Goal: Task Accomplishment & Management: Complete application form

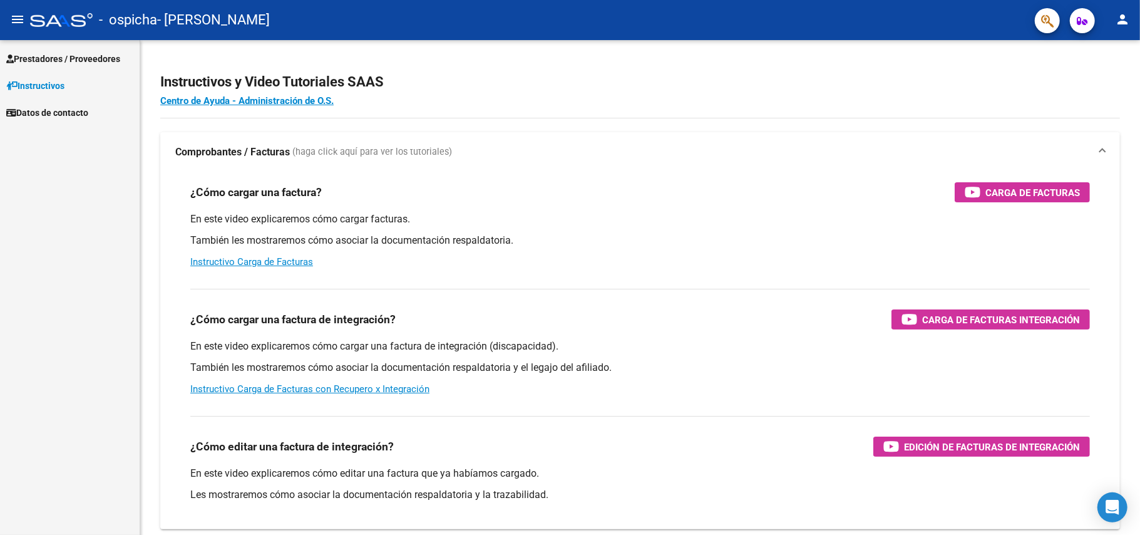
click at [93, 56] on span "Prestadores / Proveedores" at bounding box center [63, 59] width 114 height 14
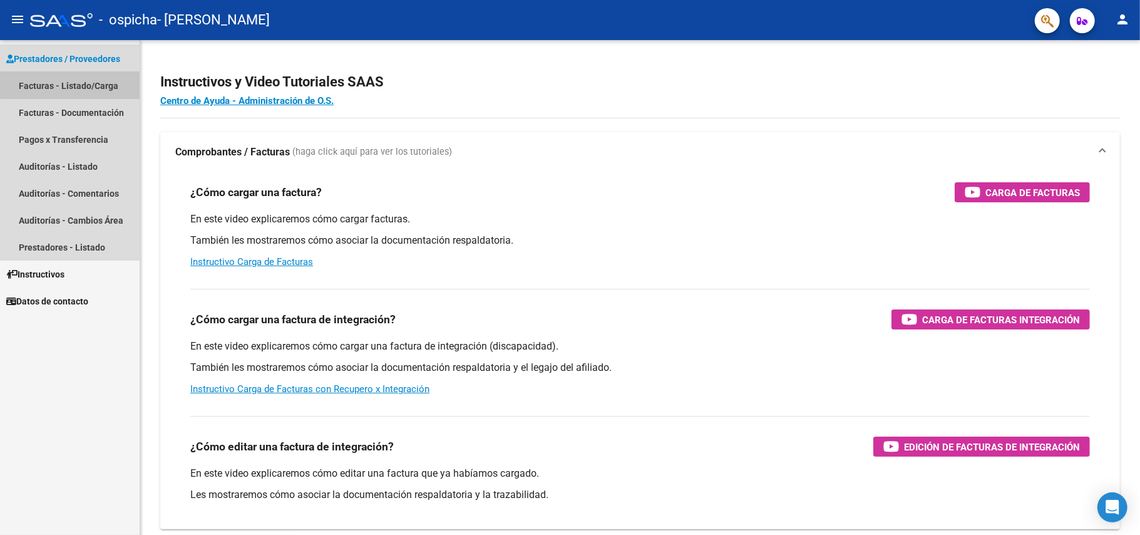
click at [89, 83] on link "Facturas - Listado/Carga" at bounding box center [70, 85] width 140 height 27
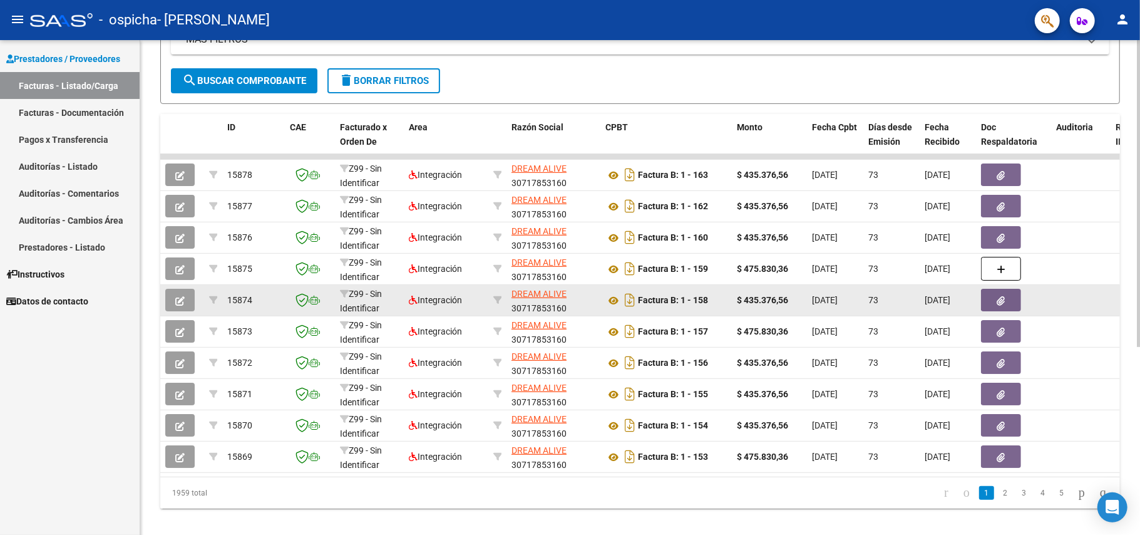
scroll to position [304, 0]
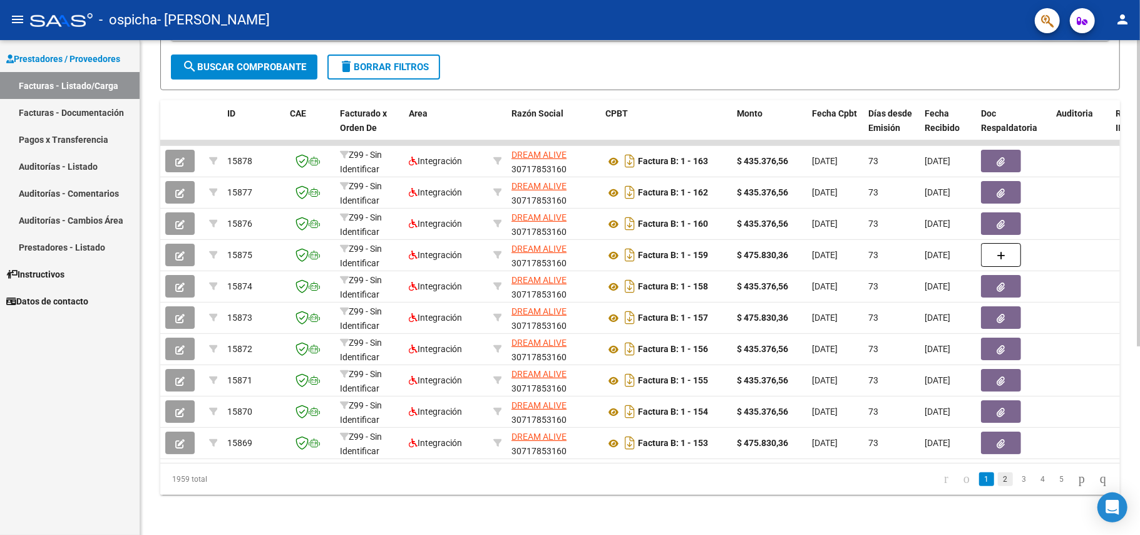
click at [998, 479] on link "2" at bounding box center [1005, 479] width 15 height 14
click at [1017, 478] on link "3" at bounding box center [1024, 479] width 15 height 14
click at [1035, 479] on link "4" at bounding box center [1042, 479] width 15 height 14
click at [998, 479] on link "3" at bounding box center [1005, 479] width 15 height 14
click at [998, 479] on link "2" at bounding box center [1005, 479] width 15 height 14
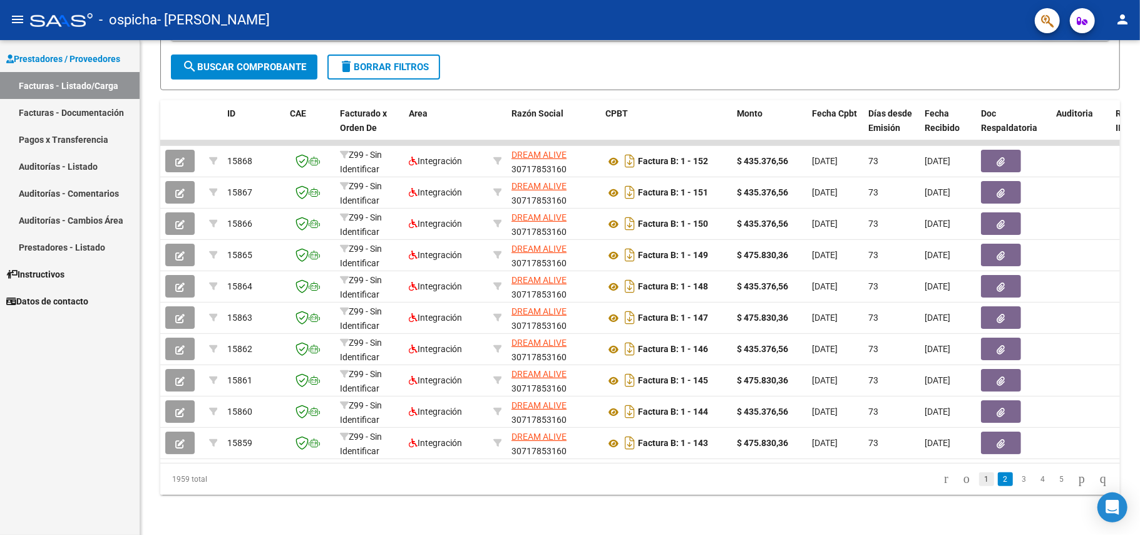
click at [979, 477] on link "1" at bounding box center [986, 479] width 15 height 14
click at [998, 477] on link "2" at bounding box center [1005, 479] width 15 height 14
click at [979, 476] on link "1" at bounding box center [986, 479] width 15 height 14
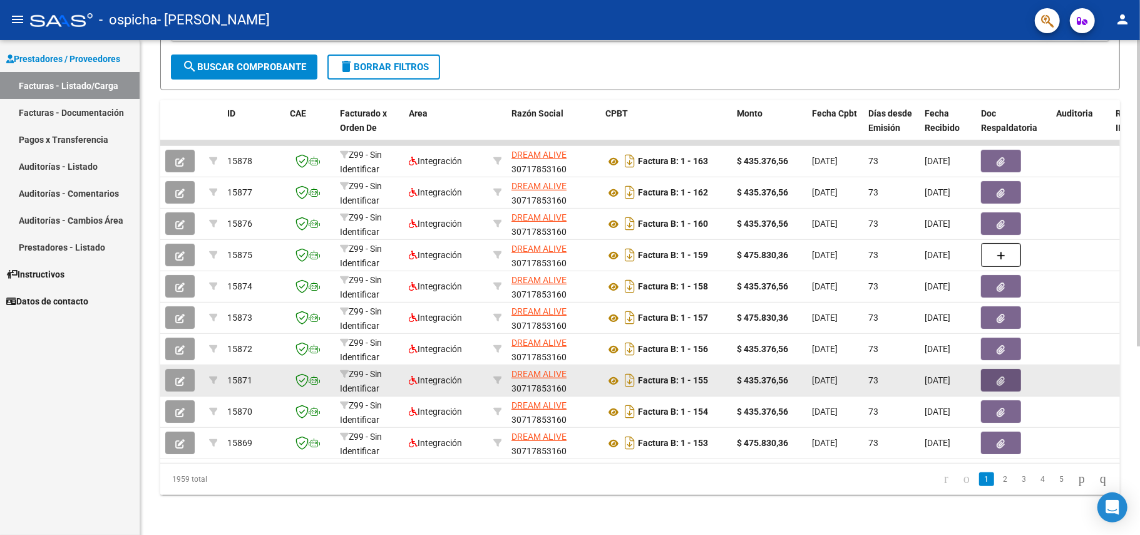
click at [1007, 369] on button "button" at bounding box center [1001, 380] width 40 height 23
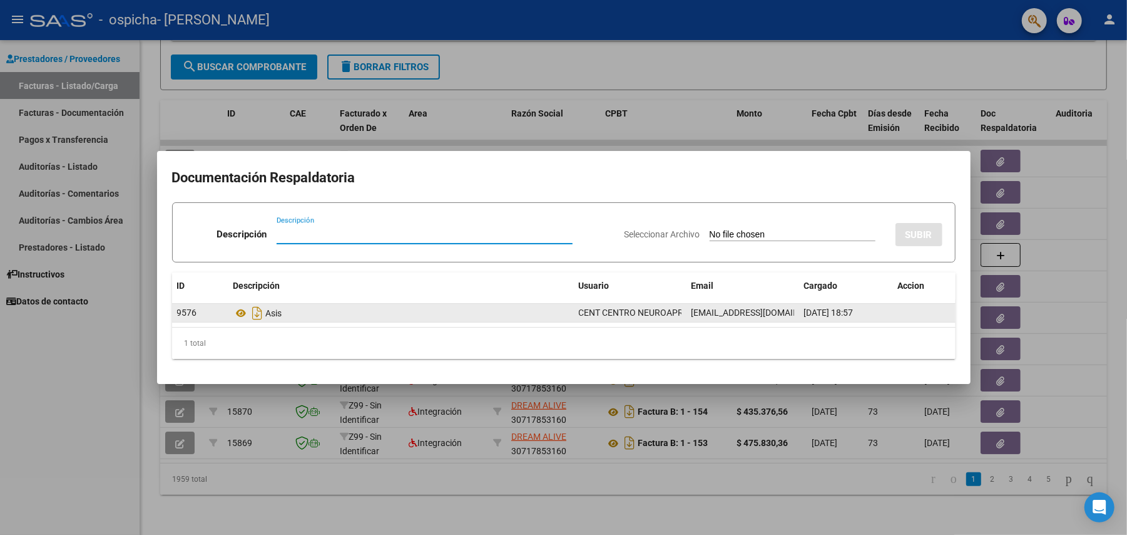
click at [270, 311] on div "Asis" at bounding box center [401, 313] width 336 height 20
click at [274, 314] on div "Asis" at bounding box center [401, 313] width 336 height 20
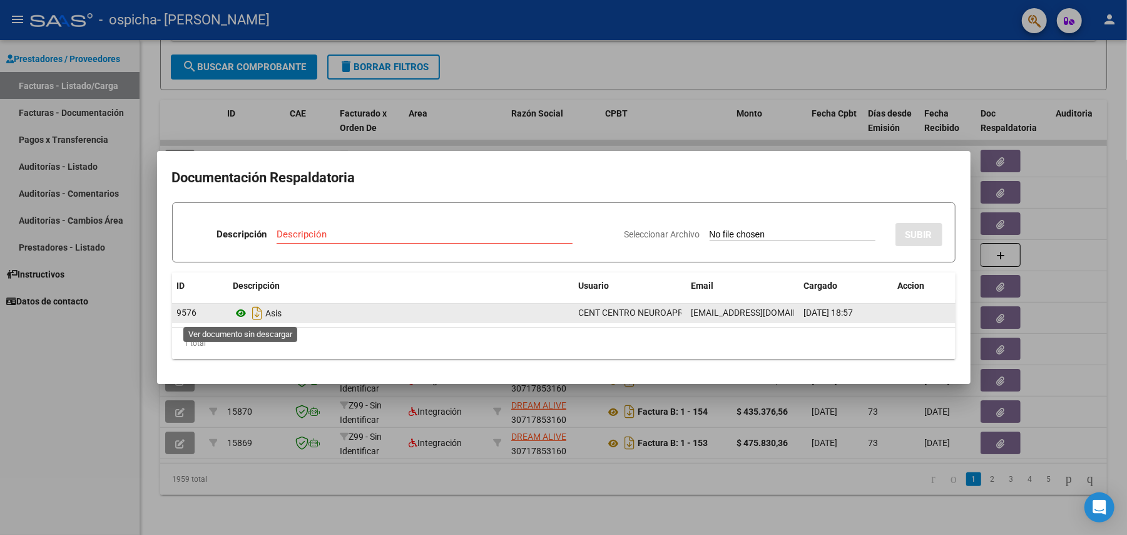
click at [241, 313] on icon at bounding box center [241, 312] width 16 height 15
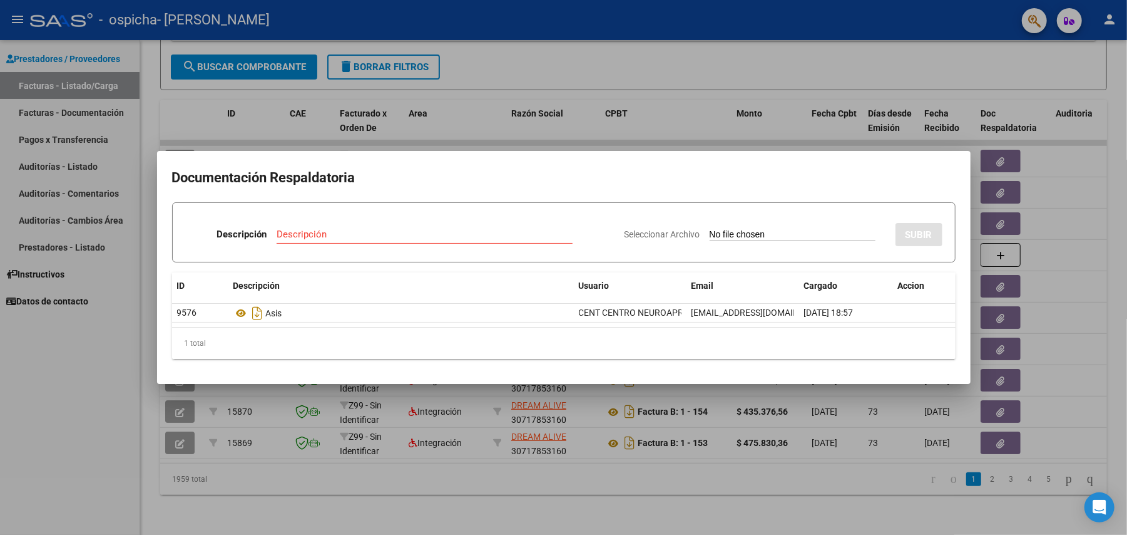
click at [94, 402] on div at bounding box center [563, 267] width 1127 height 535
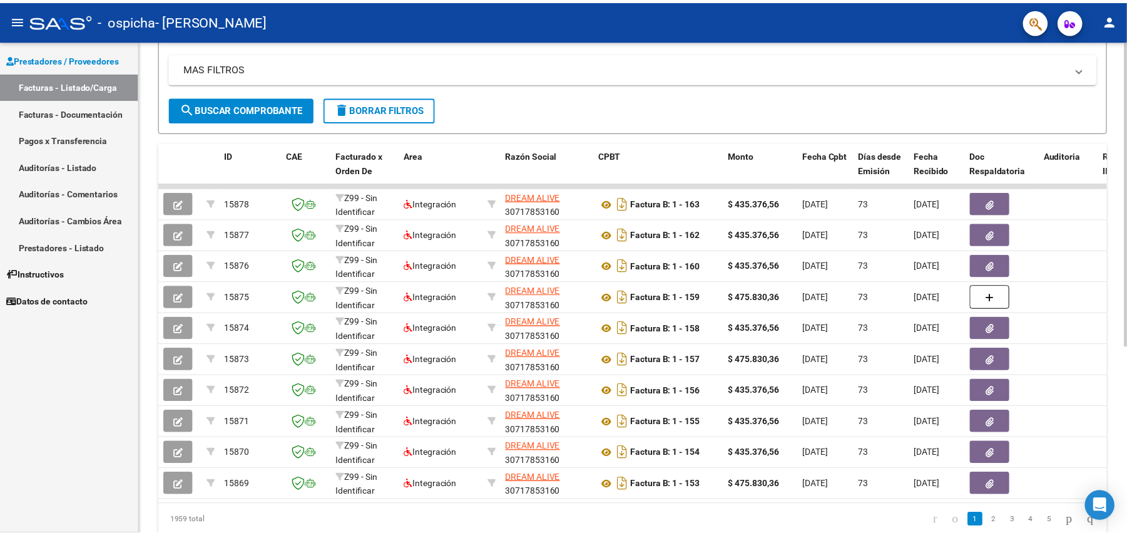
scroll to position [0, 0]
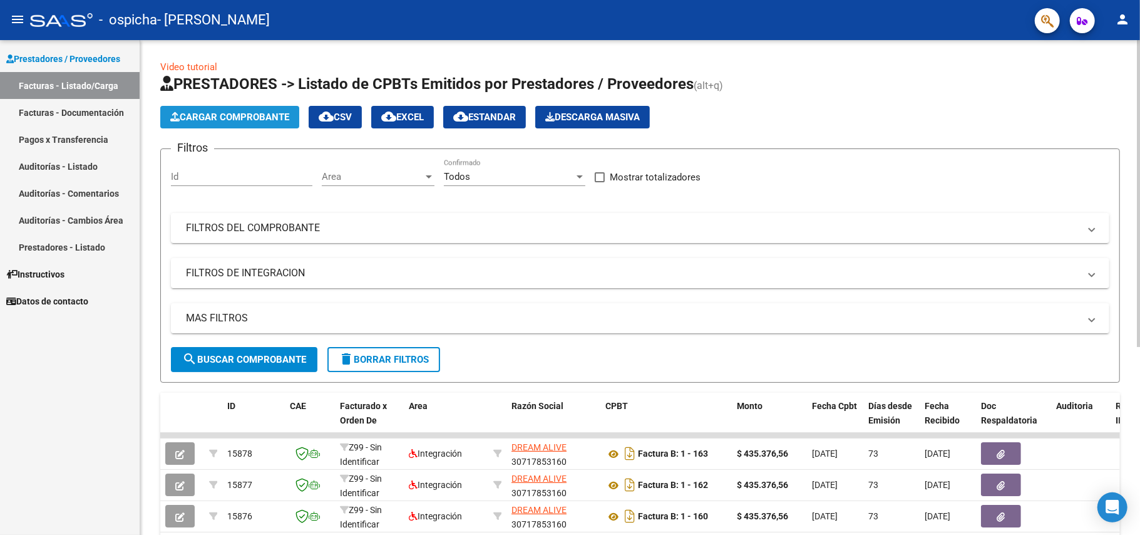
click at [255, 116] on span "Cargar Comprobante" at bounding box center [229, 116] width 119 height 11
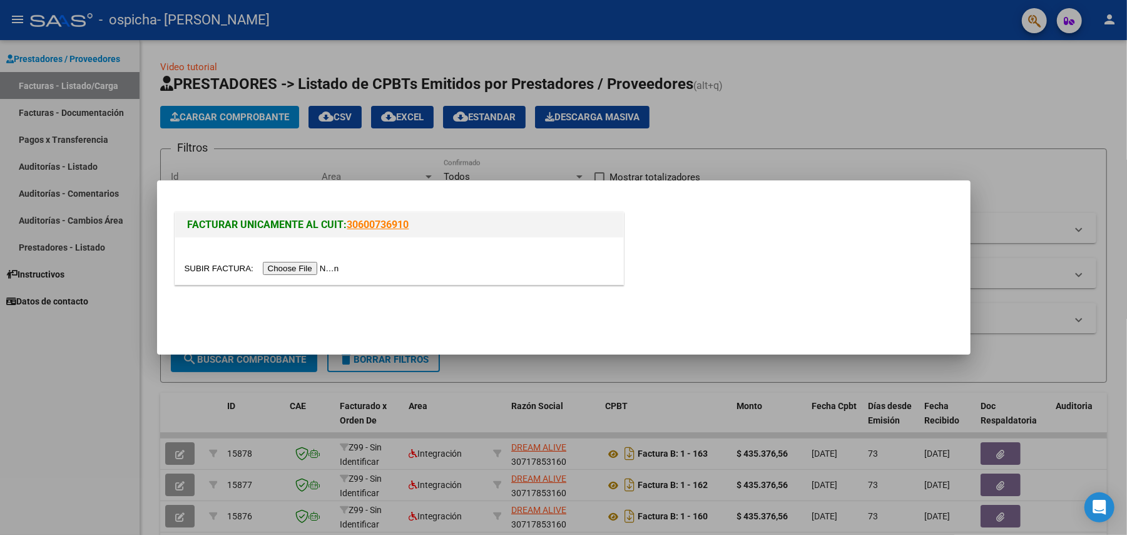
click at [310, 267] on input "file" at bounding box center [264, 268] width 158 height 13
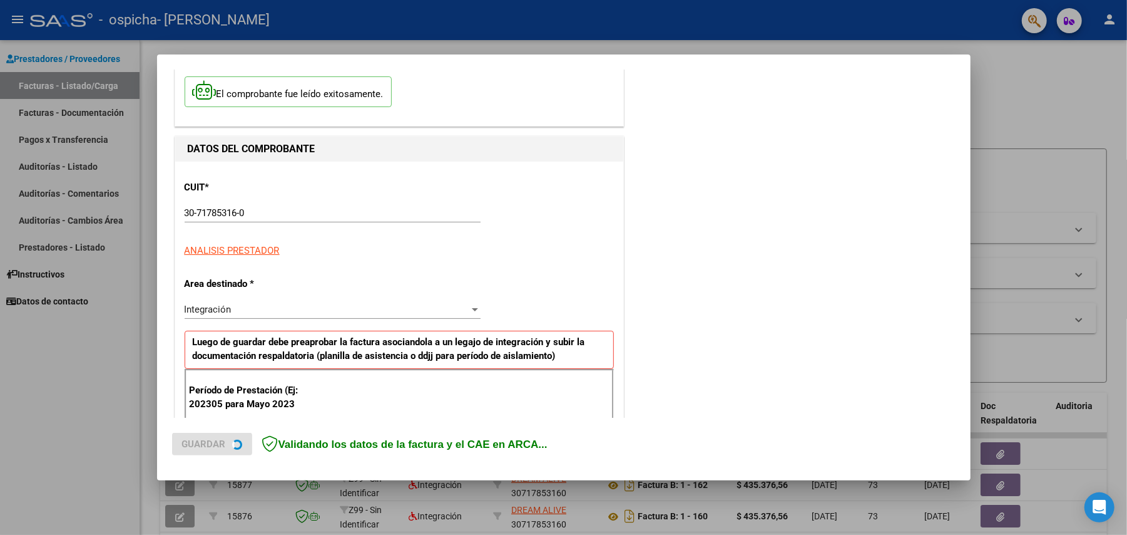
scroll to position [250, 0]
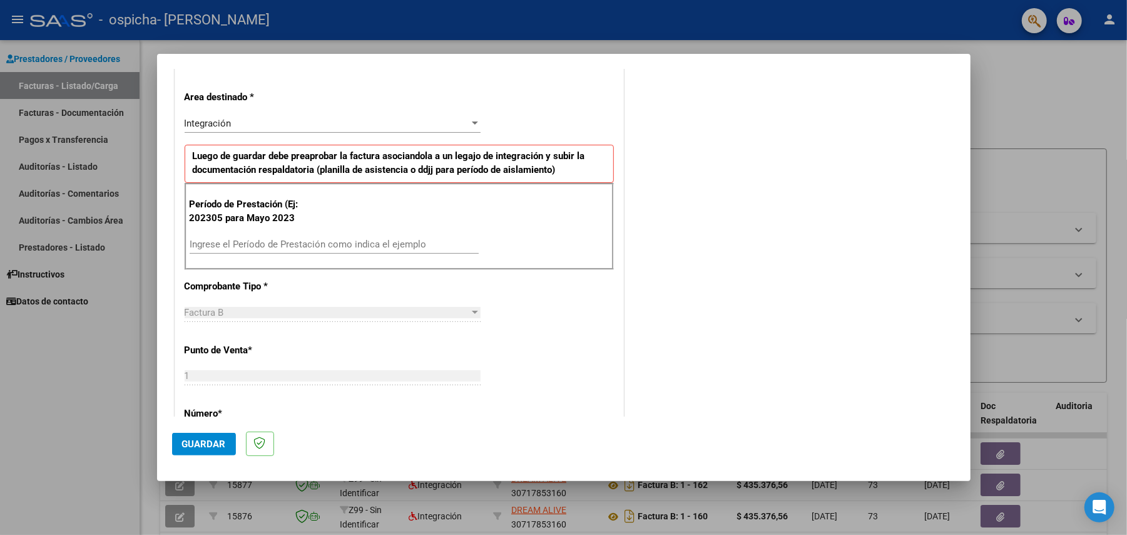
click at [278, 245] on input "Ingrese el Período de Prestación como indica el ejemplo" at bounding box center [334, 243] width 289 height 11
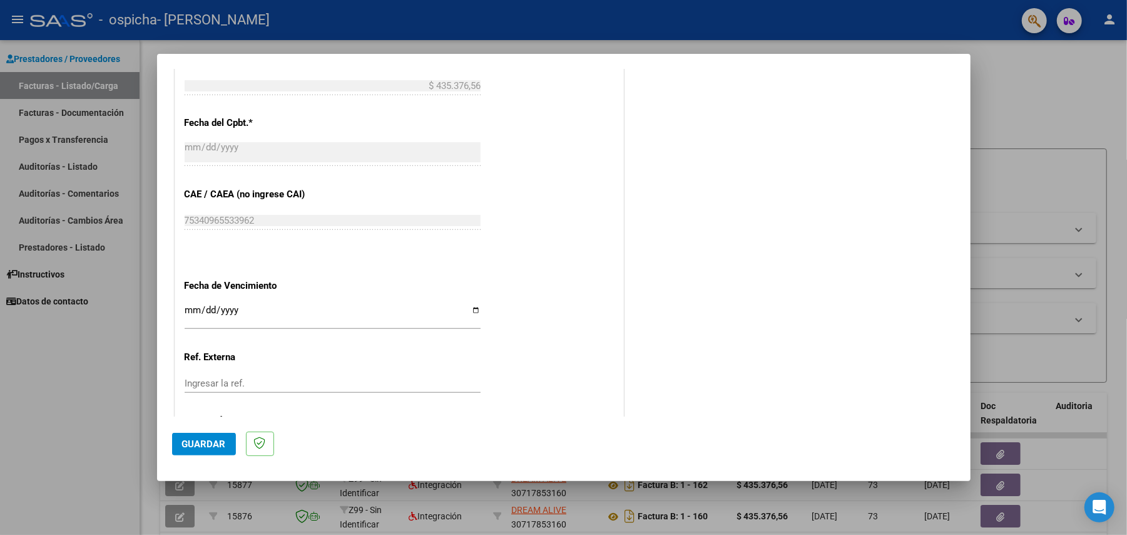
scroll to position [732, 0]
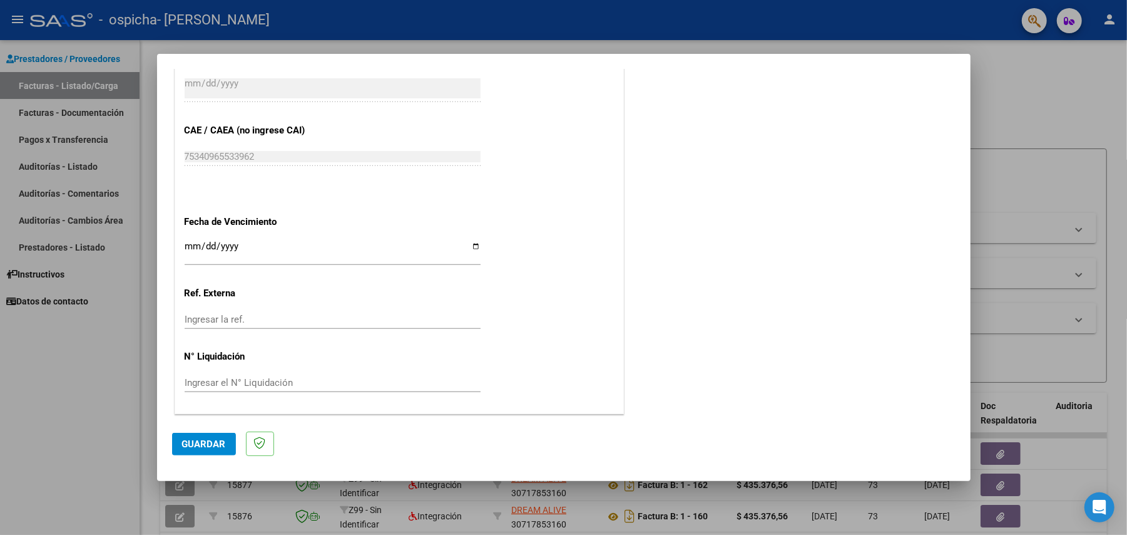
type input "202506"
click at [203, 443] on span "Guardar" at bounding box center [204, 443] width 44 height 11
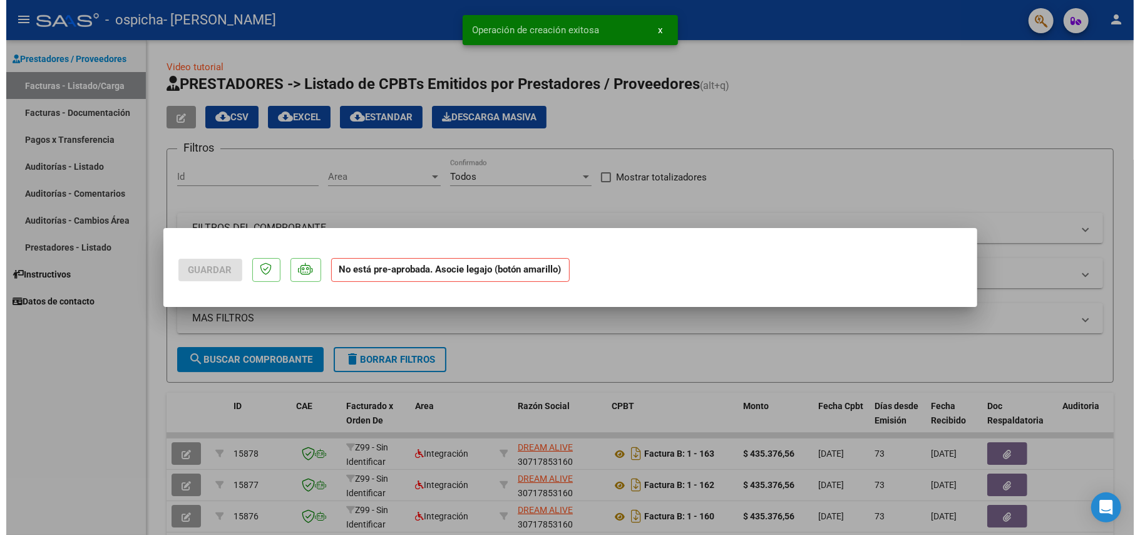
scroll to position [0, 0]
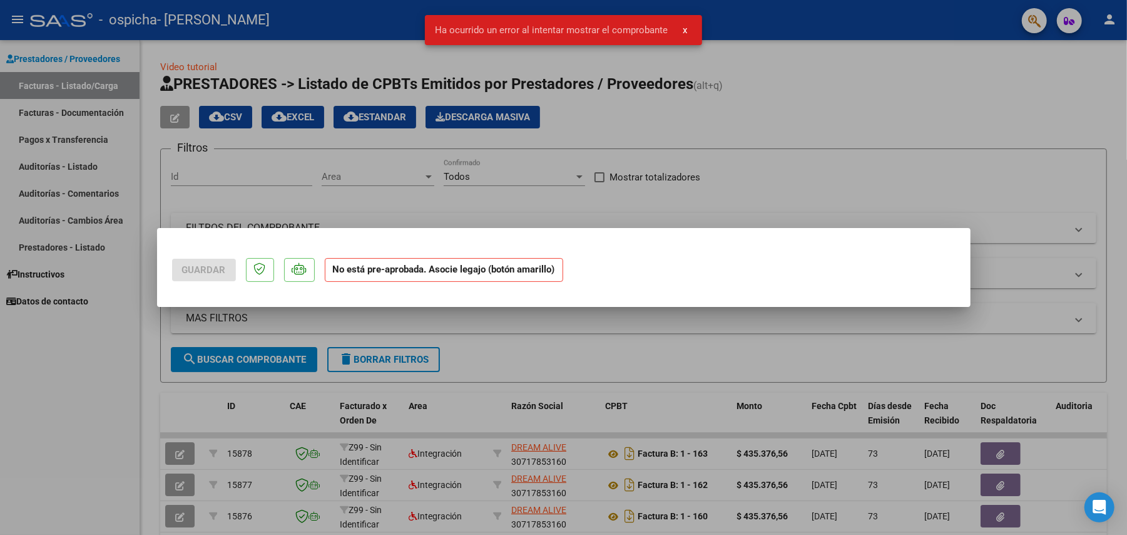
click at [431, 274] on strong "No está pre-aprobada. Asocie legajo (botón amarillo)" at bounding box center [444, 270] width 238 height 24
click at [453, 329] on div at bounding box center [563, 267] width 1127 height 535
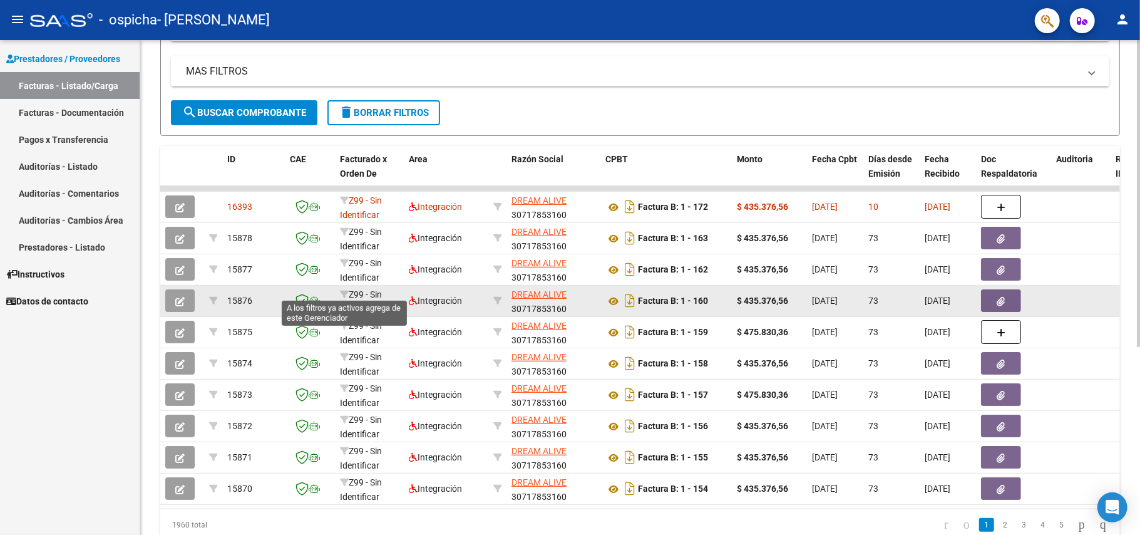
scroll to position [250, 0]
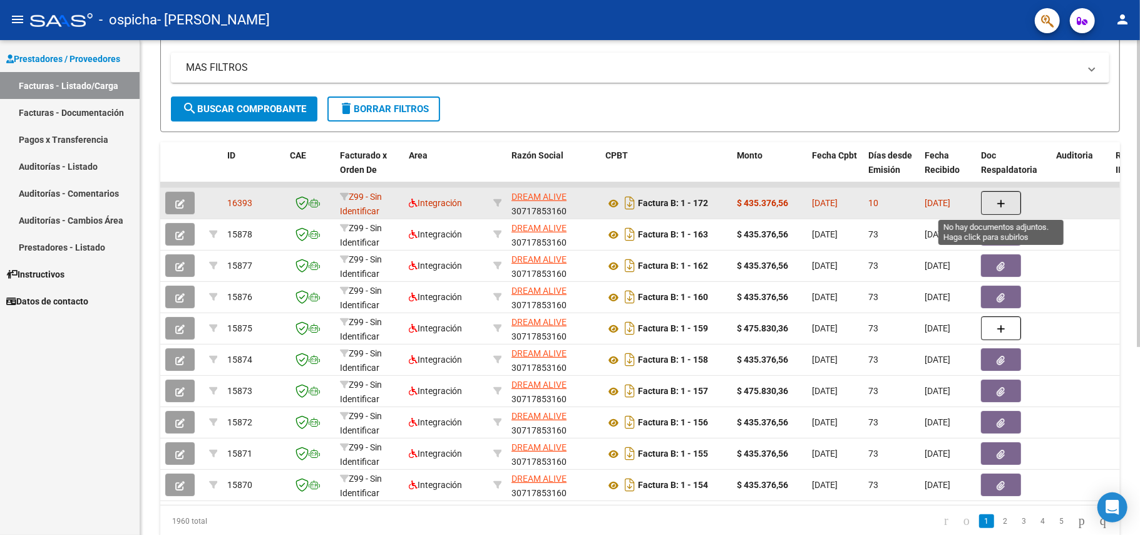
click at [1002, 205] on icon "button" at bounding box center [1001, 203] width 9 height 9
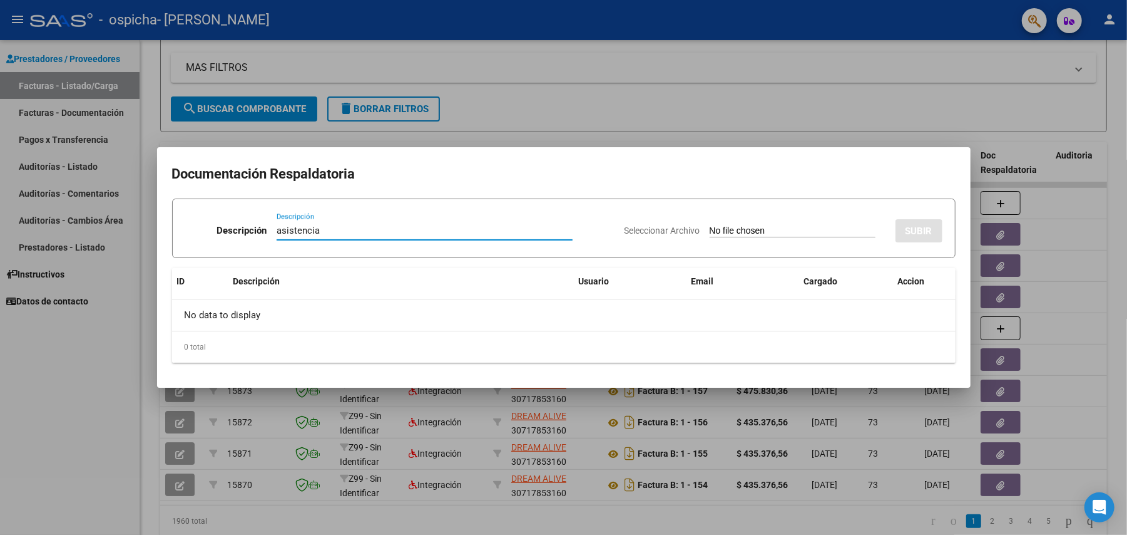
type input "asistencia"
click at [771, 230] on input "Seleccionar Archivo" at bounding box center [793, 231] width 166 height 12
type input "C:\fakepath\Asist [PERSON_NAME] 06-2025 (1).pdf"
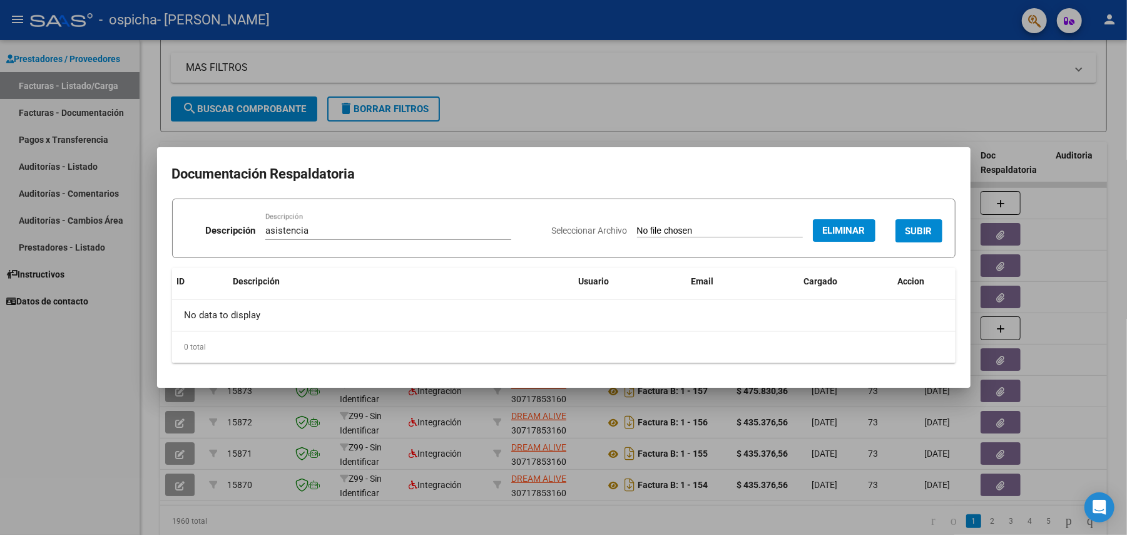
click at [914, 228] on span "SUBIR" at bounding box center [919, 230] width 27 height 11
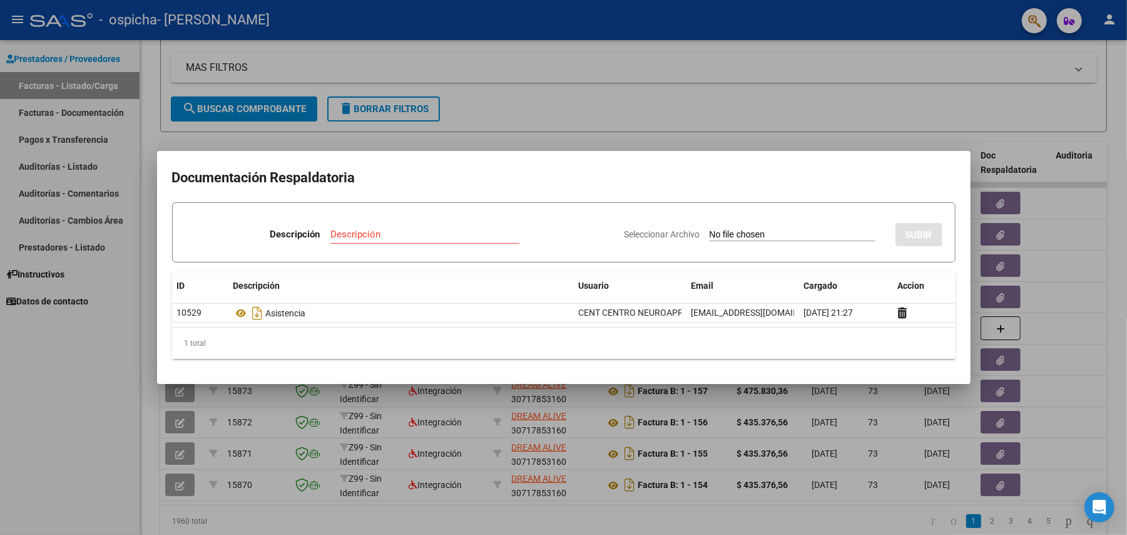
click at [66, 368] on div at bounding box center [563, 267] width 1127 height 535
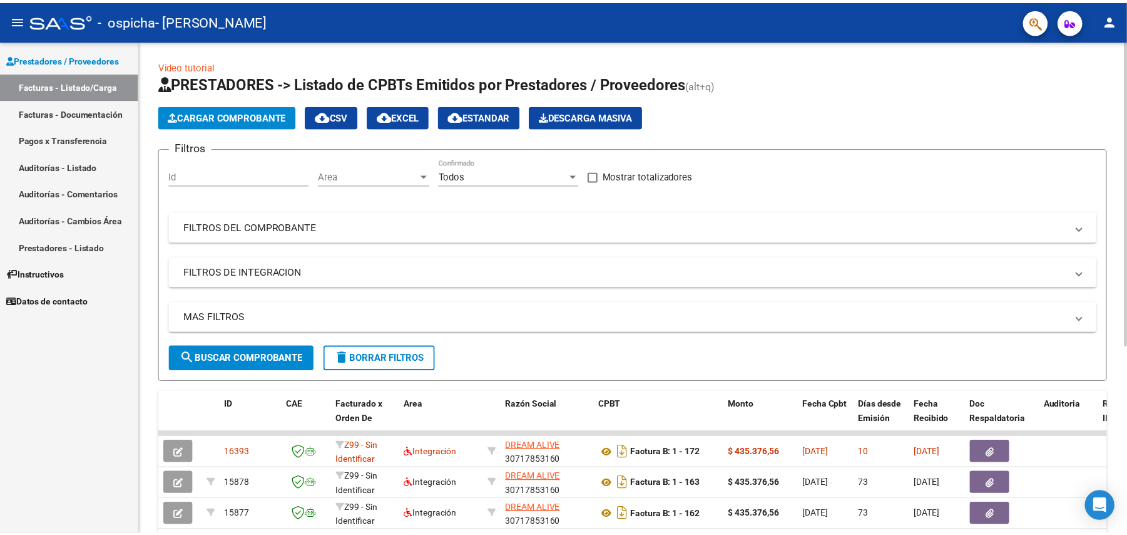
scroll to position [0, 0]
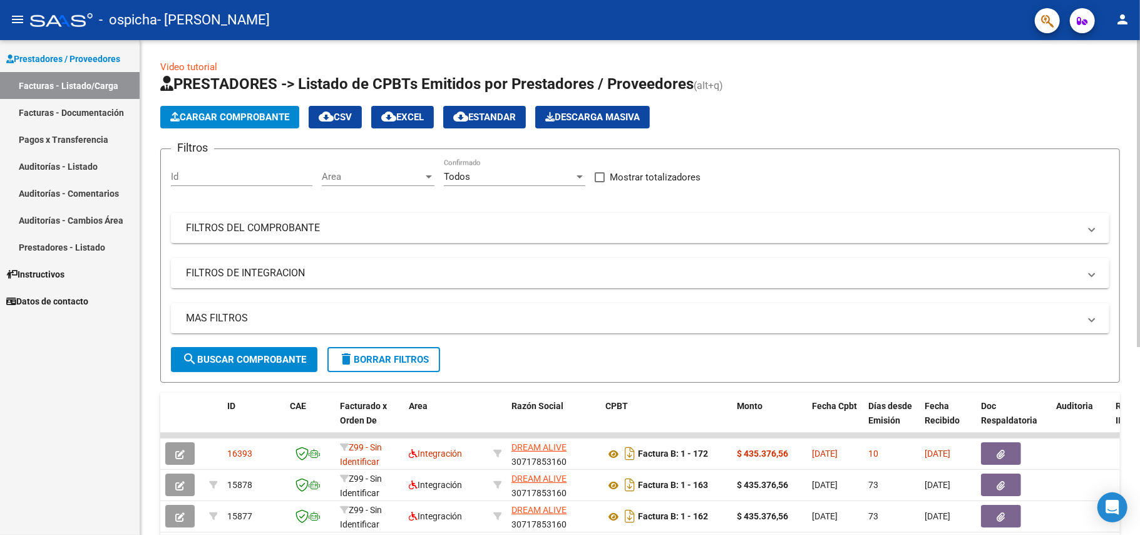
click at [243, 111] on span "Cargar Comprobante" at bounding box center [229, 116] width 119 height 11
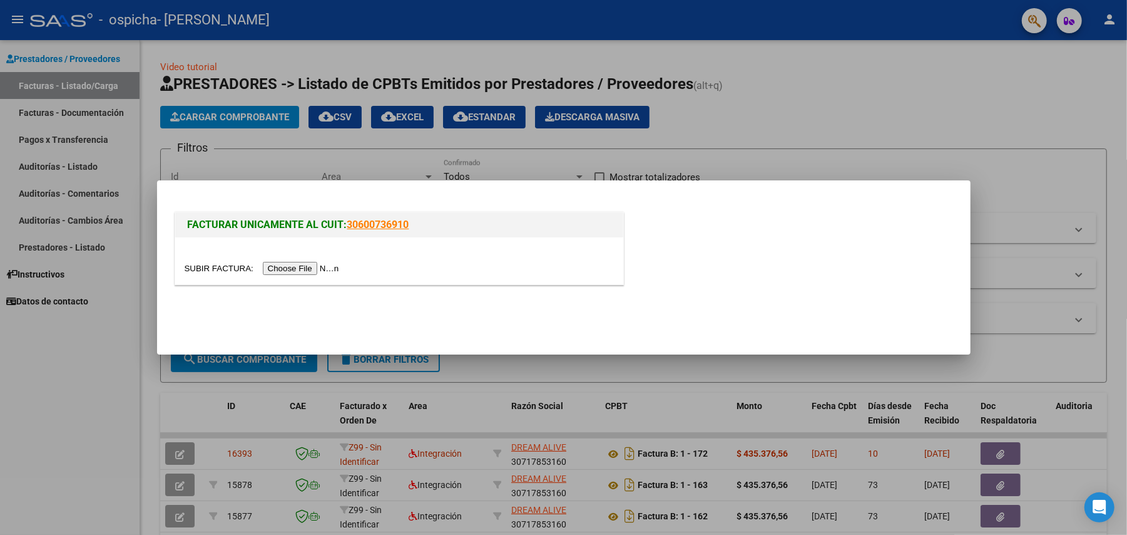
click at [308, 268] on input "file" at bounding box center [264, 268] width 158 height 13
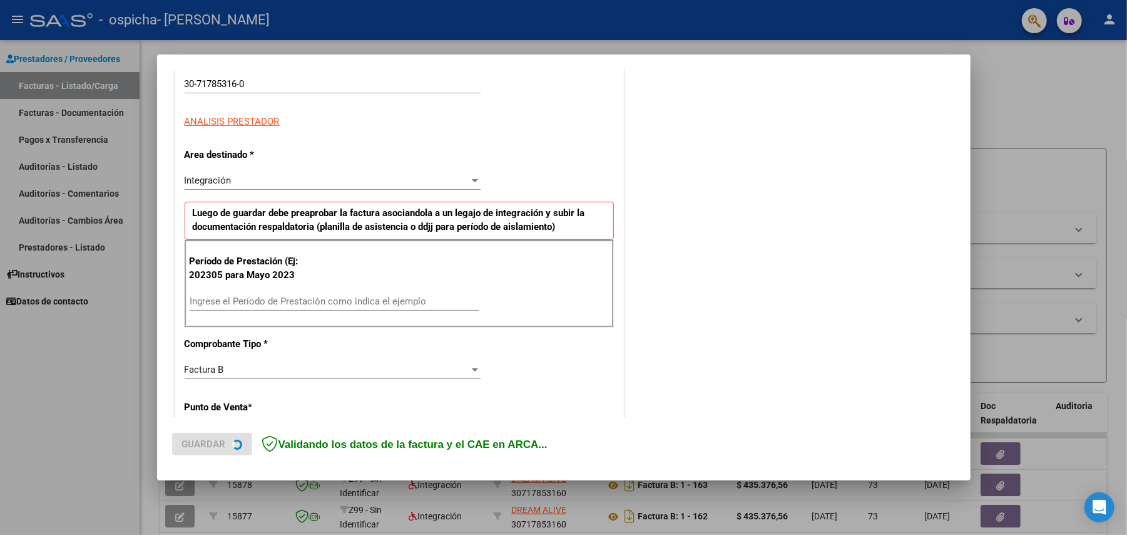
scroll to position [250, 0]
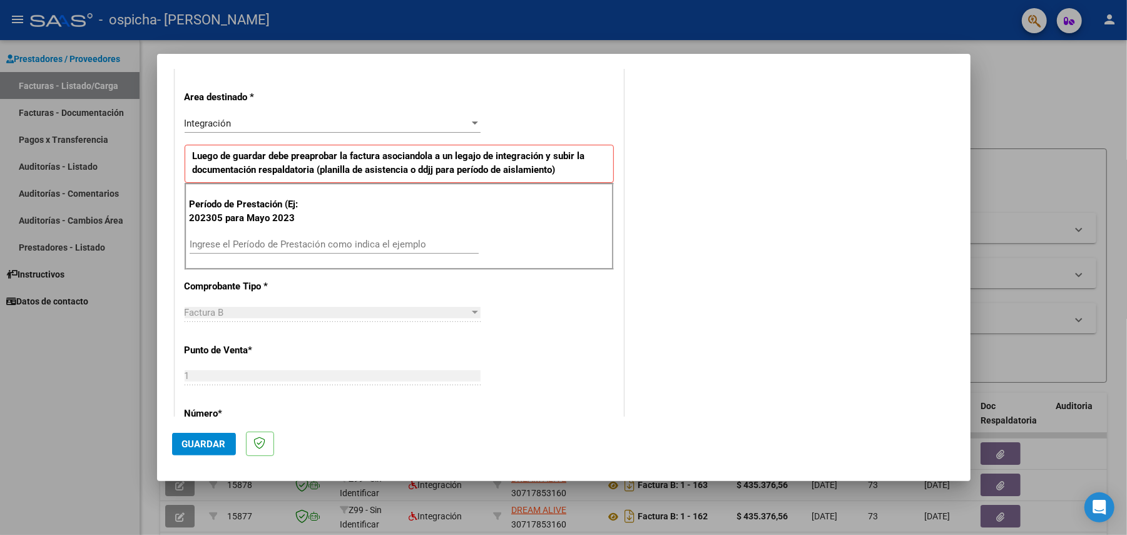
click at [275, 248] on input "Ingrese el Período de Prestación como indica el ejemplo" at bounding box center [334, 243] width 289 height 11
type input "202506"
click at [203, 441] on span "Guardar" at bounding box center [204, 443] width 44 height 11
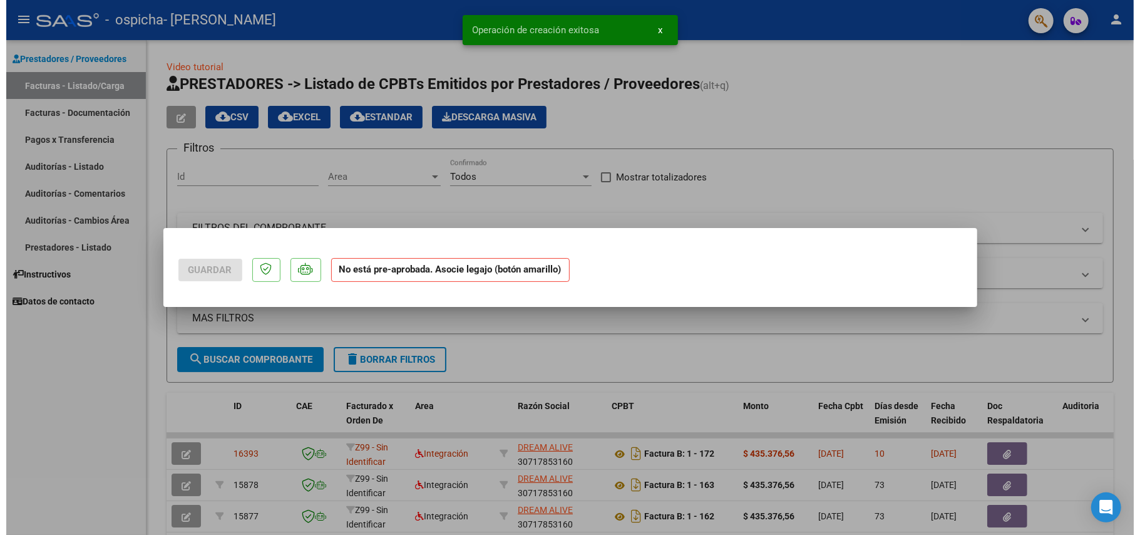
scroll to position [0, 0]
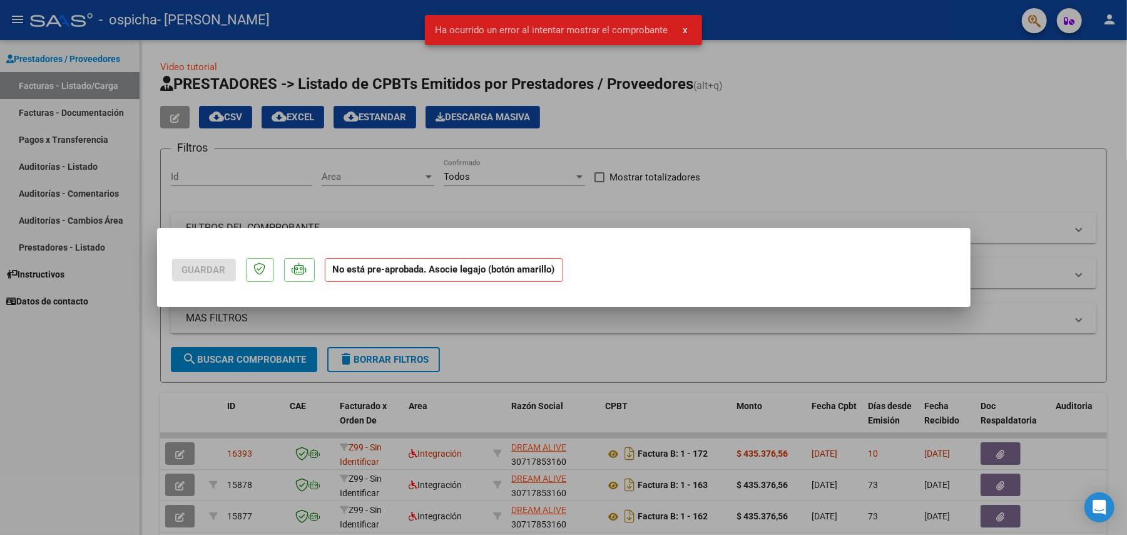
click at [409, 331] on div at bounding box center [563, 267] width 1127 height 535
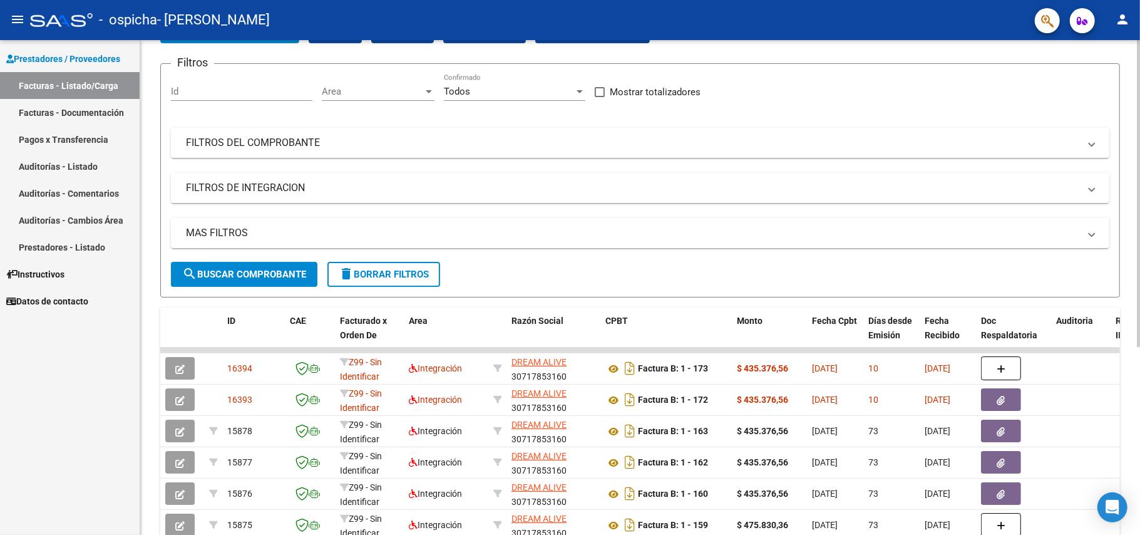
scroll to position [167, 0]
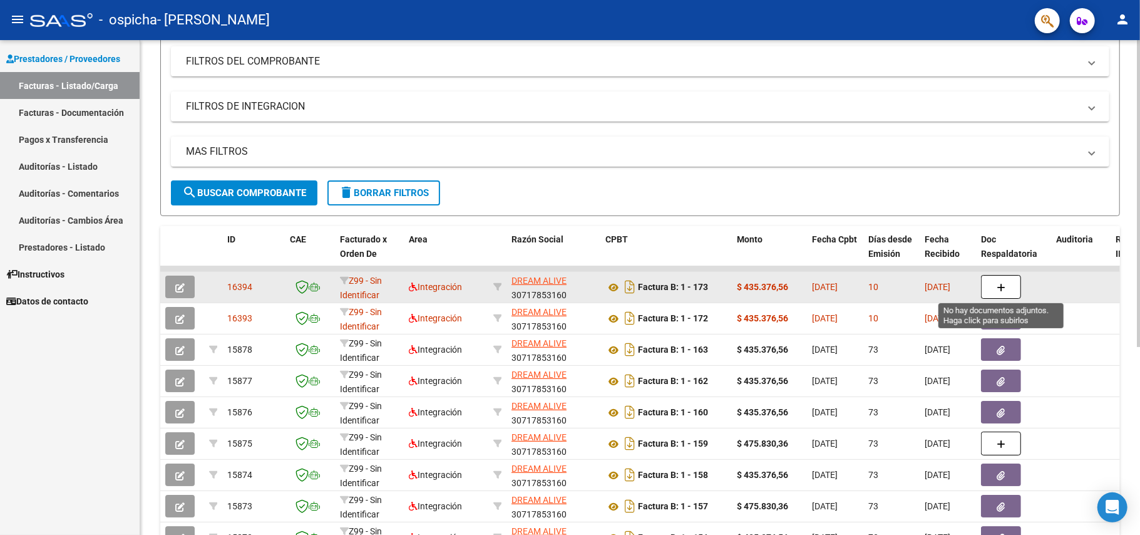
click at [1005, 287] on button "button" at bounding box center [1001, 287] width 40 height 24
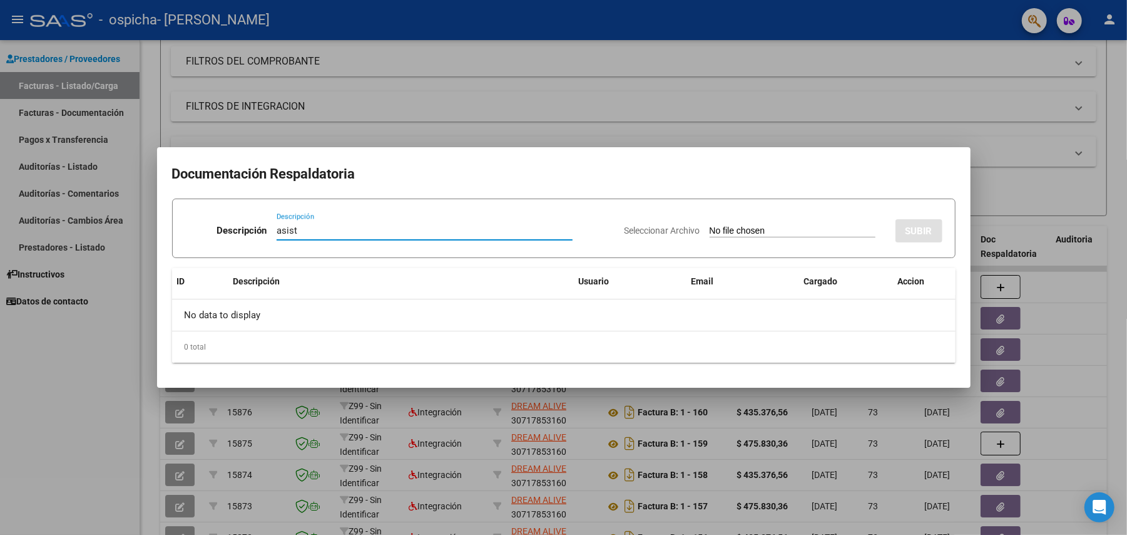
type input "asist"
click at [716, 228] on input "Seleccionar Archivo" at bounding box center [793, 231] width 166 height 12
type input "C:\fakepath\Asiste [PERSON_NAME] terapias 06-2025.pdf"
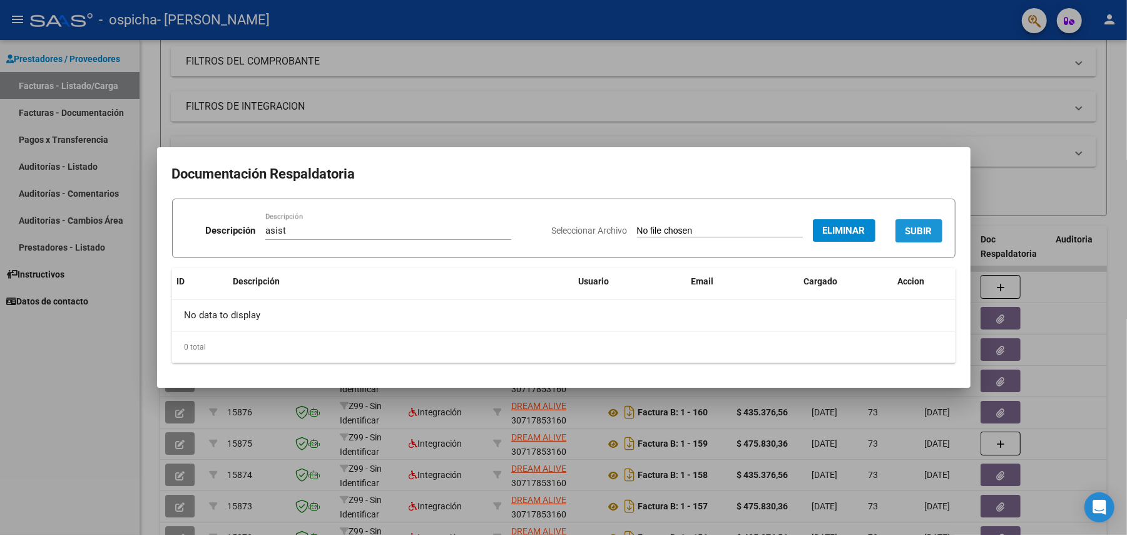
click at [917, 227] on span "SUBIR" at bounding box center [919, 230] width 27 height 11
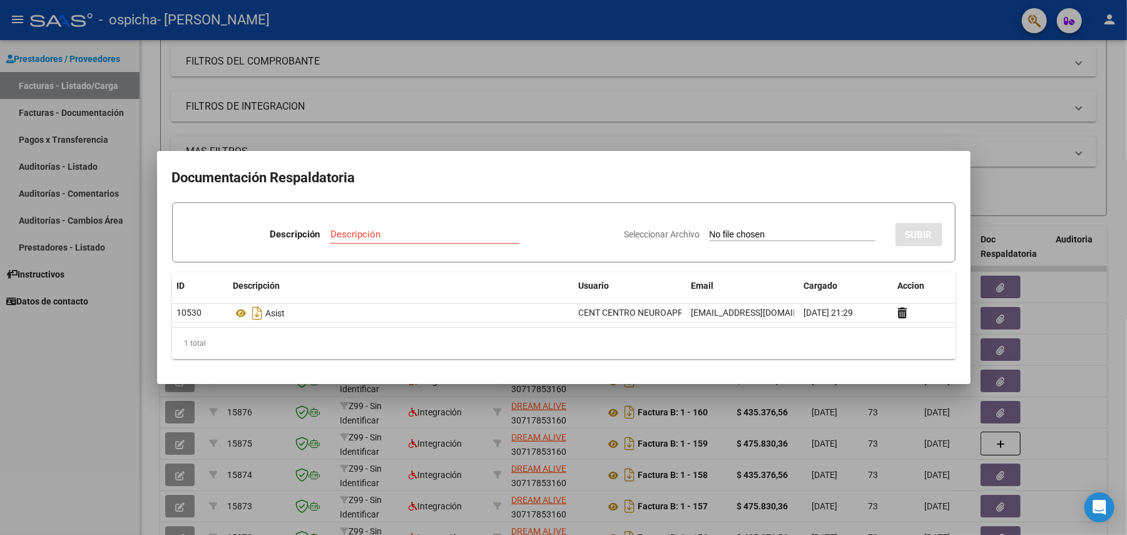
click at [391, 120] on div at bounding box center [563, 267] width 1127 height 535
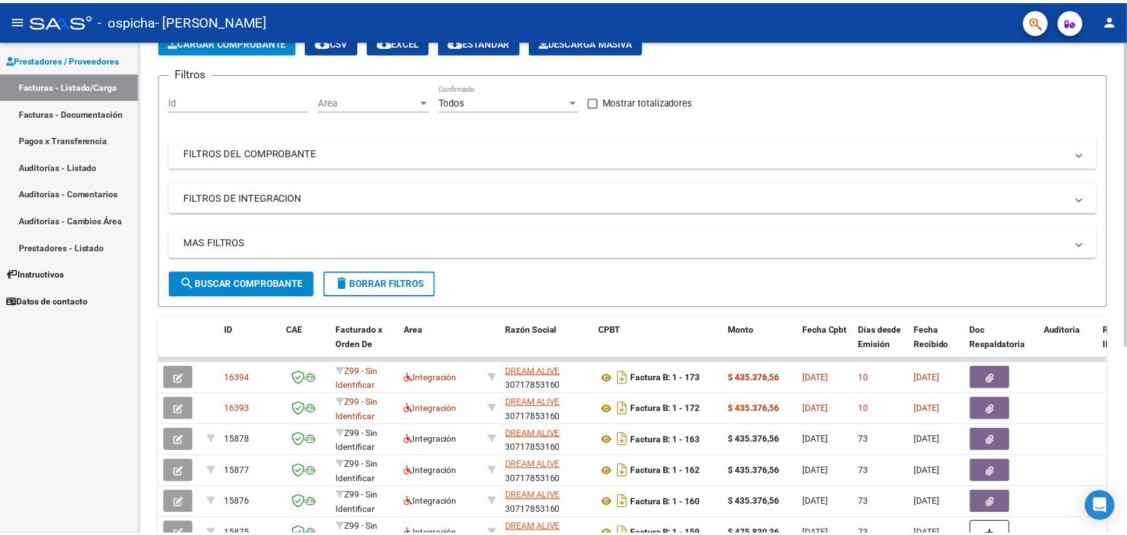
scroll to position [0, 0]
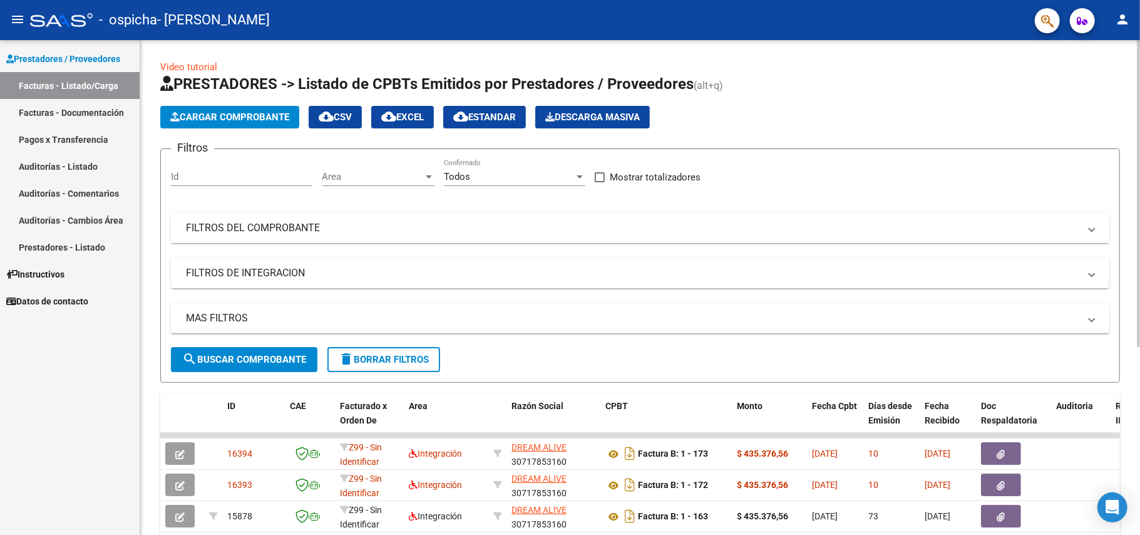
click at [246, 118] on span "Cargar Comprobante" at bounding box center [229, 116] width 119 height 11
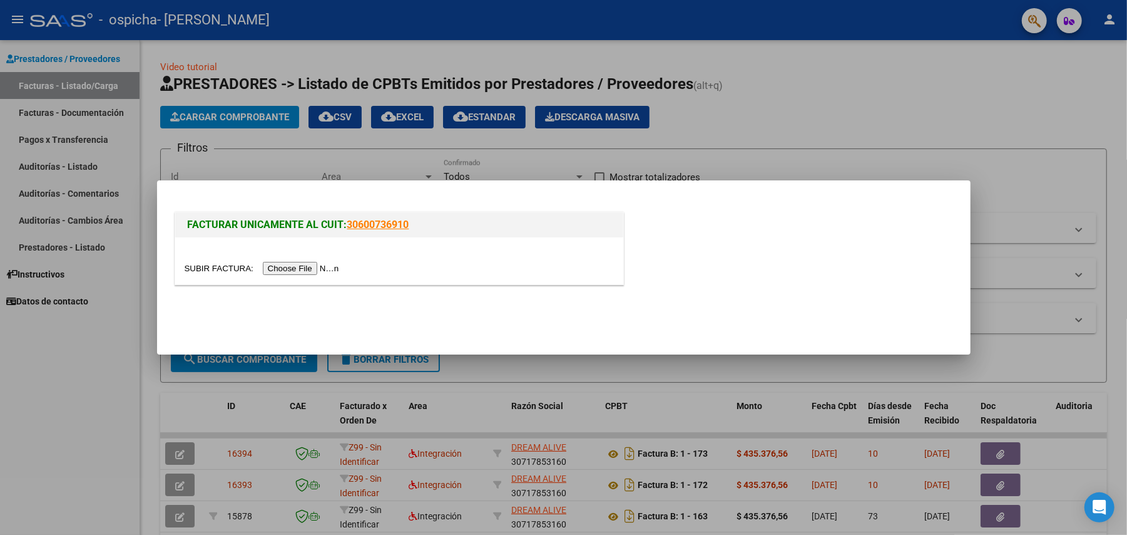
click at [285, 269] on input "file" at bounding box center [264, 268] width 158 height 13
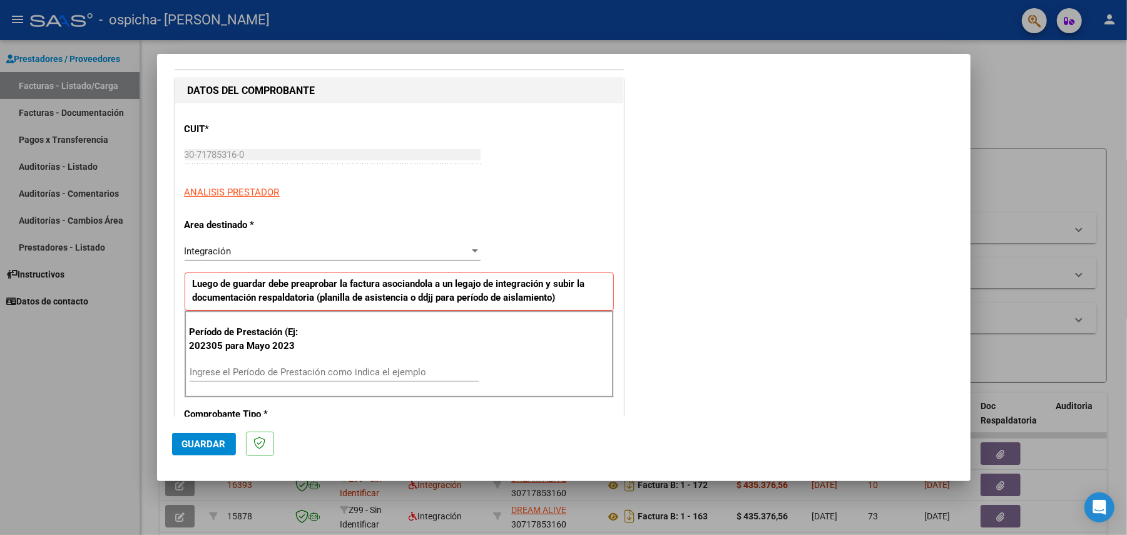
scroll to position [167, 0]
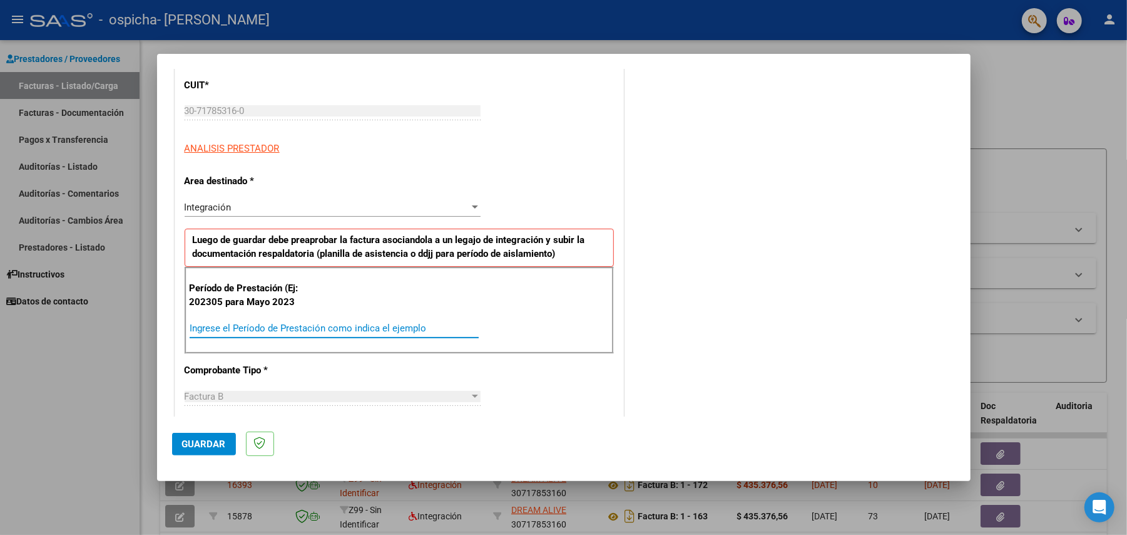
click at [288, 327] on input "Ingrese el Período de Prestación como indica el ejemplo" at bounding box center [334, 327] width 289 height 11
type input "202506"
click at [208, 443] on span "Guardar" at bounding box center [204, 443] width 44 height 11
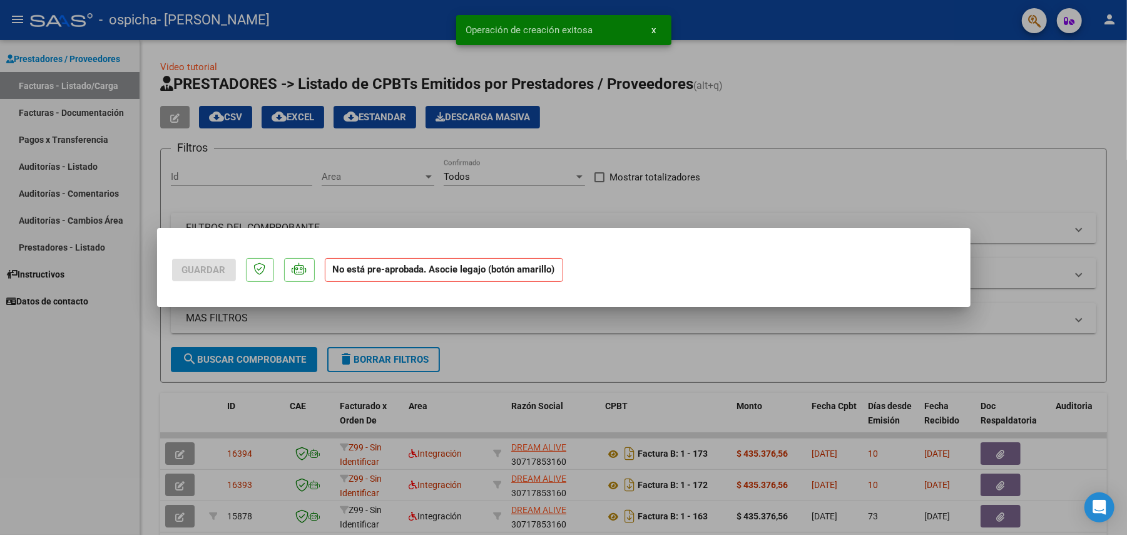
scroll to position [0, 0]
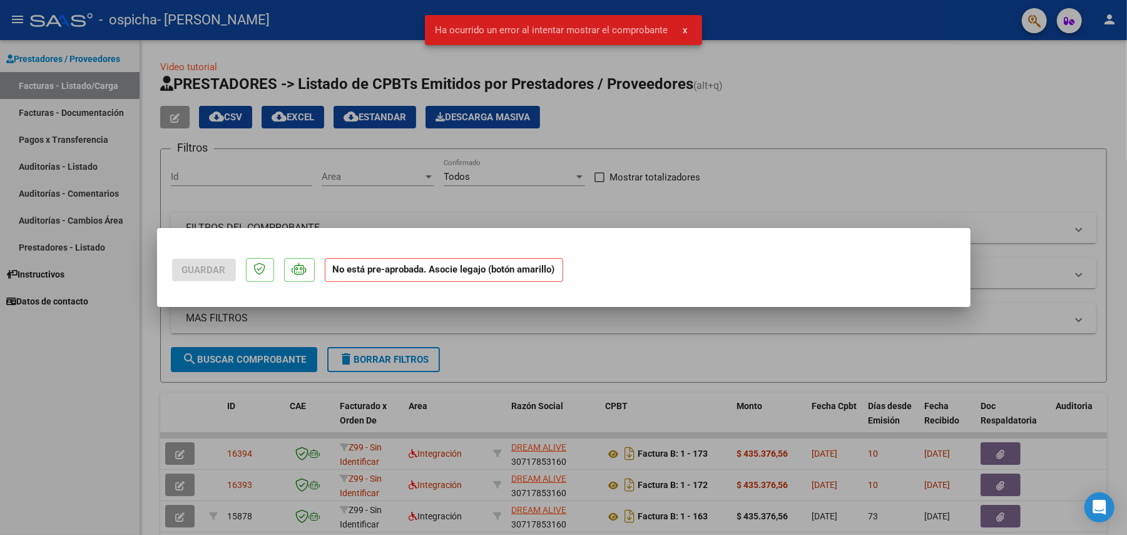
click at [333, 322] on div at bounding box center [563, 267] width 1127 height 535
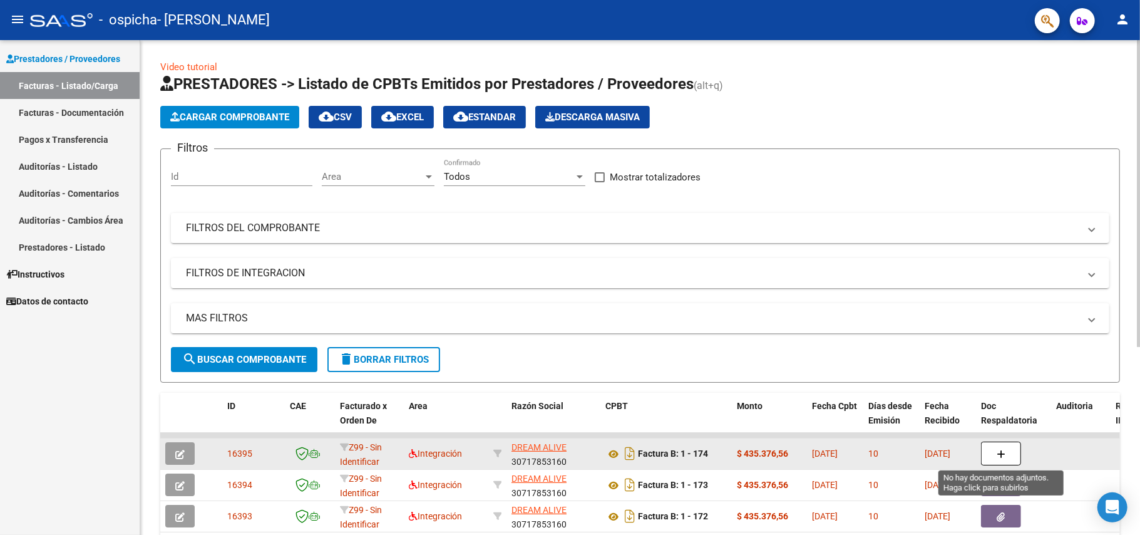
click at [995, 454] on button "button" at bounding box center [1001, 453] width 40 height 24
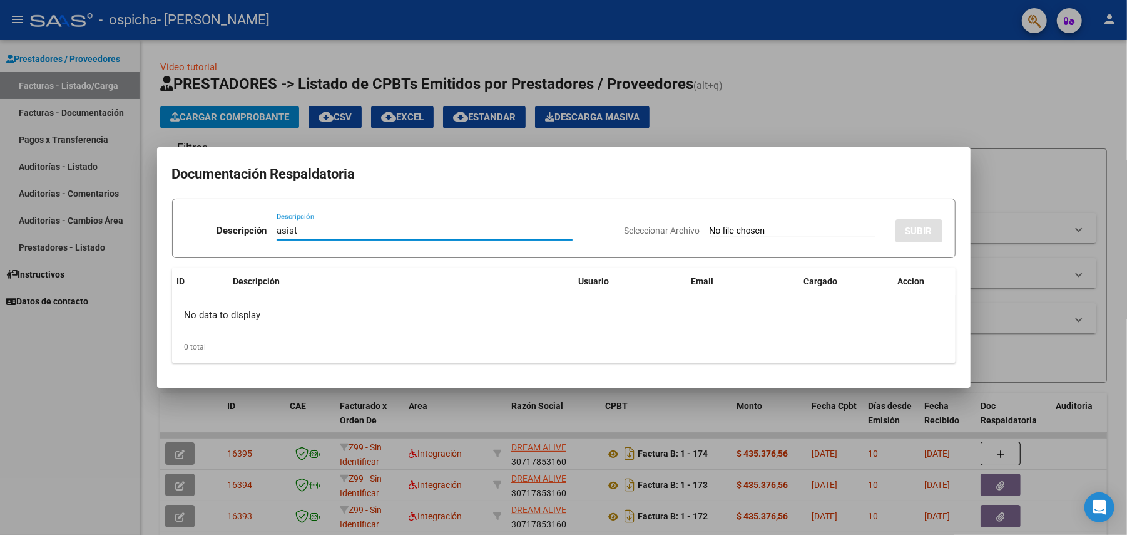
type input "asist"
click at [752, 228] on input "Seleccionar Archivo" at bounding box center [793, 231] width 166 height 12
type input "C:\fakepath\Asist [PERSON_NAME] terapias 06-2025.pdf"
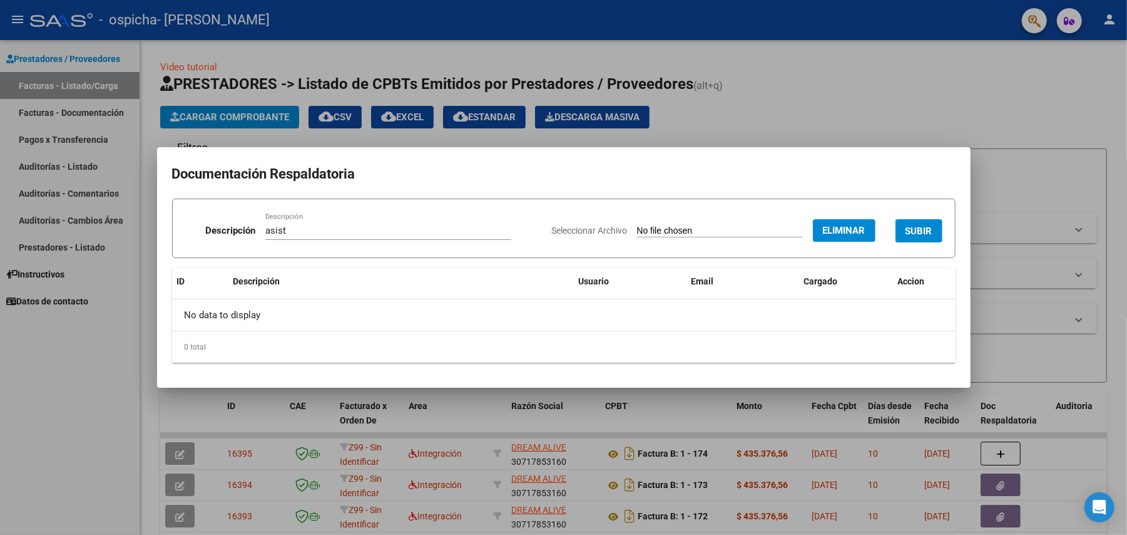
click at [924, 230] on span "SUBIR" at bounding box center [919, 230] width 27 height 11
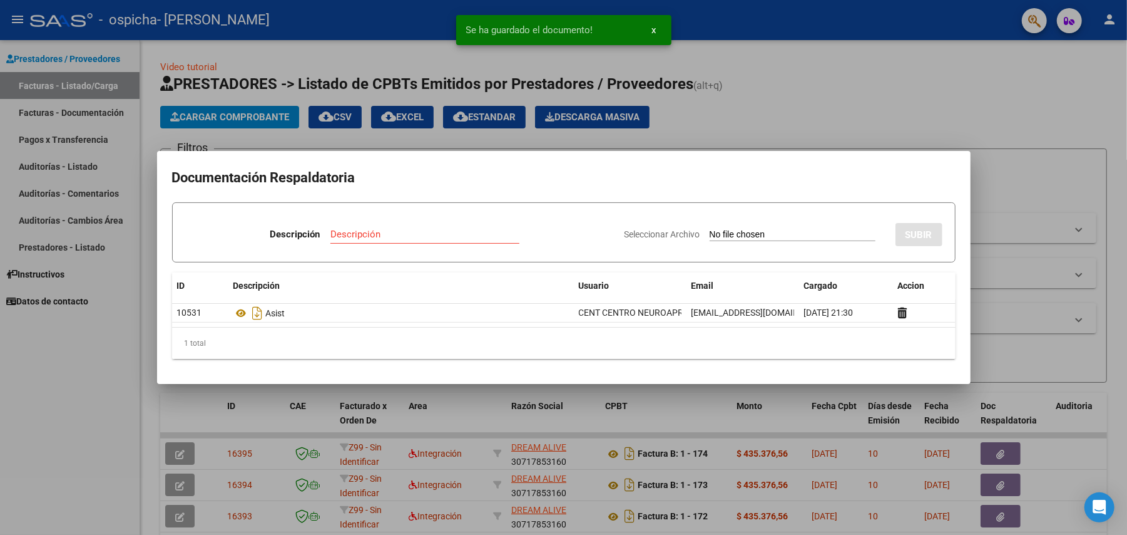
click at [86, 354] on div at bounding box center [563, 267] width 1127 height 535
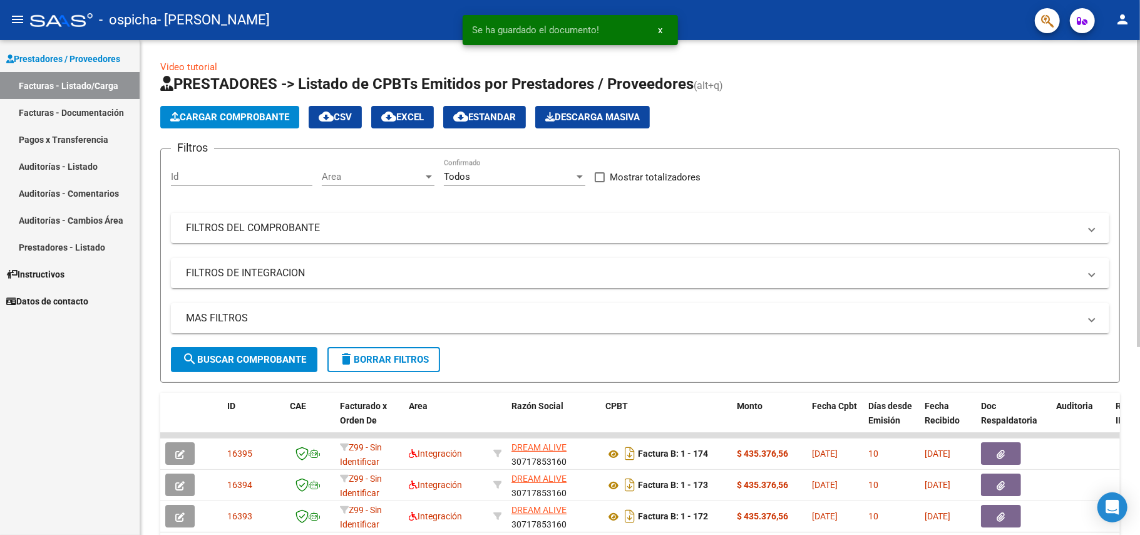
click at [244, 120] on span "Cargar Comprobante" at bounding box center [229, 116] width 119 height 11
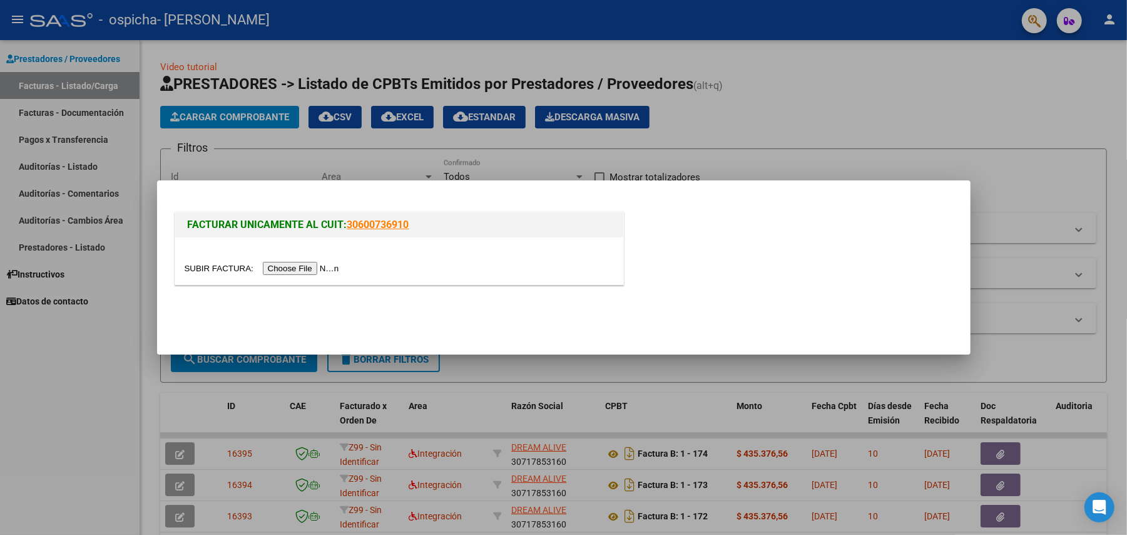
click at [305, 266] on input "file" at bounding box center [264, 268] width 158 height 13
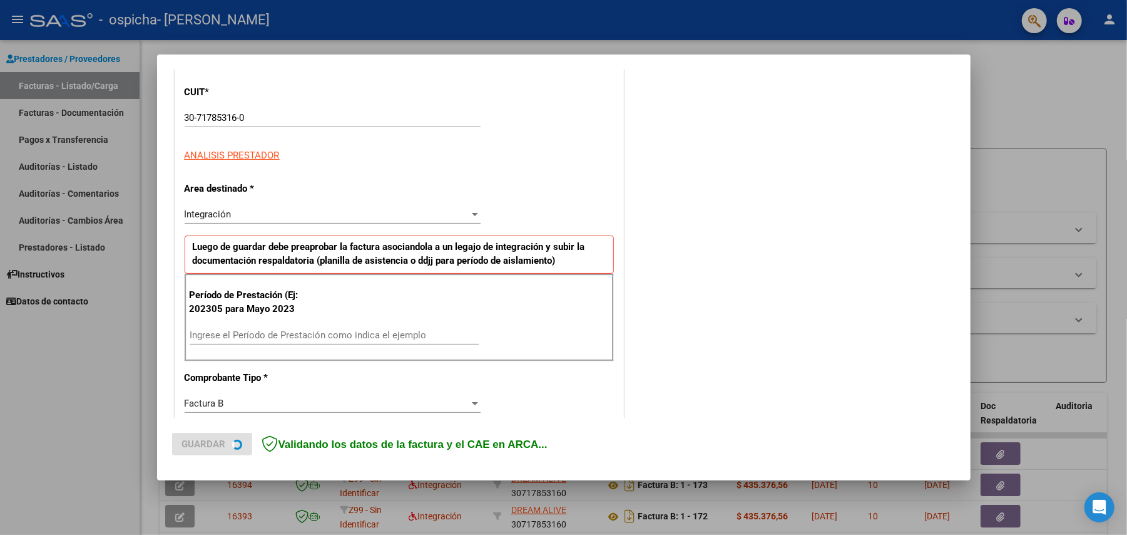
scroll to position [250, 0]
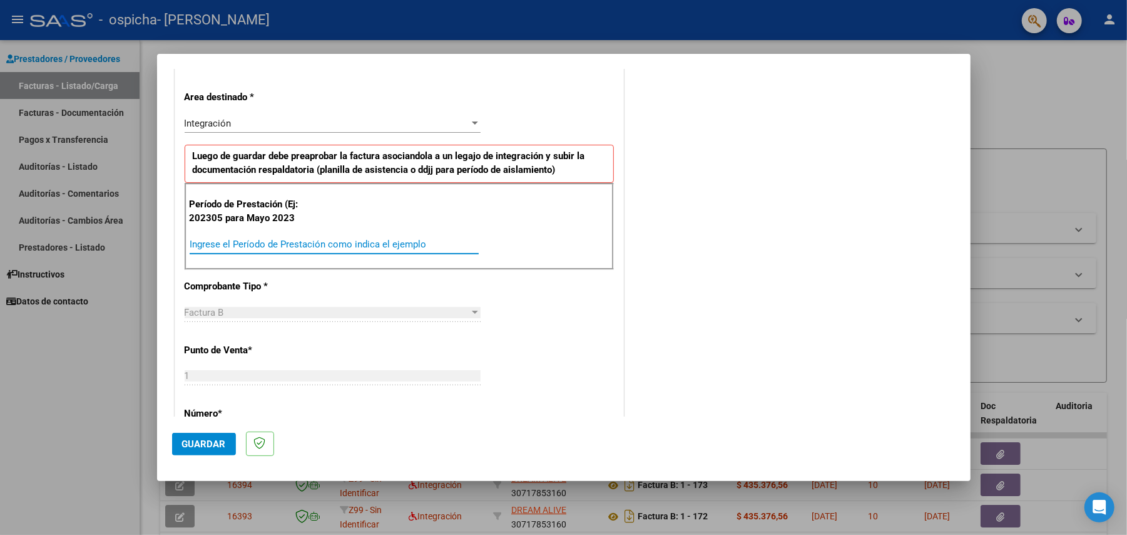
click at [326, 244] on input "Ingrese el Período de Prestación como indica el ejemplo" at bounding box center [334, 243] width 289 height 11
type input "202506"
click at [213, 446] on span "Guardar" at bounding box center [204, 443] width 44 height 11
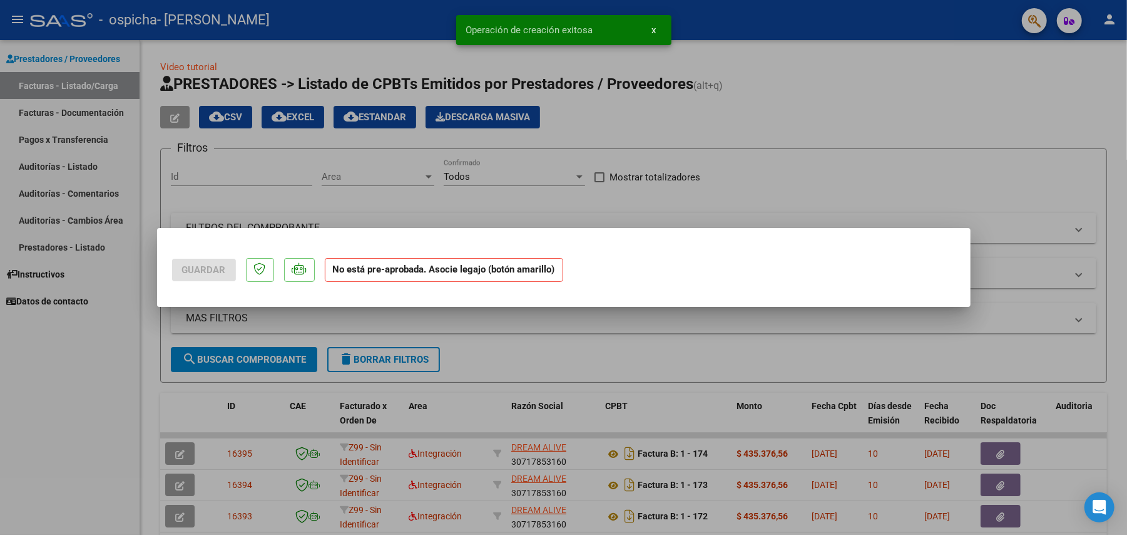
scroll to position [0, 0]
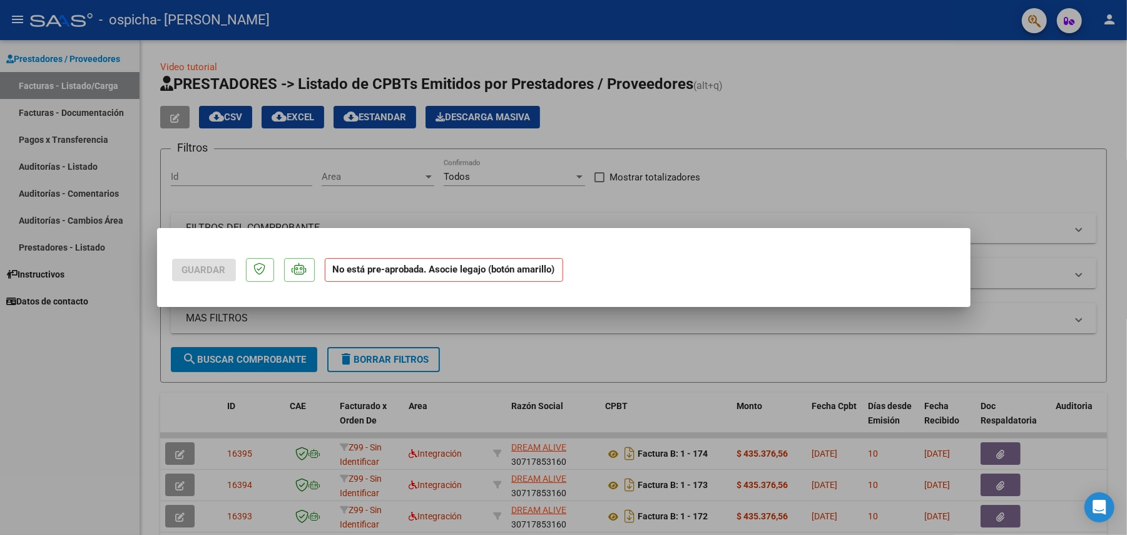
click at [814, 352] on div at bounding box center [563, 267] width 1127 height 535
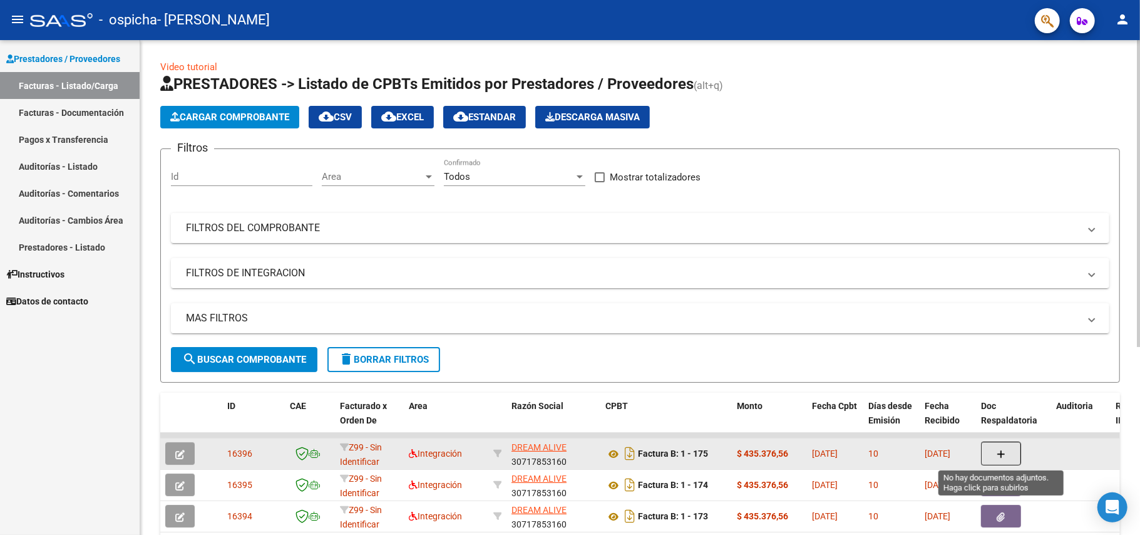
click at [995, 448] on button "button" at bounding box center [1001, 453] width 40 height 24
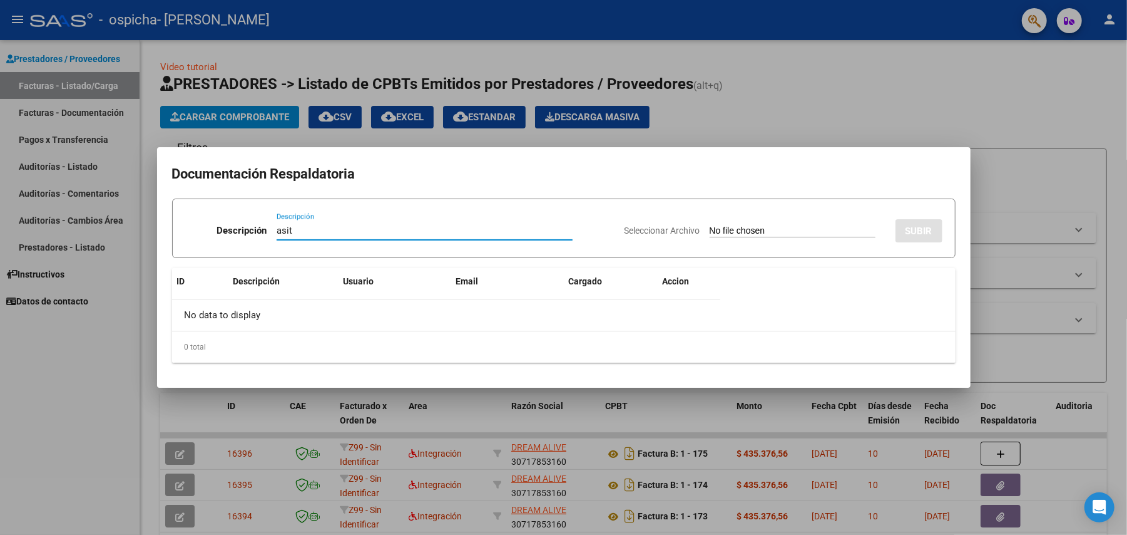
type input "asit"
click at [739, 231] on input "Seleccionar Archivo" at bounding box center [793, 231] width 166 height 12
type input "C:\fakepath\Asist [PERSON_NAME] Terapias 06-2025.pdf"
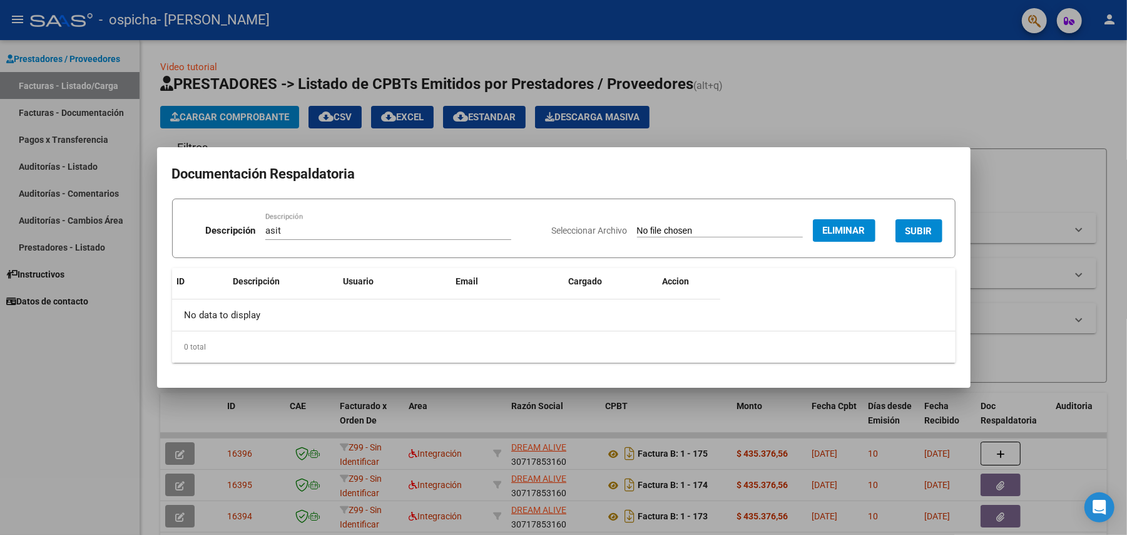
click at [914, 229] on span "SUBIR" at bounding box center [919, 230] width 27 height 11
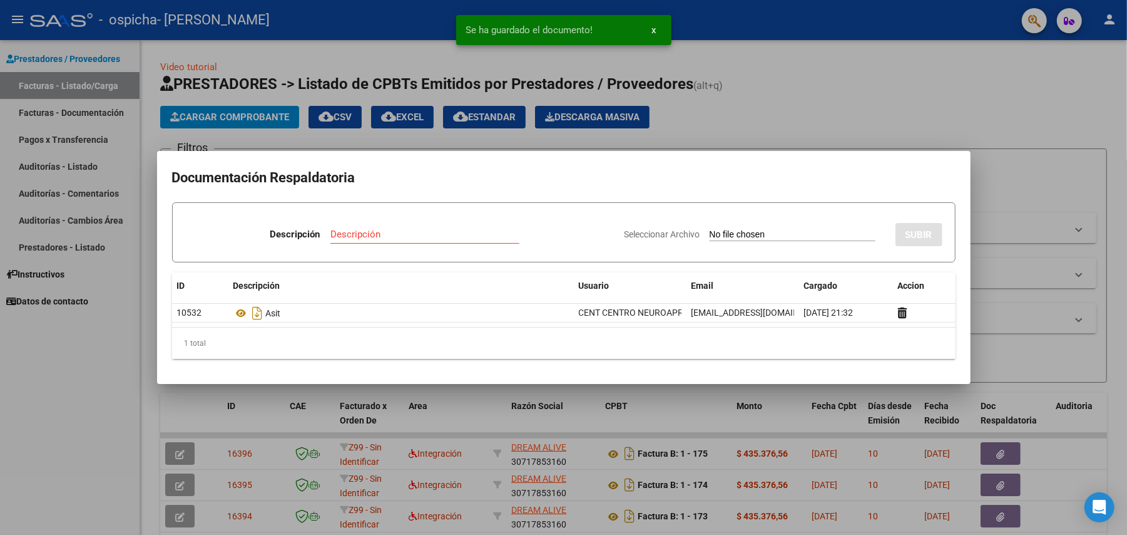
click at [101, 362] on div at bounding box center [563, 267] width 1127 height 535
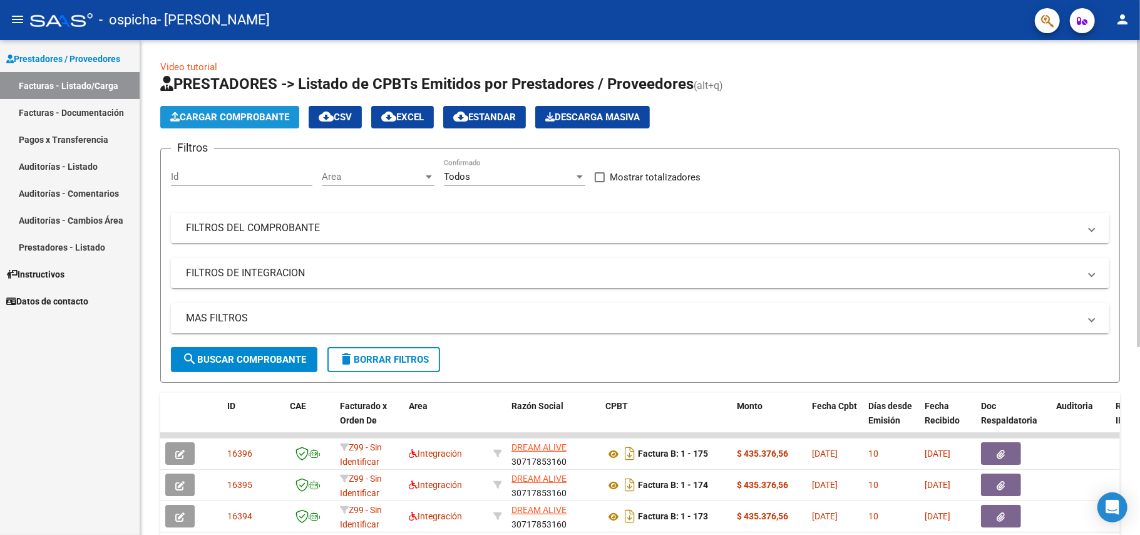
click at [233, 113] on span "Cargar Comprobante" at bounding box center [229, 116] width 119 height 11
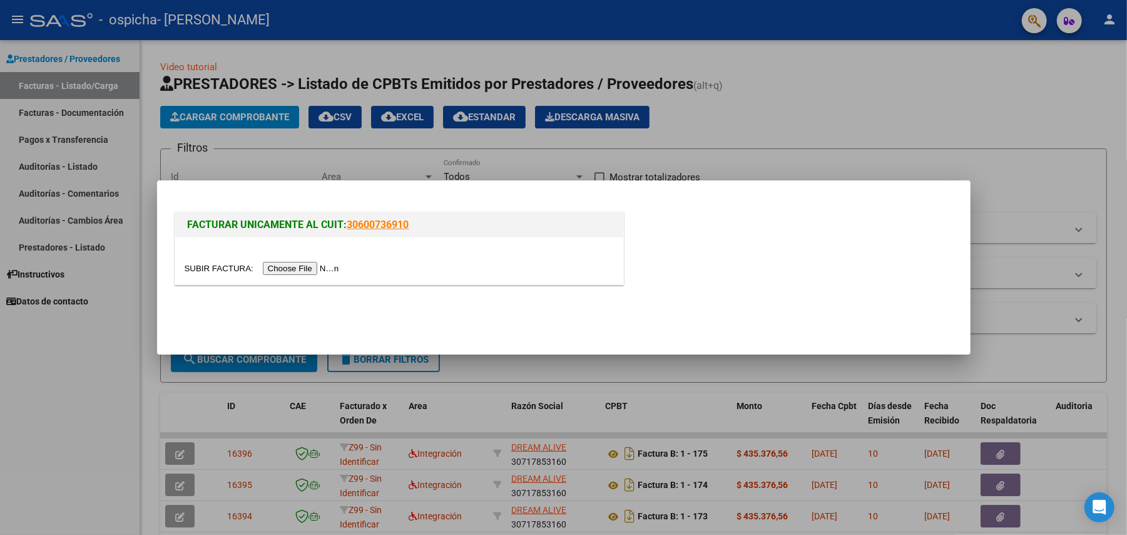
click at [301, 264] on input "file" at bounding box center [264, 268] width 158 height 13
click at [319, 267] on input "file" at bounding box center [264, 268] width 158 height 13
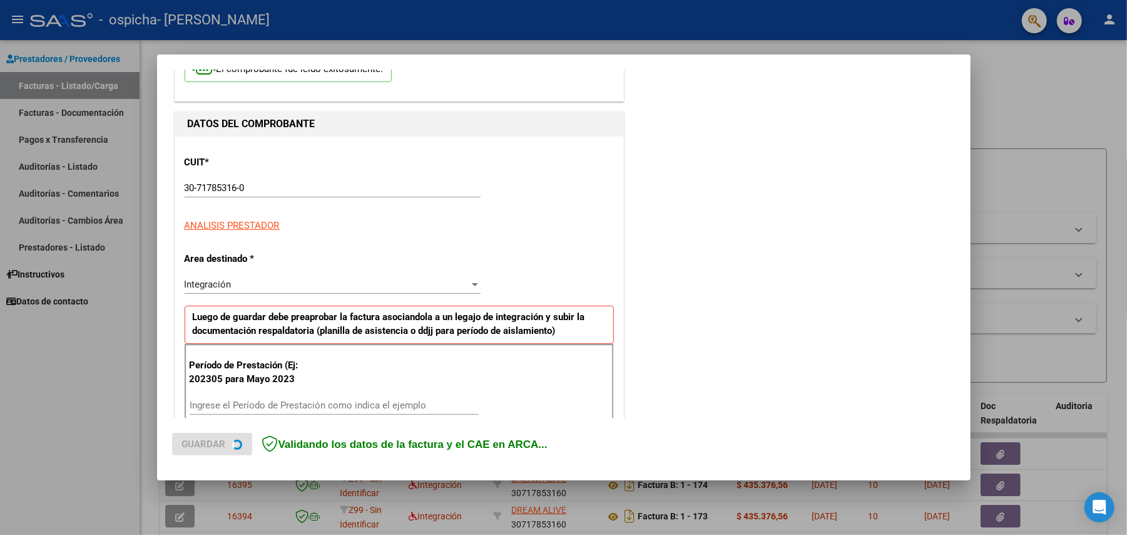
scroll to position [167, 0]
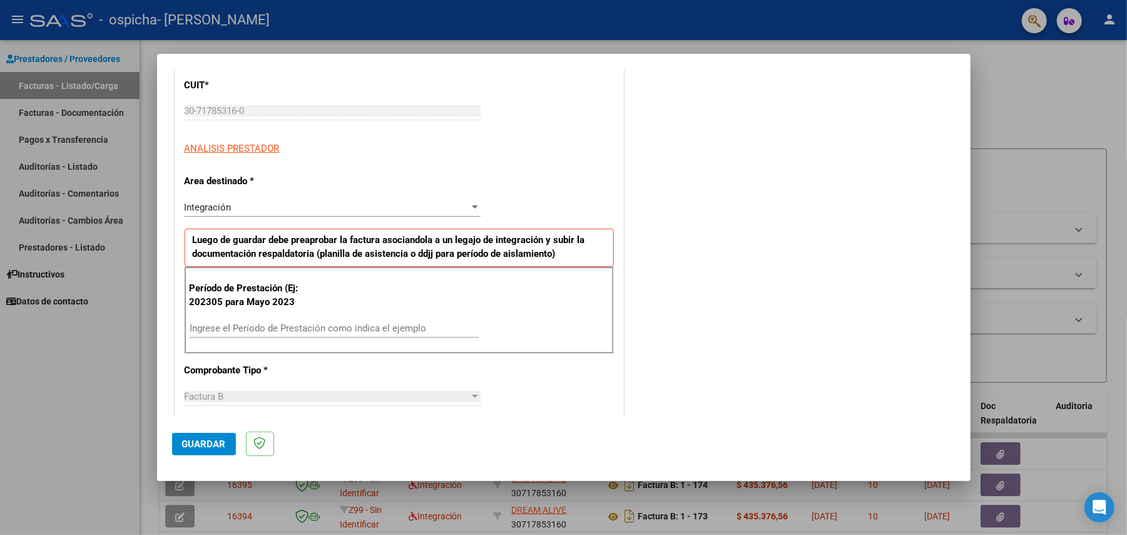
click at [295, 334] on div "Ingrese el Período de Prestación como indica el ejemplo" at bounding box center [334, 328] width 289 height 19
type input "202506"
click at [205, 442] on span "Guardar" at bounding box center [204, 443] width 44 height 11
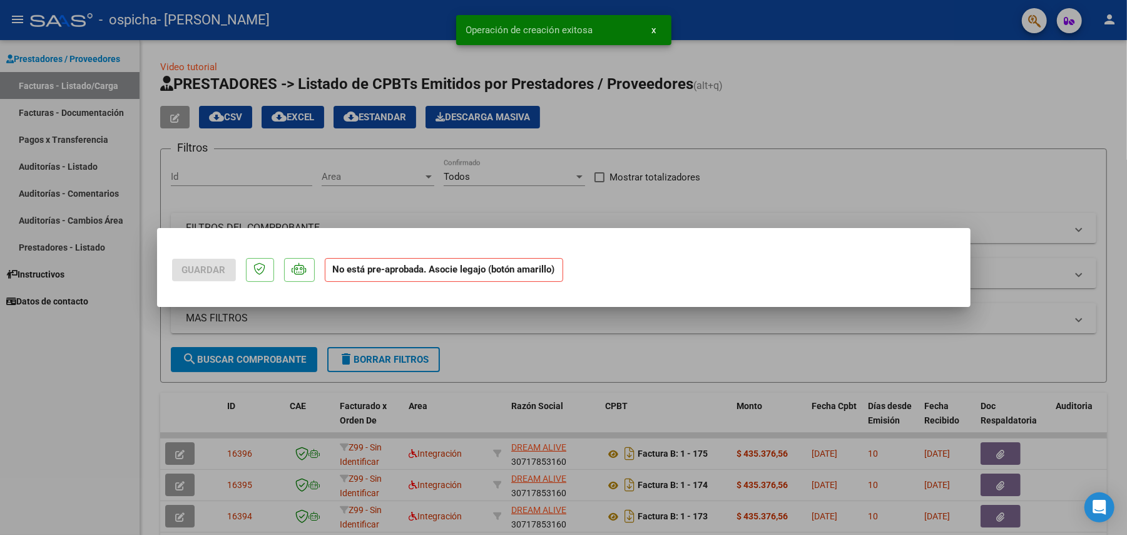
scroll to position [0, 0]
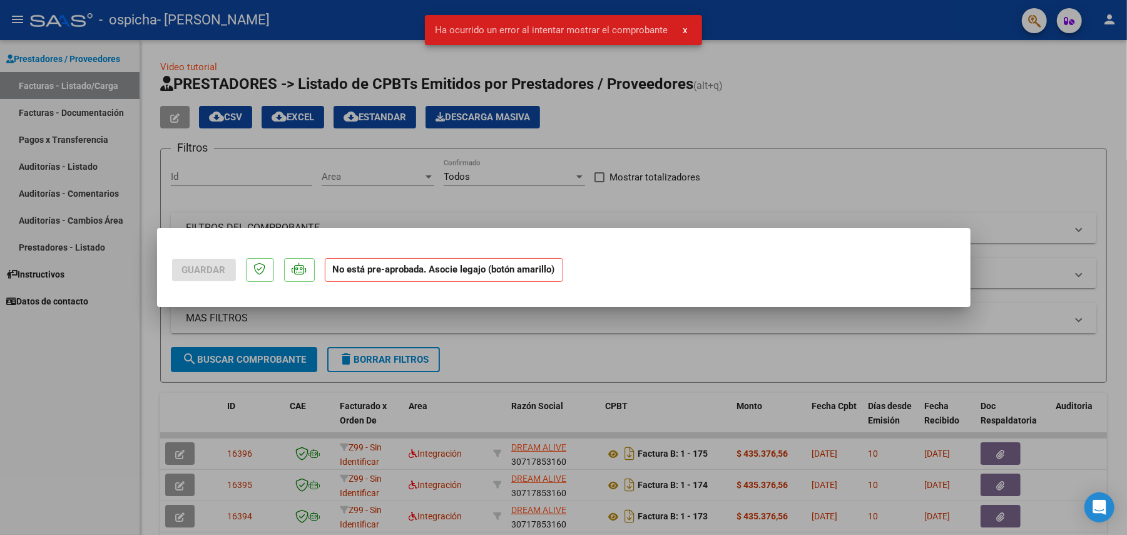
click at [519, 356] on div at bounding box center [563, 267] width 1127 height 535
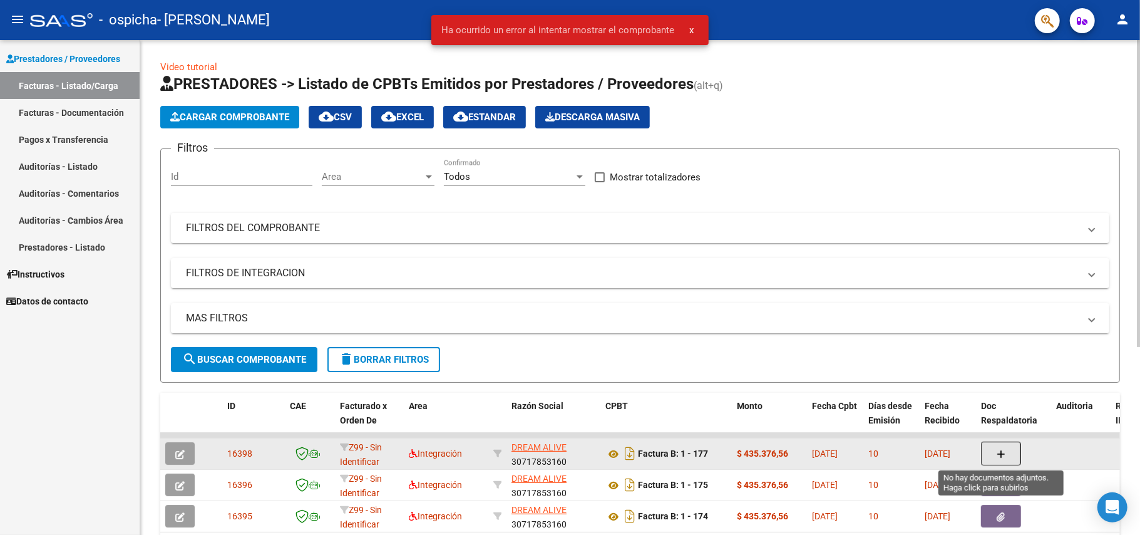
click at [995, 449] on button "button" at bounding box center [1001, 453] width 40 height 24
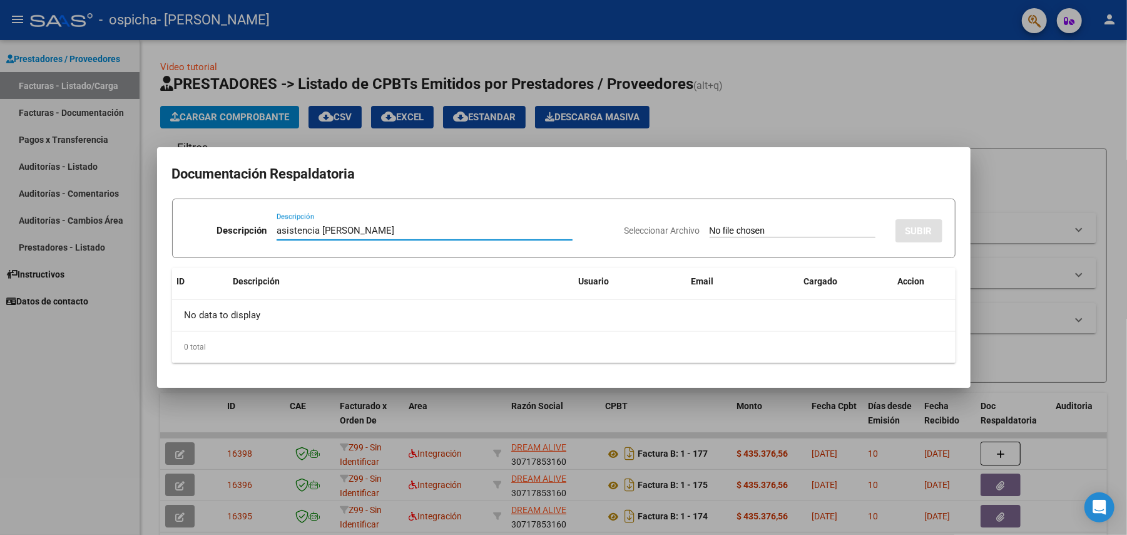
type input "asistencia [PERSON_NAME]"
click at [751, 228] on input "Seleccionar Archivo" at bounding box center [793, 231] width 166 height 12
type input "C:\fakepath\Asiste [PERSON_NAME] terapias 06-2025.pdf"
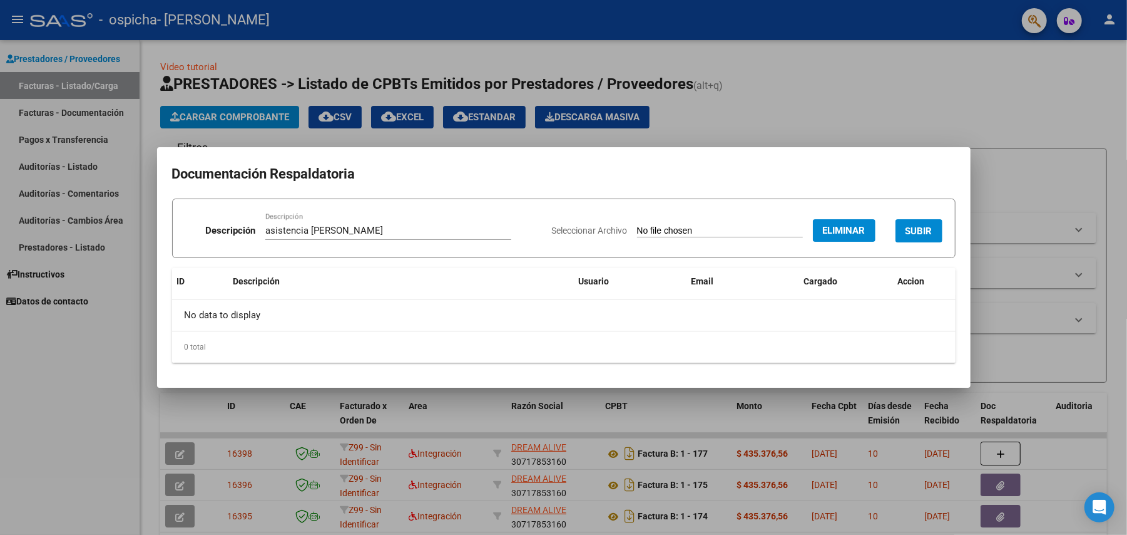
click at [924, 225] on span "SUBIR" at bounding box center [919, 230] width 27 height 11
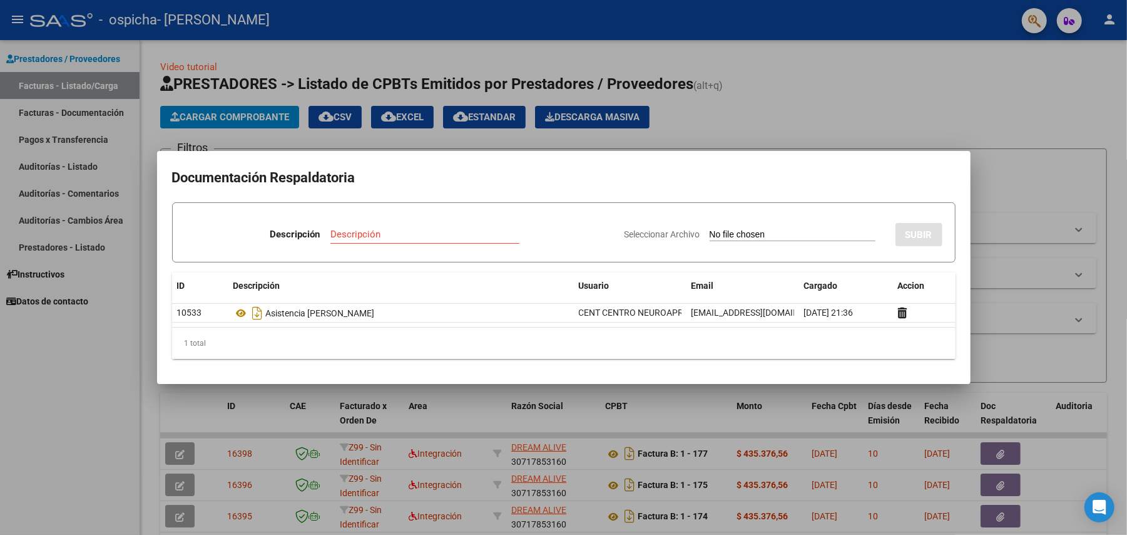
click at [44, 336] on div at bounding box center [563, 267] width 1127 height 535
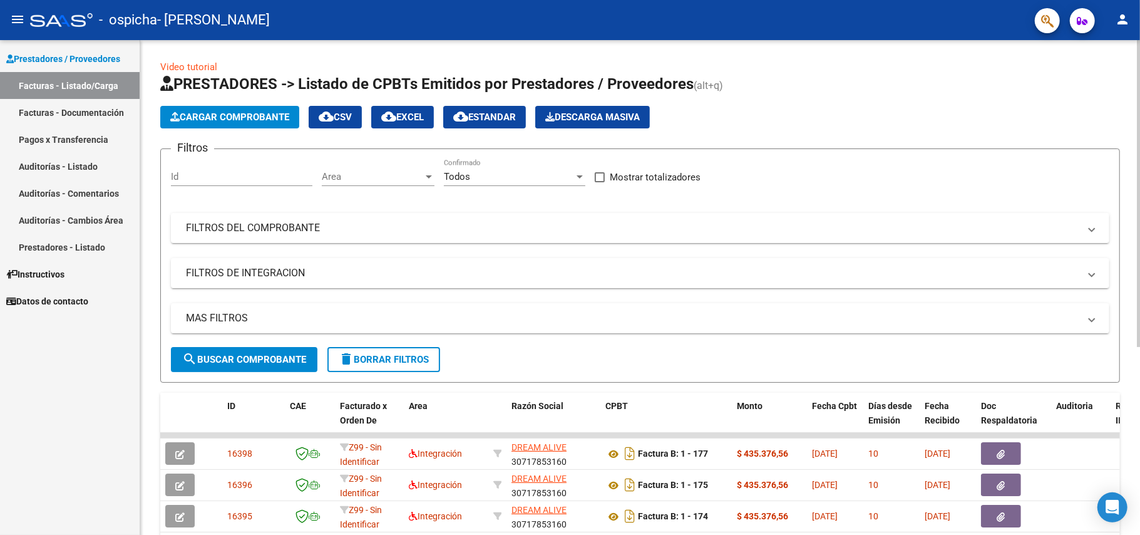
click at [253, 113] on span "Cargar Comprobante" at bounding box center [229, 116] width 119 height 11
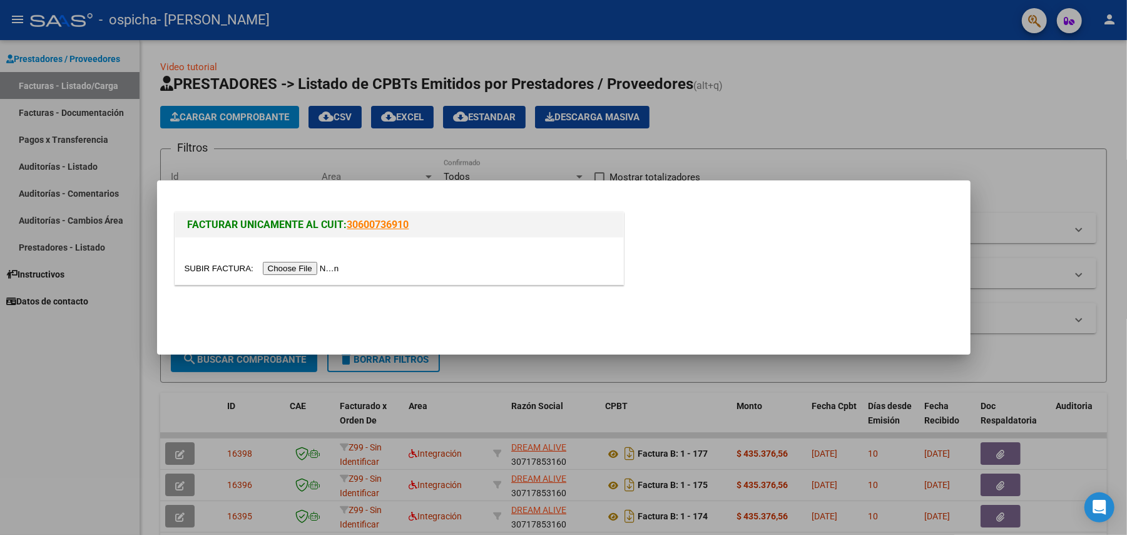
click at [289, 272] on input "file" at bounding box center [264, 268] width 158 height 13
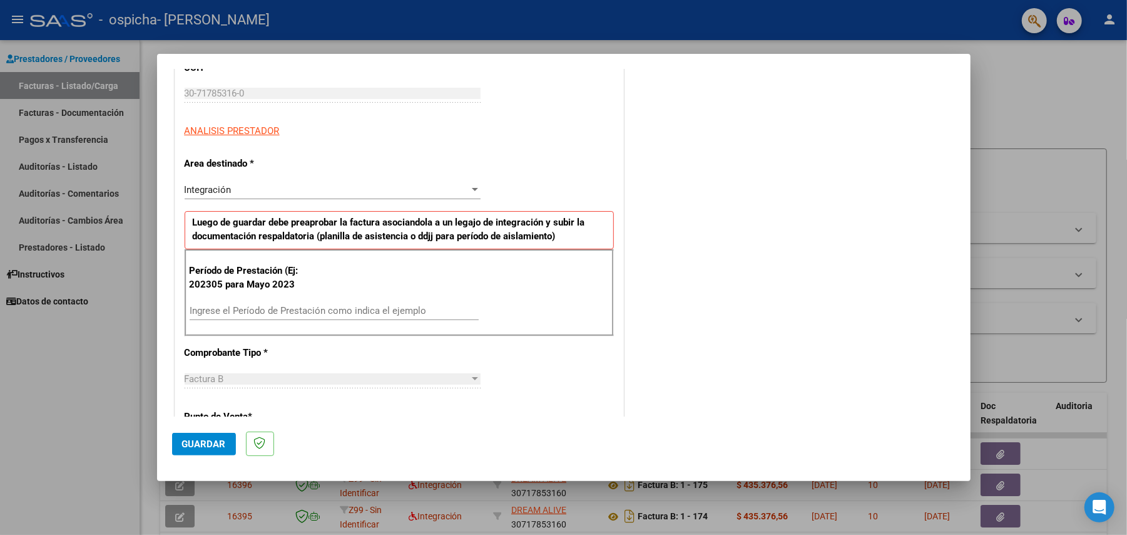
scroll to position [250, 0]
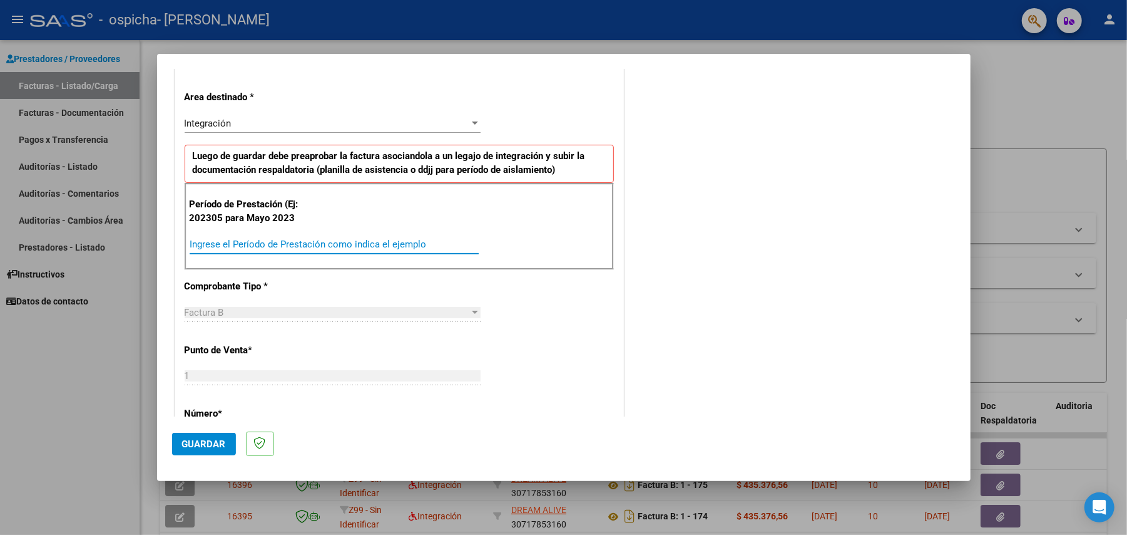
click at [281, 242] on input "Ingrese el Período de Prestación como indica el ejemplo" at bounding box center [334, 243] width 289 height 11
type input "202506"
click at [207, 438] on span "Guardar" at bounding box center [204, 443] width 44 height 11
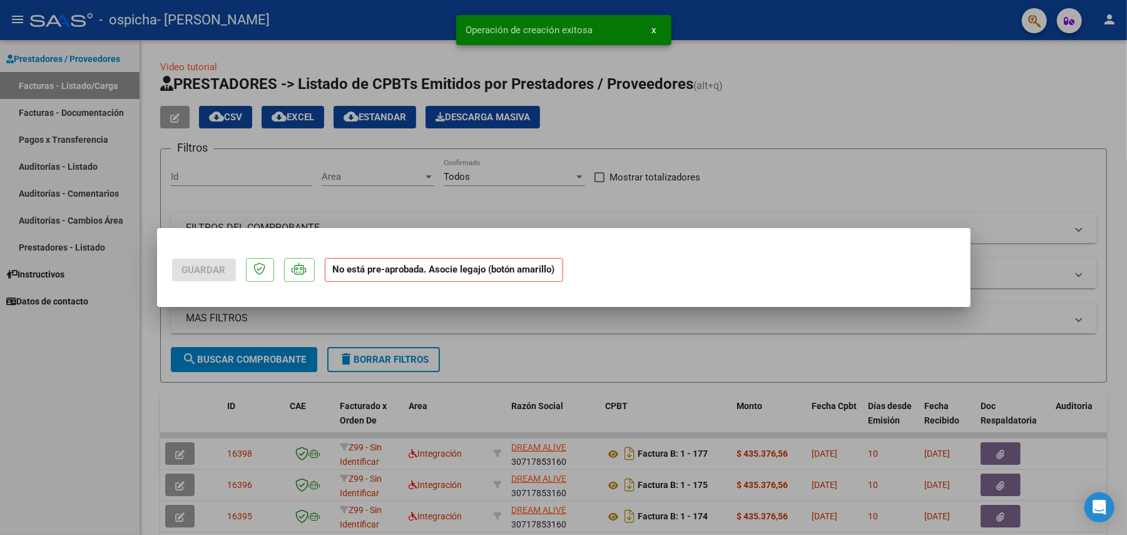
scroll to position [0, 0]
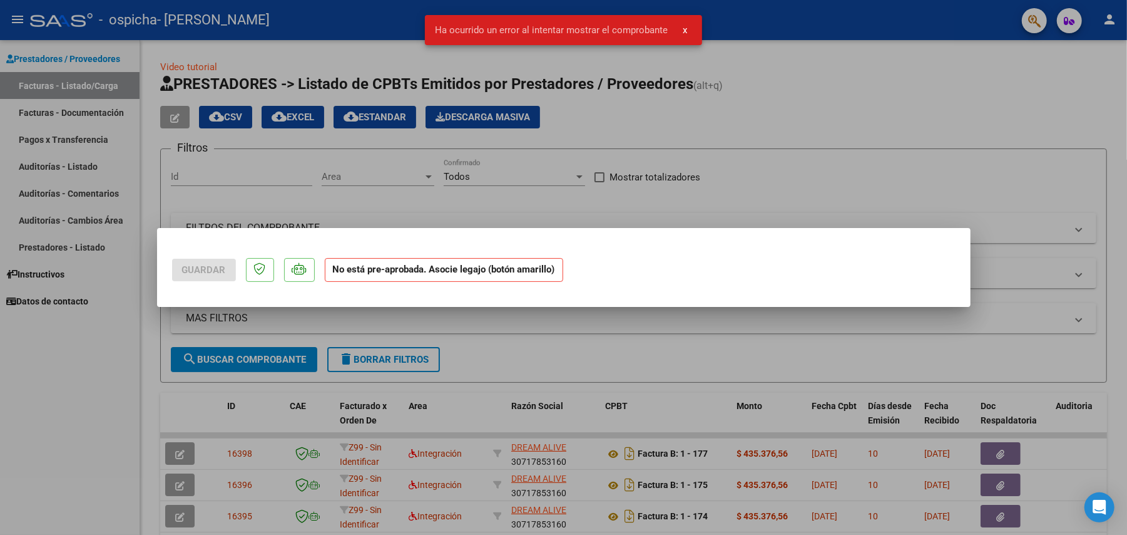
click at [582, 344] on div at bounding box center [563, 267] width 1127 height 535
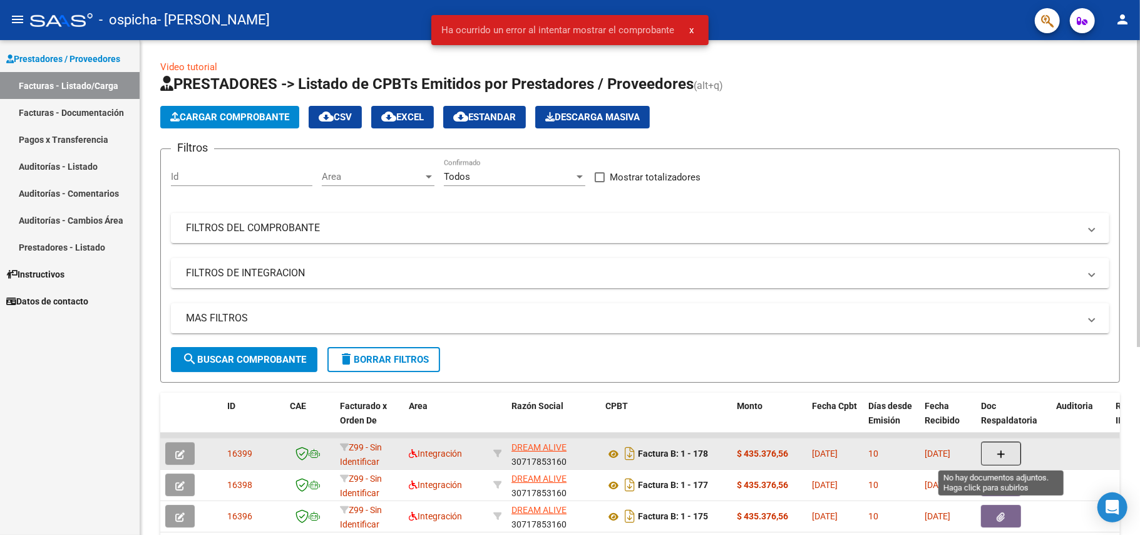
click at [993, 448] on button "button" at bounding box center [1001, 453] width 40 height 24
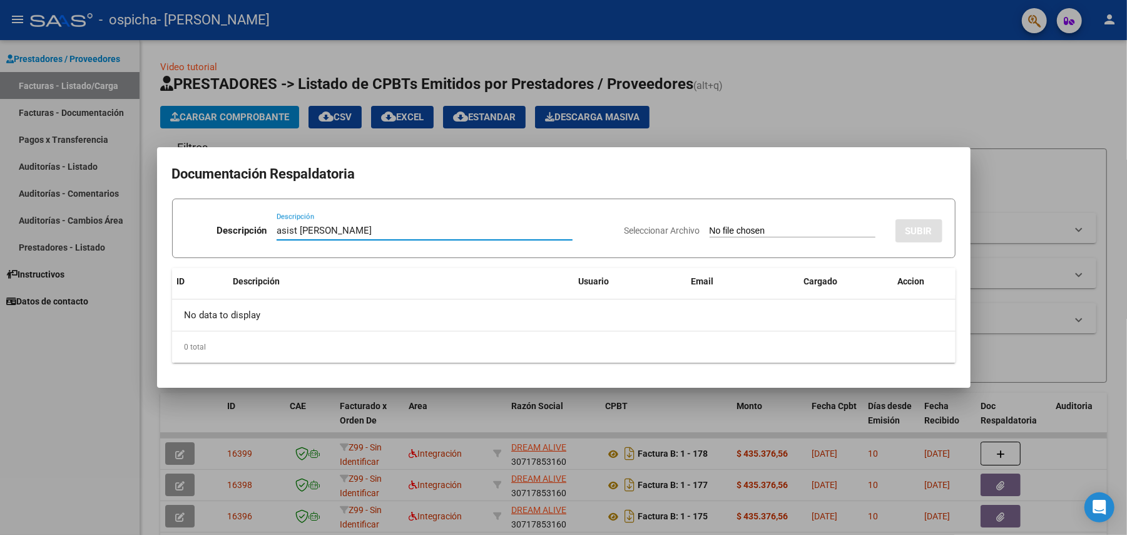
type input "asist [PERSON_NAME]"
click at [710, 231] on input "Seleccionar Archivo" at bounding box center [793, 231] width 166 height 12
type input "C:\fakepath\Asist [PERSON_NAME] terapias 06-2025.pdf"
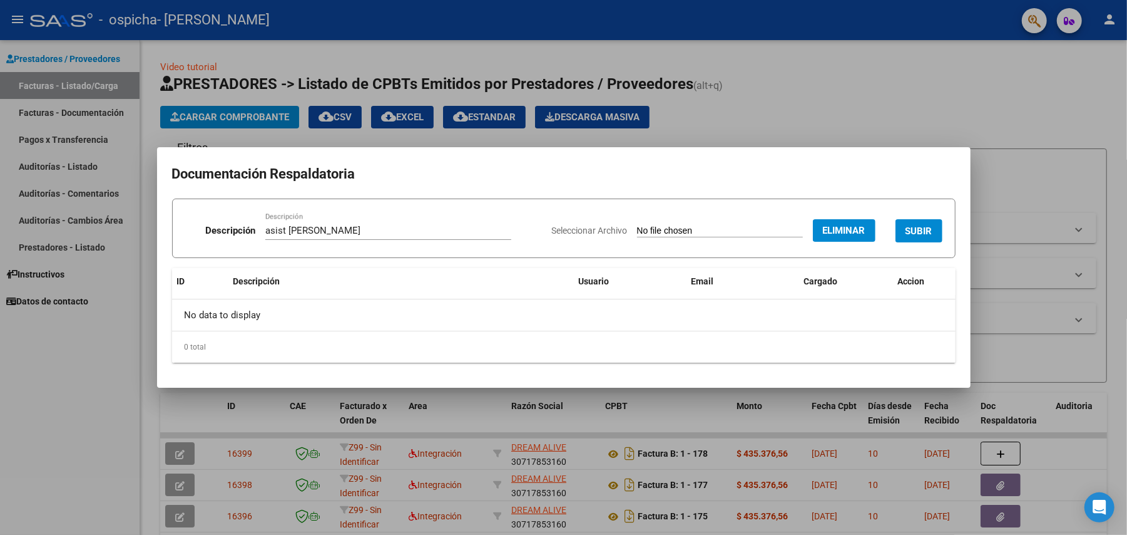
click at [911, 230] on span "SUBIR" at bounding box center [919, 230] width 27 height 11
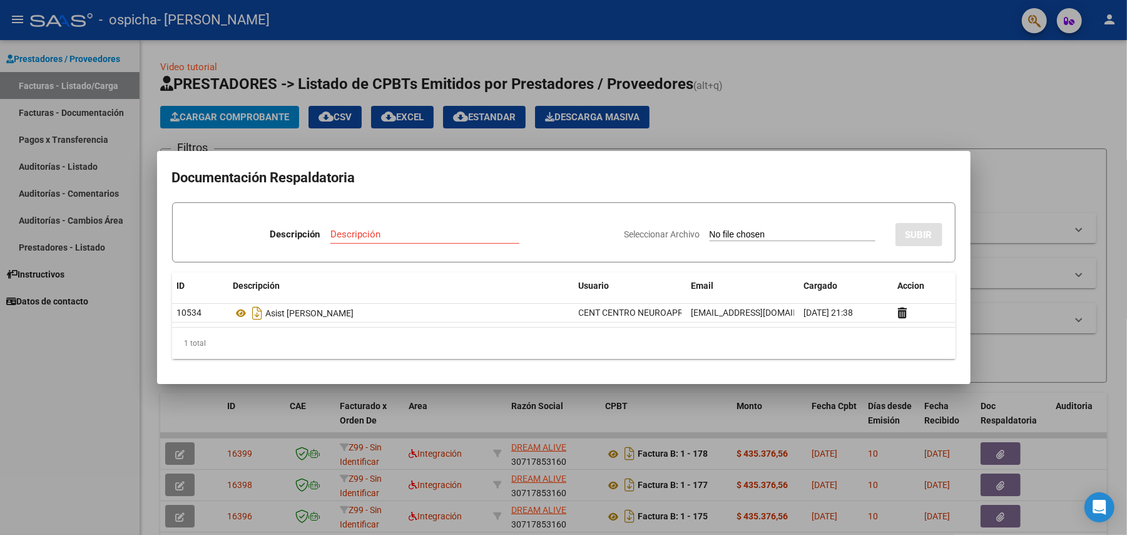
click at [235, 116] on div at bounding box center [563, 267] width 1127 height 535
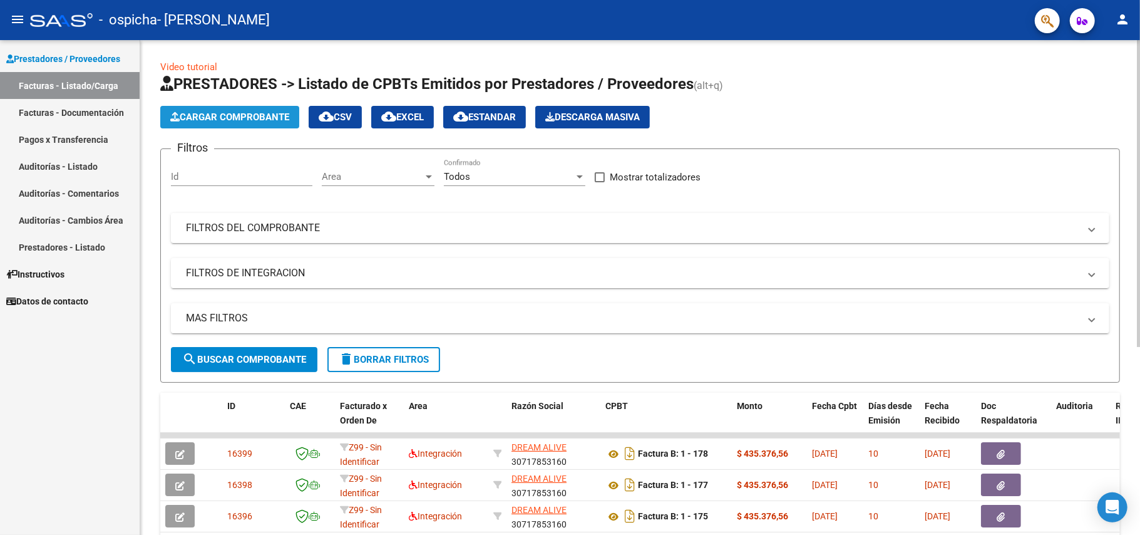
click at [259, 126] on button "Cargar Comprobante" at bounding box center [229, 117] width 139 height 23
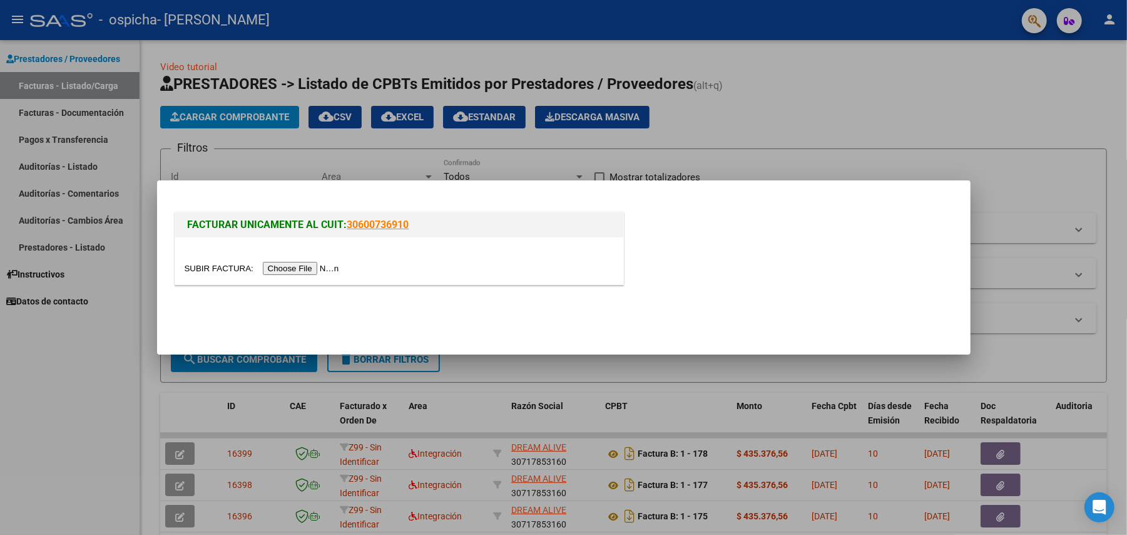
click at [298, 268] on input "file" at bounding box center [264, 268] width 158 height 13
click at [306, 266] on input "file" at bounding box center [264, 268] width 158 height 13
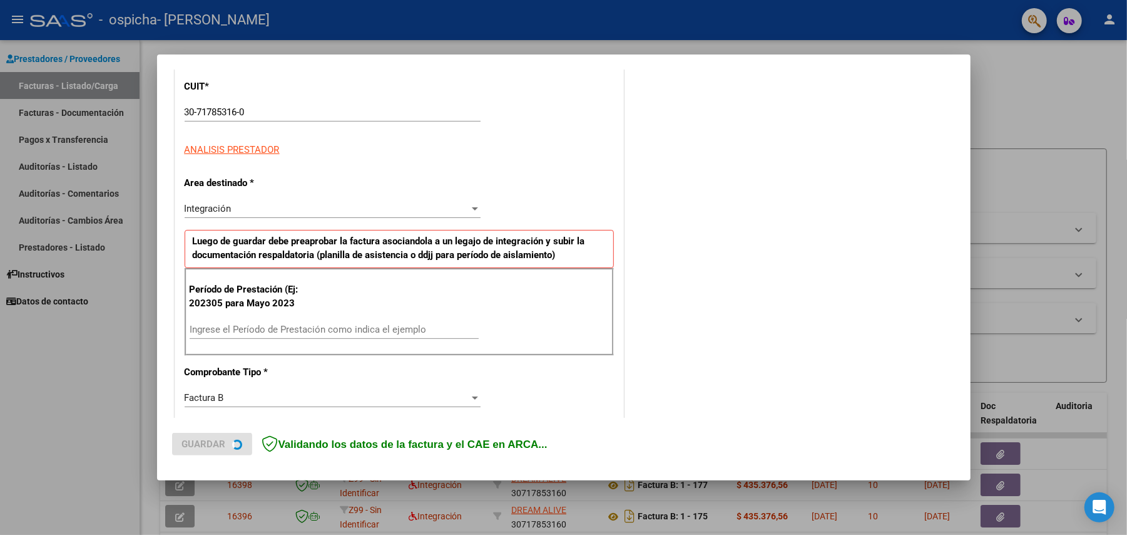
scroll to position [167, 0]
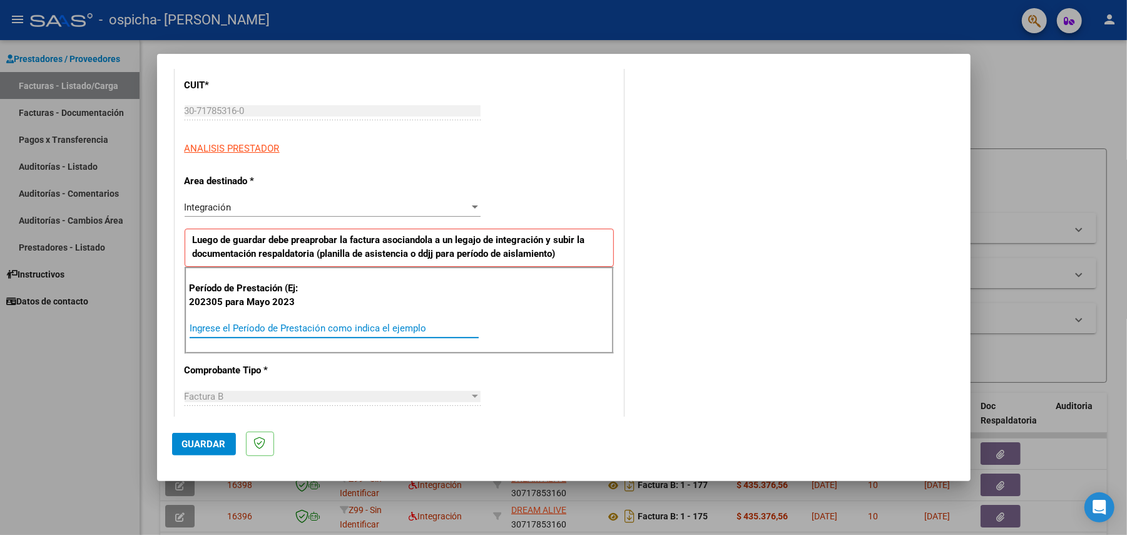
click at [285, 329] on input "Ingrese el Período de Prestación como indica el ejemplo" at bounding box center [334, 327] width 289 height 11
type input "202506"
click at [191, 439] on span "Guardar" at bounding box center [204, 443] width 44 height 11
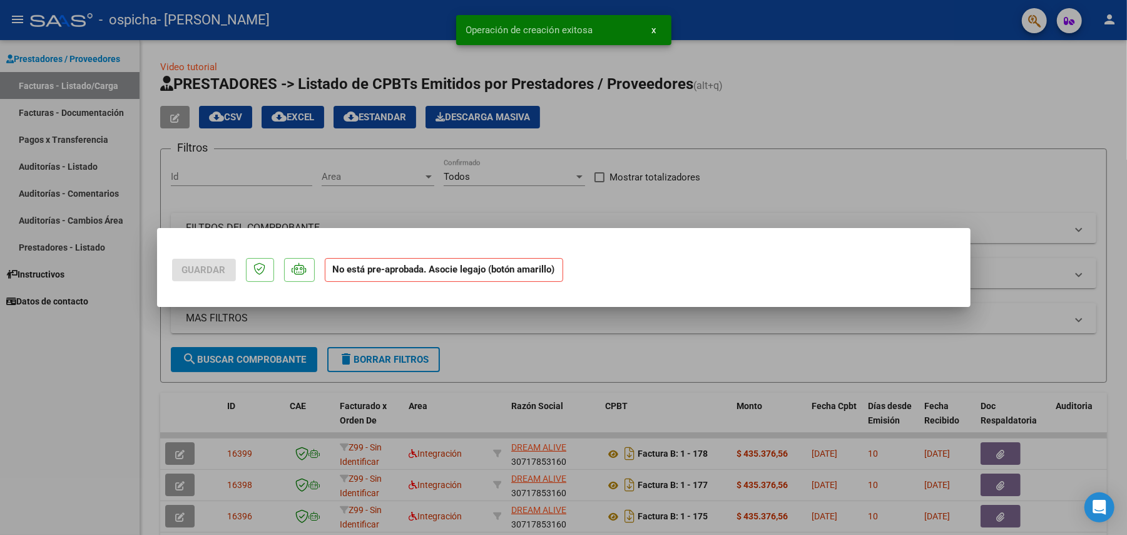
scroll to position [0, 0]
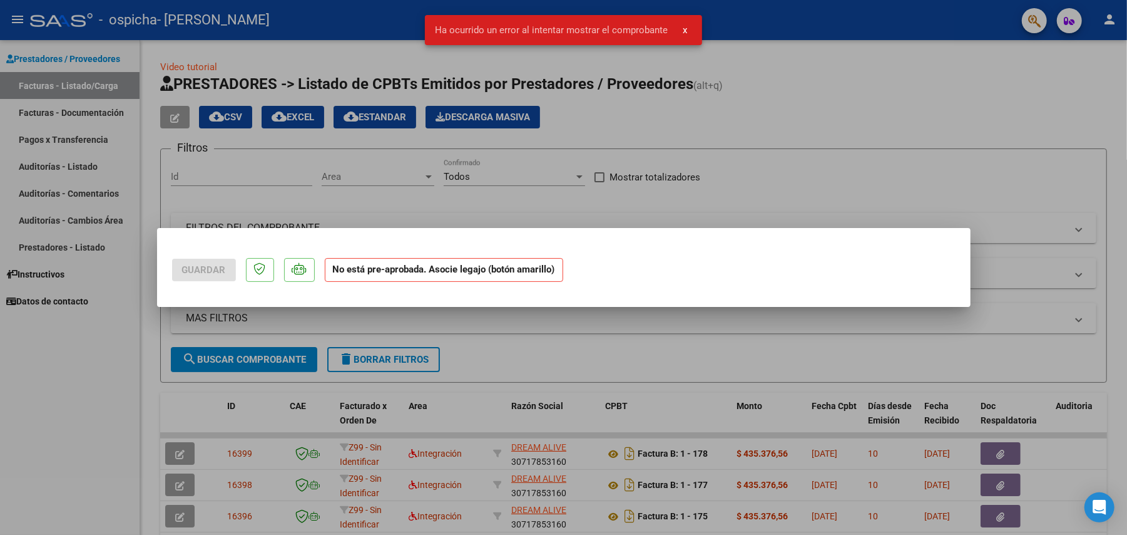
click at [744, 320] on div at bounding box center [563, 267] width 1127 height 535
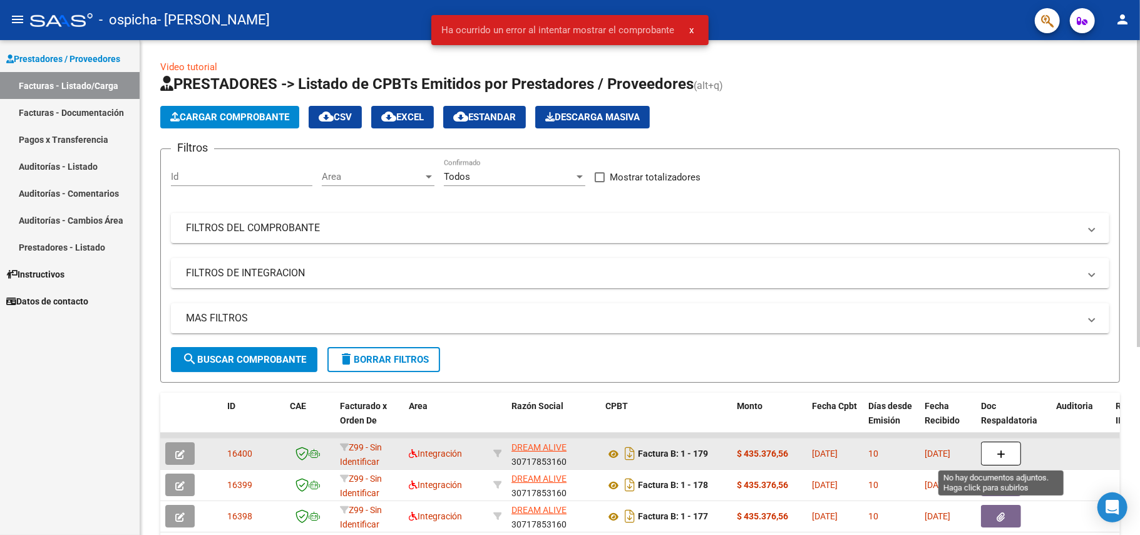
click at [1009, 449] on button "button" at bounding box center [1001, 453] width 40 height 24
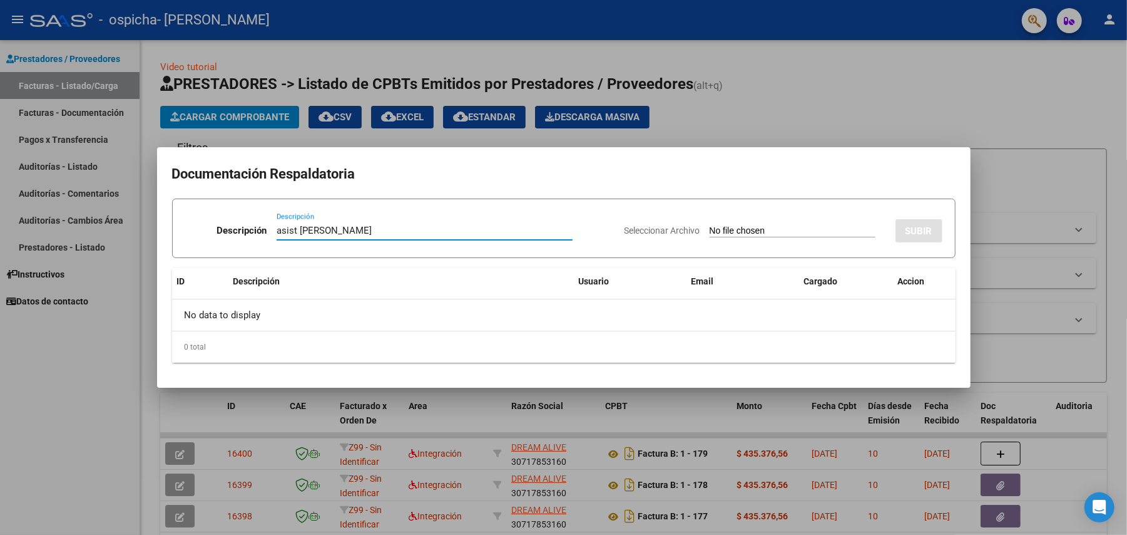
type input "asist [PERSON_NAME]"
click at [754, 233] on input "Seleccionar Archivo" at bounding box center [793, 231] width 166 height 12
type input "C:\fakepath\Asist [PERSON_NAME] terapias 06-2025.pdf"
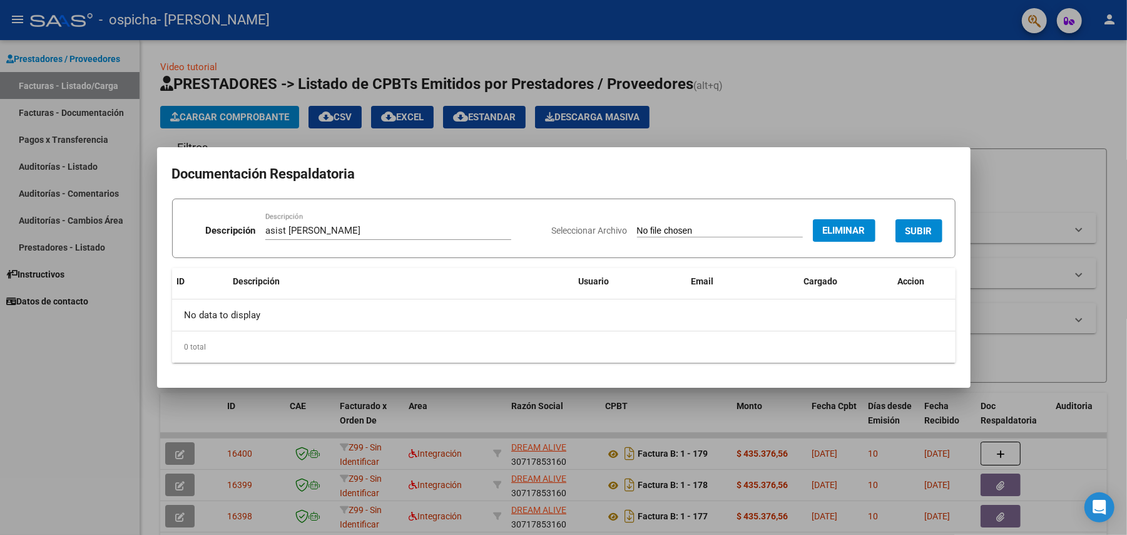
click at [907, 229] on span "SUBIR" at bounding box center [919, 230] width 27 height 11
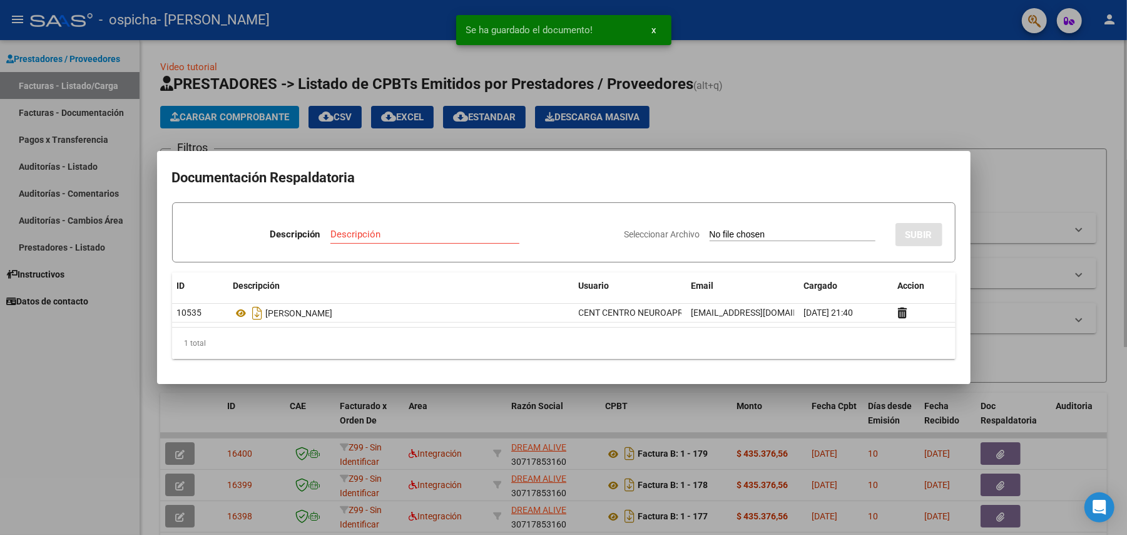
click at [1073, 379] on div at bounding box center [563, 267] width 1127 height 535
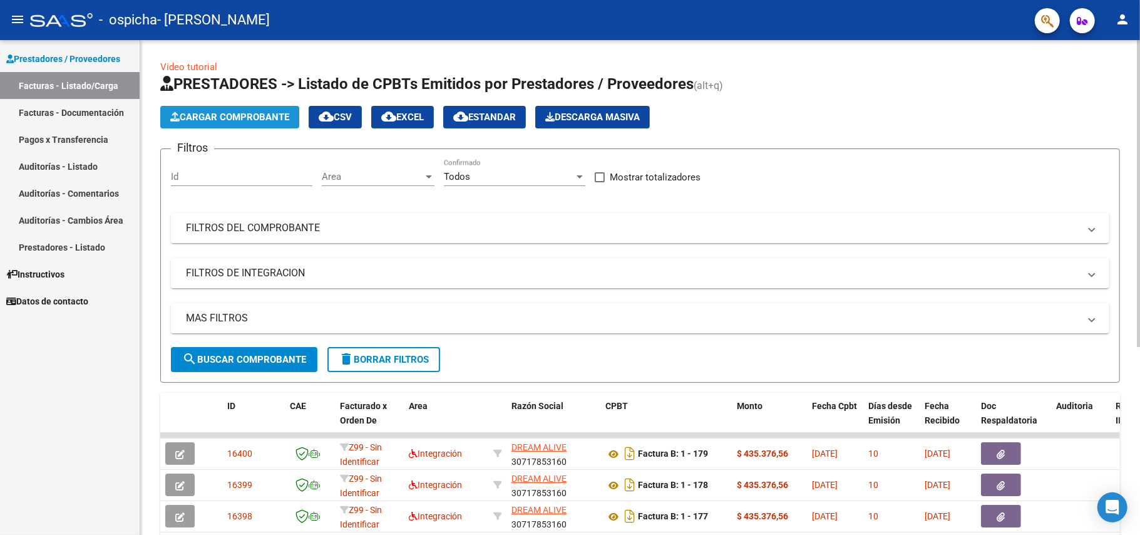
click at [244, 114] on span "Cargar Comprobante" at bounding box center [229, 116] width 119 height 11
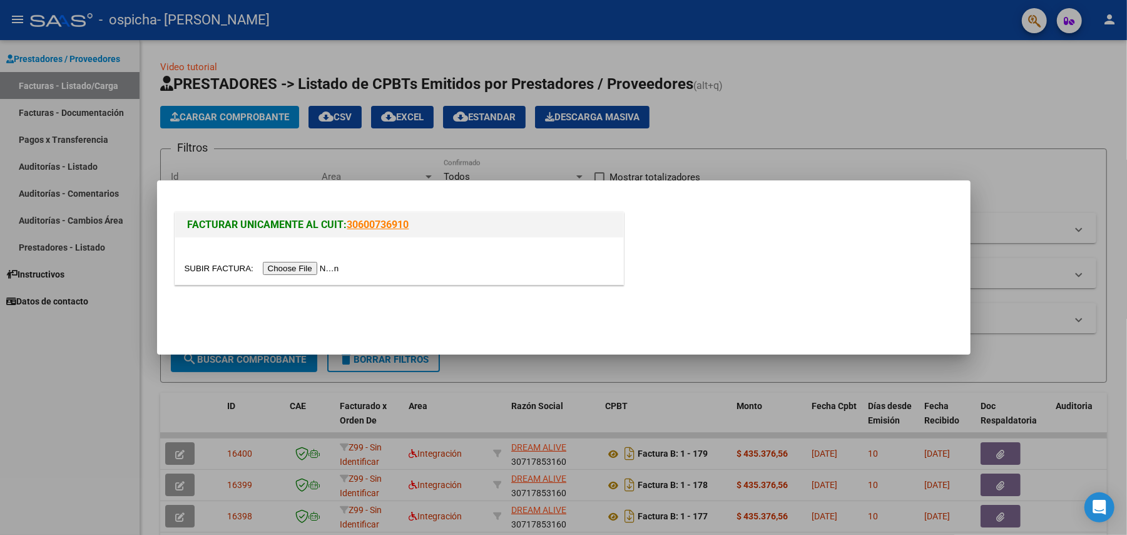
click at [315, 265] on input "file" at bounding box center [264, 268] width 158 height 13
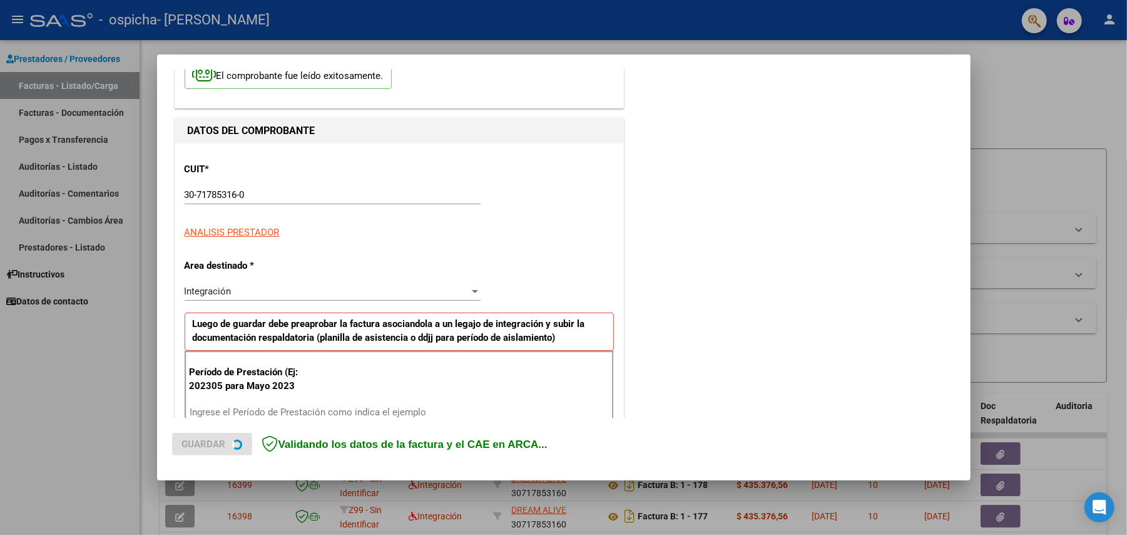
scroll to position [167, 0]
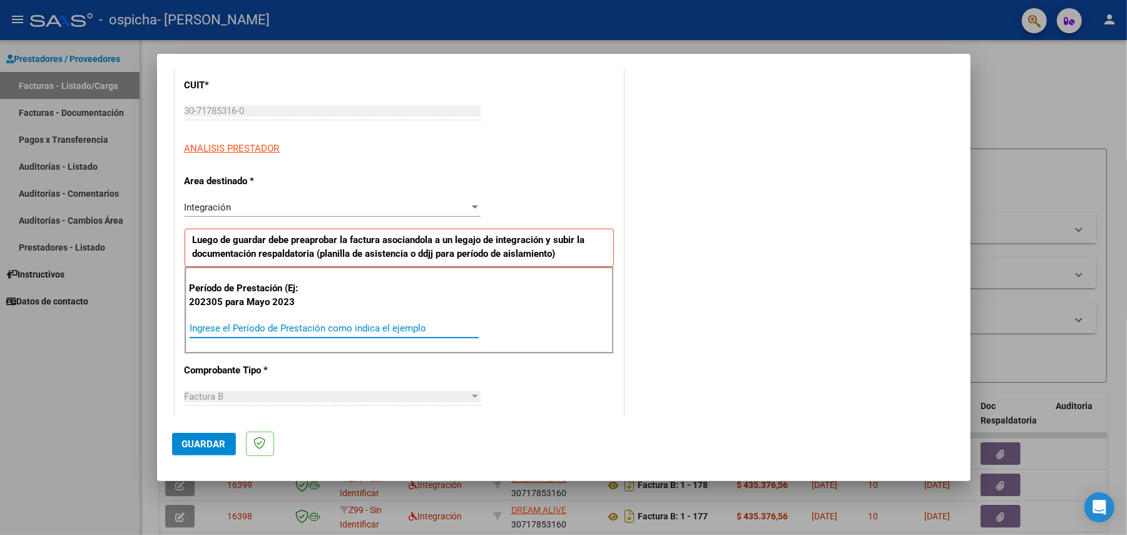
click at [349, 329] on input "Ingrese el Período de Prestación como indica el ejemplo" at bounding box center [334, 327] width 289 height 11
type input "202506"
click at [204, 446] on span "Guardar" at bounding box center [204, 443] width 44 height 11
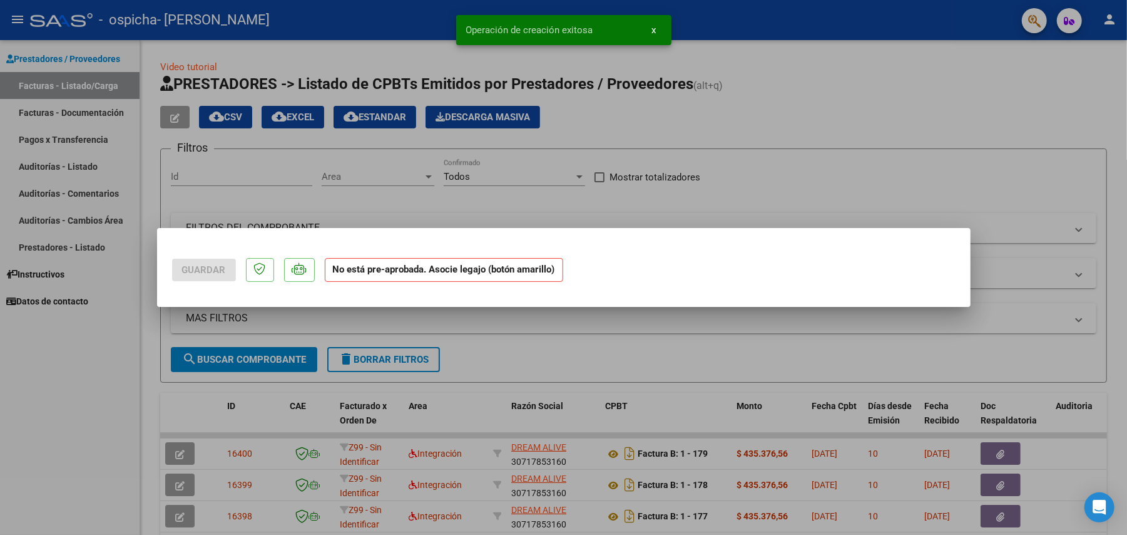
scroll to position [0, 0]
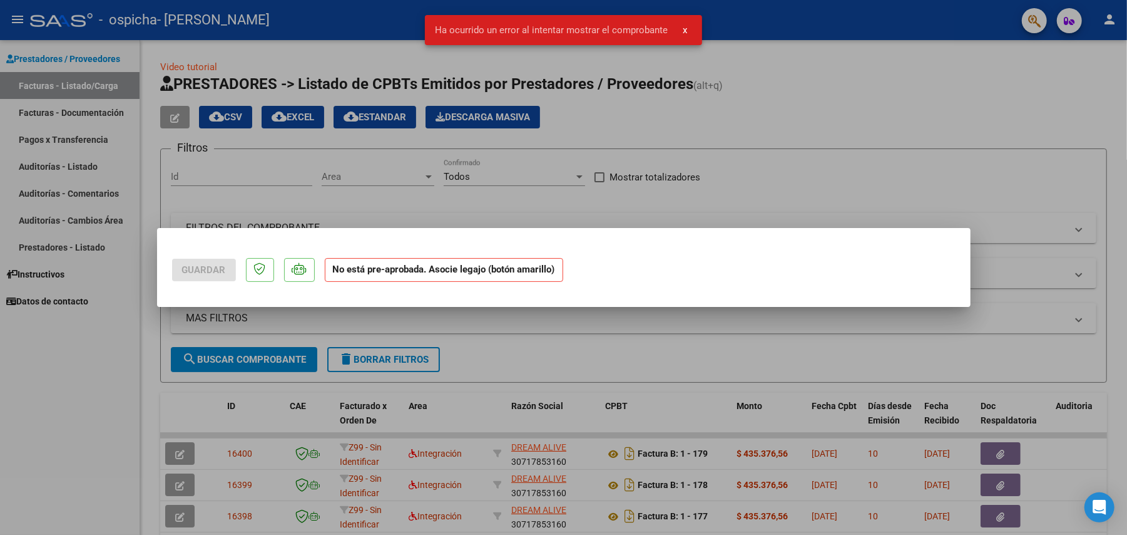
click at [566, 348] on div at bounding box center [563, 267] width 1127 height 535
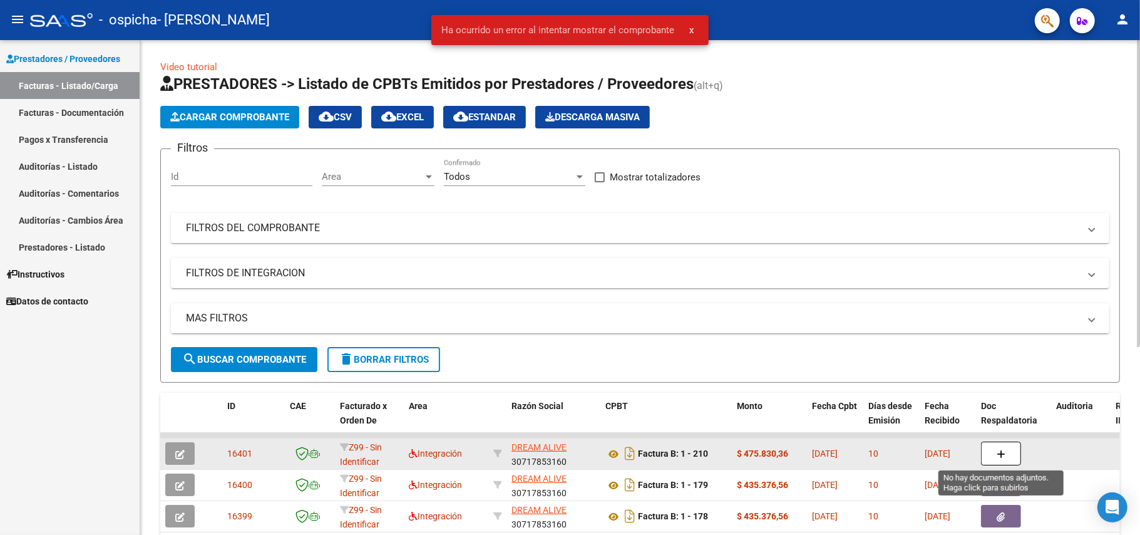
click at [999, 449] on icon "button" at bounding box center [1001, 453] width 9 height 9
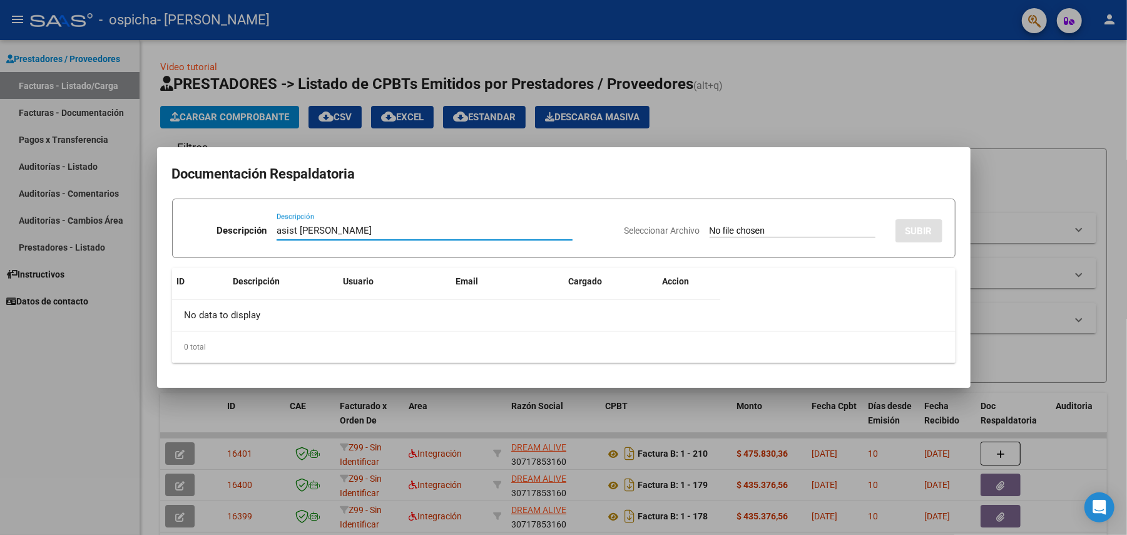
type input "asist [PERSON_NAME]"
click at [735, 225] on input "Seleccionar Archivo" at bounding box center [793, 231] width 166 height 12
type input "C:\fakepath\asist [PERSON_NAME] 06-2025 (1).pdf"
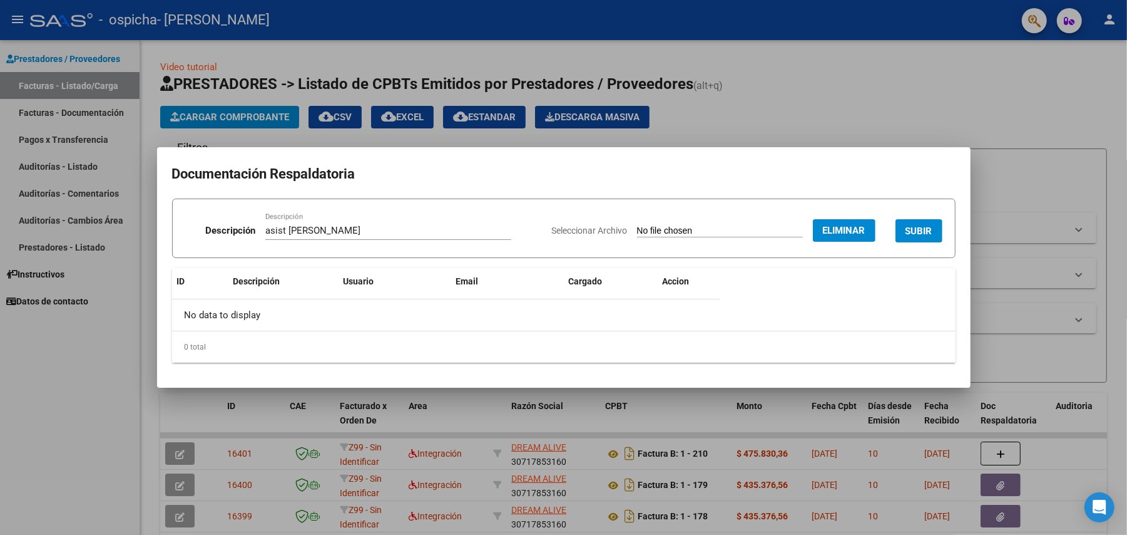
click at [922, 226] on span "SUBIR" at bounding box center [919, 230] width 27 height 11
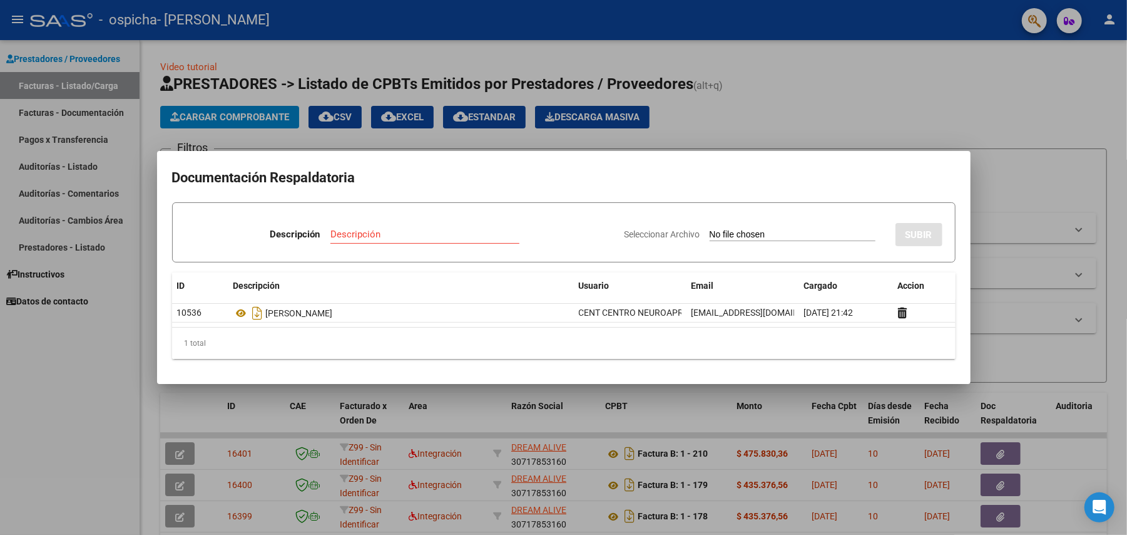
click at [249, 116] on div at bounding box center [563, 267] width 1127 height 535
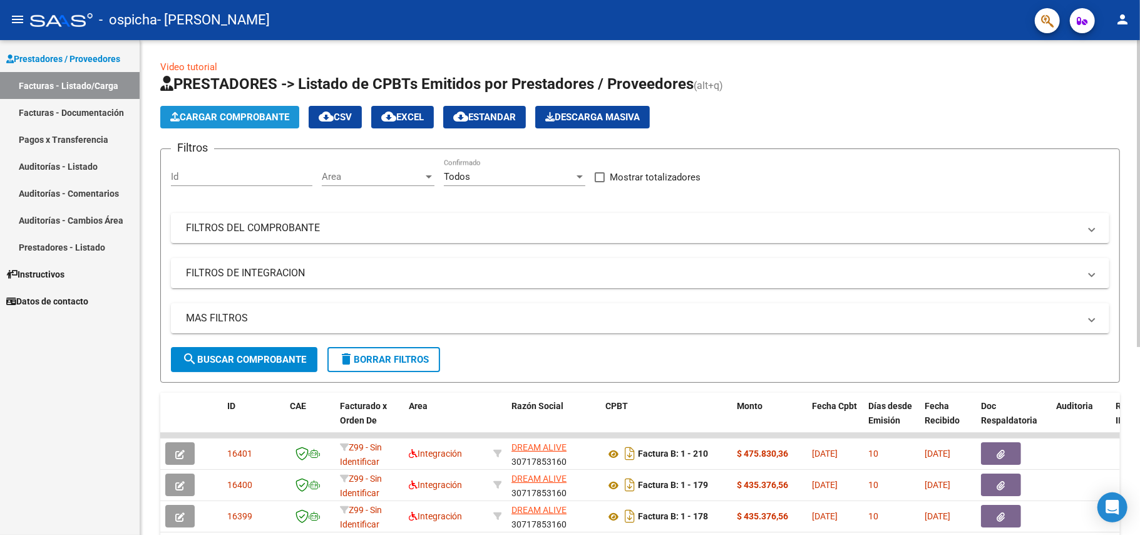
click at [246, 115] on span "Cargar Comprobante" at bounding box center [229, 116] width 119 height 11
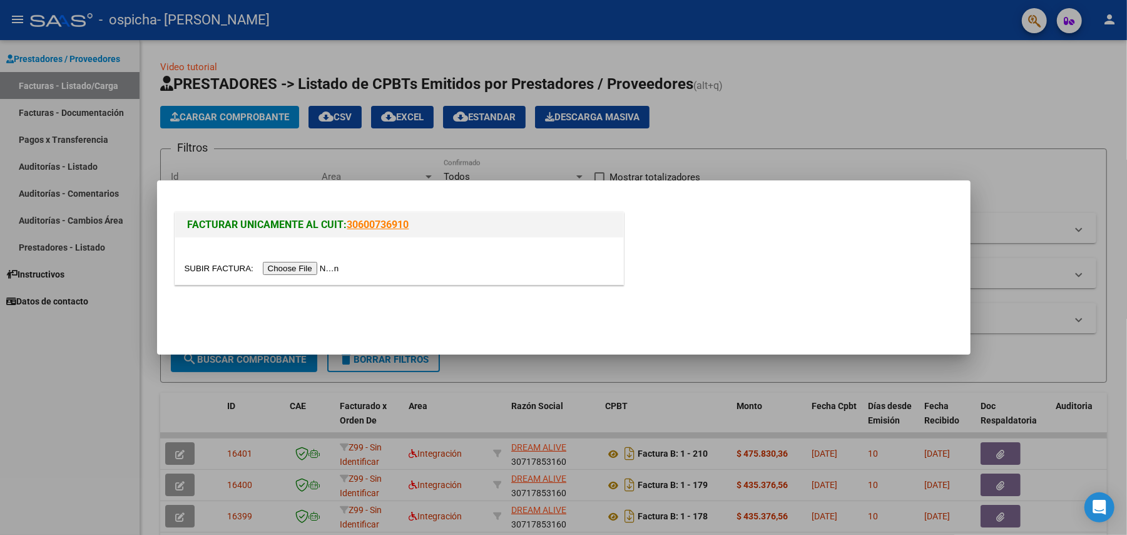
click at [314, 268] on input "file" at bounding box center [264, 268] width 158 height 13
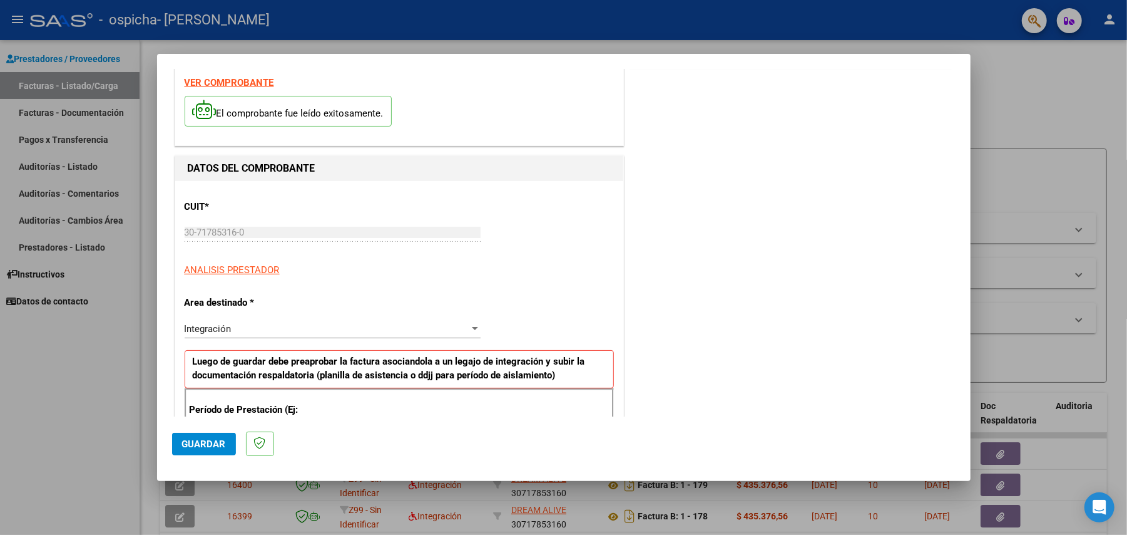
scroll to position [250, 0]
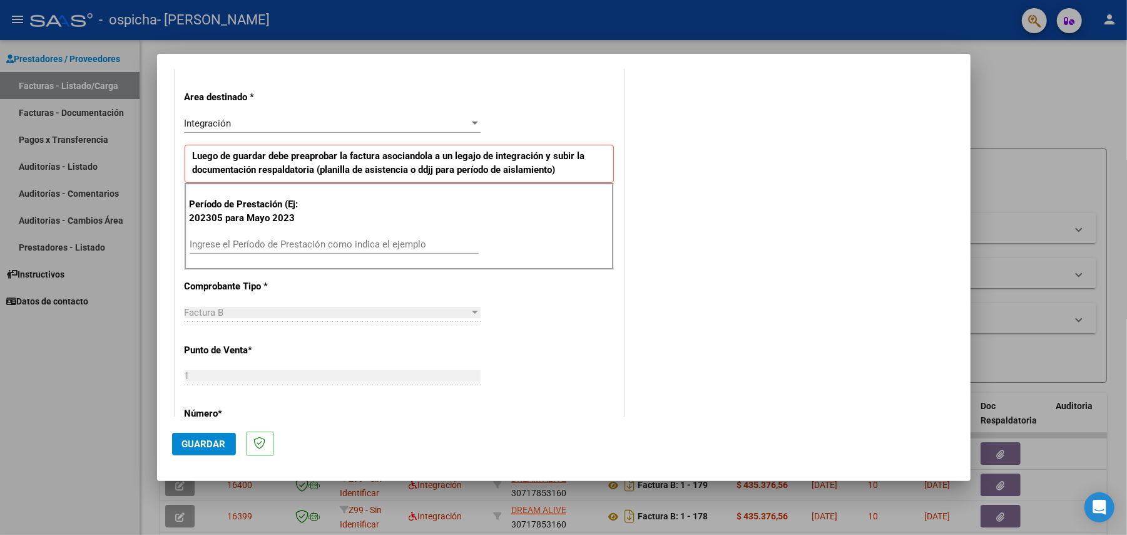
click at [300, 244] on input "Ingrese el Período de Prestación como indica el ejemplo" at bounding box center [334, 243] width 289 height 11
type input "202506"
click at [203, 446] on span "Guardar" at bounding box center [204, 443] width 44 height 11
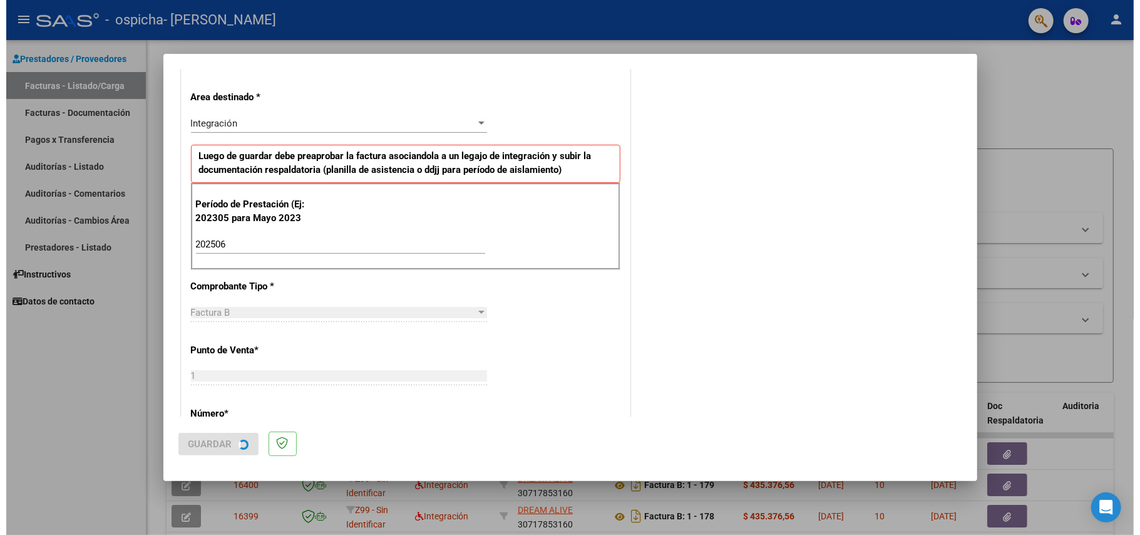
scroll to position [0, 0]
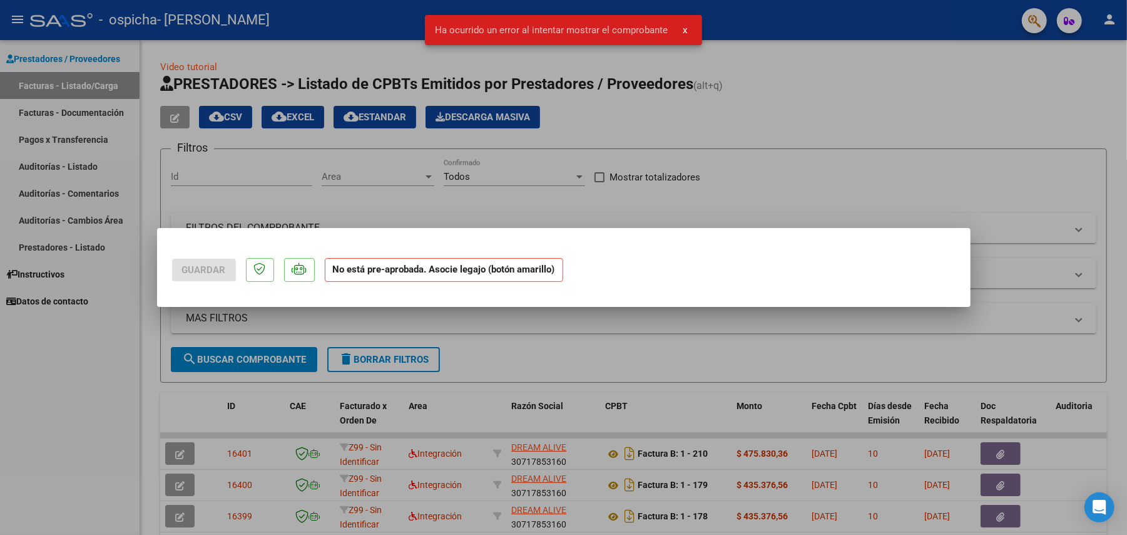
click at [517, 323] on div at bounding box center [563, 267] width 1127 height 535
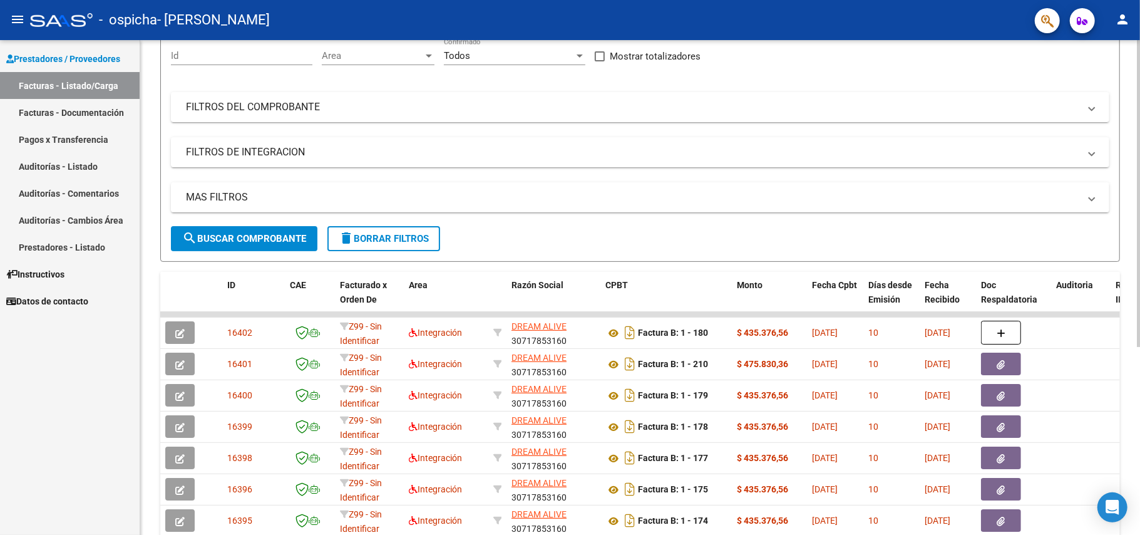
scroll to position [167, 0]
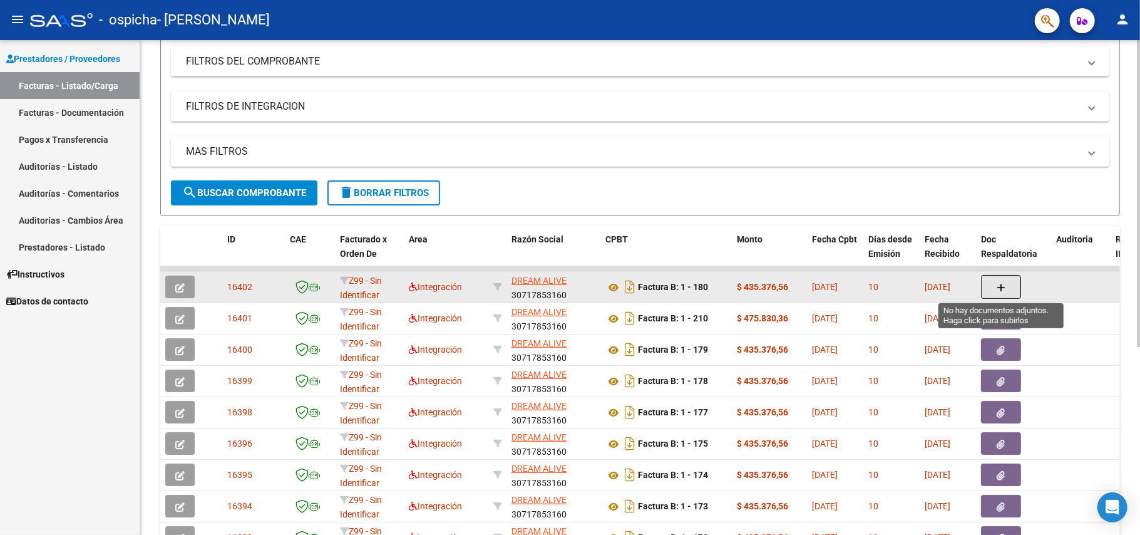
click at [1000, 287] on icon "button" at bounding box center [1001, 287] width 9 height 9
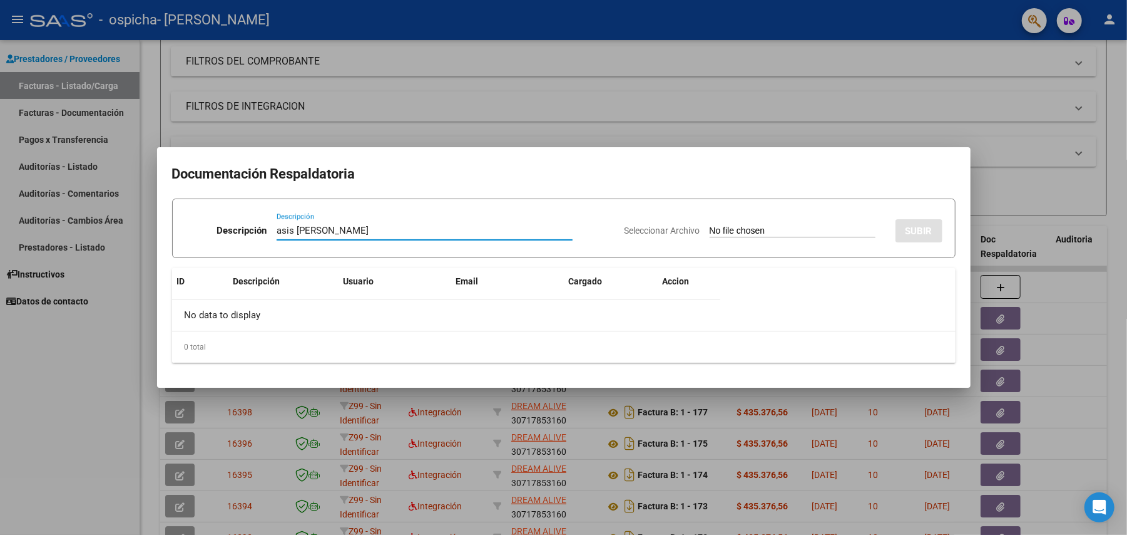
click at [294, 232] on input "asis [PERSON_NAME]" at bounding box center [425, 230] width 296 height 11
type input "asist [PERSON_NAME]"
click at [744, 225] on input "Seleccionar Archivo" at bounding box center [793, 231] width 166 height 12
type input "C:\fakepath\Asist [PERSON_NAME] terapias 06-2025.pdf"
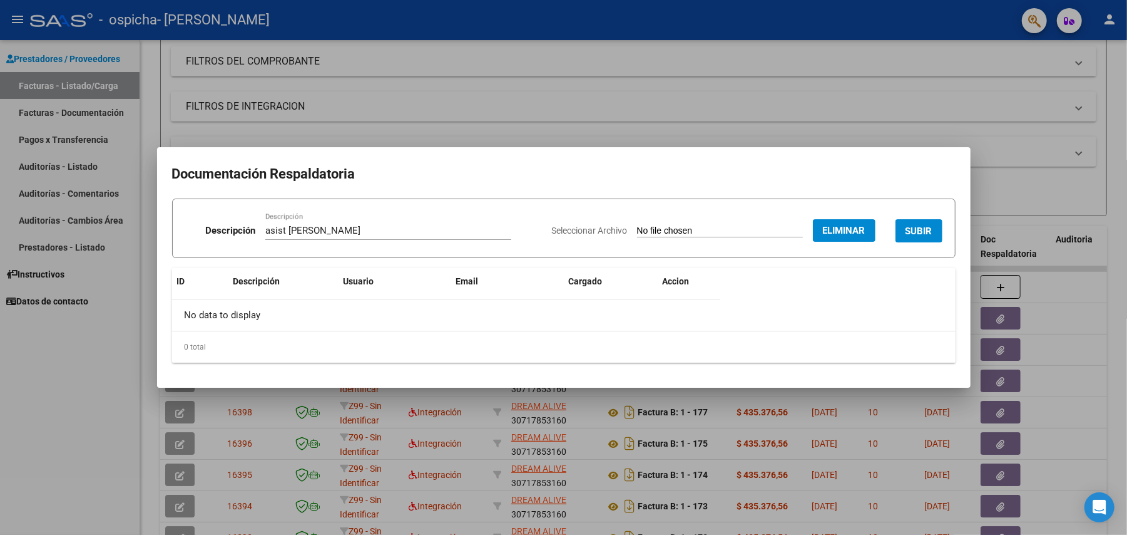
click at [925, 228] on span "SUBIR" at bounding box center [919, 230] width 27 height 11
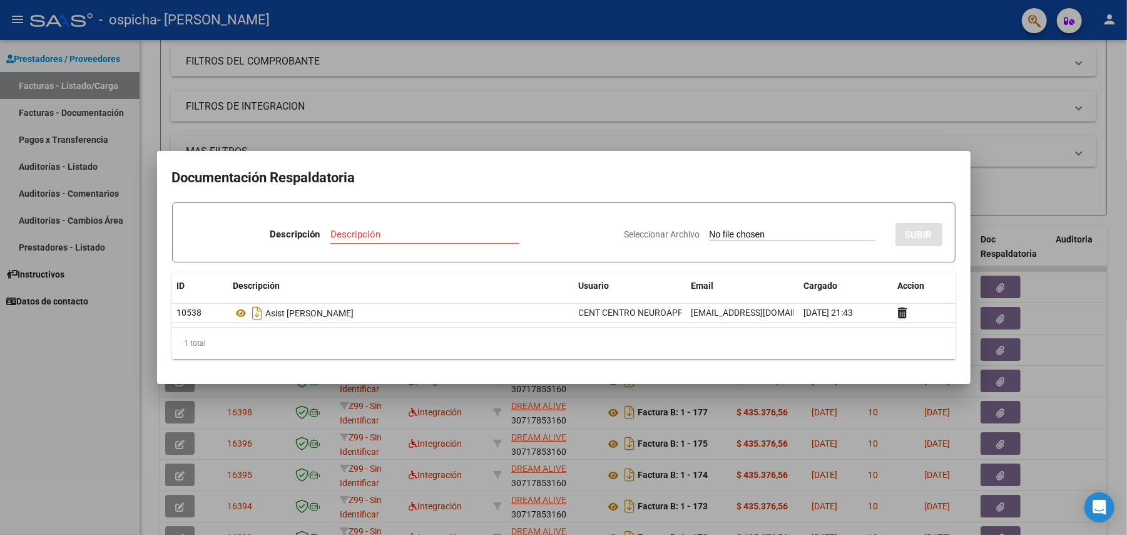
click at [371, 104] on div at bounding box center [563, 267] width 1127 height 535
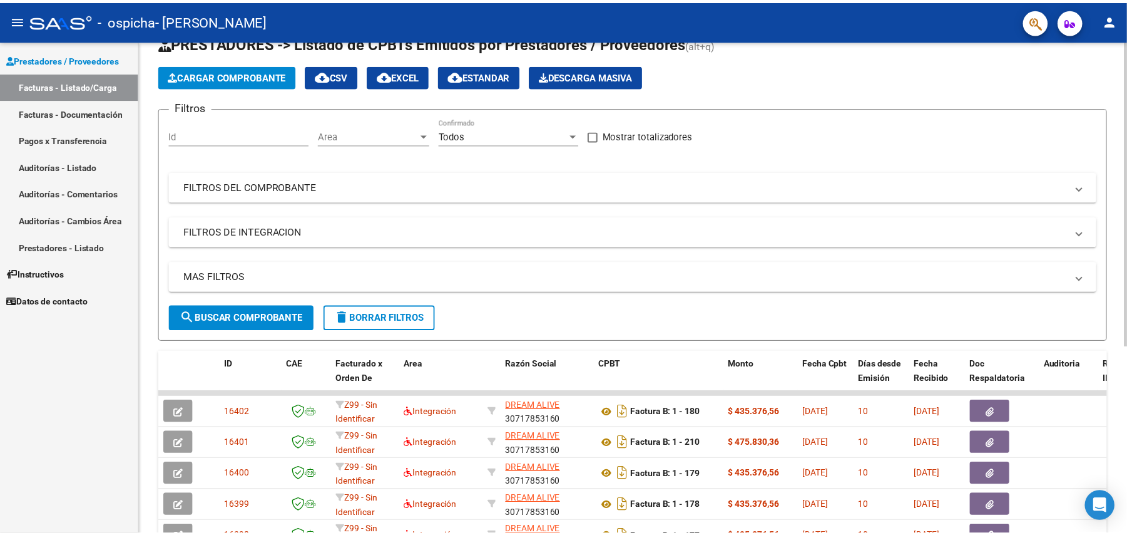
scroll to position [0, 0]
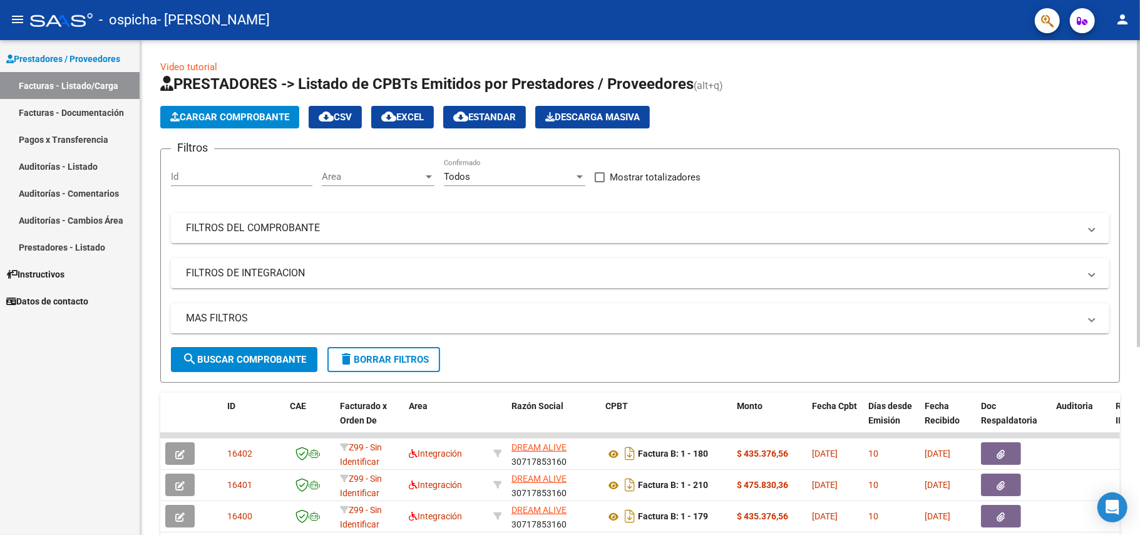
click at [219, 114] on span "Cargar Comprobante" at bounding box center [229, 116] width 119 height 11
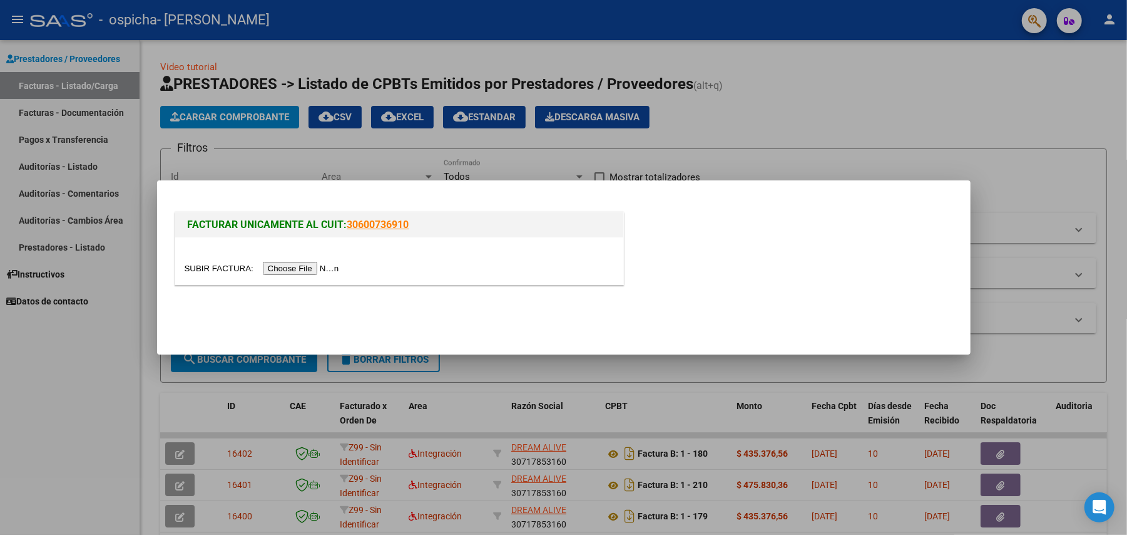
click at [311, 267] on input "file" at bounding box center [264, 268] width 158 height 13
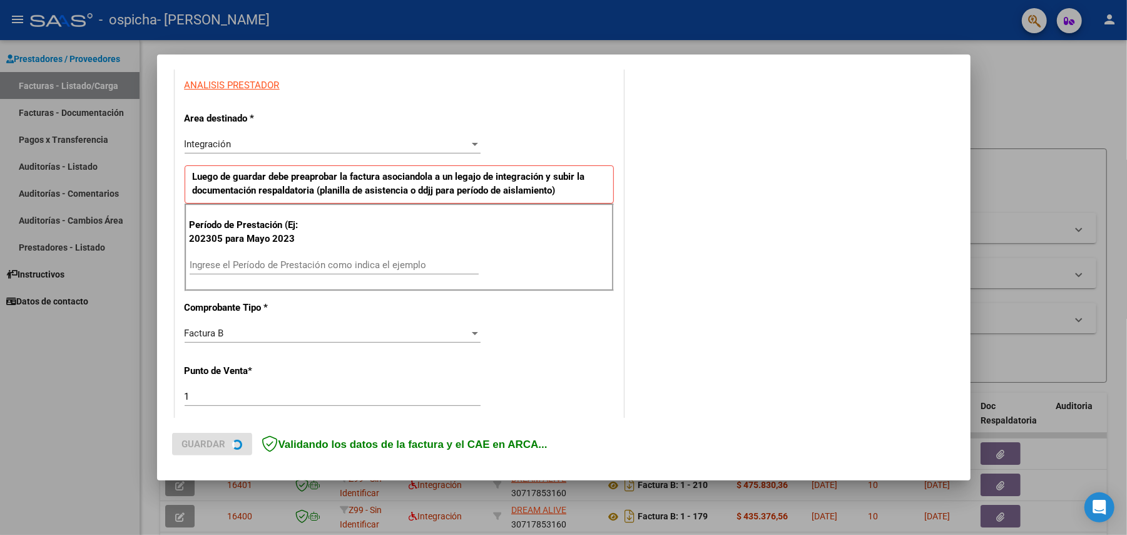
scroll to position [250, 0]
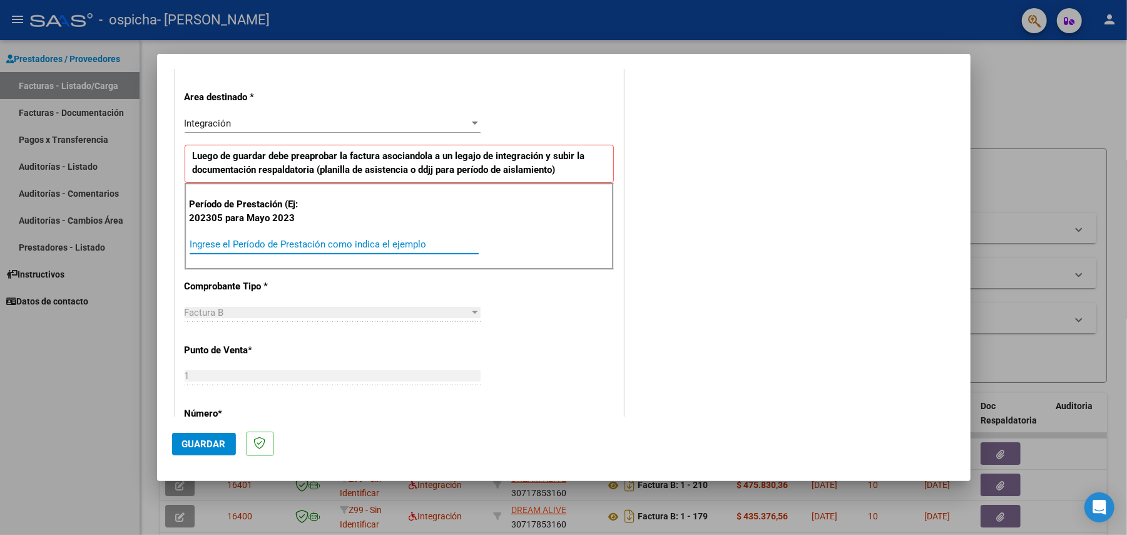
click at [289, 245] on input "Ingrese el Período de Prestación como indica el ejemplo" at bounding box center [334, 243] width 289 height 11
type input "202506"
click at [195, 439] on span "Guardar" at bounding box center [204, 443] width 44 height 11
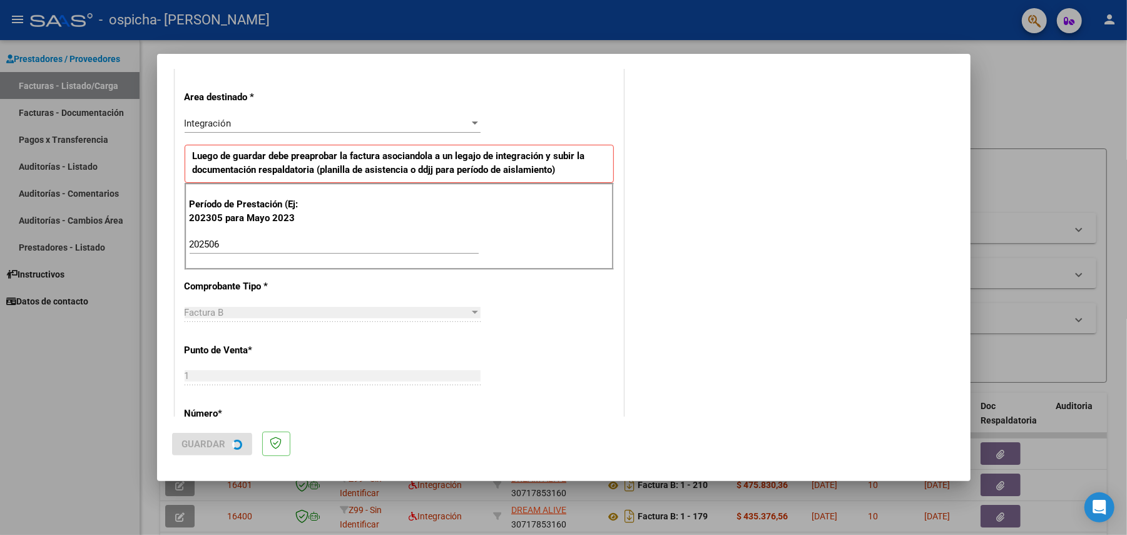
scroll to position [0, 0]
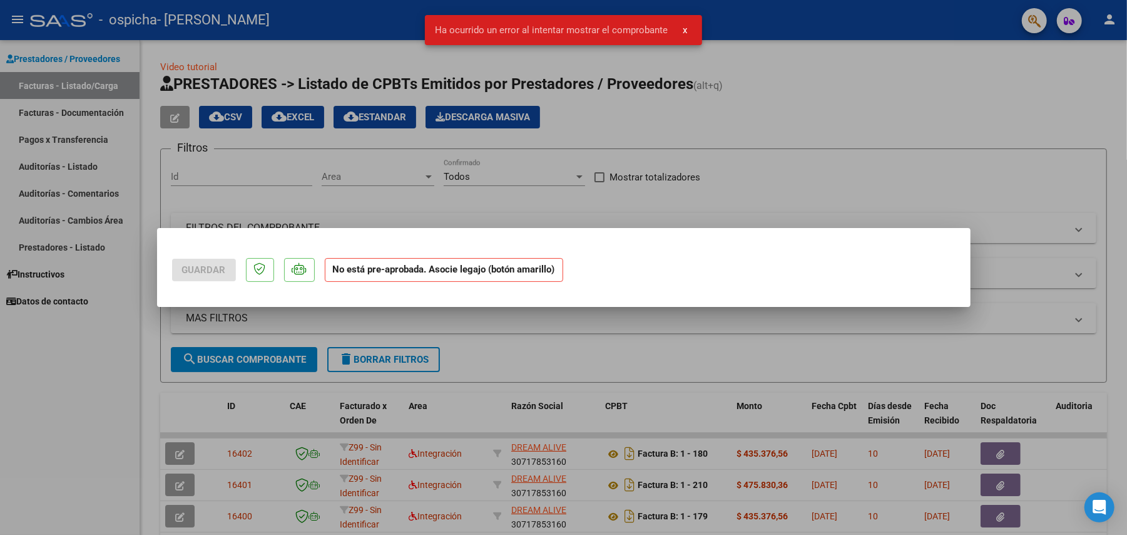
click at [810, 362] on div at bounding box center [563, 267] width 1127 height 535
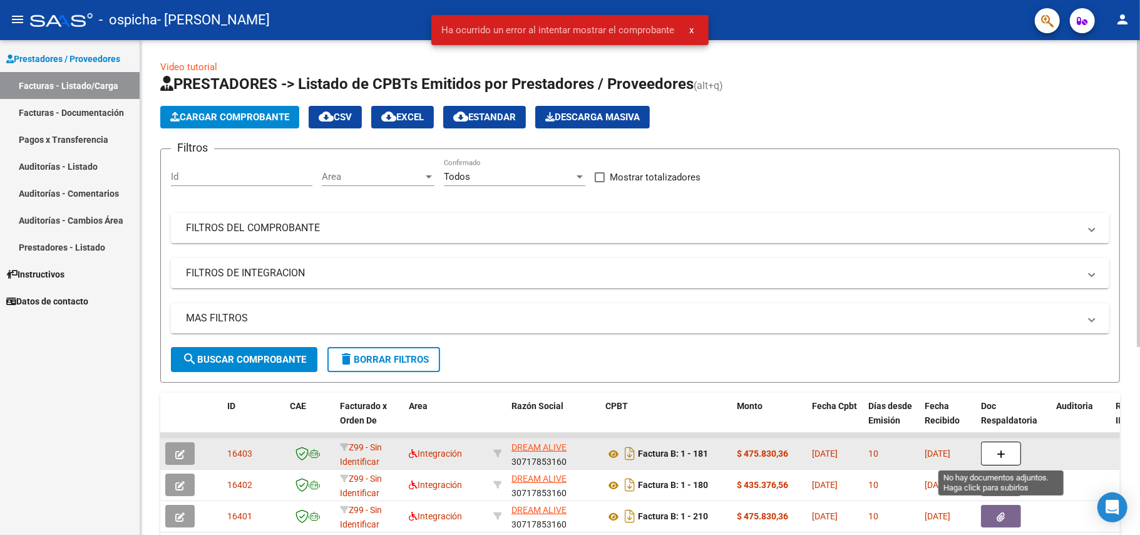
click at [997, 454] on icon "button" at bounding box center [1001, 453] width 9 height 9
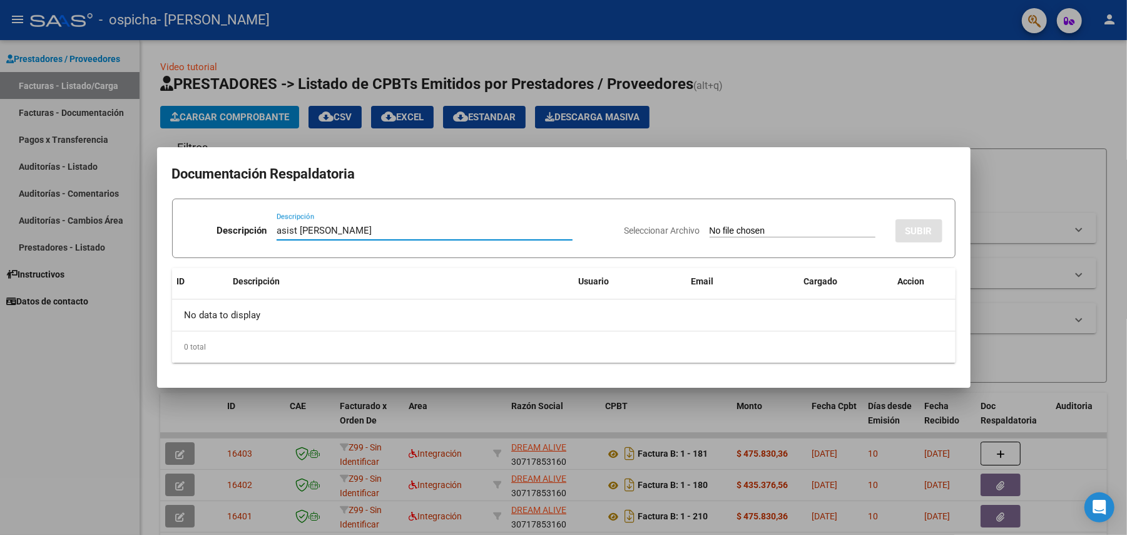
type input "asist [PERSON_NAME]"
click at [727, 229] on input "Seleccionar Archivo" at bounding box center [793, 231] width 166 height 12
type input "C:\fakepath\Asist [PERSON_NAME] 06-2025 (1).pdf"
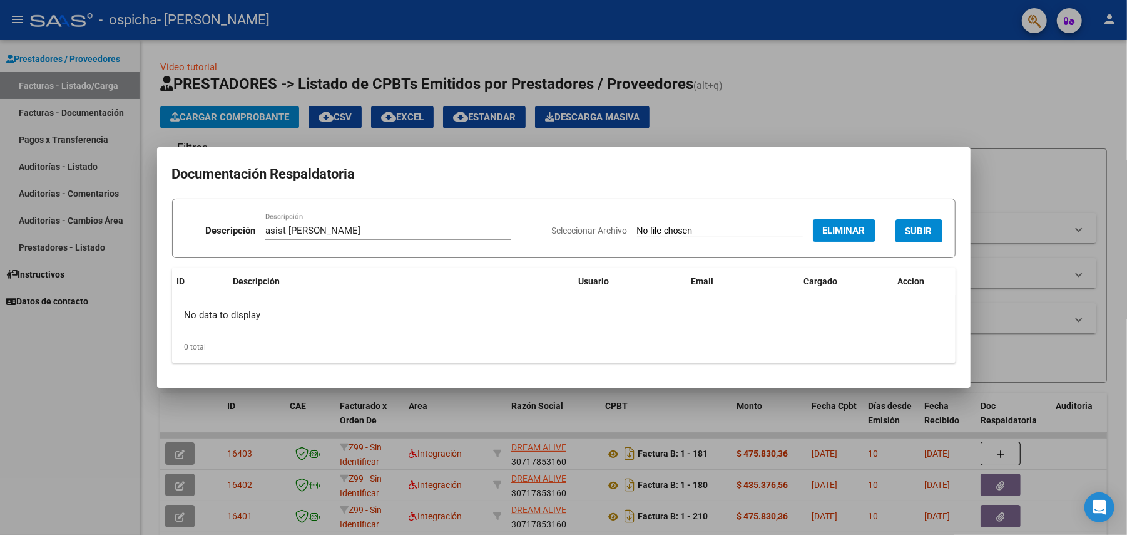
click at [913, 230] on span "SUBIR" at bounding box center [919, 230] width 27 height 11
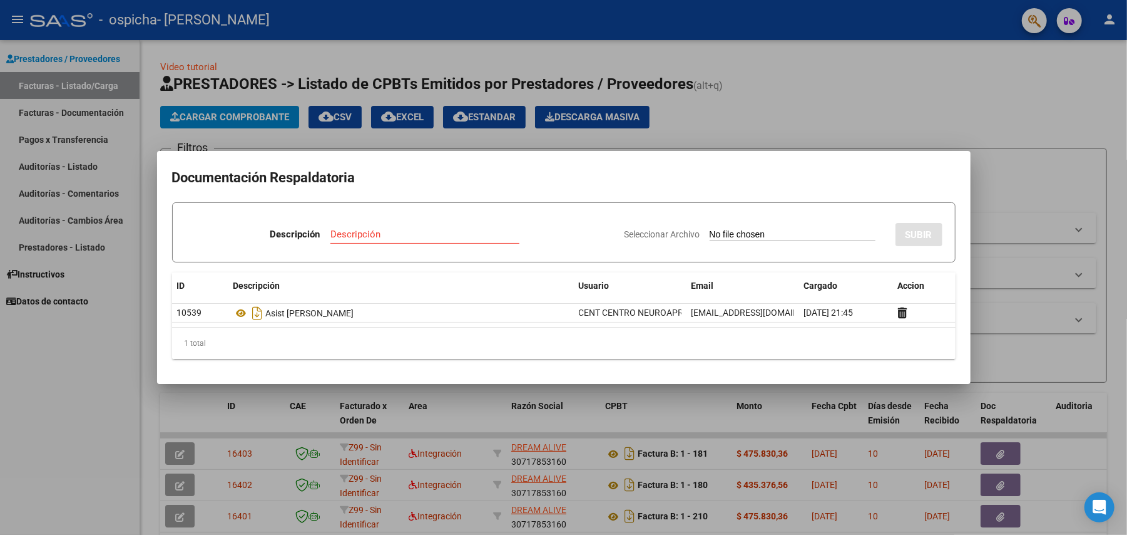
click at [417, 129] on div at bounding box center [563, 267] width 1127 height 535
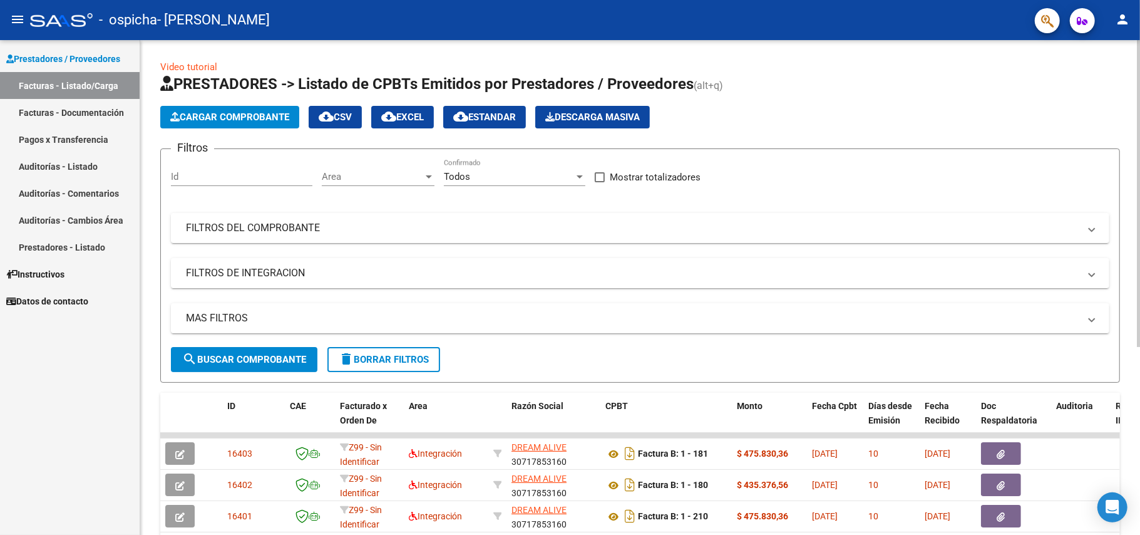
click at [254, 120] on span "Cargar Comprobante" at bounding box center [229, 116] width 119 height 11
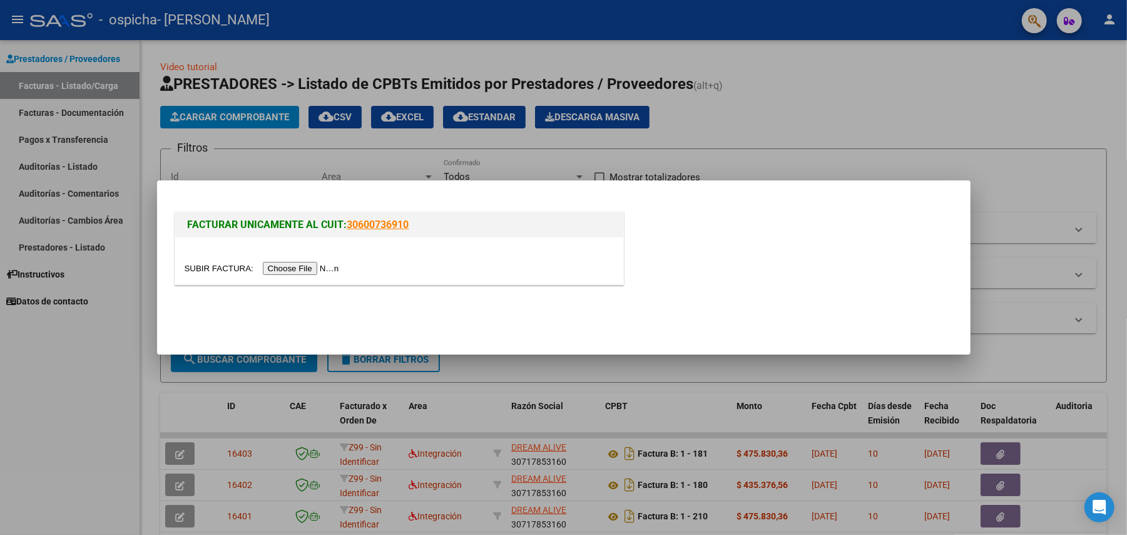
click at [311, 265] on input "file" at bounding box center [264, 268] width 158 height 13
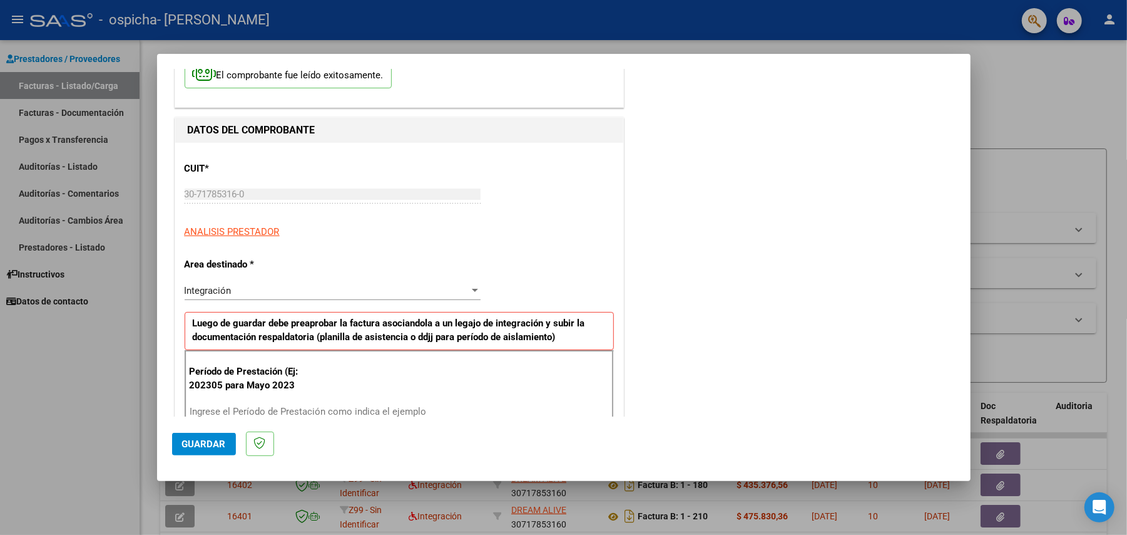
scroll to position [167, 0]
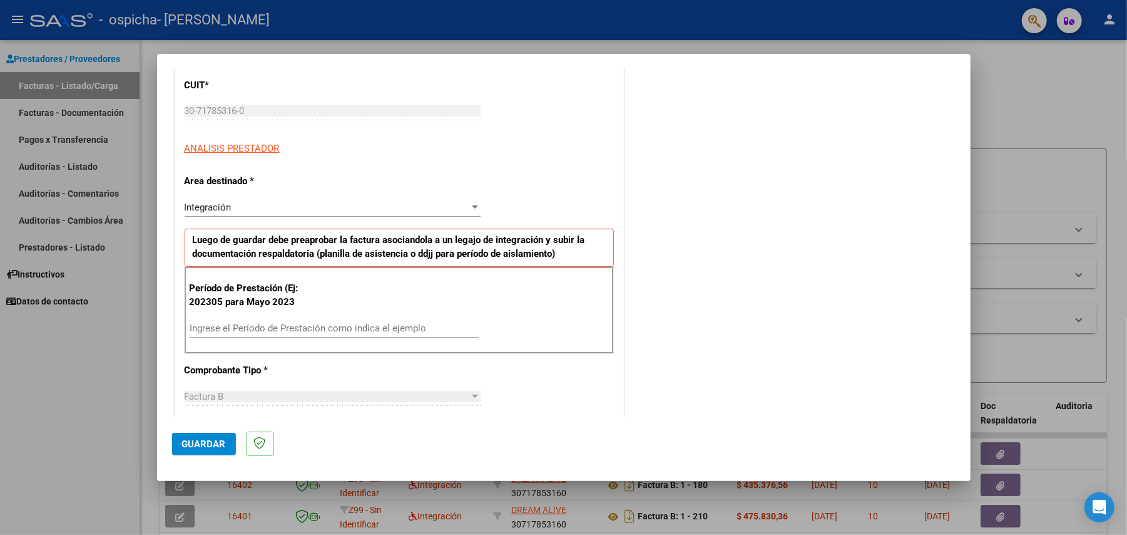
click at [285, 326] on input "Ingrese el Período de Prestación como indica el ejemplo" at bounding box center [334, 327] width 289 height 11
type input "202506"
click at [194, 442] on span "Guardar" at bounding box center [204, 443] width 44 height 11
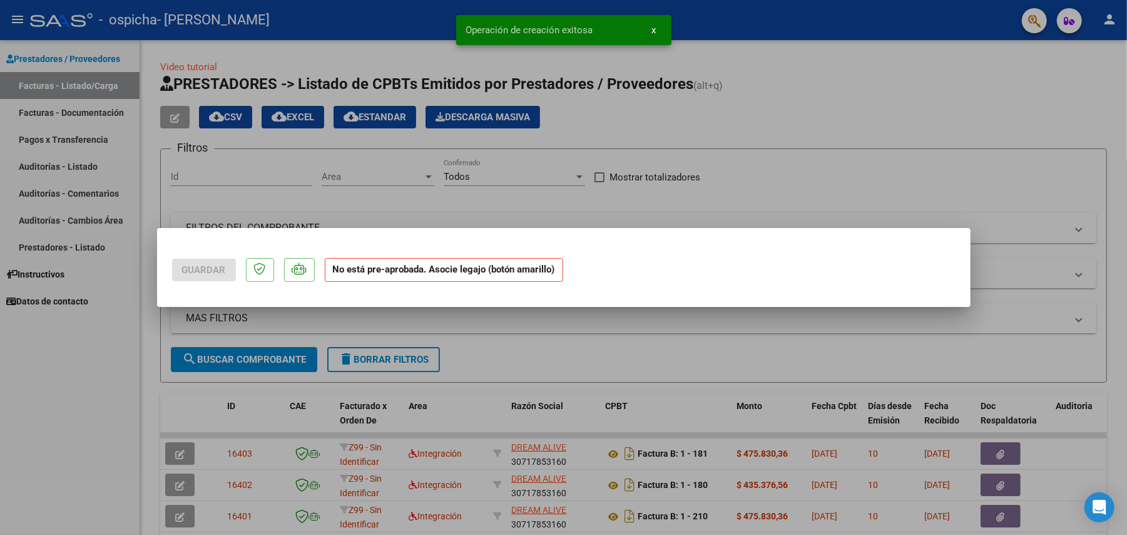
scroll to position [0, 0]
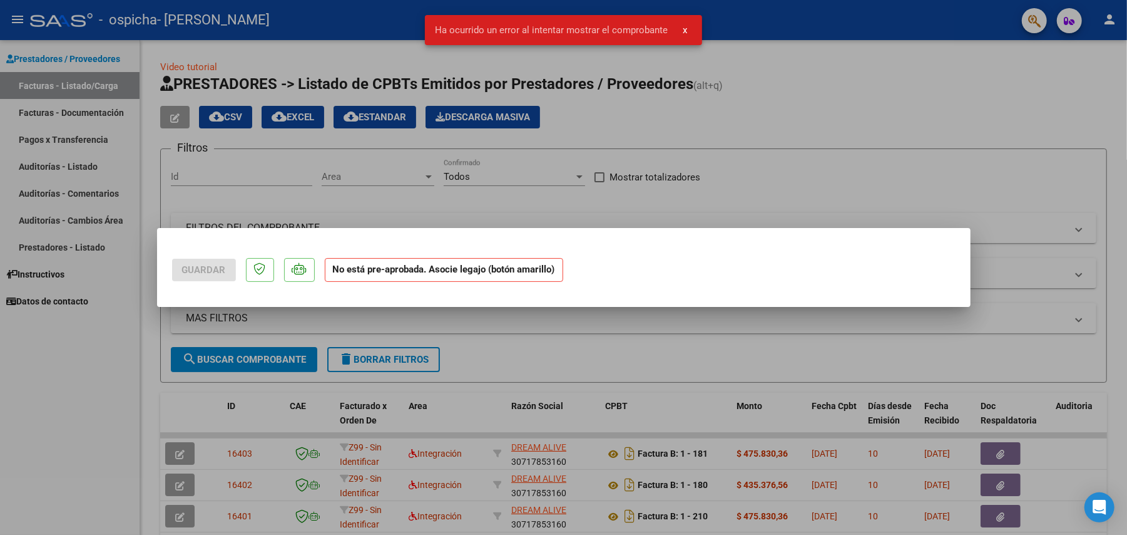
click at [525, 334] on div at bounding box center [563, 267] width 1127 height 535
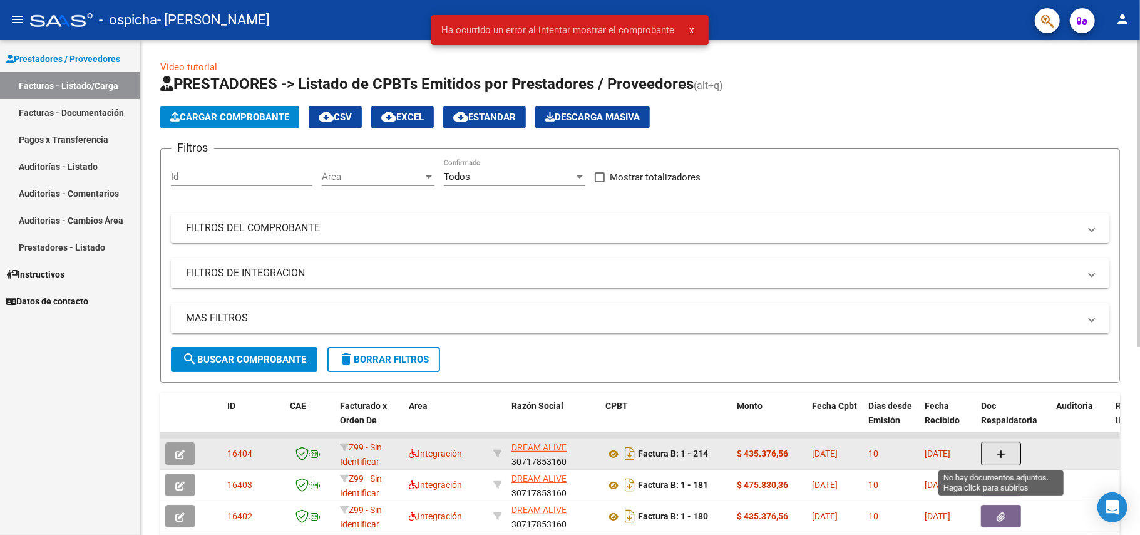
click at [1000, 454] on icon "button" at bounding box center [1001, 453] width 9 height 9
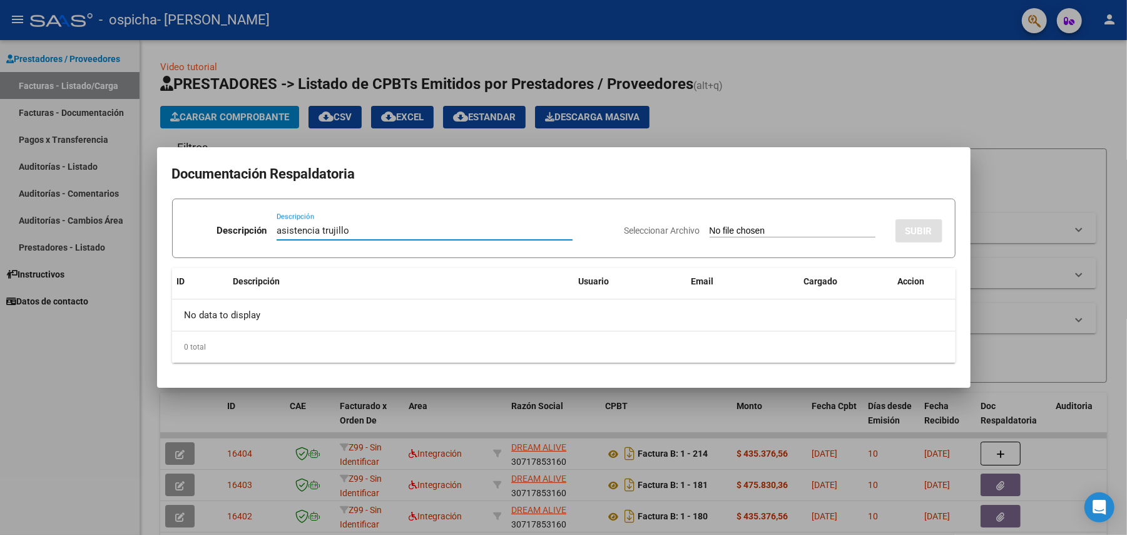
type input "asistencia trujillo"
click at [722, 228] on input "Seleccionar Archivo" at bounding box center [793, 231] width 166 height 12
type input "C:\fakepath\Asist [PERSON_NAME] terapias 06-2025 (1).pdf"
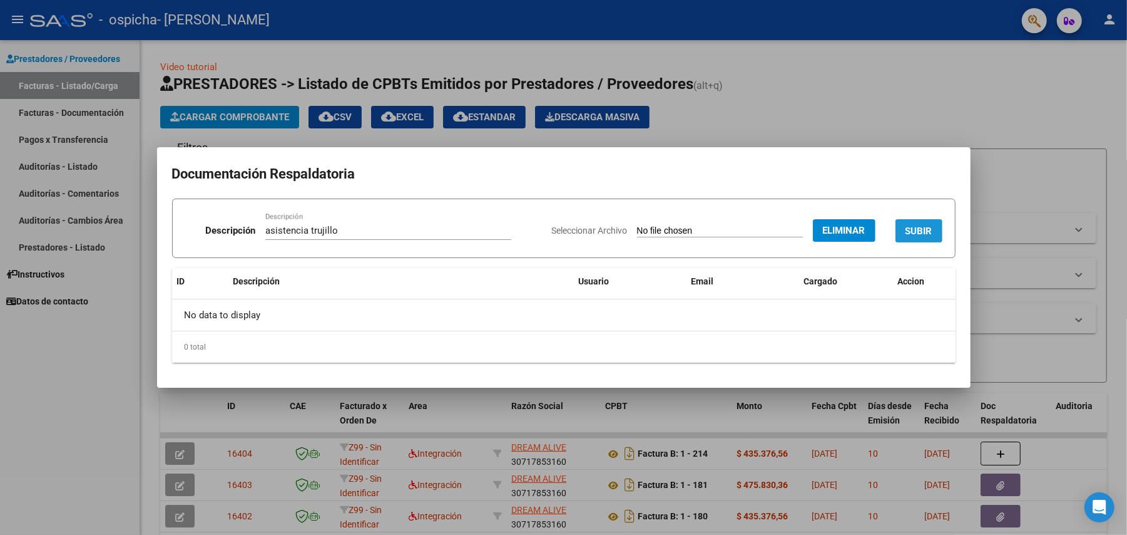
click at [914, 229] on span "SUBIR" at bounding box center [919, 230] width 27 height 11
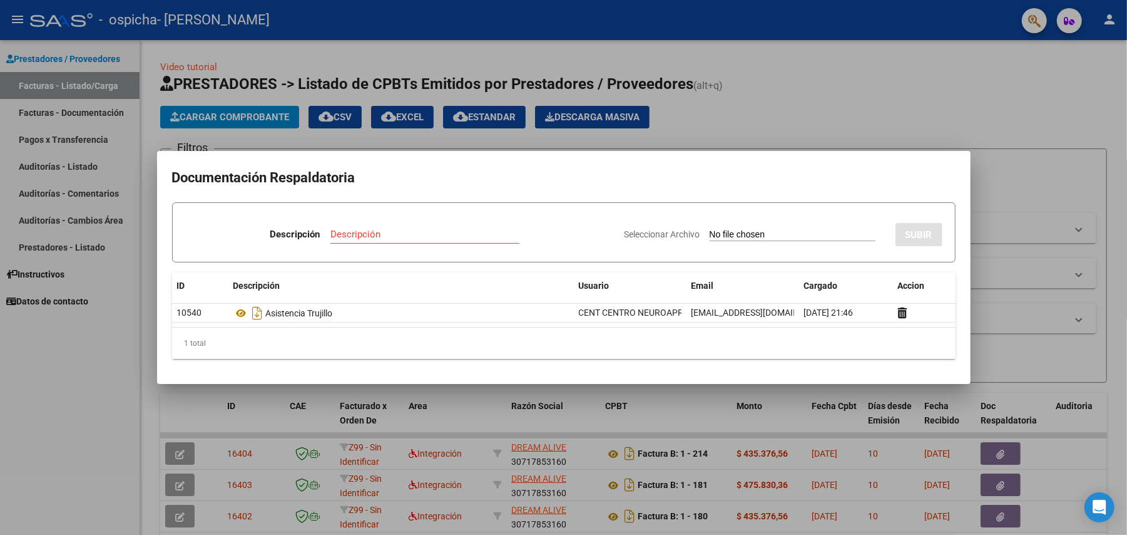
click at [251, 116] on div at bounding box center [563, 267] width 1127 height 535
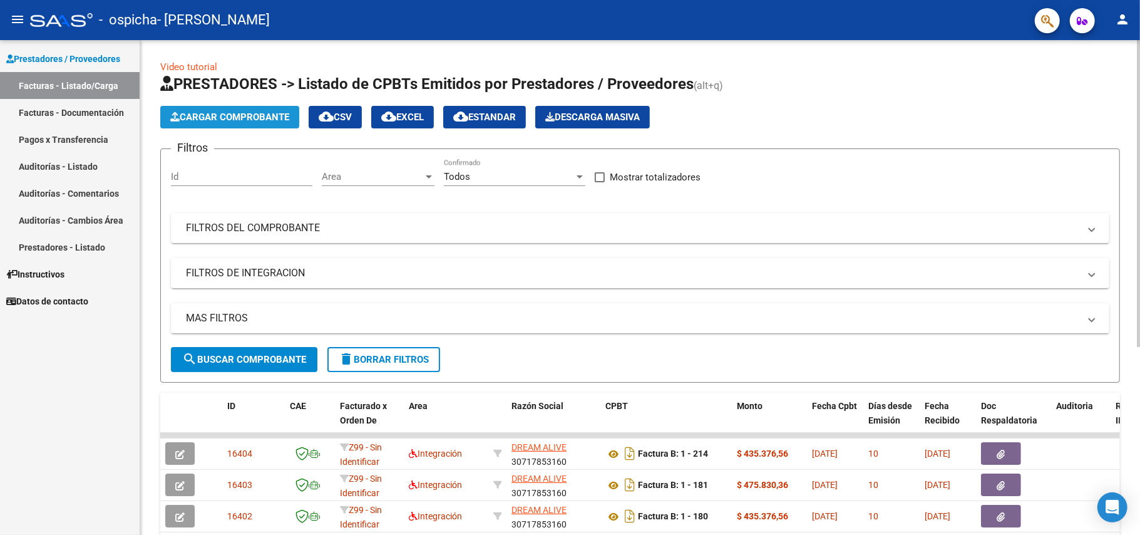
click at [266, 115] on span "Cargar Comprobante" at bounding box center [229, 116] width 119 height 11
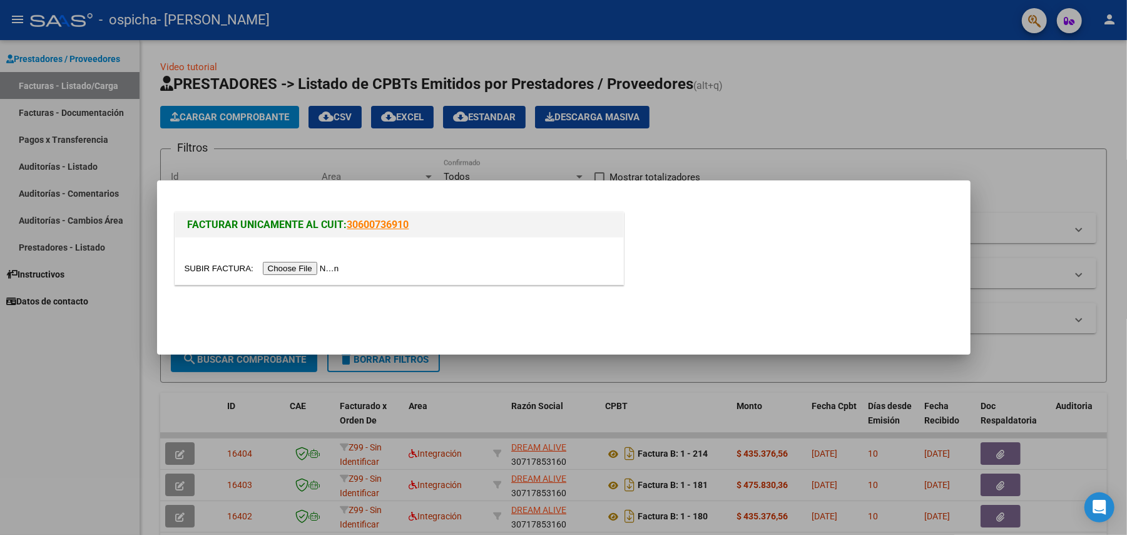
click at [319, 264] on input "file" at bounding box center [264, 268] width 158 height 13
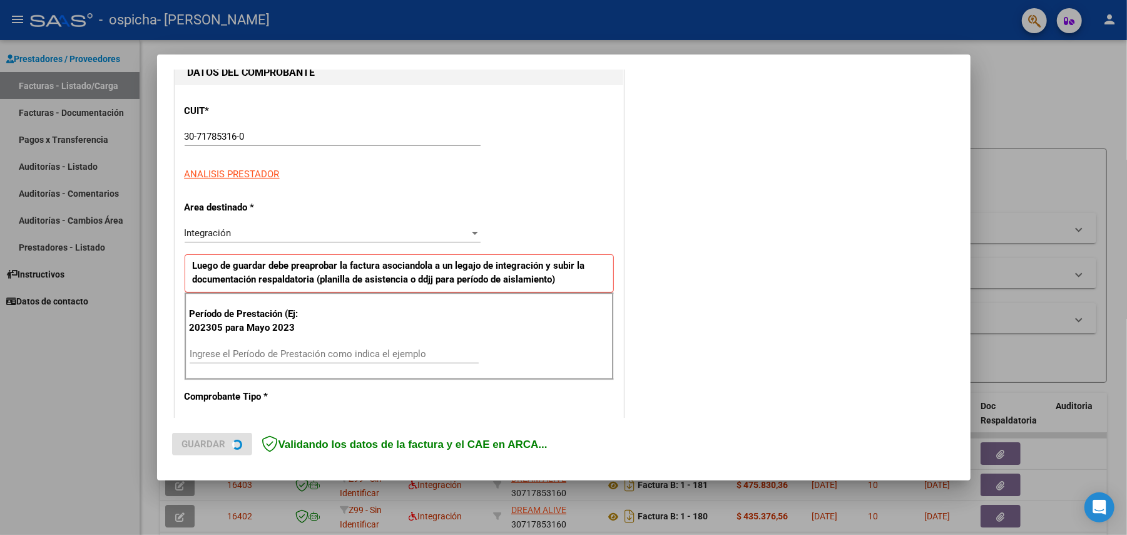
scroll to position [167, 0]
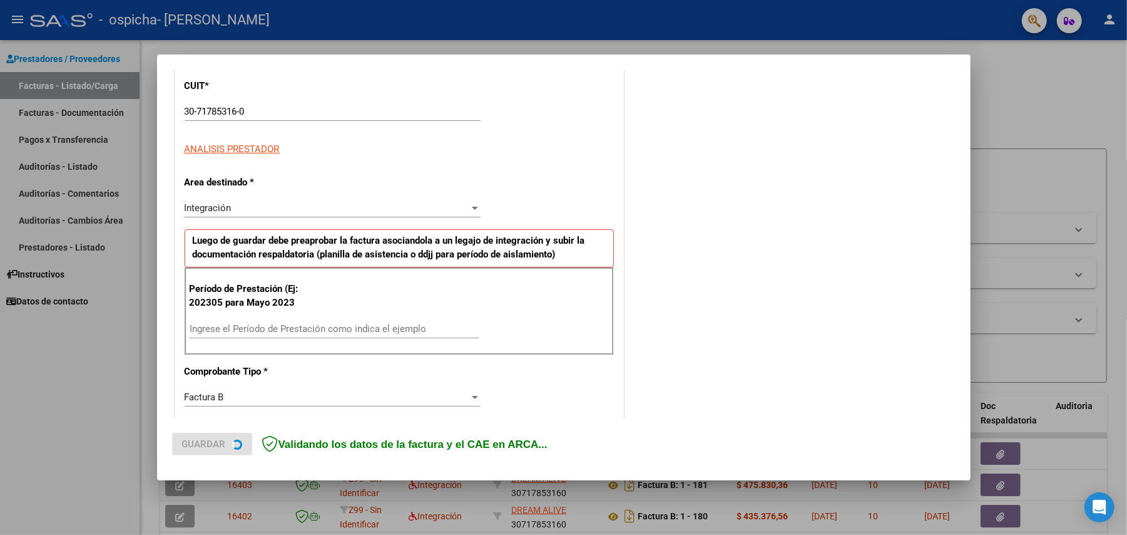
click at [319, 329] on input "Ingrese el Período de Prestación como indica el ejemplo" at bounding box center [334, 328] width 289 height 11
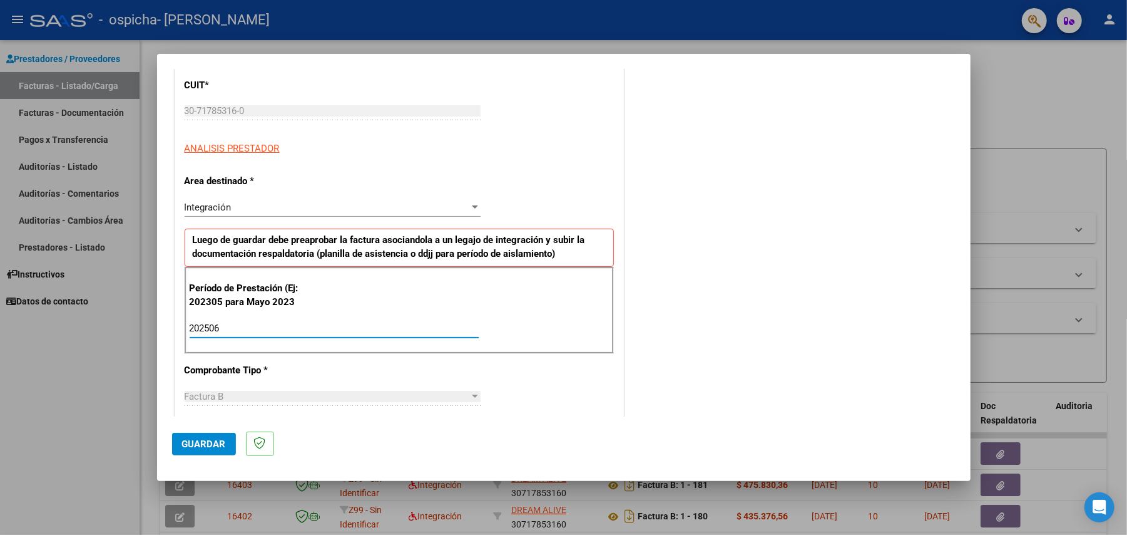
type input "202506"
click at [196, 439] on span "Guardar" at bounding box center [204, 443] width 44 height 11
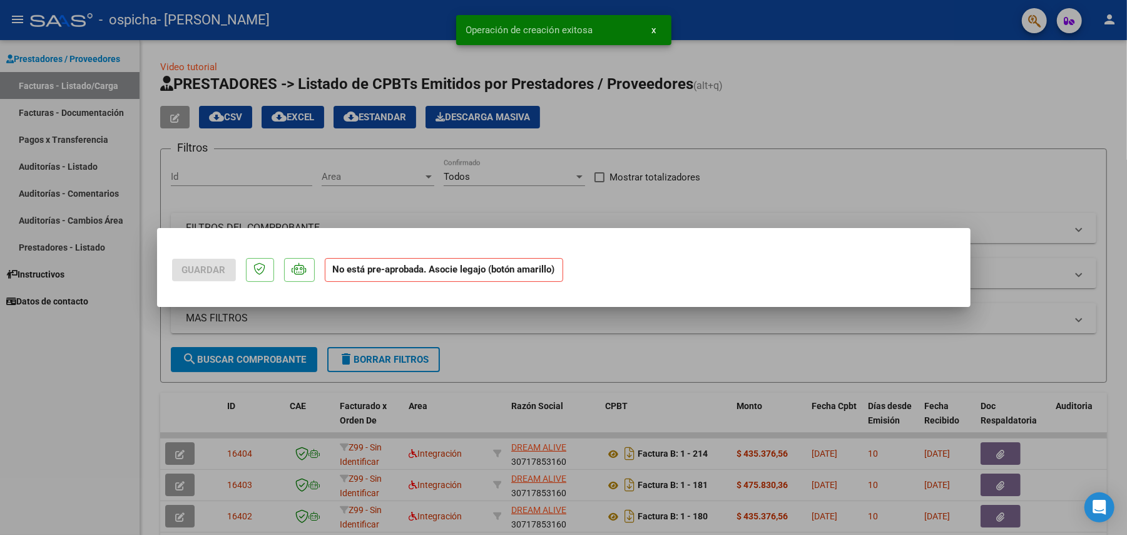
scroll to position [0, 0]
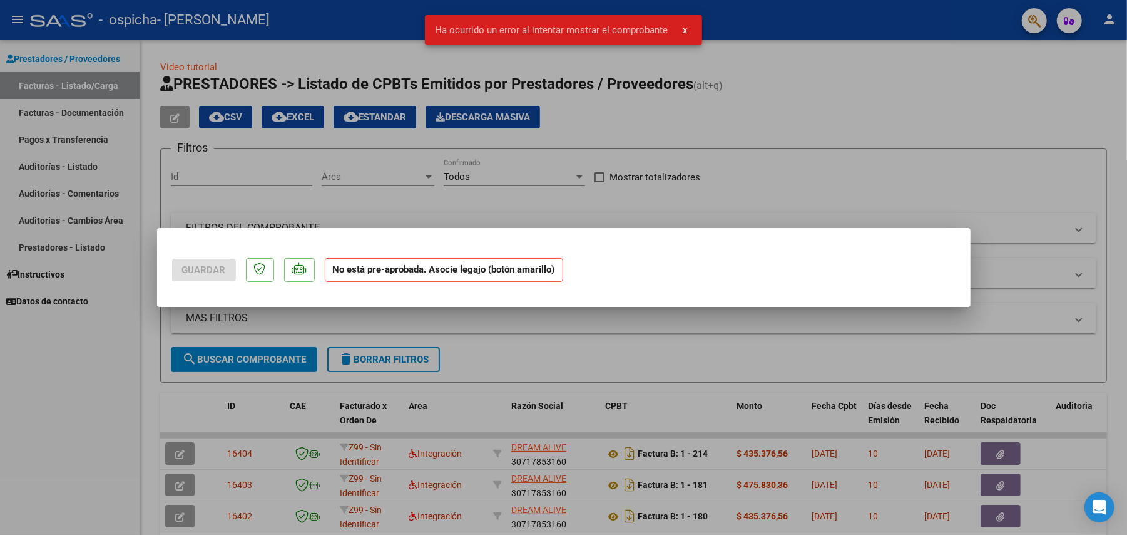
click at [643, 323] on div at bounding box center [563, 267] width 1127 height 535
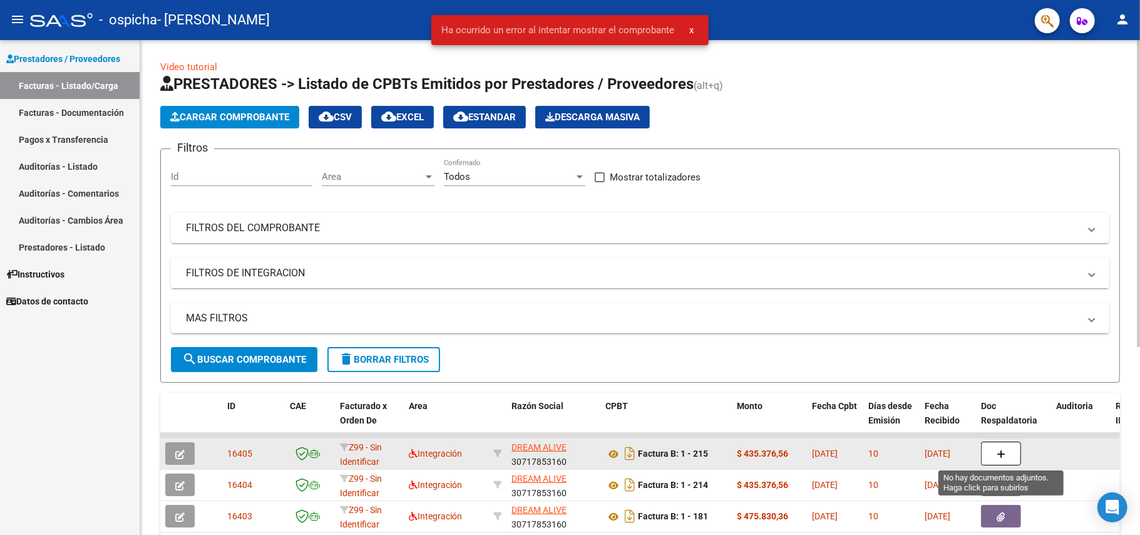
click at [997, 449] on icon "button" at bounding box center [1001, 453] width 9 height 9
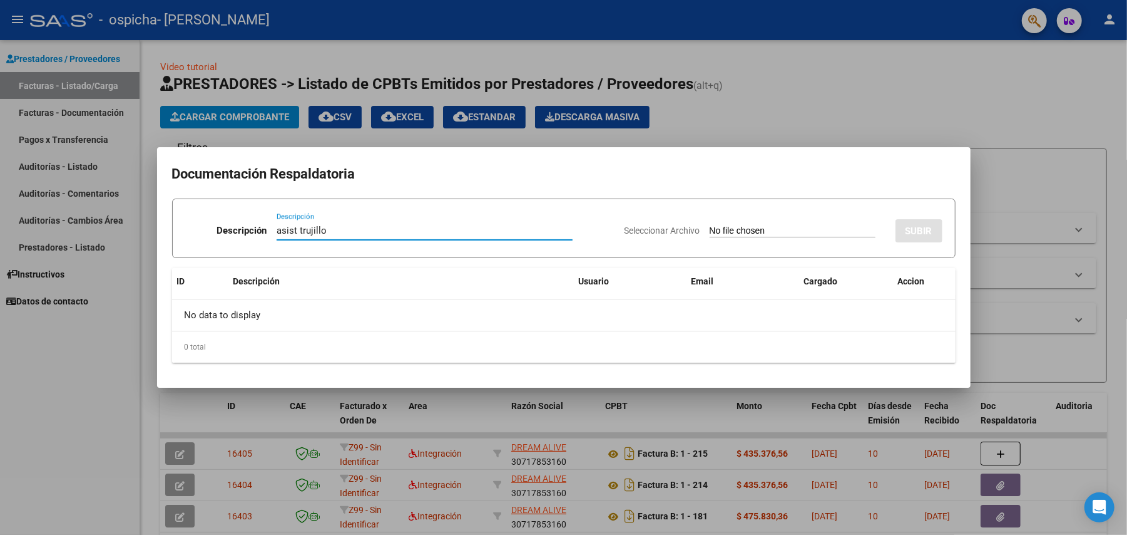
type input "asist trujillo"
click at [720, 225] on input "Seleccionar Archivo" at bounding box center [793, 231] width 166 height 12
type input "C:\fakepath\Asist [PERSON_NAME] terapias 06-2025.pdf"
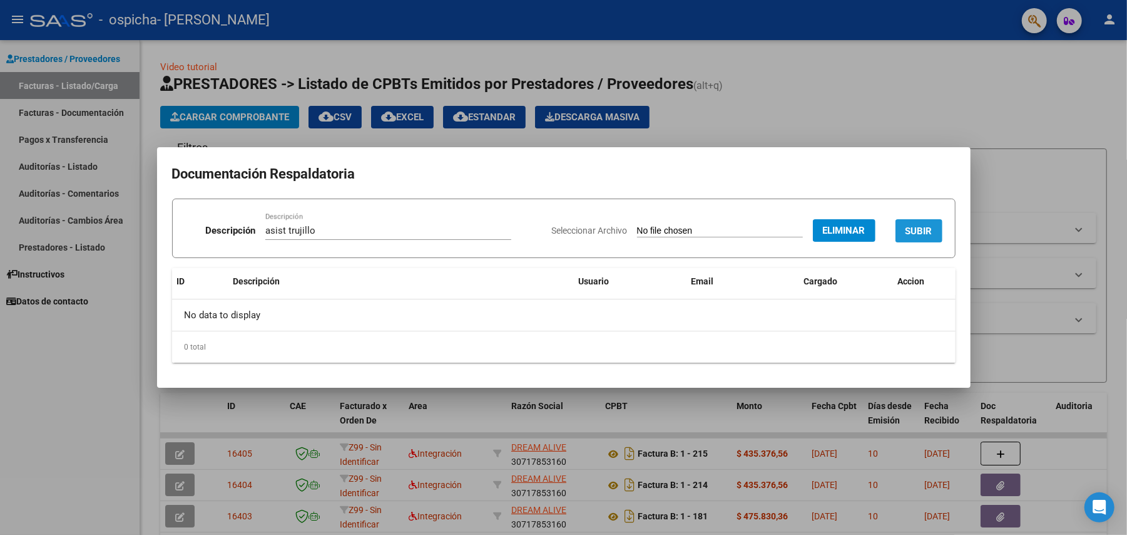
click at [906, 227] on span "SUBIR" at bounding box center [919, 230] width 27 height 11
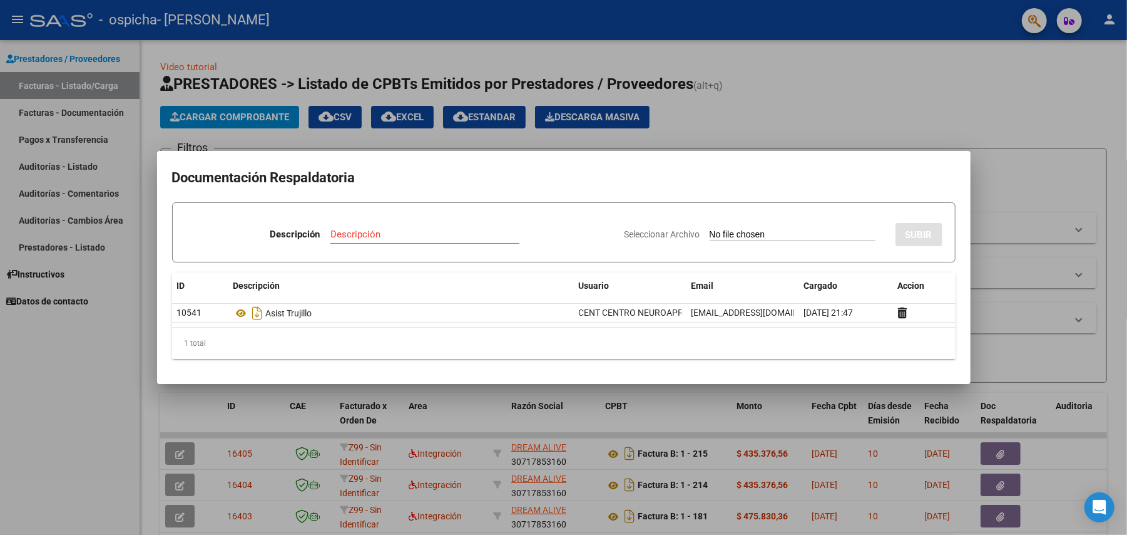
click at [253, 123] on div at bounding box center [563, 267] width 1127 height 535
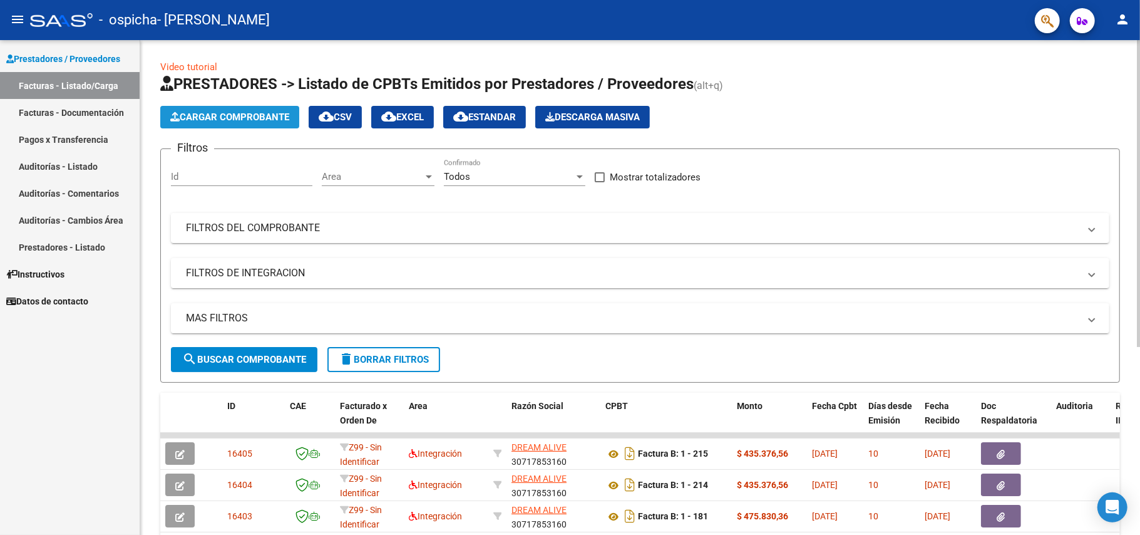
click at [248, 116] on span "Cargar Comprobante" at bounding box center [229, 116] width 119 height 11
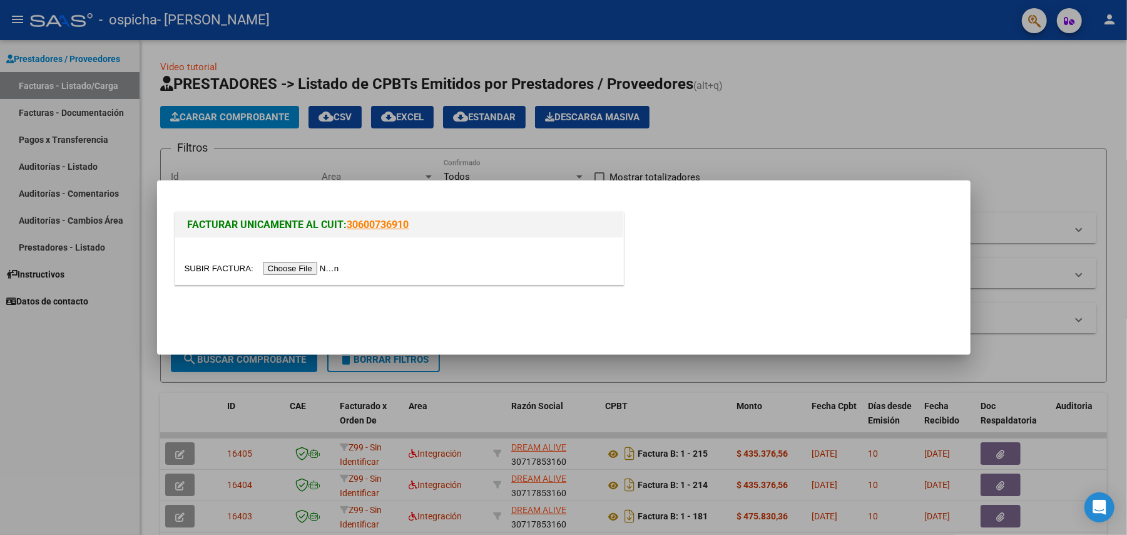
click at [314, 266] on input "file" at bounding box center [264, 268] width 158 height 13
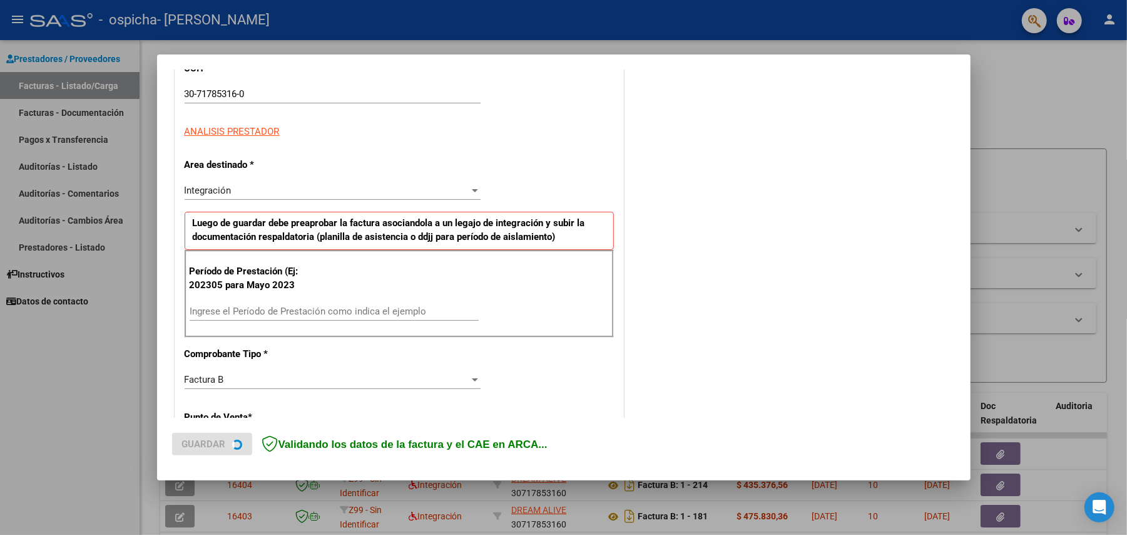
scroll to position [250, 0]
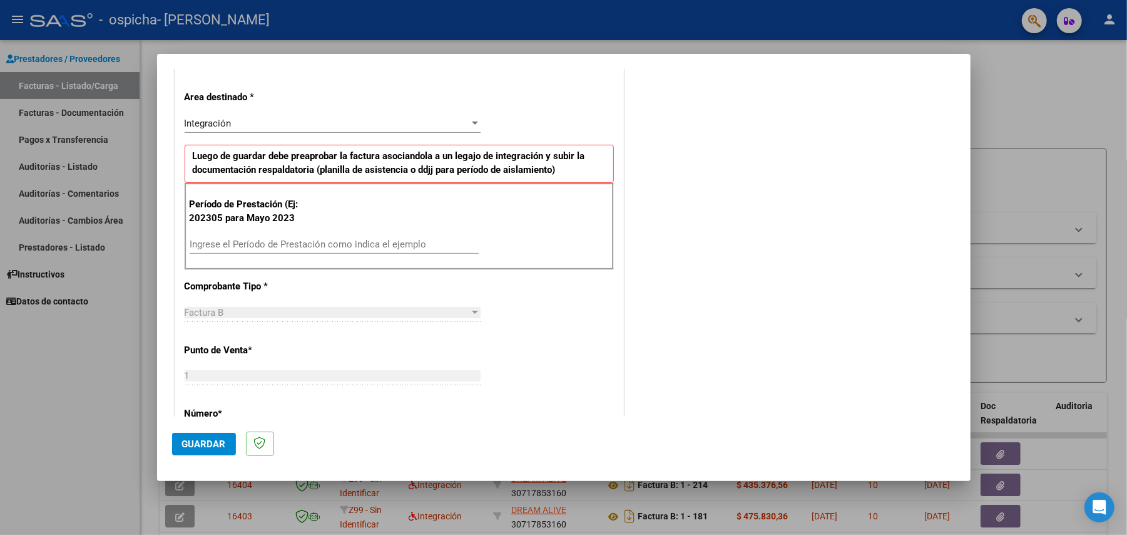
click at [306, 238] on div "Ingrese el Período de Prestación como indica el ejemplo" at bounding box center [334, 244] width 289 height 19
click at [298, 248] on input "Ingrese el Período de Prestación como indica el ejemplo" at bounding box center [334, 243] width 289 height 11
type input "202506"
click at [197, 441] on span "Guardar" at bounding box center [204, 443] width 44 height 11
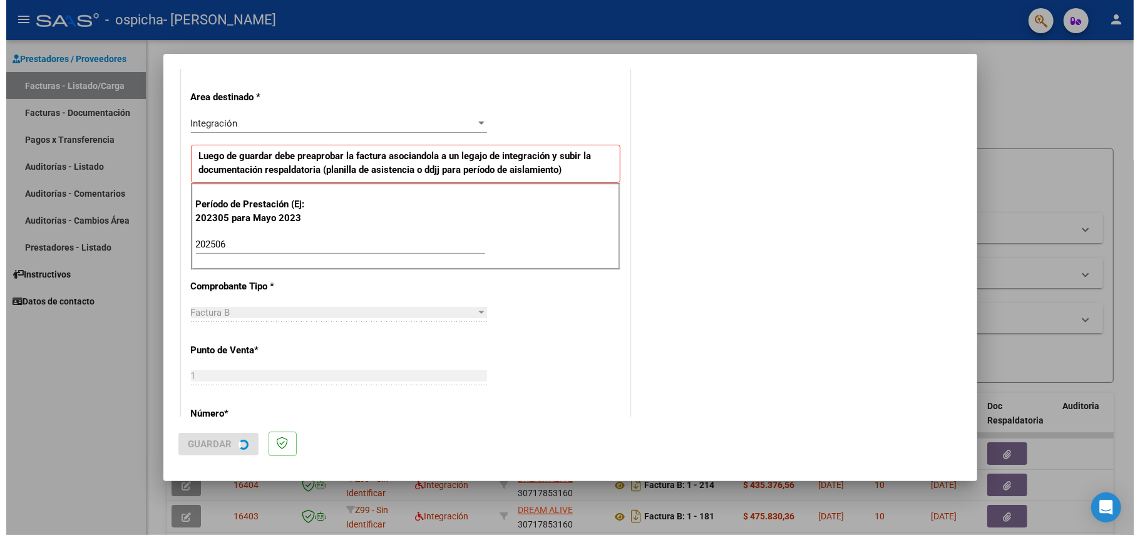
scroll to position [0, 0]
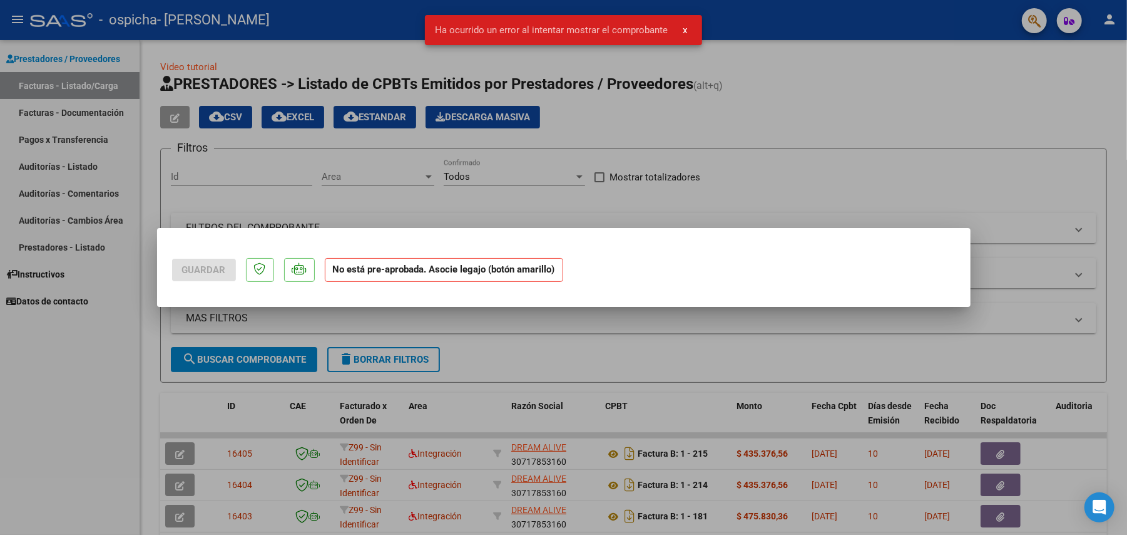
click at [572, 346] on div at bounding box center [563, 267] width 1127 height 535
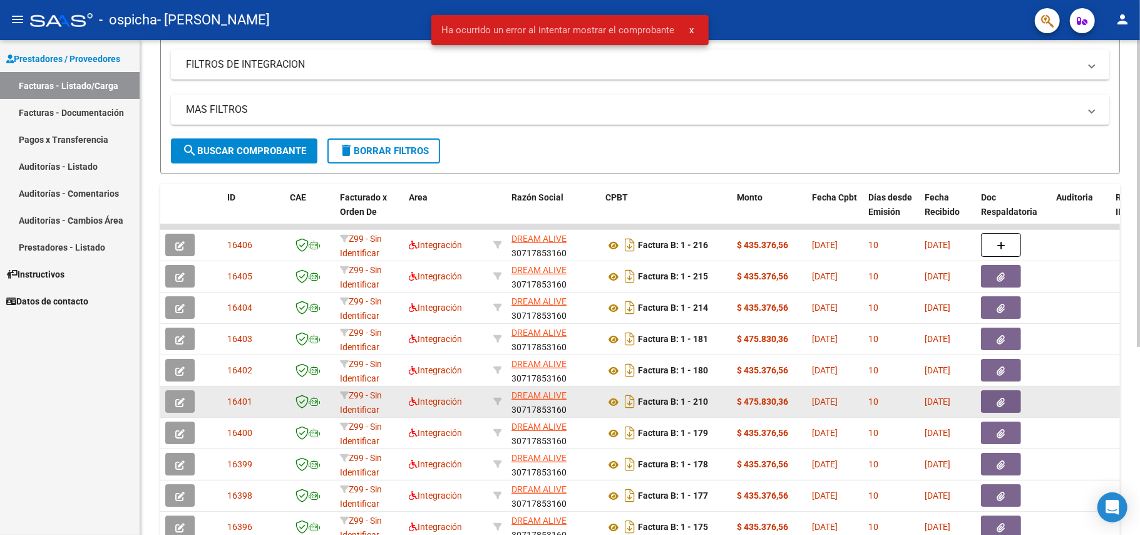
scroll to position [250, 0]
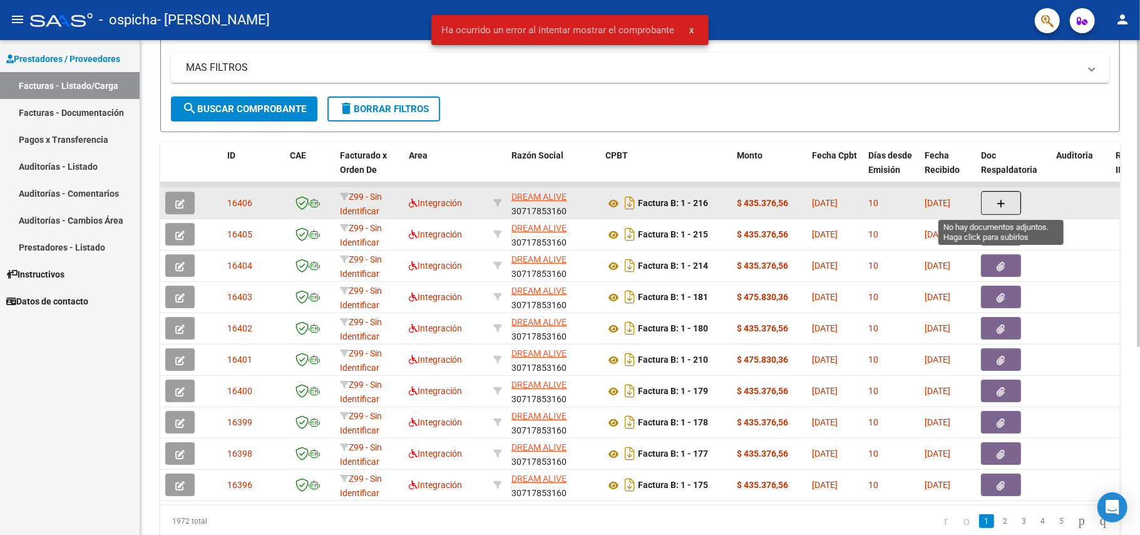
click at [1000, 204] on icon "button" at bounding box center [1001, 203] width 9 height 9
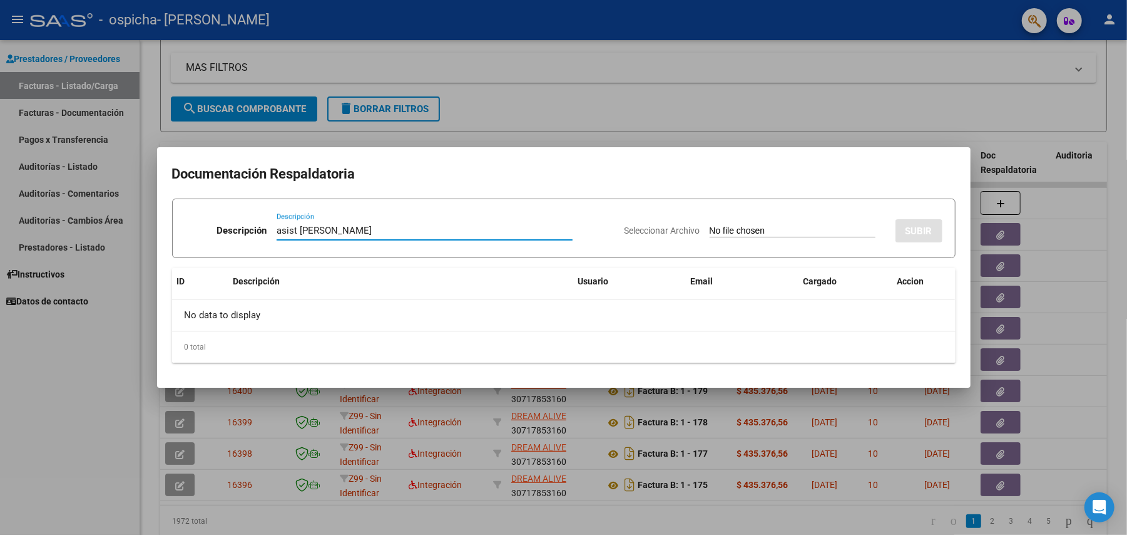
type input "asist [PERSON_NAME]"
click at [754, 233] on input "Seleccionar Archivo" at bounding box center [793, 231] width 166 height 12
click at [732, 227] on input "Seleccionar Archivo" at bounding box center [793, 231] width 166 height 12
type input "C:\fakepath\asistencia [PERSON_NAME] [DATE].pdf"
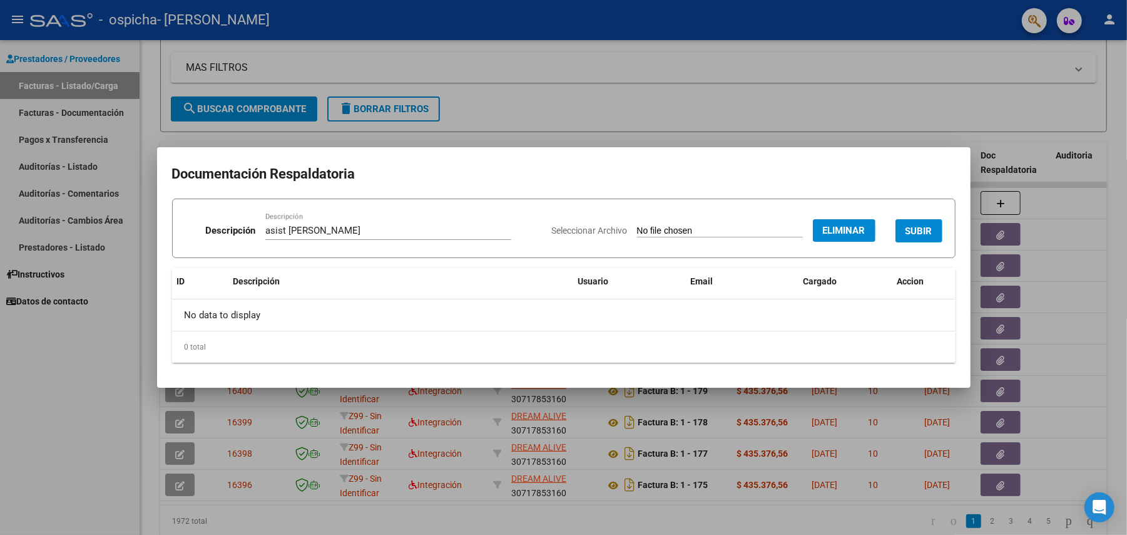
click at [927, 228] on span "SUBIR" at bounding box center [919, 230] width 27 height 11
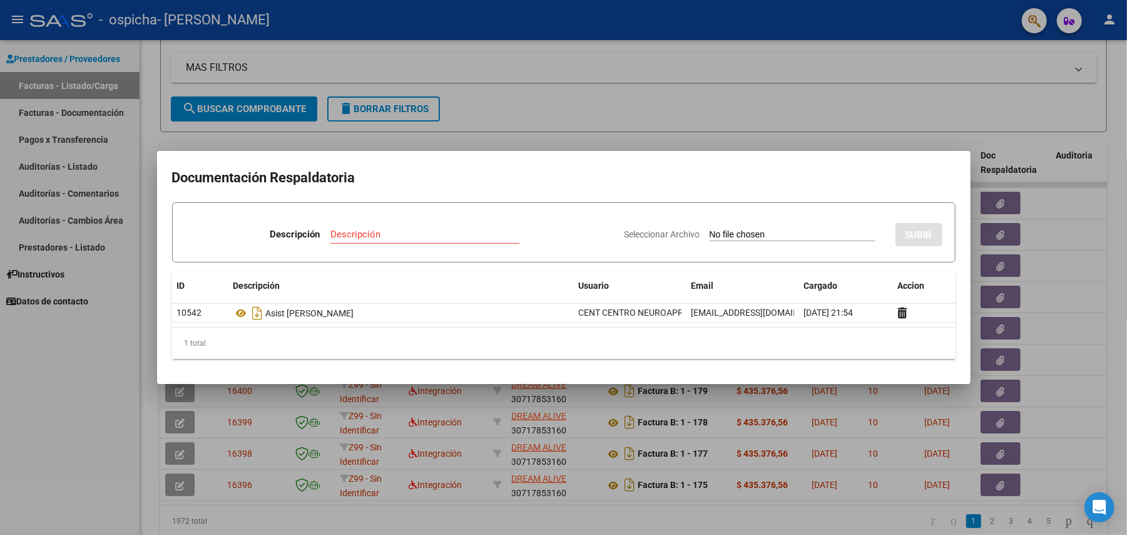
click at [68, 406] on div at bounding box center [563, 267] width 1127 height 535
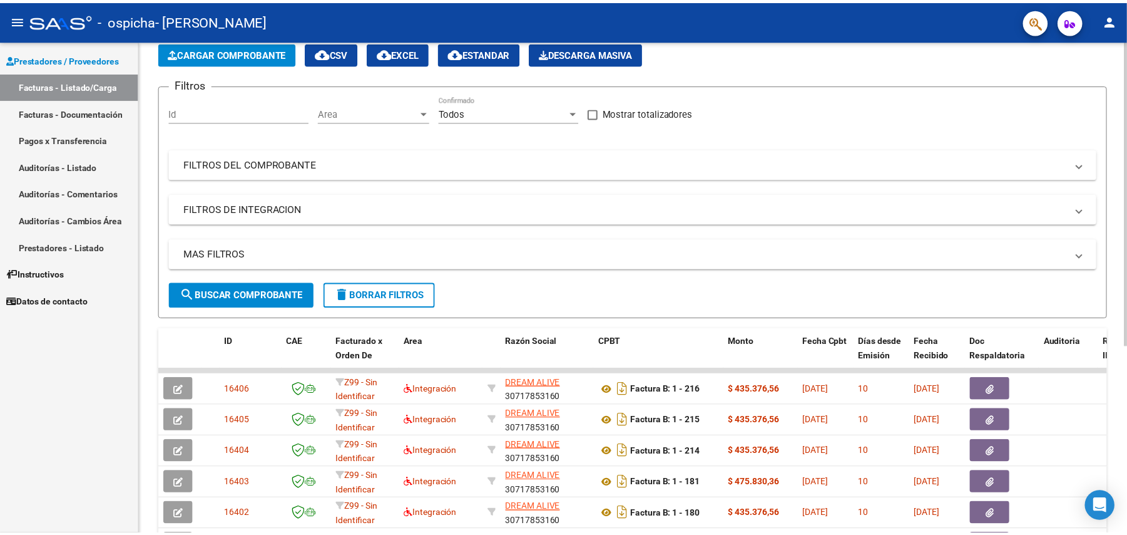
scroll to position [0, 0]
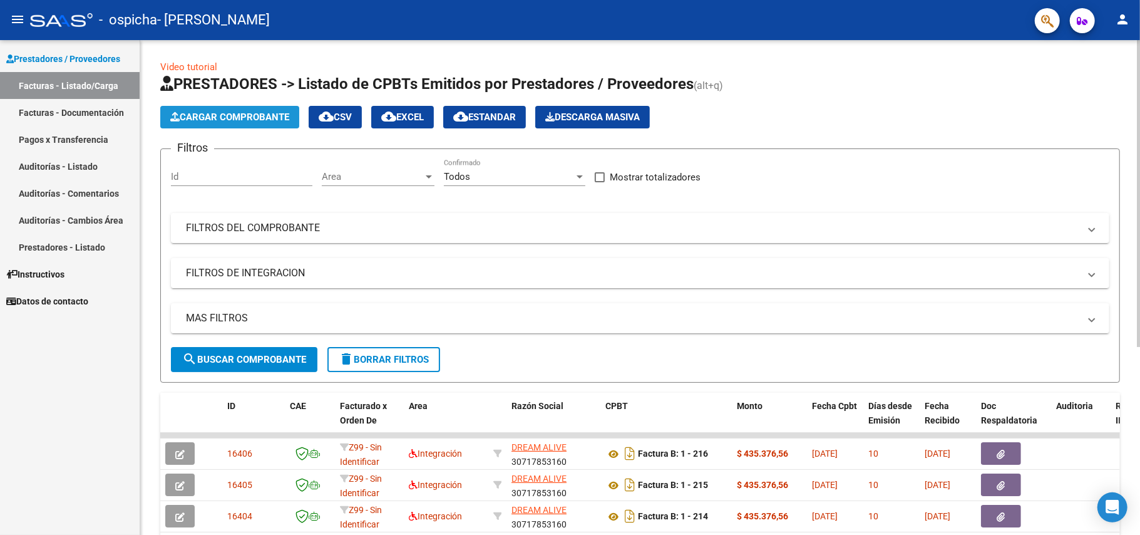
click at [258, 118] on span "Cargar Comprobante" at bounding box center [229, 116] width 119 height 11
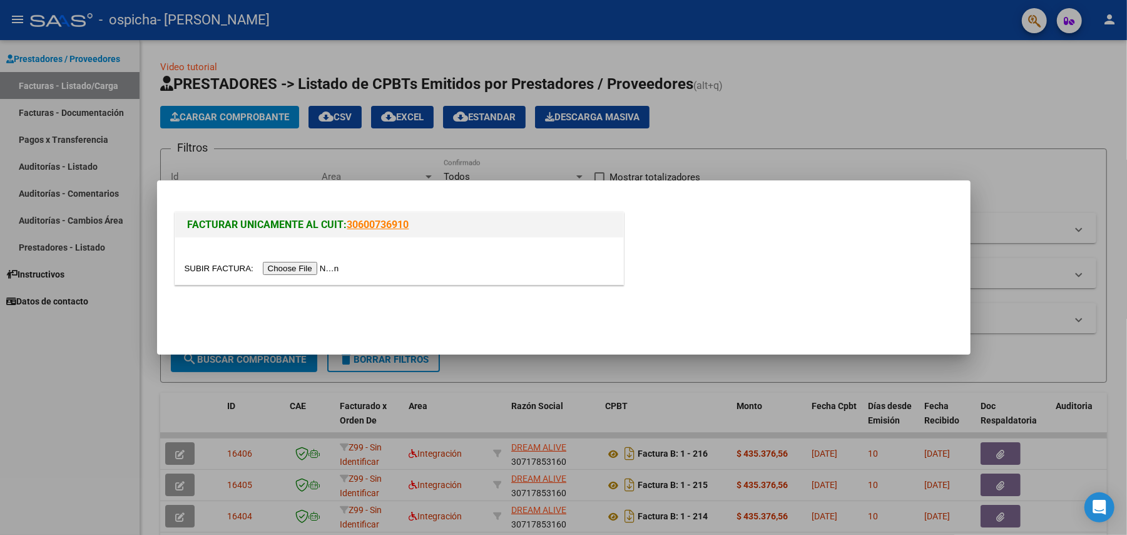
click at [328, 269] on input "file" at bounding box center [264, 268] width 158 height 13
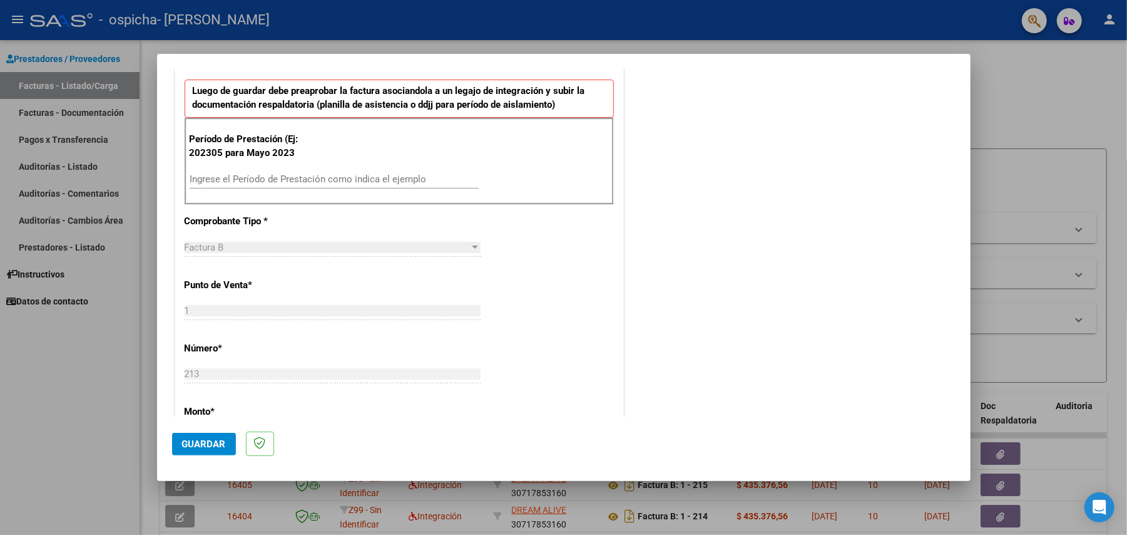
scroll to position [232, 0]
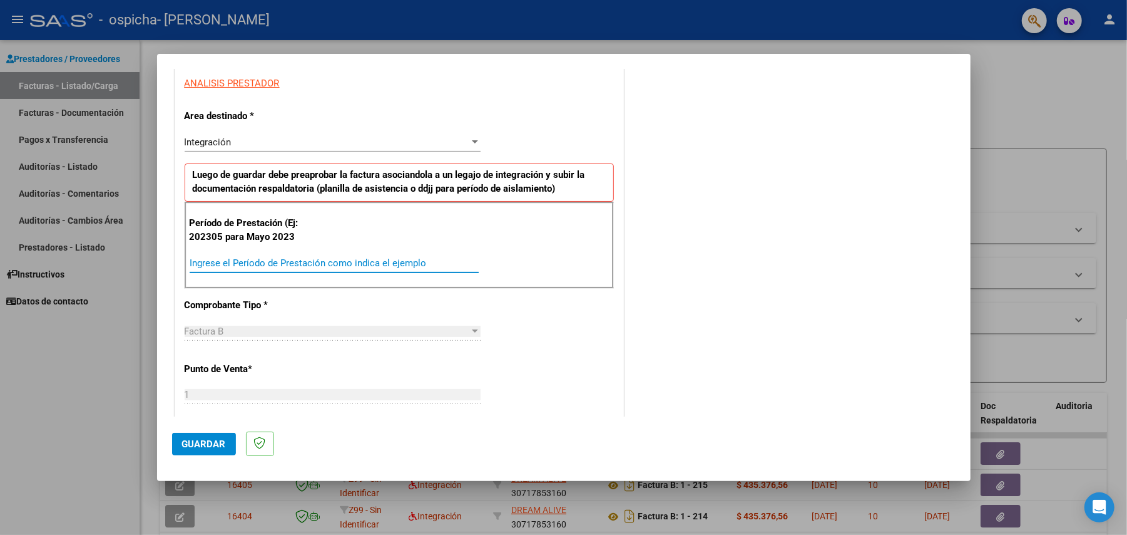
click at [285, 262] on input "Ingrese el Período de Prestación como indica el ejemplo" at bounding box center [334, 262] width 289 height 11
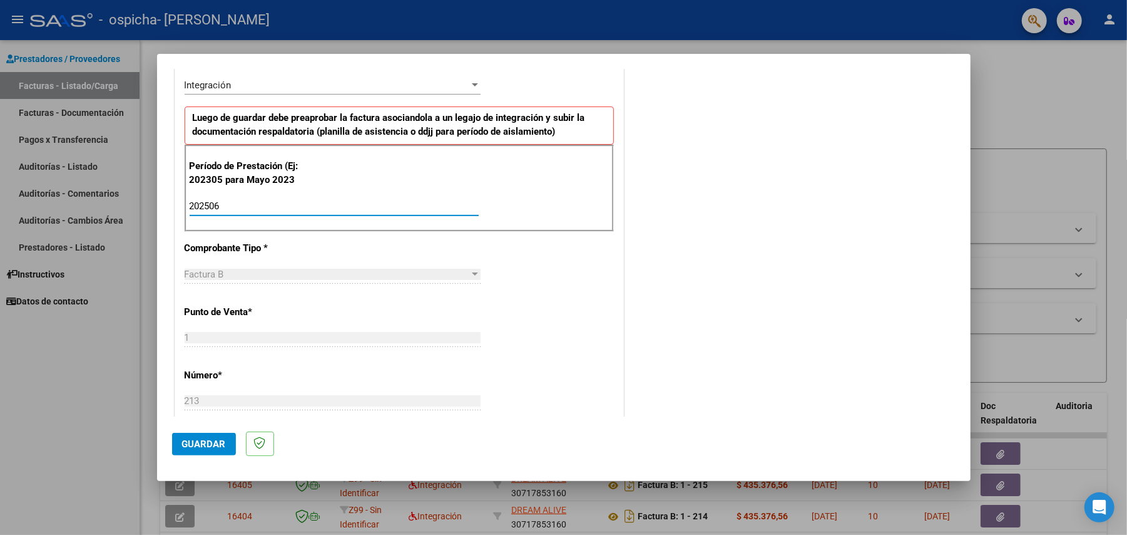
scroll to position [399, 0]
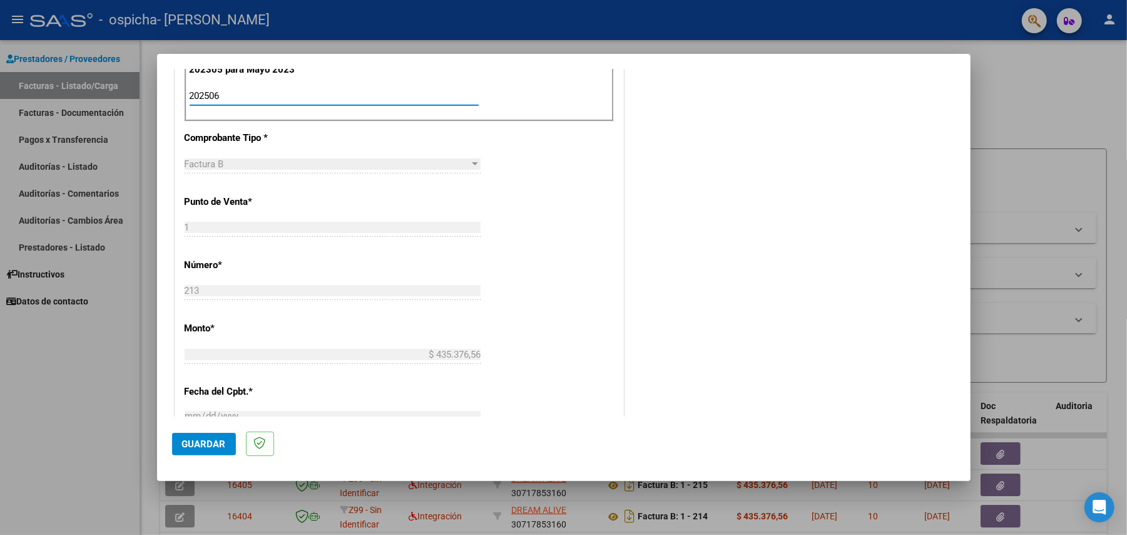
type input "202506"
click at [200, 441] on span "Guardar" at bounding box center [204, 443] width 44 height 11
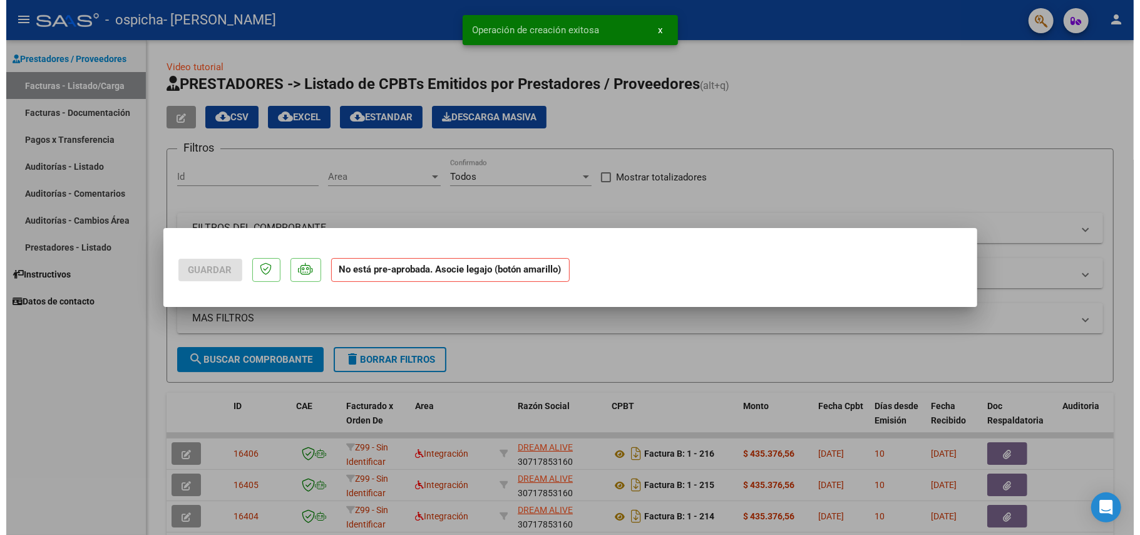
scroll to position [0, 0]
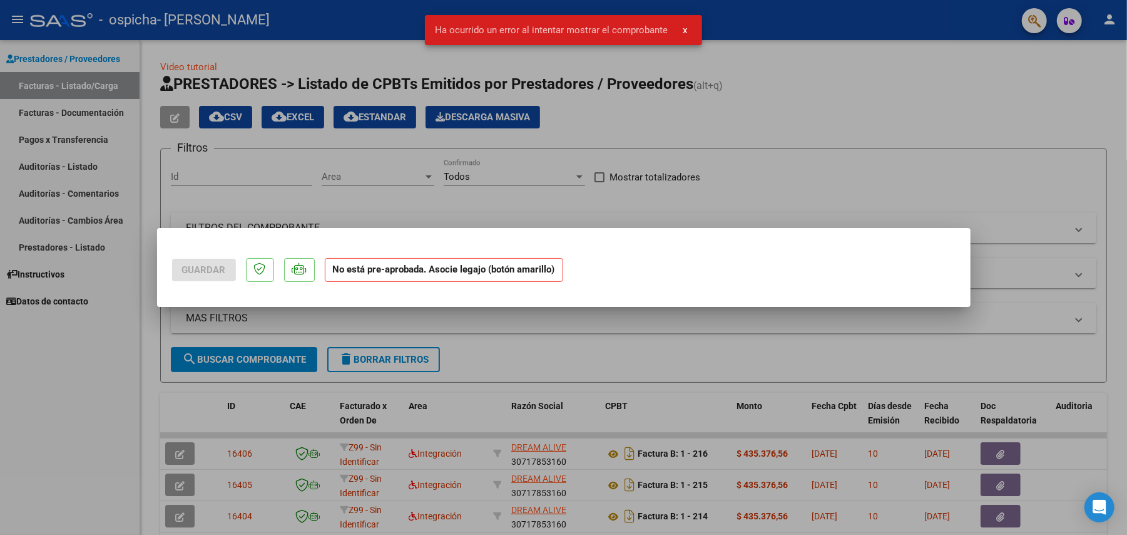
click at [722, 352] on div at bounding box center [563, 267] width 1127 height 535
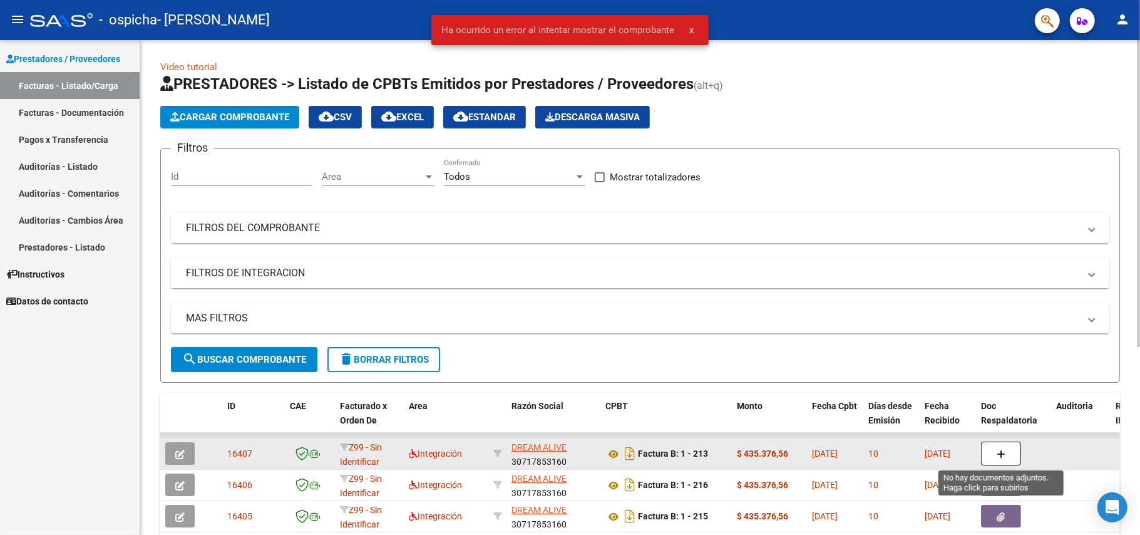
click at [1007, 451] on button "button" at bounding box center [1001, 453] width 40 height 24
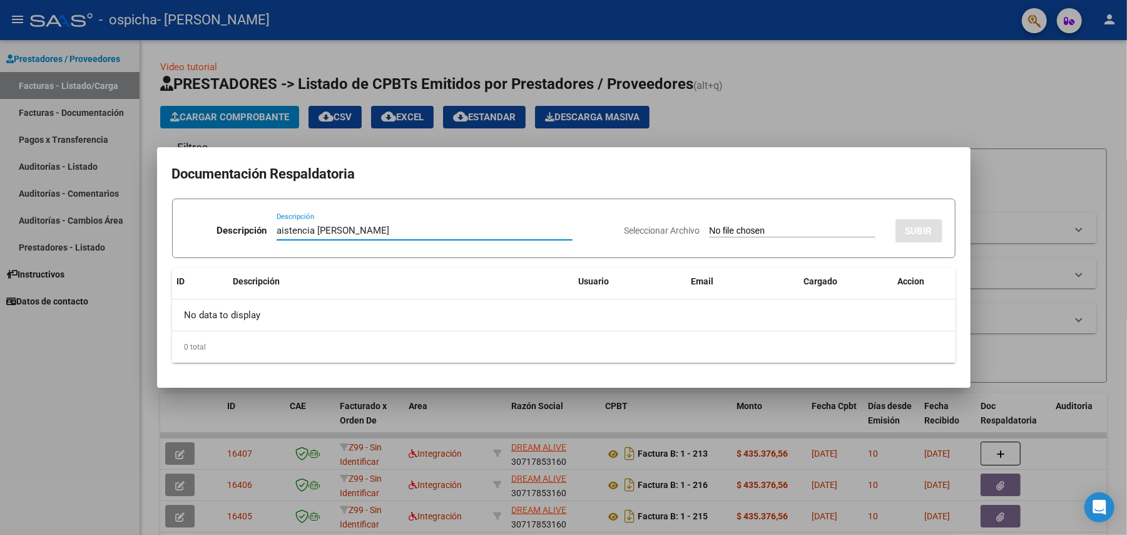
click at [277, 228] on input "aistencia [PERSON_NAME]" at bounding box center [425, 230] width 296 height 11
type input "asistencia [PERSON_NAME]"
click at [710, 229] on input "Seleccionar Archivo" at bounding box center [793, 231] width 166 height 12
type input "C:\fakepath\Asist [PERSON_NAME] terapias 06-2025.pdf"
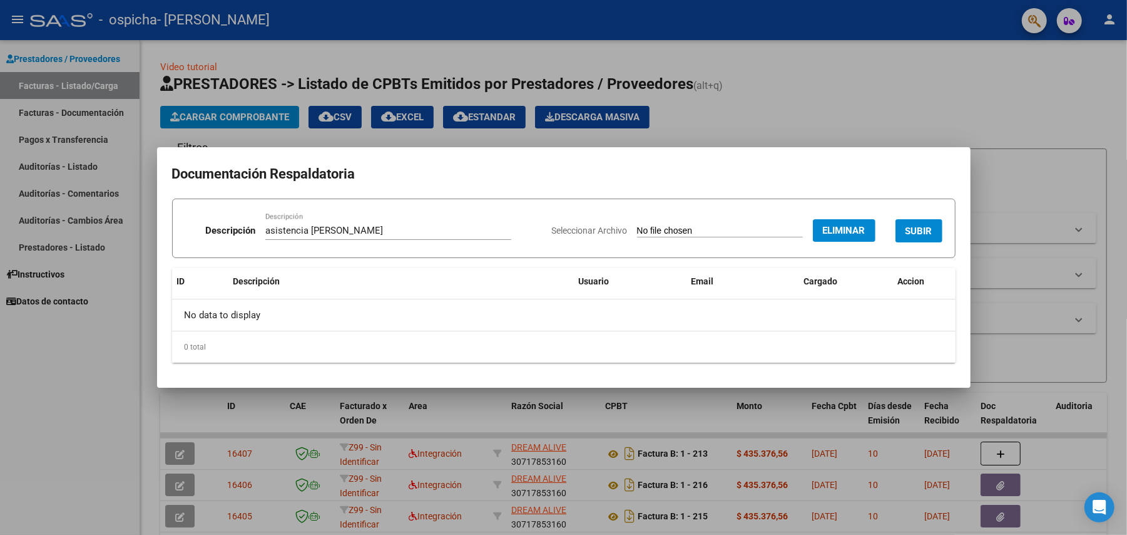
click at [927, 230] on span "SUBIR" at bounding box center [919, 230] width 27 height 11
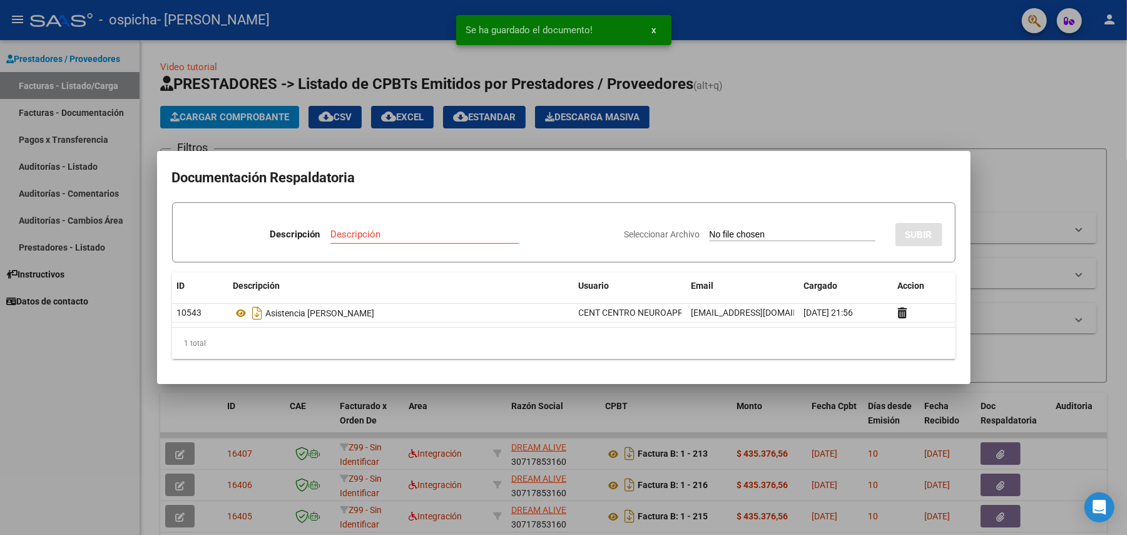
click at [1024, 311] on div at bounding box center [563, 267] width 1127 height 535
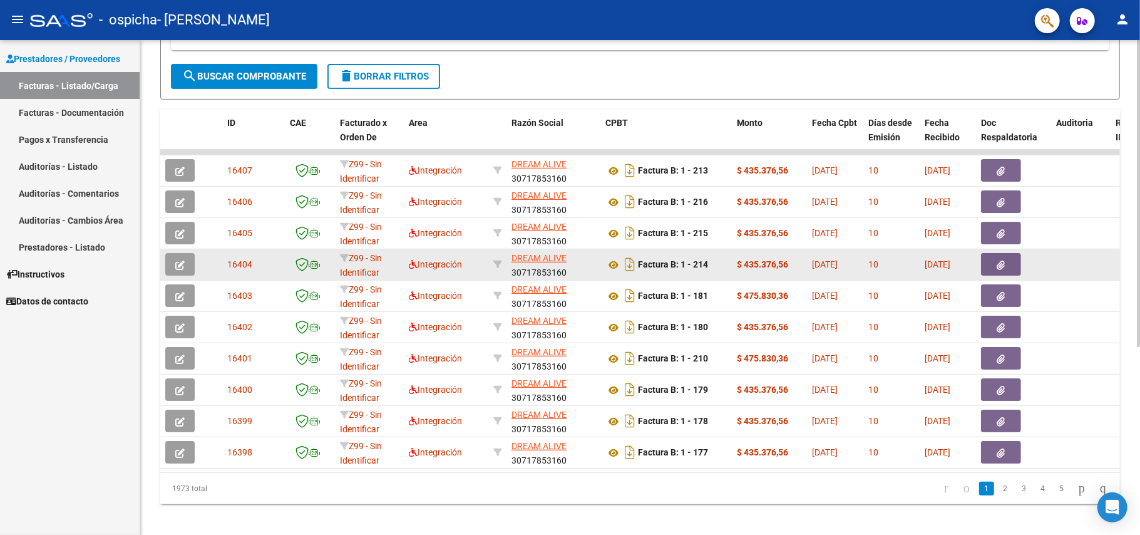
scroll to position [304, 0]
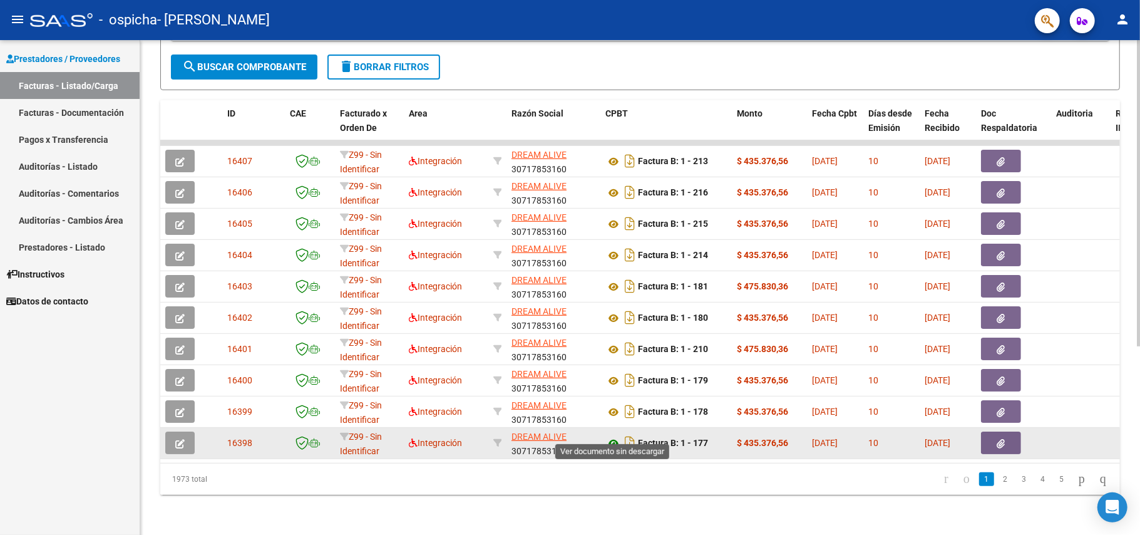
click at [617, 436] on icon at bounding box center [613, 443] width 16 height 15
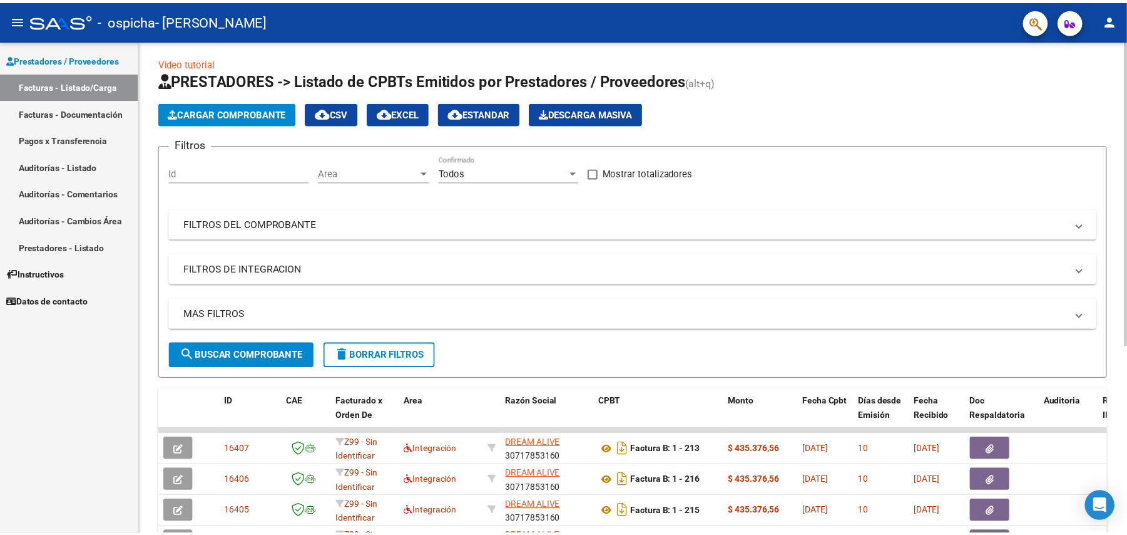
scroll to position [0, 0]
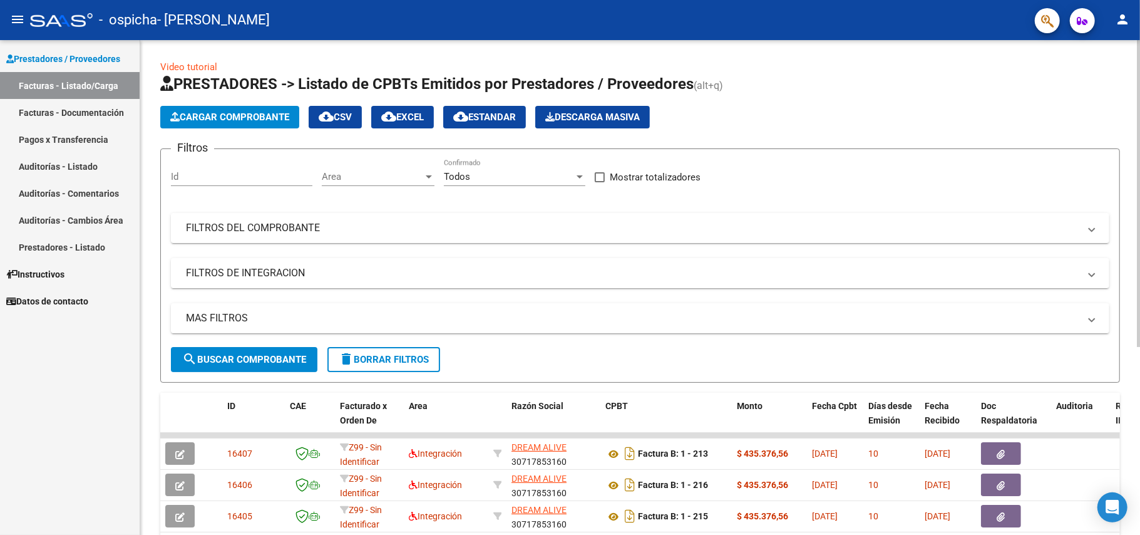
click at [267, 113] on span "Cargar Comprobante" at bounding box center [229, 116] width 119 height 11
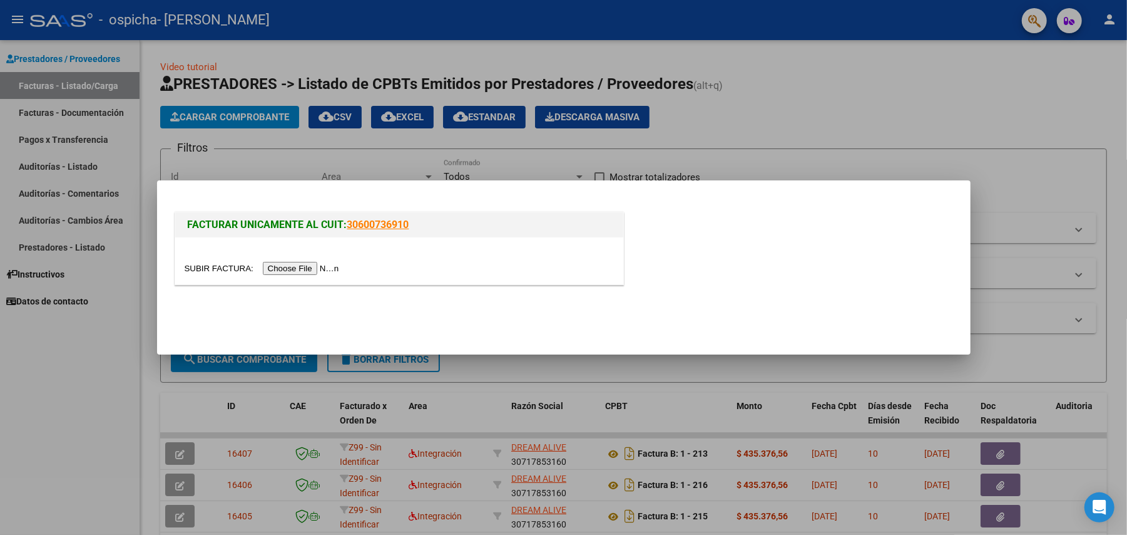
click at [324, 268] on input "file" at bounding box center [264, 268] width 158 height 13
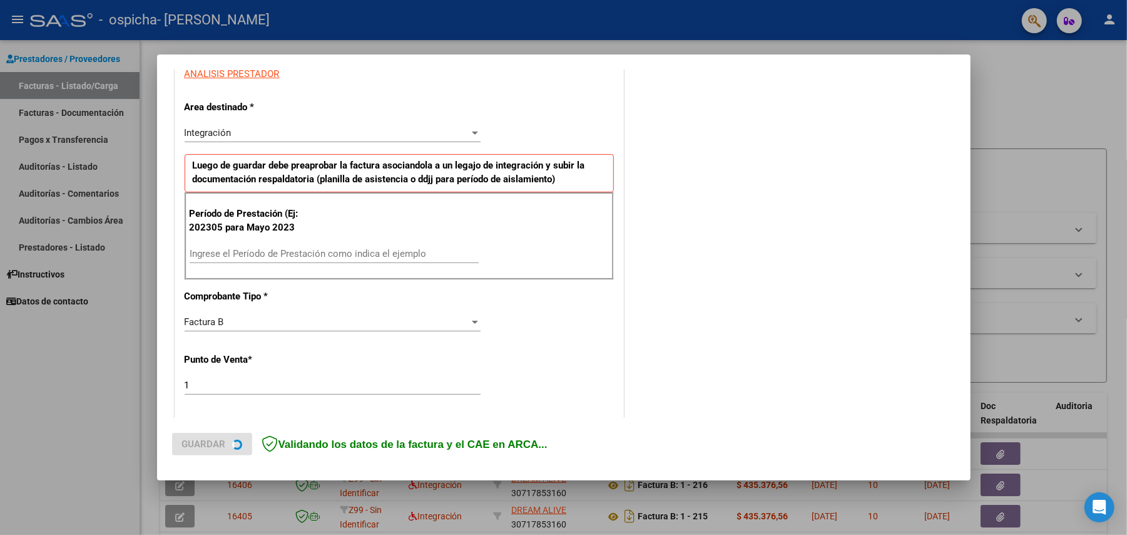
scroll to position [334, 0]
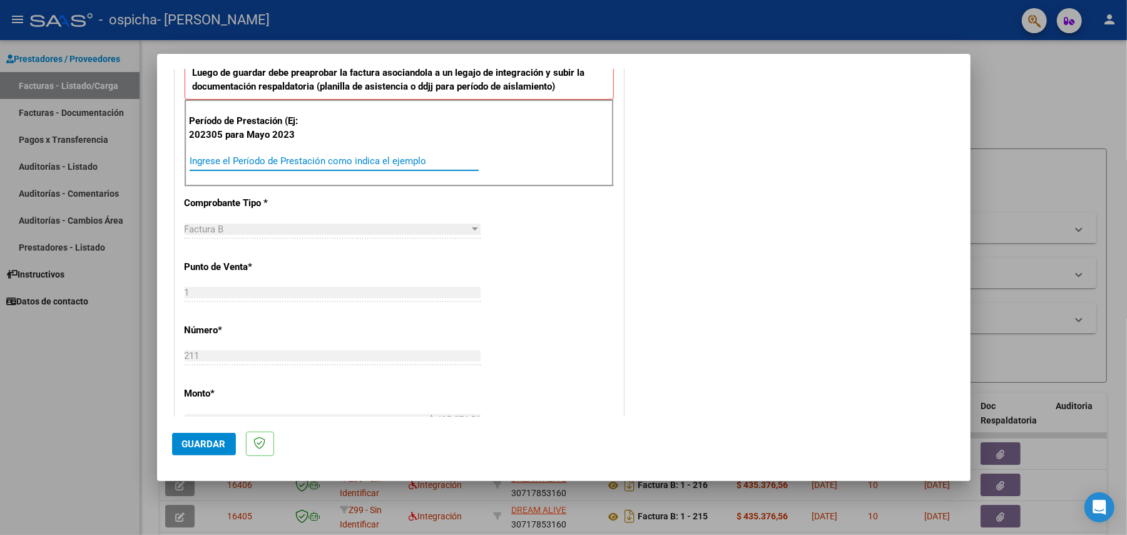
click at [277, 165] on input "Ingrese el Período de Prestación como indica el ejemplo" at bounding box center [334, 160] width 289 height 11
type input "202506"
click at [204, 439] on span "Guardar" at bounding box center [204, 443] width 44 height 11
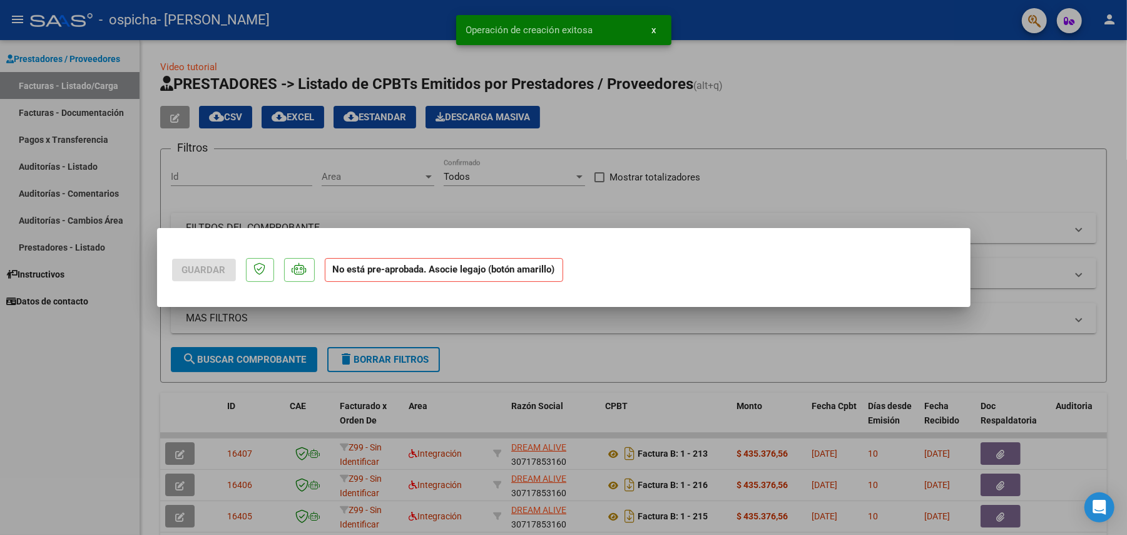
scroll to position [0, 0]
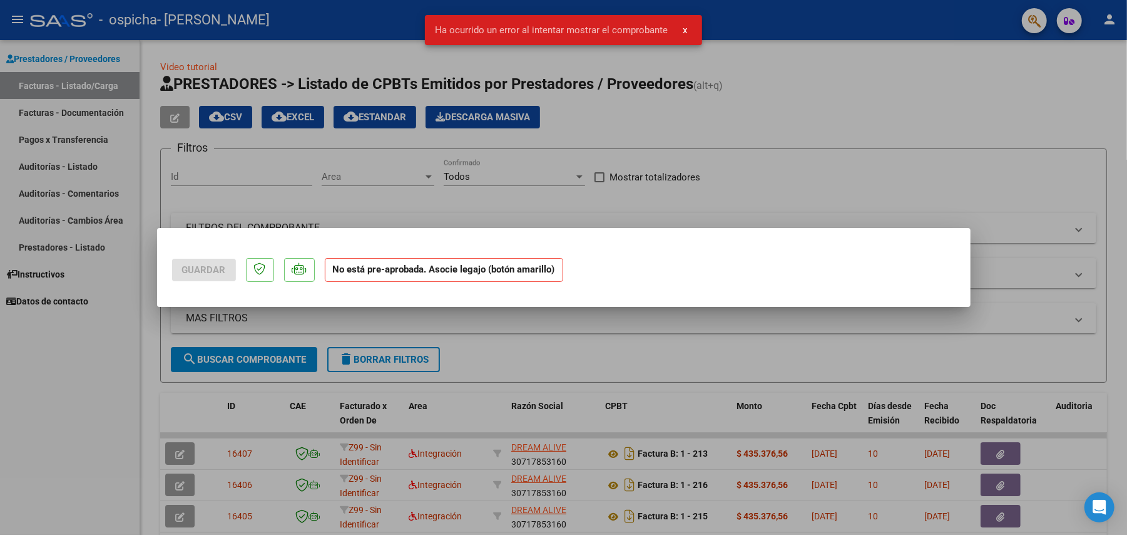
click at [576, 341] on div at bounding box center [563, 267] width 1127 height 535
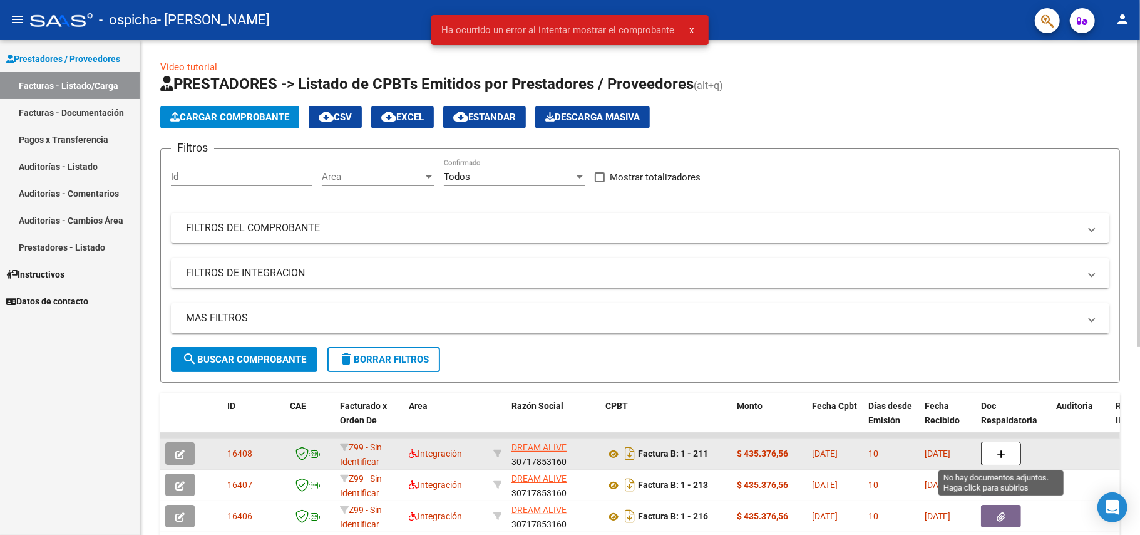
click at [1002, 457] on icon "button" at bounding box center [1001, 453] width 9 height 9
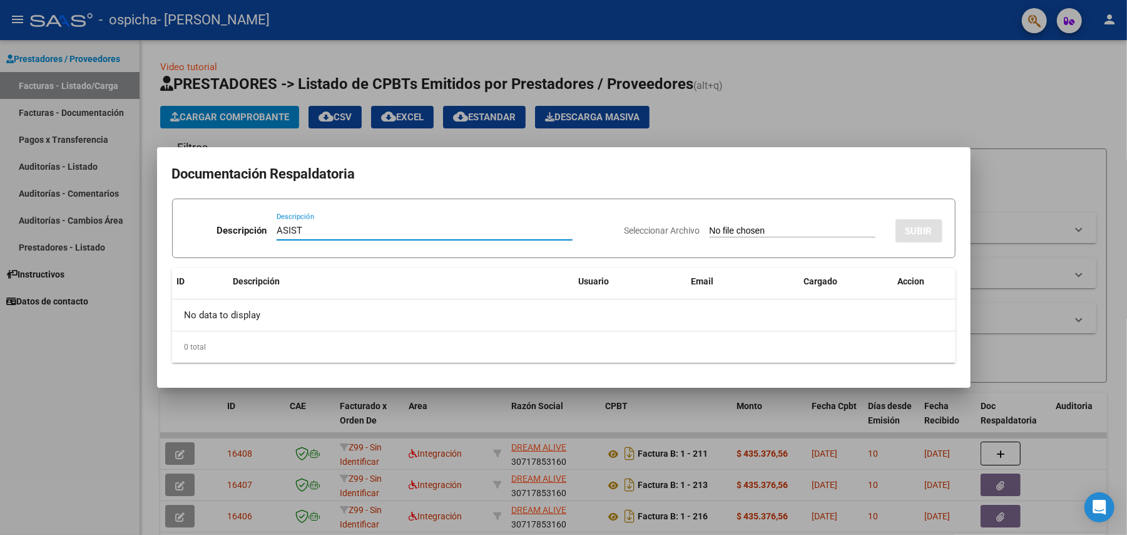
type input "ASIST"
click at [710, 229] on input "Seleccionar Archivo" at bounding box center [793, 231] width 166 height 12
type input "C:\fakepath\PLANILLA DE ASISTENCIA PARA PRESTACIONES DE DISCAPACIDAD 2025 -.pdf"
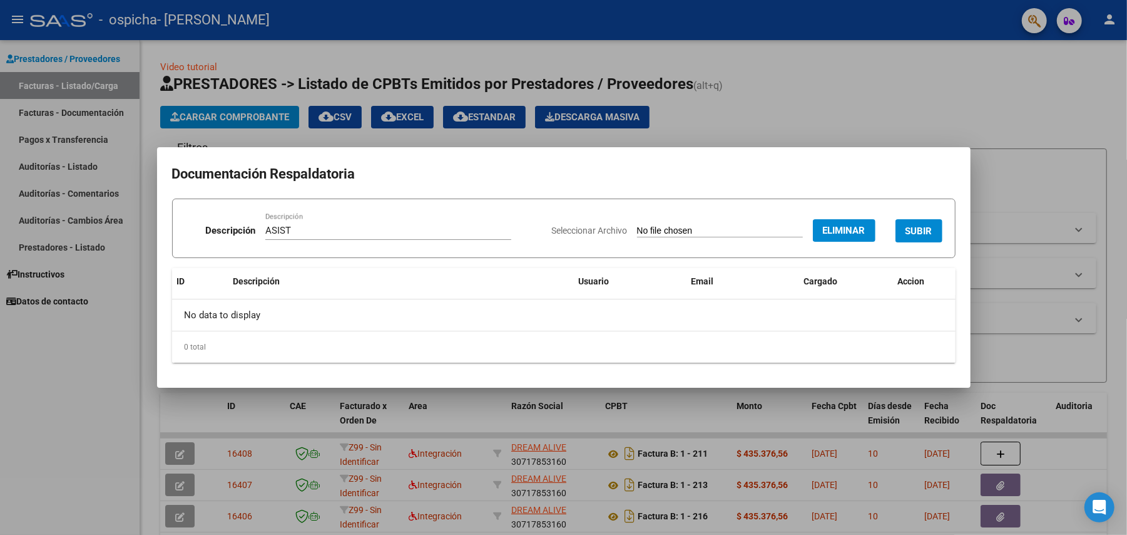
click at [925, 227] on span "SUBIR" at bounding box center [919, 230] width 27 height 11
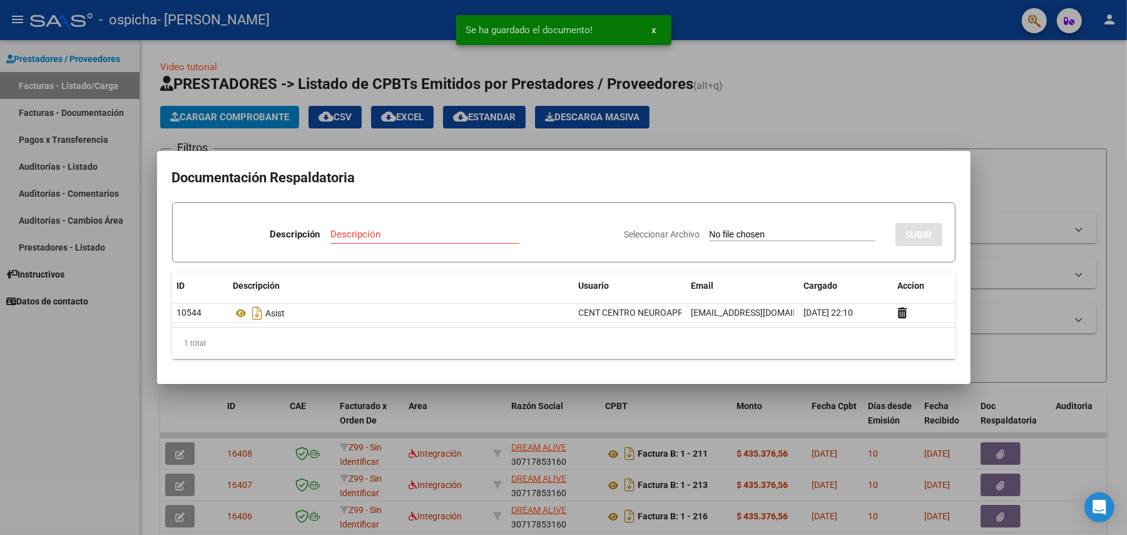
click at [999, 457] on div at bounding box center [563, 267] width 1127 height 535
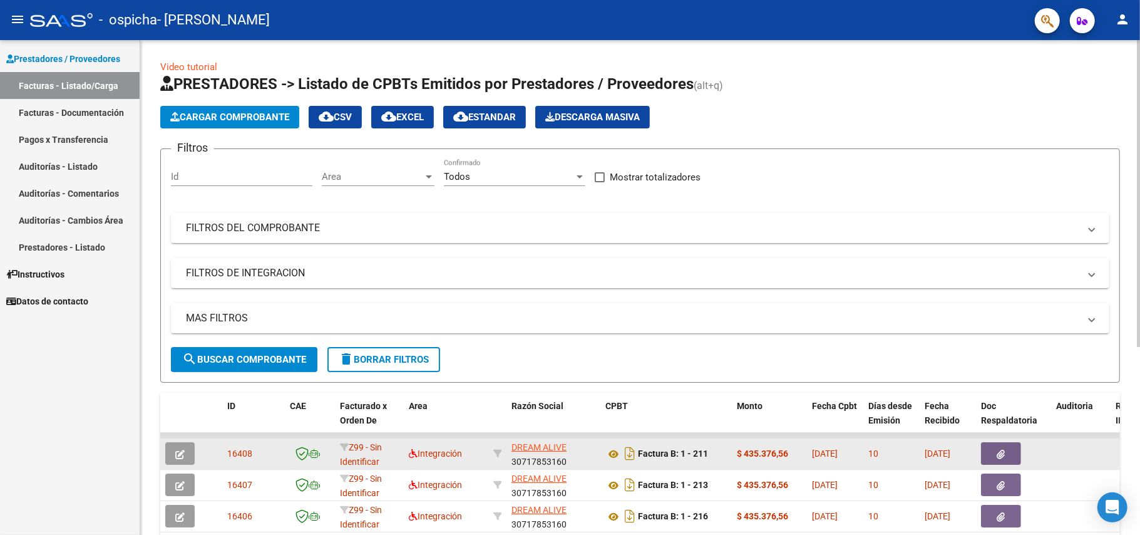
click at [999, 452] on icon "button" at bounding box center [1001, 453] width 8 height 9
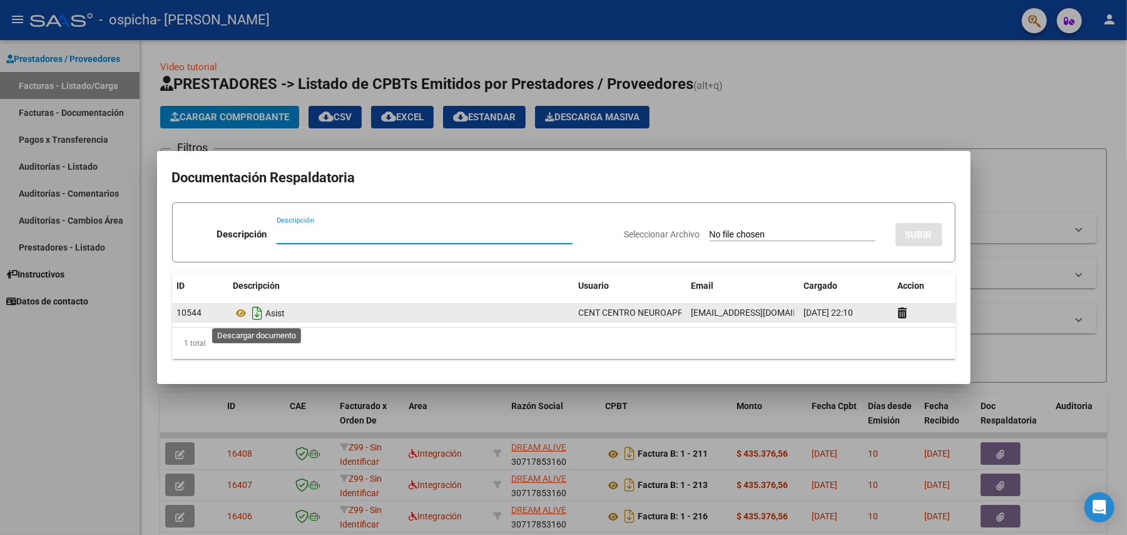
click at [264, 310] on icon "Descargar documento" at bounding box center [258, 313] width 16 height 20
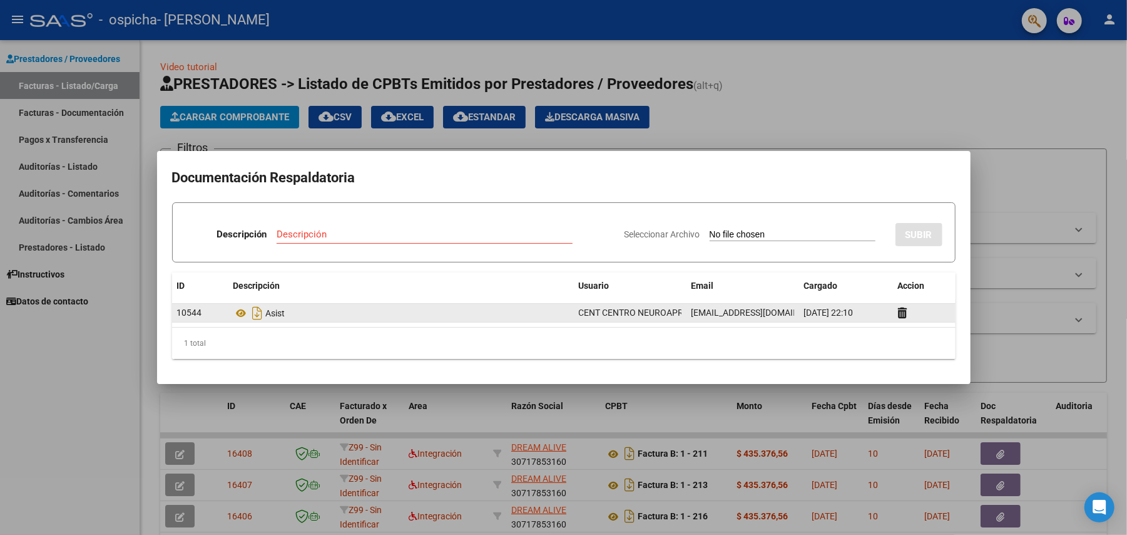
click at [222, 116] on div at bounding box center [563, 267] width 1127 height 535
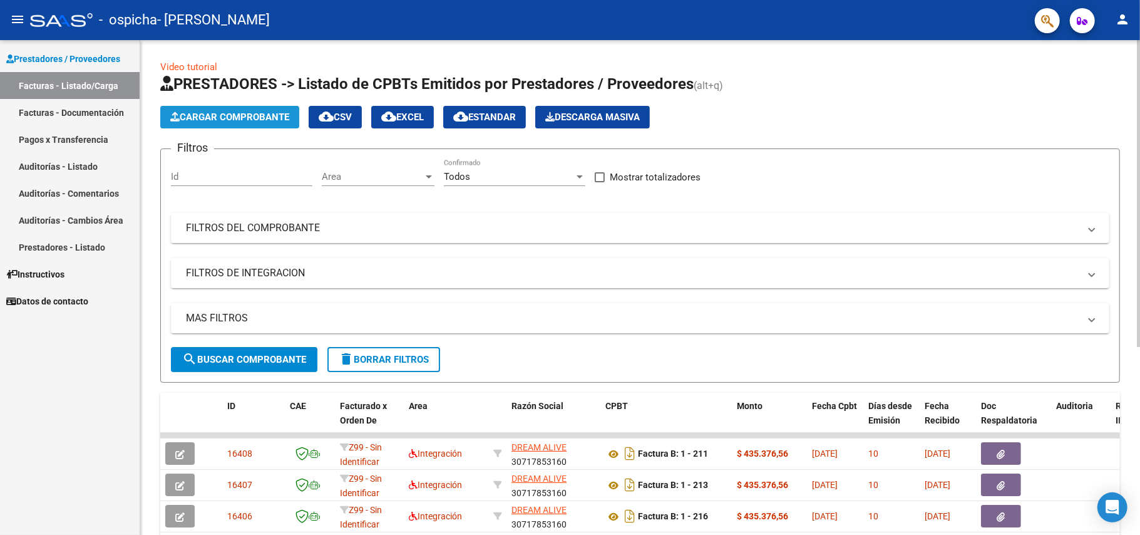
click at [264, 118] on span "Cargar Comprobante" at bounding box center [229, 116] width 119 height 11
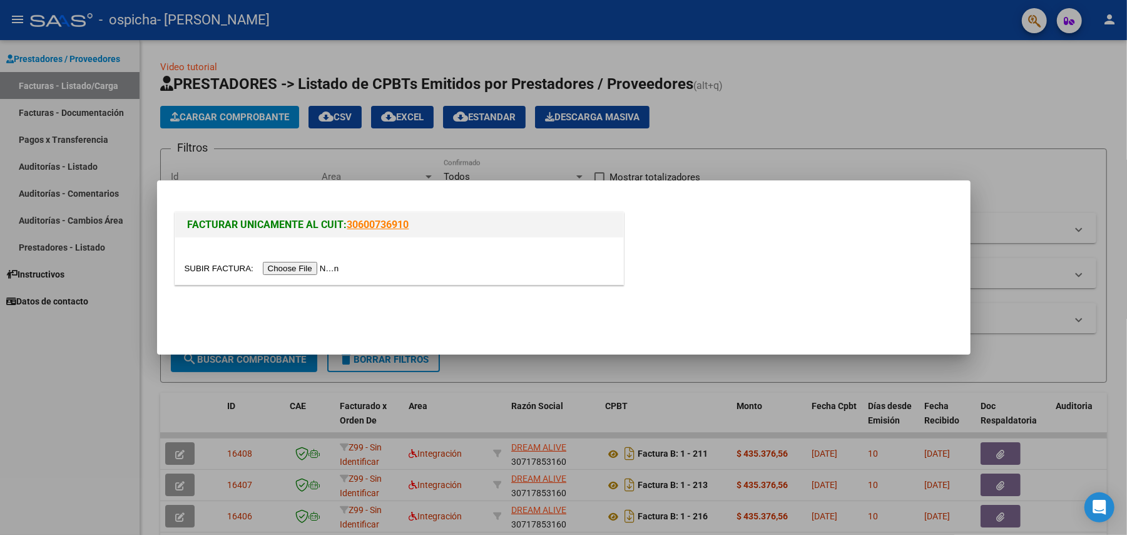
click at [307, 268] on input "file" at bounding box center [264, 268] width 158 height 13
click at [297, 266] on input "file" at bounding box center [264, 268] width 158 height 13
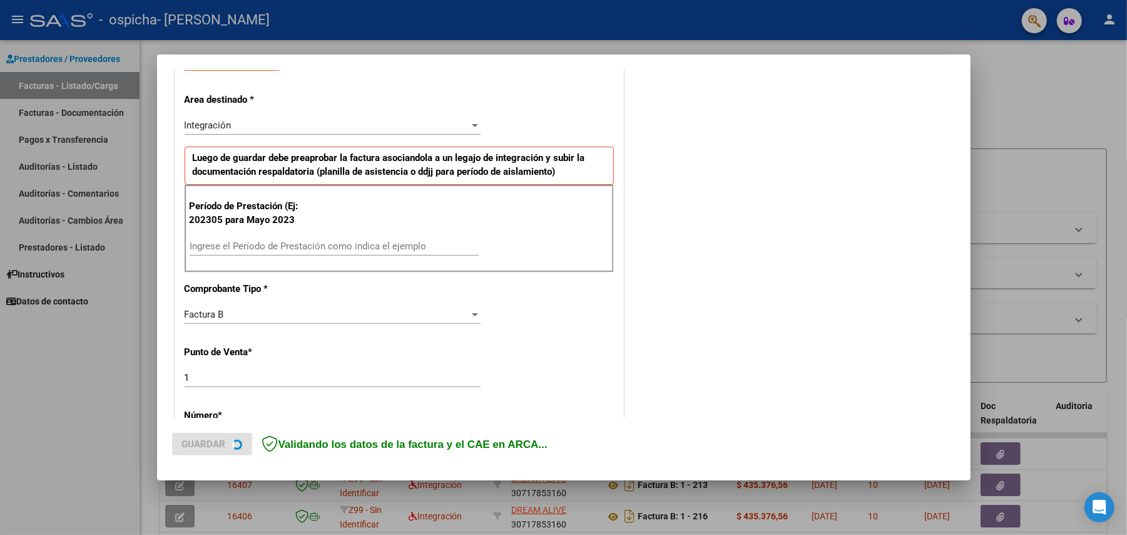
scroll to position [250, 0]
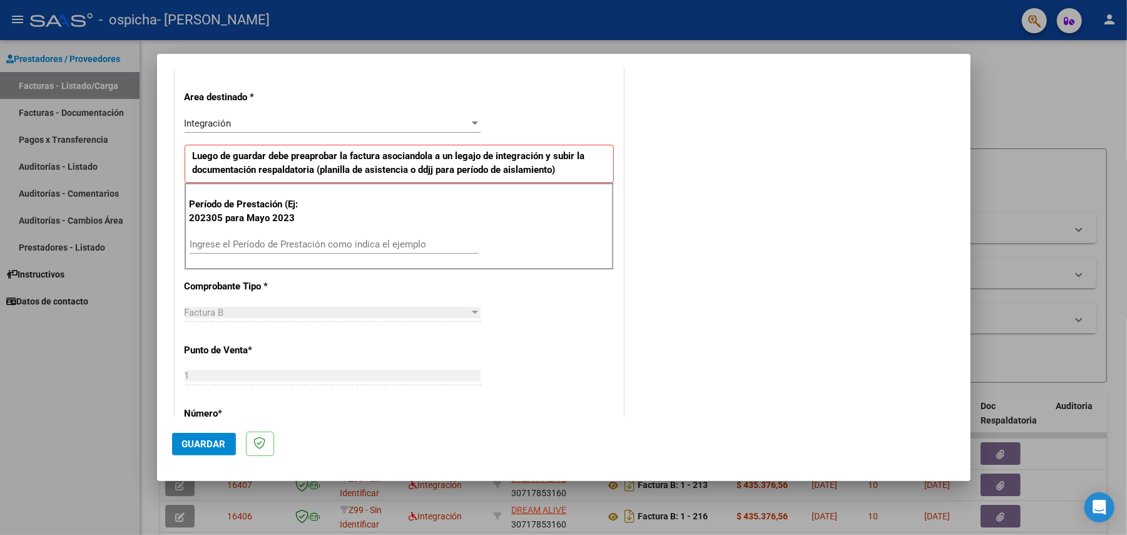
click at [209, 242] on input "Ingrese el Período de Prestación como indica el ejemplo" at bounding box center [334, 243] width 289 height 11
type input "202506"
click at [207, 436] on button "Guardar" at bounding box center [204, 444] width 64 height 23
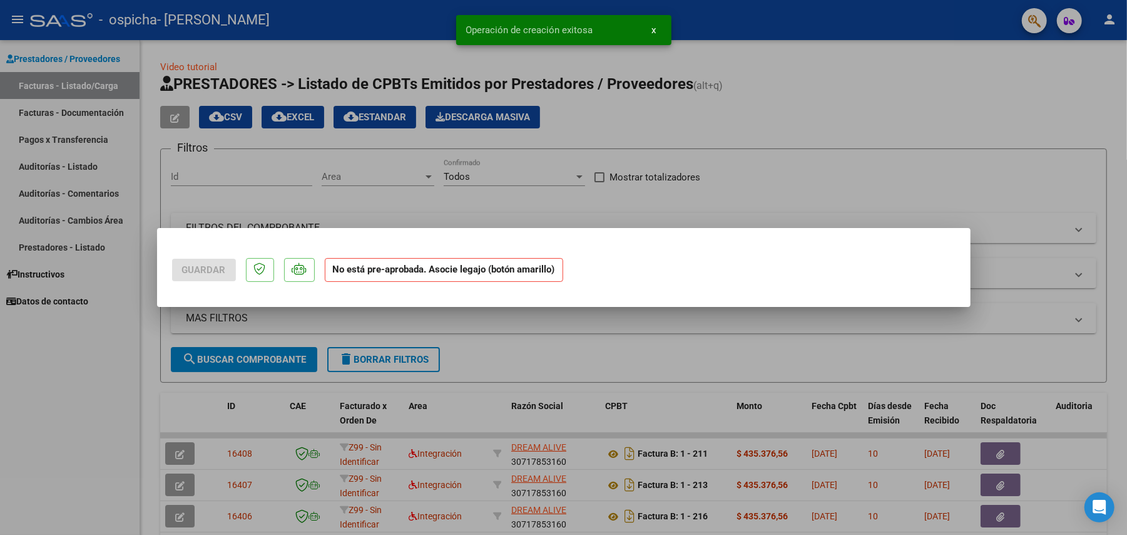
scroll to position [0, 0]
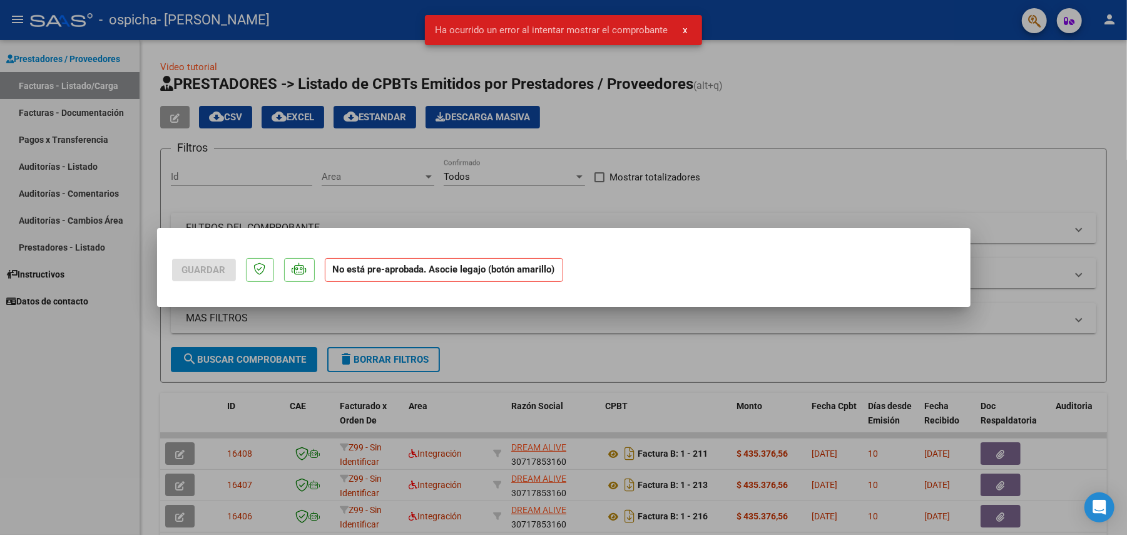
click at [528, 339] on div at bounding box center [563, 267] width 1127 height 535
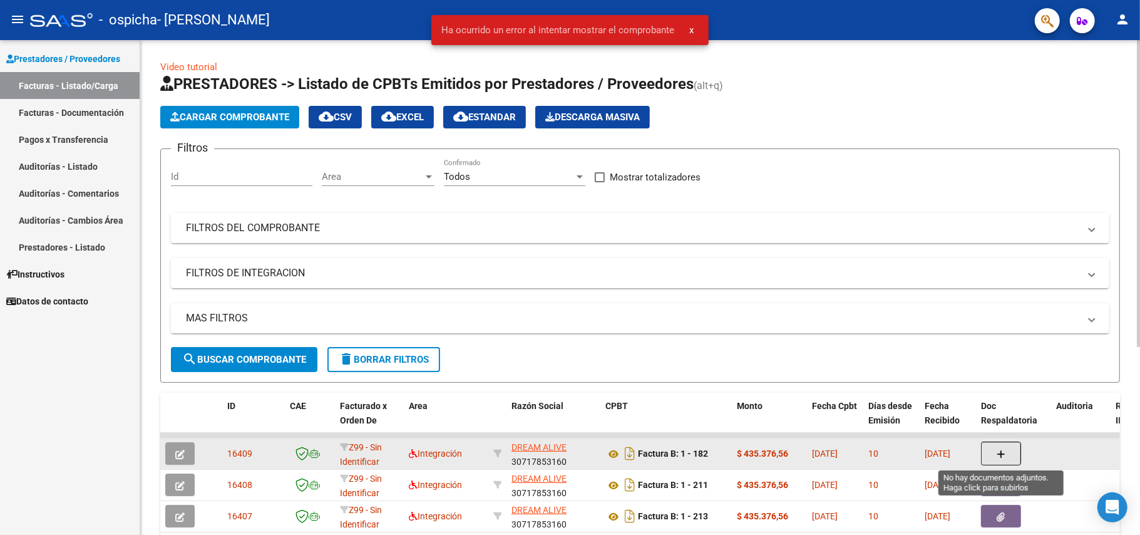
click at [1000, 454] on icon "button" at bounding box center [1001, 453] width 9 height 9
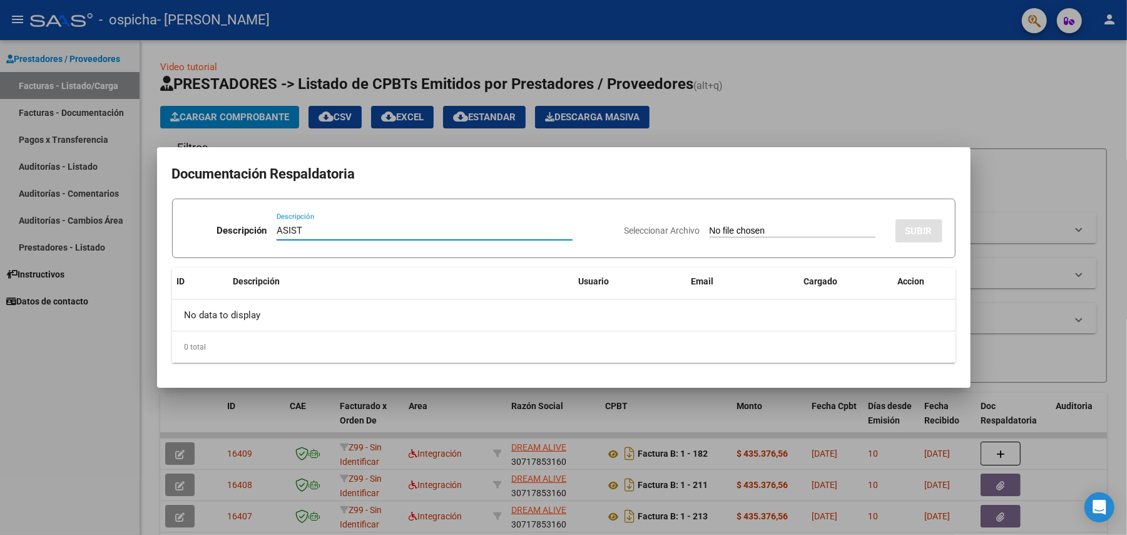
type input "ASIST"
click at [717, 232] on input "Seleccionar Archivo" at bounding box center [793, 231] width 166 height 12
type input "C:\fakepath\Asist [PERSON_NAME] Terapias 06-2025.pdf"
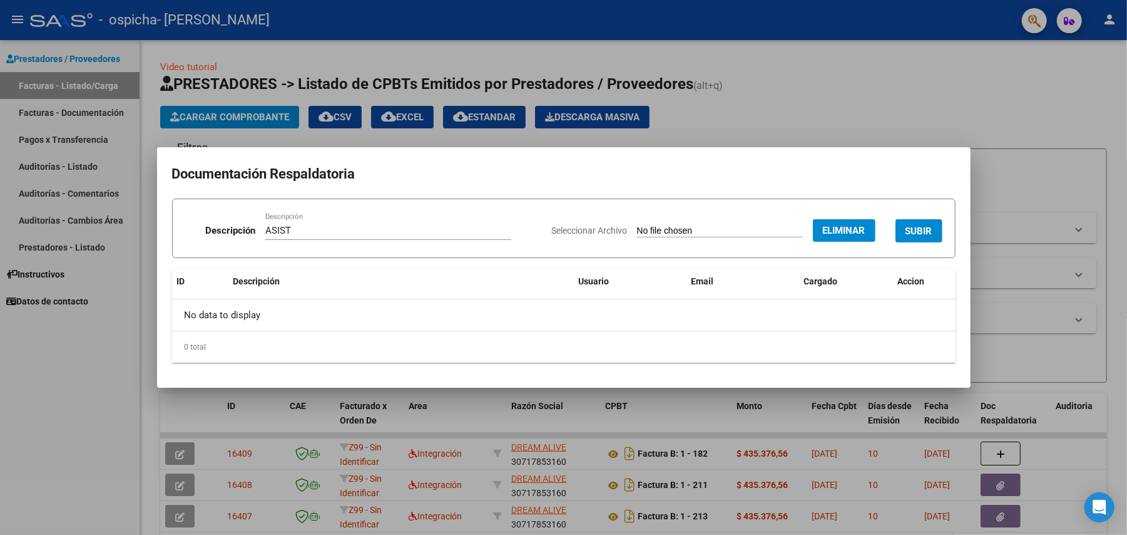
click at [913, 229] on span "SUBIR" at bounding box center [919, 230] width 27 height 11
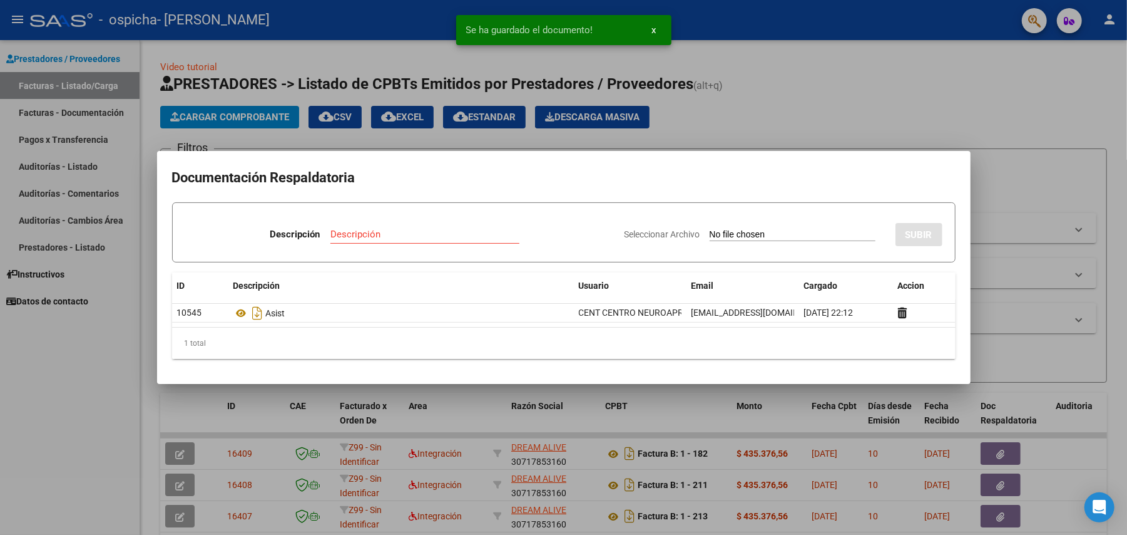
click at [98, 373] on div at bounding box center [563, 267] width 1127 height 535
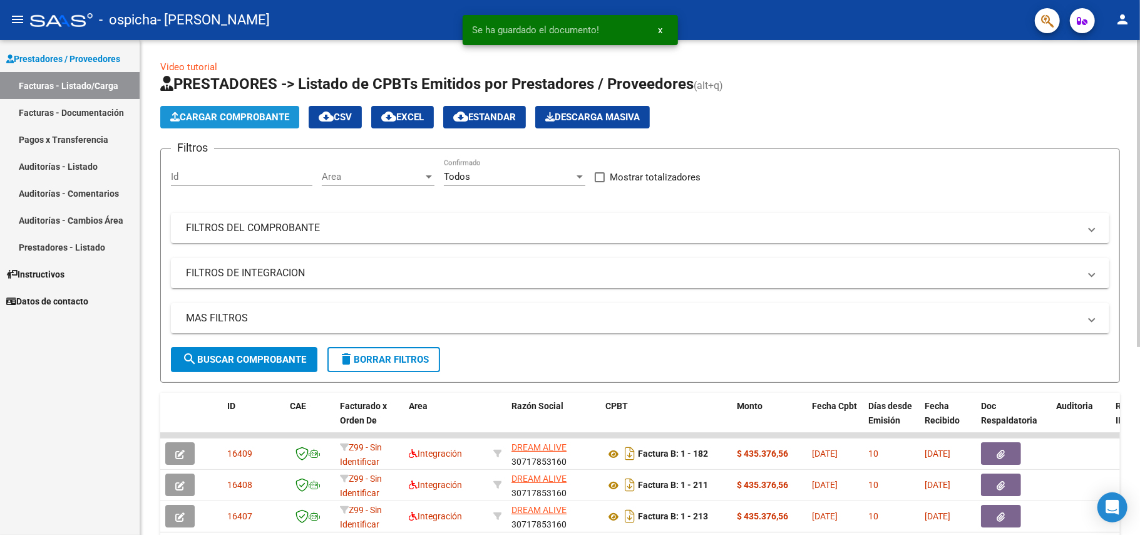
click at [242, 121] on span "Cargar Comprobante" at bounding box center [229, 116] width 119 height 11
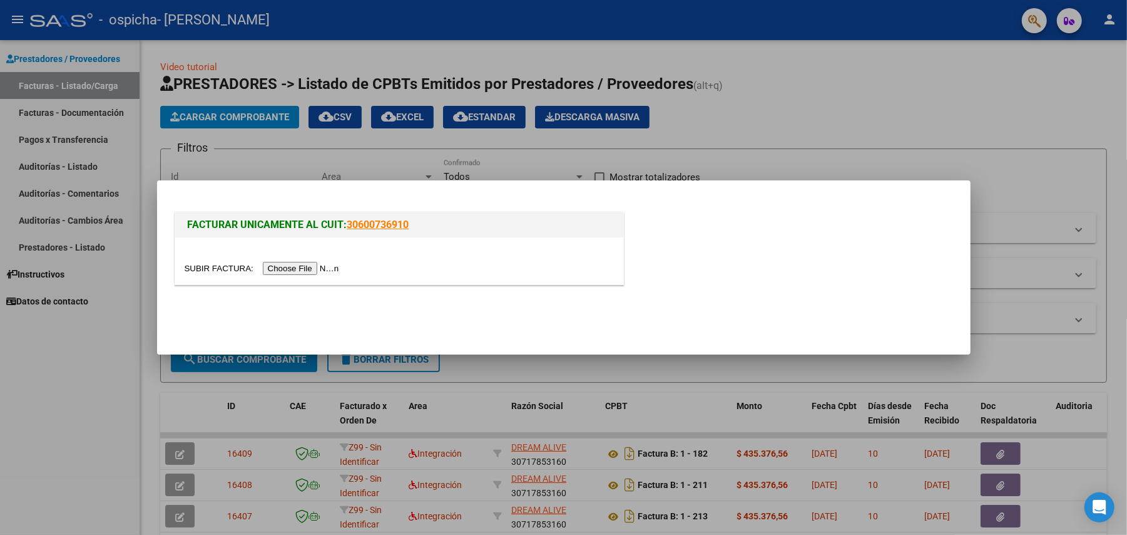
click at [317, 271] on input "file" at bounding box center [264, 268] width 158 height 13
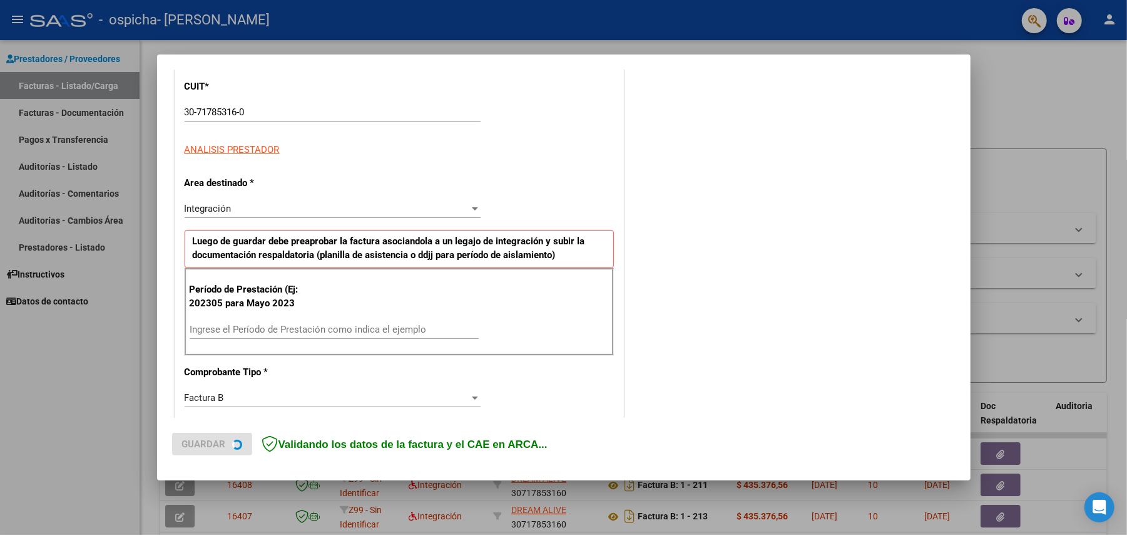
scroll to position [167, 0]
click at [274, 331] on input "Ingrese el Período de Prestación como indica el ejemplo" at bounding box center [334, 328] width 289 height 11
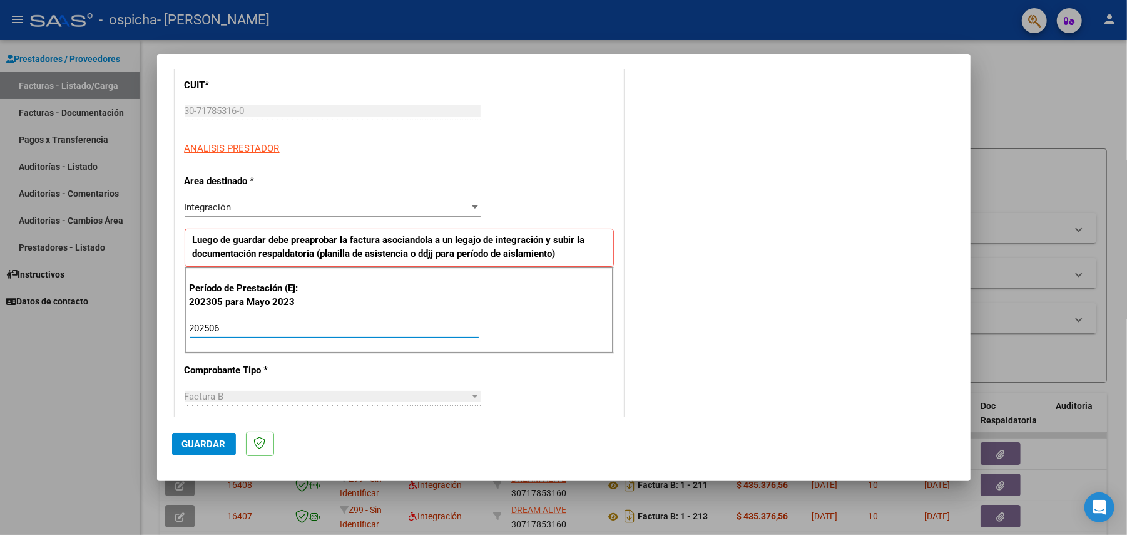
type input "202506"
click at [205, 436] on button "Guardar" at bounding box center [204, 444] width 64 height 23
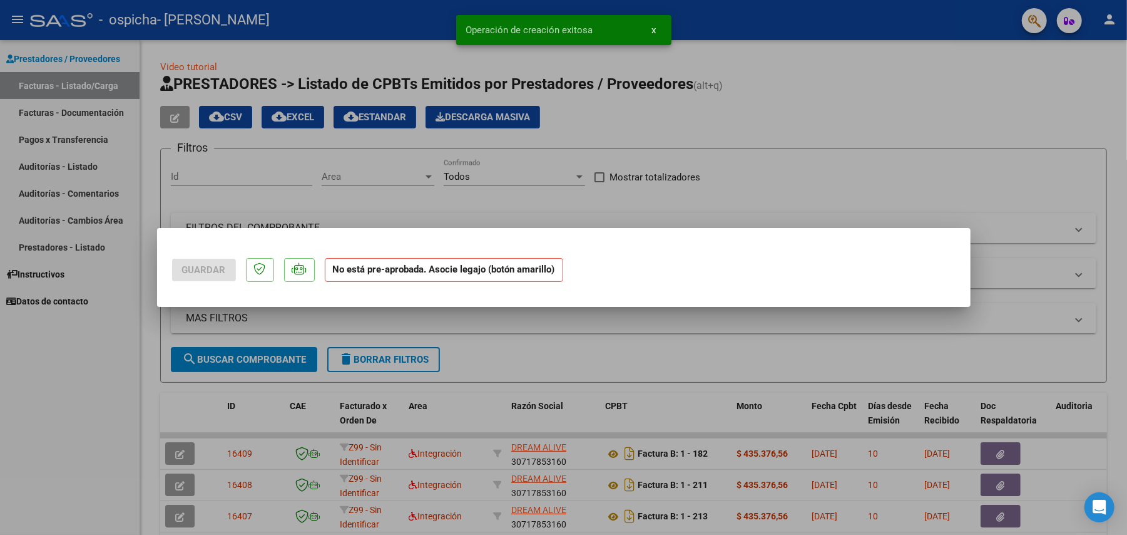
scroll to position [0, 0]
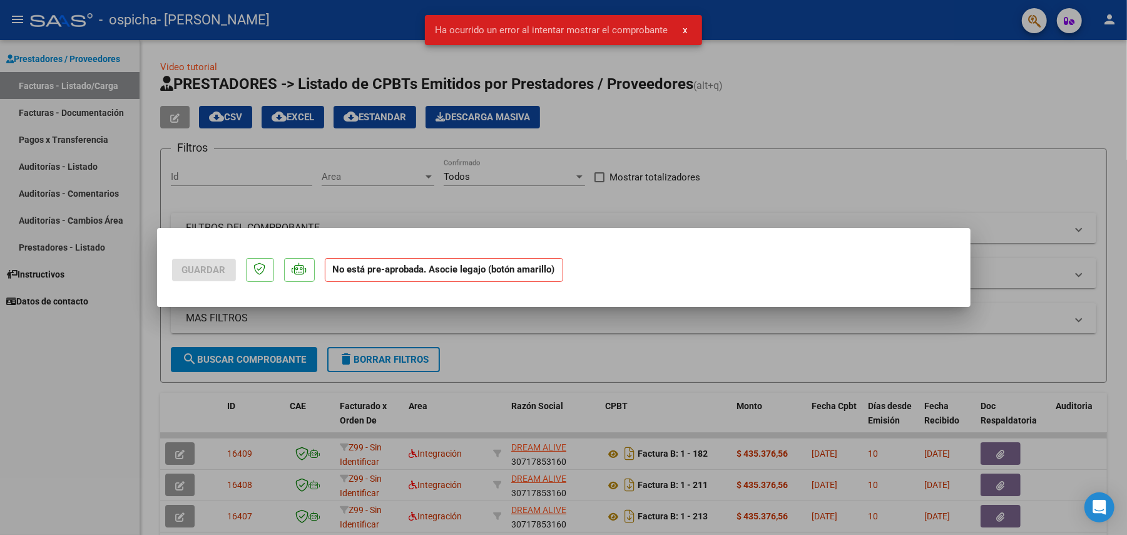
click at [421, 323] on div at bounding box center [563, 267] width 1127 height 535
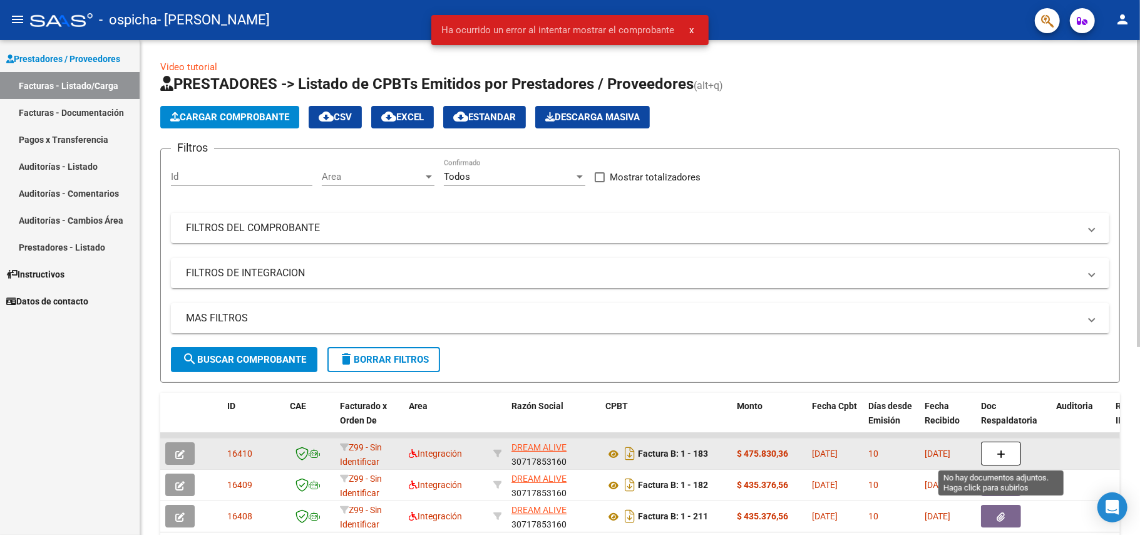
click at [1000, 451] on icon "button" at bounding box center [1001, 453] width 9 height 9
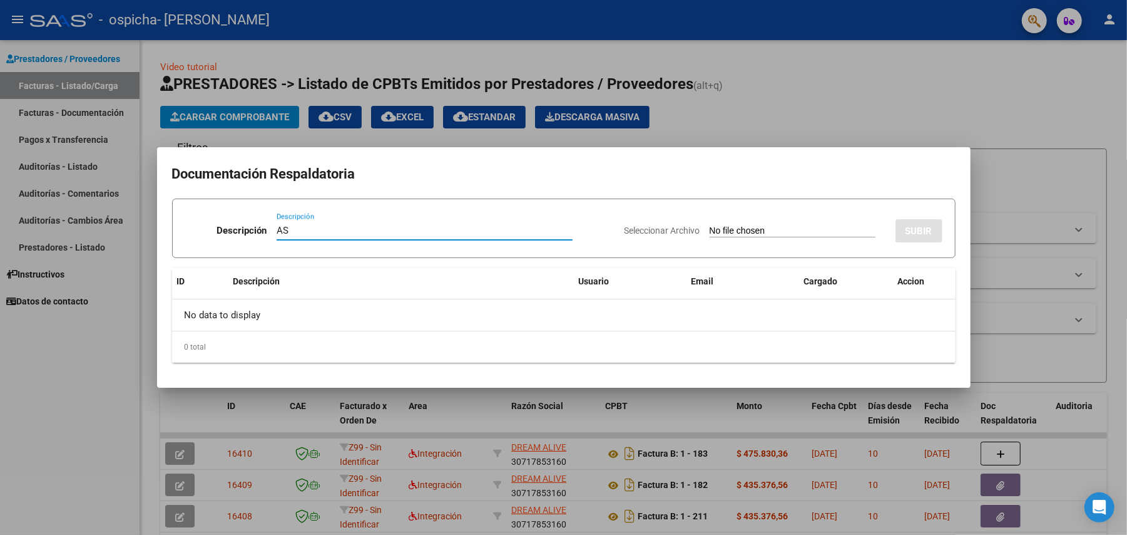
type input "AS"
click at [742, 228] on input "Seleccionar Archivo" at bounding box center [793, 231] width 166 height 12
type input "C:\fakepath\Asist [PERSON_NAME] SAIE 06-2025.pdf"
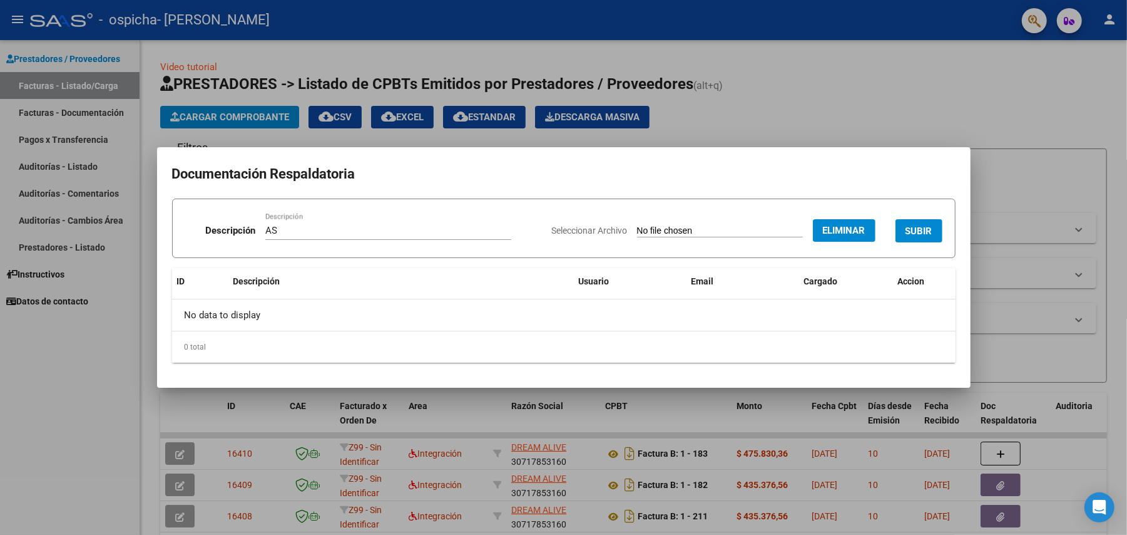
click at [913, 229] on span "SUBIR" at bounding box center [919, 230] width 27 height 11
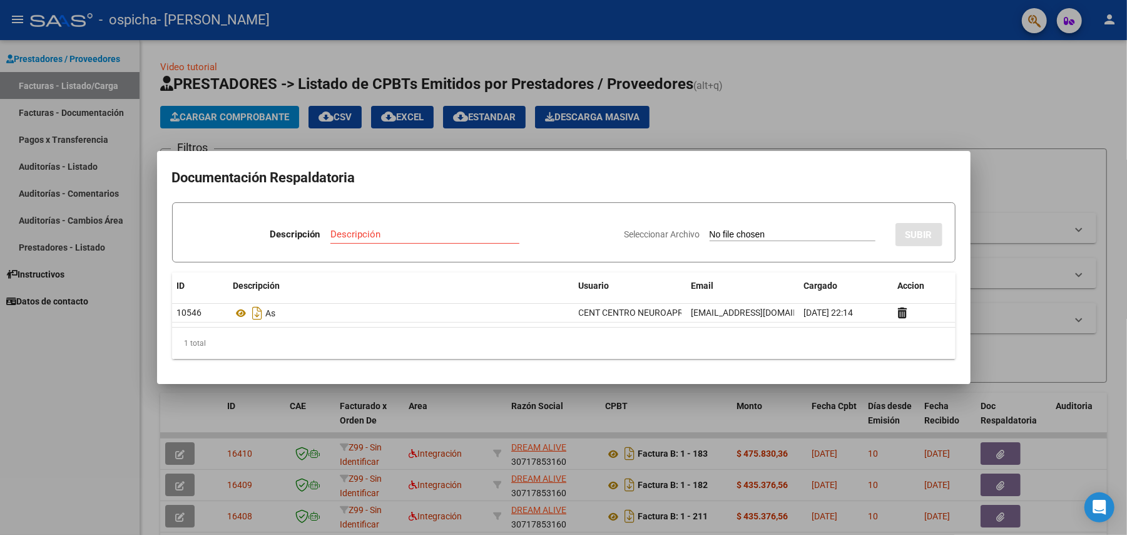
click at [1062, 309] on div at bounding box center [563, 267] width 1127 height 535
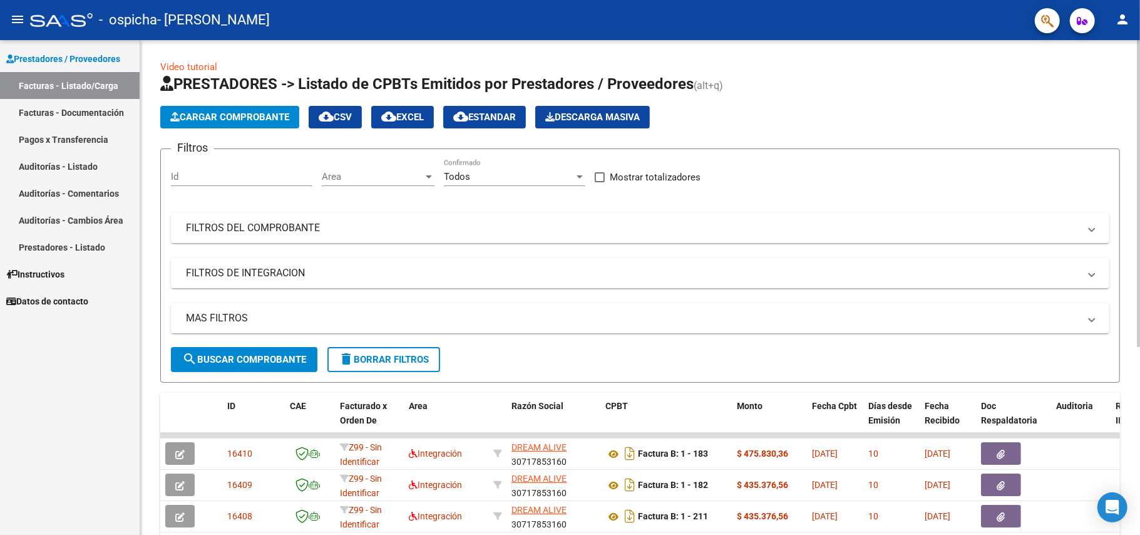
click at [258, 121] on span "Cargar Comprobante" at bounding box center [229, 116] width 119 height 11
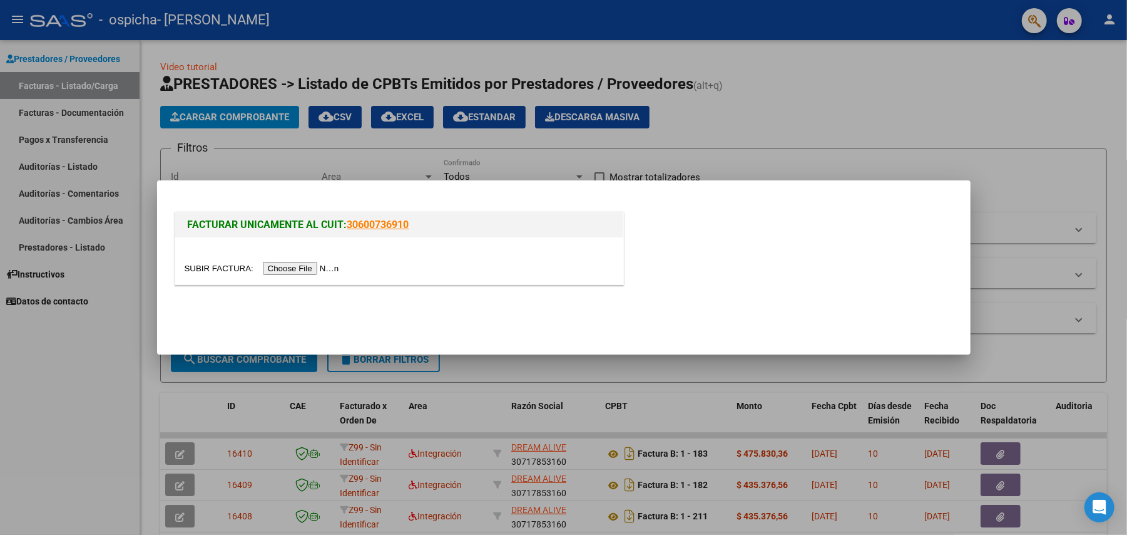
click at [320, 265] on input "file" at bounding box center [264, 268] width 158 height 13
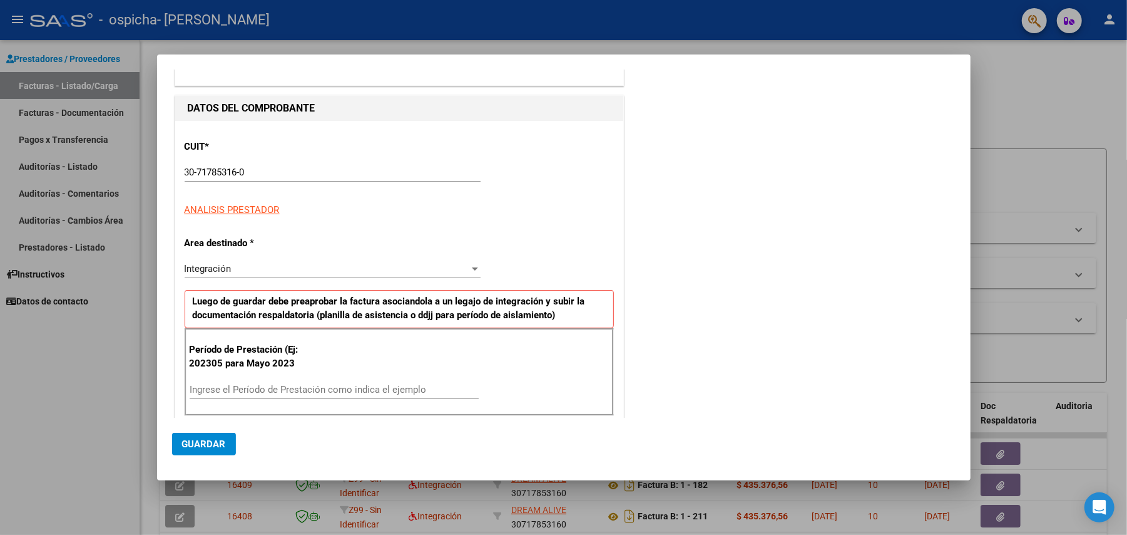
scroll to position [250, 0]
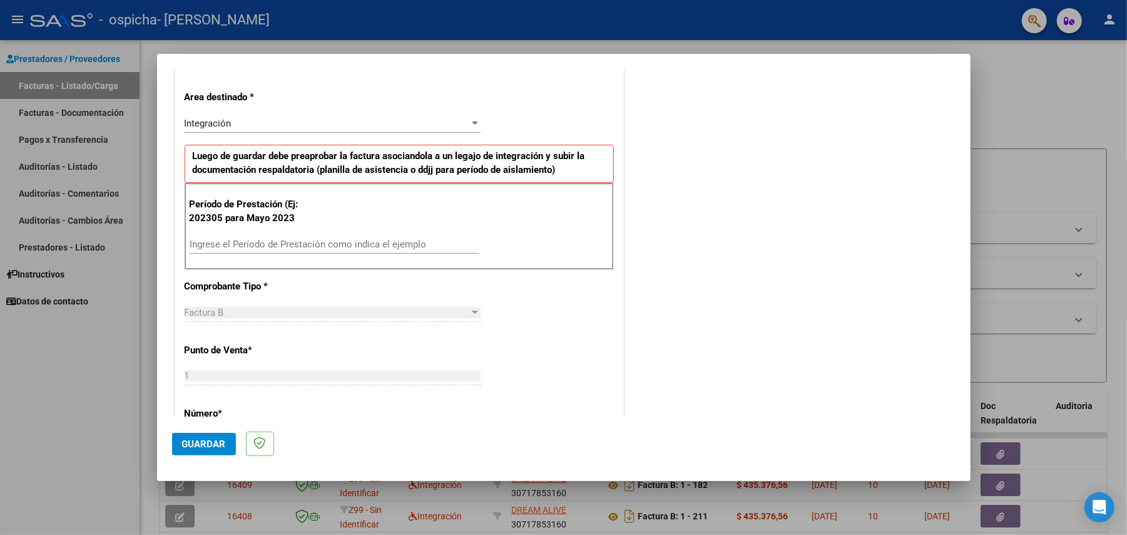
click at [292, 237] on div "Ingrese el Período de Prestación como indica el ejemplo" at bounding box center [334, 244] width 289 height 19
type input "202506"
click at [206, 444] on span "Guardar" at bounding box center [204, 443] width 44 height 11
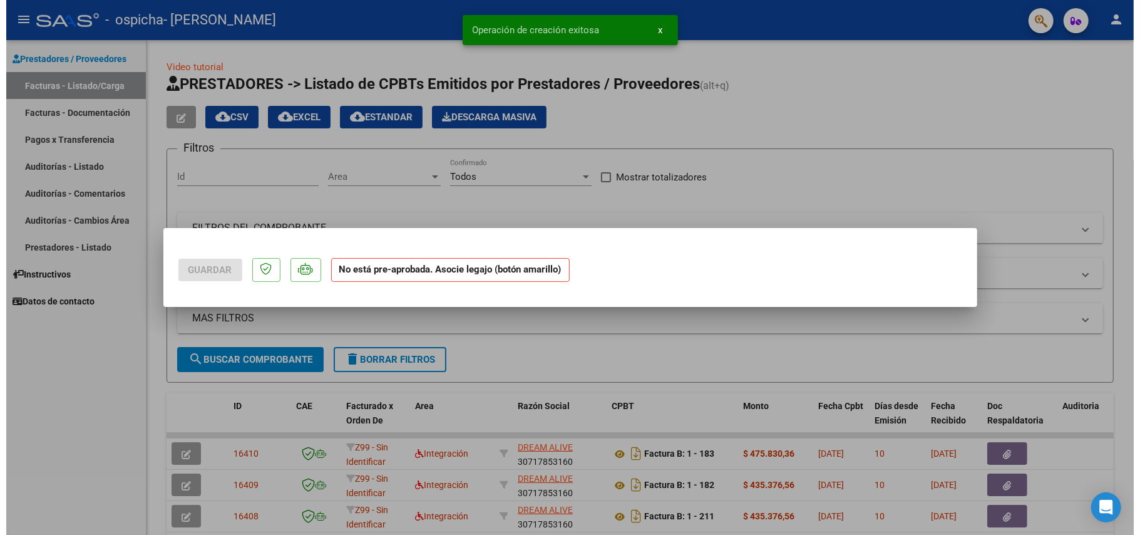
scroll to position [0, 0]
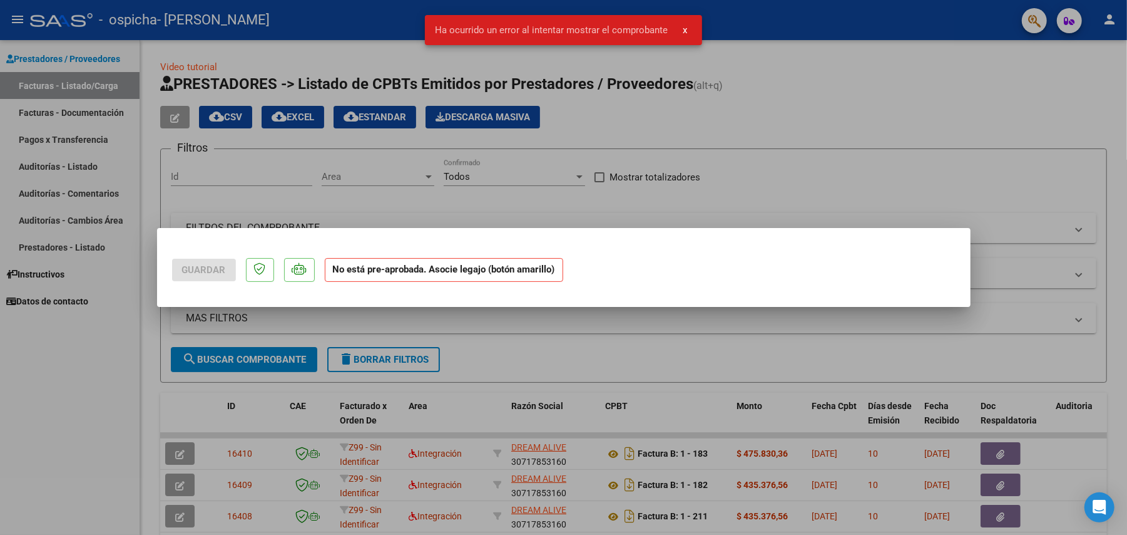
click at [548, 308] on div at bounding box center [563, 267] width 1127 height 535
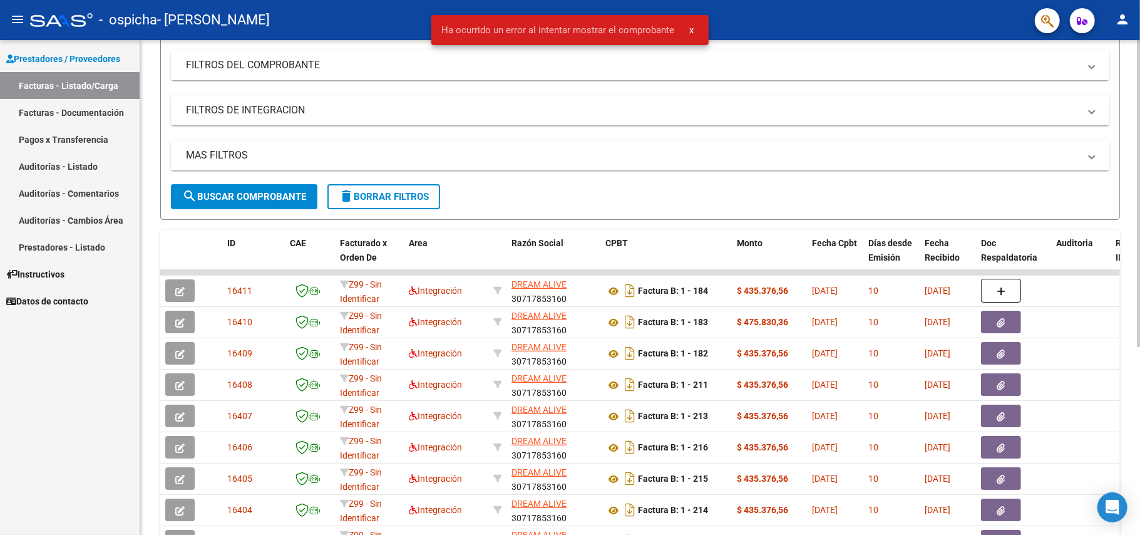
scroll to position [250, 0]
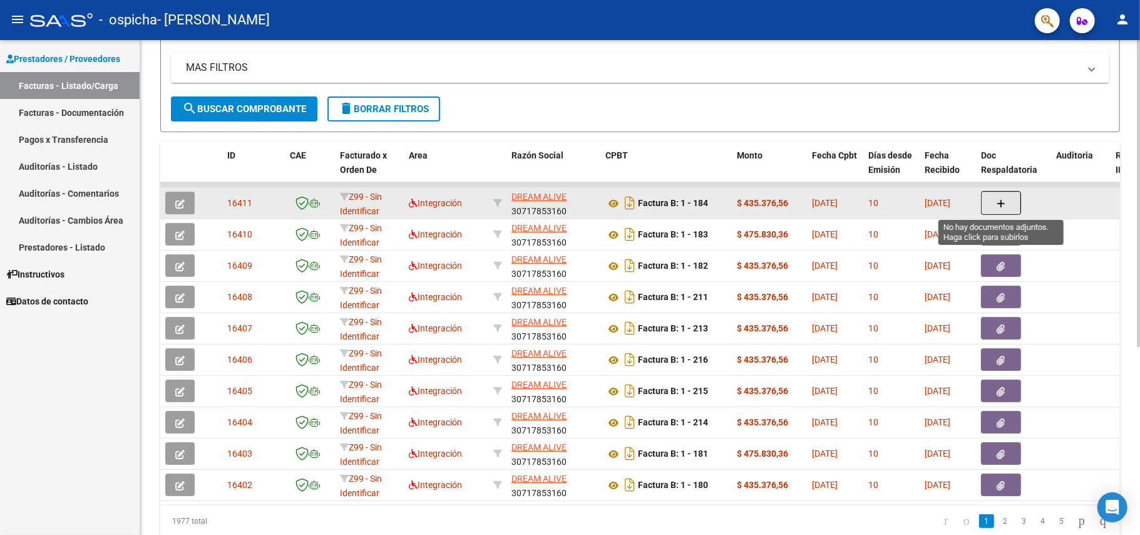
click at [1000, 204] on icon "button" at bounding box center [1001, 203] width 9 height 9
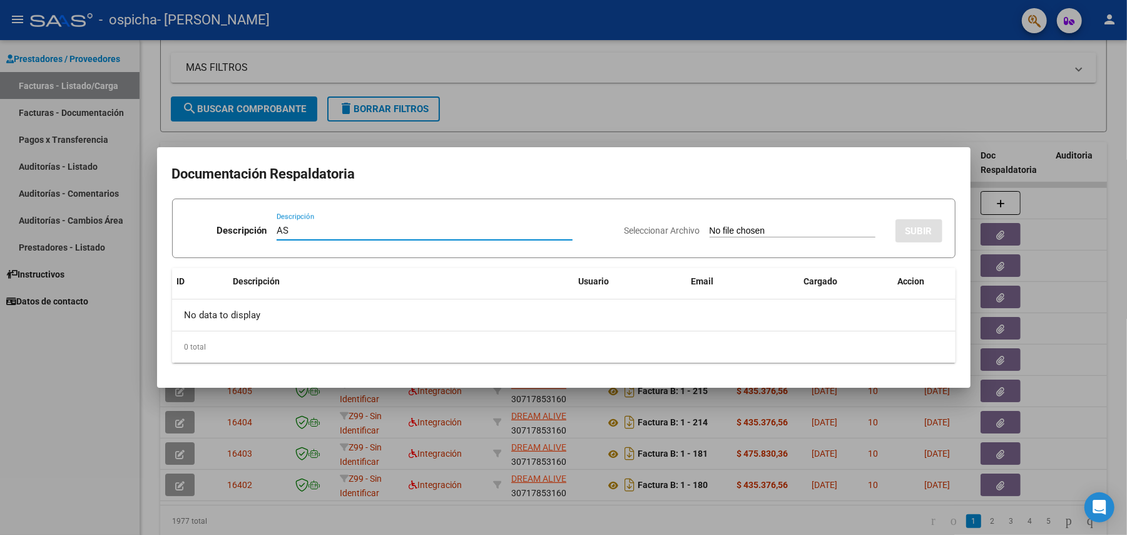
type input "AS"
click at [761, 225] on input "Seleccionar Archivo" at bounding box center [793, 231] width 166 height 12
type input "C:\fakepath\Asist [PERSON_NAME] Terapias 06-2025.pdf"
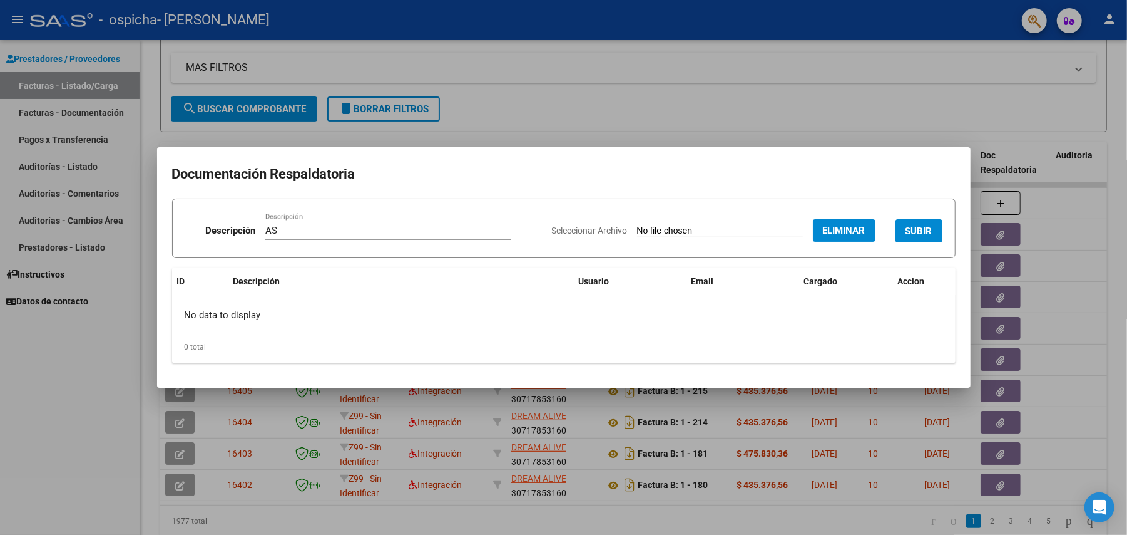
click at [917, 229] on span "SUBIR" at bounding box center [919, 230] width 27 height 11
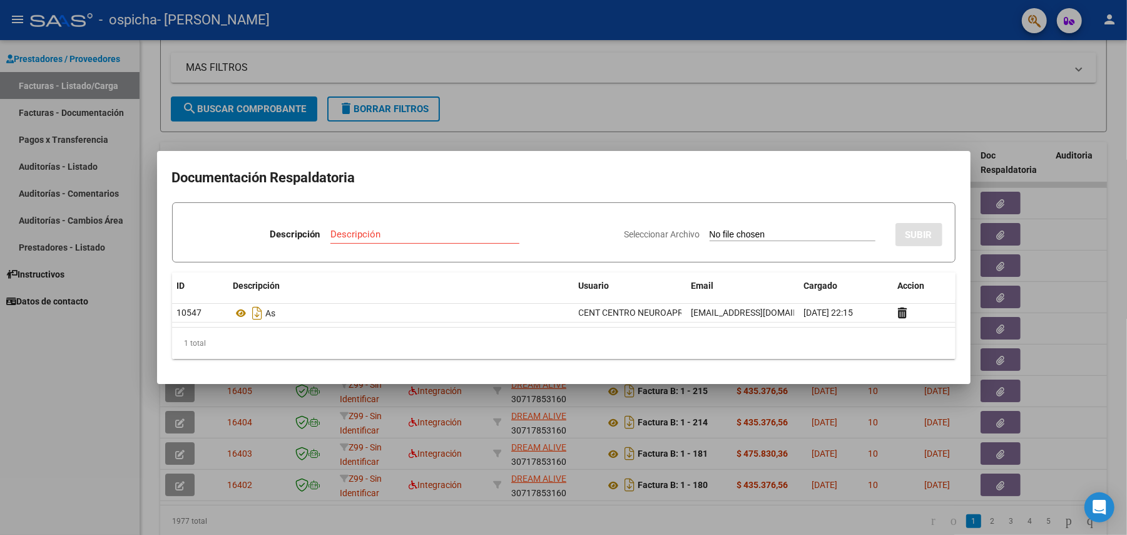
click at [259, 105] on div at bounding box center [563, 267] width 1127 height 535
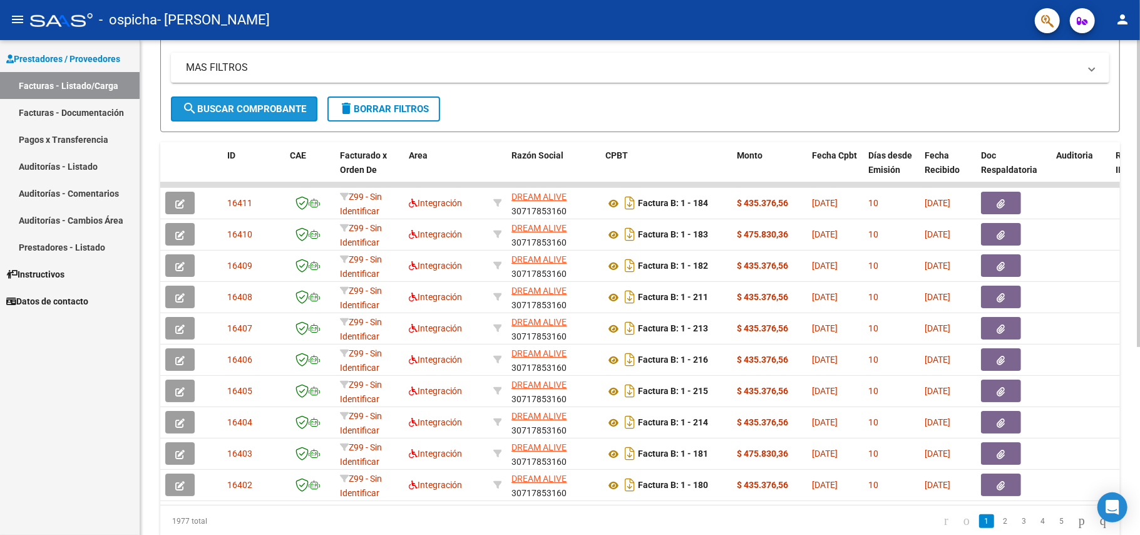
click at [263, 111] on span "search Buscar Comprobante" at bounding box center [244, 108] width 124 height 11
click at [258, 109] on span "search Buscar Comprobante" at bounding box center [244, 108] width 124 height 11
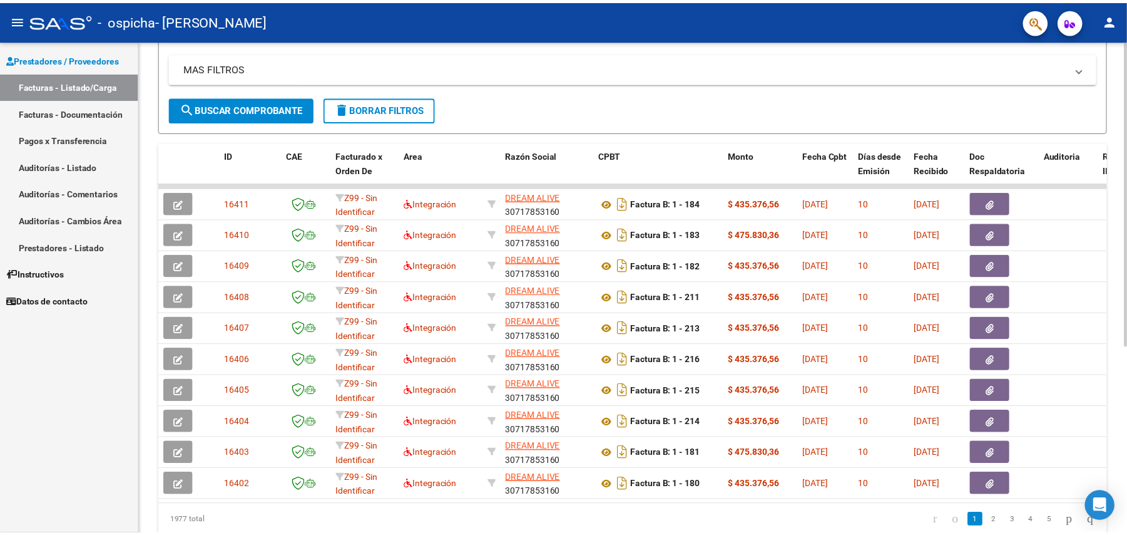
scroll to position [0, 0]
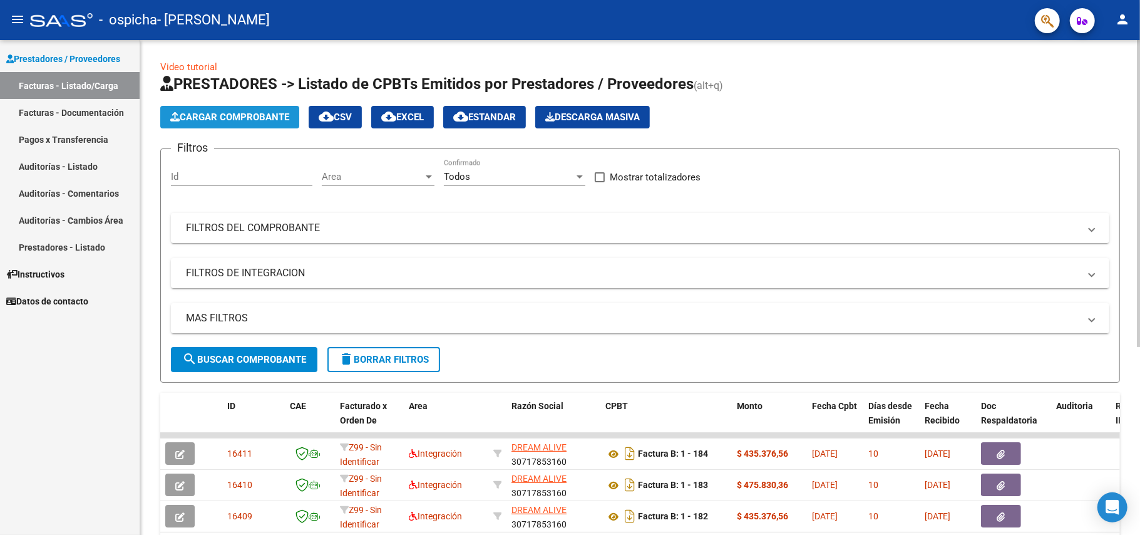
click at [279, 111] on span "Cargar Comprobante" at bounding box center [229, 116] width 119 height 11
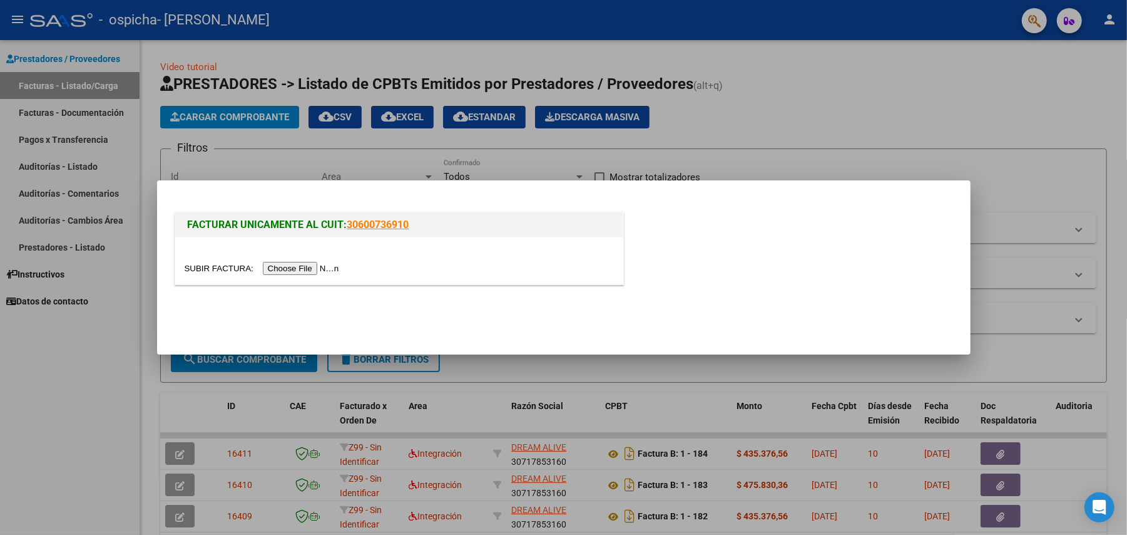
click at [306, 268] on input "file" at bounding box center [264, 268] width 158 height 13
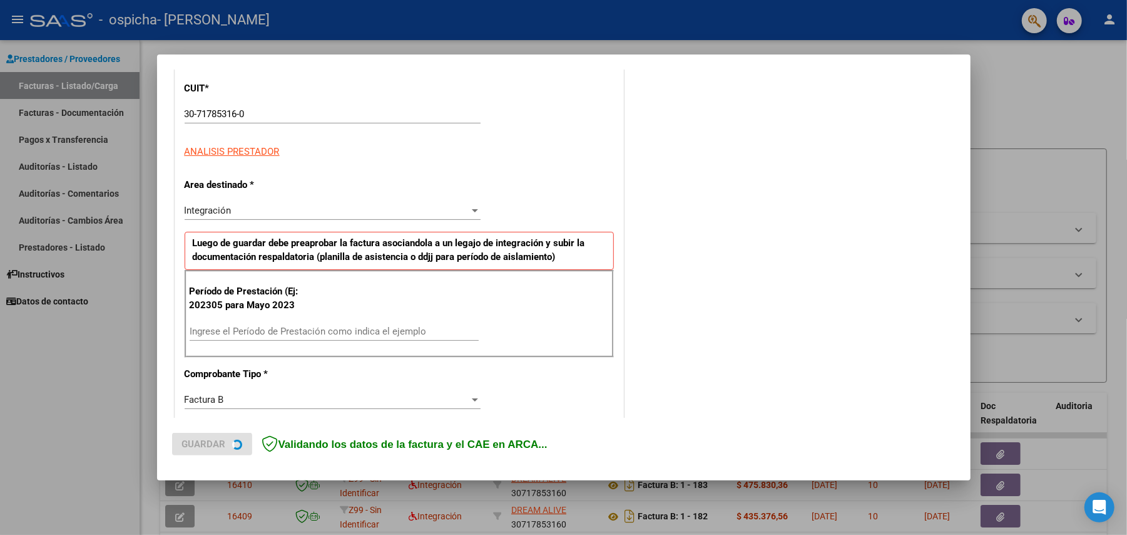
scroll to position [167, 0]
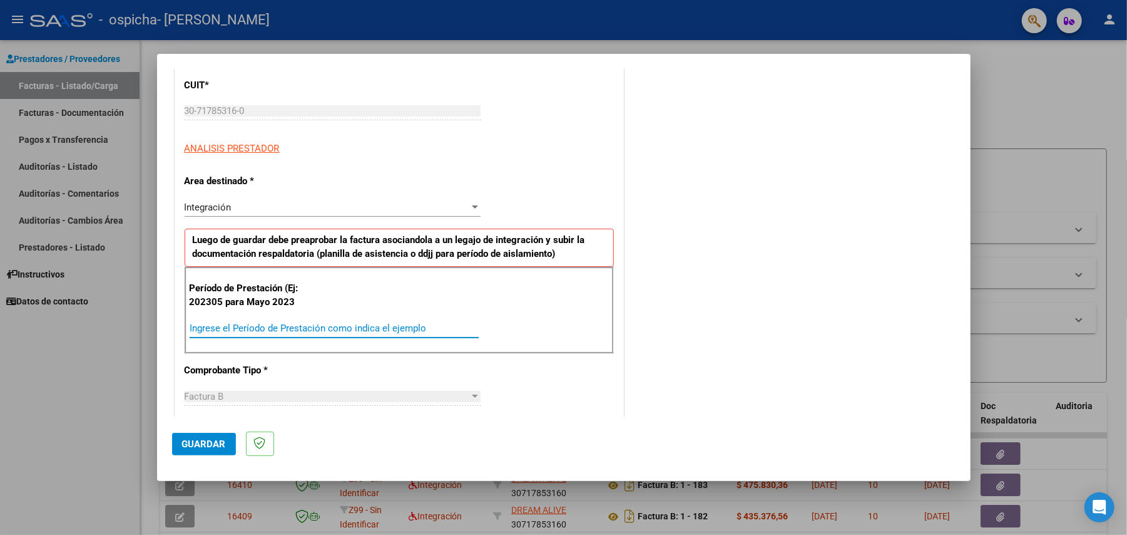
click at [305, 331] on input "Ingrese el Período de Prestación como indica el ejemplo" at bounding box center [334, 327] width 289 height 11
type input "202506"
click at [201, 449] on button "Guardar" at bounding box center [204, 444] width 64 height 23
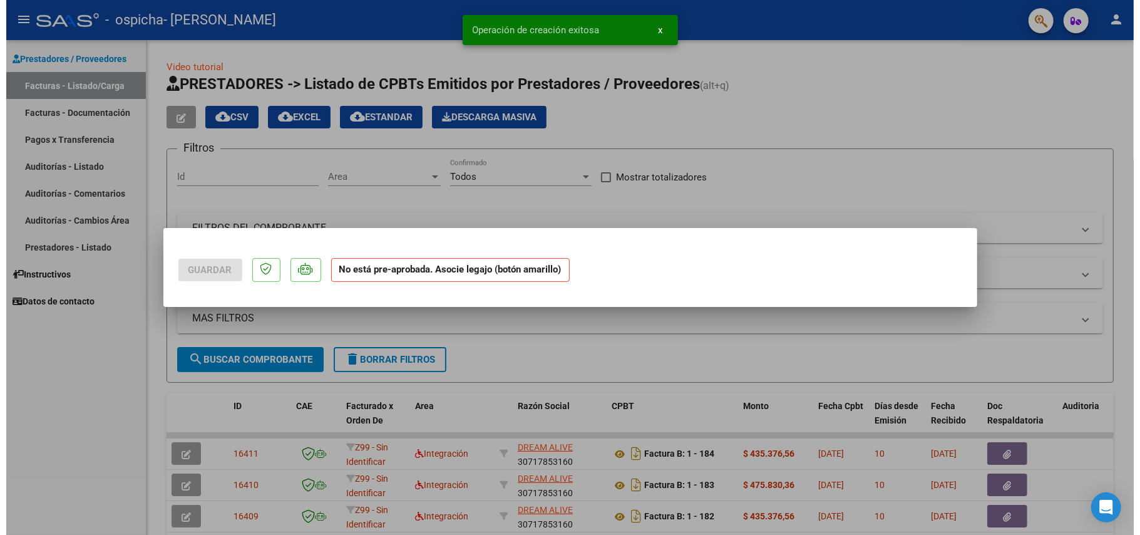
scroll to position [0, 0]
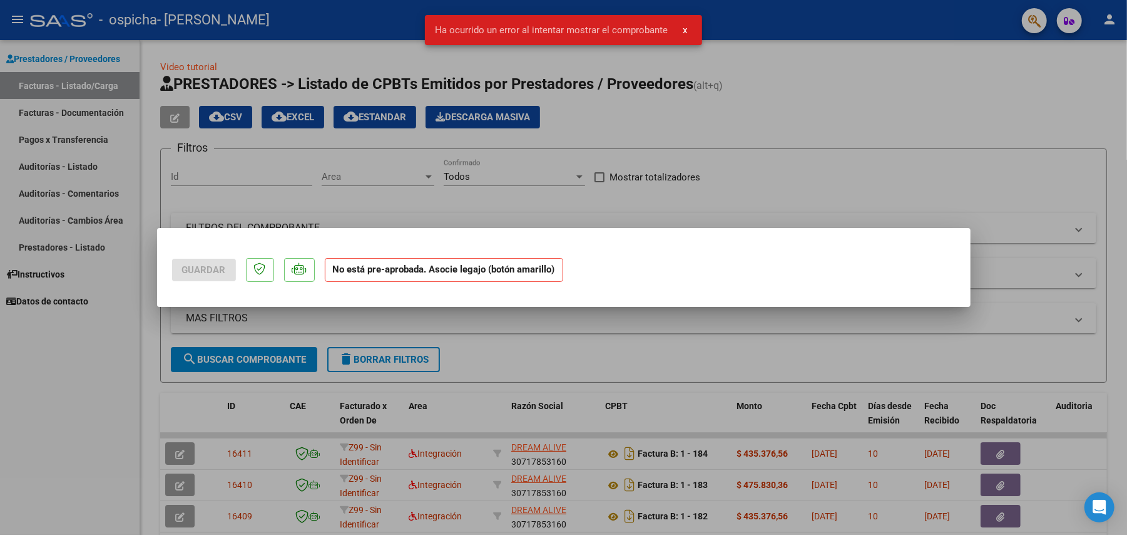
click at [313, 324] on div at bounding box center [563, 267] width 1127 height 535
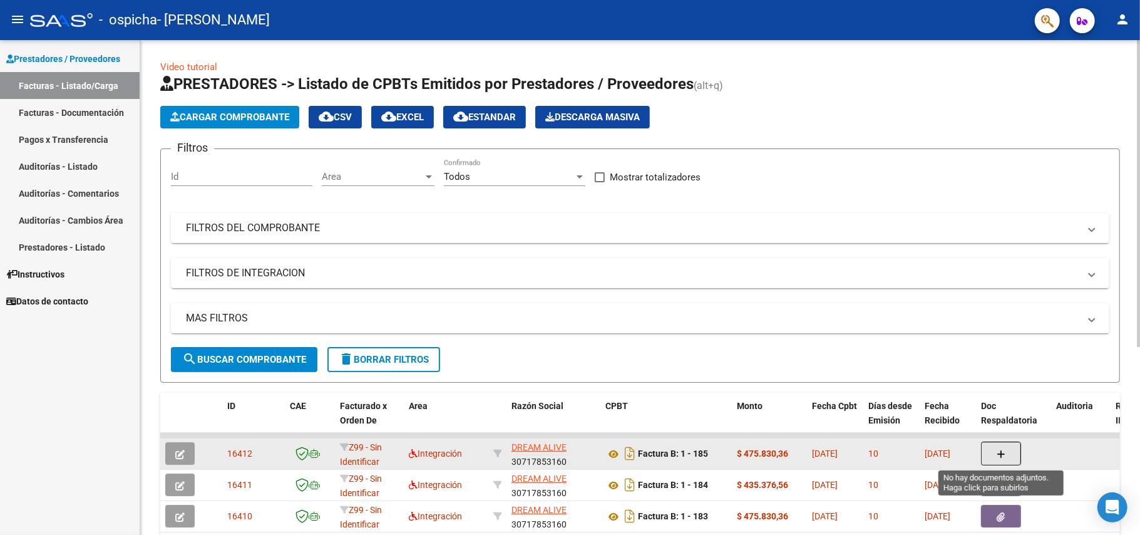
click at [998, 449] on icon "button" at bounding box center [1001, 453] width 9 height 9
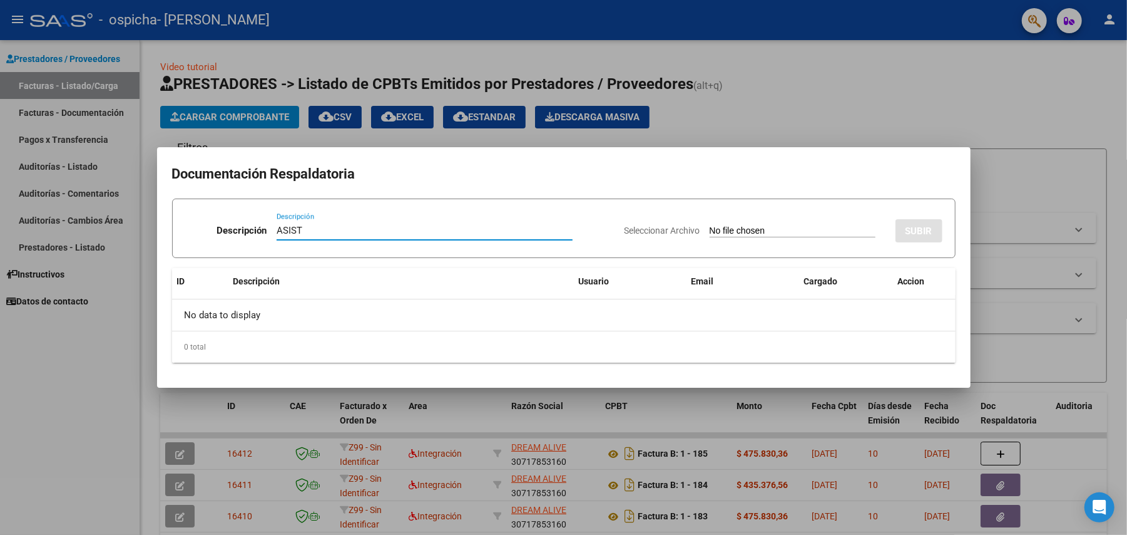
type input "ASIST"
click at [742, 227] on input "Seleccionar Archivo" at bounding box center [793, 231] width 166 height 12
type input "C:\fakepath\Asist [PERSON_NAME] SAIE 06-2025.pdf"
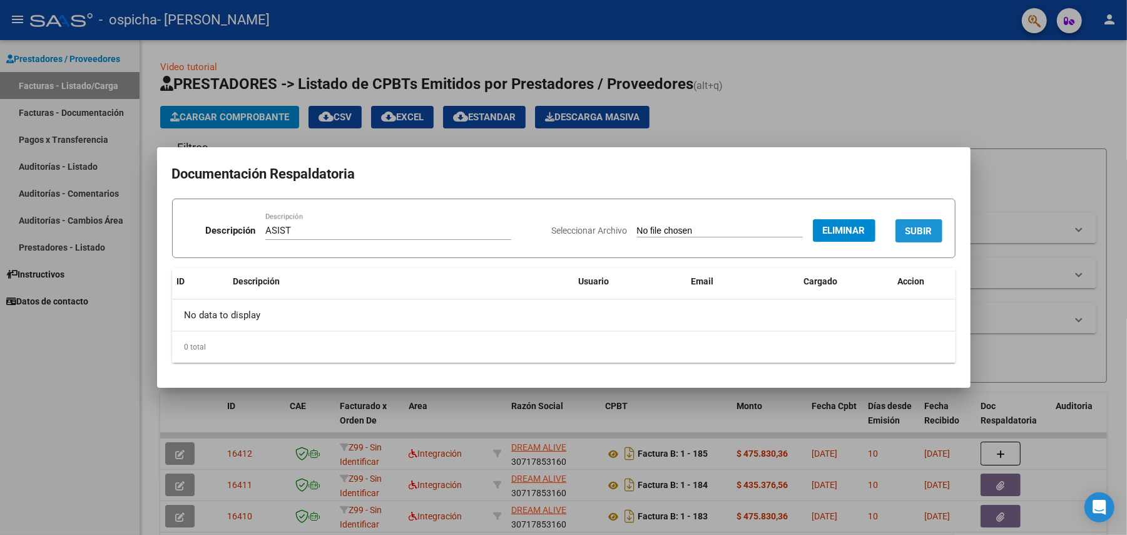
click at [913, 230] on span "SUBIR" at bounding box center [919, 230] width 27 height 11
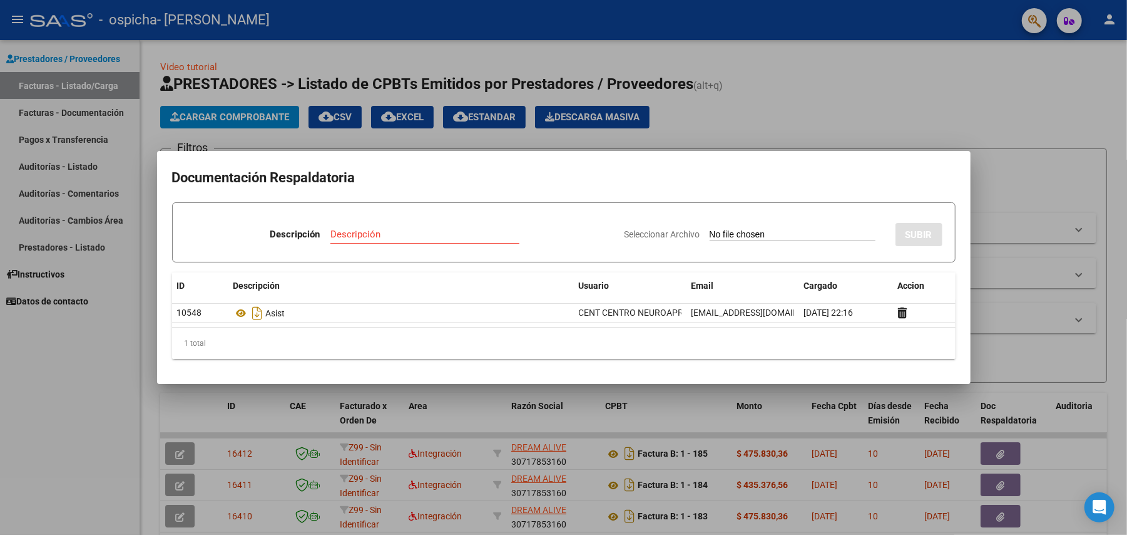
drag, startPoint x: 91, startPoint y: 347, endPoint x: 86, endPoint y: 212, distance: 135.3
click at [93, 342] on div at bounding box center [563, 267] width 1127 height 535
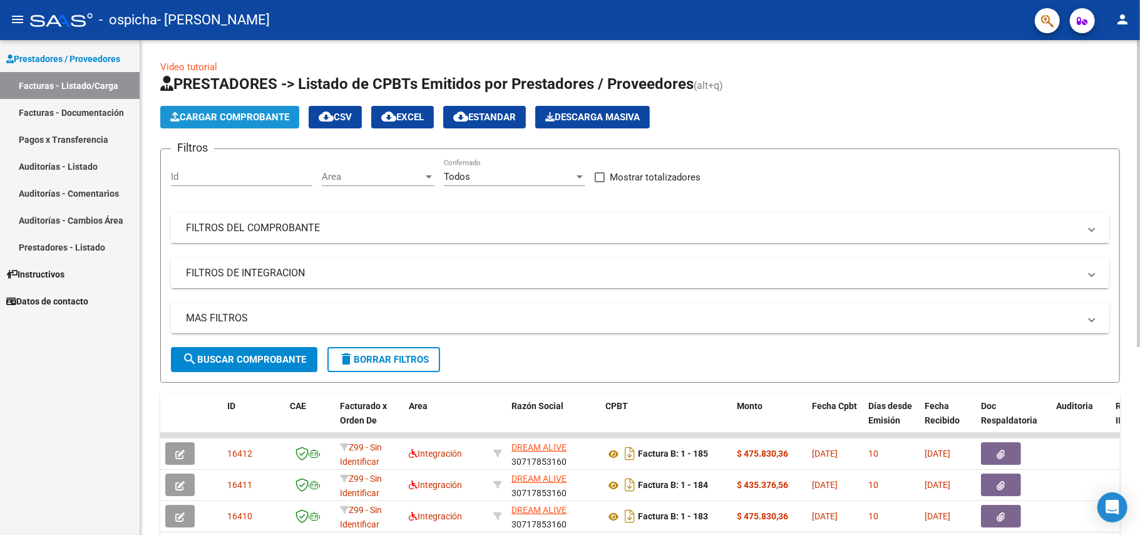
click at [245, 119] on span "Cargar Comprobante" at bounding box center [229, 116] width 119 height 11
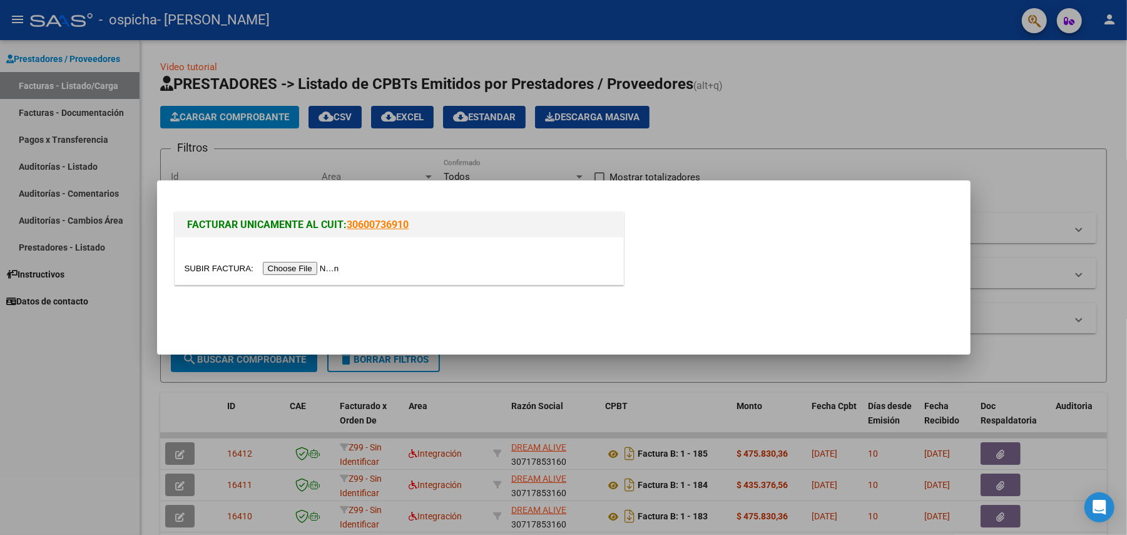
click at [304, 268] on input "file" at bounding box center [264, 268] width 158 height 13
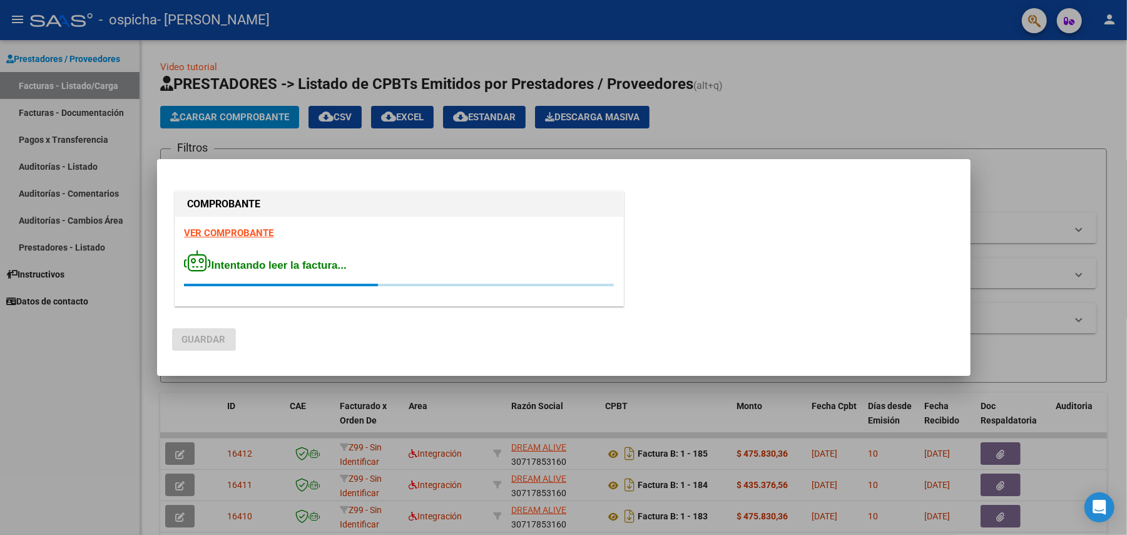
click at [236, 114] on div at bounding box center [563, 267] width 1127 height 535
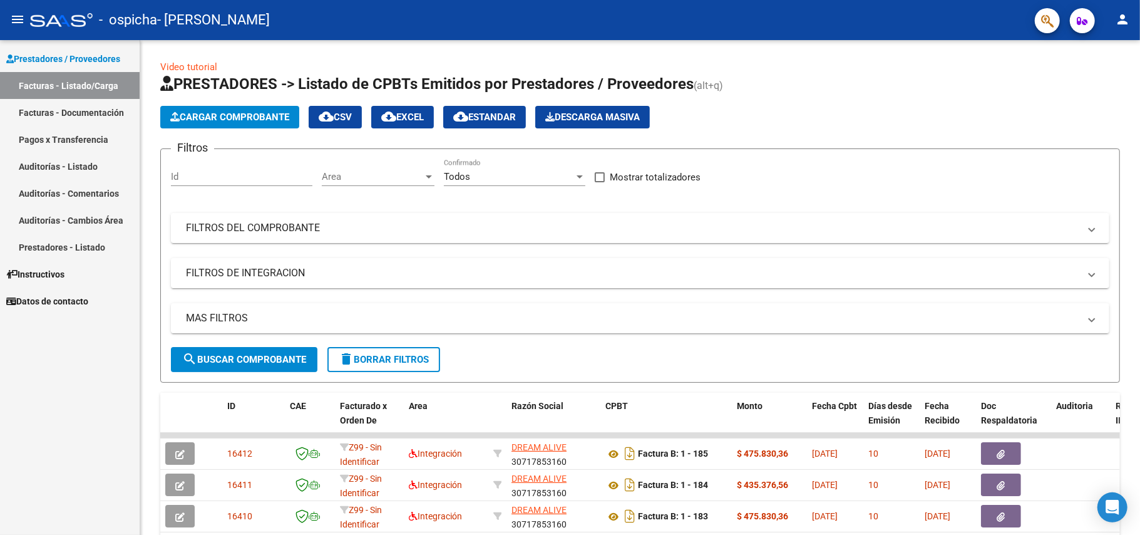
click at [236, 114] on span "Cargar Comprobante" at bounding box center [229, 116] width 119 height 11
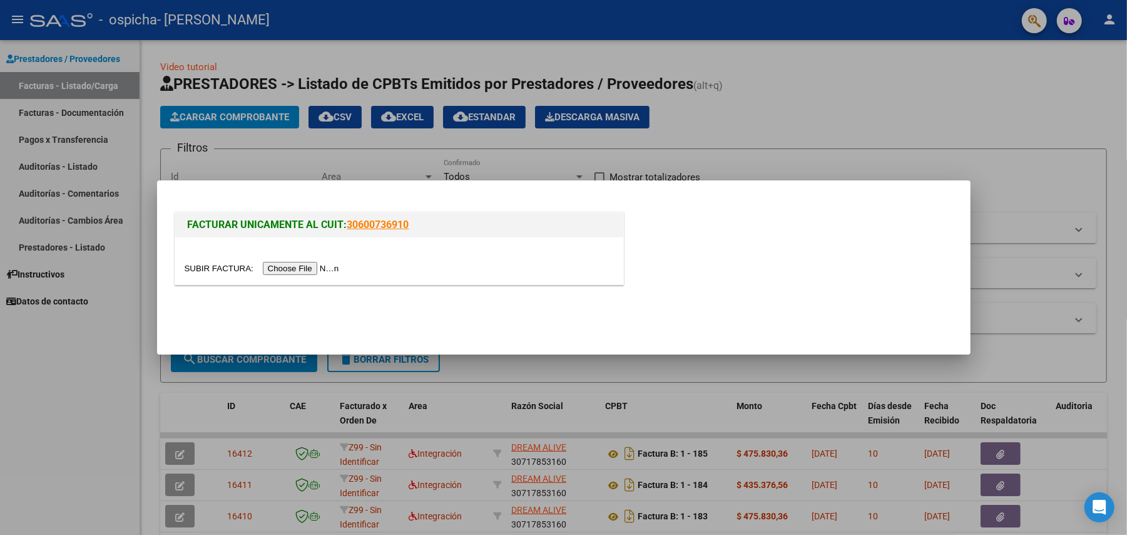
click at [315, 266] on input "file" at bounding box center [264, 268] width 158 height 13
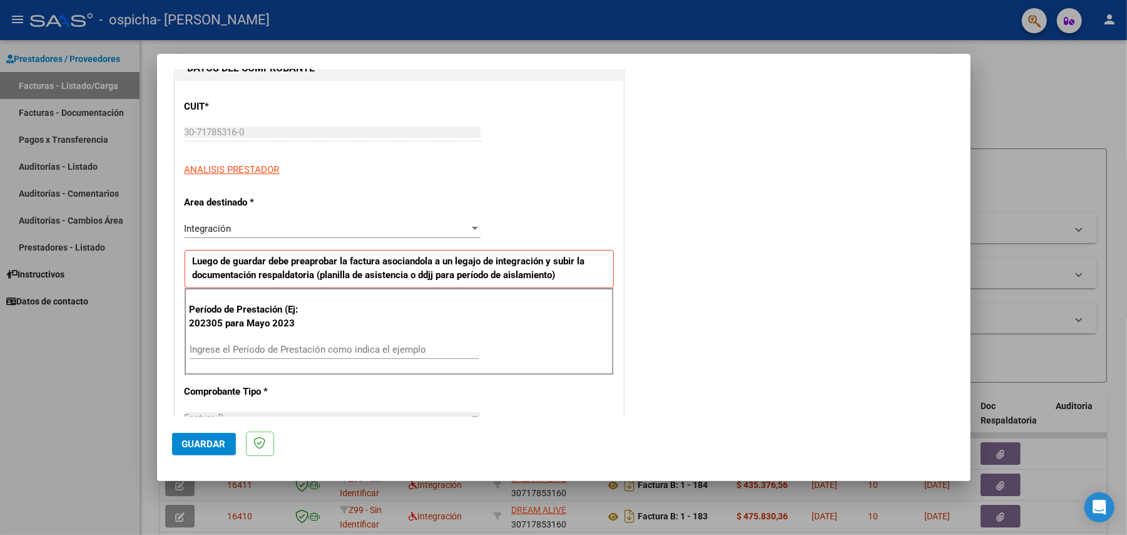
scroll to position [250, 0]
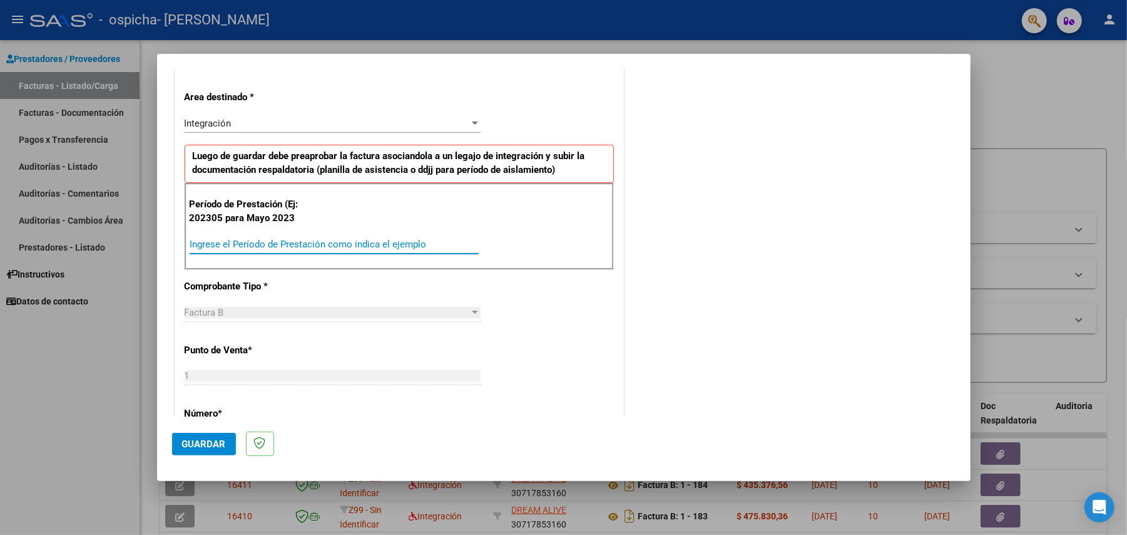
click at [244, 247] on input "Ingrese el Período de Prestación como indica el ejemplo" at bounding box center [334, 243] width 289 height 11
type input "202506"
click at [193, 447] on span "Guardar" at bounding box center [204, 443] width 44 height 11
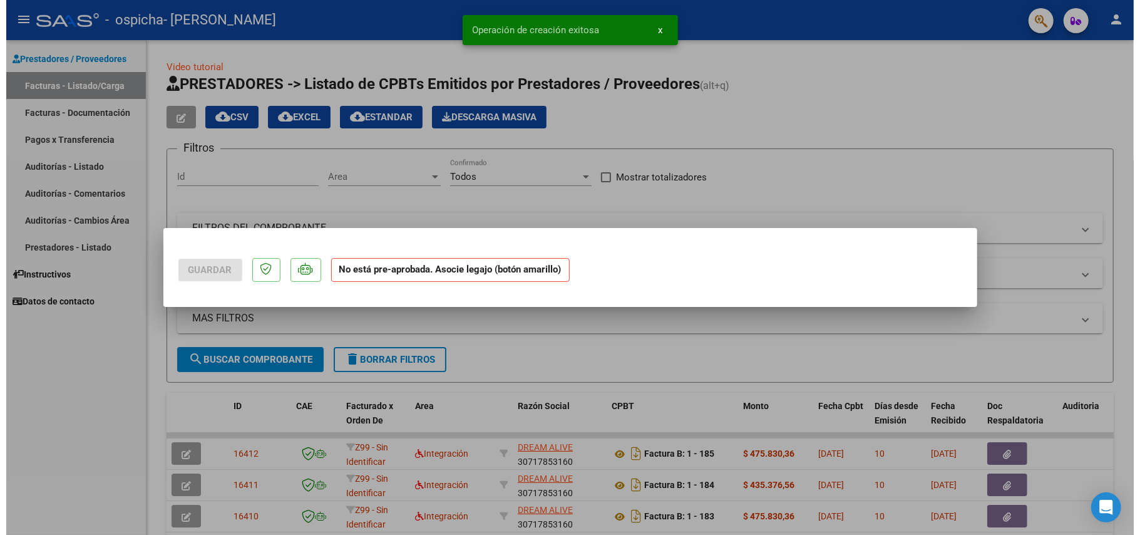
scroll to position [0, 0]
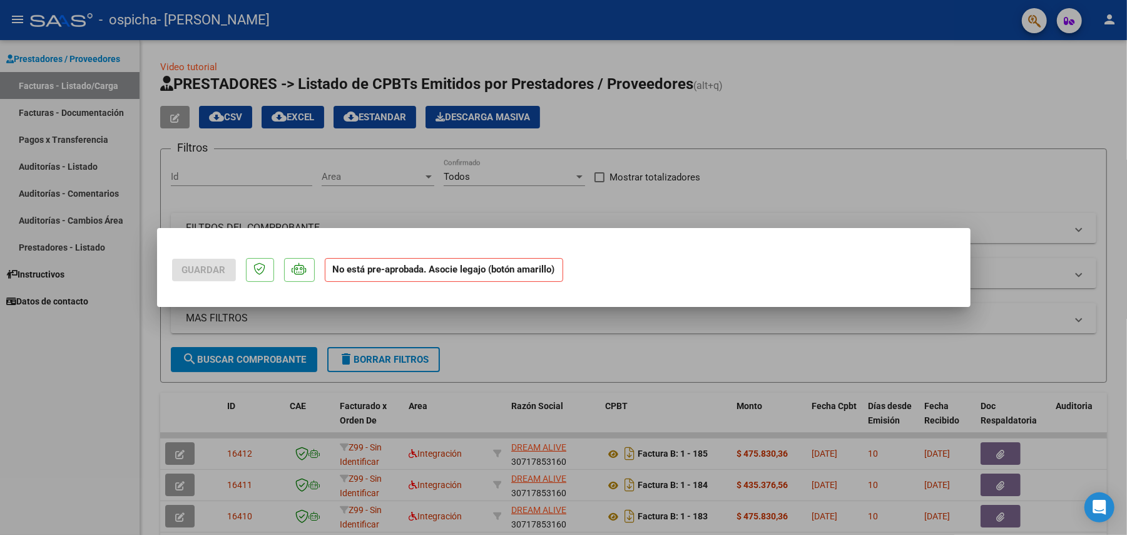
click at [598, 223] on div at bounding box center [563, 267] width 1127 height 535
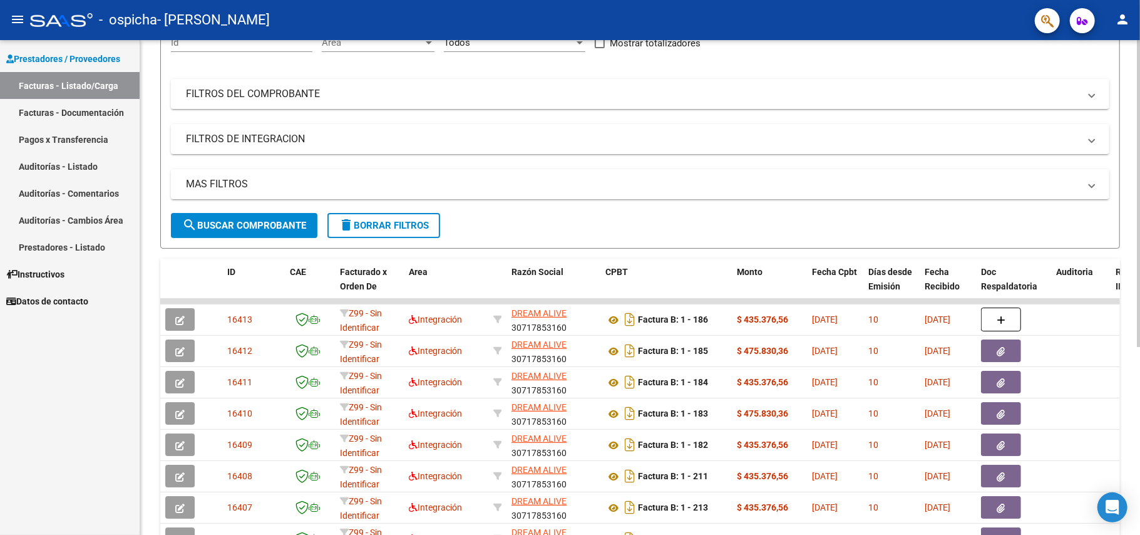
scroll to position [167, 0]
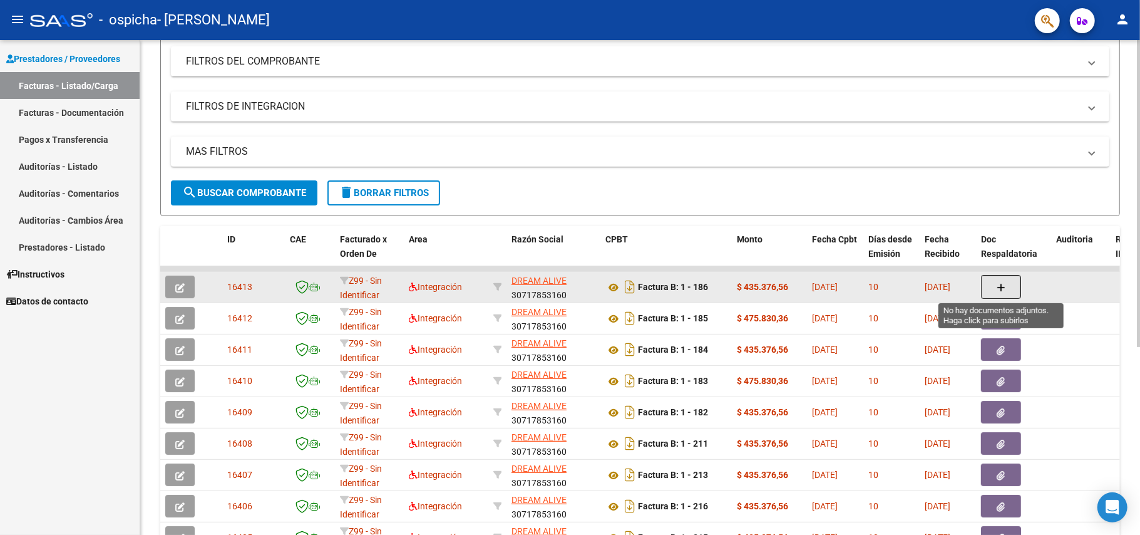
click at [997, 284] on icon "button" at bounding box center [1001, 287] width 9 height 9
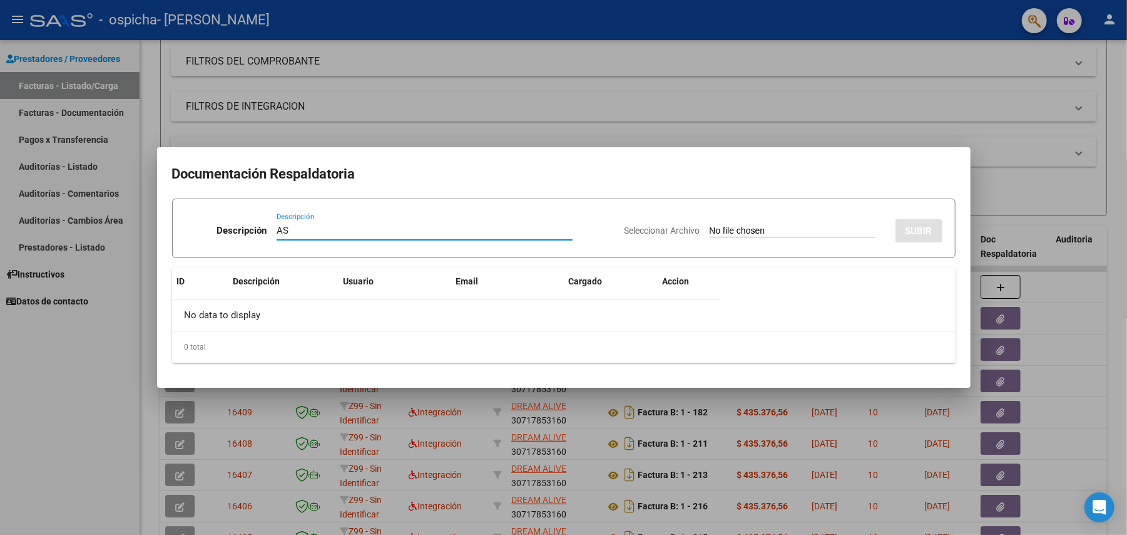
type input "AS"
click at [730, 228] on input "Seleccionar Archivo" at bounding box center [793, 231] width 166 height 12
type input "C:\fakepath\PLANILLA DE ASISTENCIA PARA PRESTACIONES DE DISCAPACIDAD 2025 - (1)…"
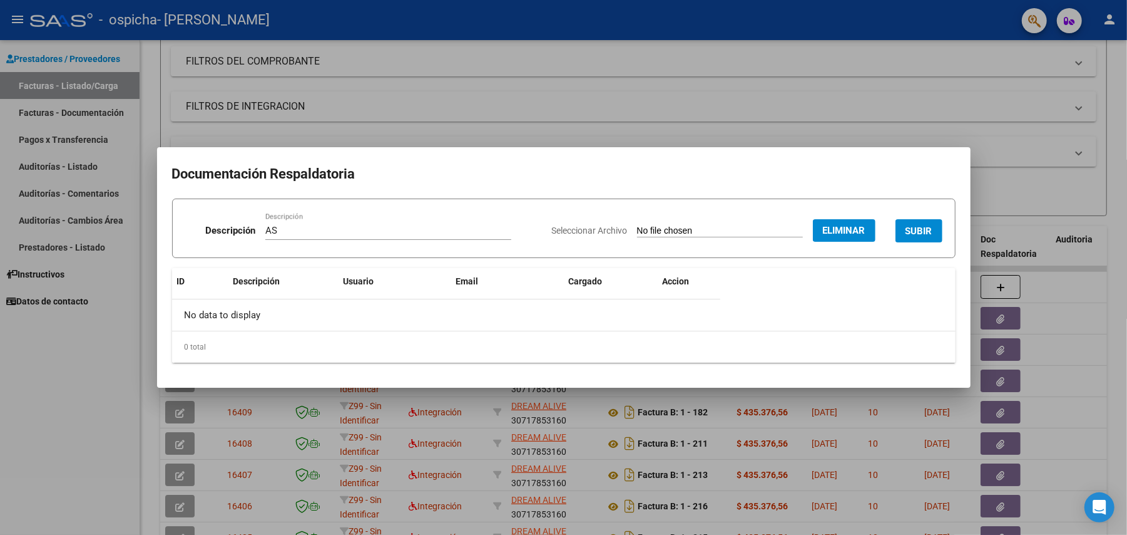
click at [922, 225] on span "SUBIR" at bounding box center [919, 230] width 27 height 11
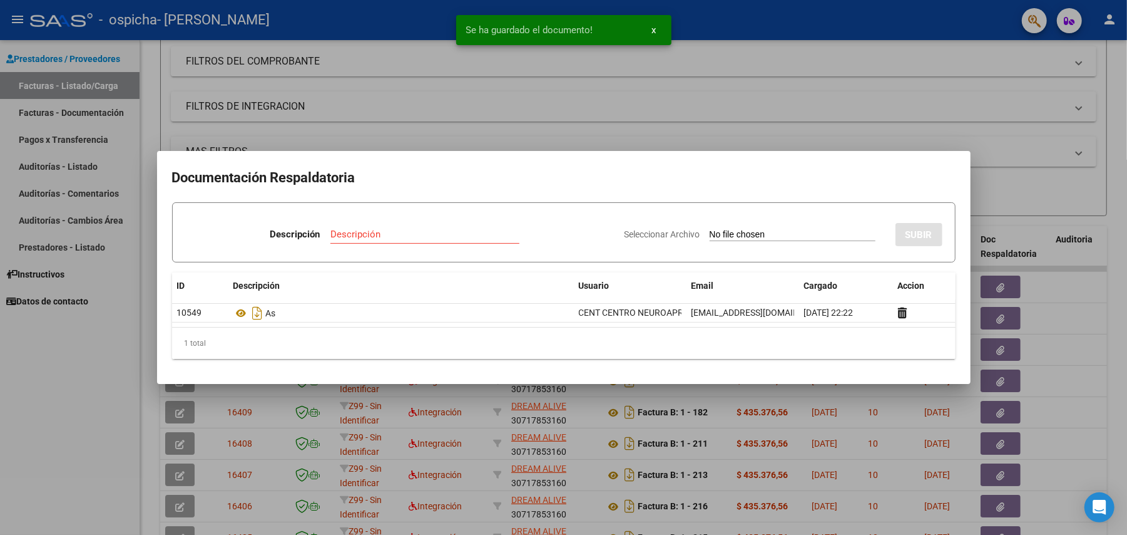
click at [1007, 285] on div at bounding box center [563, 267] width 1127 height 535
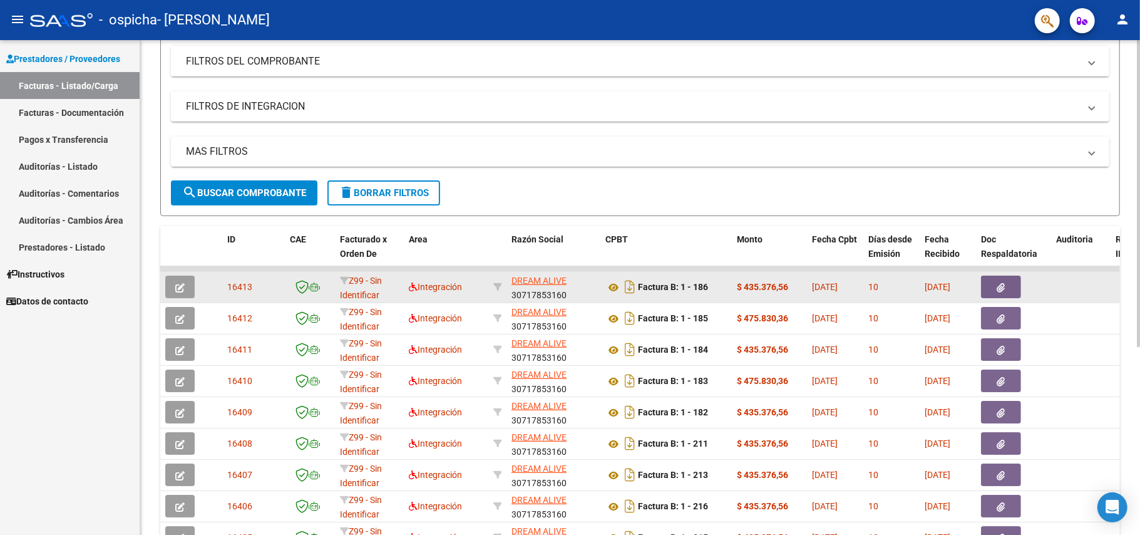
click at [992, 284] on button "button" at bounding box center [1001, 286] width 40 height 23
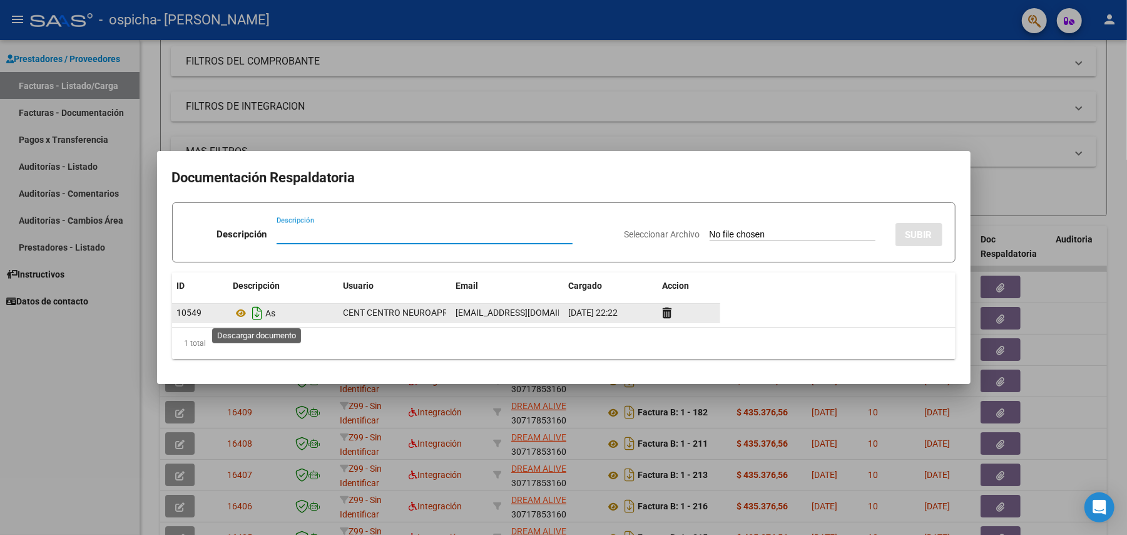
click at [255, 314] on icon "Descargar documento" at bounding box center [258, 313] width 16 height 20
click at [257, 314] on icon "Descargar documento" at bounding box center [258, 313] width 16 height 20
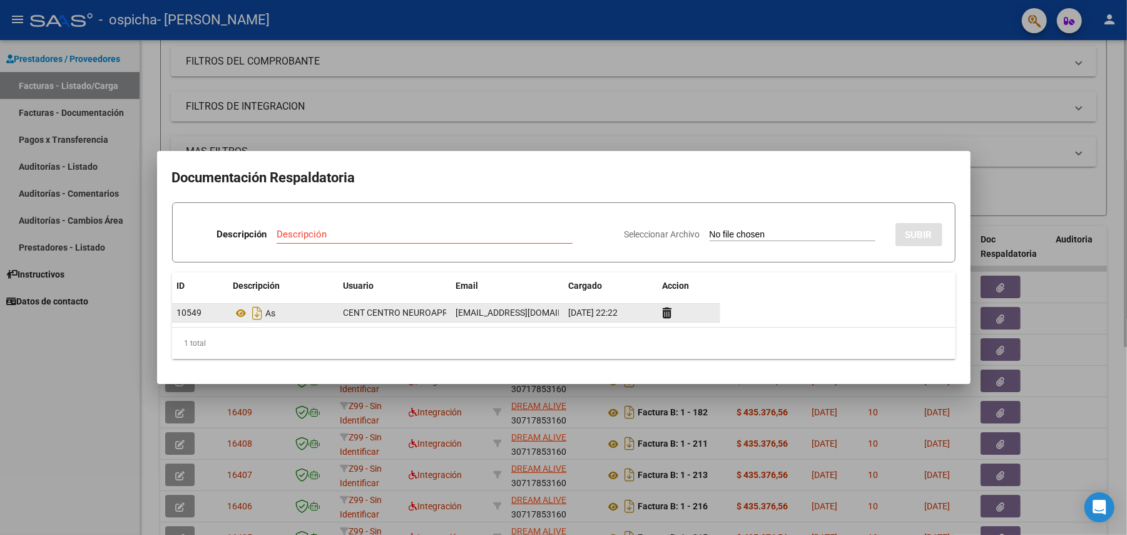
click at [548, 98] on div at bounding box center [563, 267] width 1127 height 535
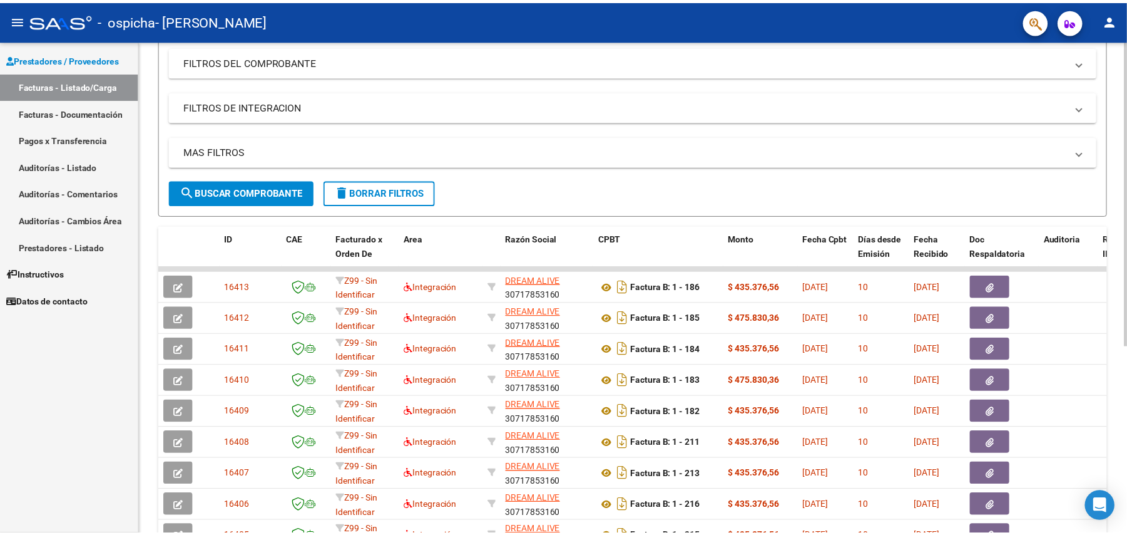
scroll to position [0, 0]
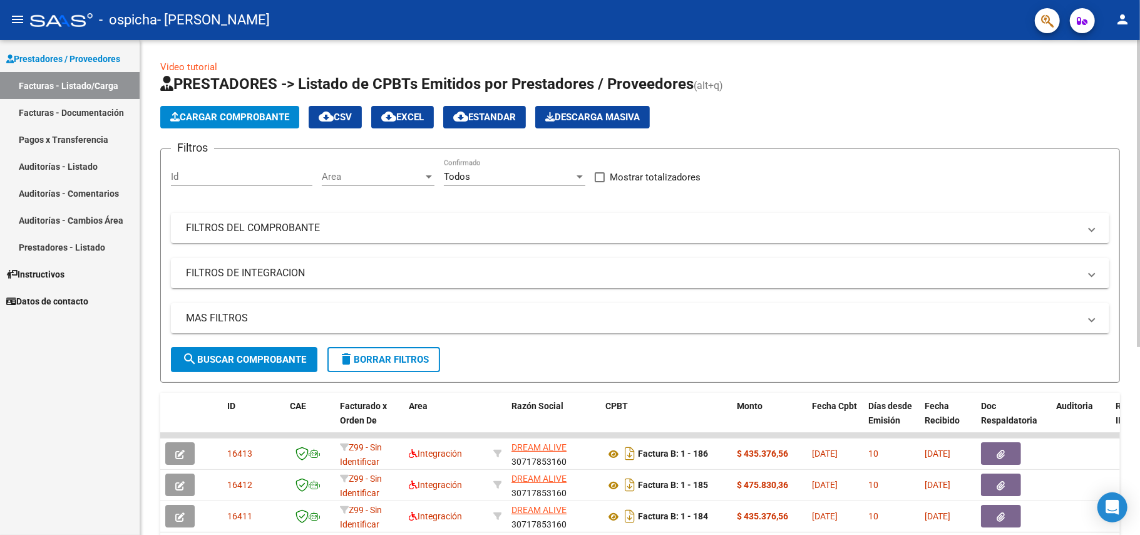
click at [224, 114] on span "Cargar Comprobante" at bounding box center [229, 116] width 119 height 11
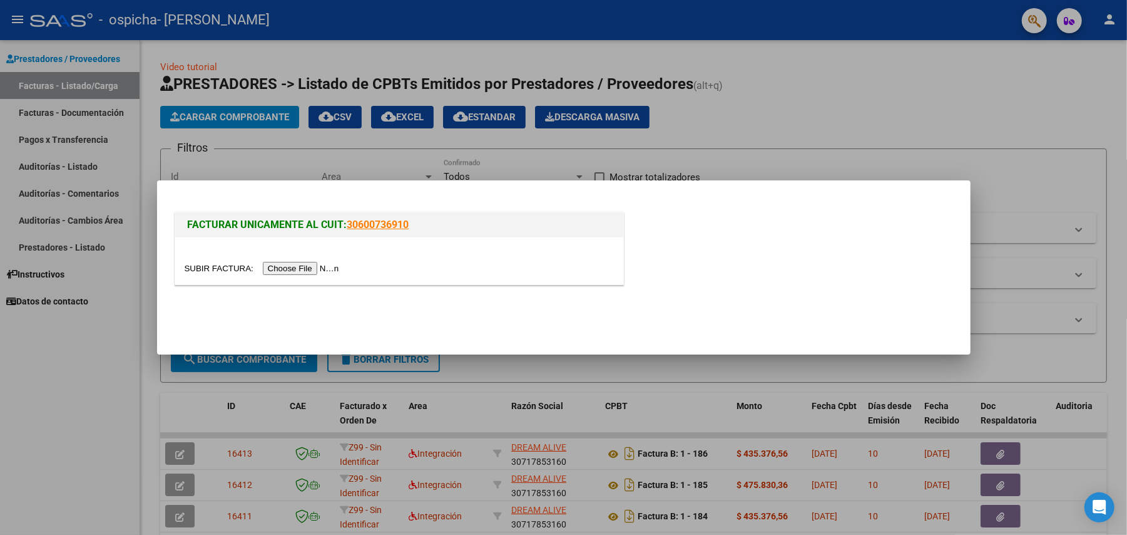
click at [313, 266] on input "file" at bounding box center [264, 268] width 158 height 13
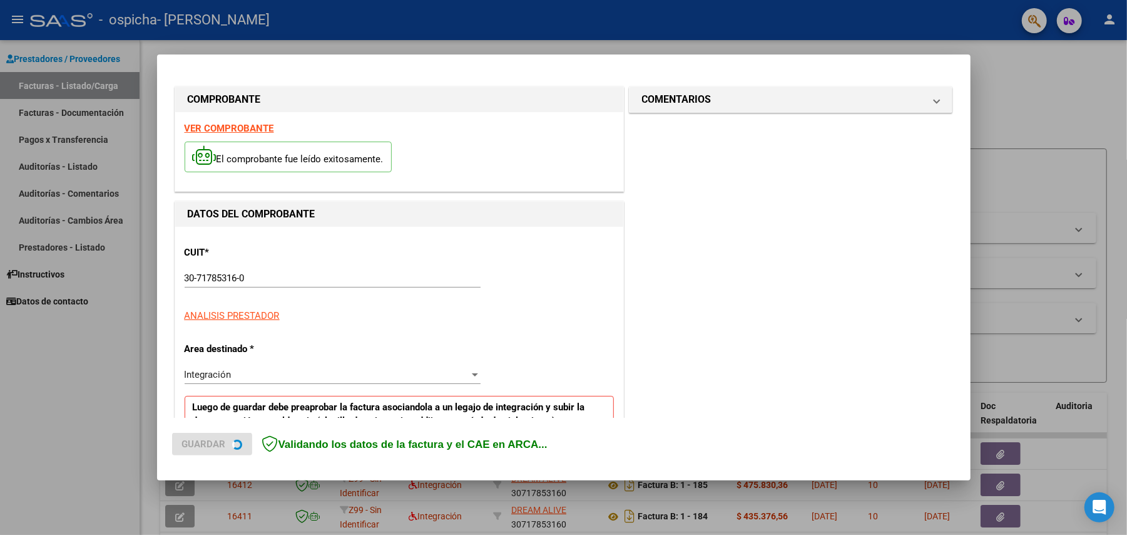
scroll to position [167, 0]
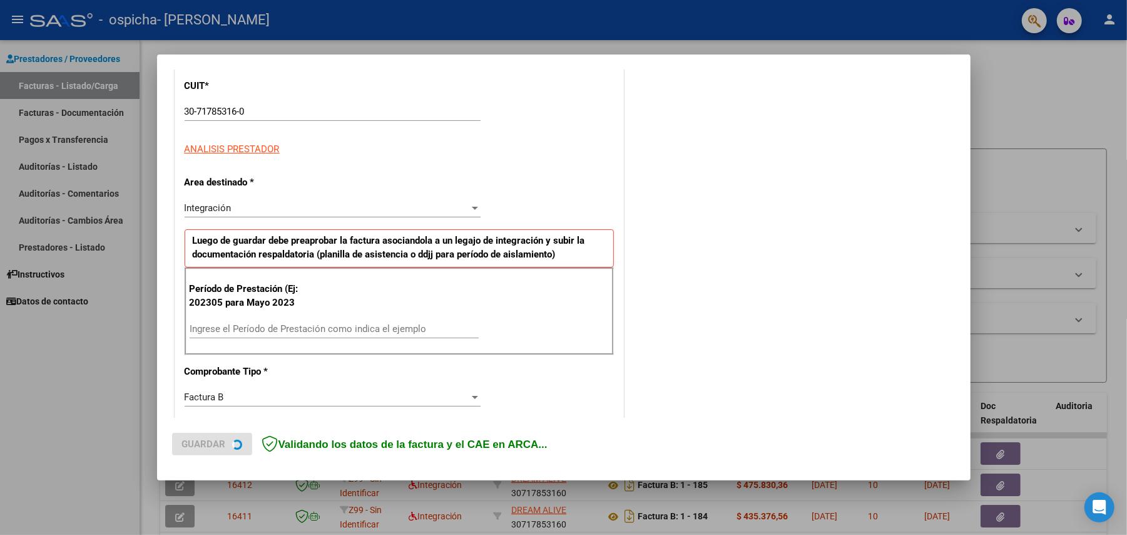
click at [262, 331] on input "Ingrese el Período de Prestación como indica el ejemplo" at bounding box center [334, 328] width 289 height 11
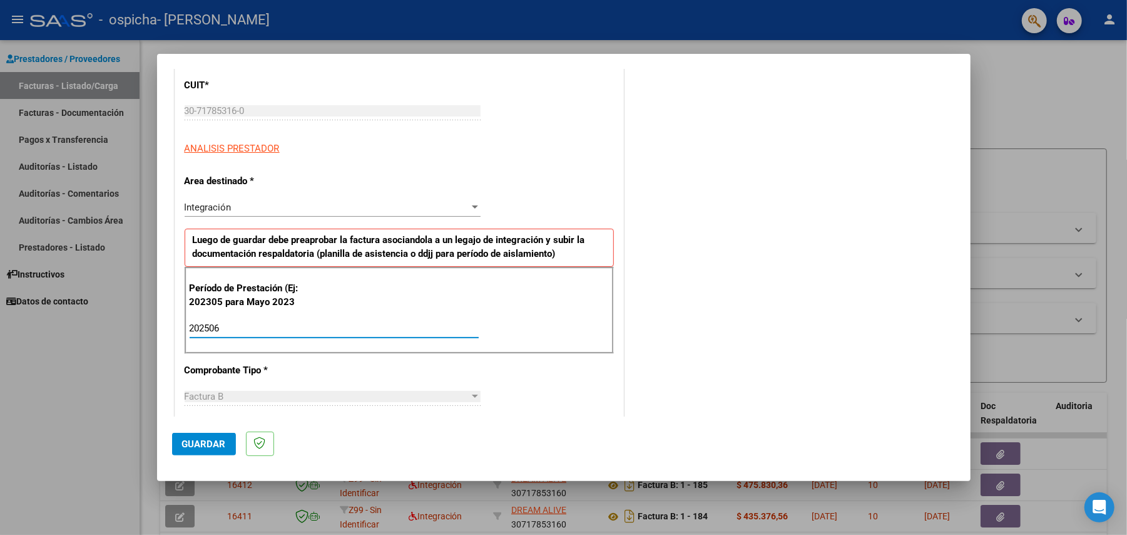
type input "202506"
click at [212, 438] on span "Guardar" at bounding box center [204, 443] width 44 height 11
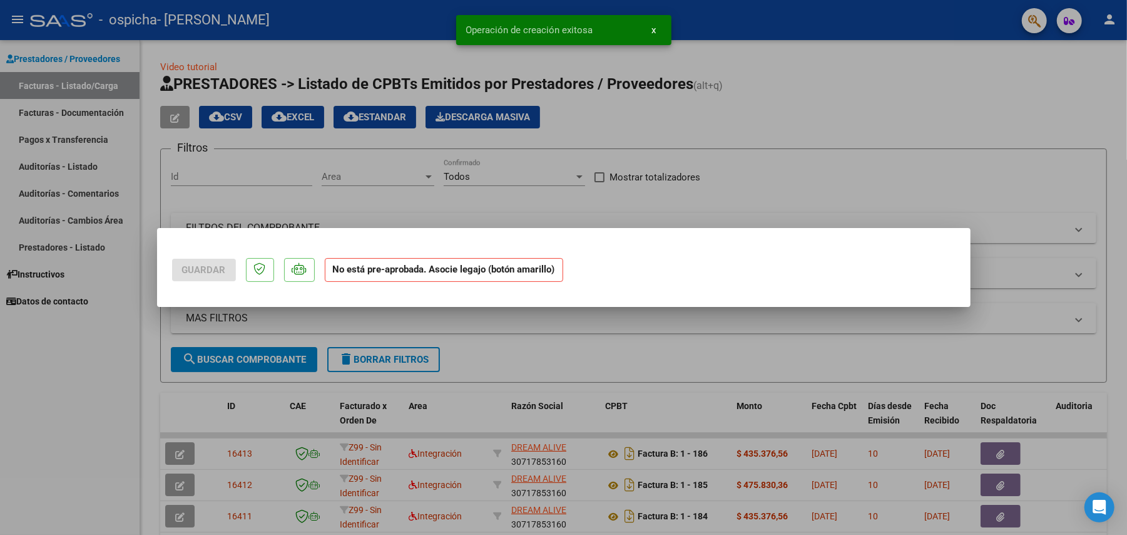
scroll to position [0, 0]
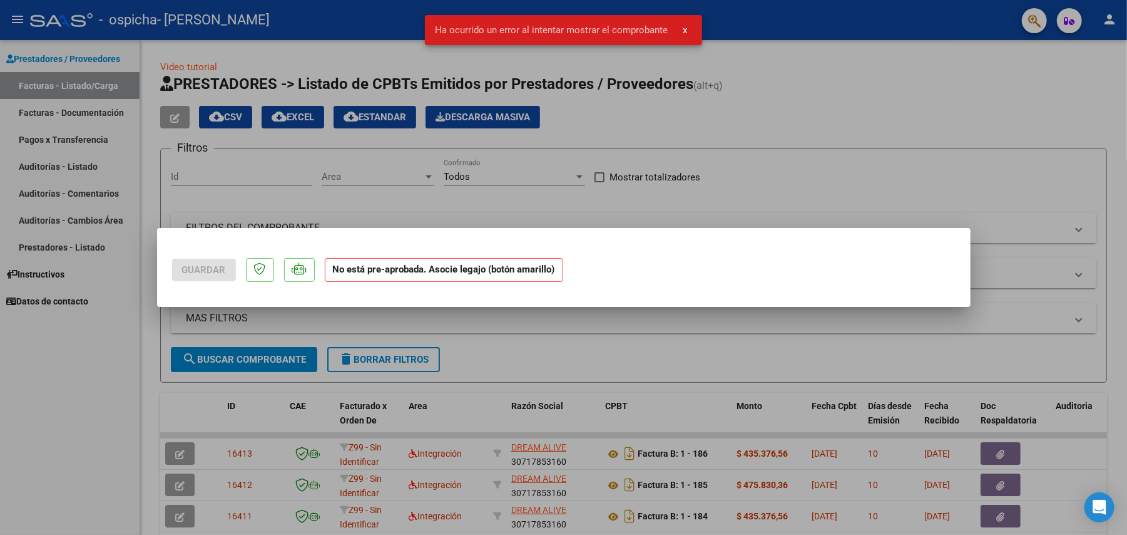
click at [554, 349] on div at bounding box center [563, 267] width 1127 height 535
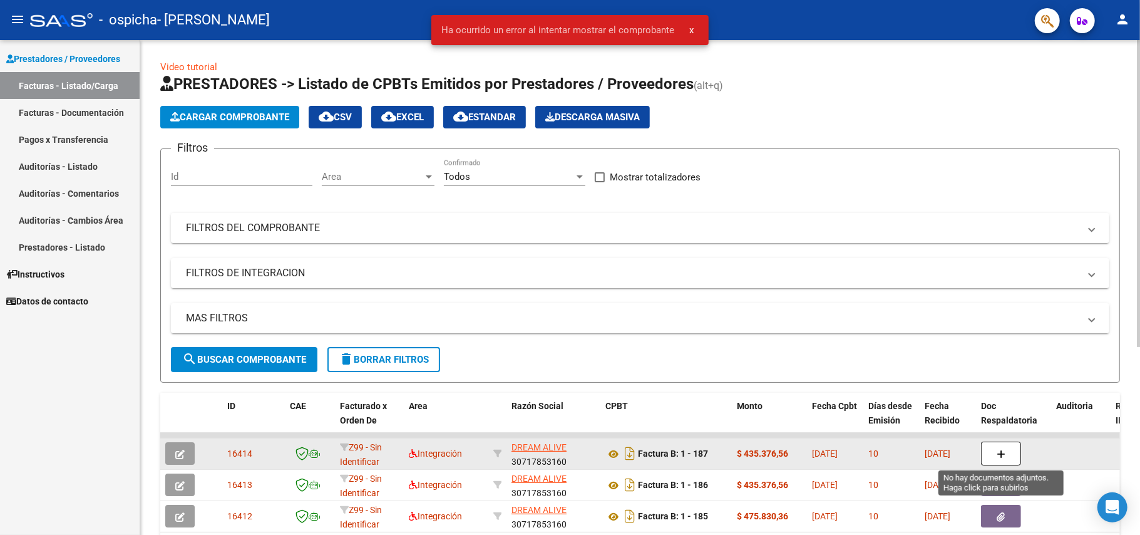
click at [1004, 452] on icon "button" at bounding box center [1001, 453] width 9 height 9
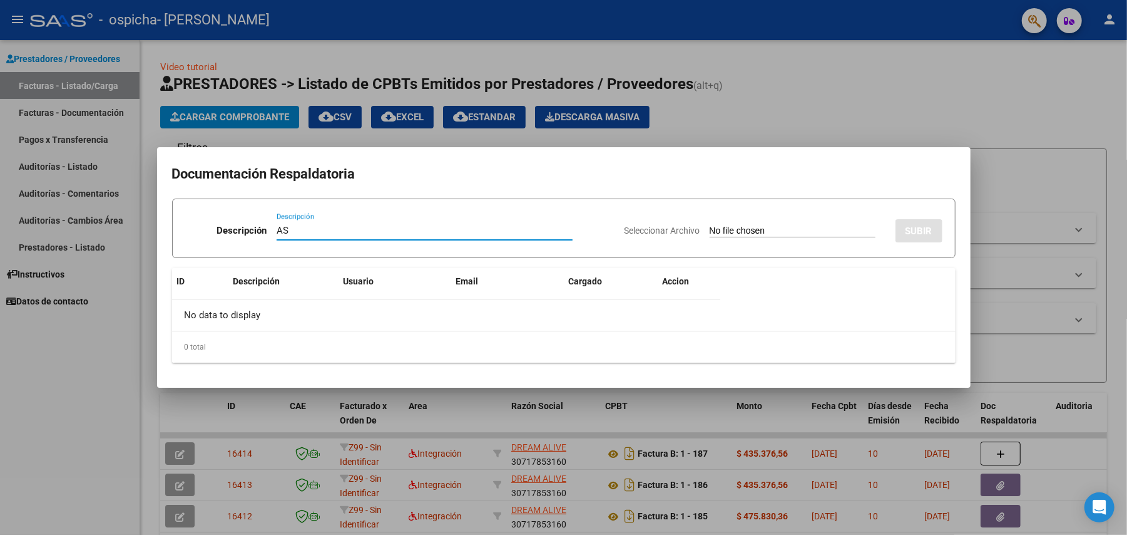
type input "AS"
click at [737, 233] on input "Seleccionar Archivo" at bounding box center [793, 231] width 166 height 12
type input "C:\fakepath\Asist [PERSON_NAME] terapias 06-2025.pdf"
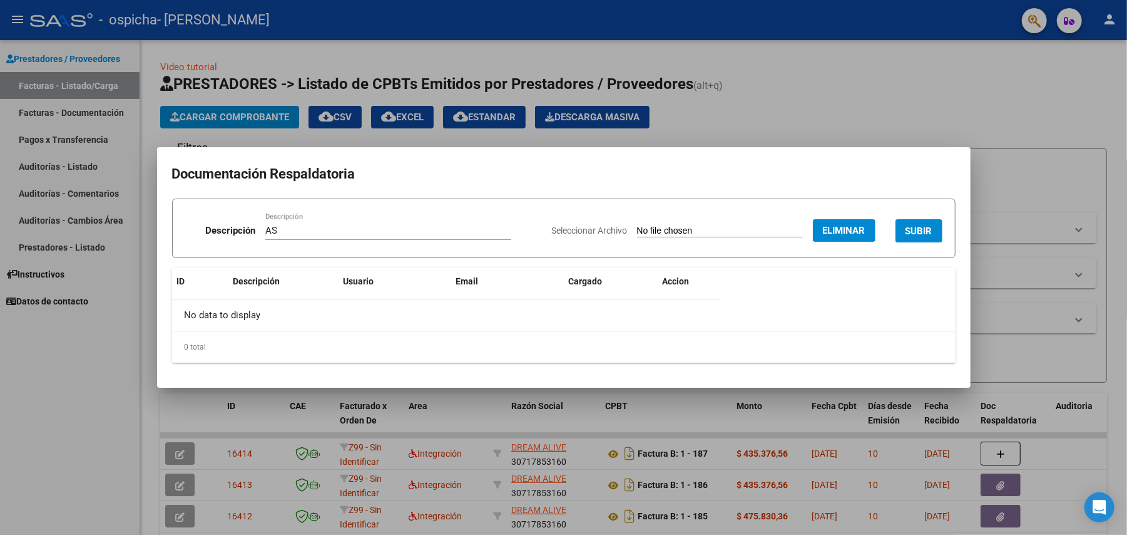
click at [906, 228] on span "SUBIR" at bounding box center [919, 230] width 27 height 11
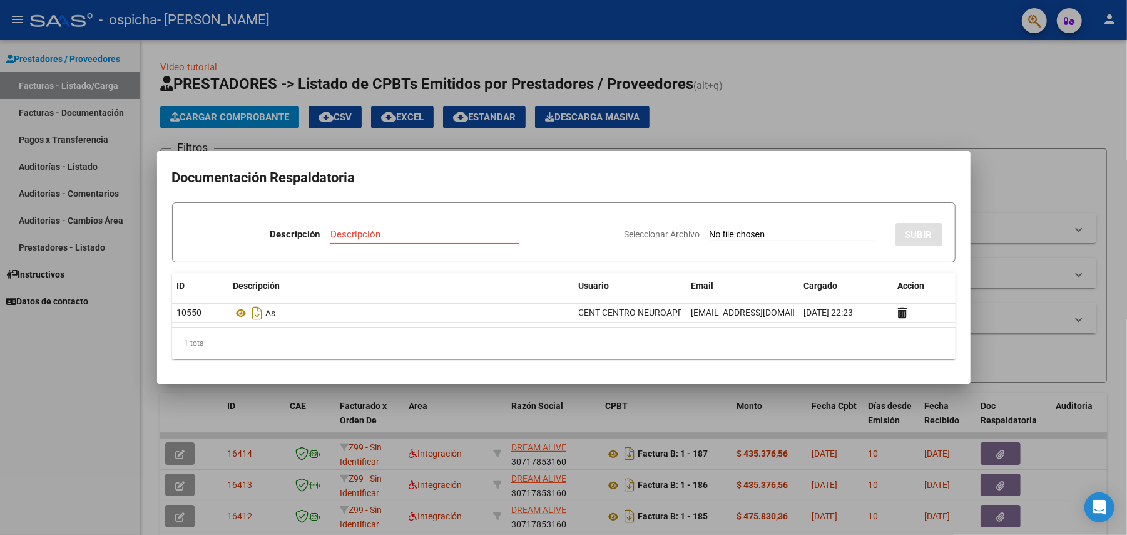
click at [243, 115] on div at bounding box center [563, 267] width 1127 height 535
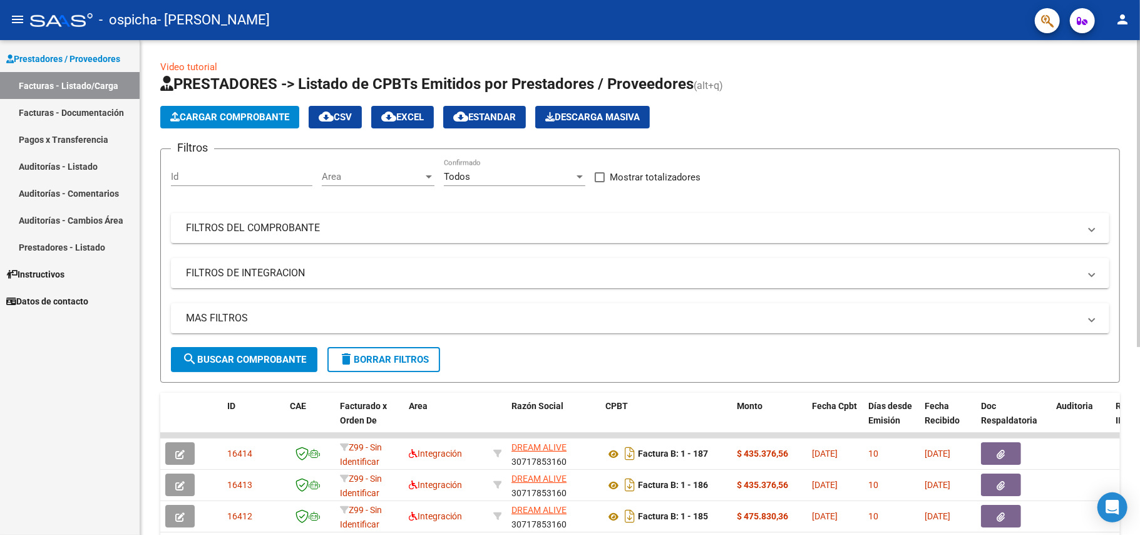
click at [251, 120] on span "Cargar Comprobante" at bounding box center [229, 116] width 119 height 11
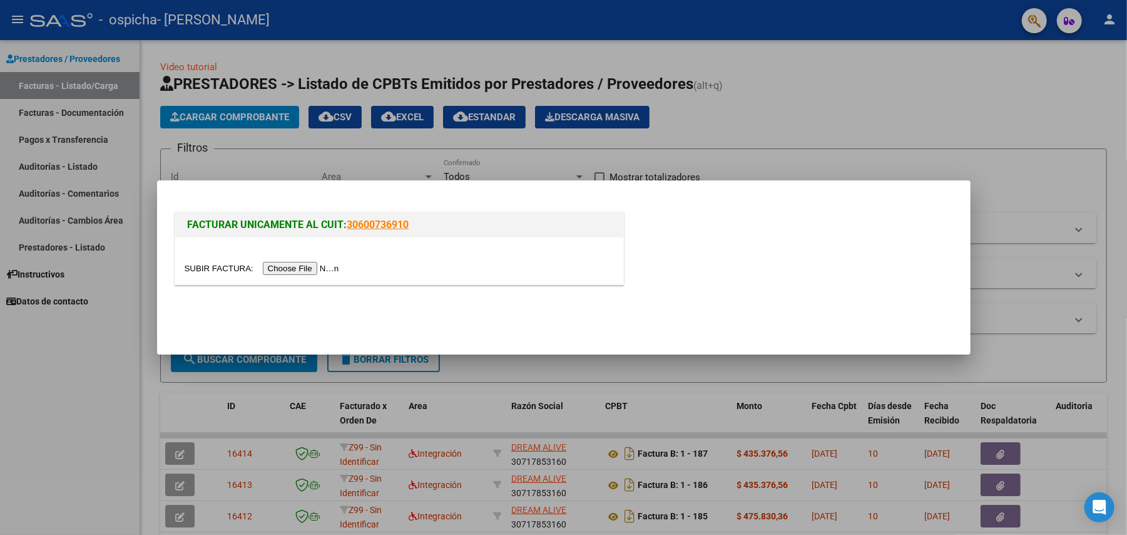
click at [319, 266] on input "file" at bounding box center [264, 268] width 158 height 13
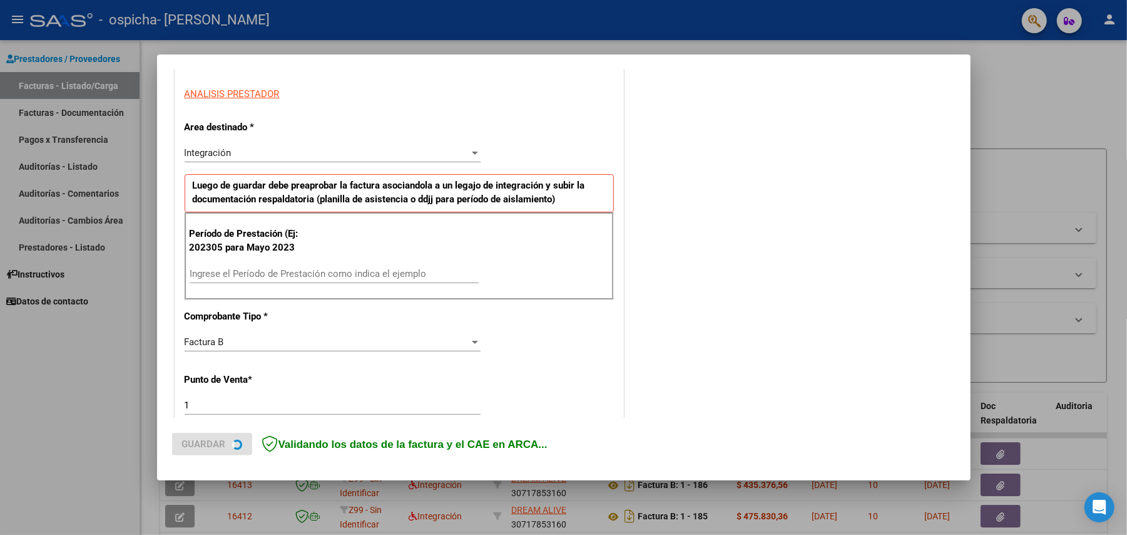
scroll to position [250, 0]
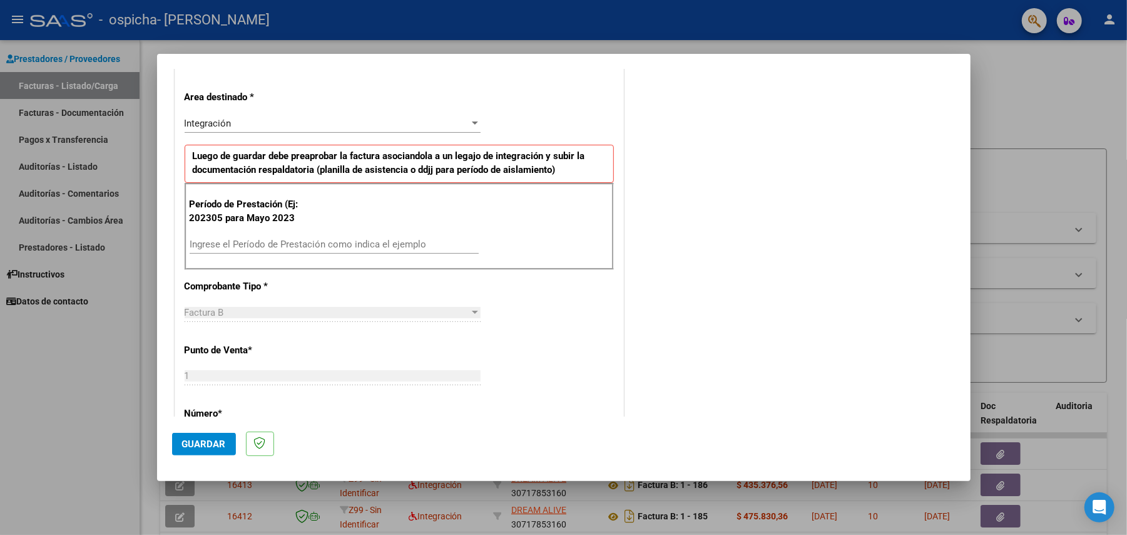
click at [310, 238] on div "Ingrese el Período de Prestación como indica el ejemplo" at bounding box center [334, 244] width 289 height 19
type input "202506"
click at [205, 438] on span "Guardar" at bounding box center [204, 443] width 44 height 11
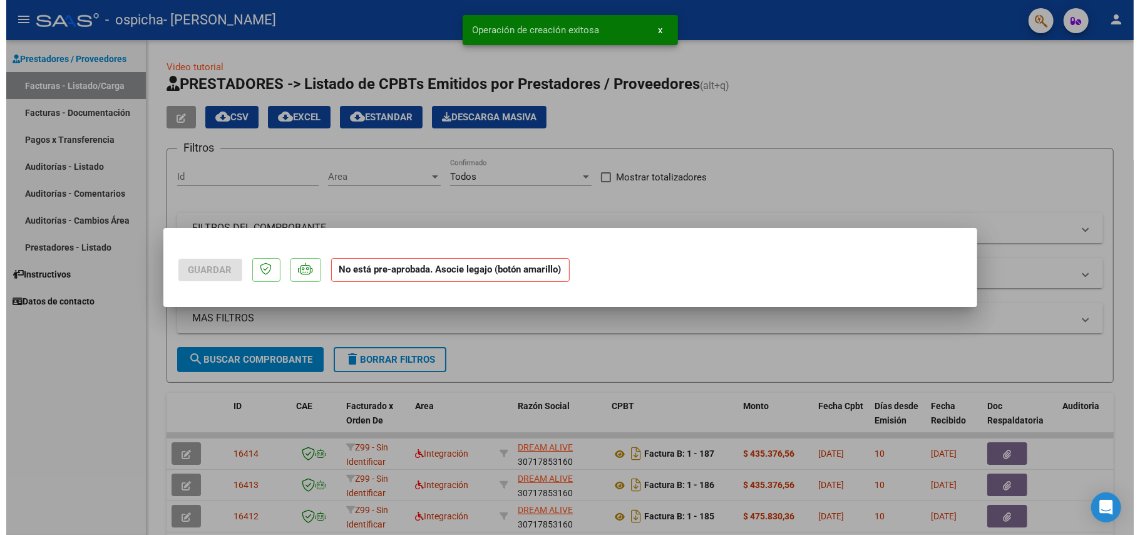
scroll to position [0, 0]
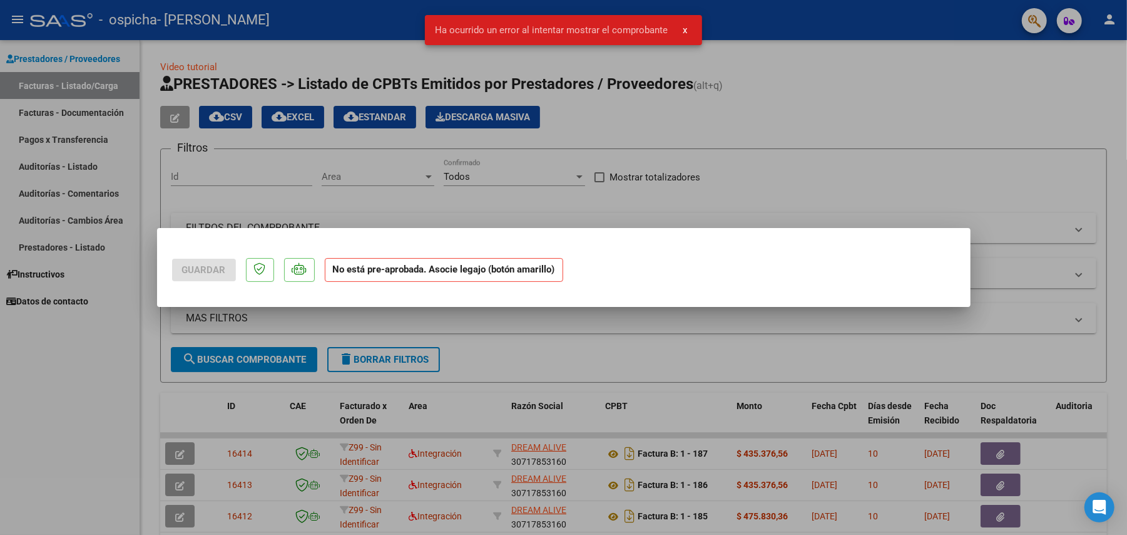
click at [629, 336] on div at bounding box center [563, 267] width 1127 height 535
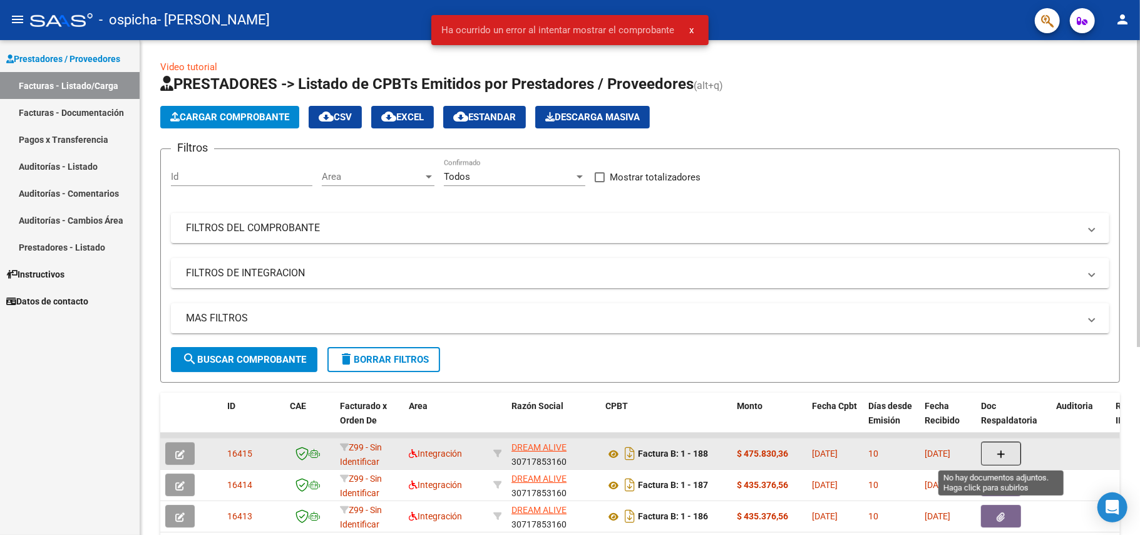
click at [997, 449] on icon "button" at bounding box center [1001, 453] width 9 height 9
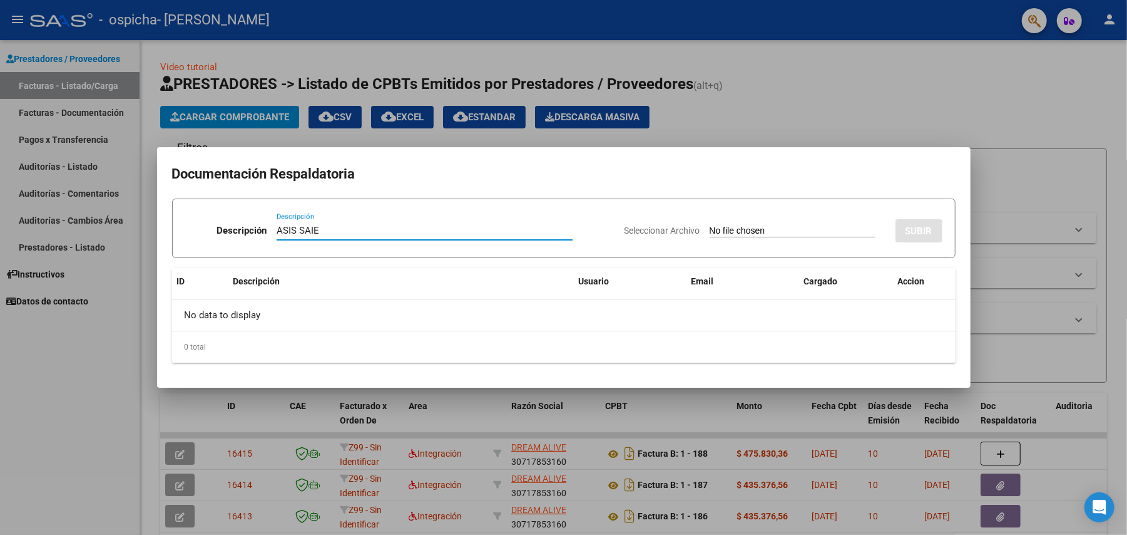
type input "ASIS SAIE"
click at [732, 228] on input "Seleccionar Archivo" at bounding box center [793, 231] width 166 height 12
type input "C:\fakepath\Asist [PERSON_NAME] 06-2025 (1).pdf"
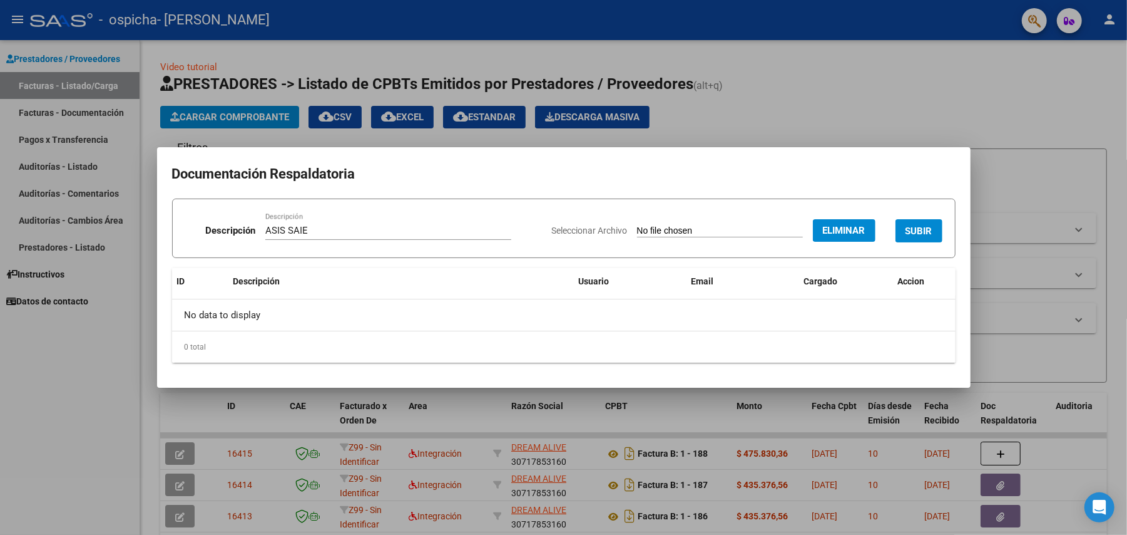
click at [916, 226] on span "SUBIR" at bounding box center [919, 230] width 27 height 11
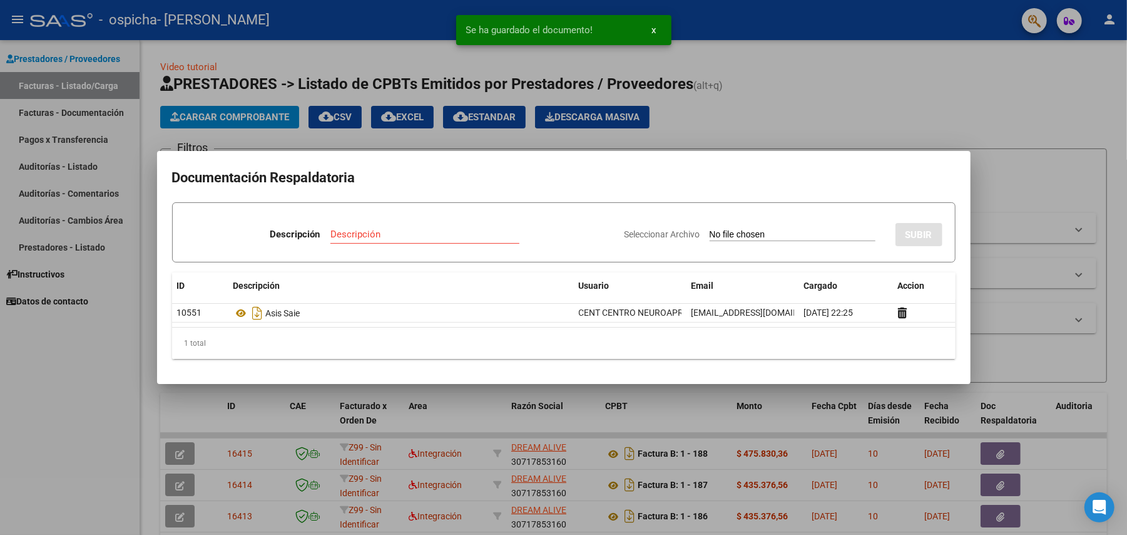
click at [994, 311] on div at bounding box center [563, 267] width 1127 height 535
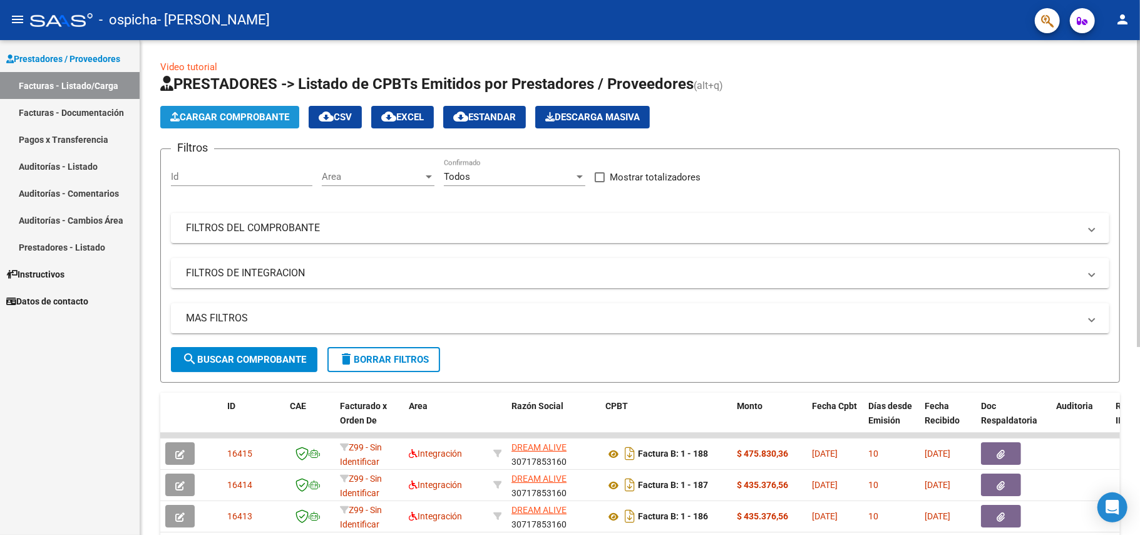
click at [271, 119] on span "Cargar Comprobante" at bounding box center [229, 116] width 119 height 11
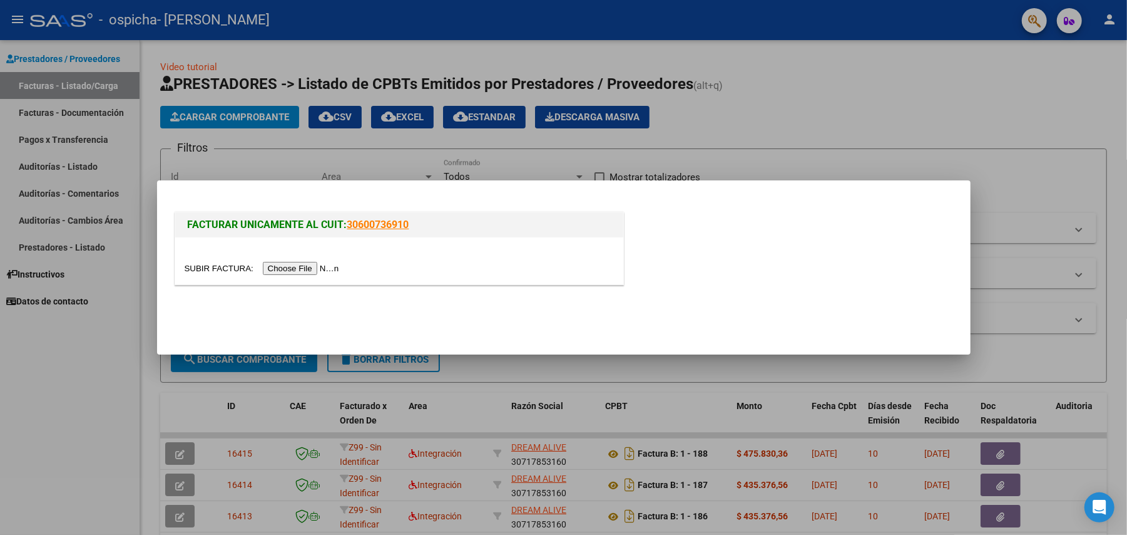
click at [321, 264] on input "file" at bounding box center [264, 268] width 158 height 13
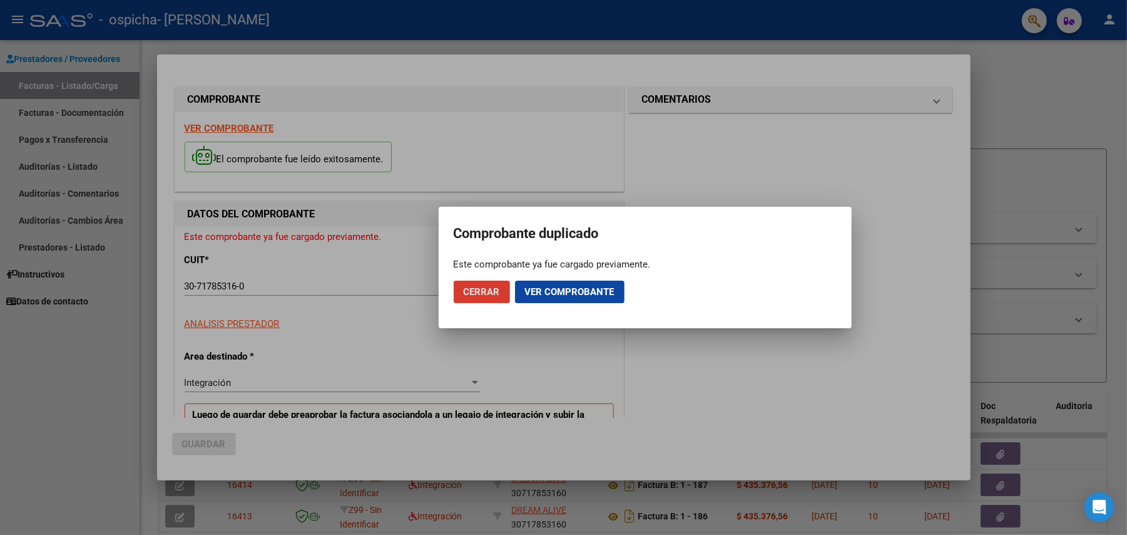
click at [574, 292] on span "Ver comprobante" at bounding box center [570, 291] width 90 height 11
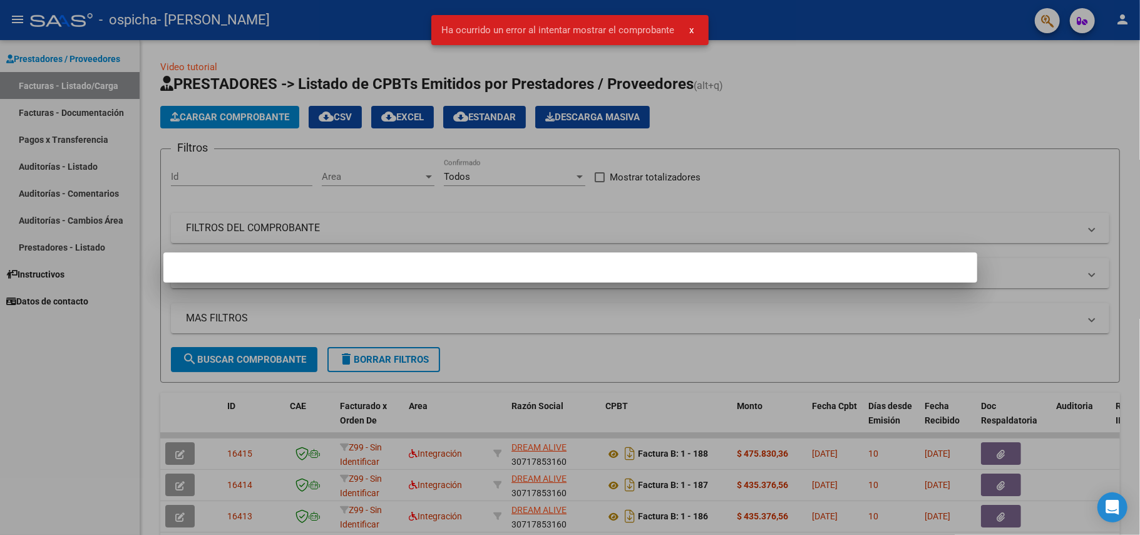
click at [523, 309] on div at bounding box center [570, 267] width 1140 height 535
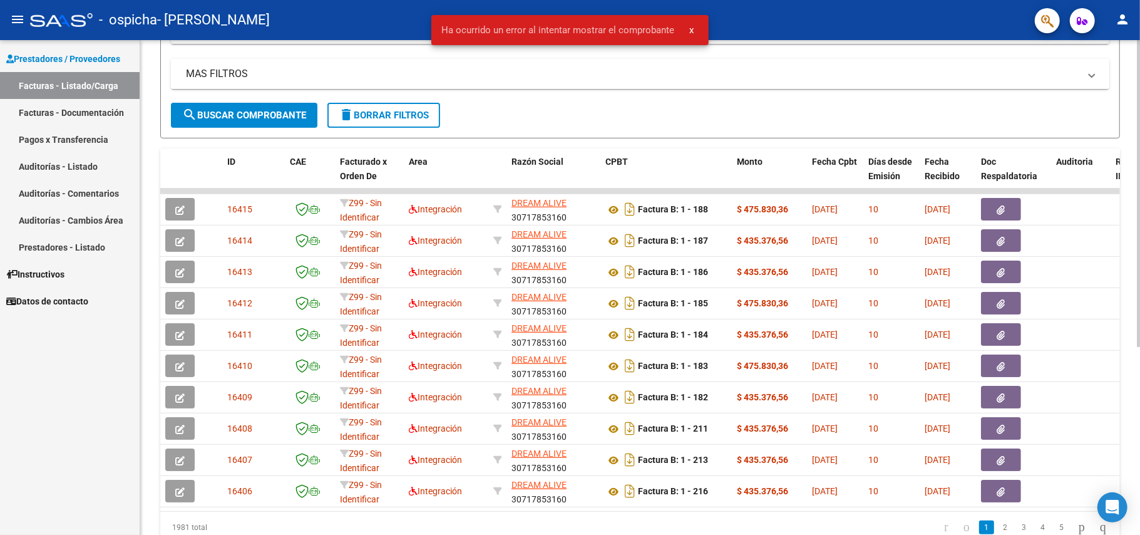
scroll to position [304, 0]
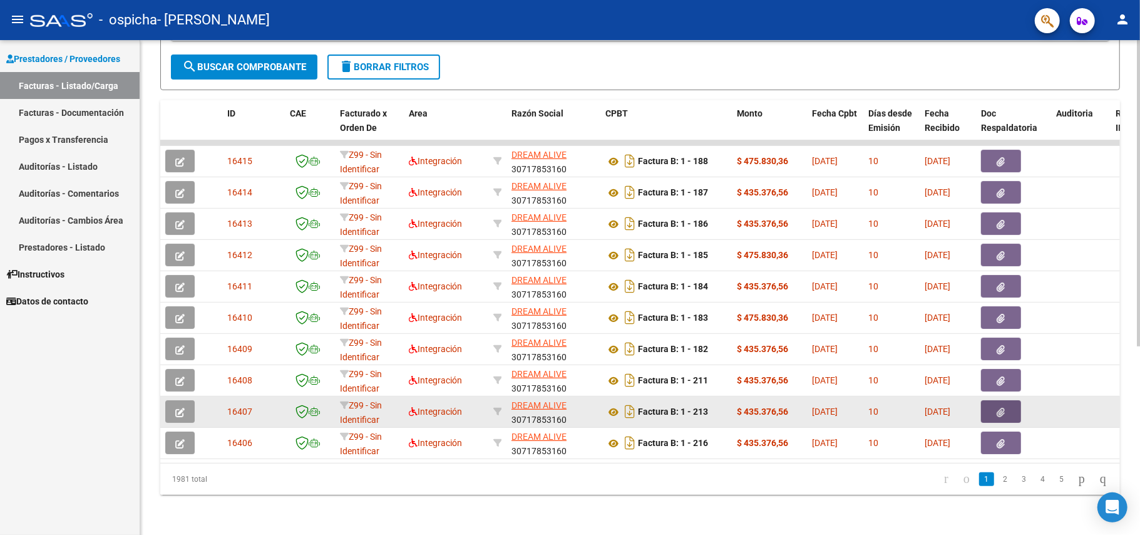
click at [1010, 400] on button "button" at bounding box center [1001, 411] width 40 height 23
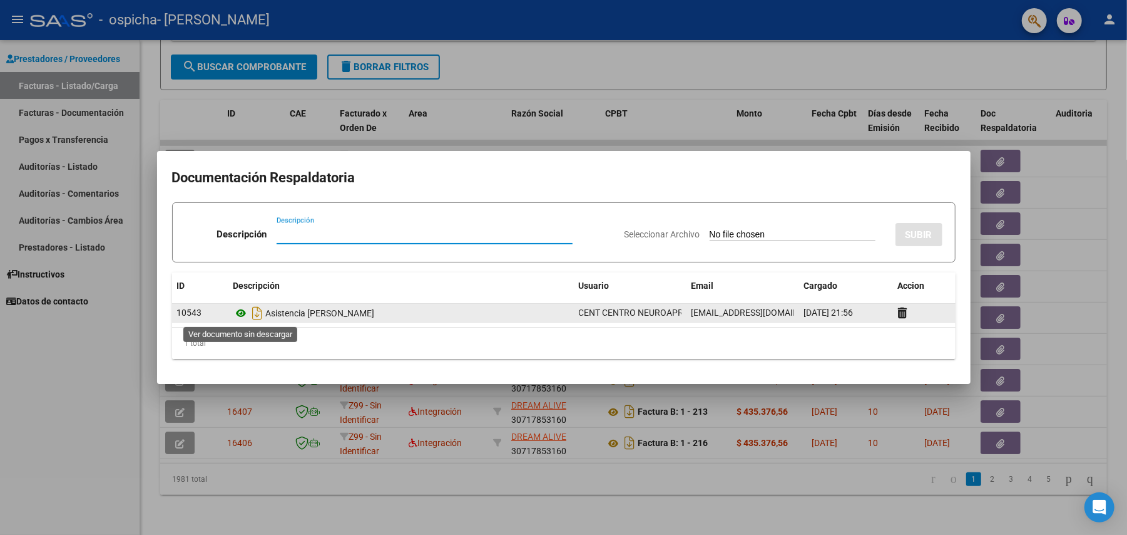
click at [242, 308] on icon at bounding box center [241, 312] width 16 height 15
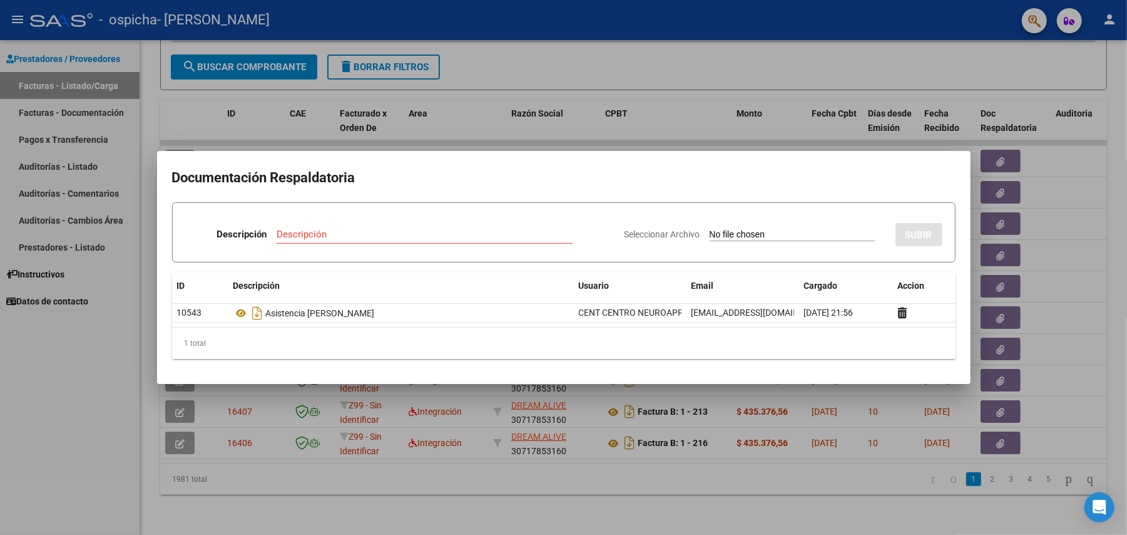
click at [111, 444] on div at bounding box center [563, 267] width 1127 height 535
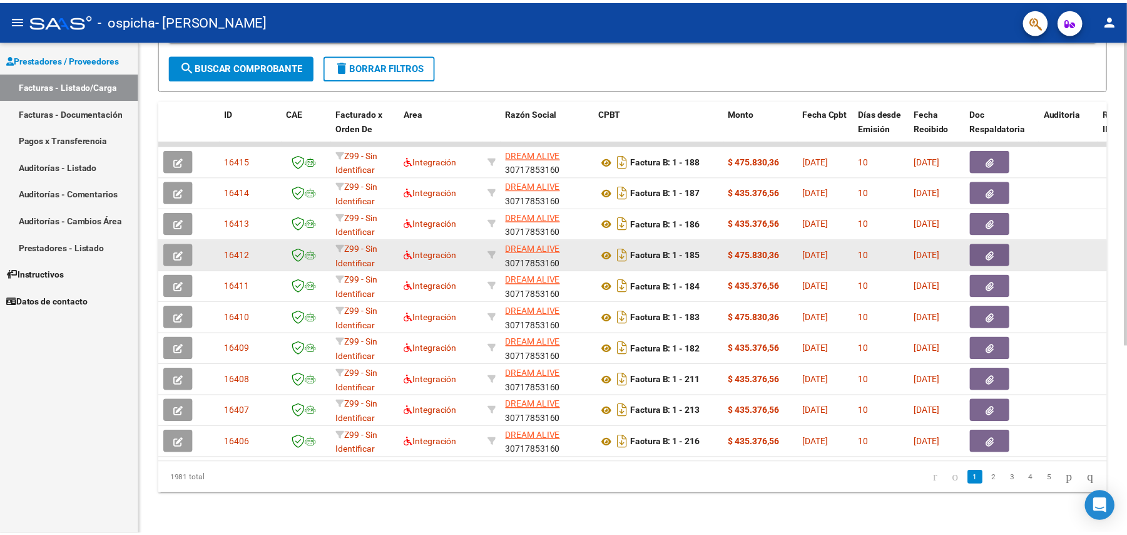
scroll to position [0, 0]
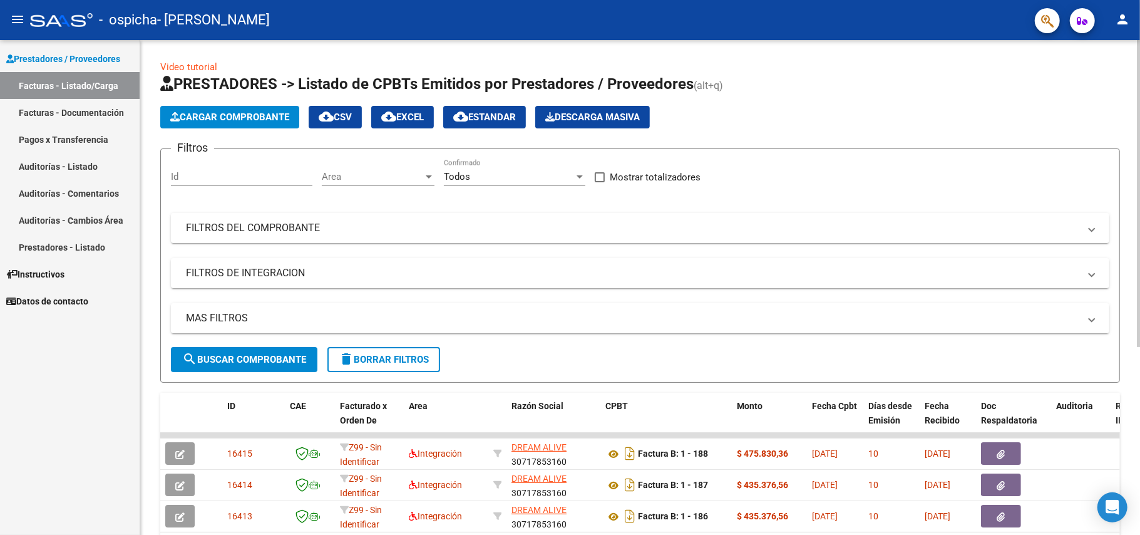
click at [254, 116] on span "Cargar Comprobante" at bounding box center [229, 116] width 119 height 11
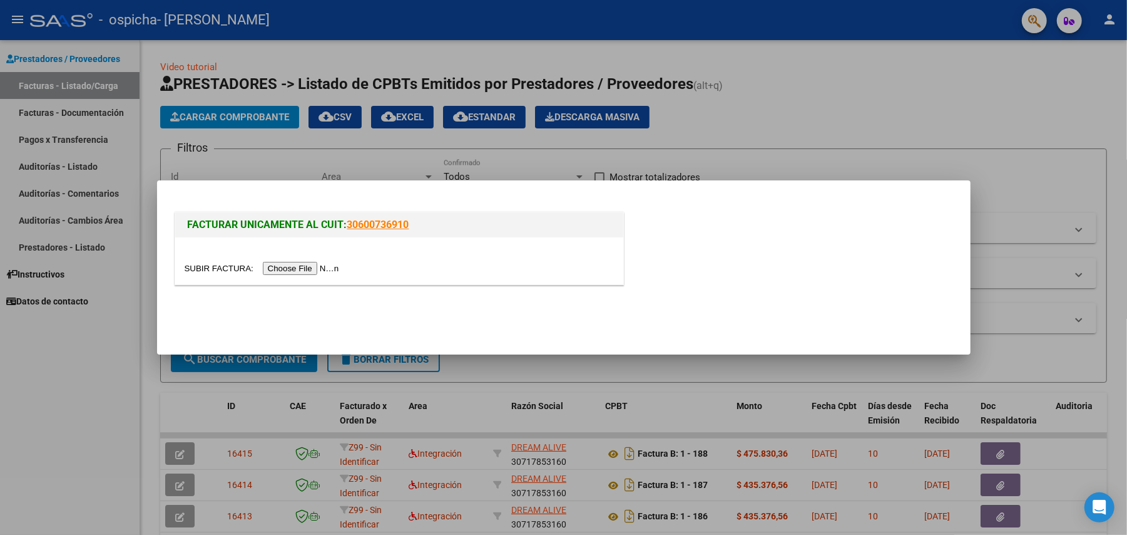
click at [324, 267] on input "file" at bounding box center [264, 268] width 158 height 13
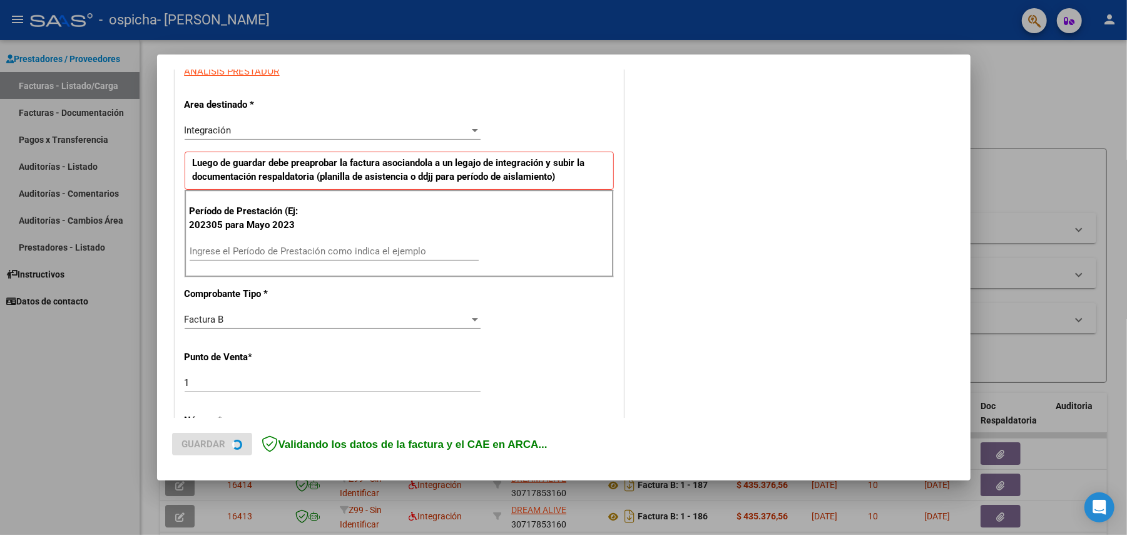
scroll to position [250, 0]
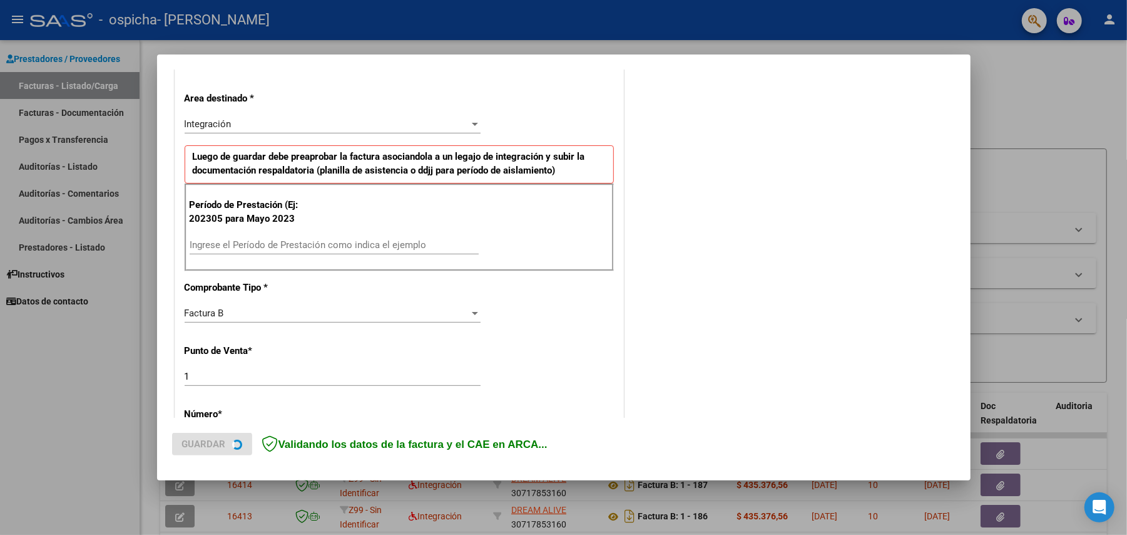
click at [272, 240] on input "Ingrese el Período de Prestación como indica el ejemplo" at bounding box center [334, 244] width 289 height 11
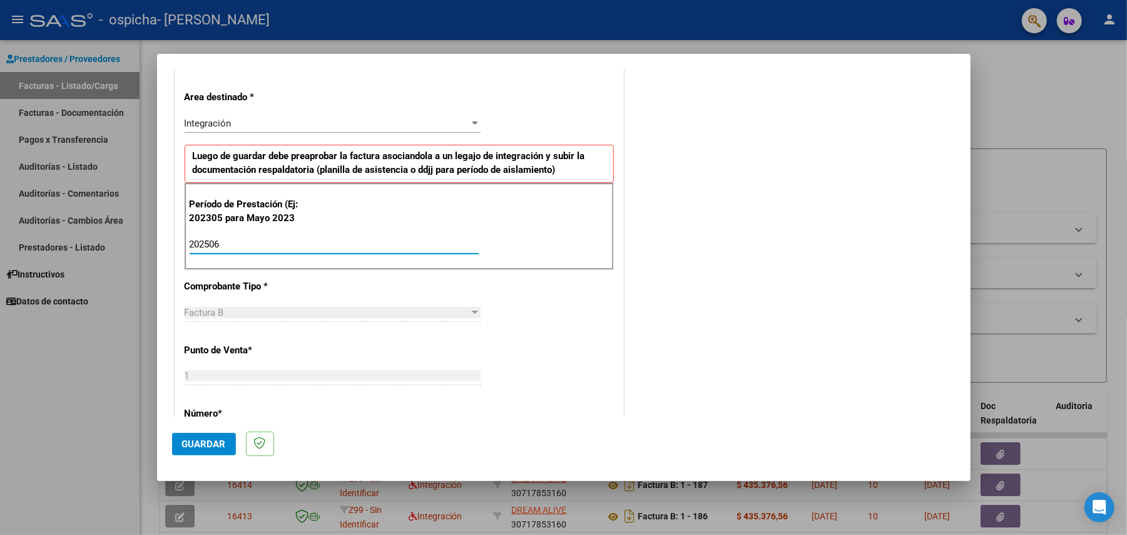
type input "202506"
click at [204, 441] on span "Guardar" at bounding box center [204, 443] width 44 height 11
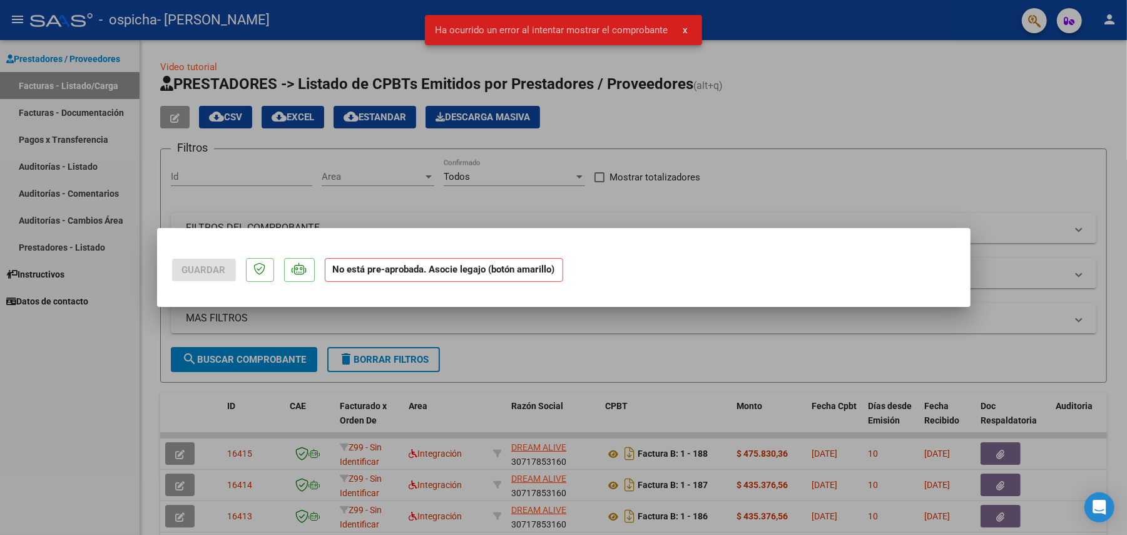
click at [672, 343] on div at bounding box center [563, 267] width 1127 height 535
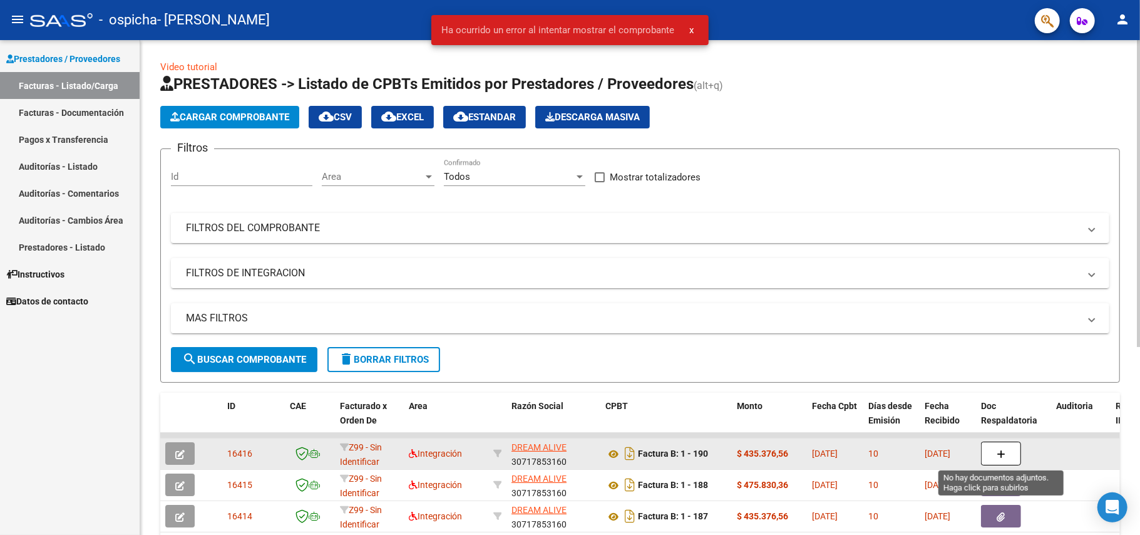
click at [999, 449] on icon "button" at bounding box center [1001, 453] width 9 height 9
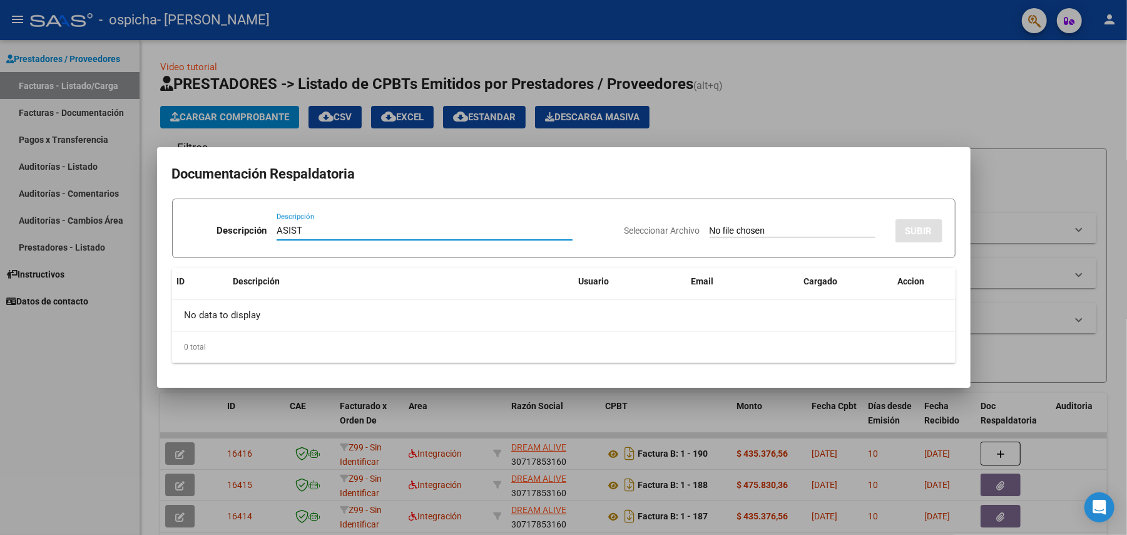
type input "ASIST"
click at [742, 225] on input "Seleccionar Archivo" at bounding box center [793, 231] width 166 height 12
type input "C:\fakepath\Asist [PERSON_NAME] terapias 06-2025.pdf"
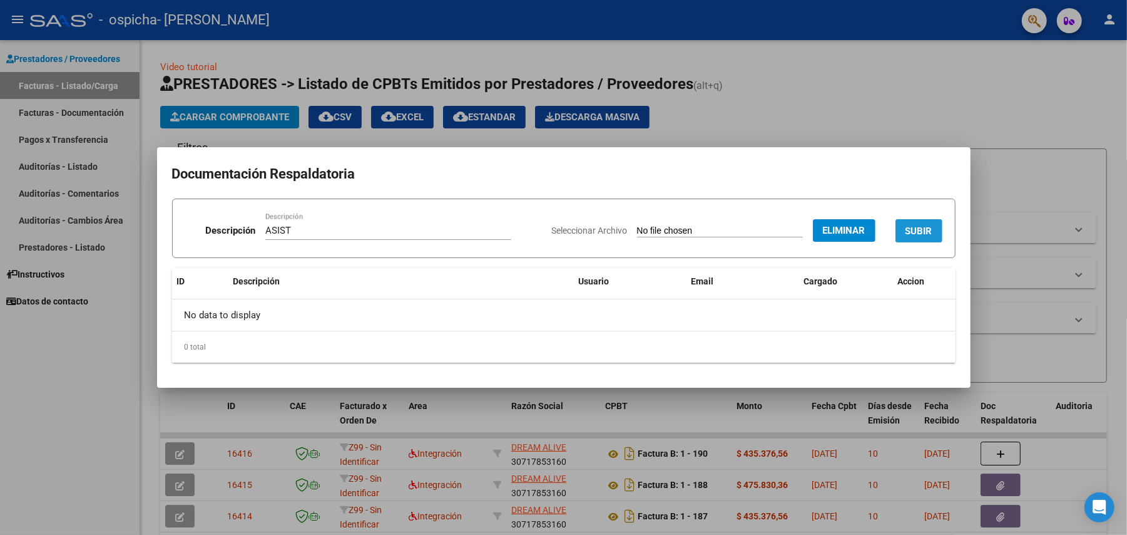
click at [915, 227] on span "SUBIR" at bounding box center [919, 230] width 27 height 11
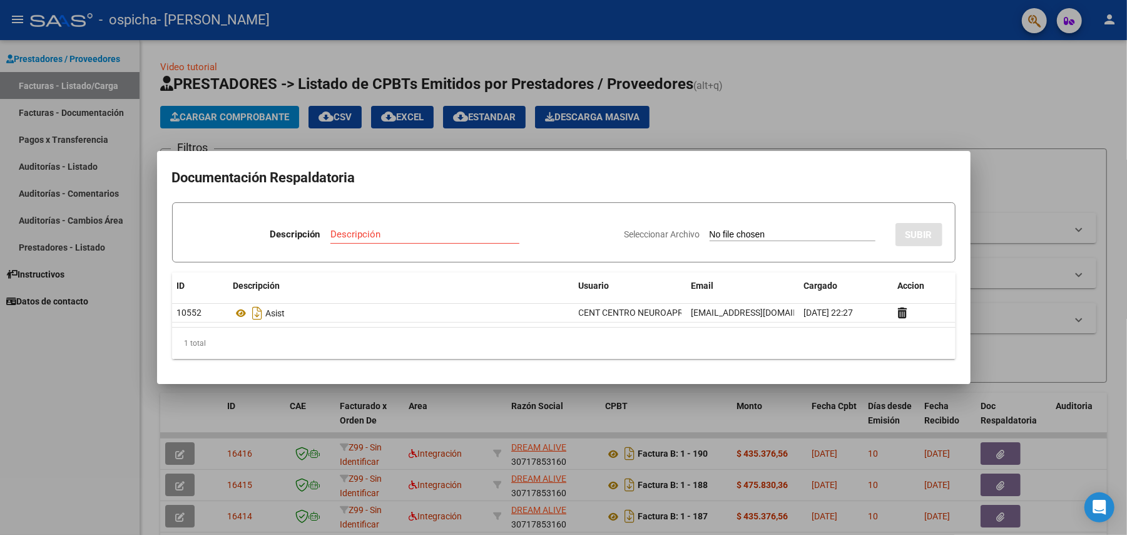
click at [1015, 205] on div at bounding box center [563, 267] width 1127 height 535
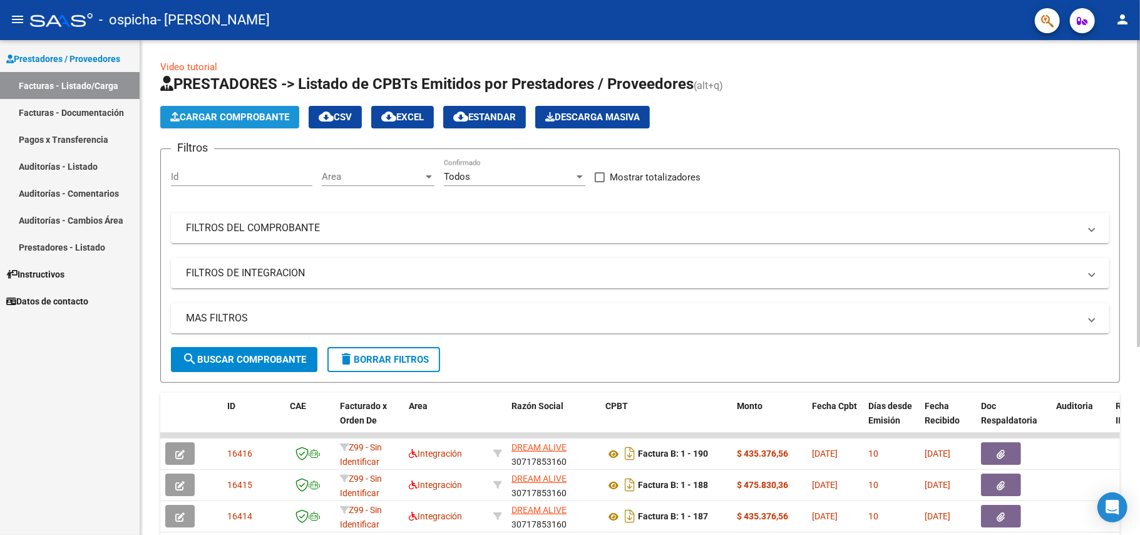
click at [256, 115] on span "Cargar Comprobante" at bounding box center [229, 116] width 119 height 11
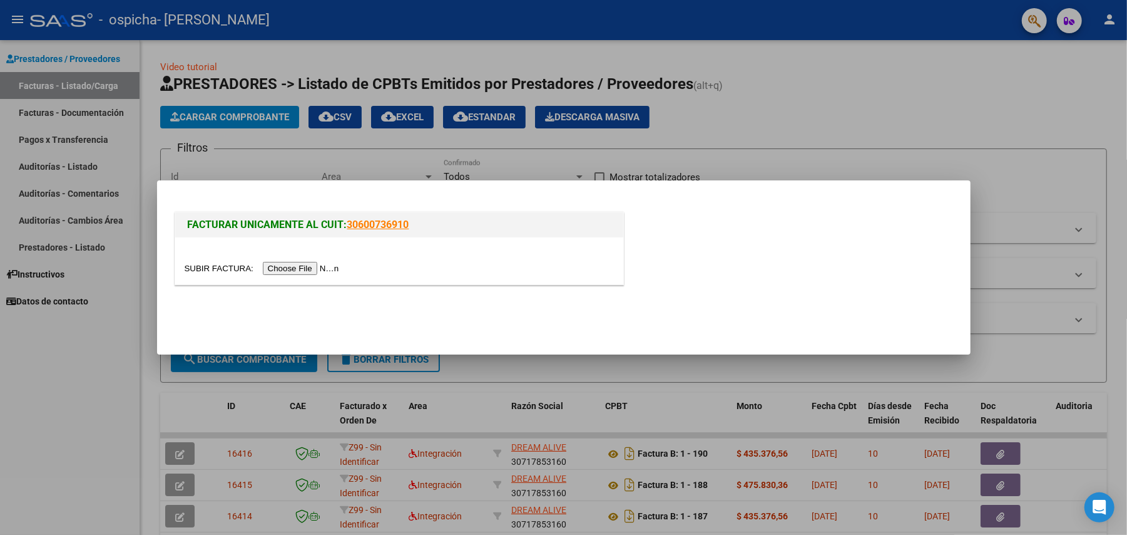
click at [303, 268] on input "file" at bounding box center [264, 268] width 158 height 13
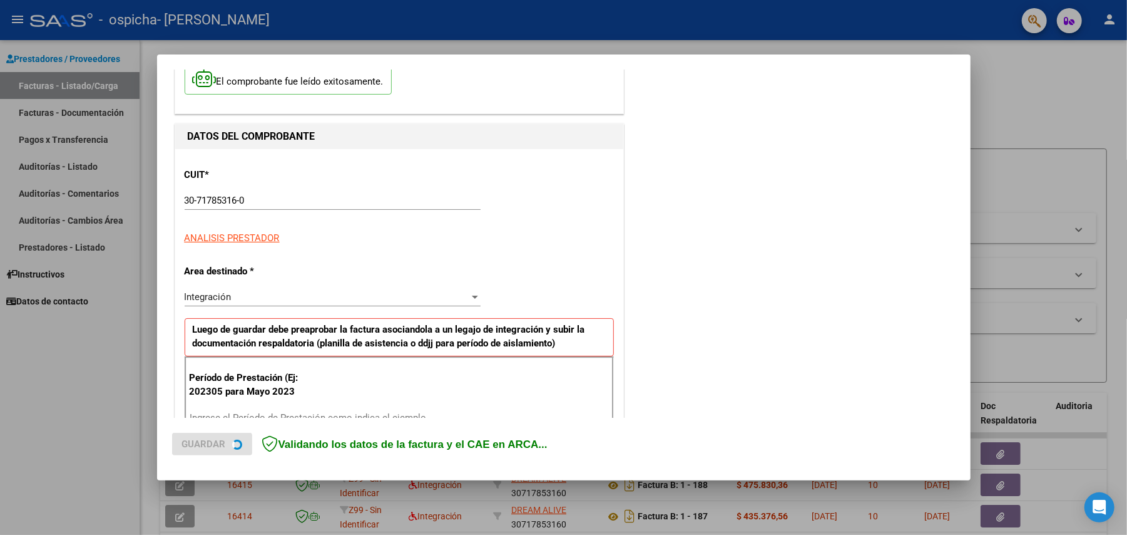
scroll to position [167, 0]
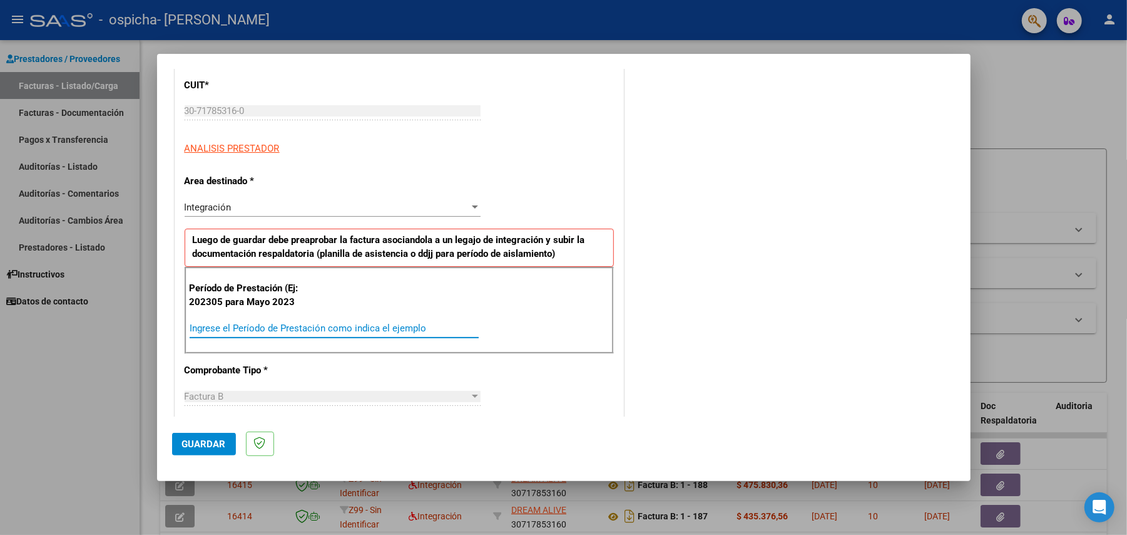
click at [279, 326] on input "Ingrese el Período de Prestación como indica el ejemplo" at bounding box center [334, 327] width 289 height 11
type input "202506"
click at [210, 434] on button "Guardar" at bounding box center [204, 444] width 64 height 23
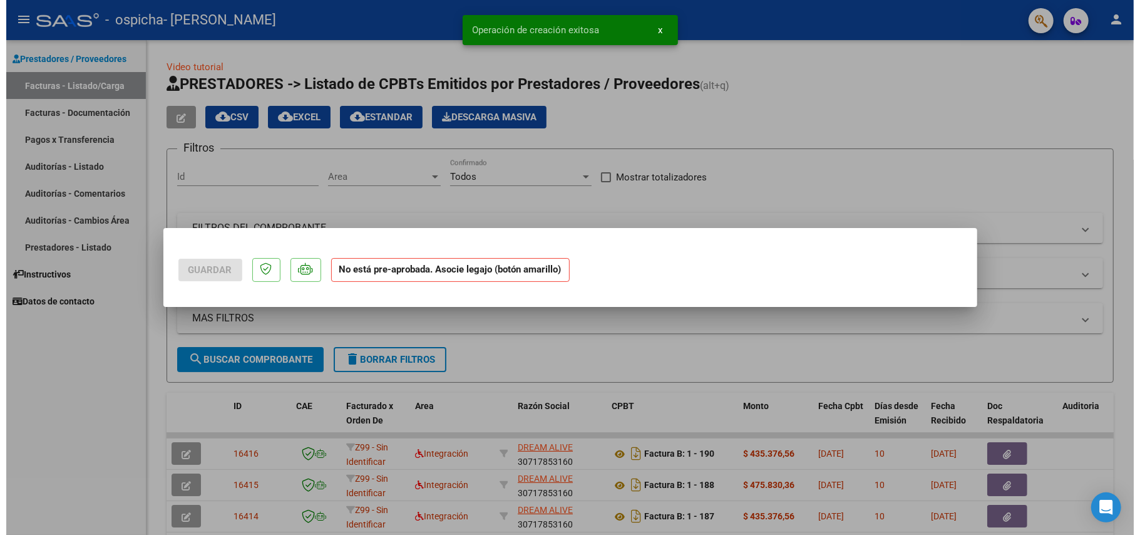
scroll to position [0, 0]
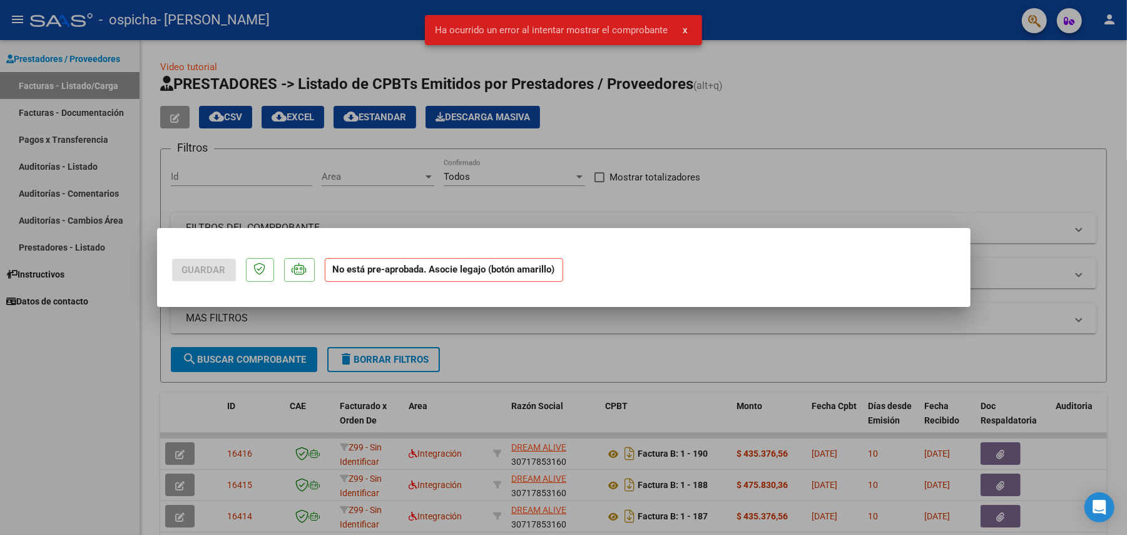
click at [734, 337] on div at bounding box center [563, 267] width 1127 height 535
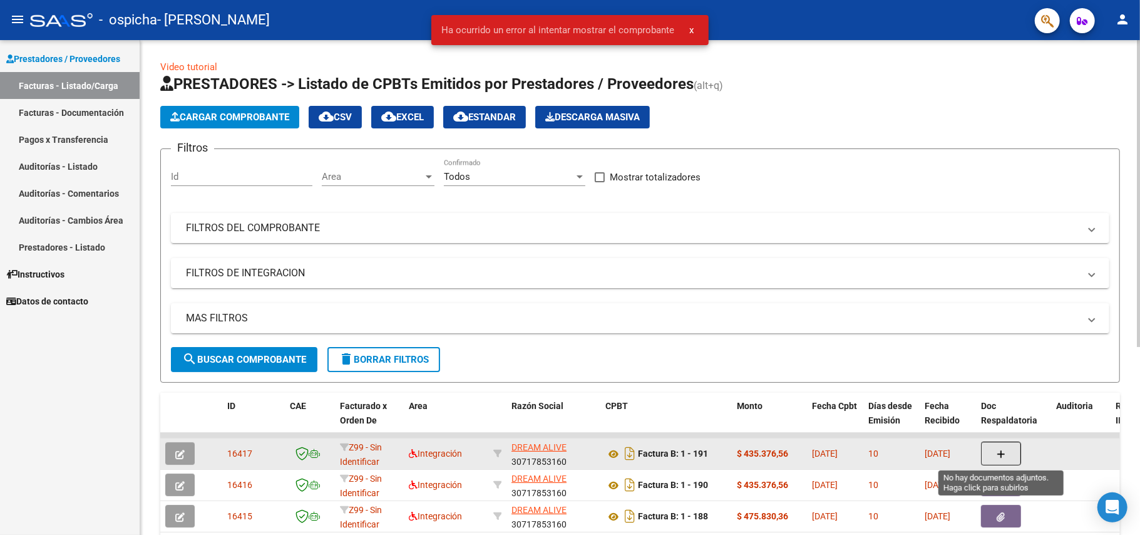
click at [1007, 456] on button "button" at bounding box center [1001, 453] width 40 height 24
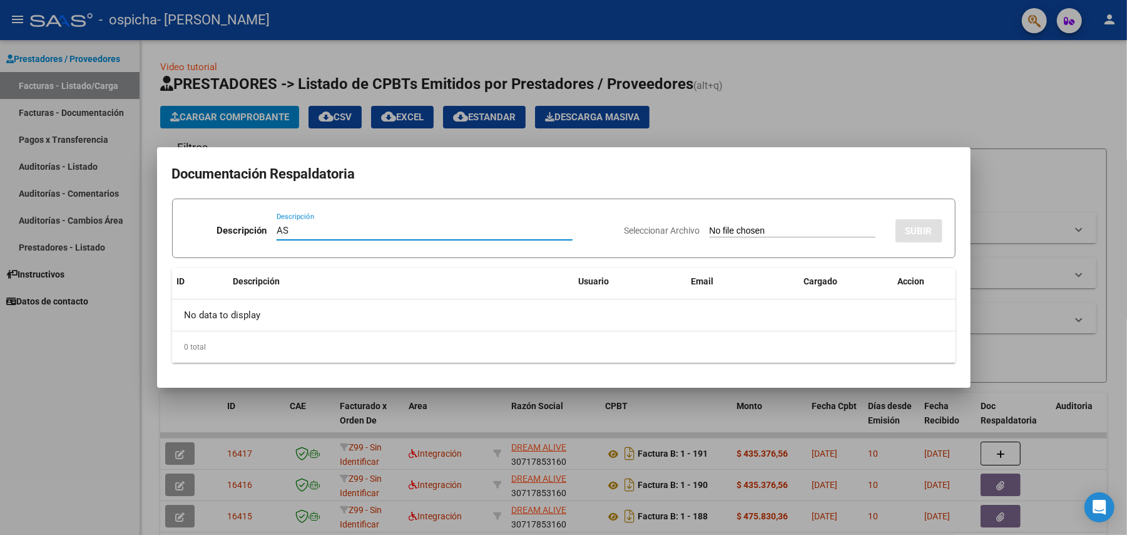
type input "AS"
click at [769, 227] on input "Seleccionar Archivo" at bounding box center [793, 231] width 166 height 12
type input "C:\fakepath\Asist [PERSON_NAME] Terapias 06-2025.pdf"
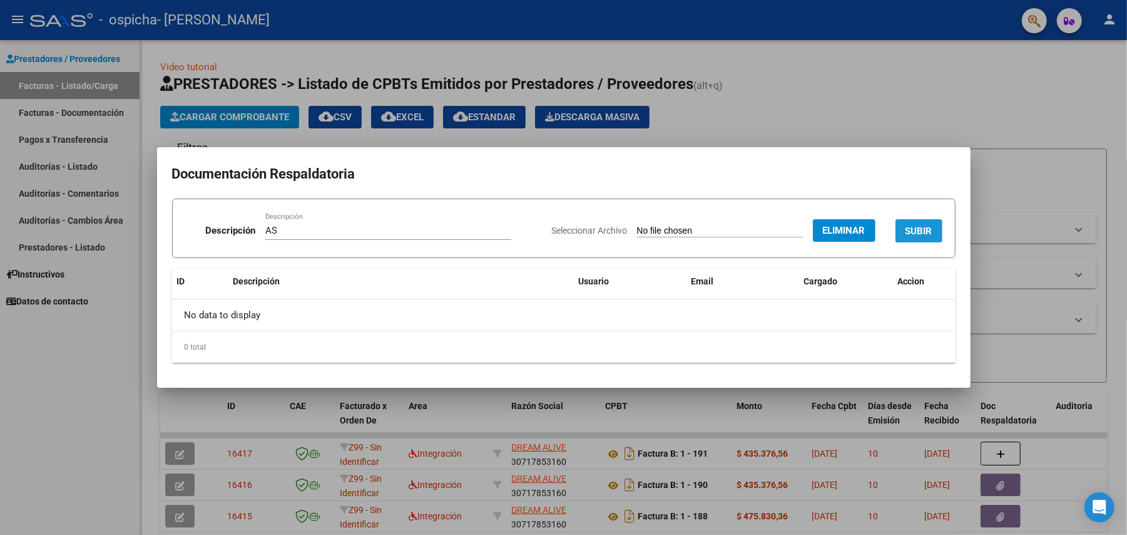
click at [915, 231] on span "SUBIR" at bounding box center [919, 230] width 27 height 11
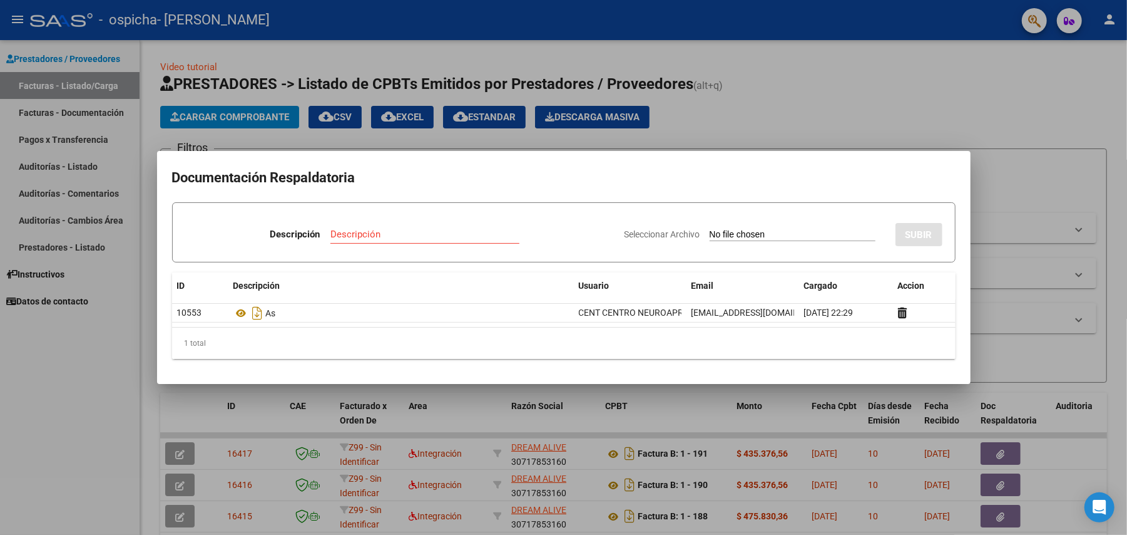
click at [76, 457] on div at bounding box center [563, 267] width 1127 height 535
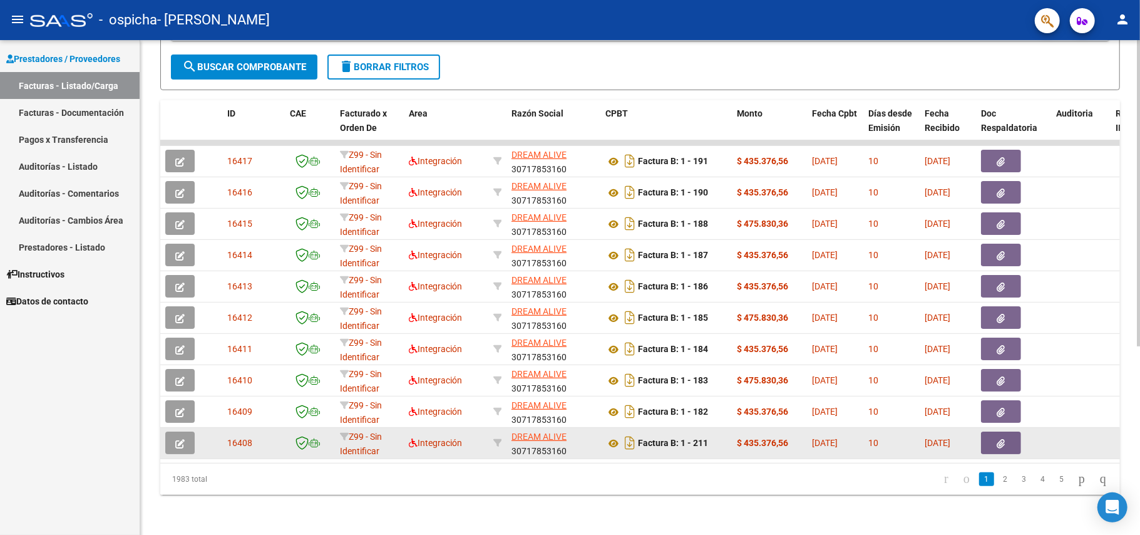
scroll to position [304, 0]
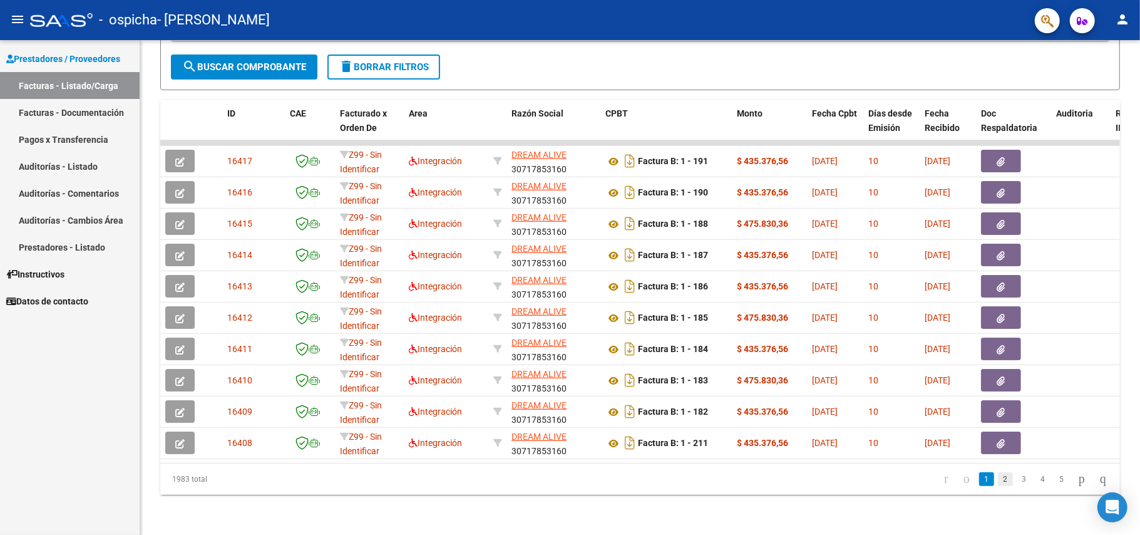
click at [998, 481] on link "2" at bounding box center [1005, 479] width 15 height 14
click at [1017, 479] on link "3" at bounding box center [1024, 479] width 15 height 14
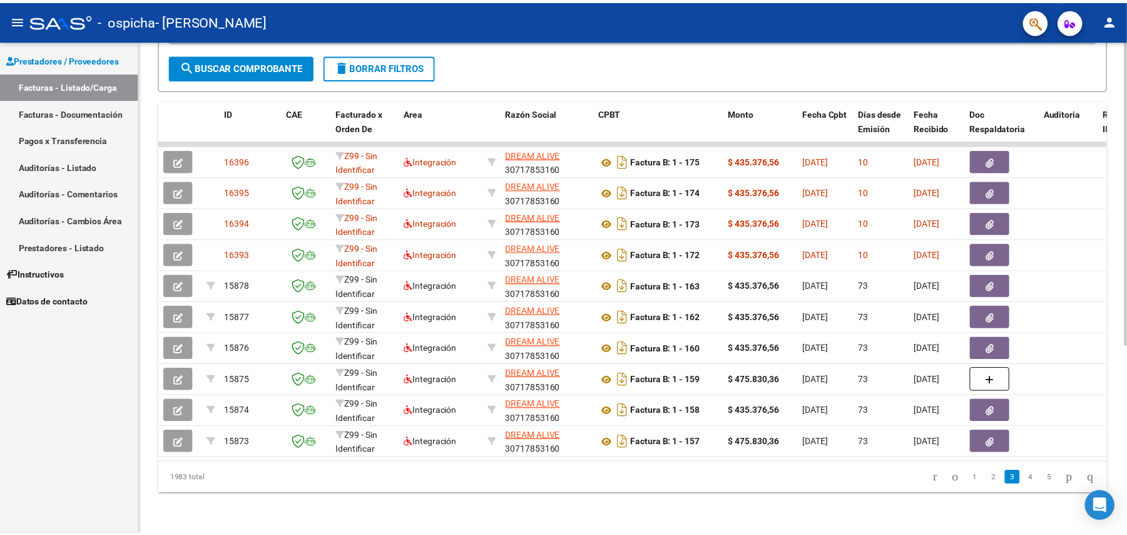
scroll to position [0, 0]
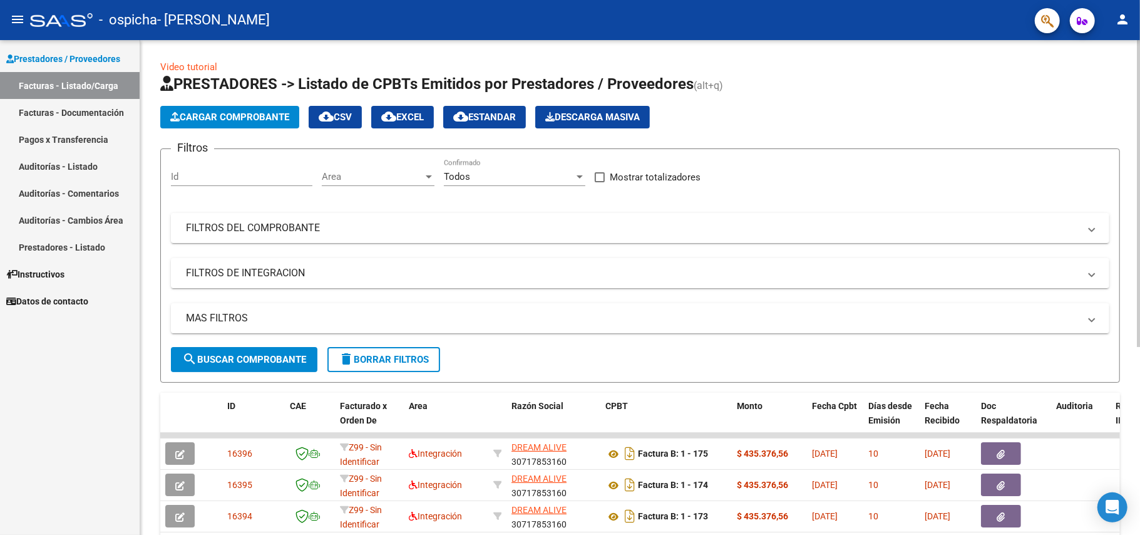
click at [246, 118] on span "Cargar Comprobante" at bounding box center [229, 116] width 119 height 11
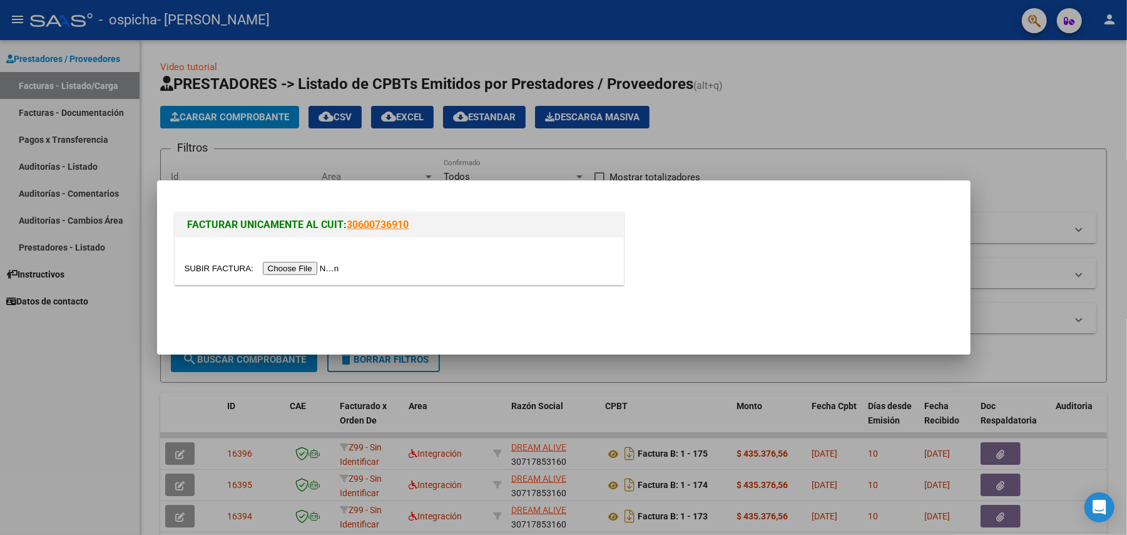
click at [309, 268] on input "file" at bounding box center [264, 268] width 158 height 13
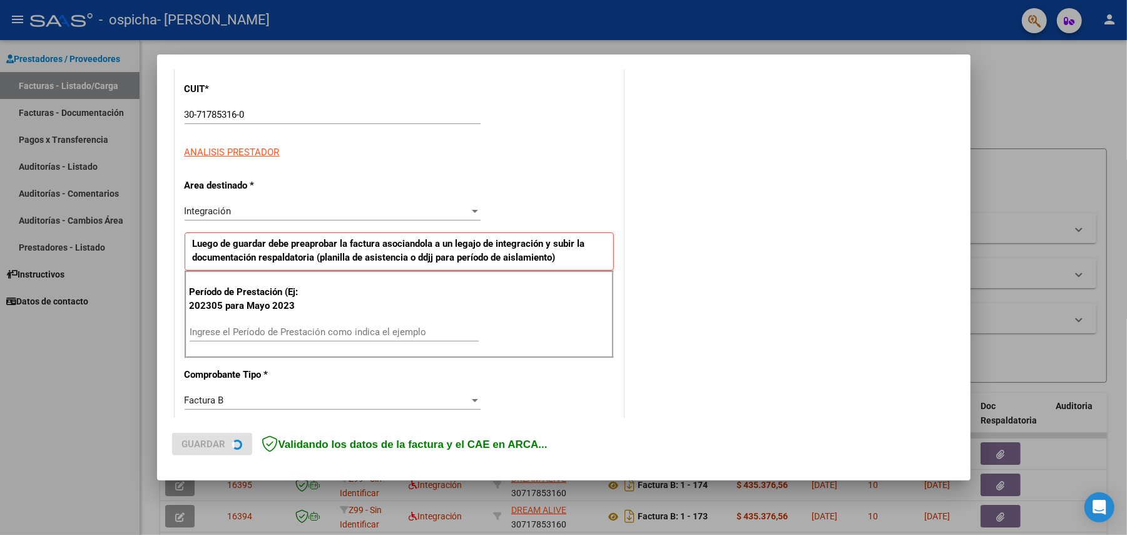
scroll to position [167, 0]
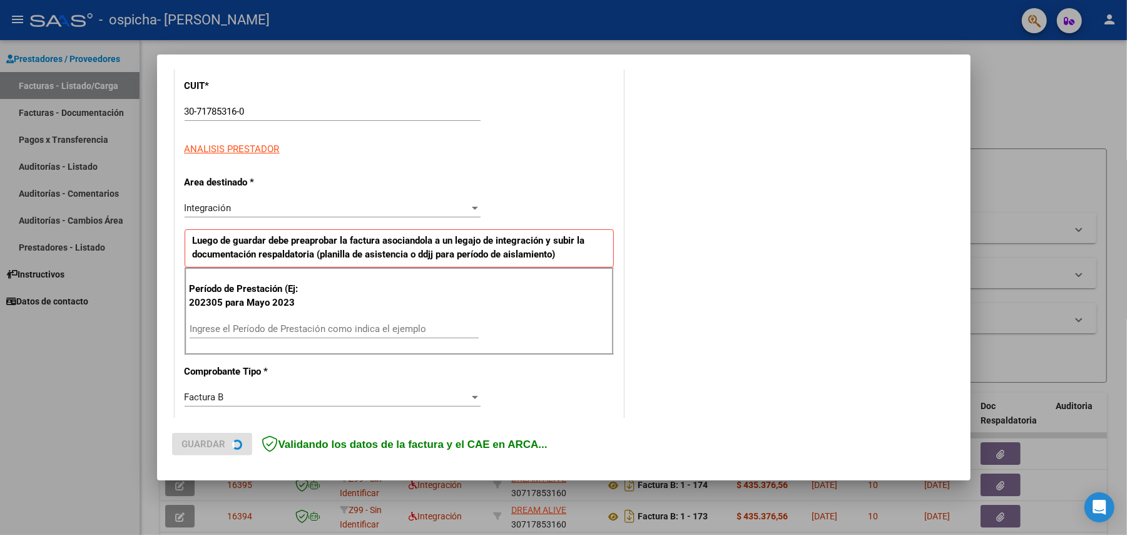
click at [270, 334] on input "Ingrese el Período de Prestación como indica el ejemplo" at bounding box center [334, 328] width 289 height 11
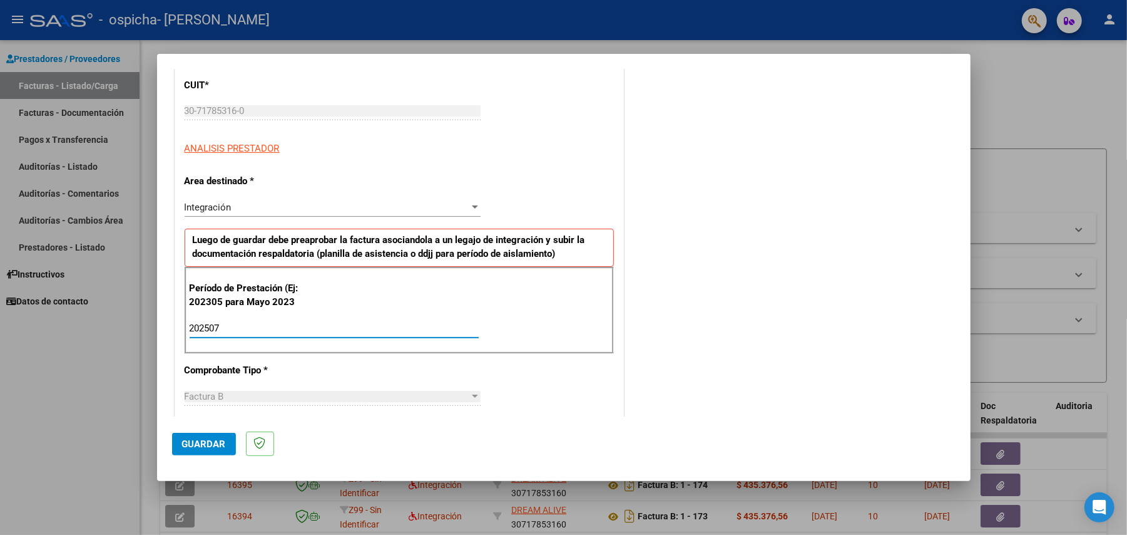
type input "202507"
click at [211, 446] on span "Guardar" at bounding box center [204, 443] width 44 height 11
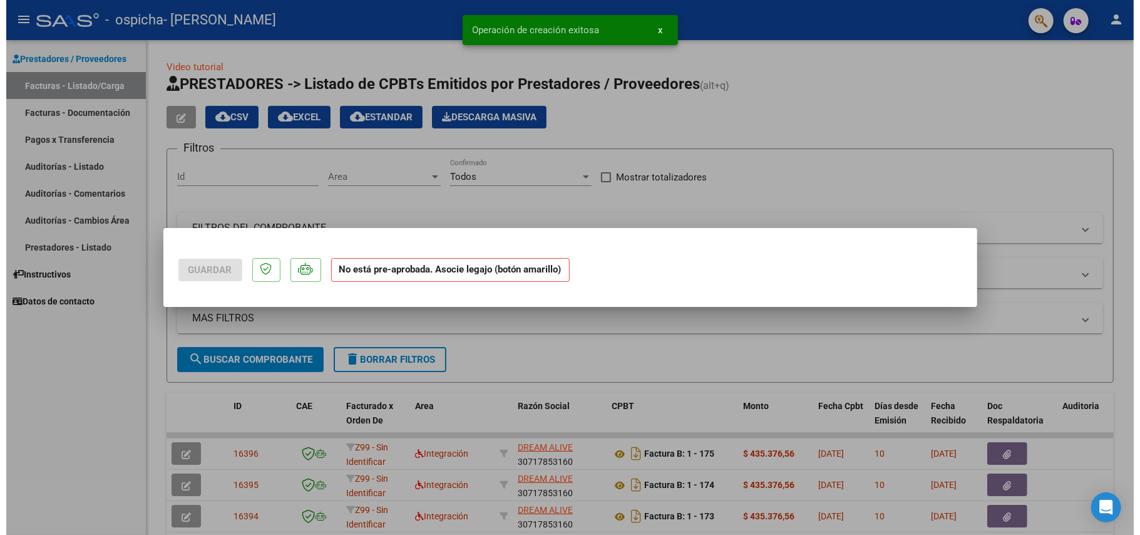
scroll to position [0, 0]
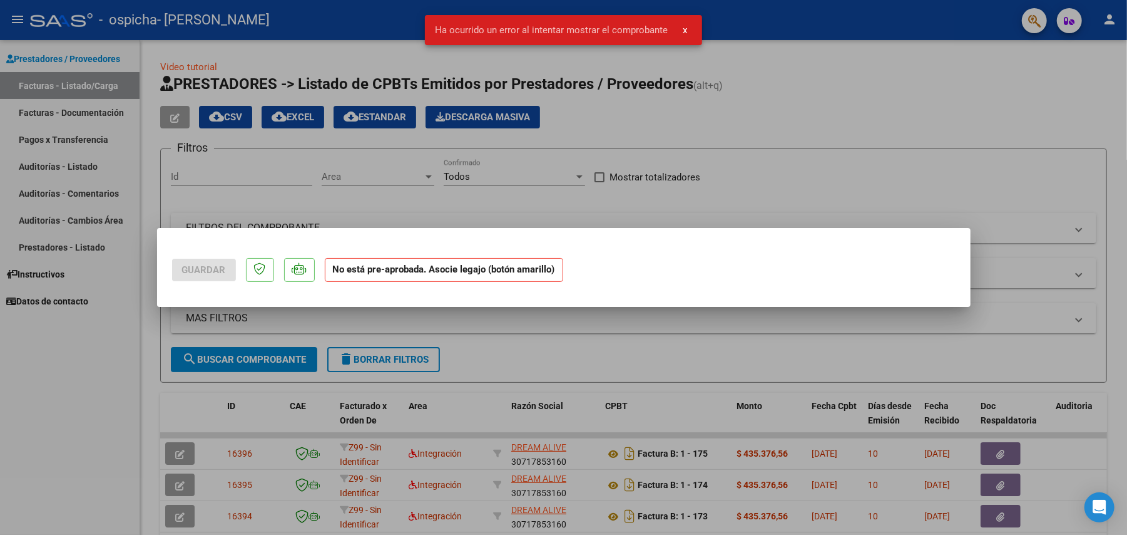
click at [635, 356] on div at bounding box center [563, 267] width 1127 height 535
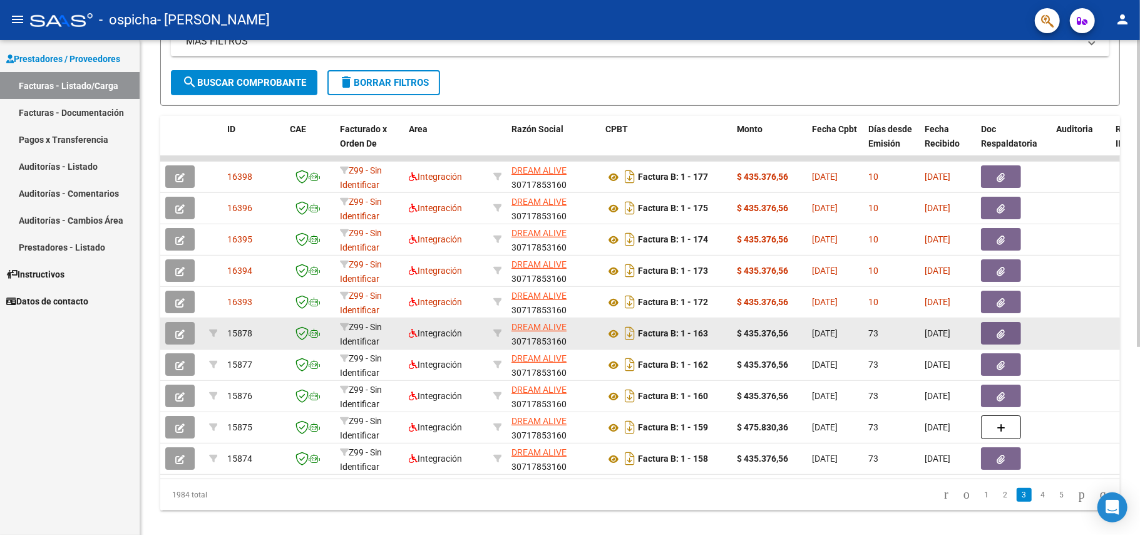
scroll to position [304, 0]
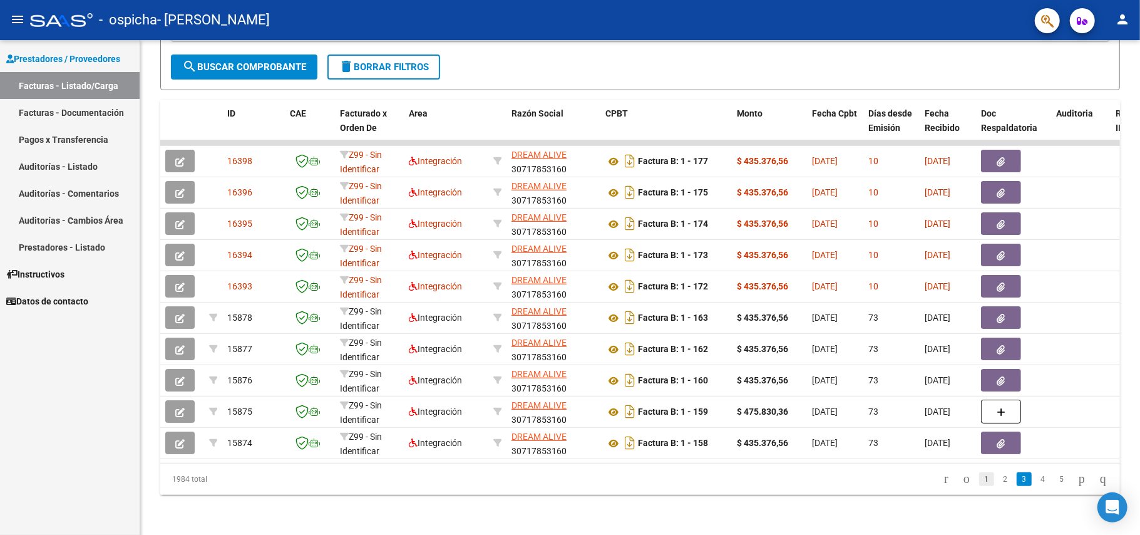
click at [979, 478] on link "1" at bounding box center [986, 479] width 15 height 14
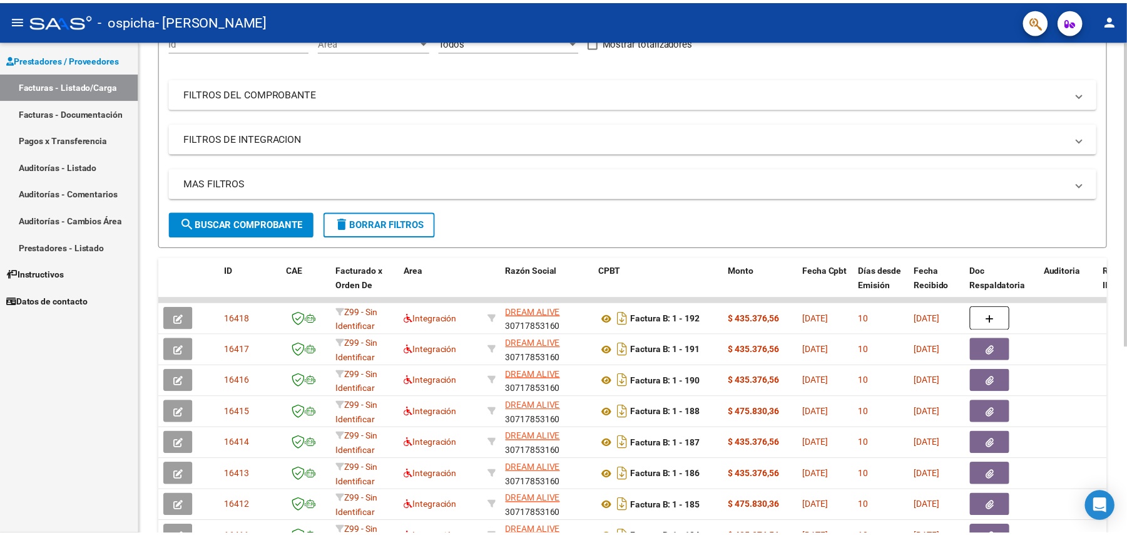
scroll to position [0, 0]
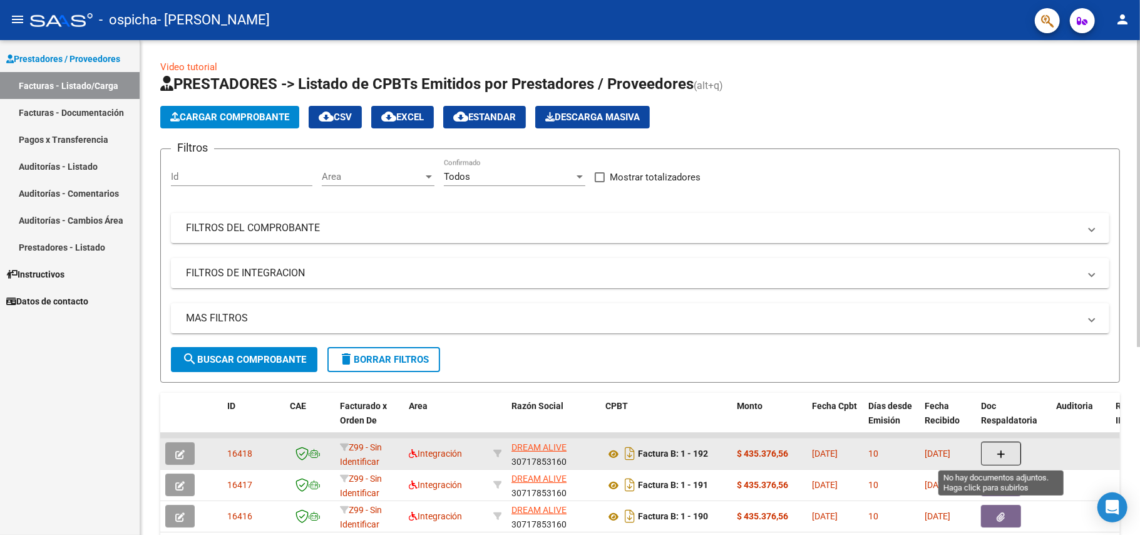
click at [1005, 451] on button "button" at bounding box center [1001, 453] width 40 height 24
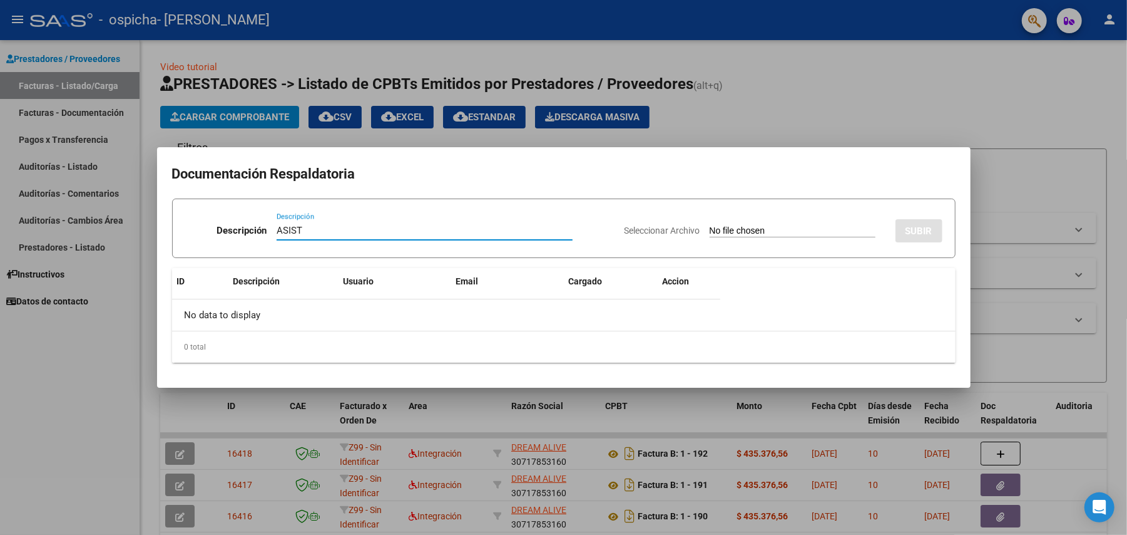
type input "ASIST"
click at [736, 227] on input "Seleccionar Archivo" at bounding box center [793, 231] width 166 height 12
type input "C:\fakepath\Asiste [PERSON_NAME] 07-2025.pdf"
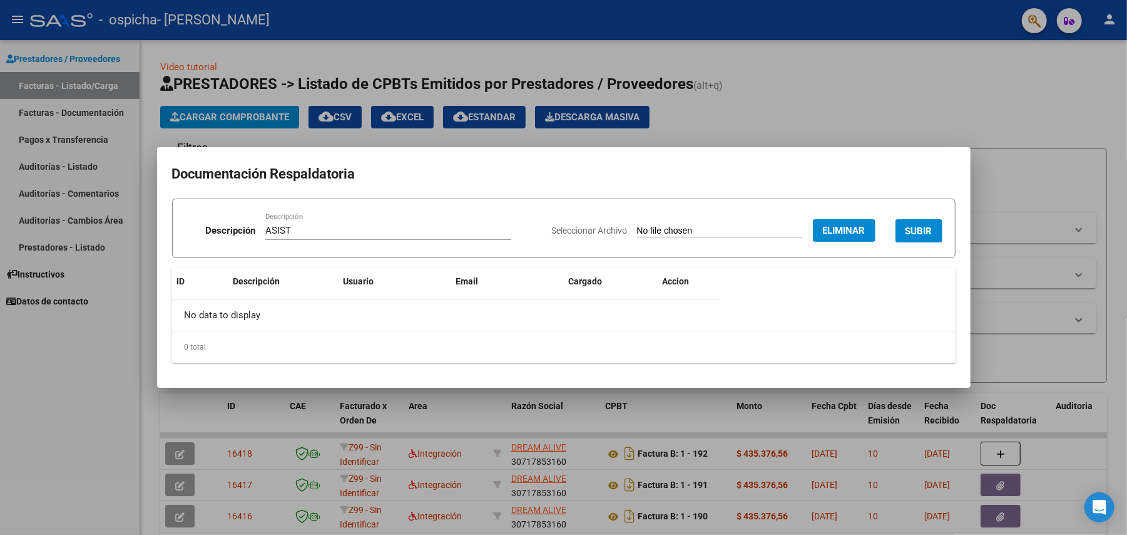
click at [913, 230] on span "SUBIR" at bounding box center [919, 230] width 27 height 11
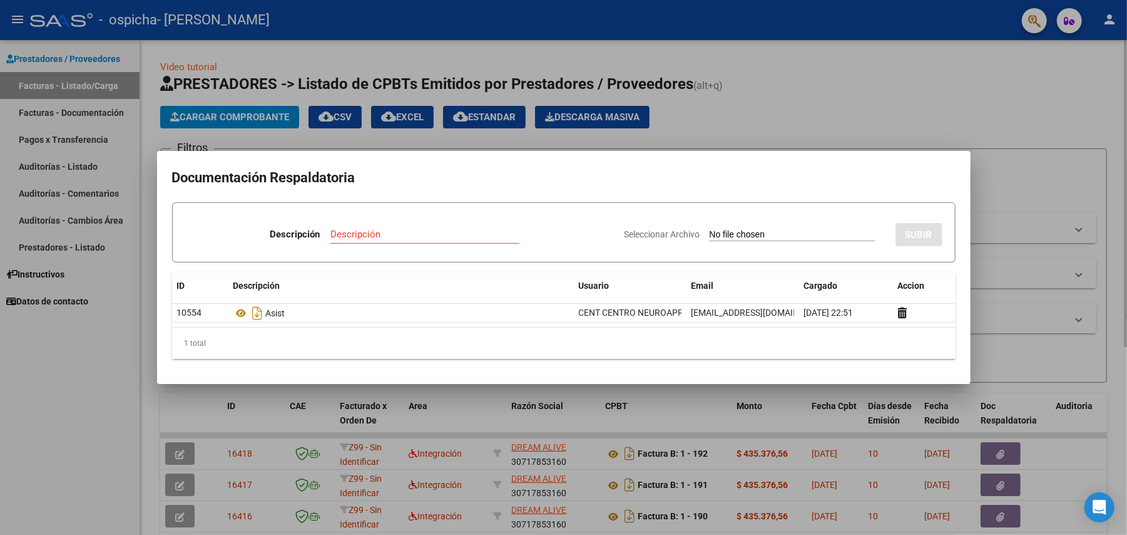
drag, startPoint x: 922, startPoint y: 96, endPoint x: 834, endPoint y: 109, distance: 88.6
click at [920, 99] on div at bounding box center [563, 267] width 1127 height 535
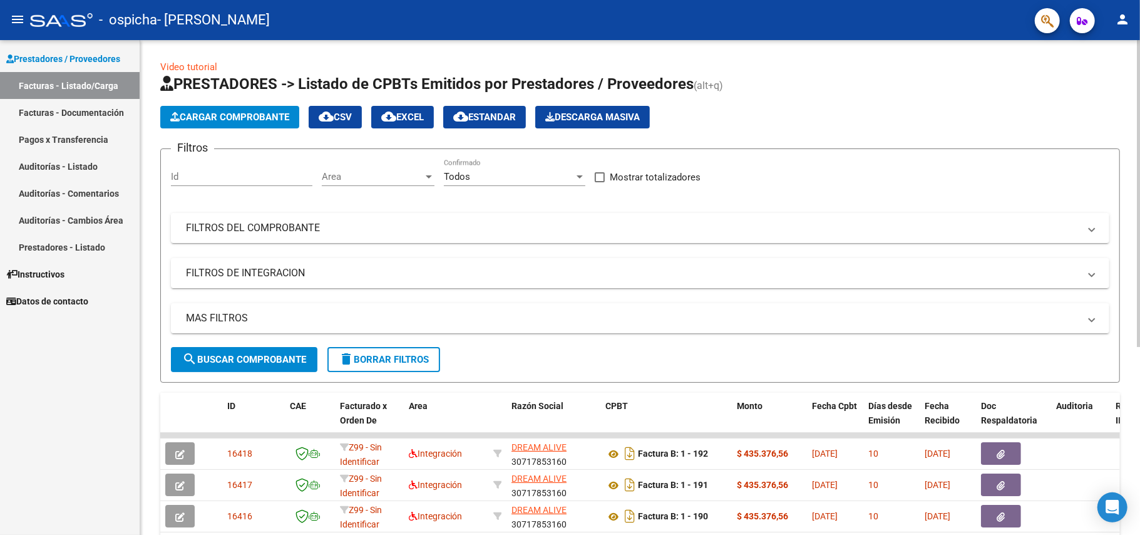
click at [223, 108] on button "Cargar Comprobante" at bounding box center [229, 117] width 139 height 23
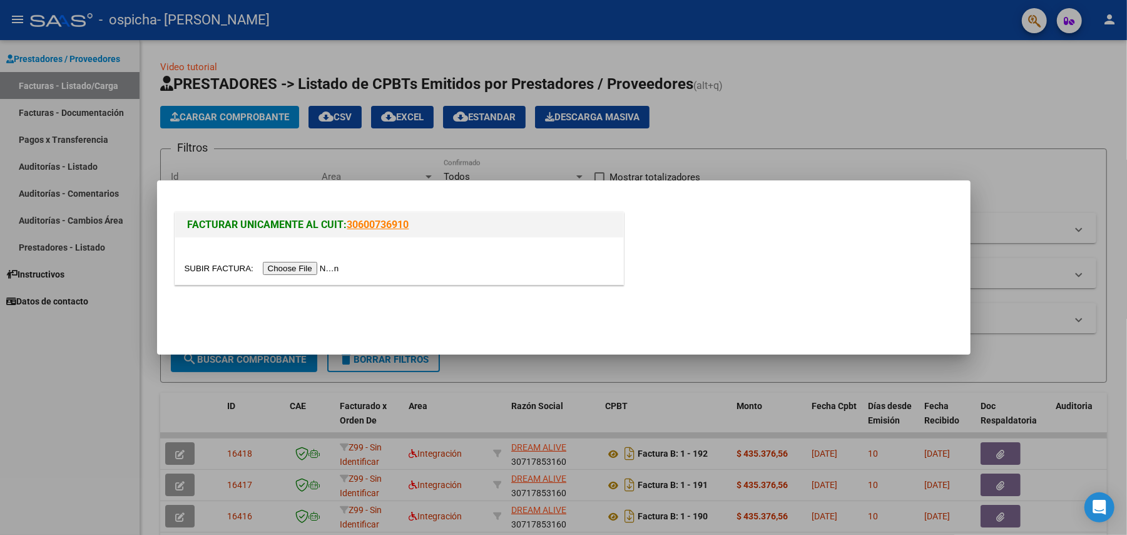
click at [316, 269] on input "file" at bounding box center [264, 268] width 158 height 13
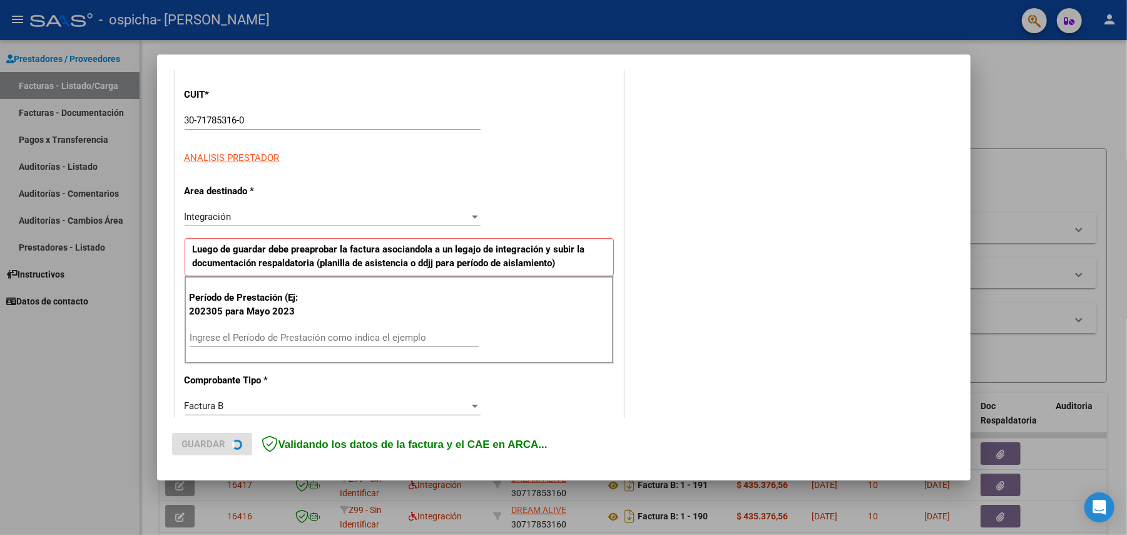
scroll to position [167, 0]
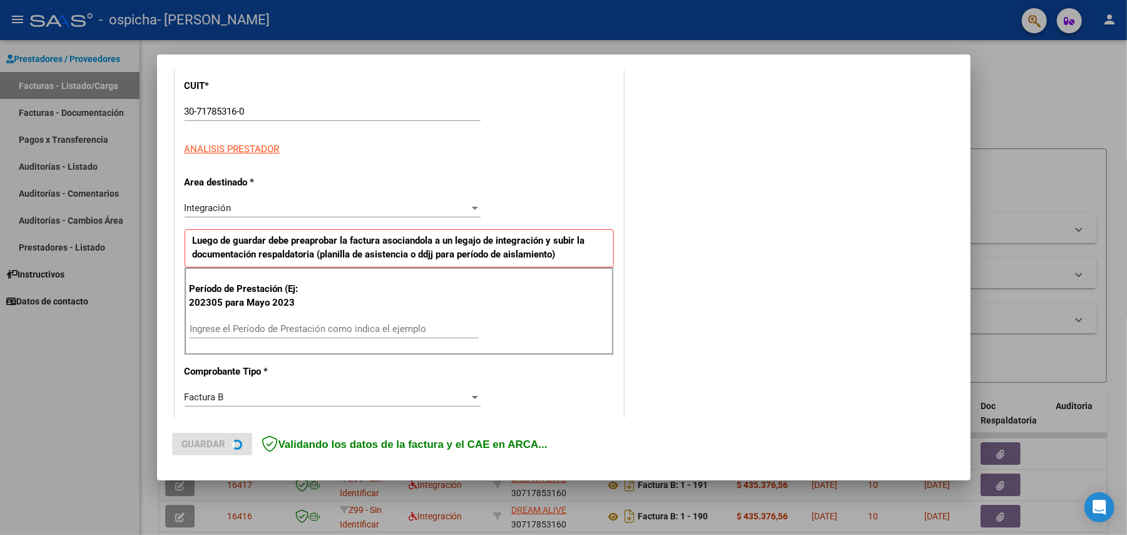
click at [303, 321] on div "Ingrese el Período de Prestación como indica el ejemplo" at bounding box center [334, 328] width 289 height 19
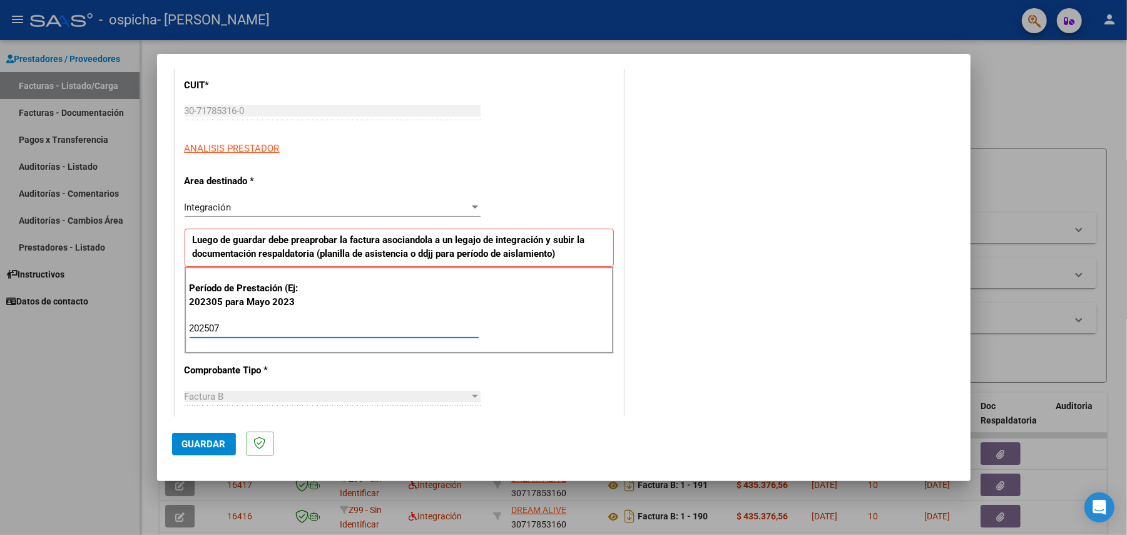
type input "202507"
click at [197, 439] on span "Guardar" at bounding box center [204, 443] width 44 height 11
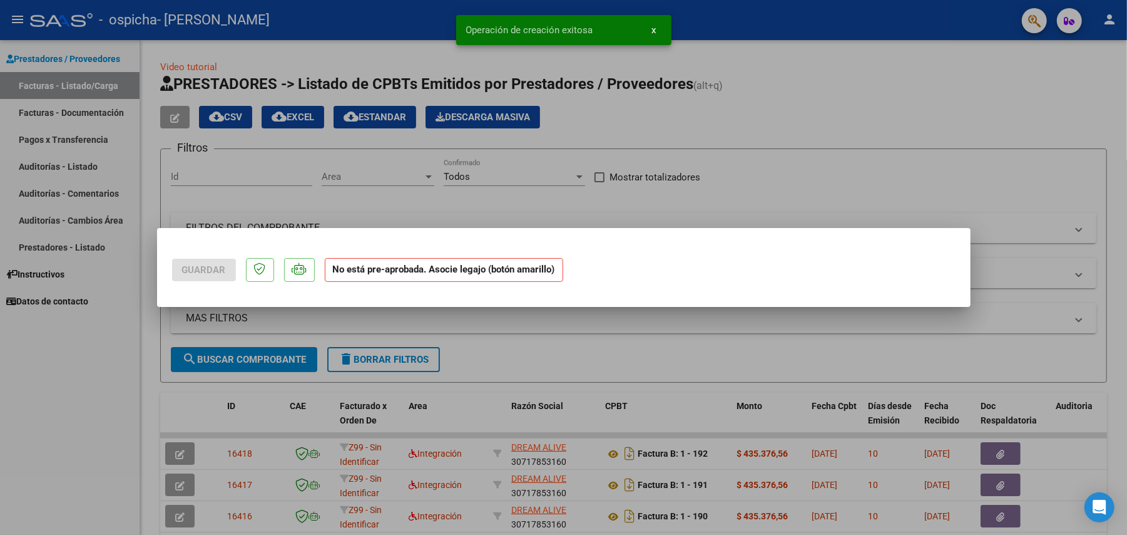
scroll to position [0, 0]
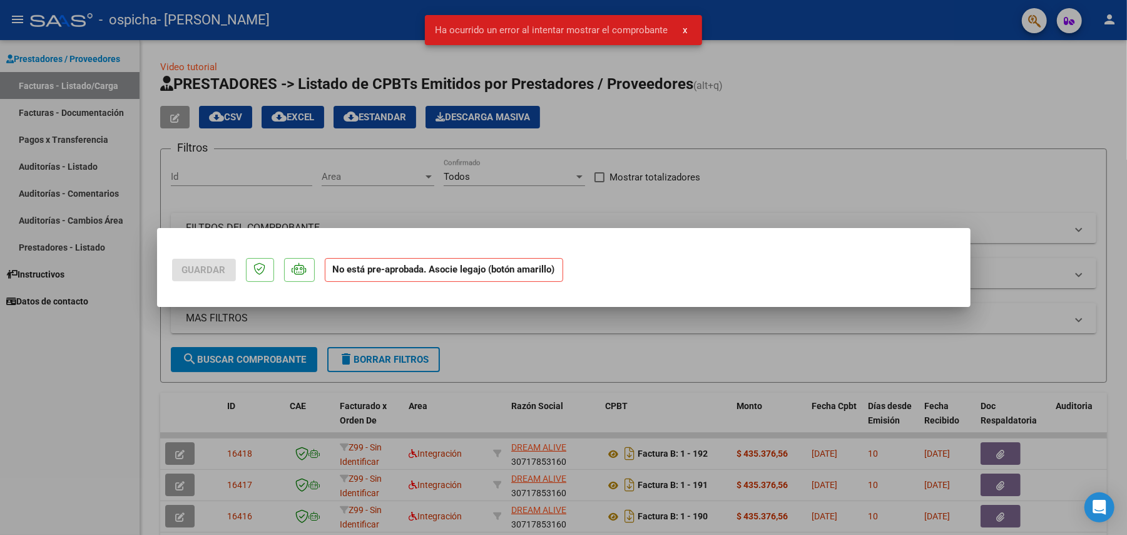
click at [96, 403] on div at bounding box center [563, 267] width 1127 height 535
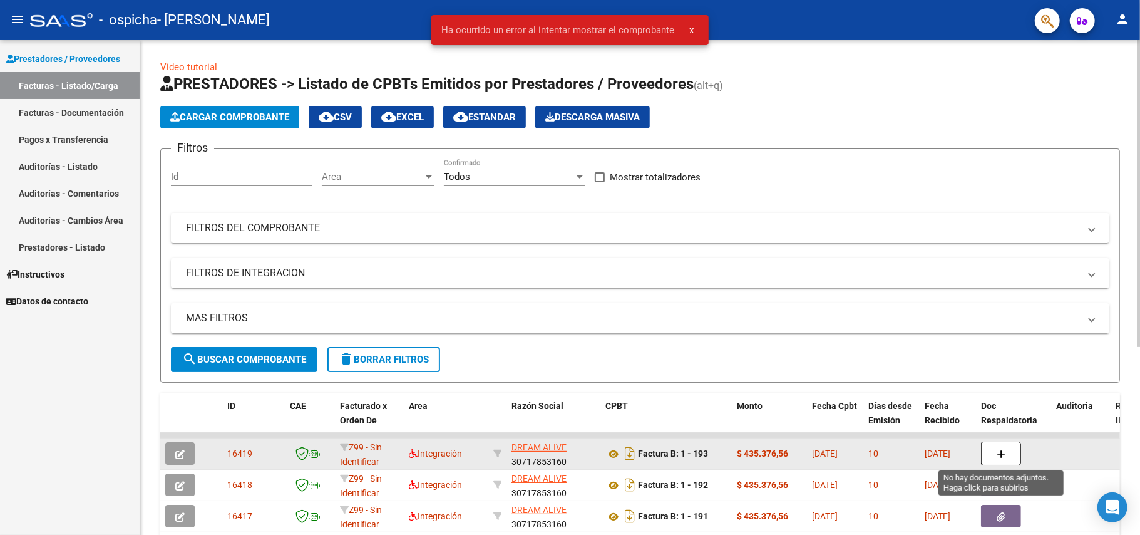
click at [992, 443] on button "button" at bounding box center [1001, 453] width 40 height 24
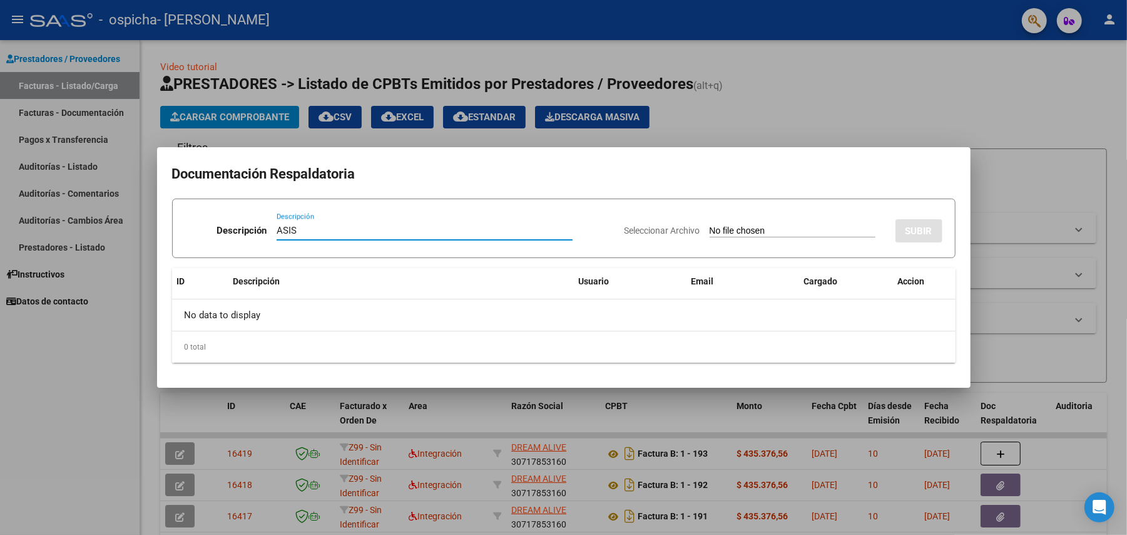
type input "ASIS"
click at [744, 228] on input "Seleccionar Archivo" at bounding box center [793, 231] width 166 height 12
type input "C:\fakepath\Asist [PERSON_NAME] terapias 07-2025.pdf"
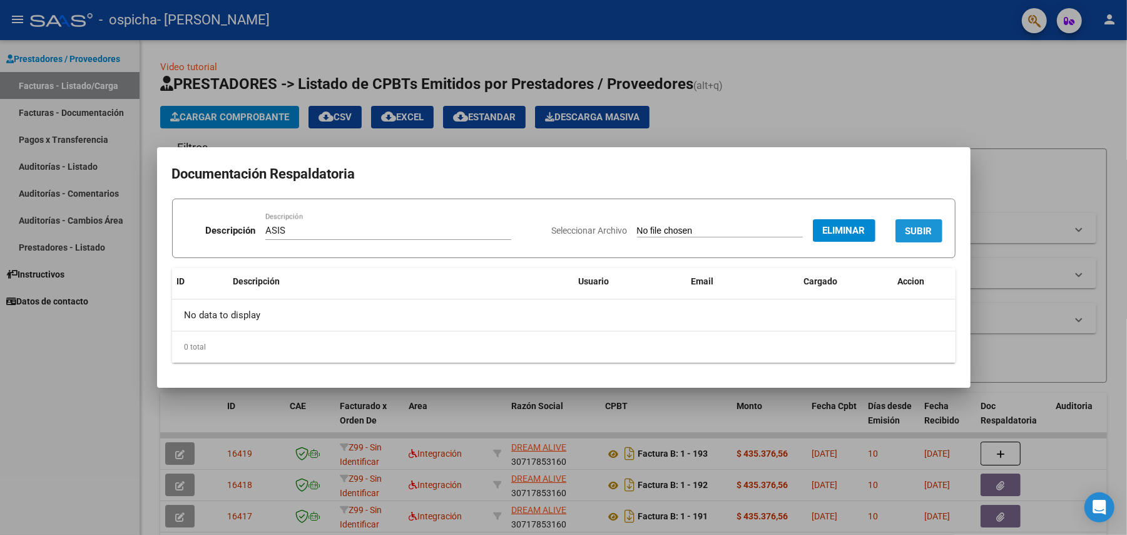
click at [924, 228] on span "SUBIR" at bounding box center [919, 230] width 27 height 11
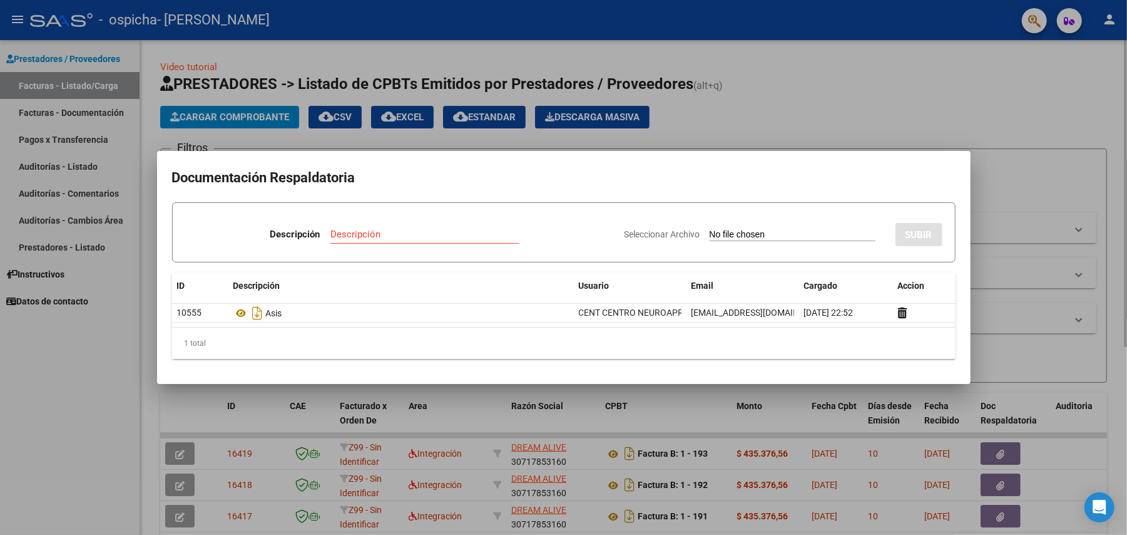
drag, startPoint x: 871, startPoint y: 111, endPoint x: 849, endPoint y: 116, distance: 22.5
click at [866, 111] on div at bounding box center [563, 267] width 1127 height 535
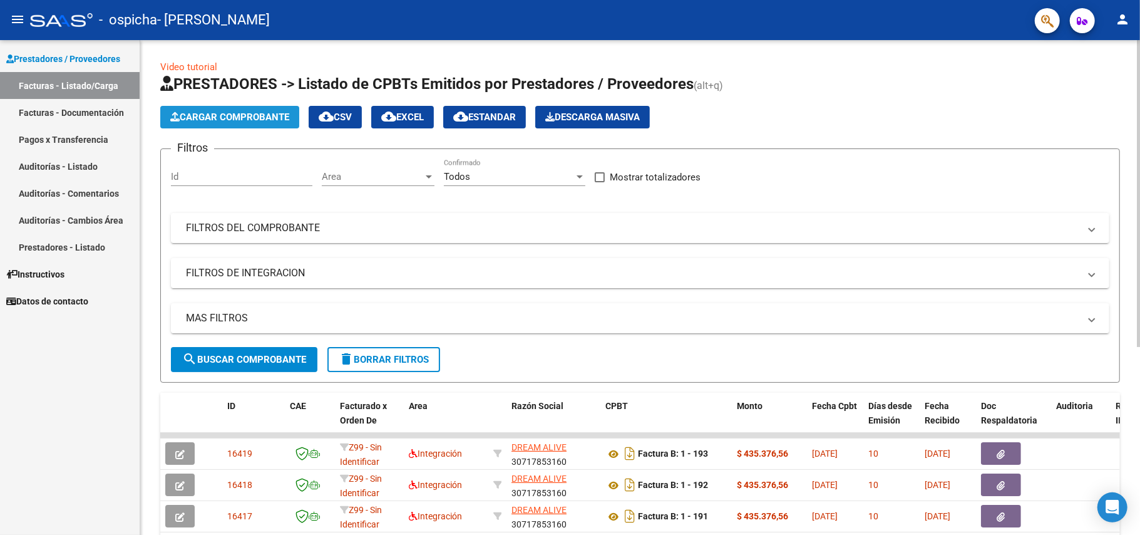
click at [257, 106] on button "Cargar Comprobante" at bounding box center [229, 117] width 139 height 23
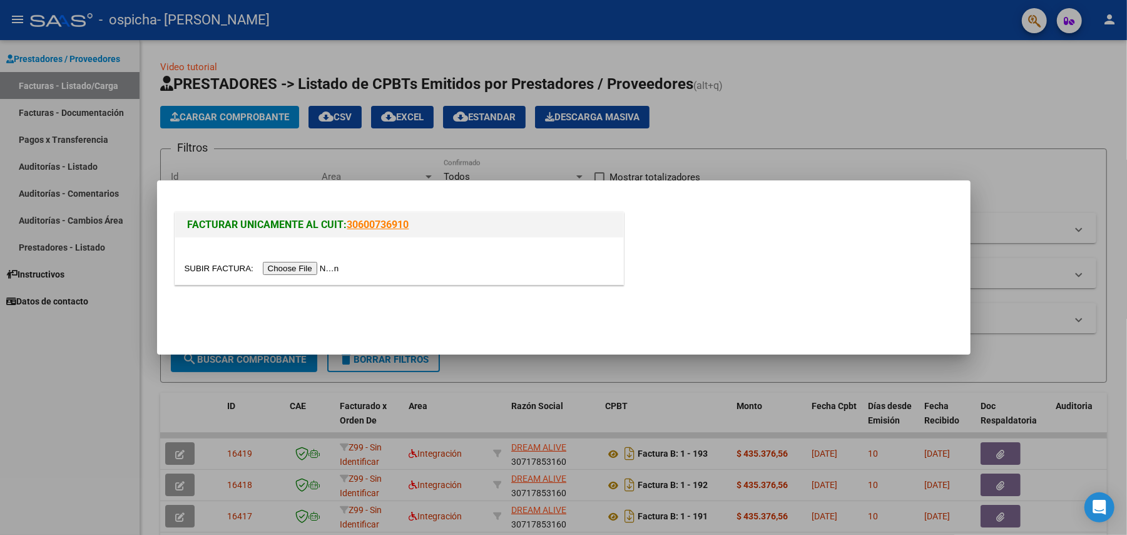
click at [324, 264] on input "file" at bounding box center [264, 268] width 158 height 13
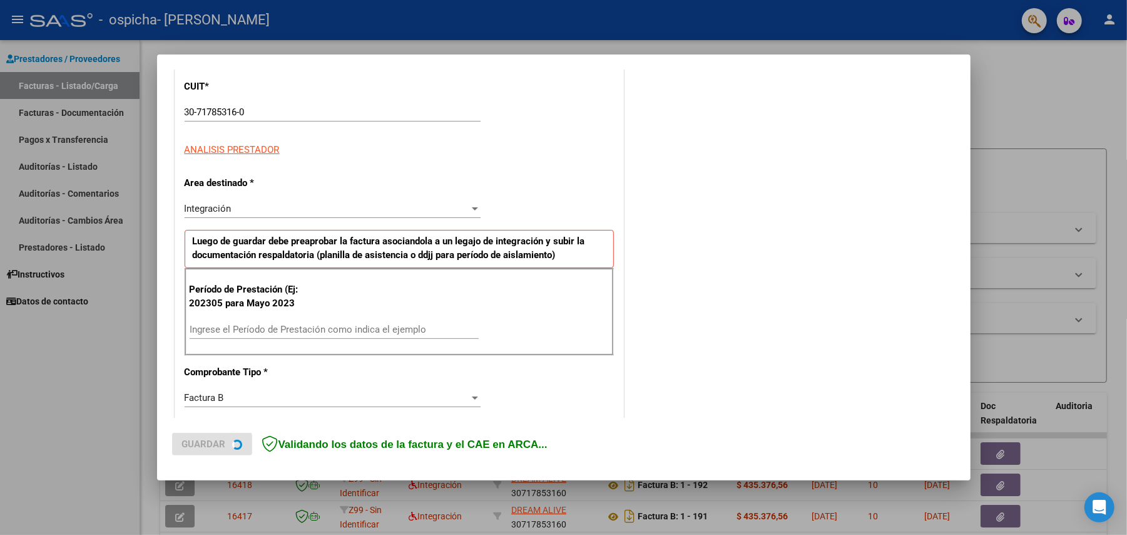
scroll to position [167, 0]
click at [403, 334] on div "Ingrese el Período de Prestación como indica el ejemplo" at bounding box center [334, 328] width 289 height 19
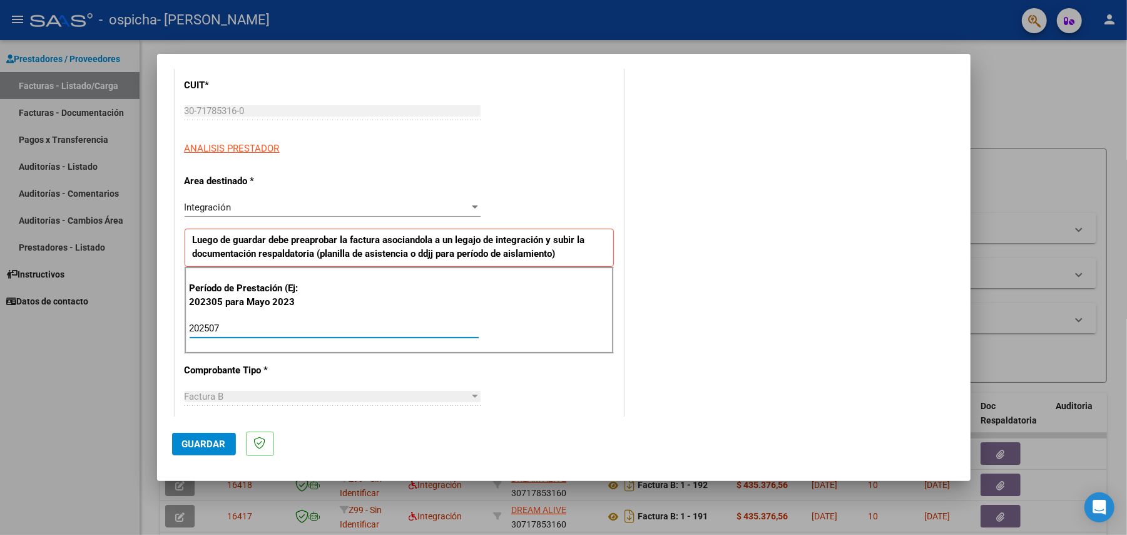
type input "202507"
click at [202, 434] on button "Guardar" at bounding box center [204, 444] width 64 height 23
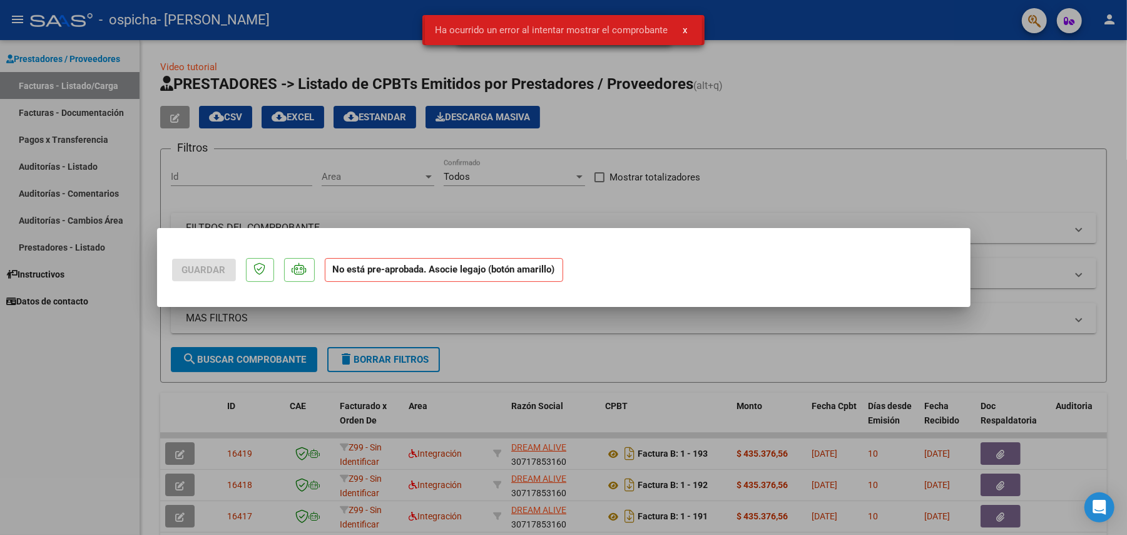
click at [1010, 431] on div at bounding box center [563, 267] width 1127 height 535
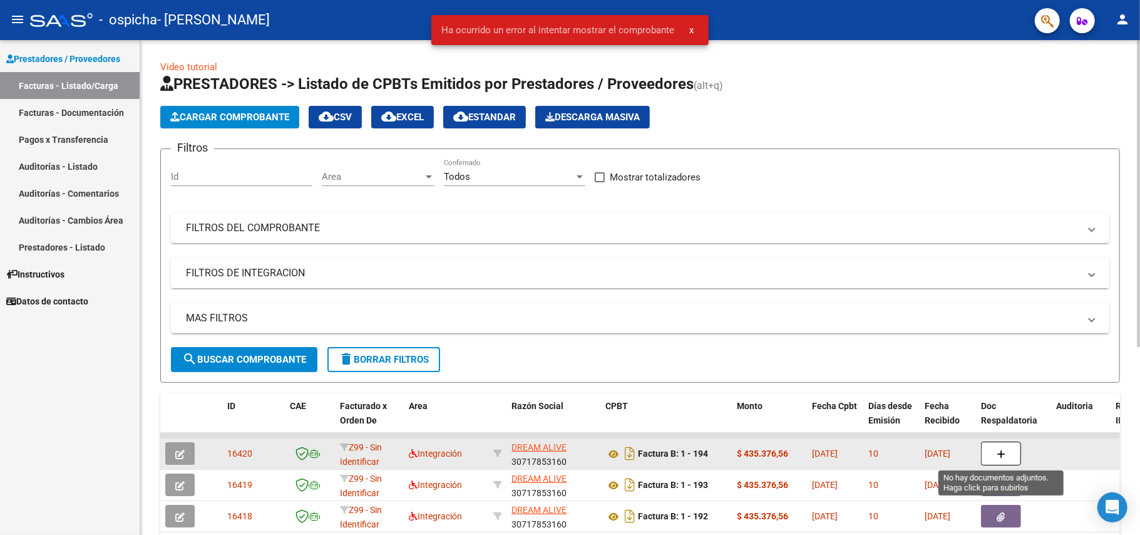
click at [995, 449] on button "button" at bounding box center [1001, 453] width 40 height 24
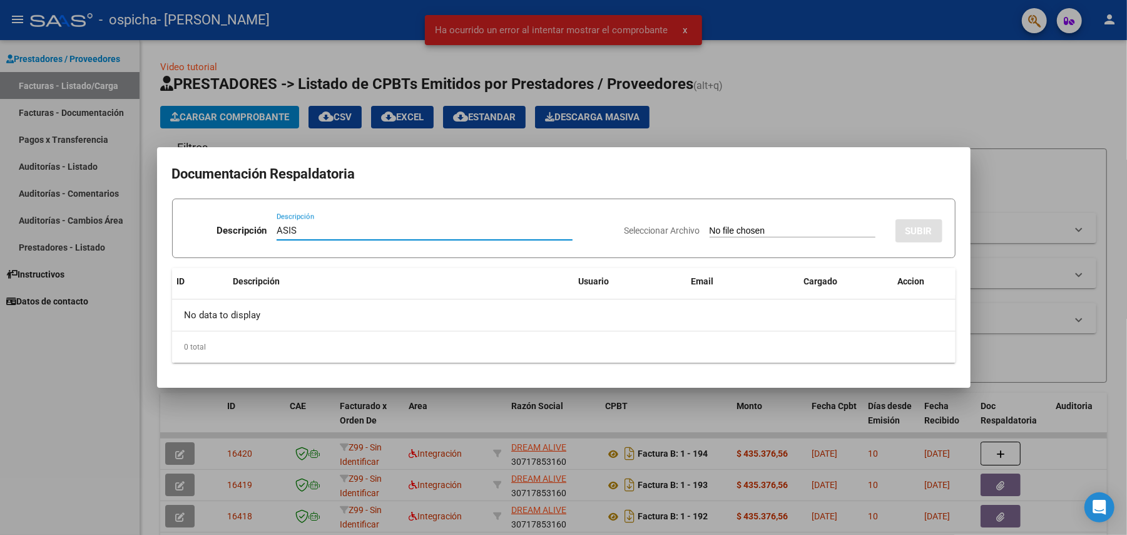
type input "ASIS"
click at [771, 229] on input "Seleccionar Archivo" at bounding box center [793, 231] width 166 height 12
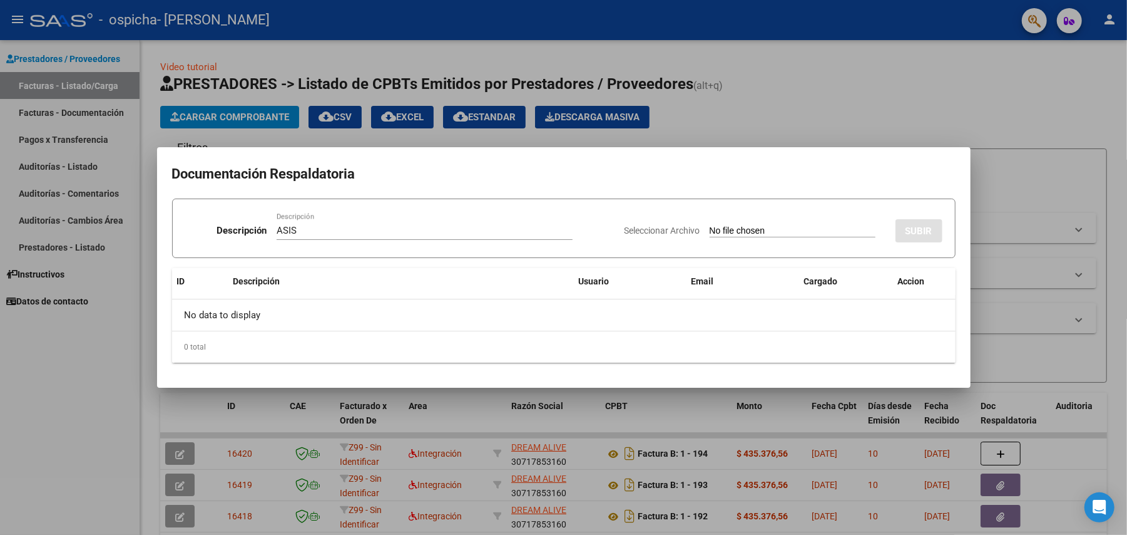
type input "C:\fakepath\Asist [PERSON_NAME] 07-2025.pdf"
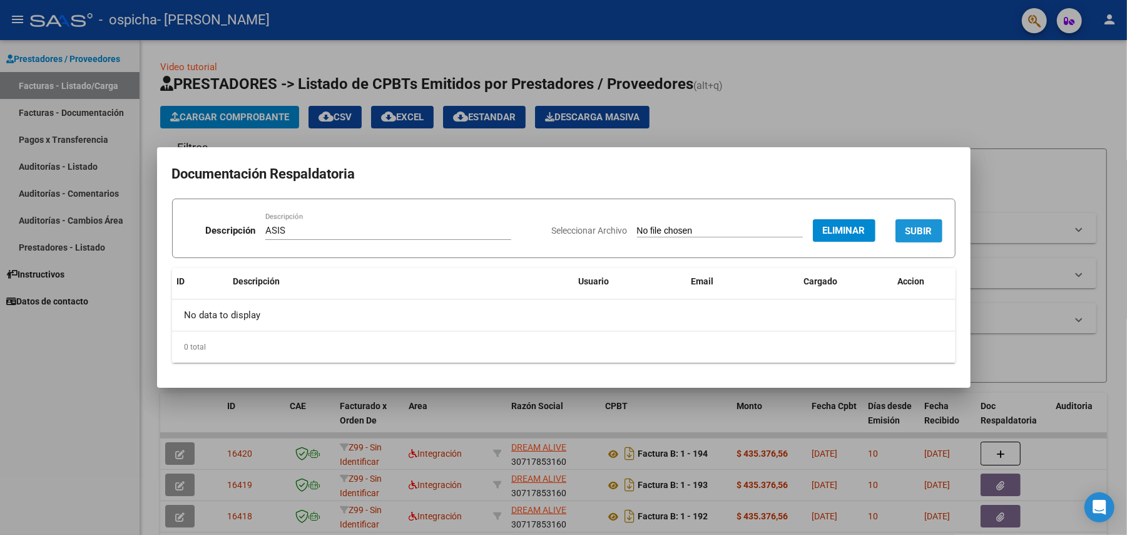
click at [910, 231] on span "SUBIR" at bounding box center [919, 230] width 27 height 11
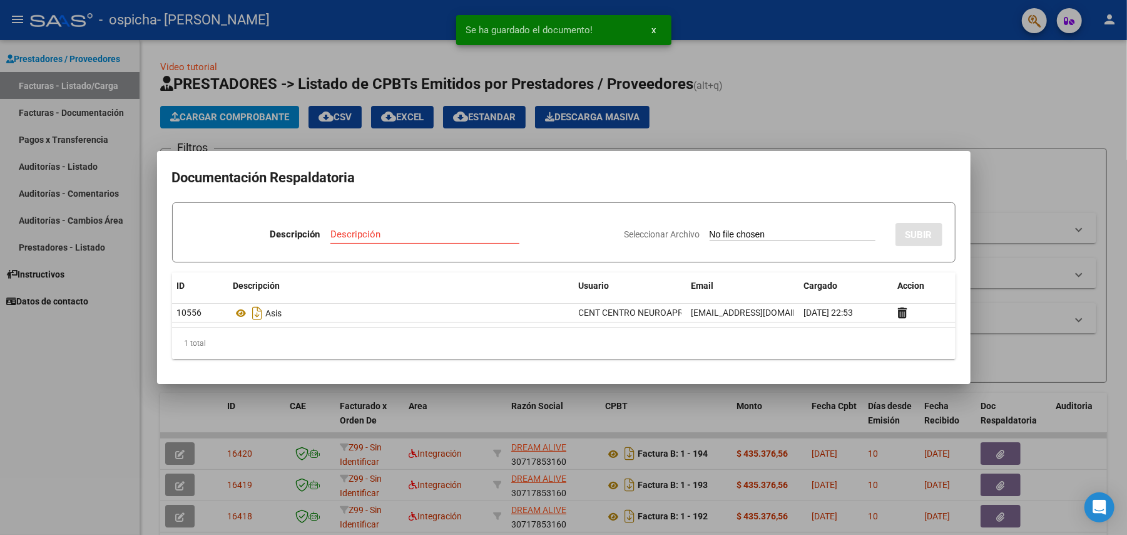
click at [752, 101] on div at bounding box center [563, 267] width 1127 height 535
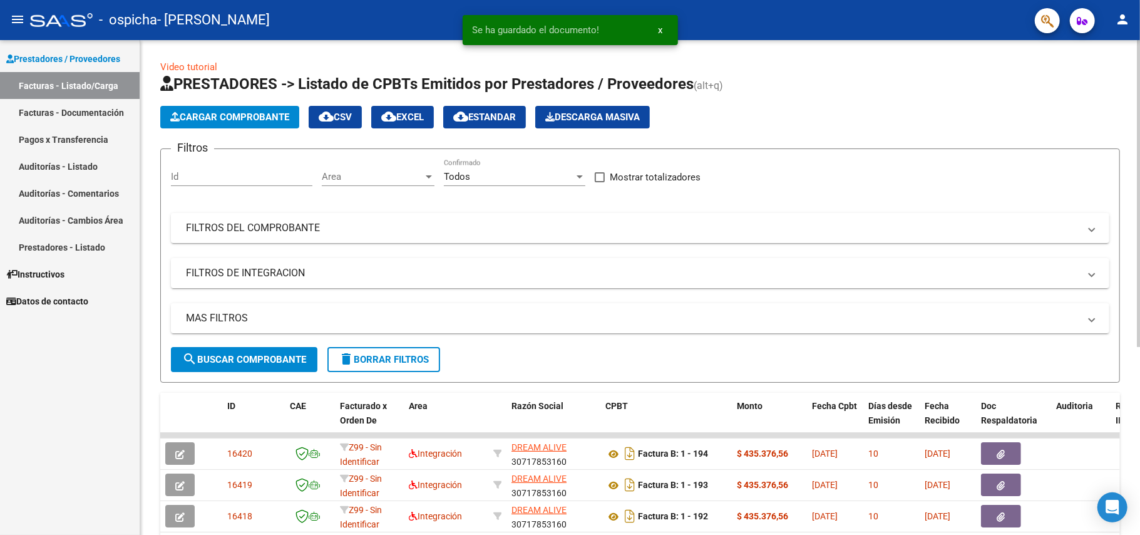
click at [227, 114] on span "Cargar Comprobante" at bounding box center [229, 116] width 119 height 11
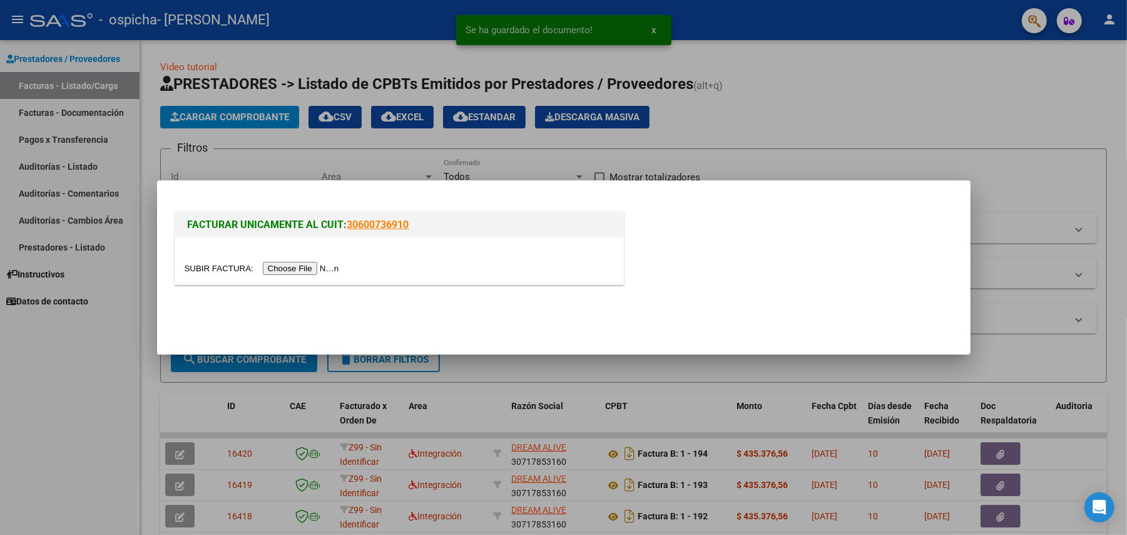
click at [322, 267] on input "file" at bounding box center [264, 268] width 158 height 13
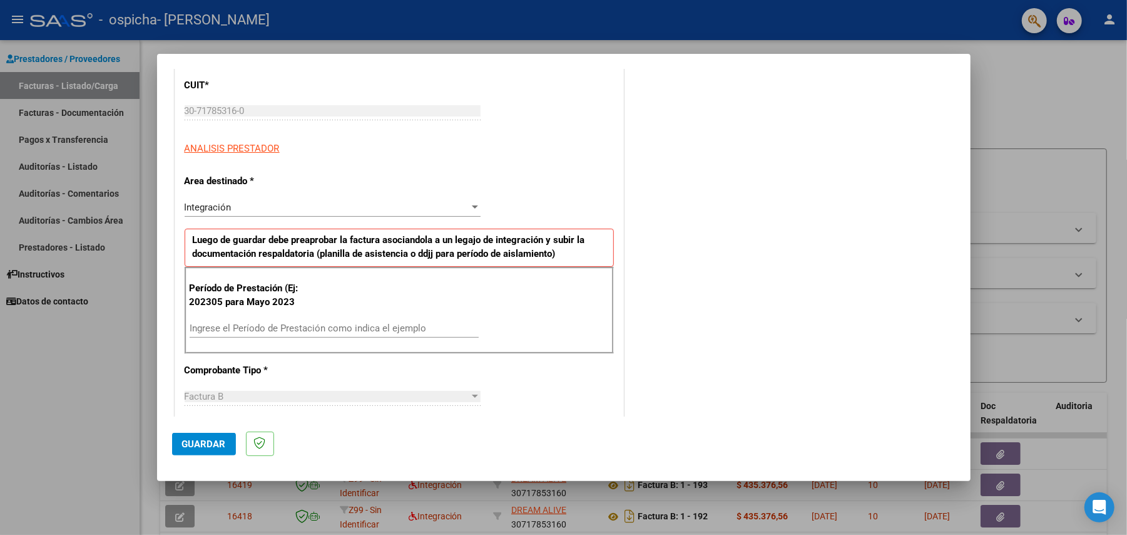
scroll to position [250, 0]
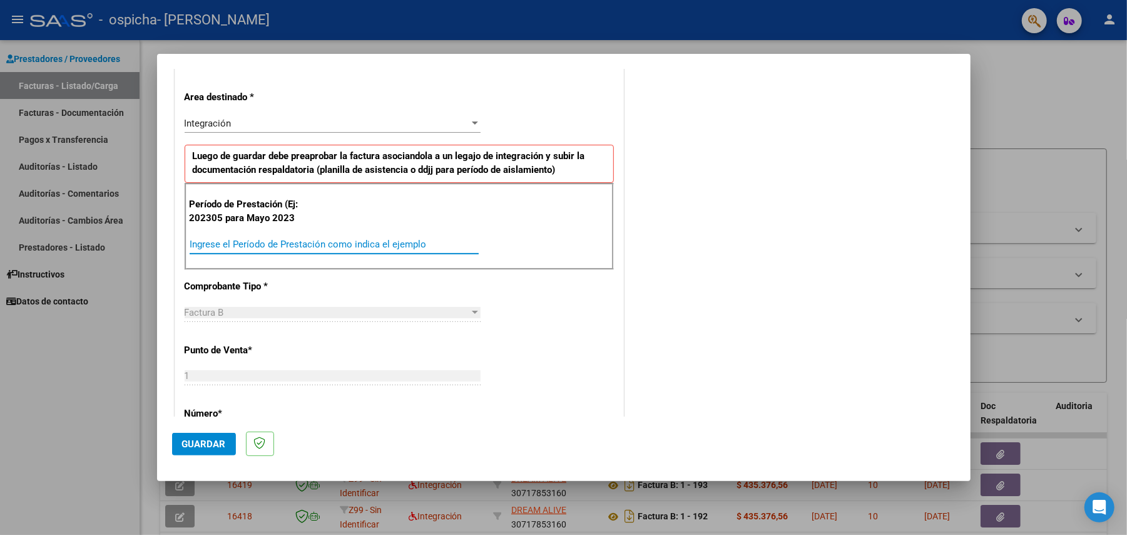
click at [310, 244] on input "Ingrese el Período de Prestación como indica el ejemplo" at bounding box center [334, 243] width 289 height 11
type input "202507"
click at [203, 442] on span "Guardar" at bounding box center [204, 443] width 44 height 11
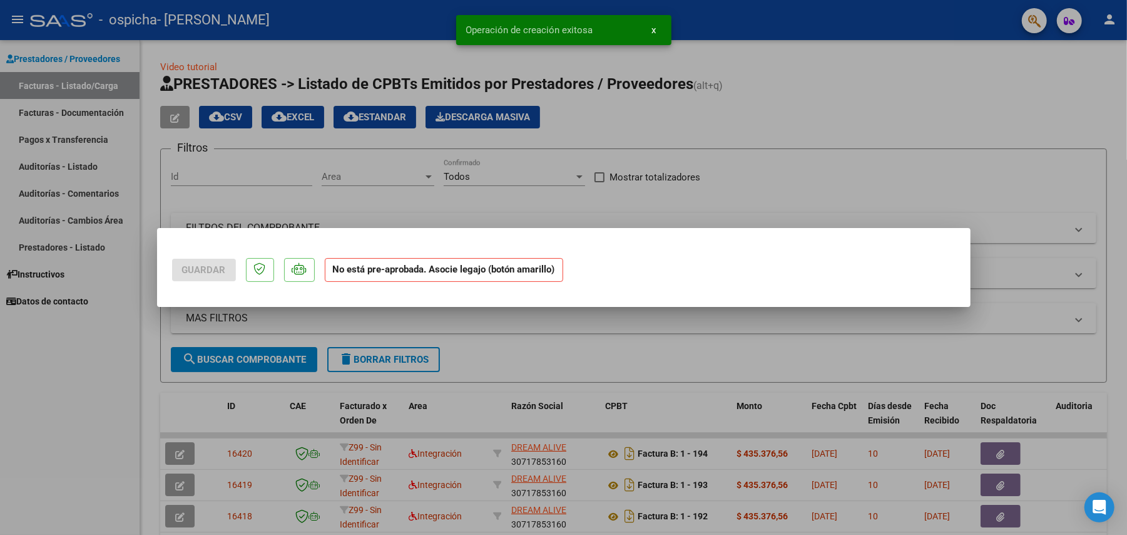
scroll to position [0, 0]
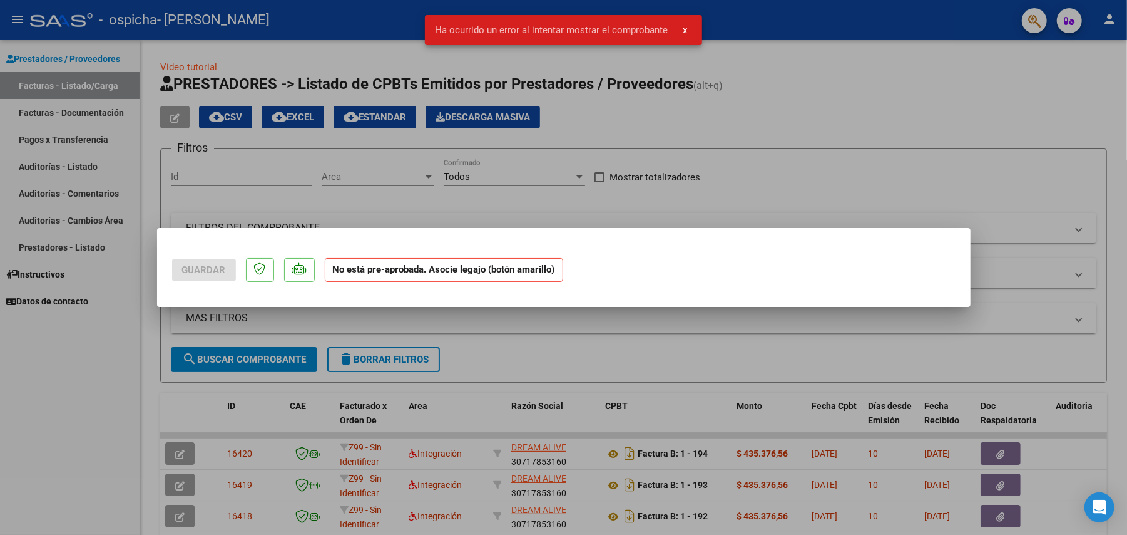
click at [125, 392] on div at bounding box center [563, 267] width 1127 height 535
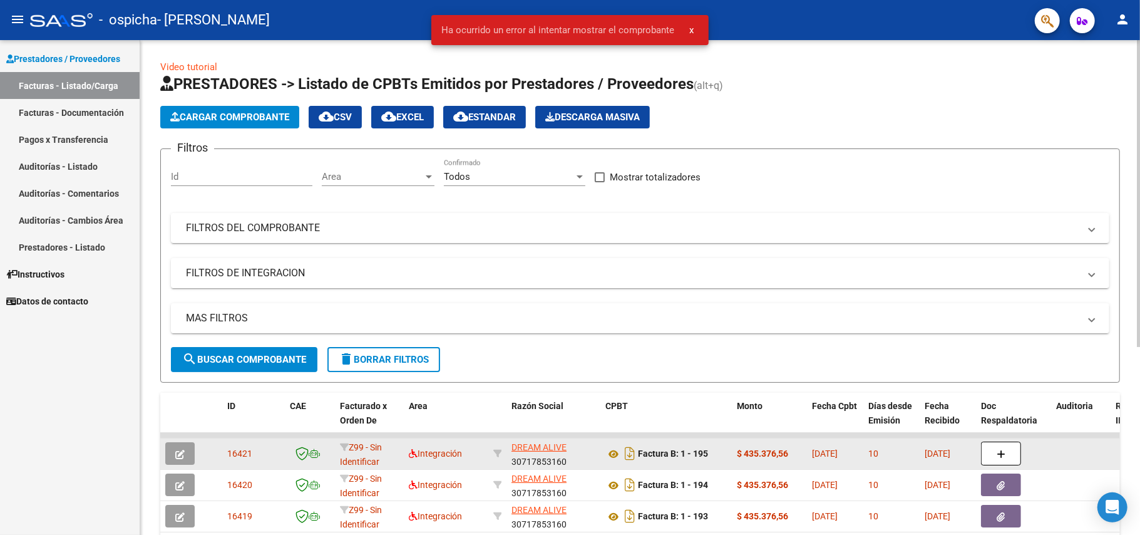
click at [1022, 456] on div at bounding box center [1013, 453] width 65 height 24
click at [1008, 451] on button "button" at bounding box center [1001, 453] width 40 height 24
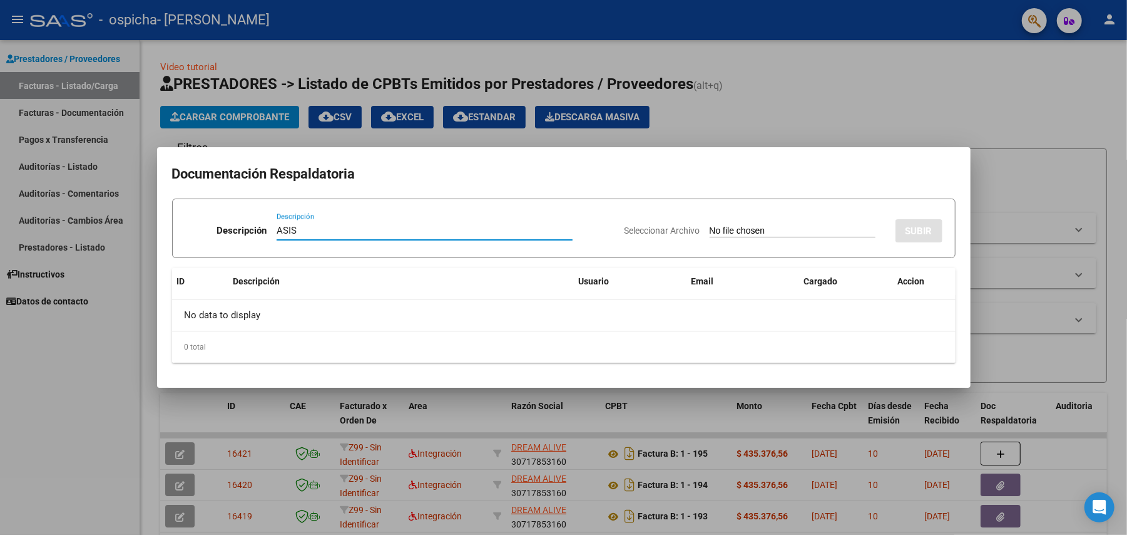
type input "ASIS"
click at [715, 228] on input "Seleccionar Archivo" at bounding box center [793, 231] width 166 height 12
type input "C:\fakepath\Asist [PERSON_NAME] terapias 07-2025.pdf"
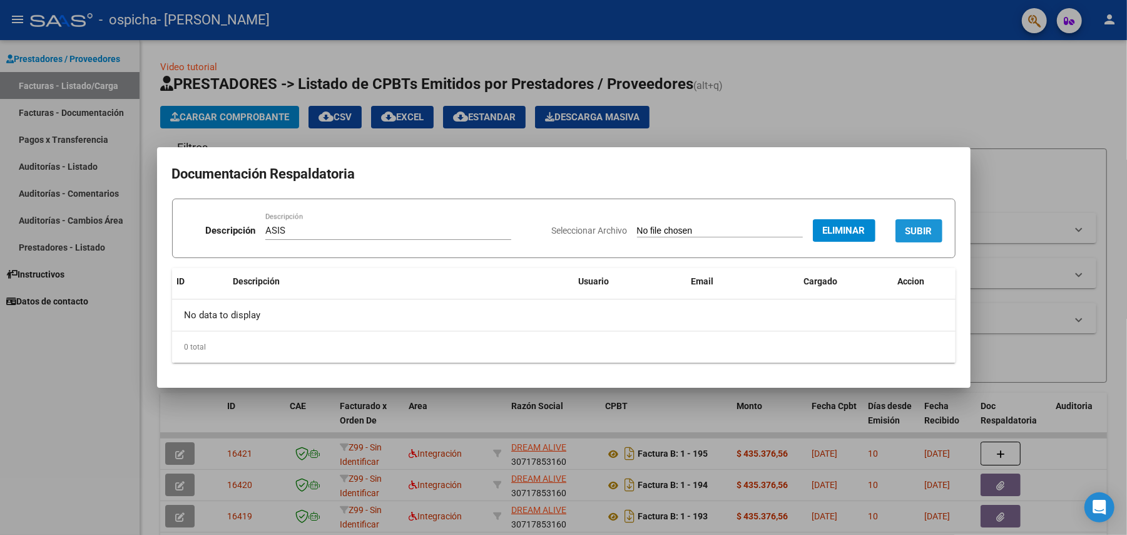
click at [930, 227] on span "SUBIR" at bounding box center [919, 230] width 27 height 11
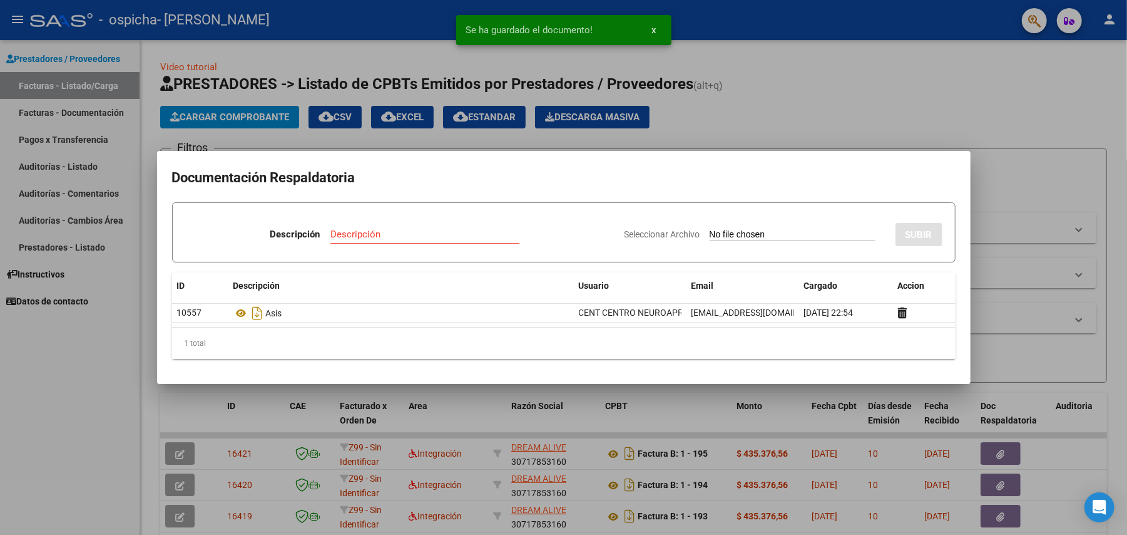
click at [877, 116] on div at bounding box center [563, 267] width 1127 height 535
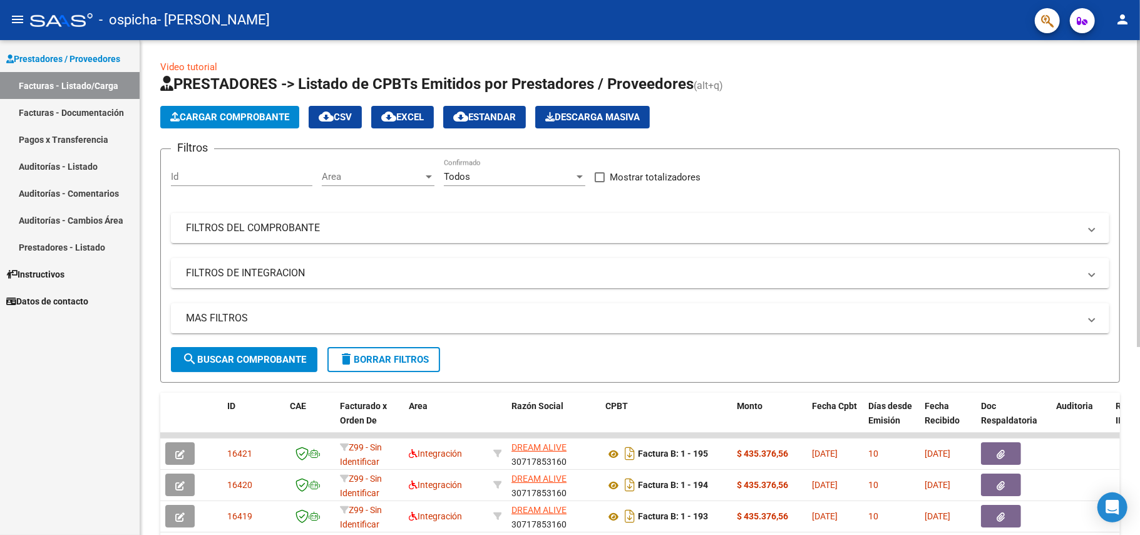
click at [215, 119] on span "Cargar Comprobante" at bounding box center [229, 116] width 119 height 11
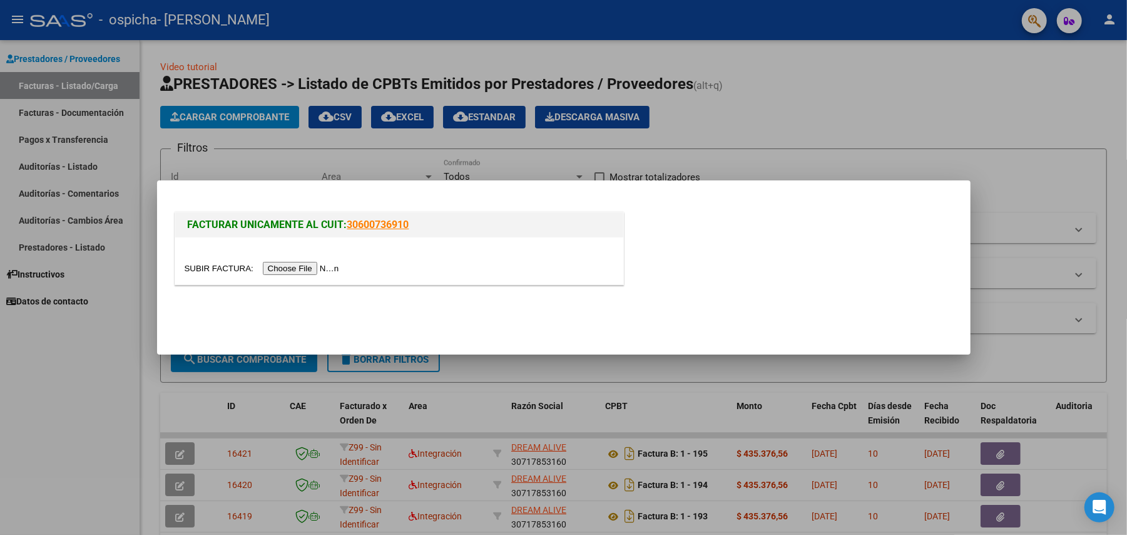
click at [299, 264] on input "file" at bounding box center [264, 268] width 158 height 13
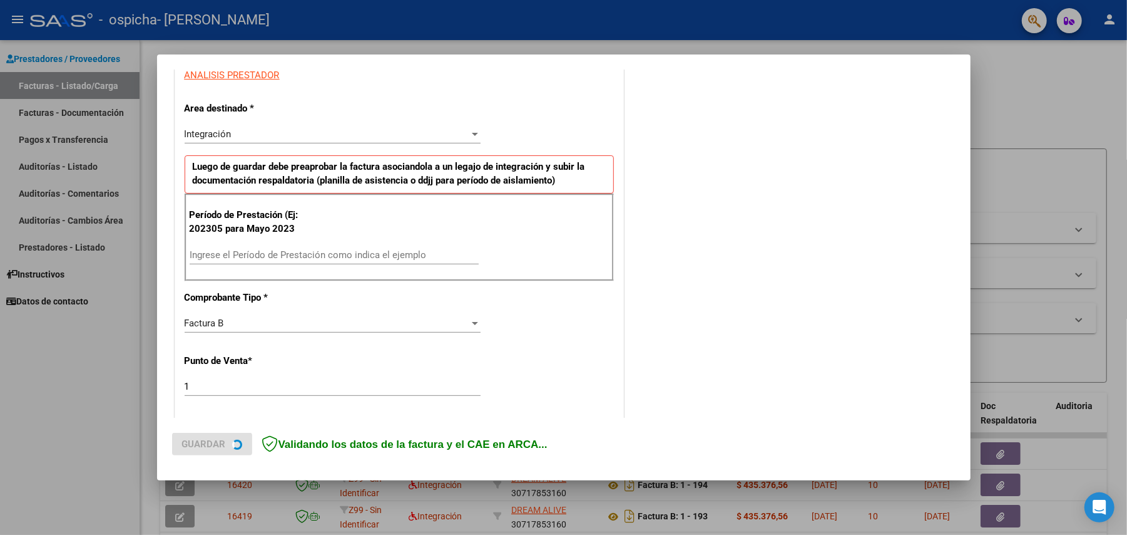
scroll to position [250, 0]
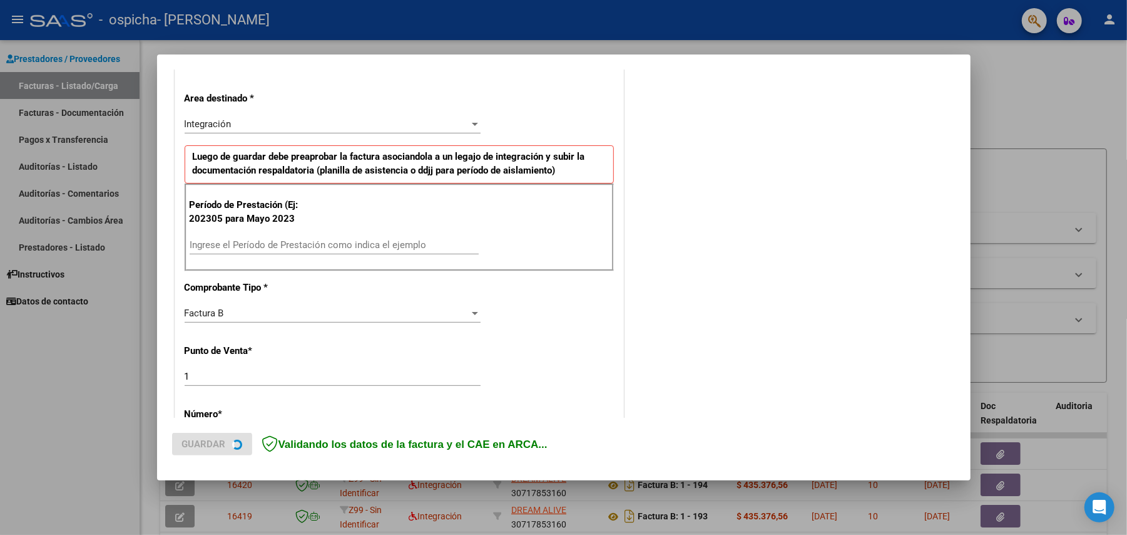
click at [321, 245] on input "Ingrese el Período de Prestación como indica el ejemplo" at bounding box center [334, 244] width 289 height 11
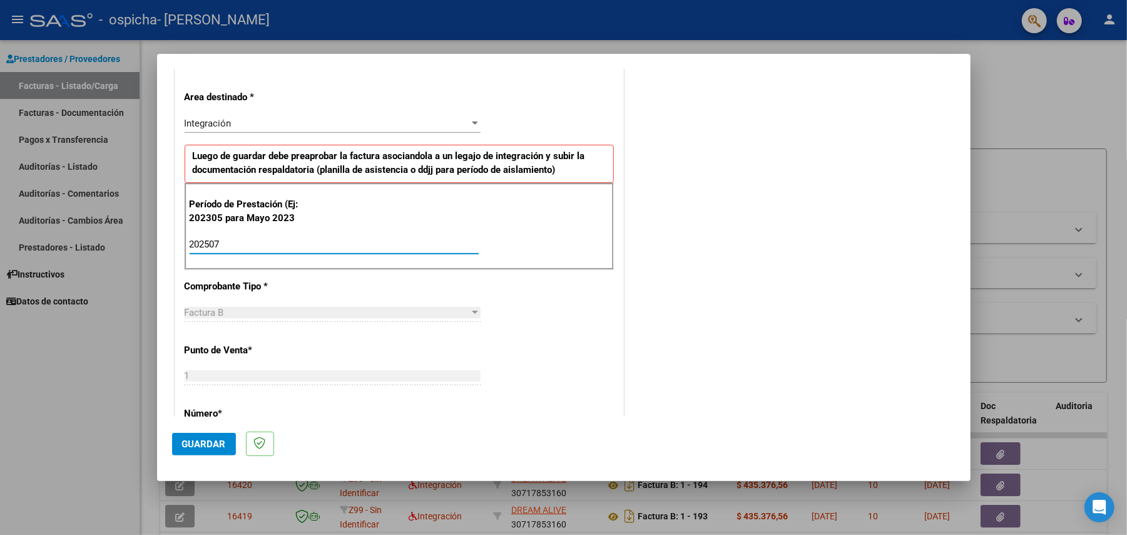
type input "202507"
click at [202, 443] on span "Guardar" at bounding box center [204, 443] width 44 height 11
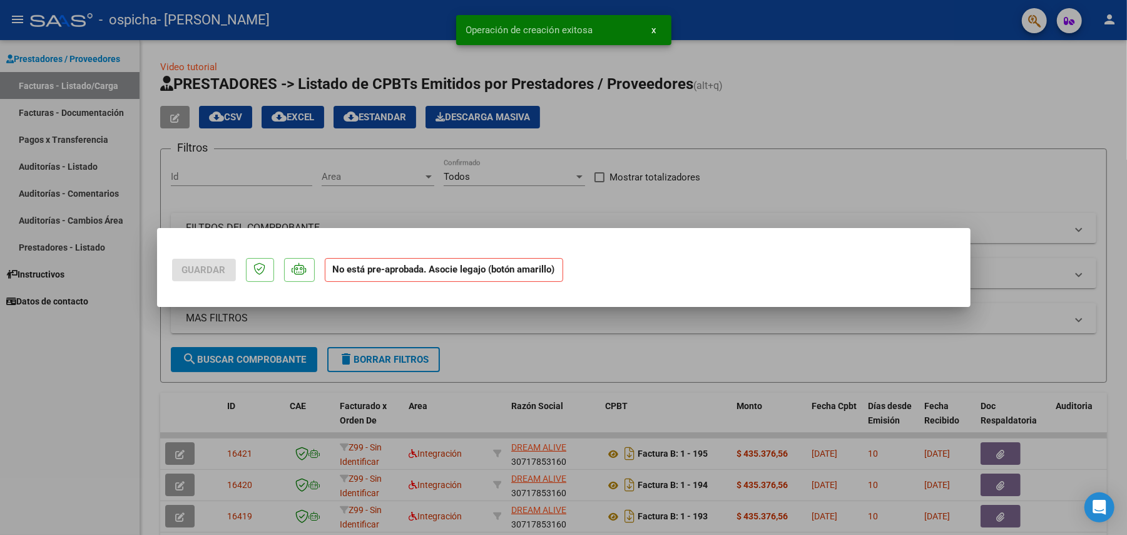
scroll to position [0, 0]
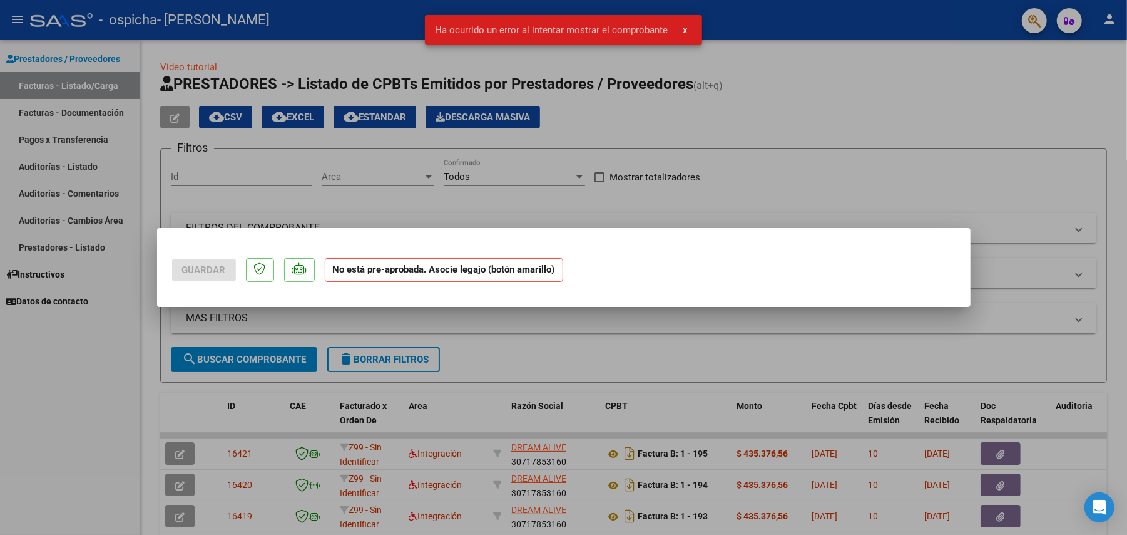
click at [572, 356] on div at bounding box center [563, 267] width 1127 height 535
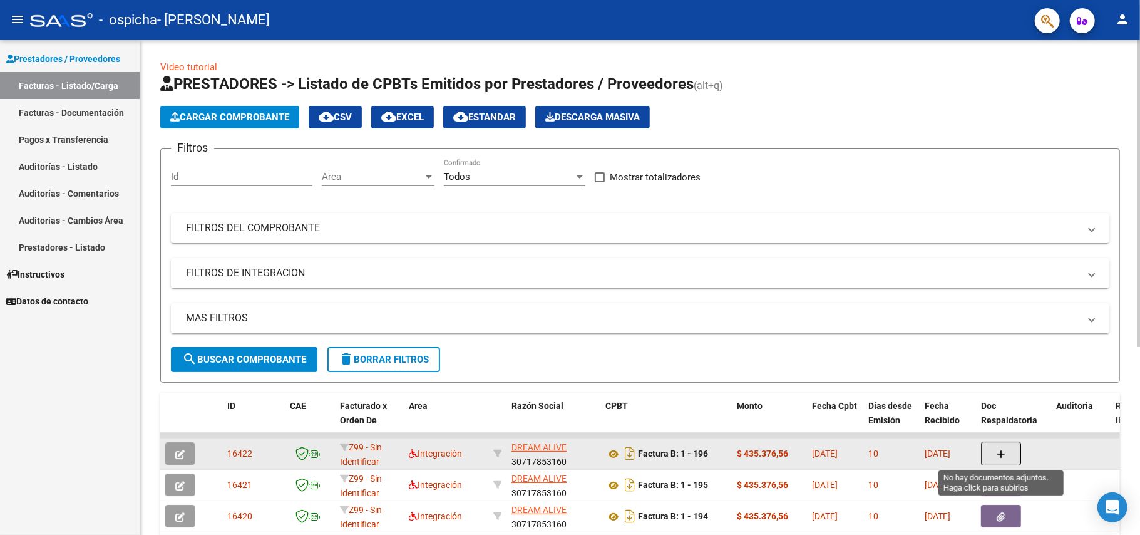
click at [998, 451] on icon "button" at bounding box center [1001, 453] width 9 height 9
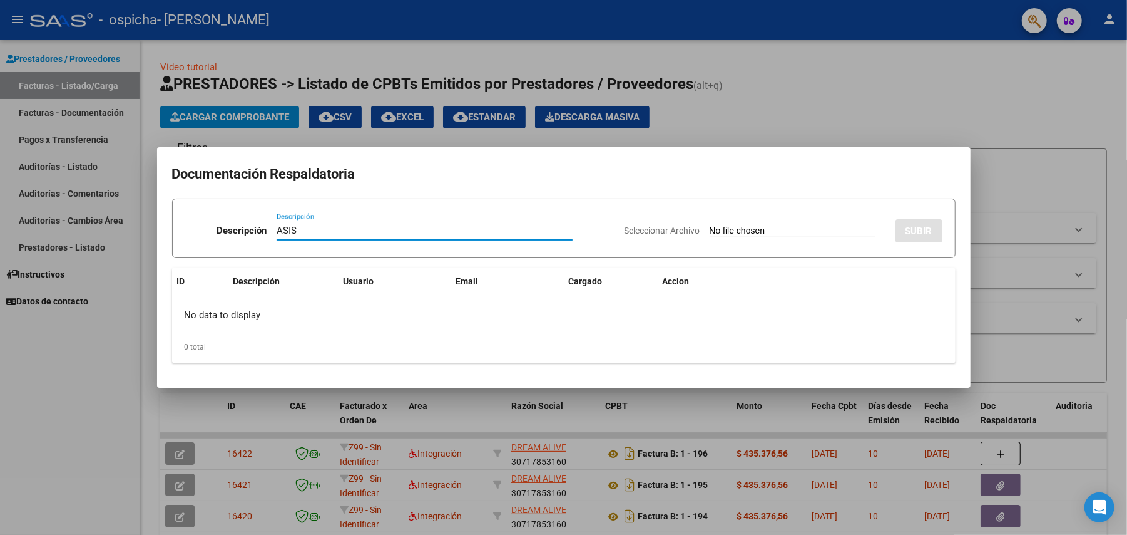
type input "ASIS"
click at [792, 229] on input "Seleccionar Archivo" at bounding box center [793, 231] width 166 height 12
type input "C:\fakepath\Asist [PERSON_NAME] terapias 07-2025.pdf"
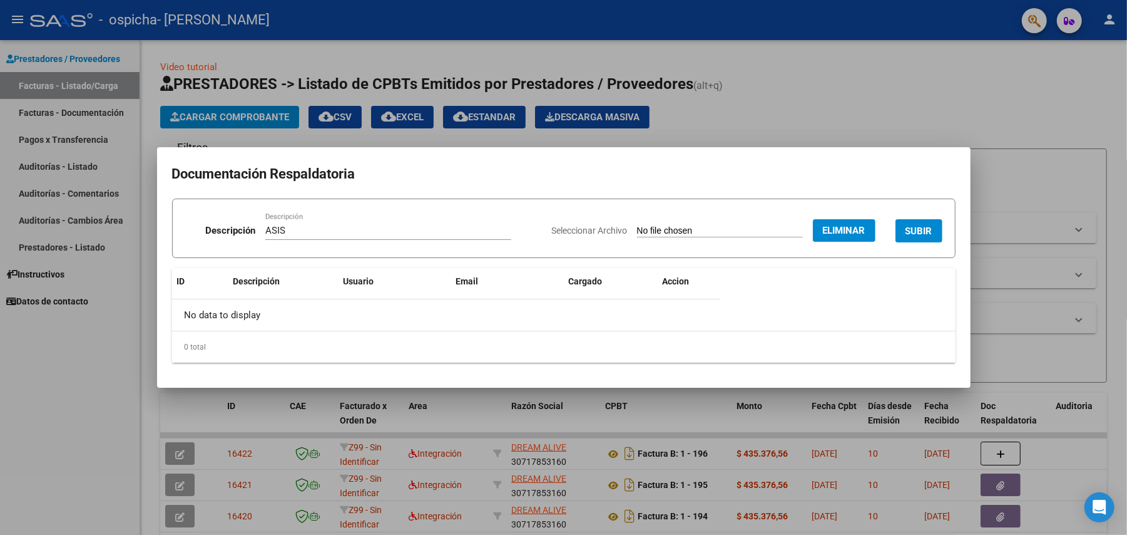
click at [924, 219] on button "SUBIR" at bounding box center [919, 230] width 47 height 23
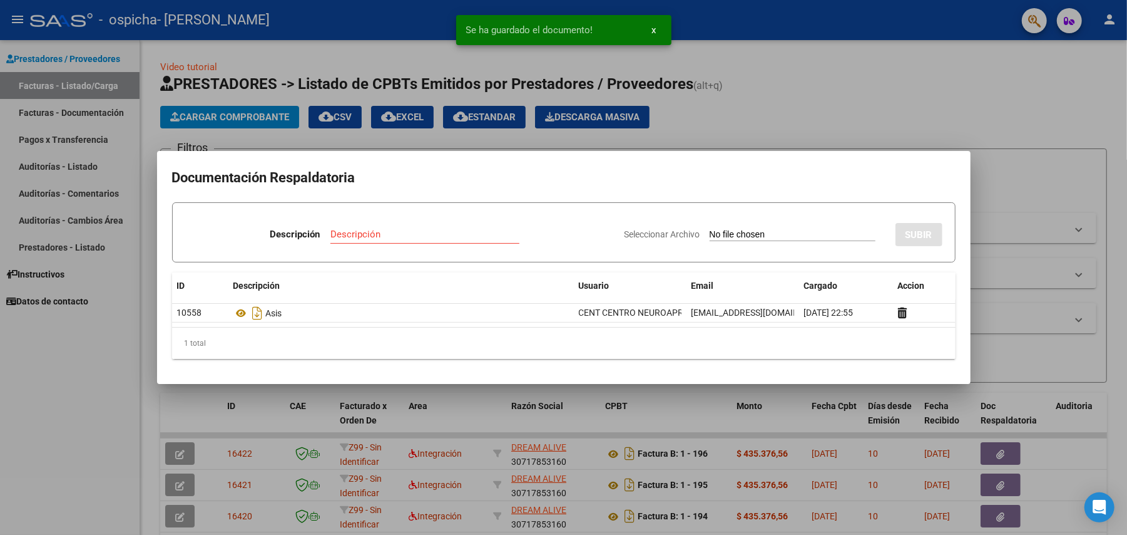
click at [515, 113] on div at bounding box center [563, 267] width 1127 height 535
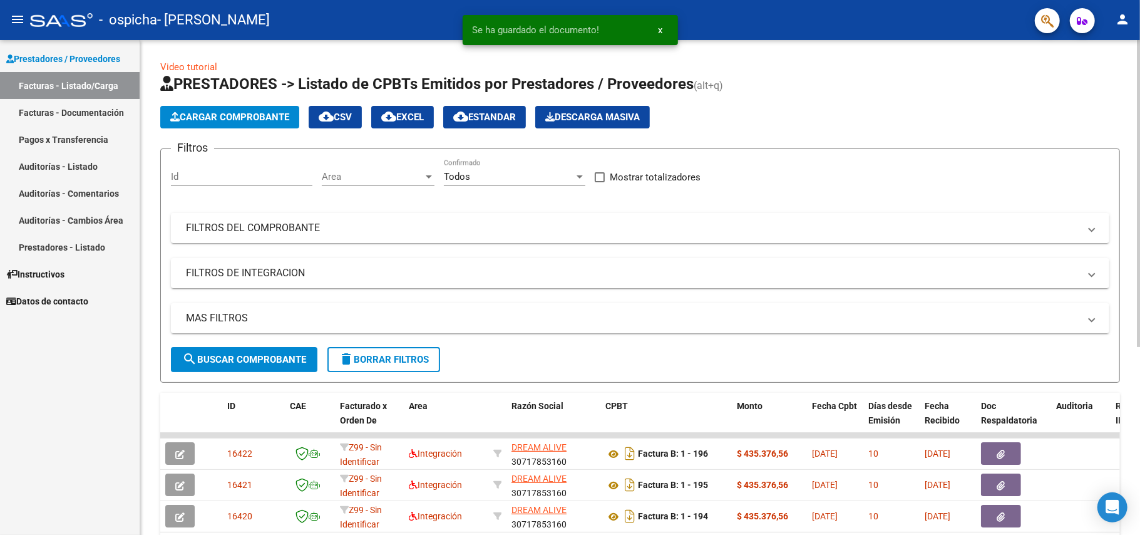
click at [268, 111] on span "Cargar Comprobante" at bounding box center [229, 116] width 119 height 11
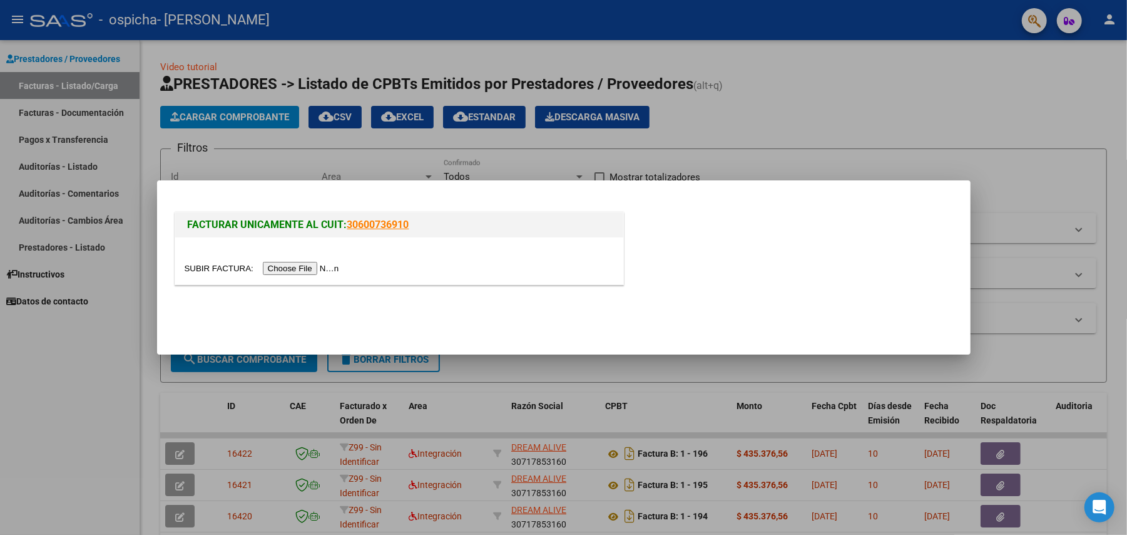
click at [328, 261] on div at bounding box center [399, 268] width 429 height 14
click at [331, 265] on input "file" at bounding box center [264, 268] width 158 height 13
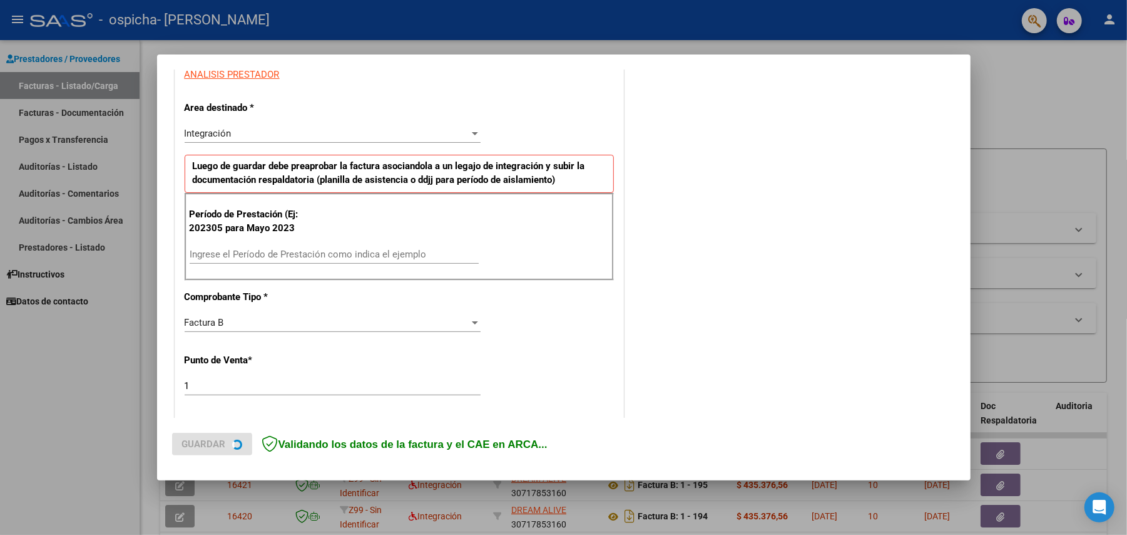
scroll to position [334, 0]
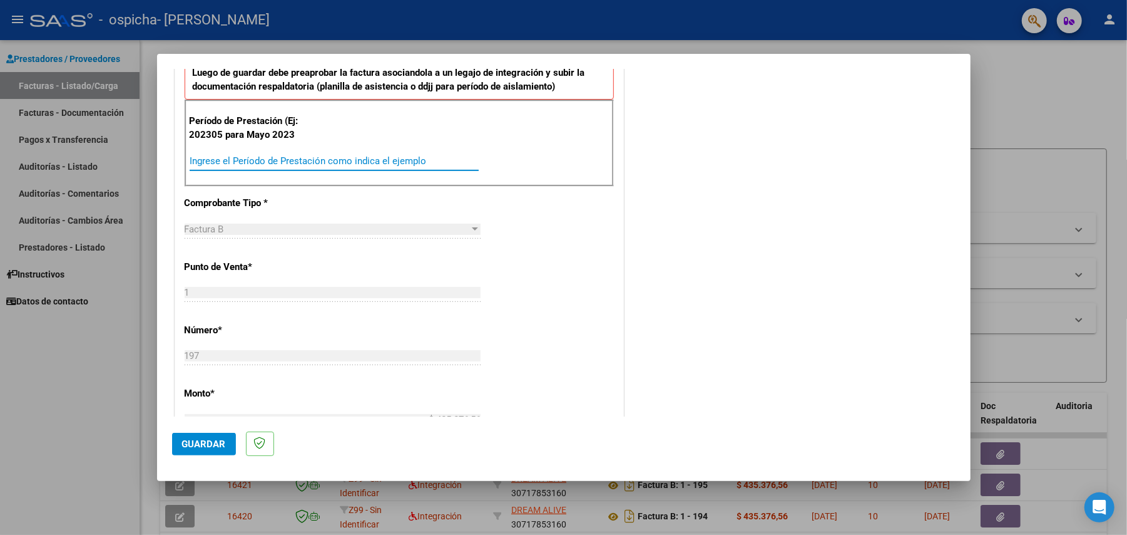
click at [250, 159] on input "Ingrese el Período de Prestación como indica el ejemplo" at bounding box center [334, 160] width 289 height 11
type input "202507"
click at [200, 446] on span "Guardar" at bounding box center [204, 443] width 44 height 11
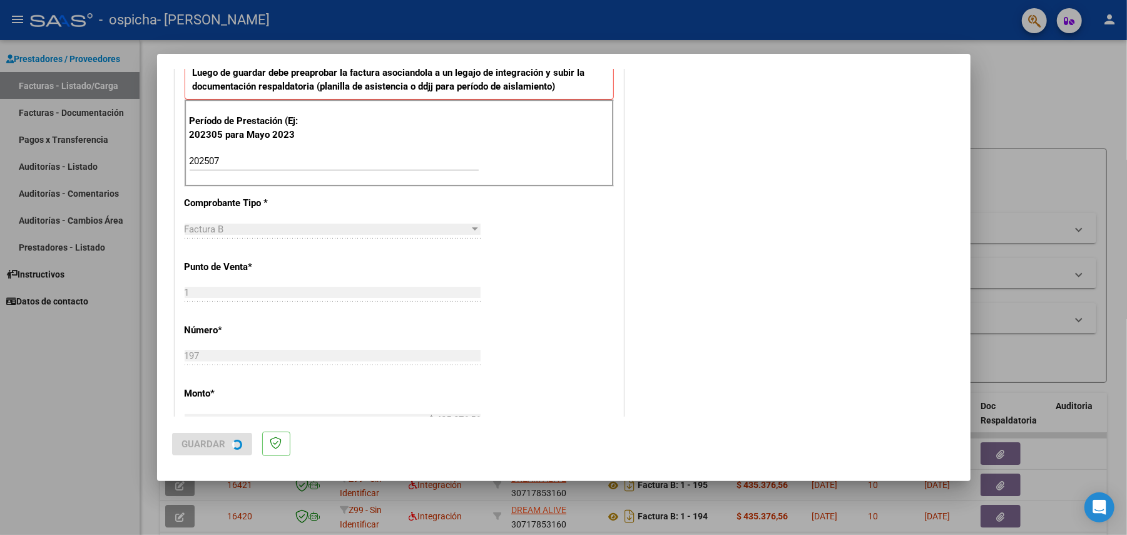
scroll to position [0, 0]
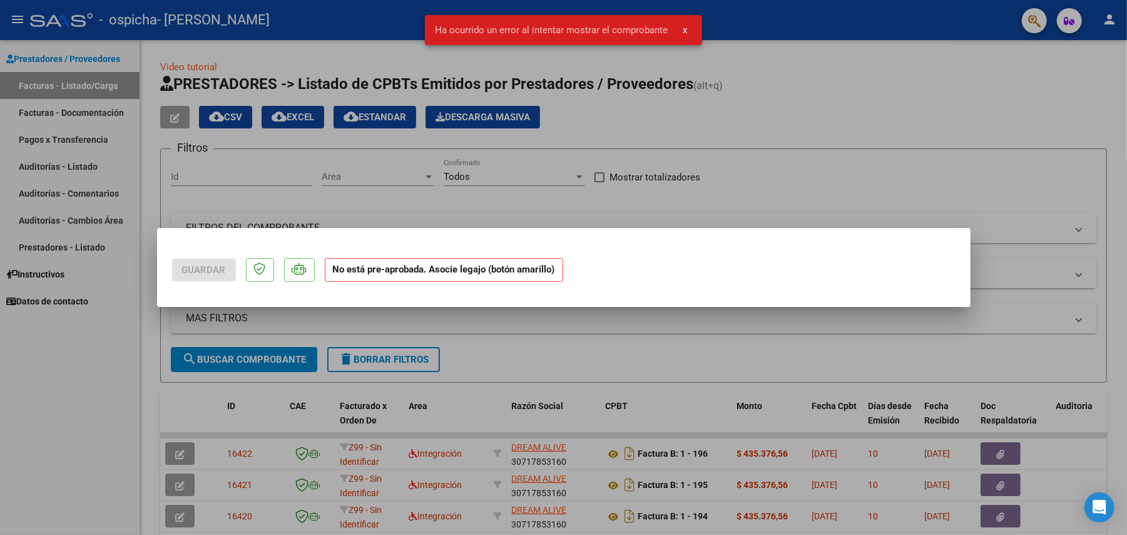
click at [123, 416] on div at bounding box center [563, 267] width 1127 height 535
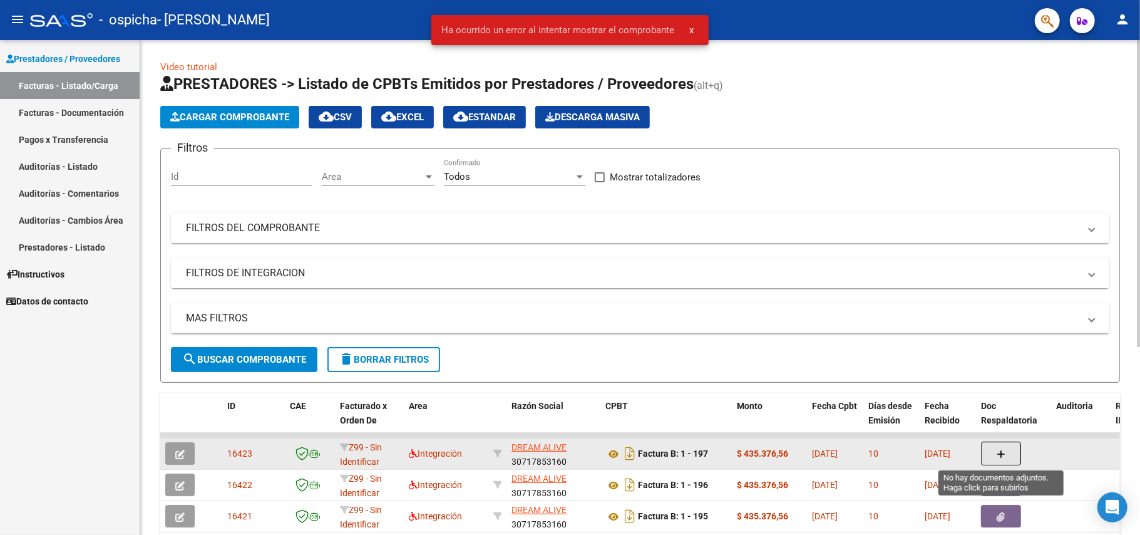
click at [1000, 453] on icon "button" at bounding box center [1001, 453] width 9 height 9
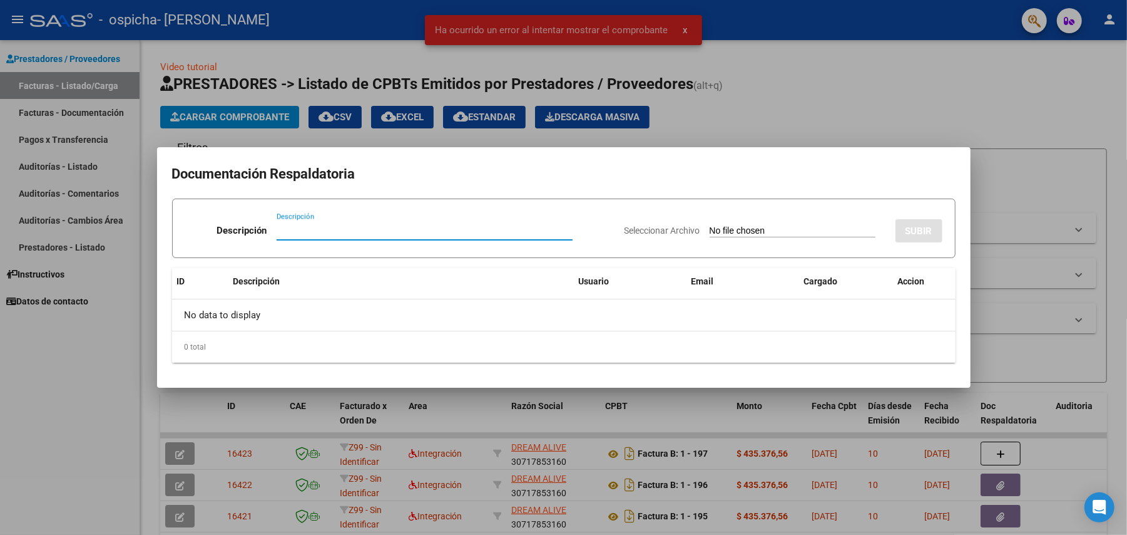
click at [692, 80] on div at bounding box center [563, 267] width 1127 height 535
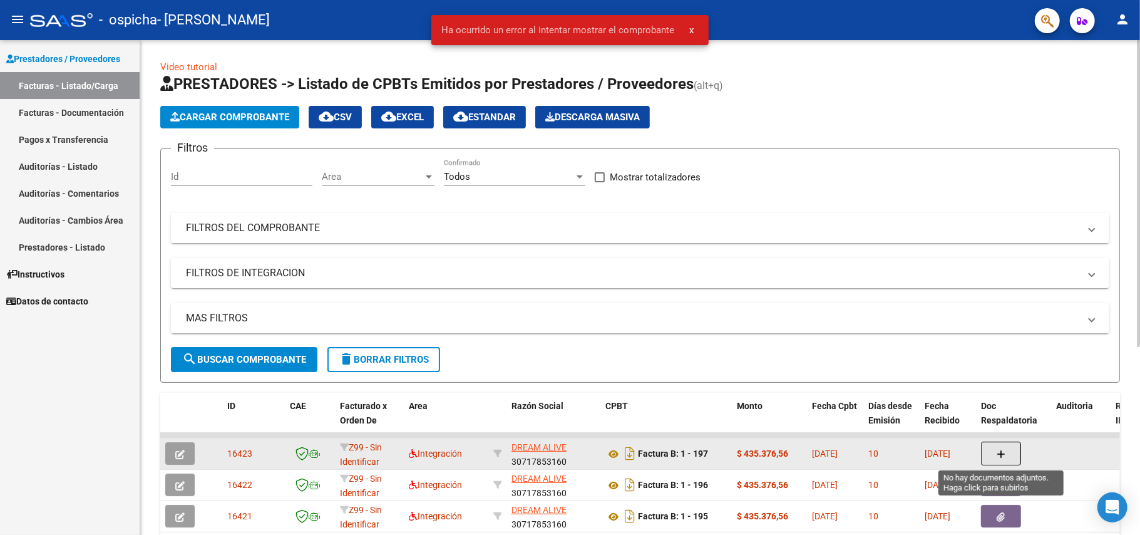
click at [1003, 444] on button "button" at bounding box center [1001, 453] width 40 height 24
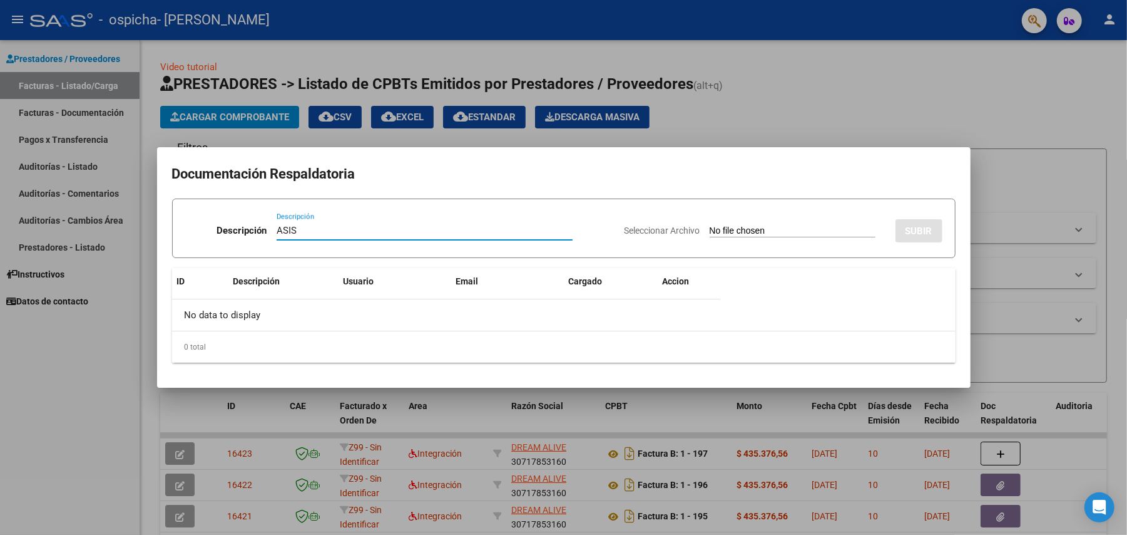
type input "ASIS"
click at [736, 225] on input "Seleccionar Archivo" at bounding box center [793, 231] width 166 height 12
type input "C:\fakepath\Asist [PERSON_NAME] terapias 07-2025.pdf"
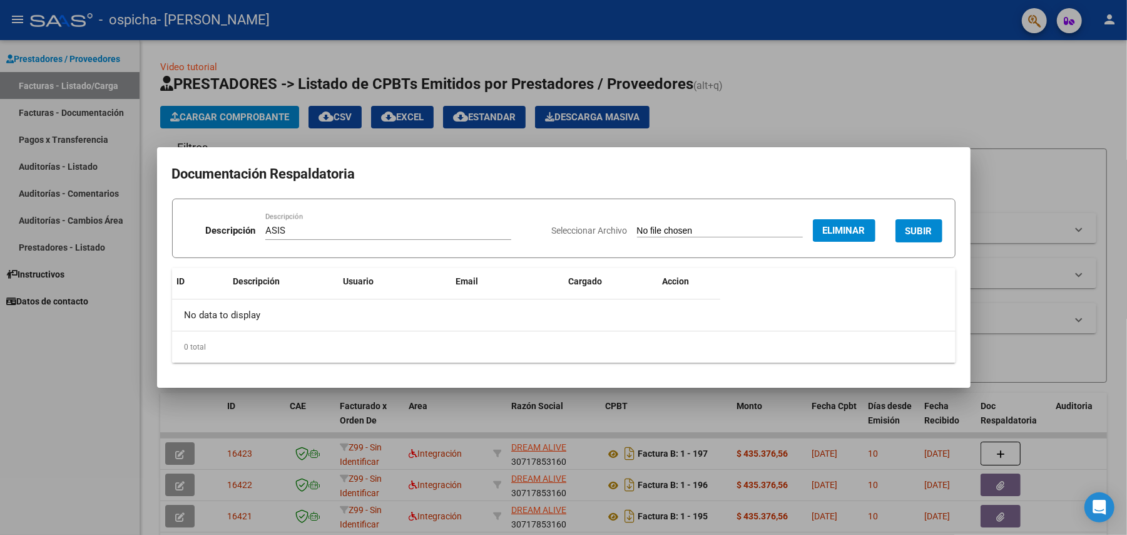
click at [912, 222] on button "SUBIR" at bounding box center [919, 230] width 47 height 23
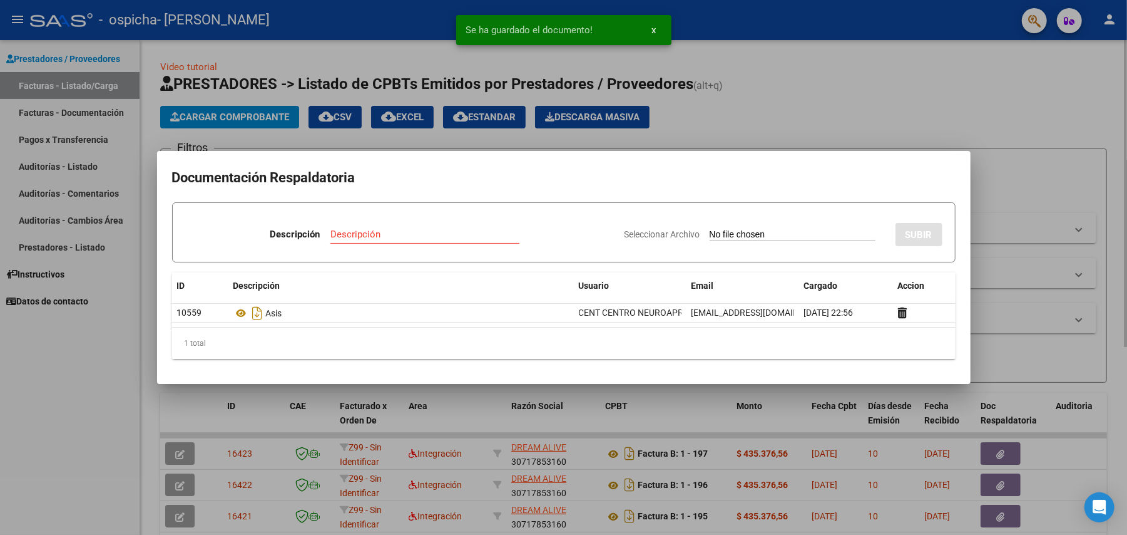
click at [839, 118] on div at bounding box center [563, 267] width 1127 height 535
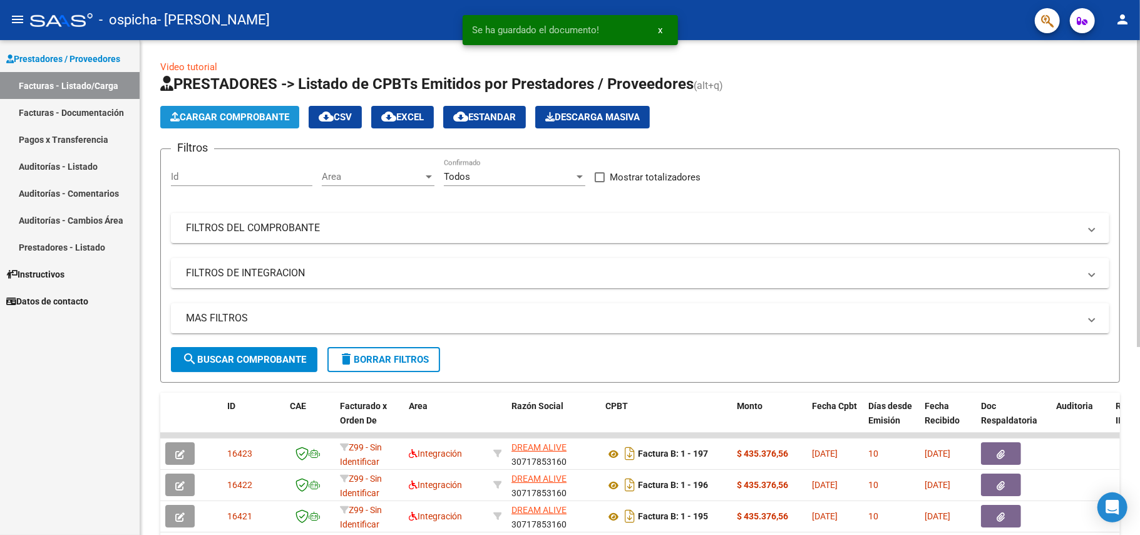
click at [213, 125] on button "Cargar Comprobante" at bounding box center [229, 117] width 139 height 23
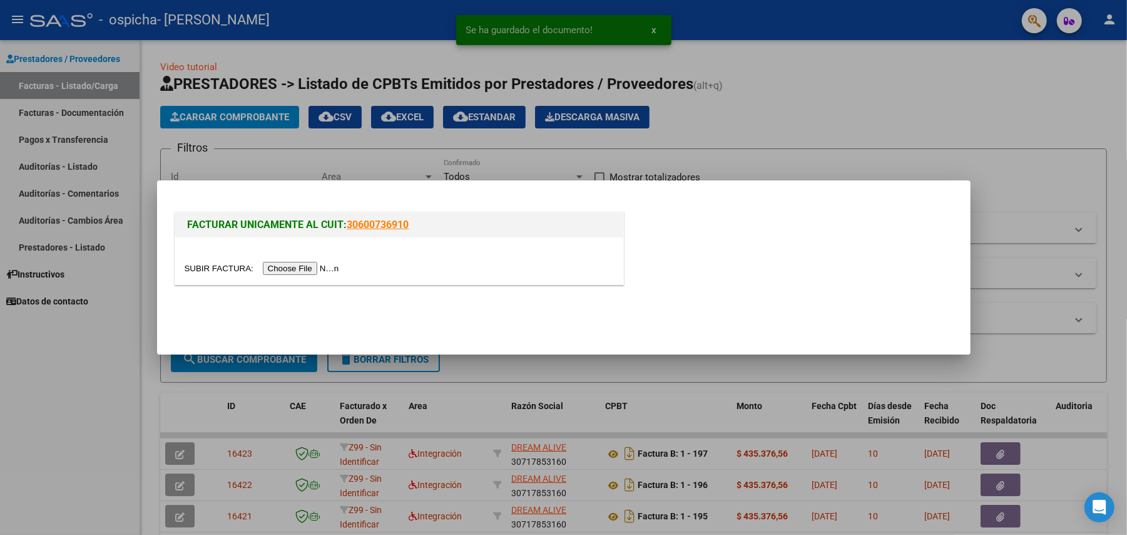
click at [309, 269] on input "file" at bounding box center [264, 268] width 158 height 13
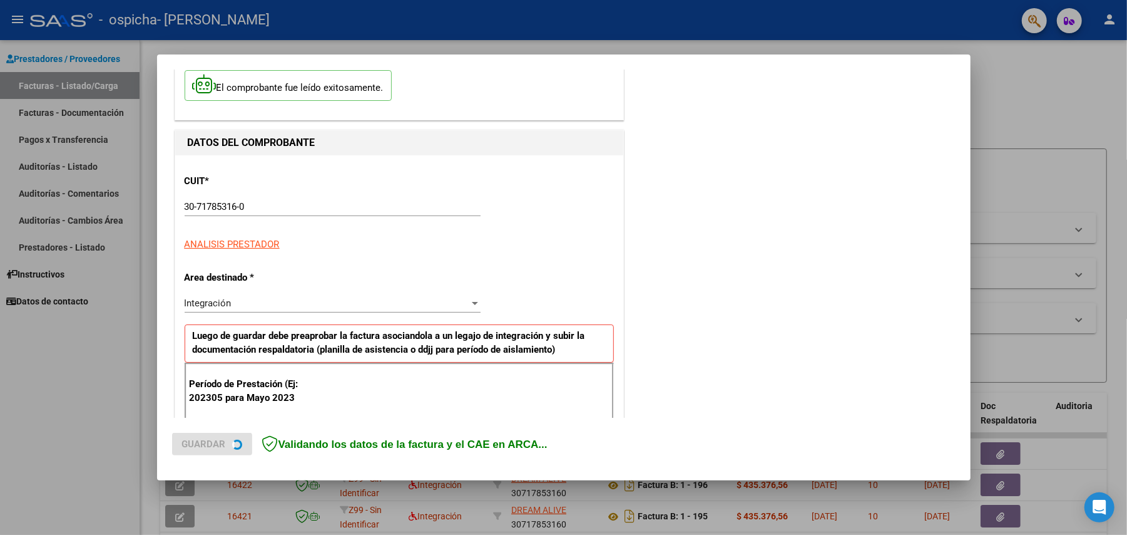
scroll to position [167, 0]
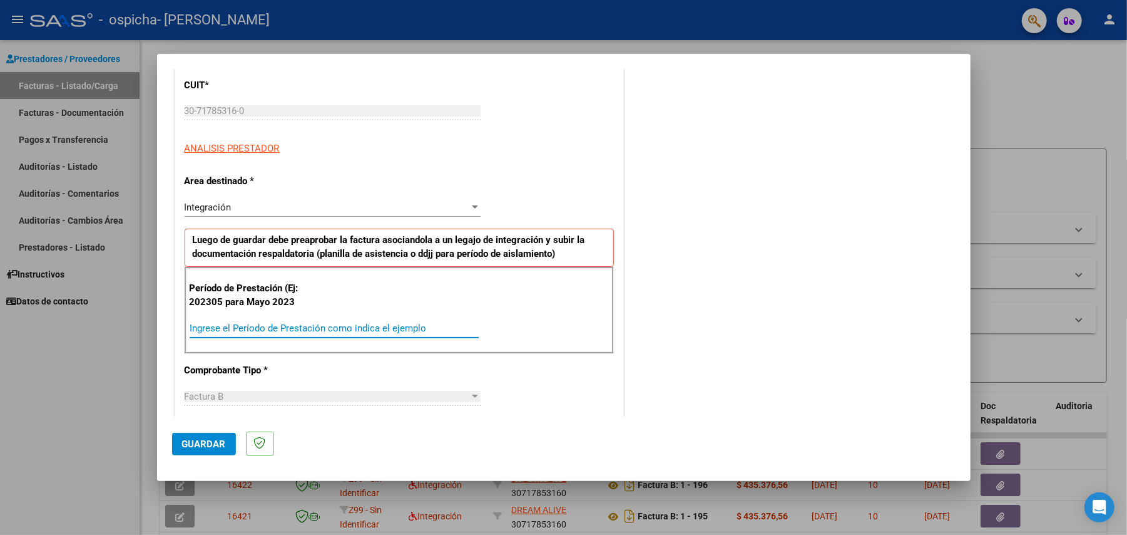
click at [359, 324] on input "Ingrese el Período de Prestación como indica el ejemplo" at bounding box center [334, 327] width 289 height 11
type input "202507"
click at [193, 441] on span "Guardar" at bounding box center [204, 443] width 44 height 11
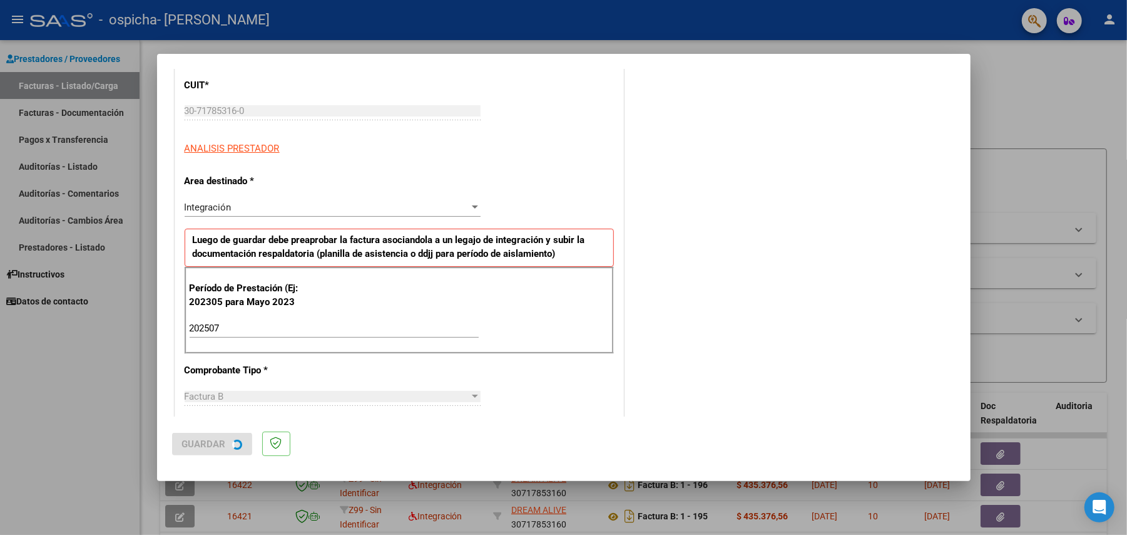
scroll to position [0, 0]
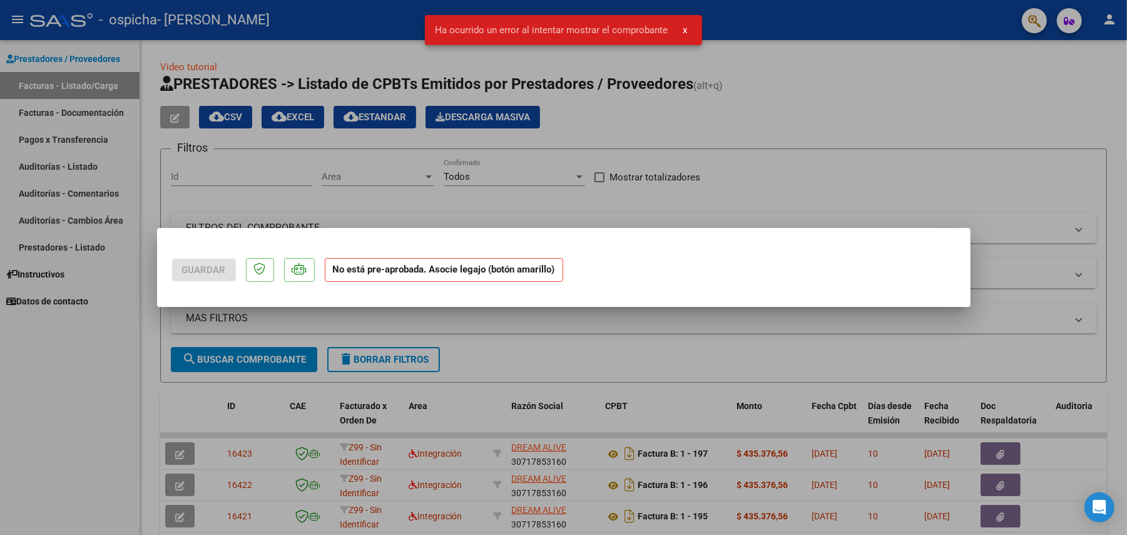
click at [522, 356] on div at bounding box center [563, 267] width 1127 height 535
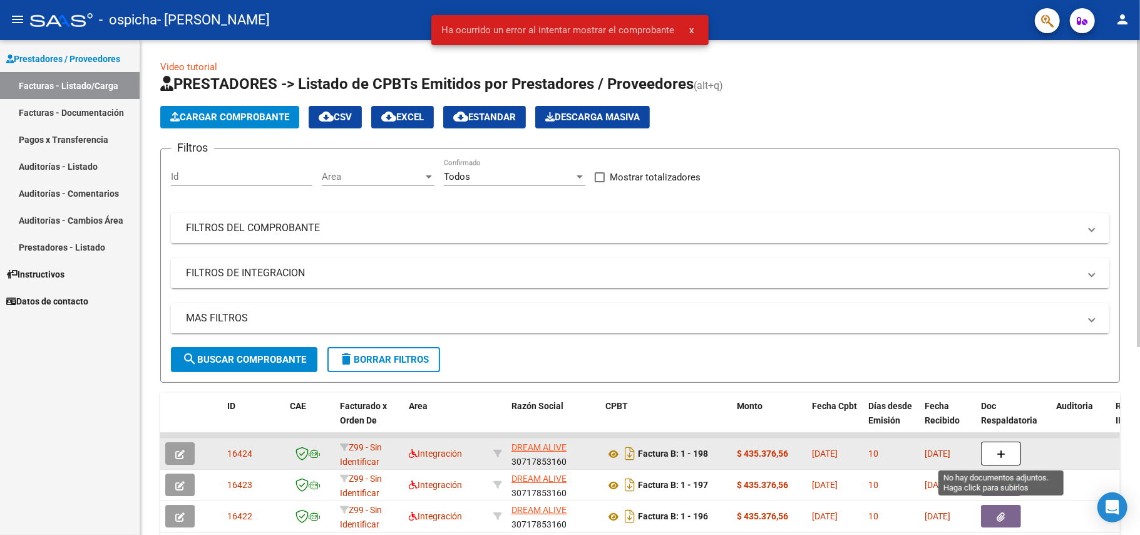
click at [997, 456] on button "button" at bounding box center [1001, 453] width 40 height 24
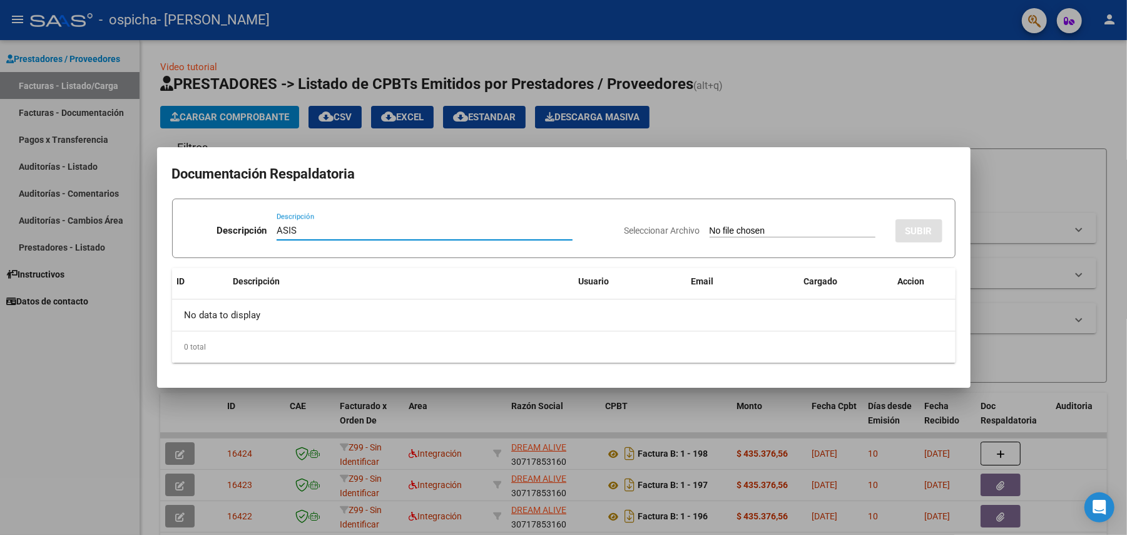
type input "ASIS"
click at [759, 225] on input "Seleccionar Archivo" at bounding box center [793, 231] width 166 height 12
type input "C:\fakepath\Asist [PERSON_NAME] terapias 07-2025.pdf"
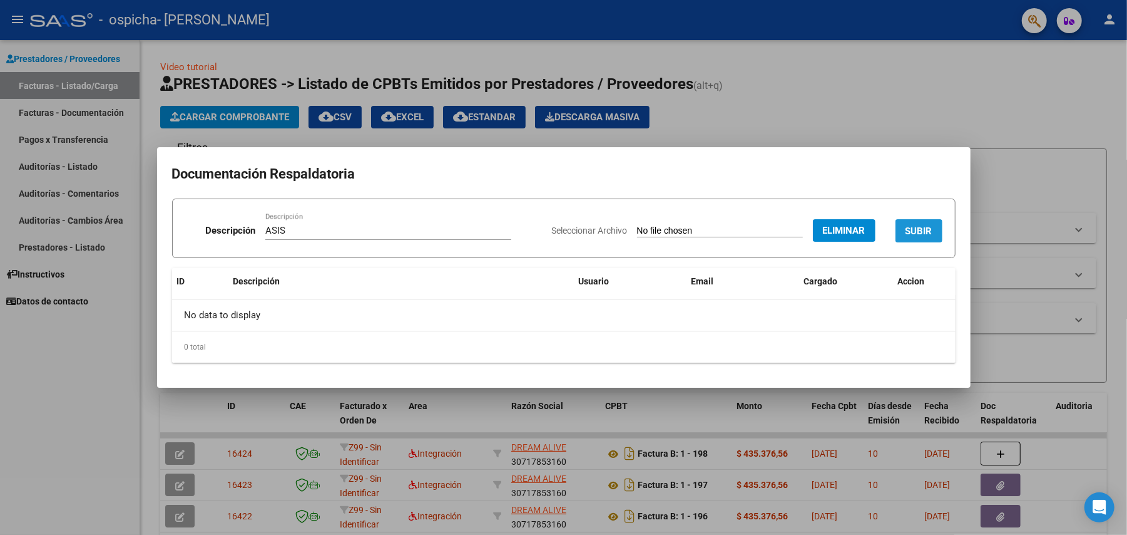
click at [920, 233] on span "SUBIR" at bounding box center [919, 230] width 27 height 11
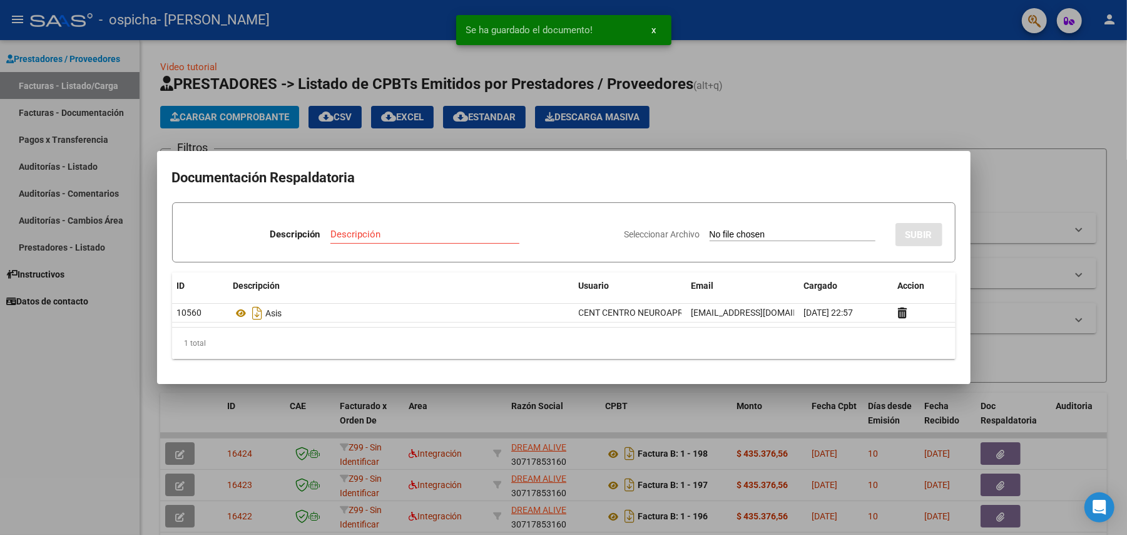
click at [912, 108] on div at bounding box center [563, 267] width 1127 height 535
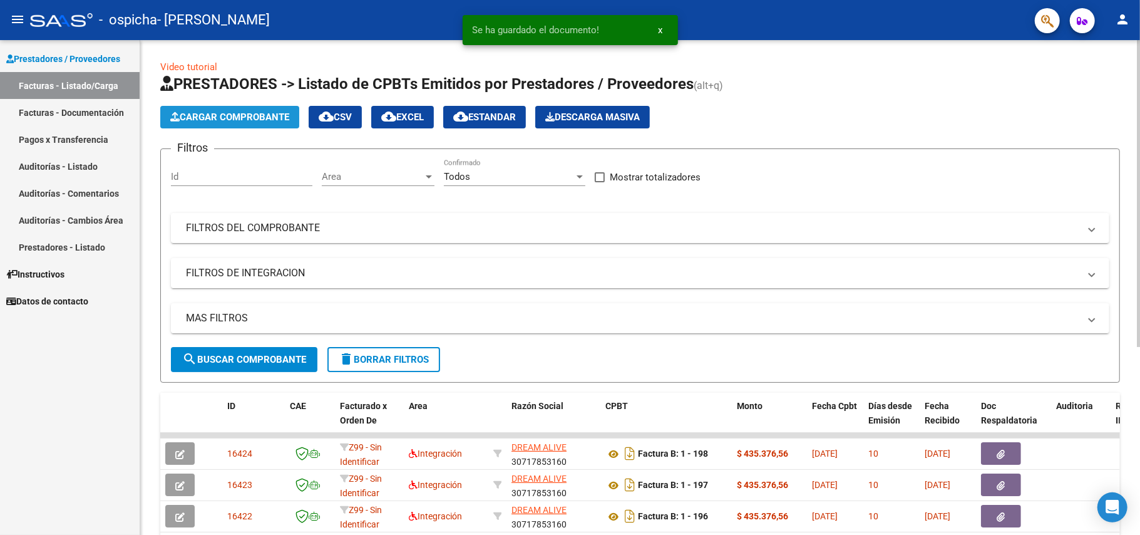
click at [264, 114] on span "Cargar Comprobante" at bounding box center [229, 116] width 119 height 11
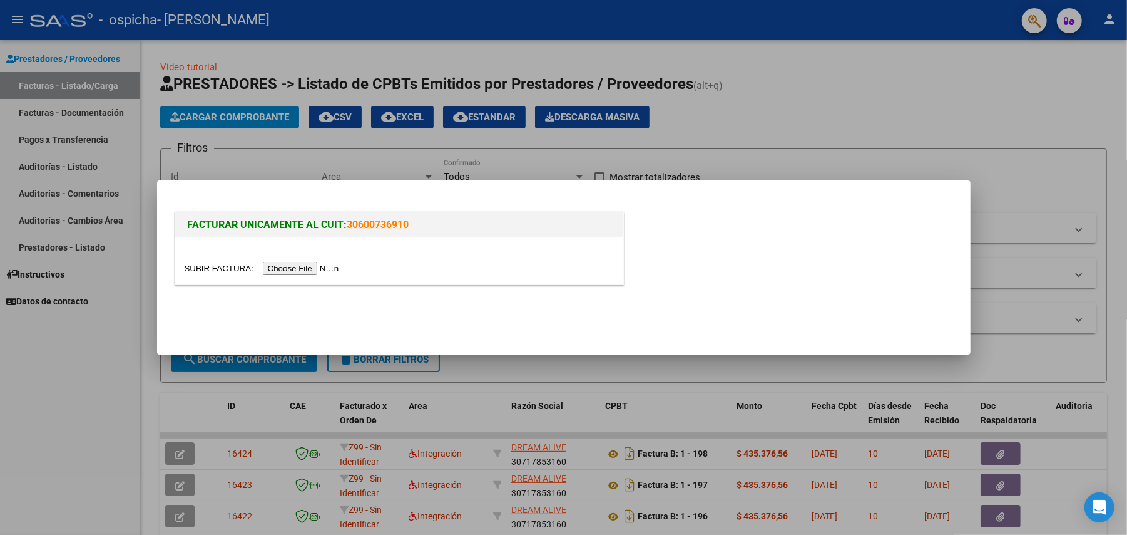
click at [300, 261] on div at bounding box center [399, 268] width 429 height 14
click at [307, 266] on input "file" at bounding box center [264, 268] width 158 height 13
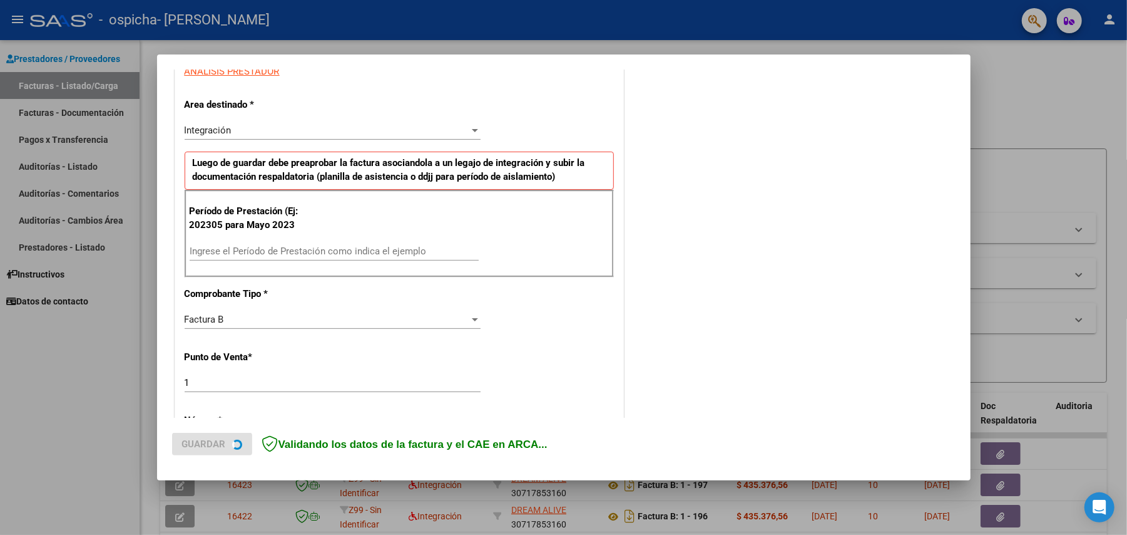
scroll to position [250, 0]
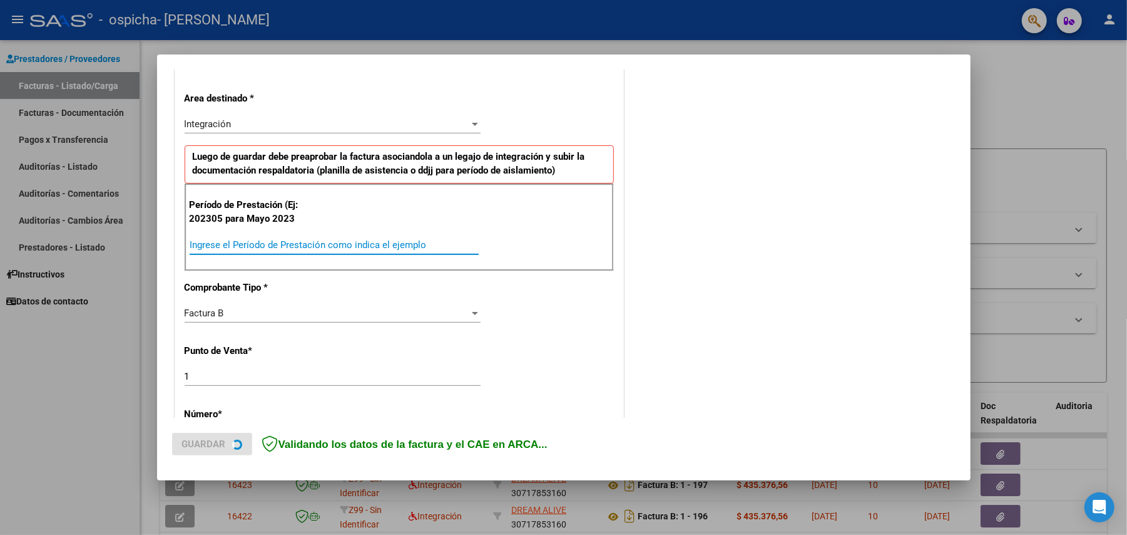
click at [295, 248] on input "Ingrese el Período de Prestación como indica el ejemplo" at bounding box center [334, 244] width 289 height 11
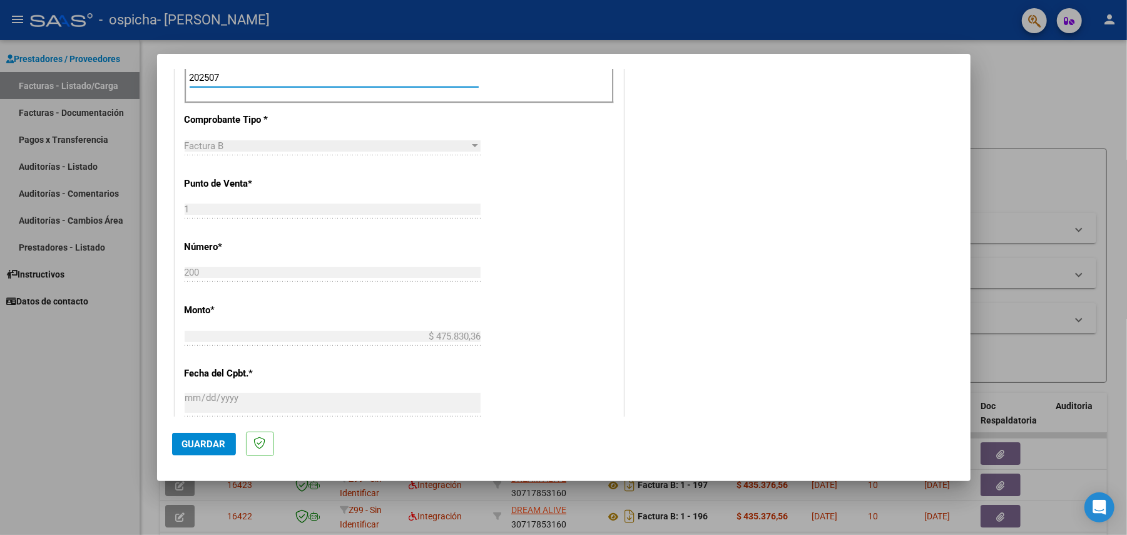
scroll to position [334, 0]
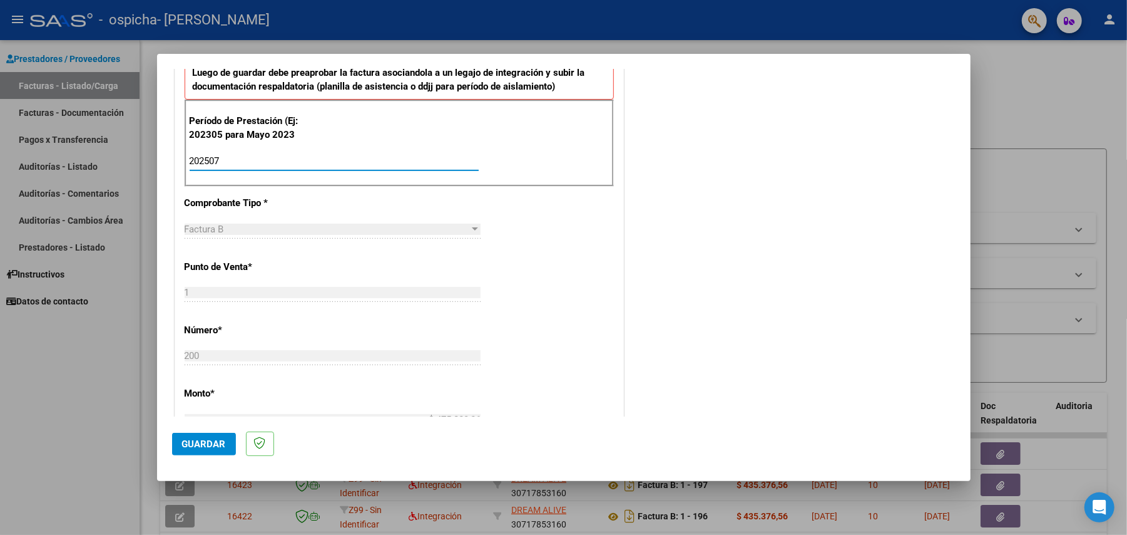
type input "202507"
click at [188, 446] on span "Guardar" at bounding box center [204, 443] width 44 height 11
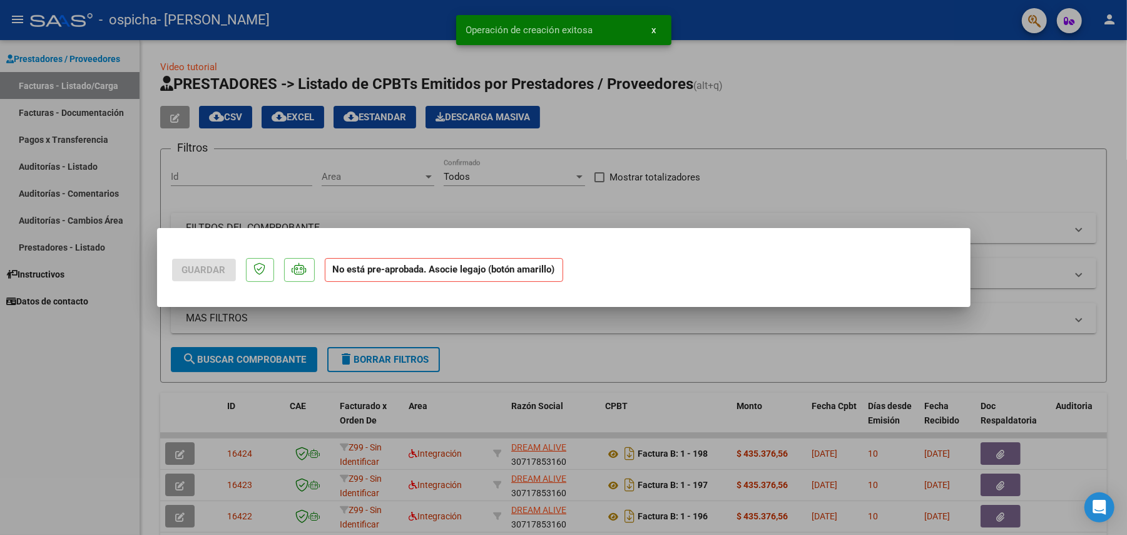
scroll to position [0, 0]
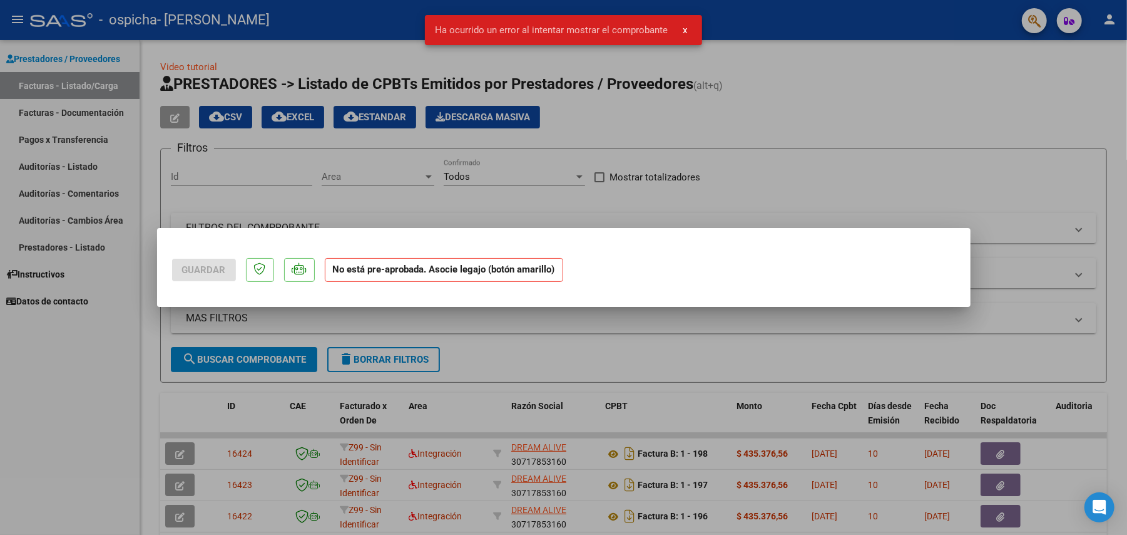
click at [1064, 223] on div at bounding box center [563, 267] width 1127 height 535
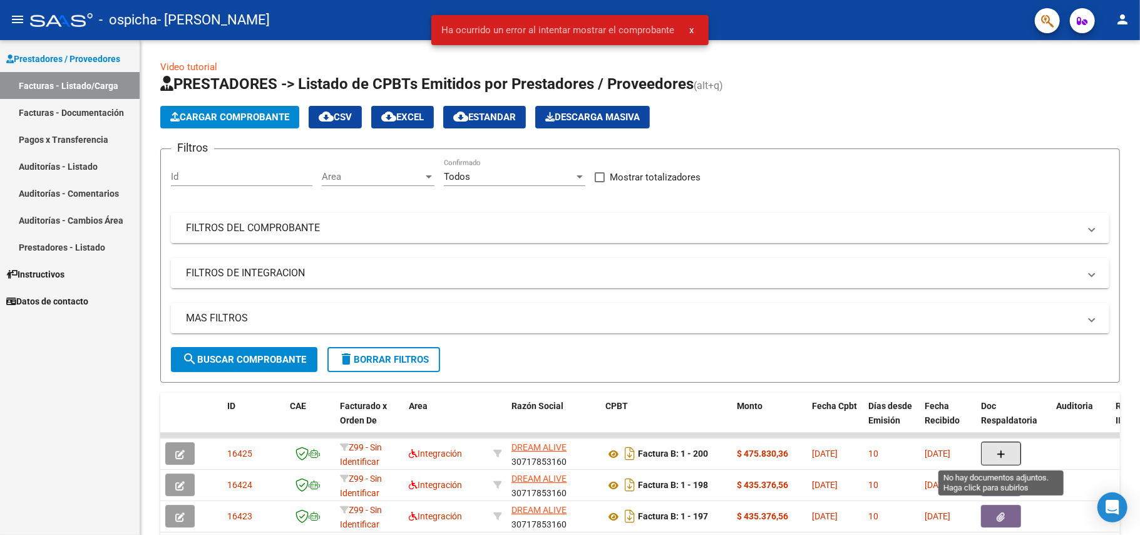
click at [1008, 456] on button "button" at bounding box center [1001, 453] width 40 height 24
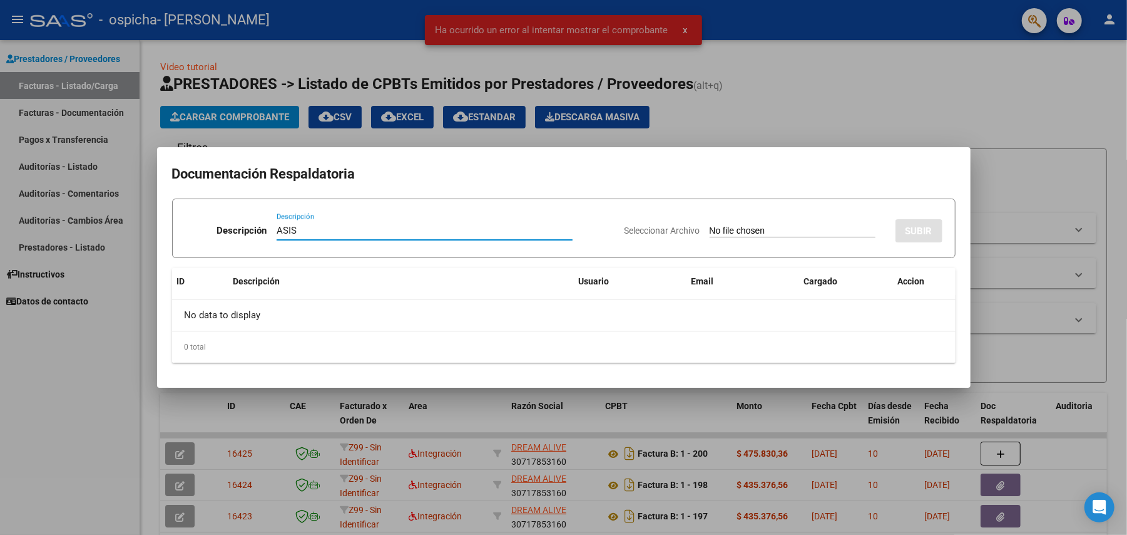
type input "ASIS"
click at [712, 228] on input "Seleccionar Archivo" at bounding box center [793, 231] width 166 height 12
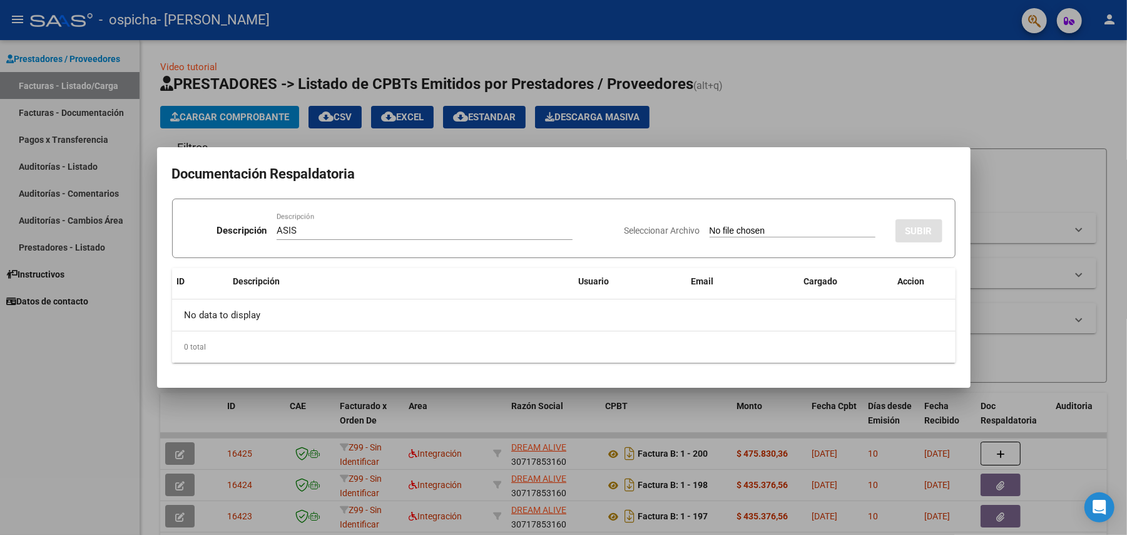
click at [729, 89] on div at bounding box center [563, 267] width 1127 height 535
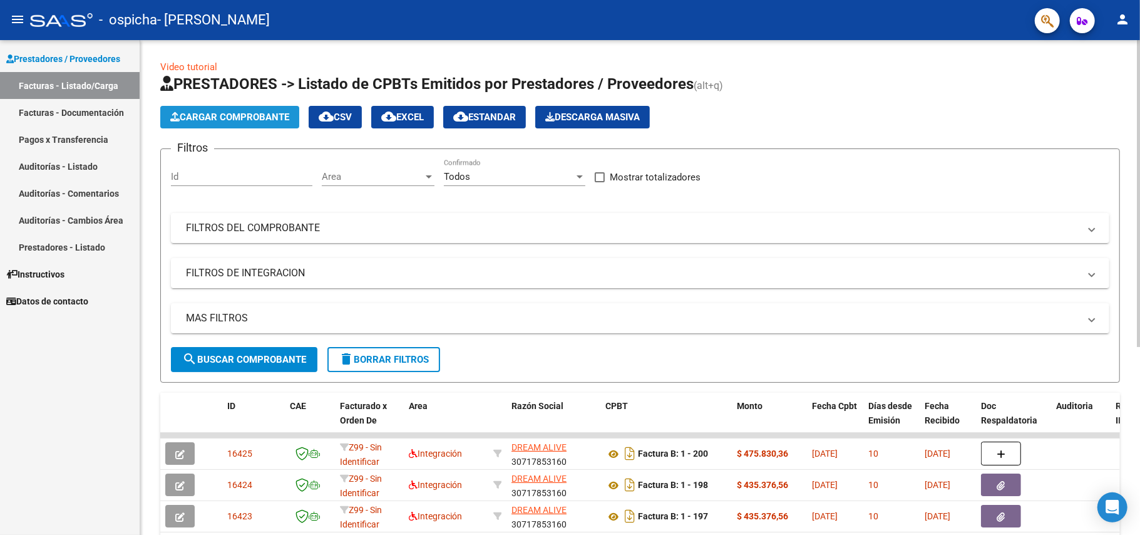
click at [251, 118] on span "Cargar Comprobante" at bounding box center [229, 116] width 119 height 11
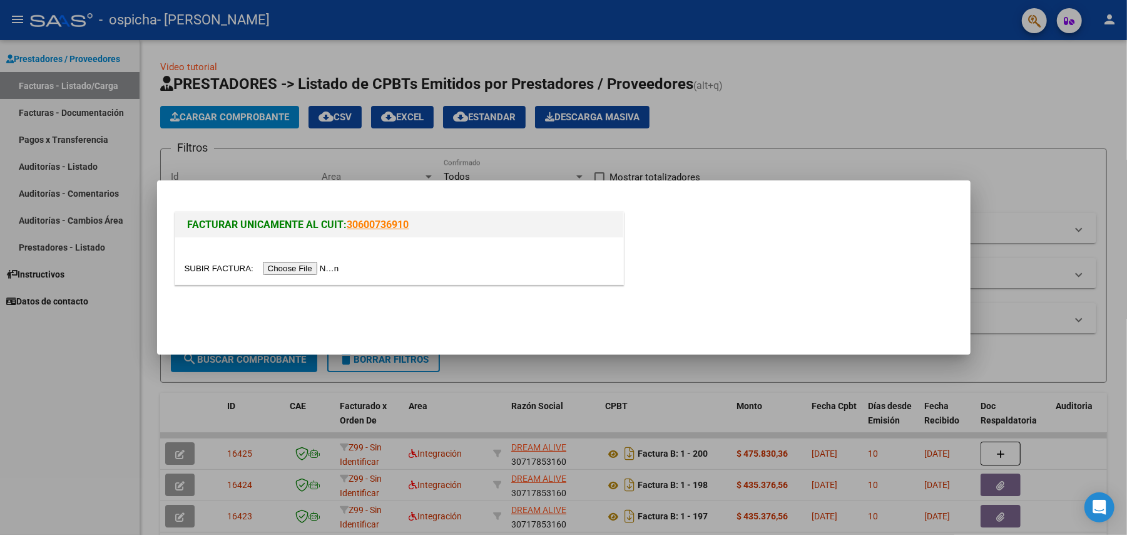
click at [276, 269] on input "file" at bounding box center [264, 268] width 158 height 13
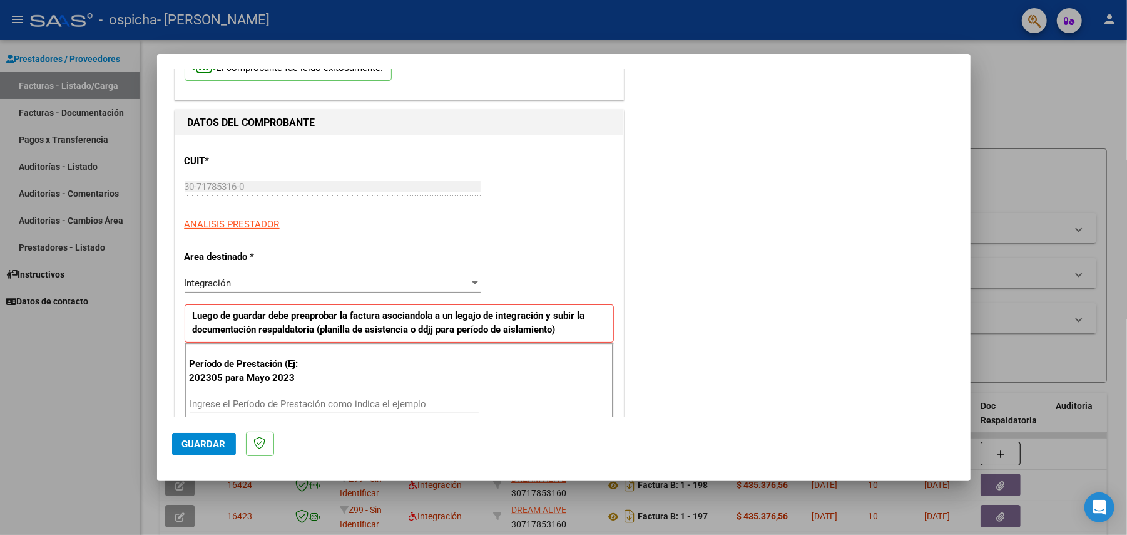
scroll to position [167, 0]
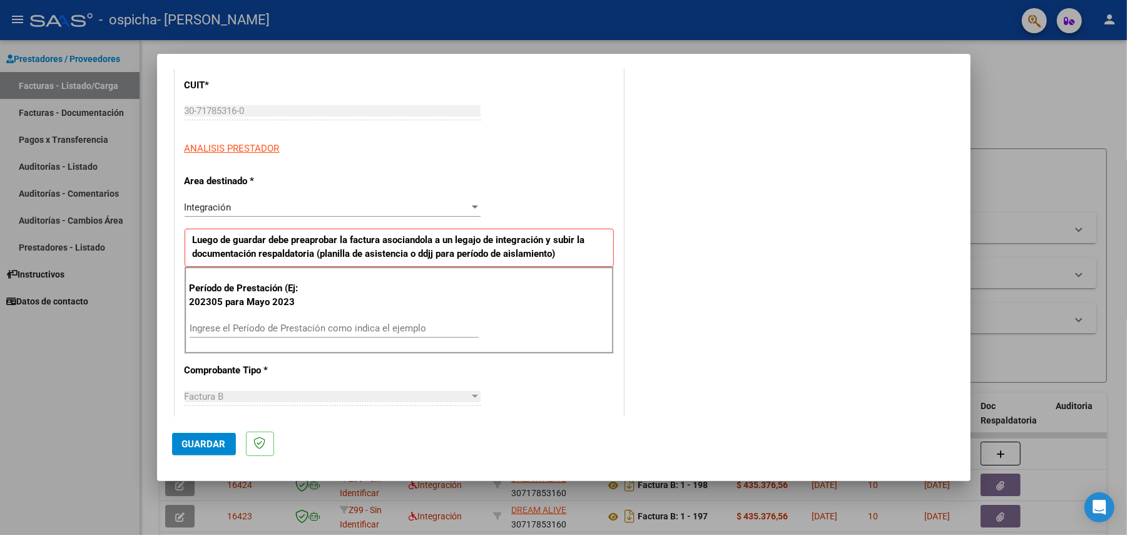
click at [317, 326] on input "Ingrese el Período de Prestación como indica el ejemplo" at bounding box center [334, 327] width 289 height 11
type input "202507"
click at [193, 442] on span "Guardar" at bounding box center [204, 443] width 44 height 11
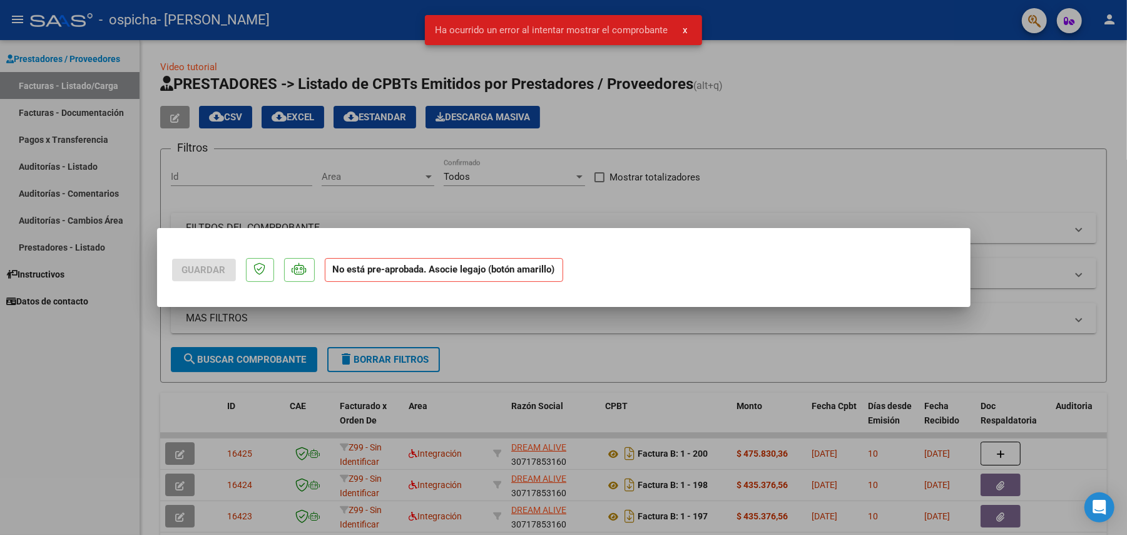
click at [521, 346] on div at bounding box center [563, 267] width 1127 height 535
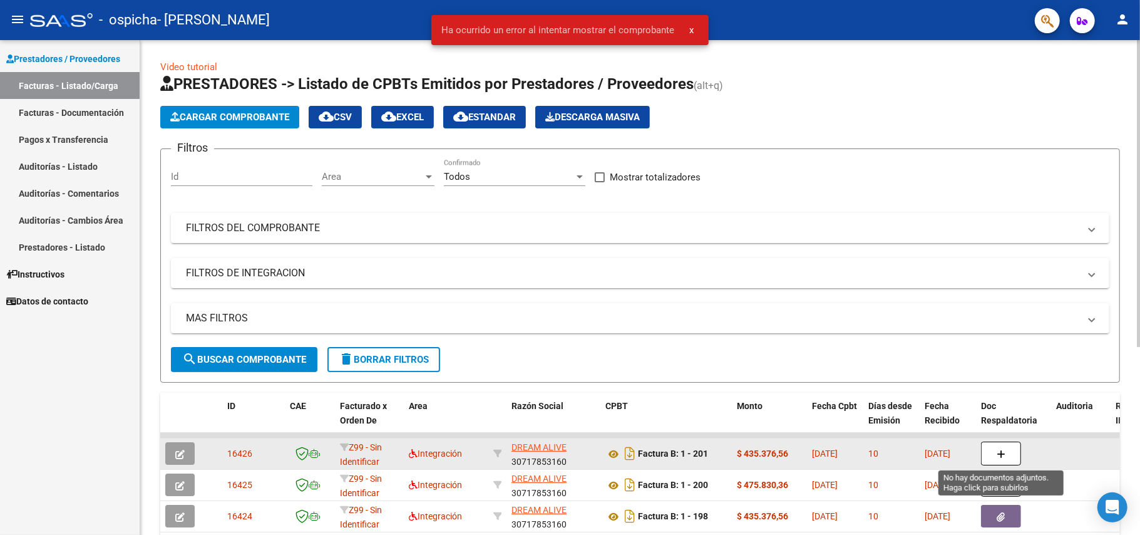
click at [997, 453] on icon "button" at bounding box center [1001, 453] width 9 height 9
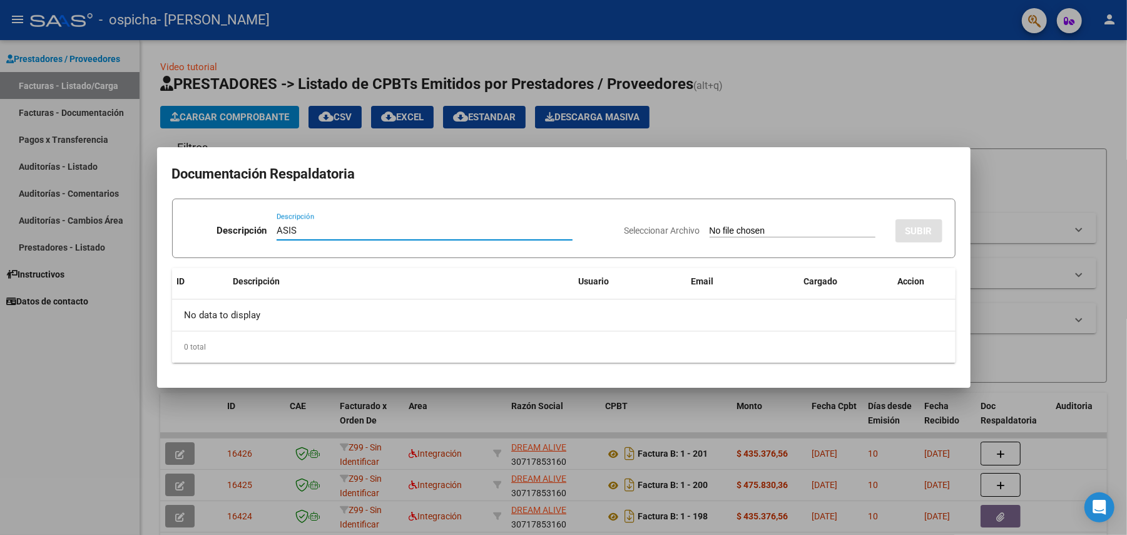
type input "ASIS"
click at [710, 225] on input "Seleccionar Archivo" at bounding box center [793, 231] width 166 height 12
type input "C:\fakepath\Asist [PERSON_NAME] terapias 07-2025.pdf"
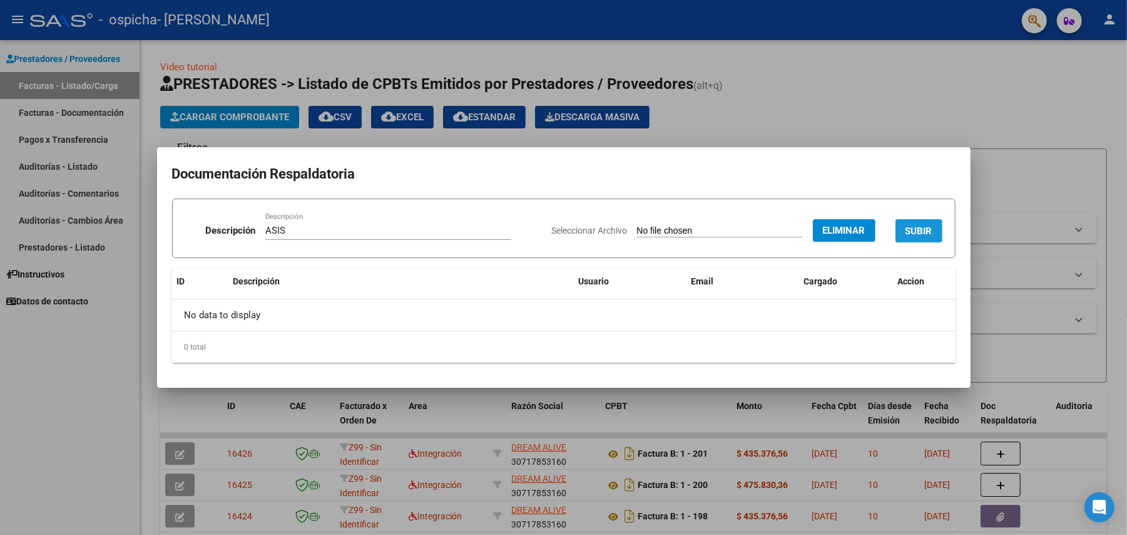
click at [939, 229] on button "SUBIR" at bounding box center [919, 230] width 47 height 23
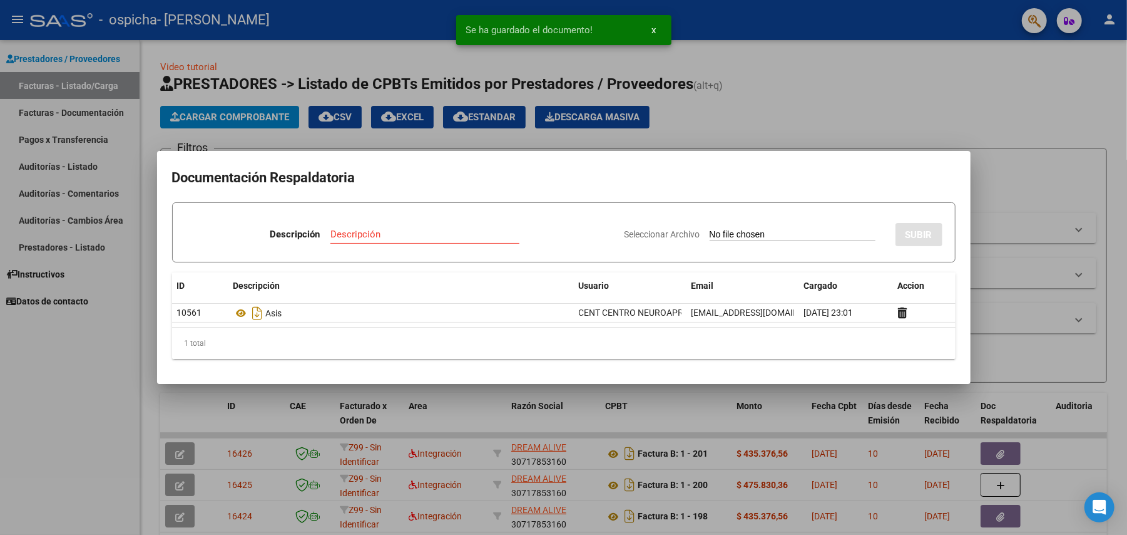
click at [945, 103] on div at bounding box center [563, 267] width 1127 height 535
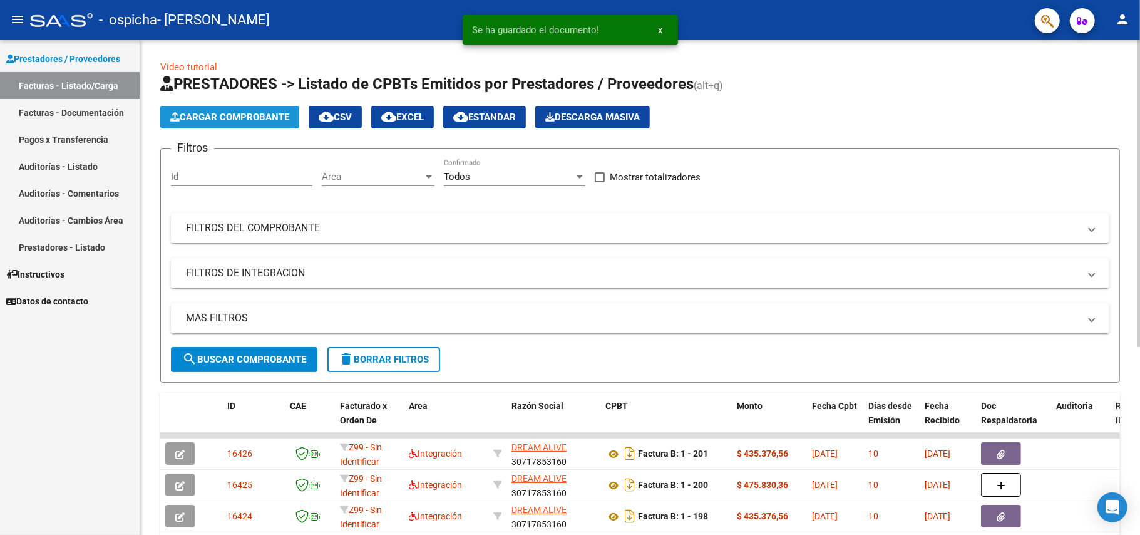
click at [234, 118] on span "Cargar Comprobante" at bounding box center [229, 116] width 119 height 11
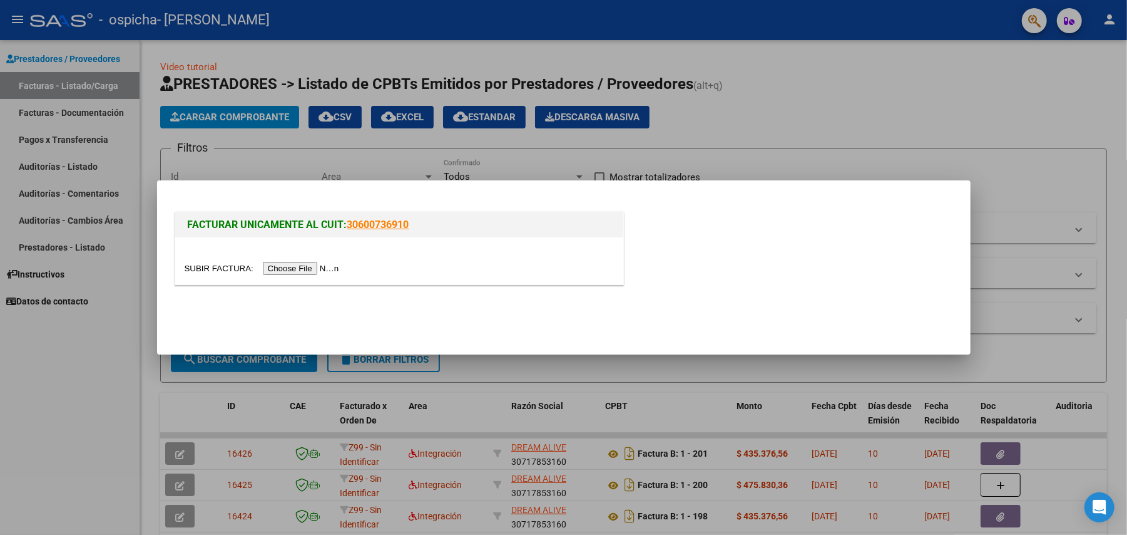
click at [324, 261] on div at bounding box center [399, 260] width 448 height 47
click at [324, 264] on input "file" at bounding box center [264, 268] width 158 height 13
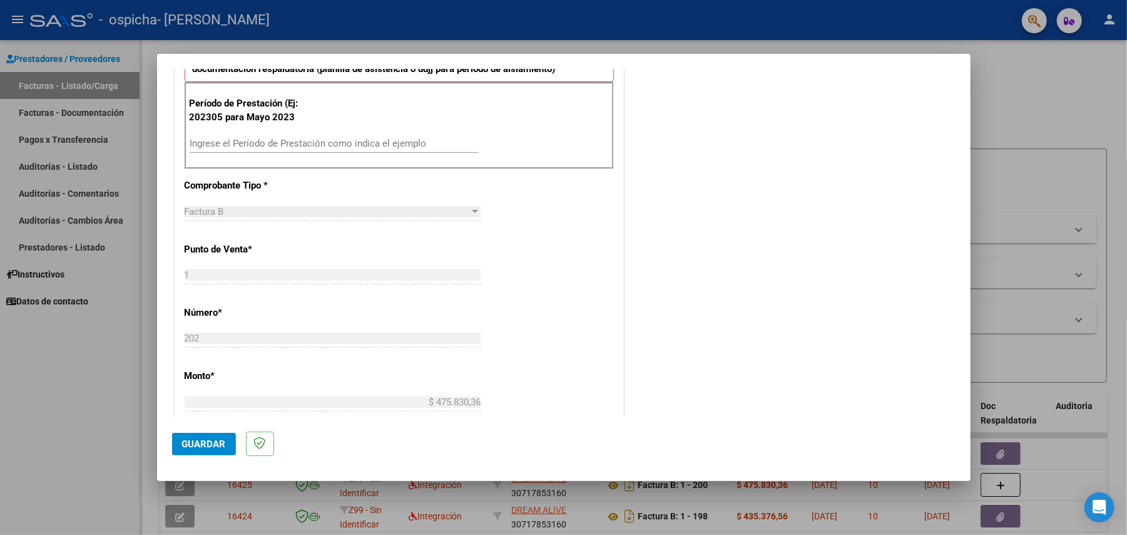
scroll to position [334, 0]
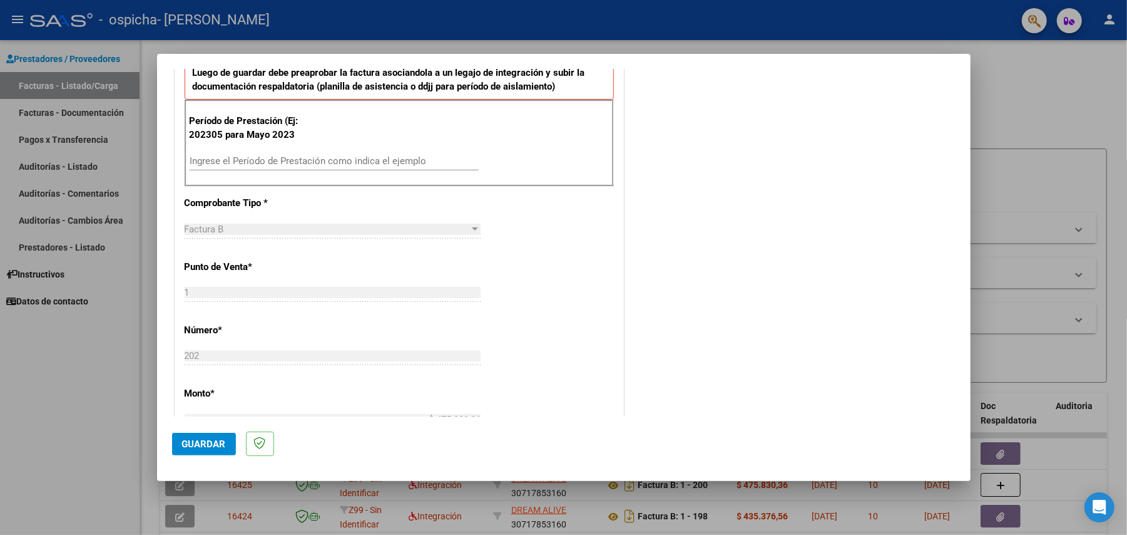
click at [344, 160] on input "Ingrese el Período de Prestación como indica el ejemplo" at bounding box center [334, 160] width 289 height 11
type input "202507"
click at [180, 446] on button "Guardar" at bounding box center [204, 444] width 64 height 23
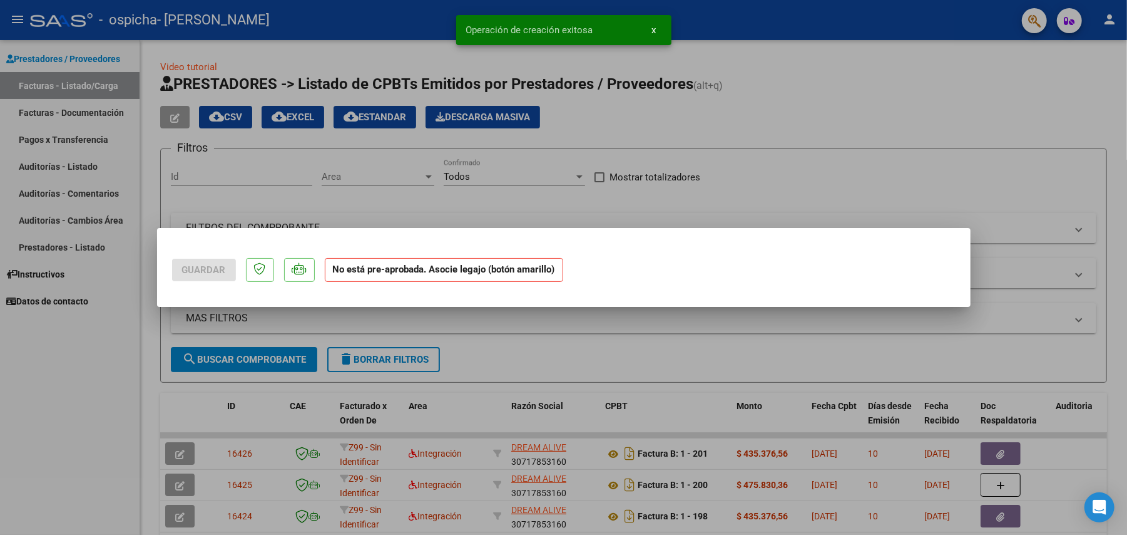
scroll to position [0, 0]
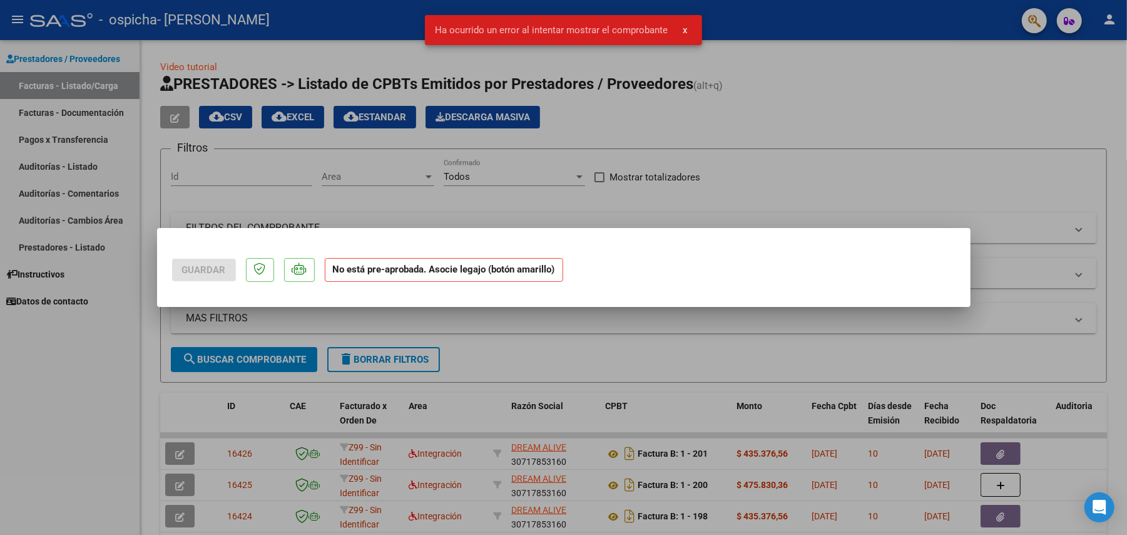
click at [572, 341] on div at bounding box center [563, 267] width 1127 height 535
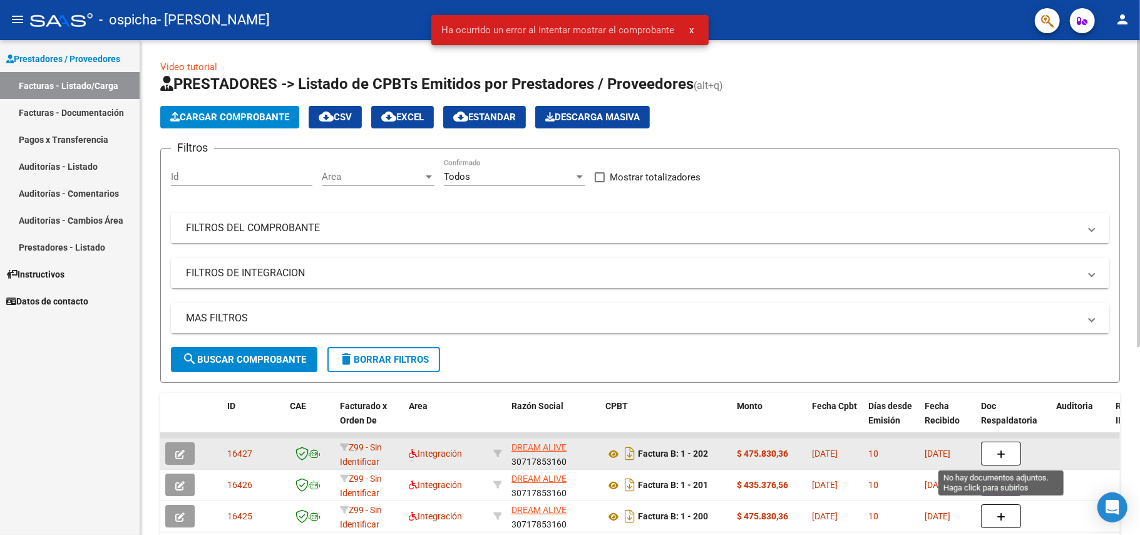
click at [1000, 449] on icon "button" at bounding box center [1001, 453] width 9 height 9
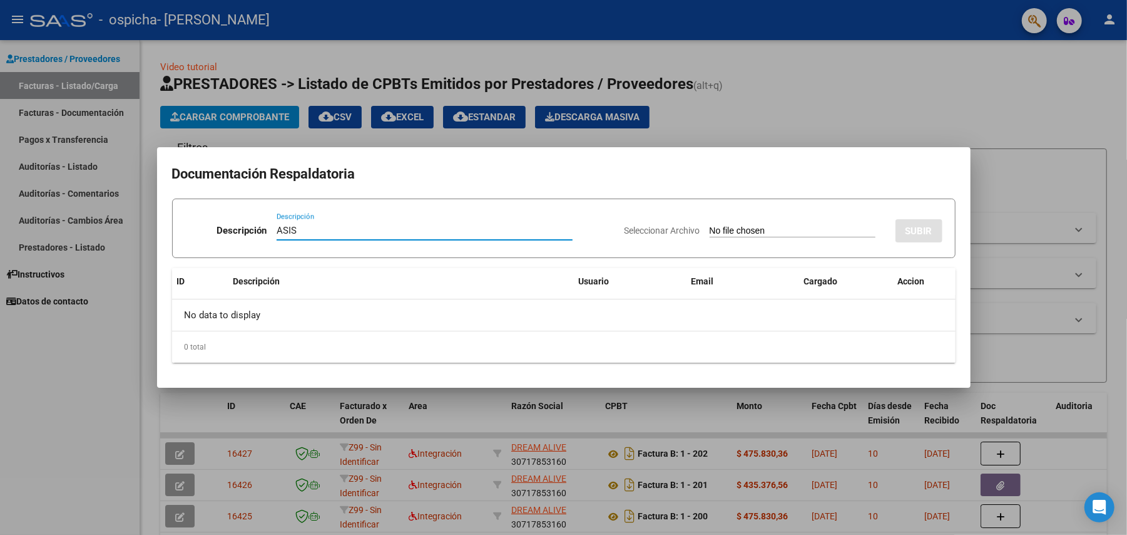
type input "ASIS"
click at [714, 226] on input "Seleccionar Archivo" at bounding box center [793, 231] width 166 height 12
type input "C:\fakepath\Asist [PERSON_NAME] SAIE 07-2025.pdf"
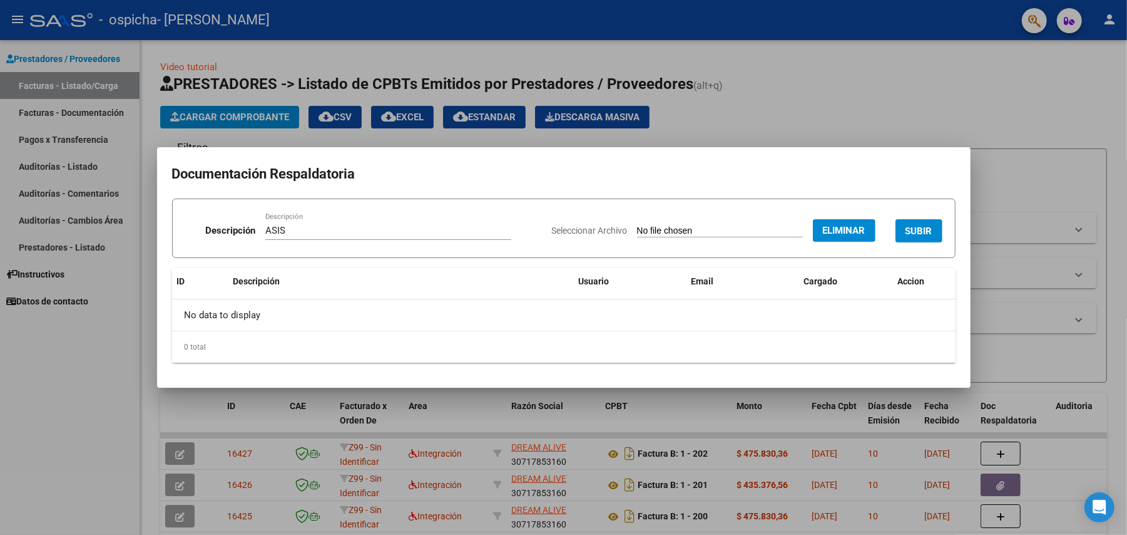
click at [920, 223] on button "SUBIR" at bounding box center [919, 230] width 47 height 23
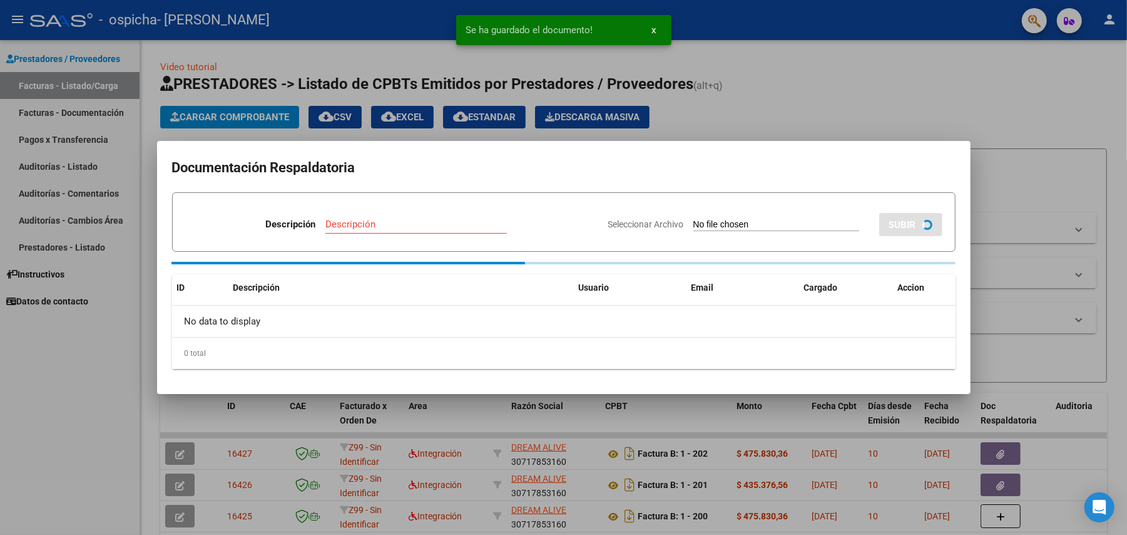
click at [840, 81] on div at bounding box center [563, 267] width 1127 height 535
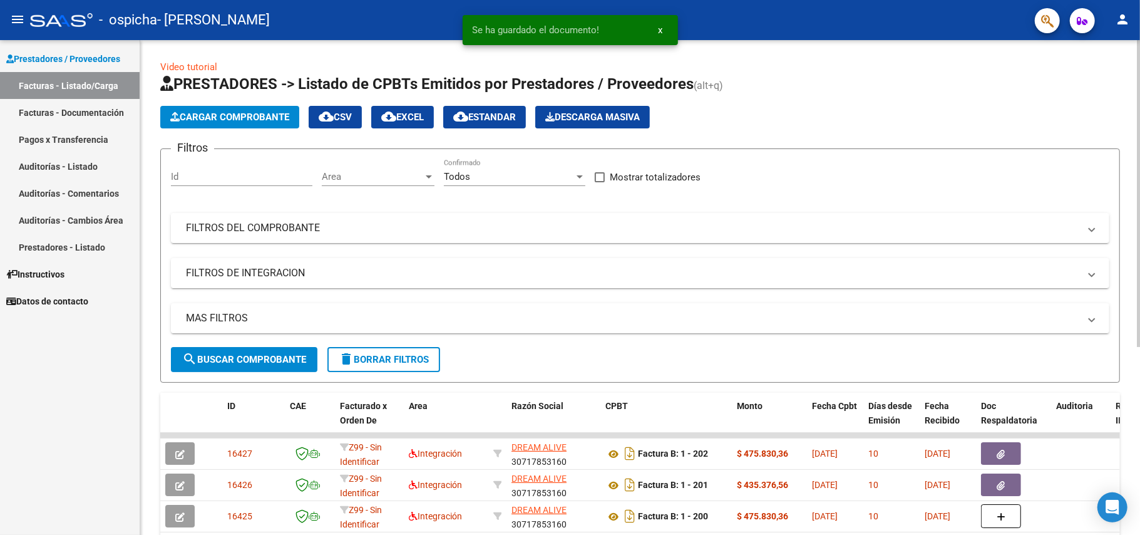
click at [209, 113] on span "Cargar Comprobante" at bounding box center [229, 116] width 119 height 11
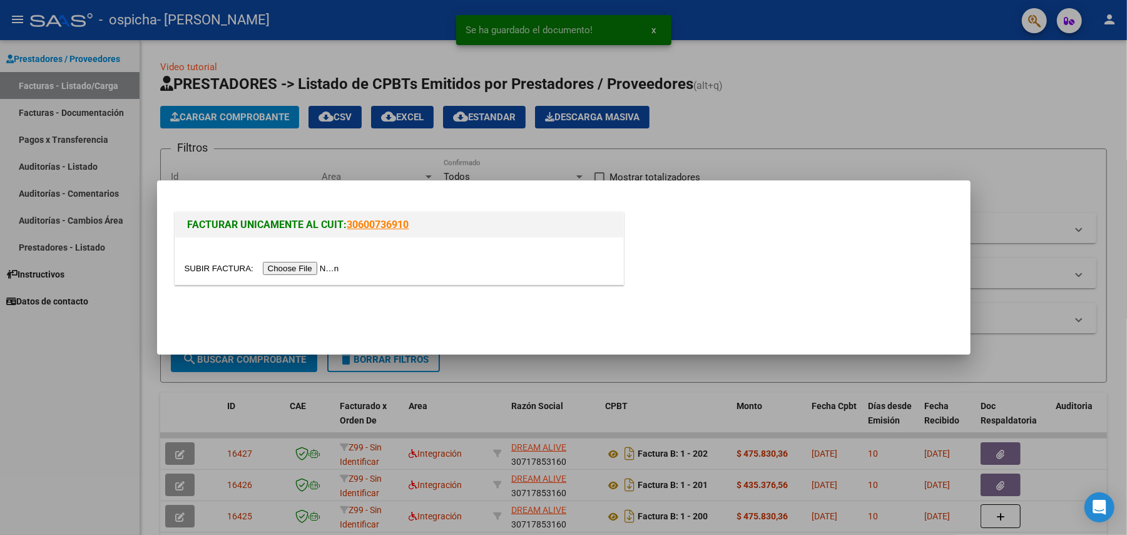
click at [314, 269] on input "file" at bounding box center [264, 268] width 158 height 13
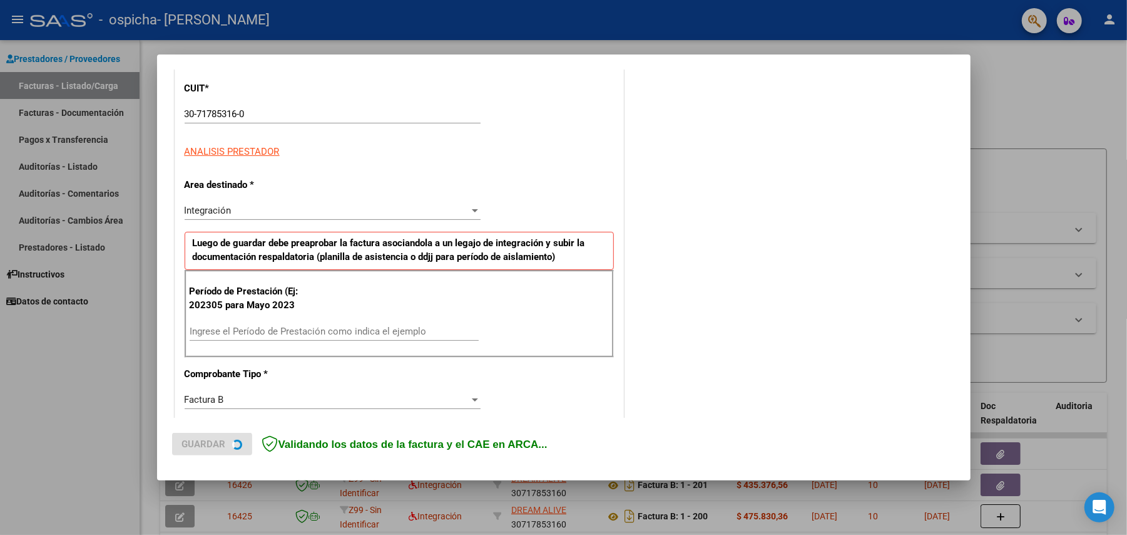
scroll to position [167, 0]
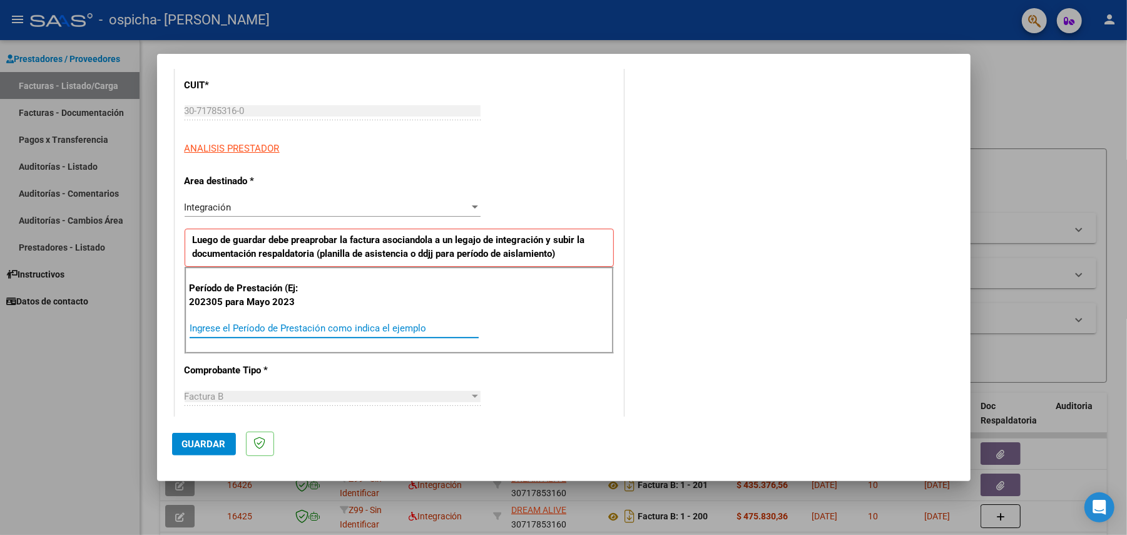
click at [366, 324] on input "Ingrese el Período de Prestación como indica el ejemplo" at bounding box center [334, 327] width 289 height 11
type input "202507"
click at [215, 441] on span "Guardar" at bounding box center [204, 443] width 44 height 11
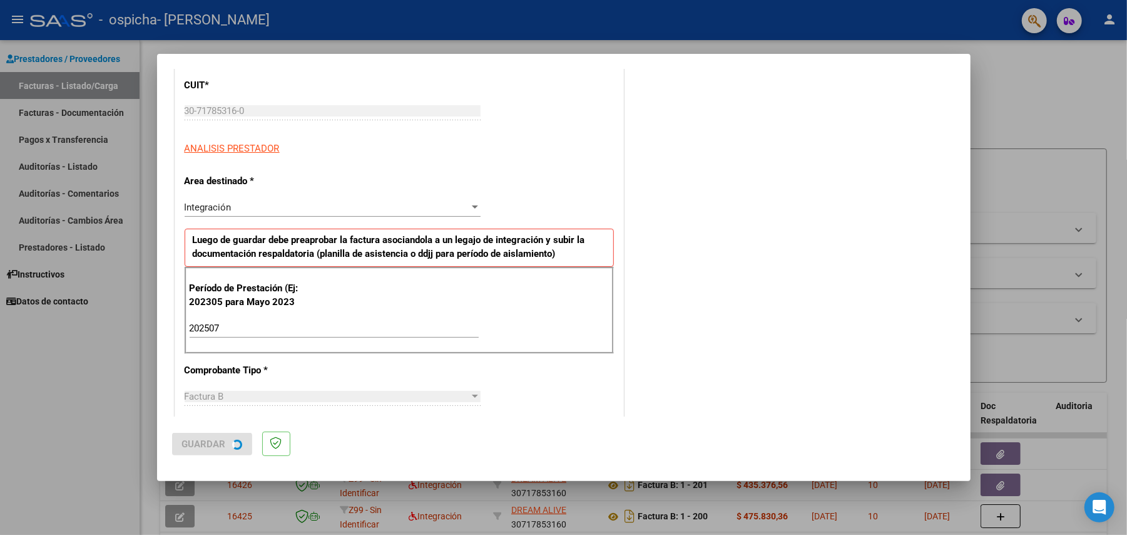
scroll to position [0, 0]
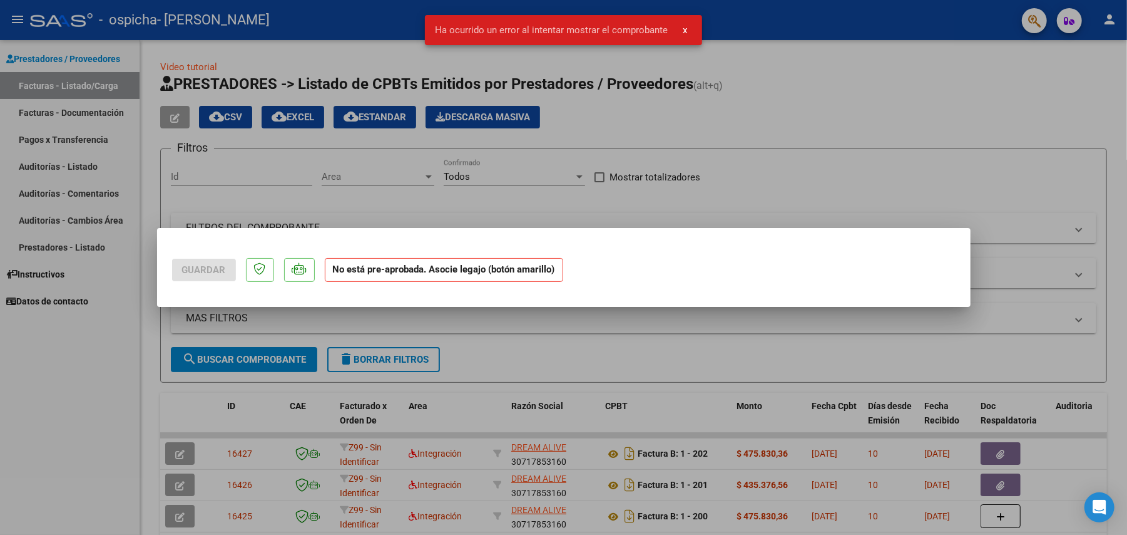
click at [594, 199] on div at bounding box center [563, 267] width 1127 height 535
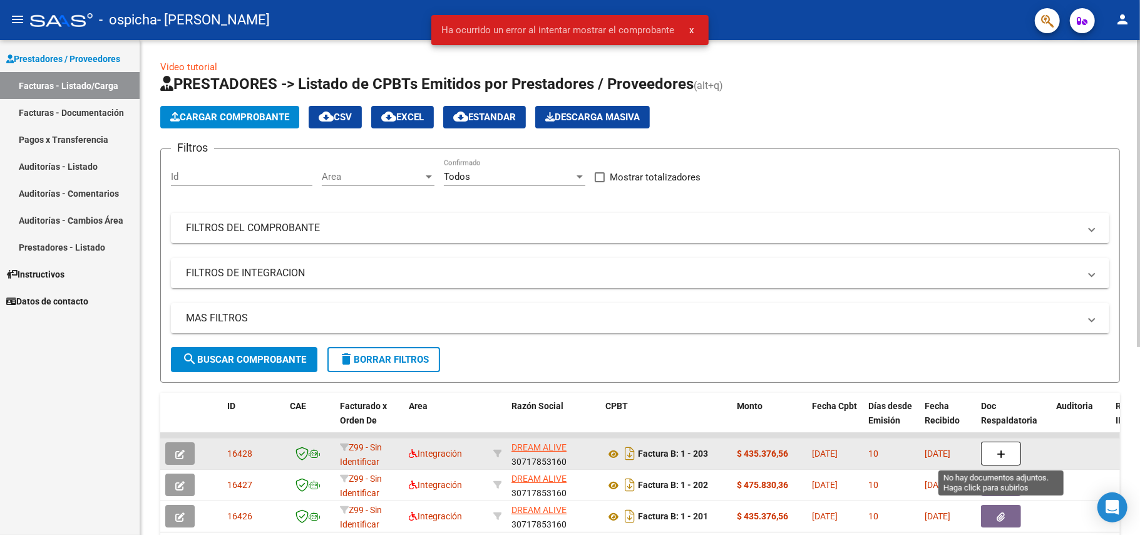
click at [1000, 454] on icon "button" at bounding box center [1001, 453] width 9 height 9
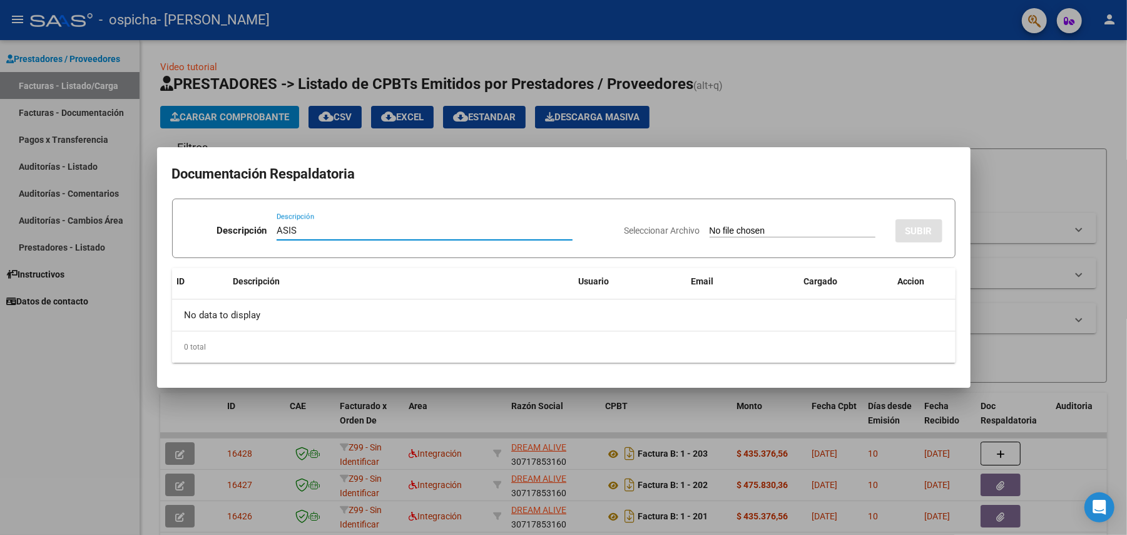
type input "ASIS"
click at [722, 226] on input "Seleccionar Archivo" at bounding box center [793, 231] width 166 height 12
type input "C:\fakepath\asist [PERSON_NAME] terapias 07-2025.pdf"
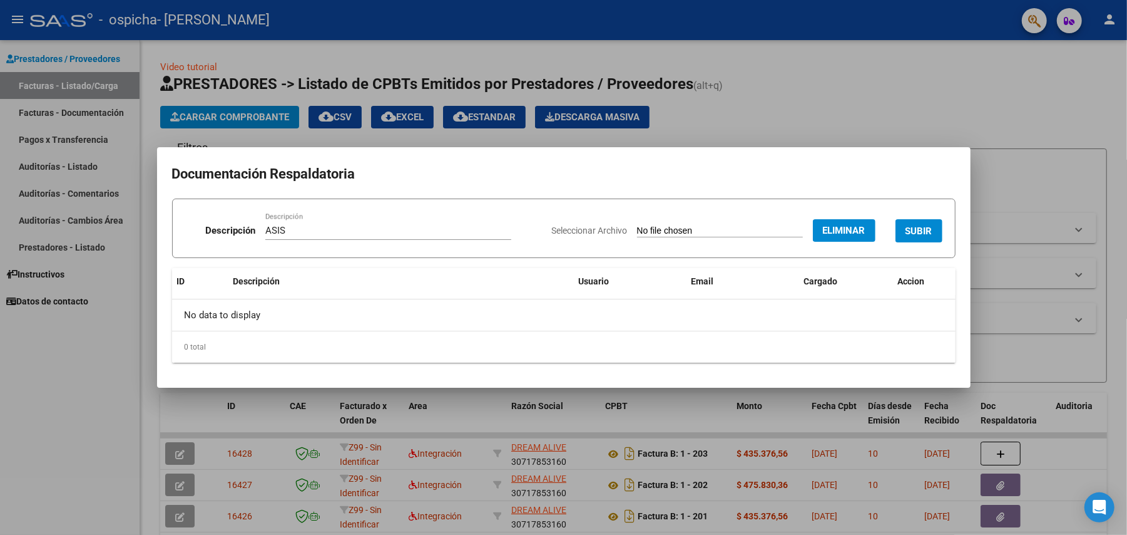
click at [908, 222] on button "SUBIR" at bounding box center [919, 230] width 47 height 23
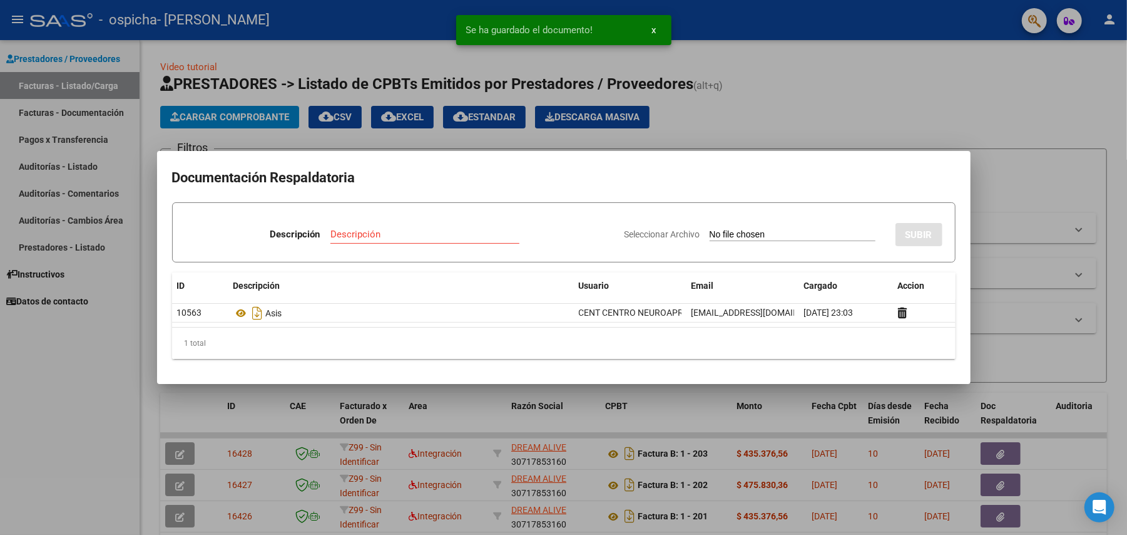
click at [869, 123] on div at bounding box center [563, 267] width 1127 height 535
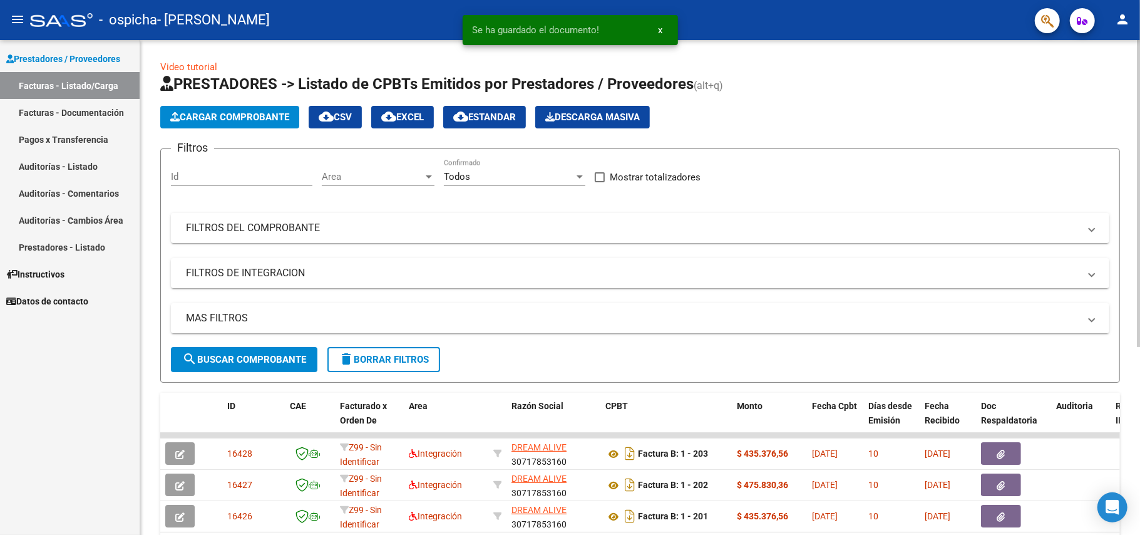
click at [193, 121] on span "Cargar Comprobante" at bounding box center [229, 116] width 119 height 11
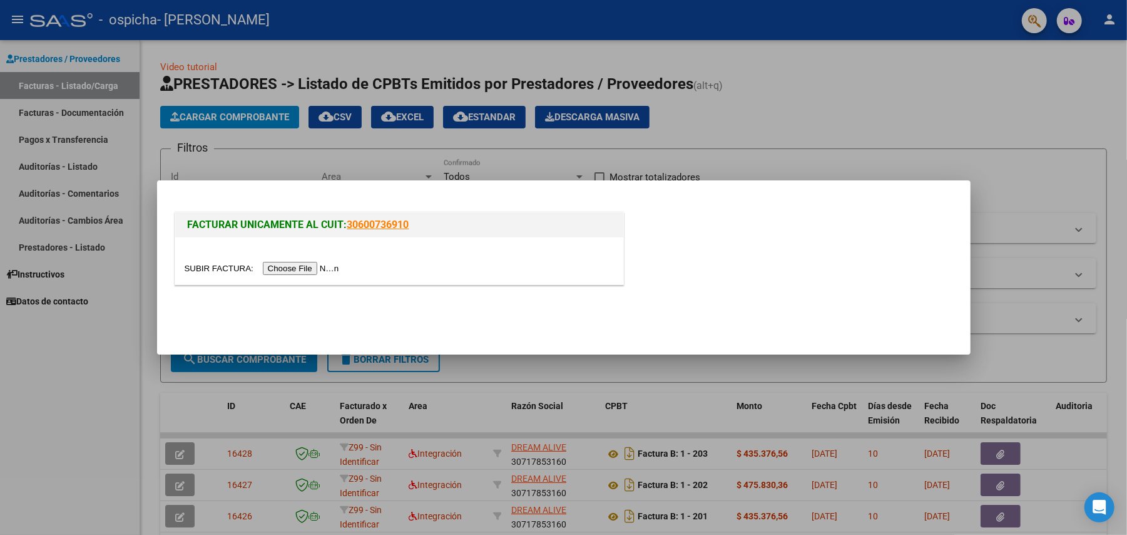
click at [291, 267] on input "file" at bounding box center [264, 268] width 158 height 13
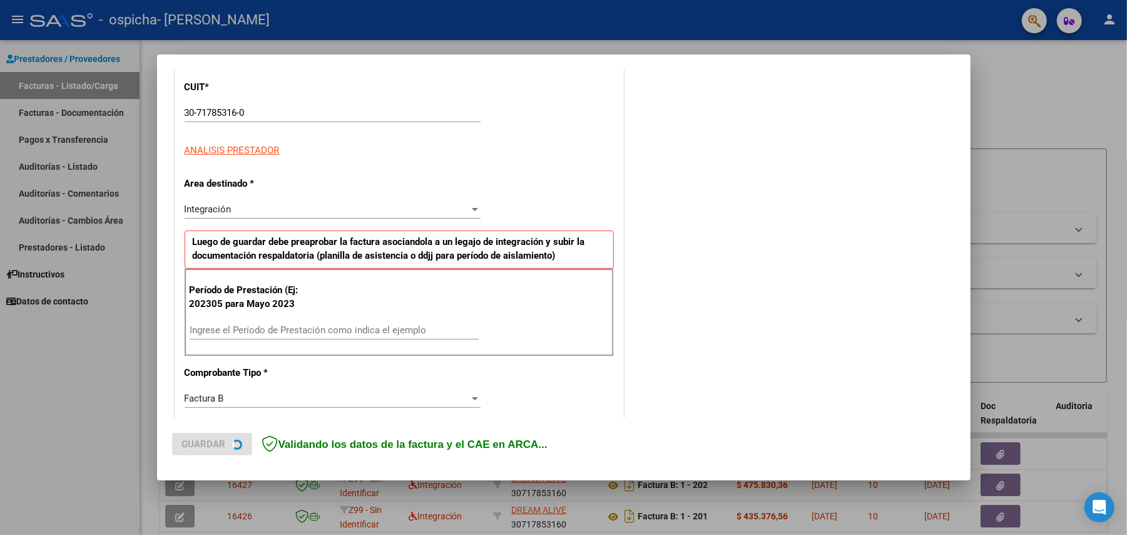
scroll to position [167, 0]
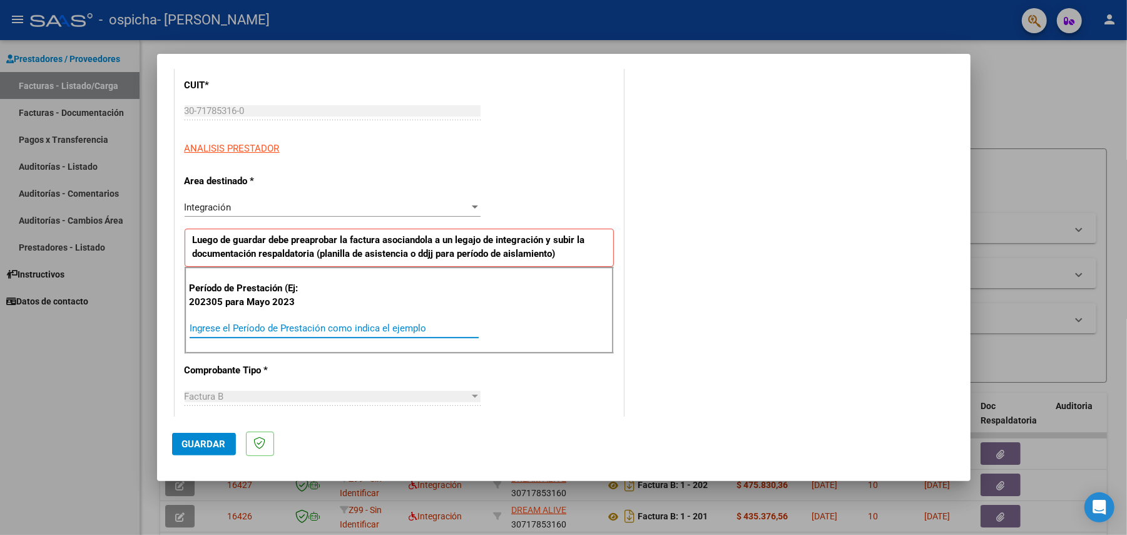
click at [342, 329] on input "Ingrese el Período de Prestación como indica el ejemplo" at bounding box center [334, 327] width 289 height 11
type input "202507"
click at [206, 442] on span "Guardar" at bounding box center [204, 443] width 44 height 11
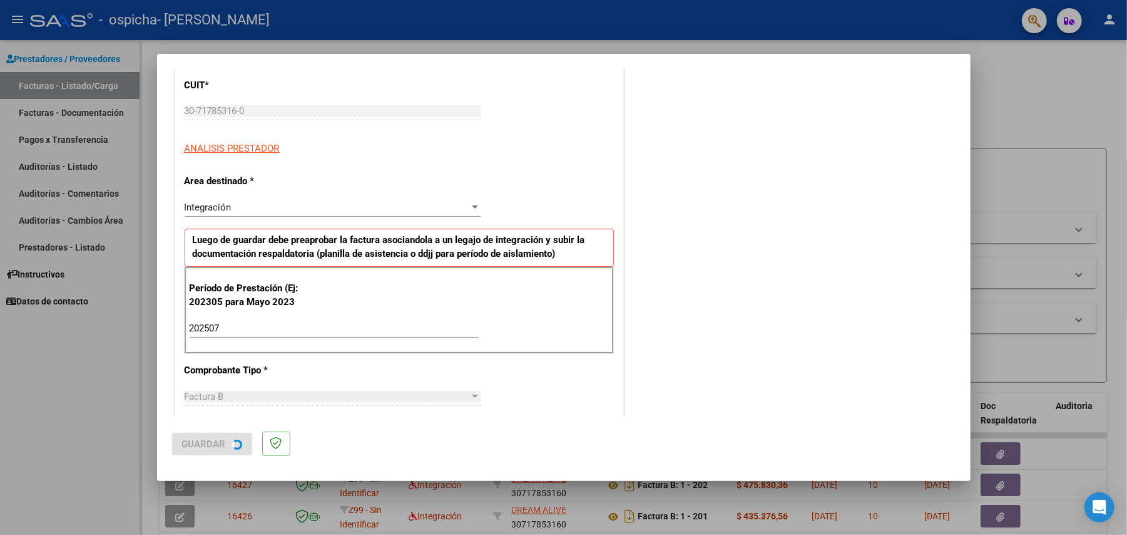
scroll to position [0, 0]
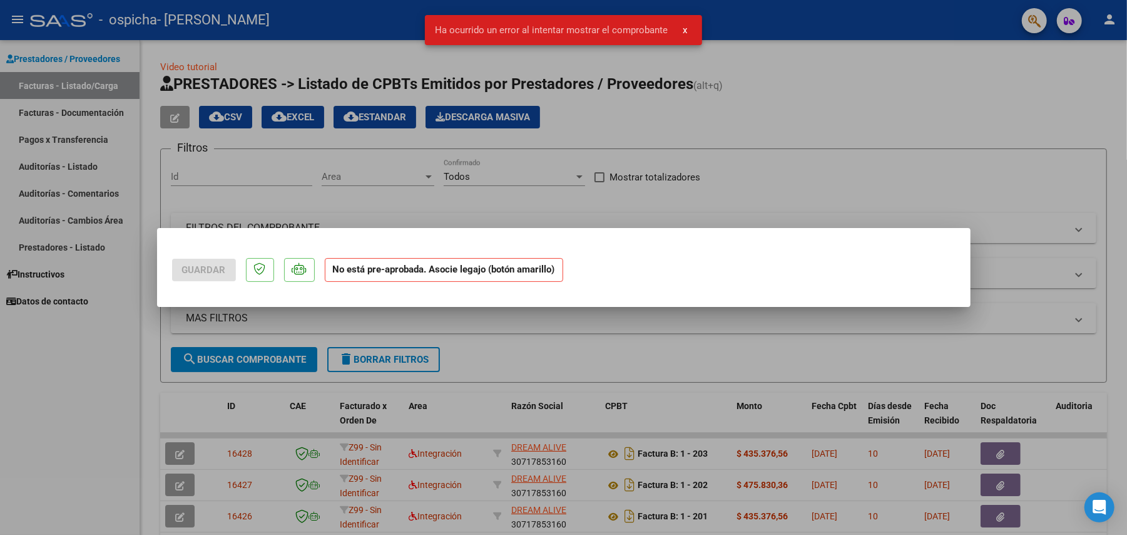
click at [581, 351] on div at bounding box center [563, 267] width 1127 height 535
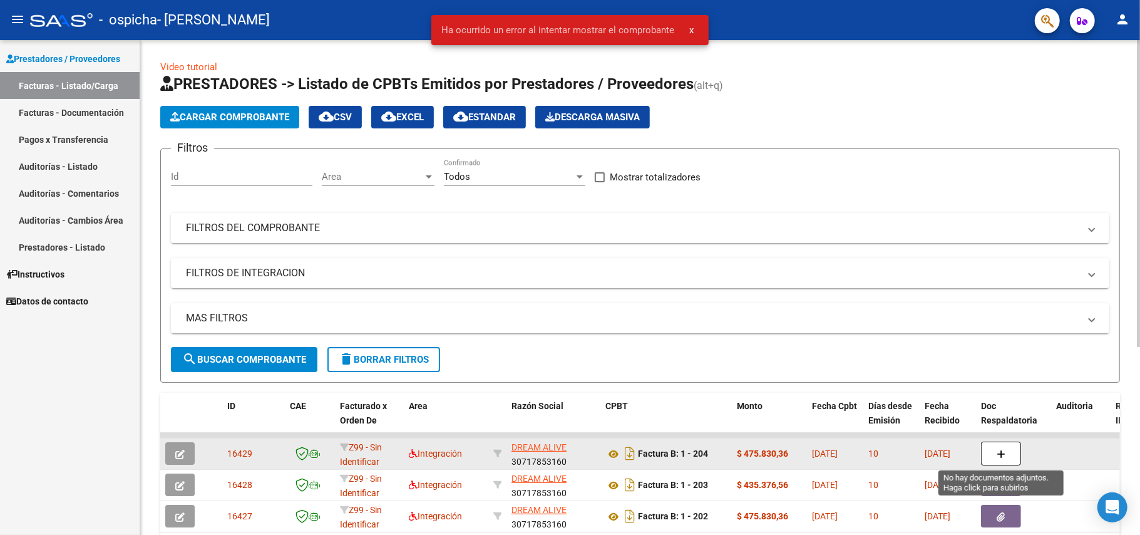
click at [995, 451] on button "button" at bounding box center [1001, 453] width 40 height 24
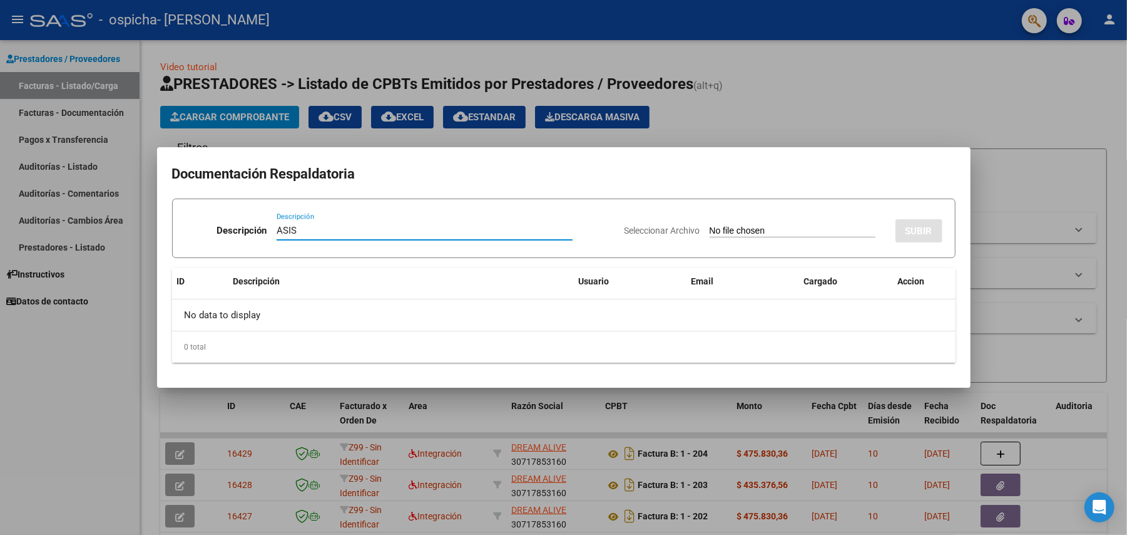
type input "ASIS"
click at [717, 223] on div "Seleccionar Archivo SUBIR" at bounding box center [784, 228] width 318 height 38
click at [727, 230] on input "Seleccionar Archivo" at bounding box center [793, 231] width 166 height 12
type input "C:\fakepath\Asist [PERSON_NAME] SAIE 07-2025.pdf"
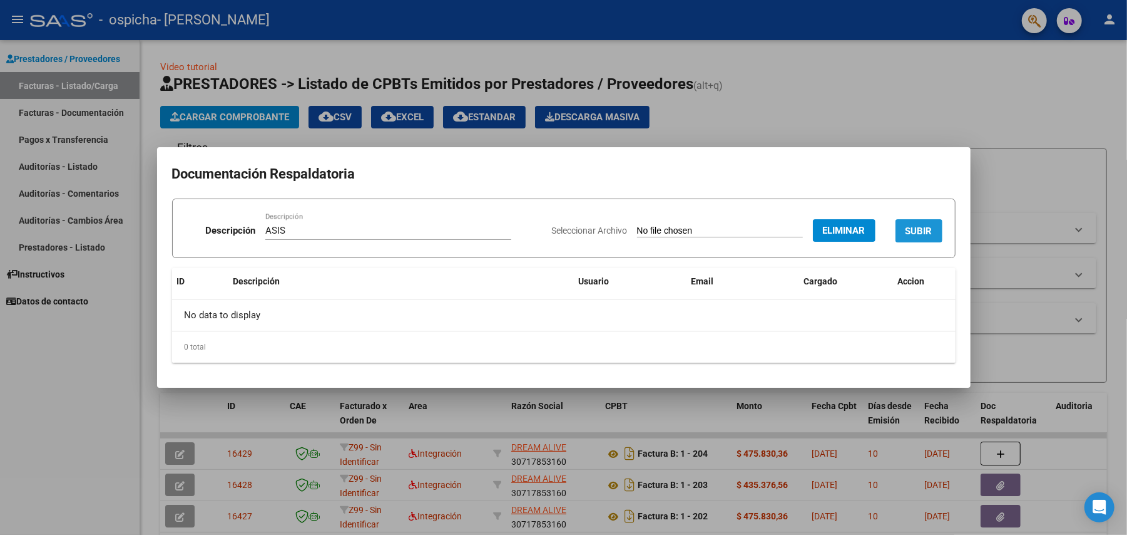
click at [906, 236] on span "SUBIR" at bounding box center [919, 230] width 27 height 11
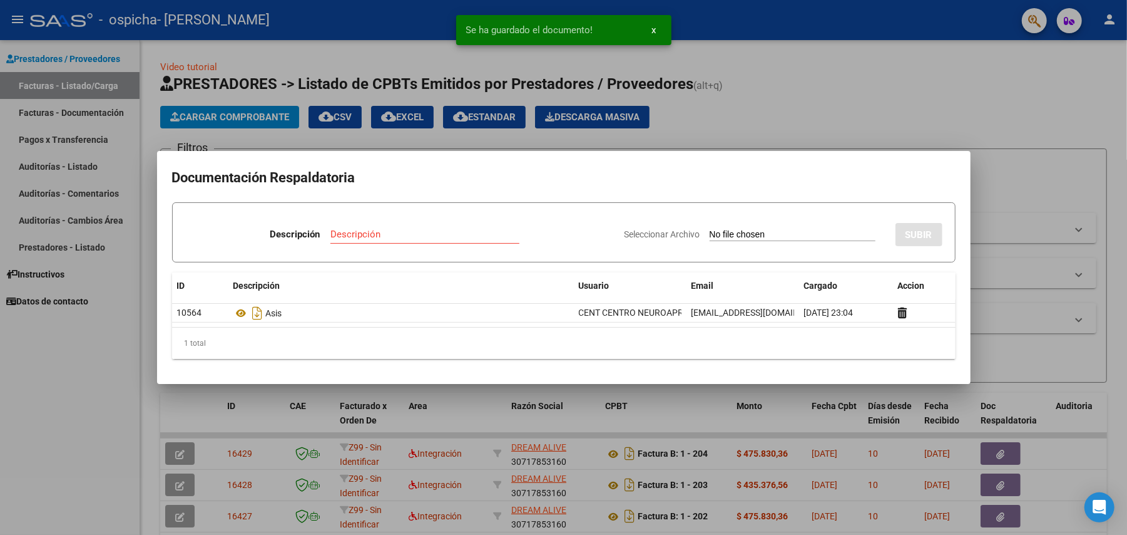
click at [826, 121] on div at bounding box center [563, 267] width 1127 height 535
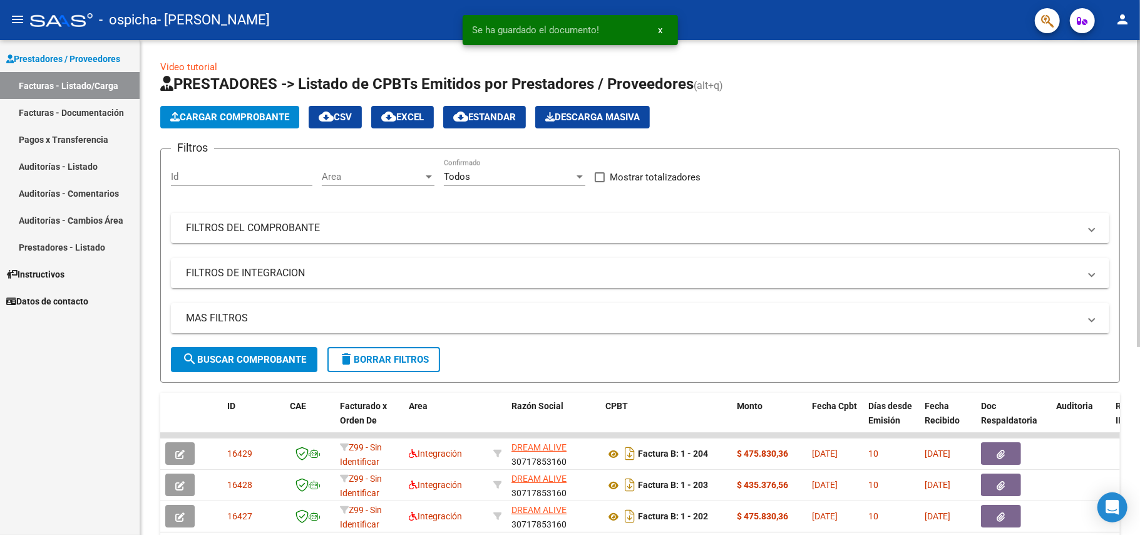
click at [269, 114] on span "Cargar Comprobante" at bounding box center [229, 116] width 119 height 11
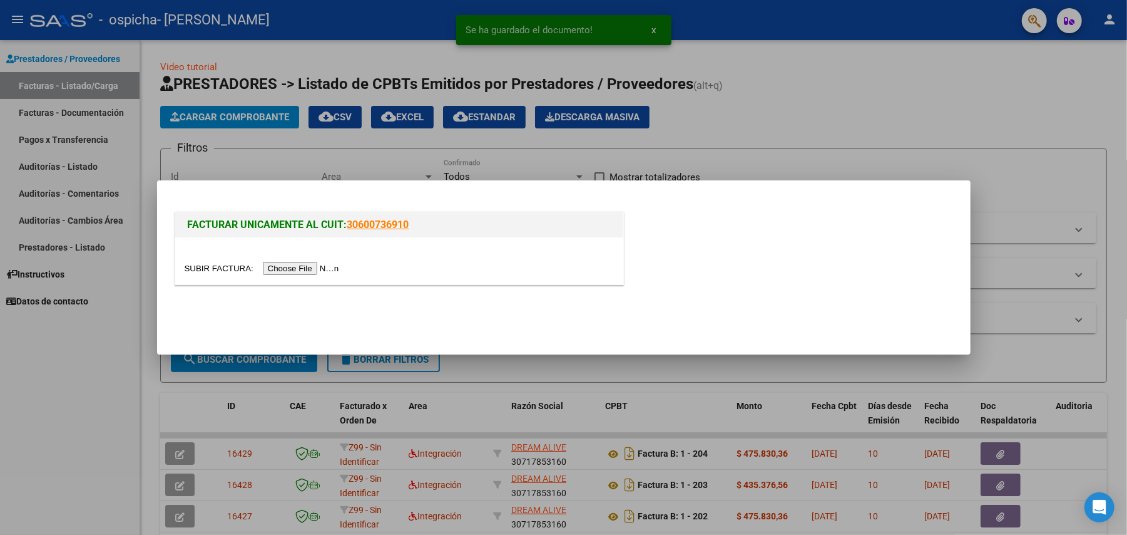
click at [327, 264] on input "file" at bounding box center [264, 268] width 158 height 13
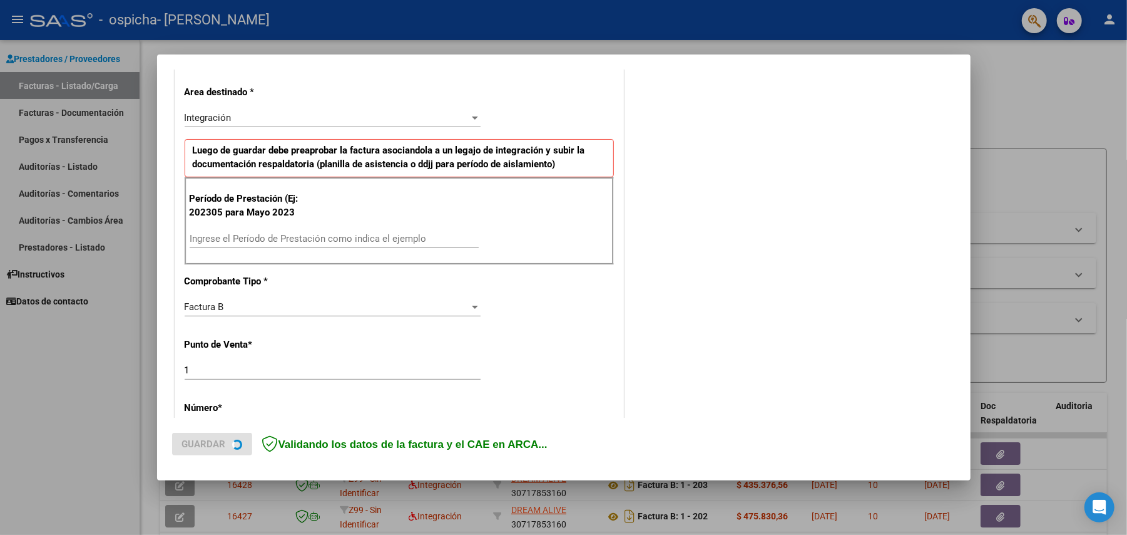
scroll to position [334, 0]
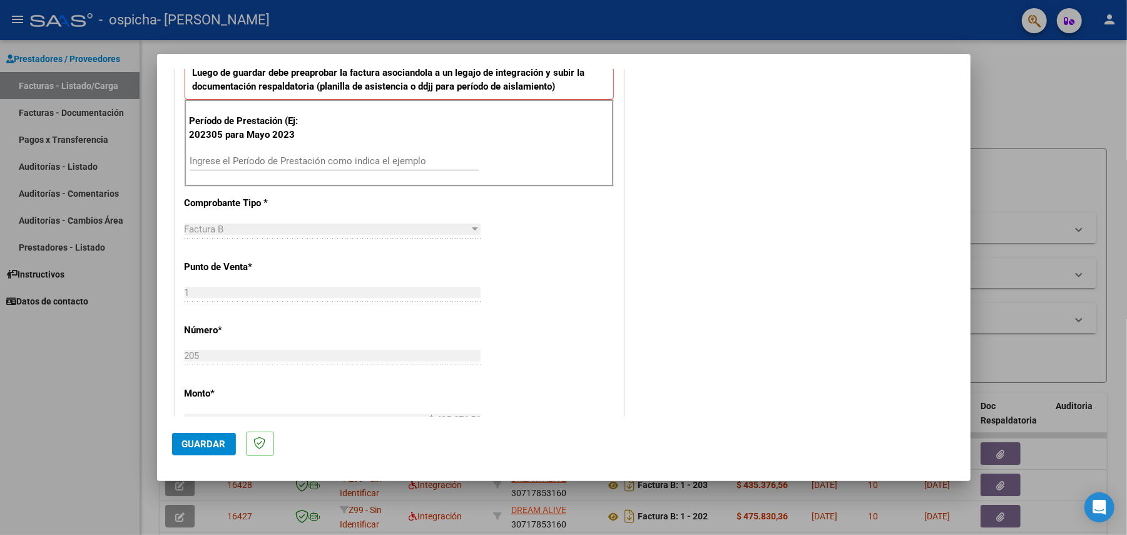
click at [274, 158] on input "Ingrese el Período de Prestación como indica el ejemplo" at bounding box center [334, 160] width 289 height 11
type input "202507"
click at [205, 443] on span "Guardar" at bounding box center [204, 443] width 44 height 11
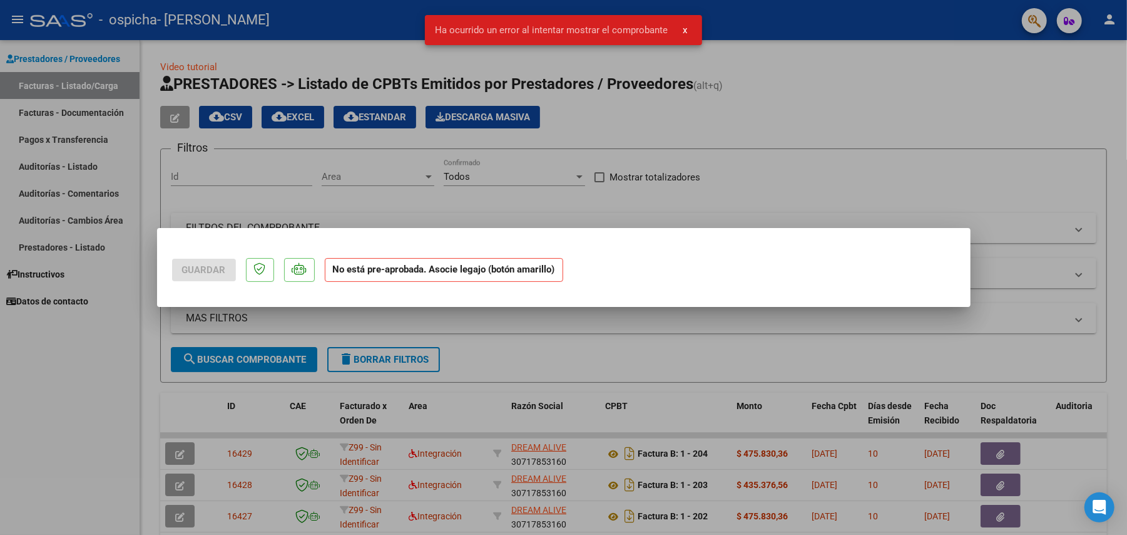
click at [671, 193] on div at bounding box center [563, 267] width 1127 height 535
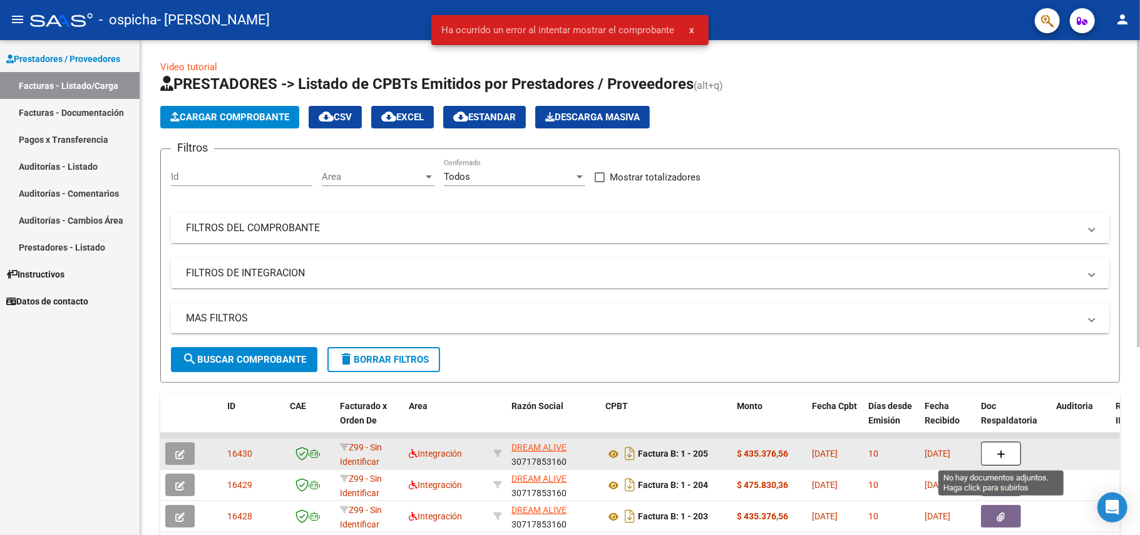
click at [995, 456] on button "button" at bounding box center [1001, 453] width 40 height 24
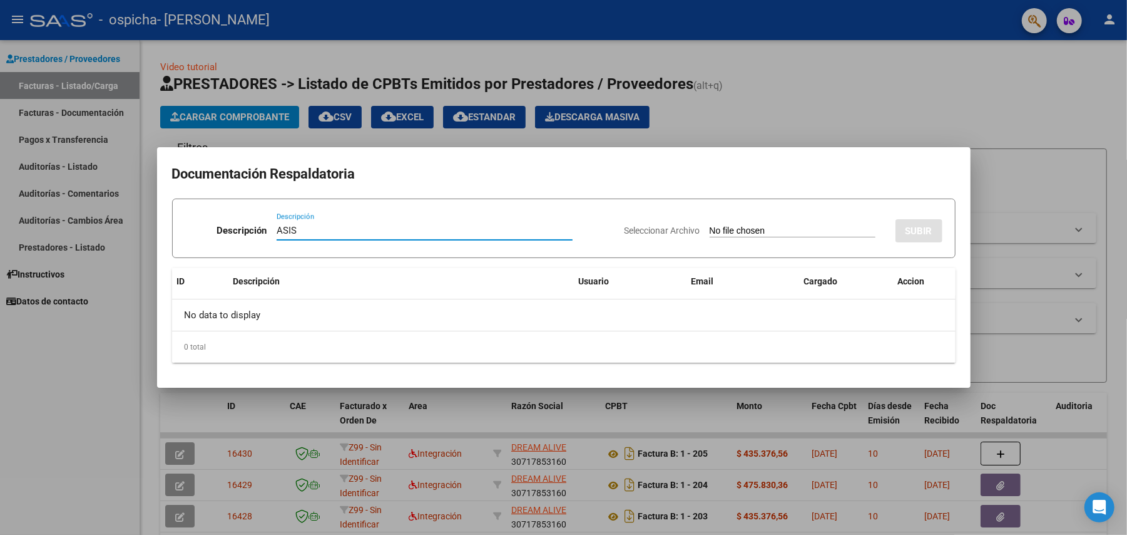
type input "ASIS"
click at [710, 231] on input "Seleccionar Archivo" at bounding box center [793, 231] width 166 height 12
type input "C:\fakepath\Asist [PERSON_NAME] terapias 07-2025.pdf"
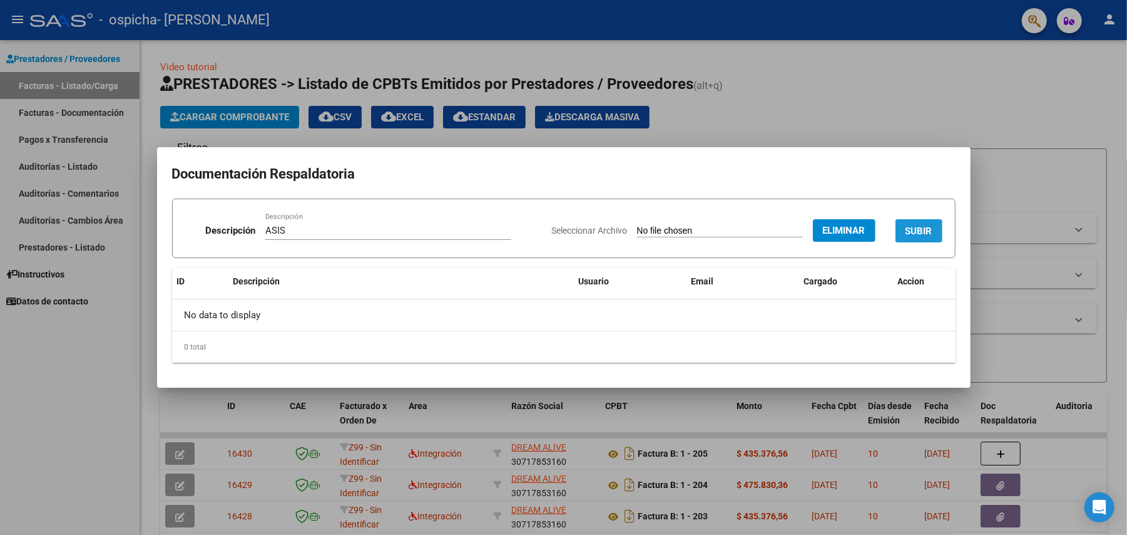
click at [922, 225] on span "SUBIR" at bounding box center [919, 230] width 27 height 11
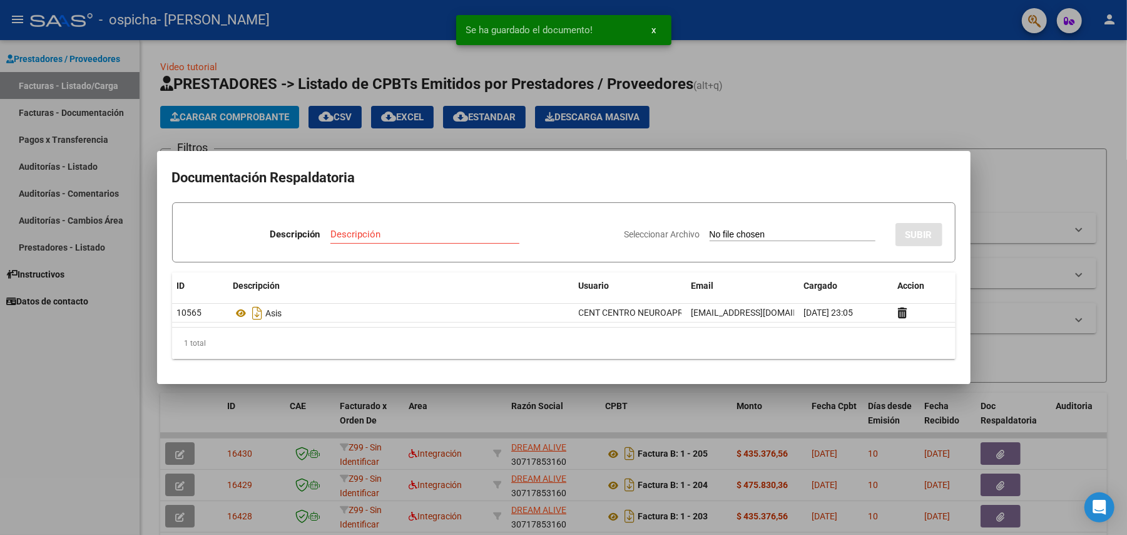
click at [816, 94] on div at bounding box center [563, 267] width 1127 height 535
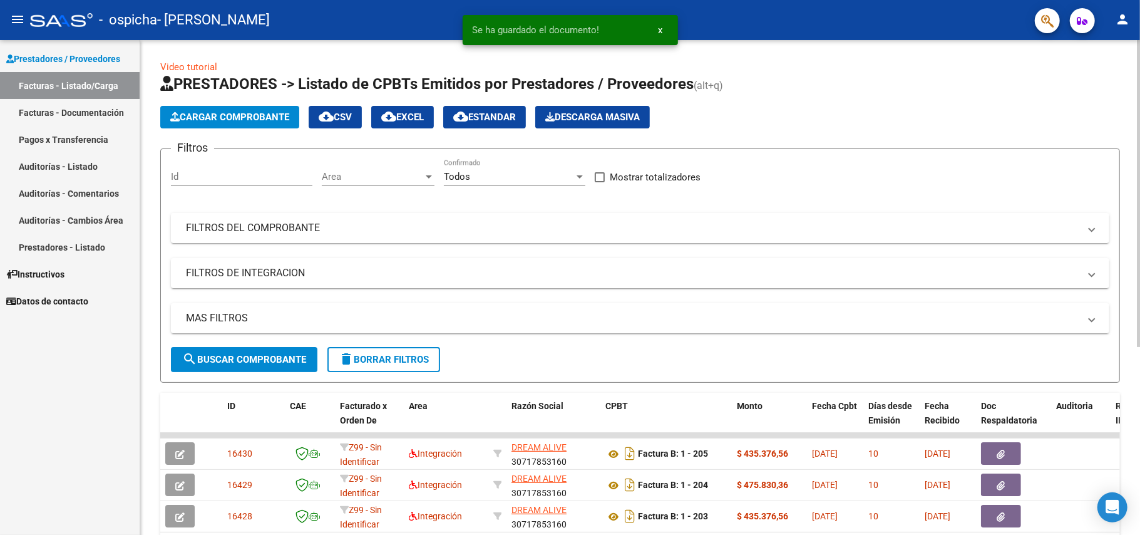
click at [274, 110] on app-list-header "PRESTADORES -> Listado de CPBTs Emitidos por Prestadores / Proveedores (alt+q) …" at bounding box center [640, 228] width 960 height 309
click at [274, 111] on span "Cargar Comprobante" at bounding box center [229, 116] width 119 height 11
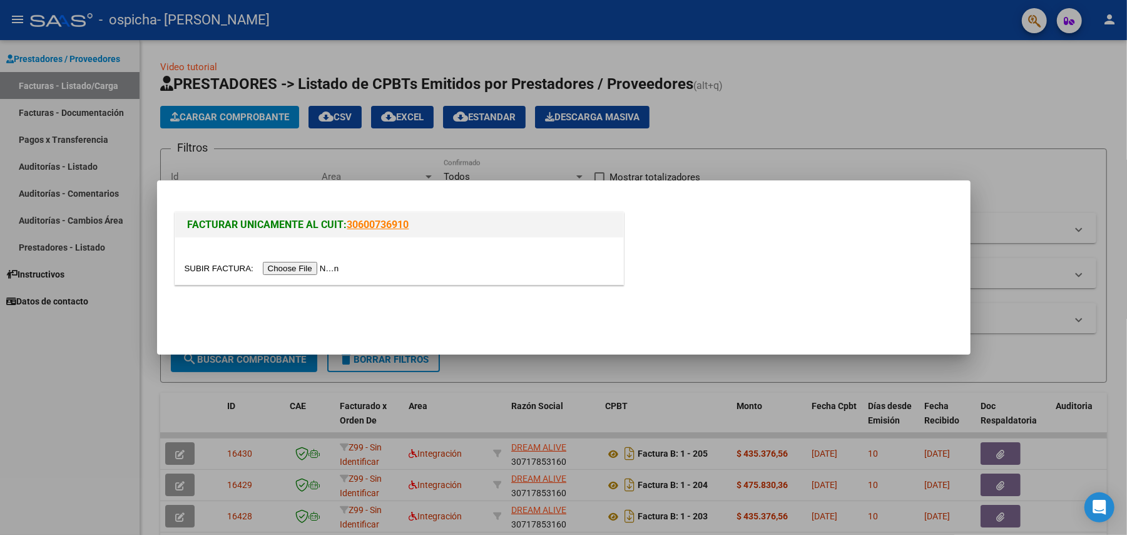
click at [309, 261] on div at bounding box center [399, 268] width 429 height 14
click at [309, 264] on input "file" at bounding box center [264, 268] width 158 height 13
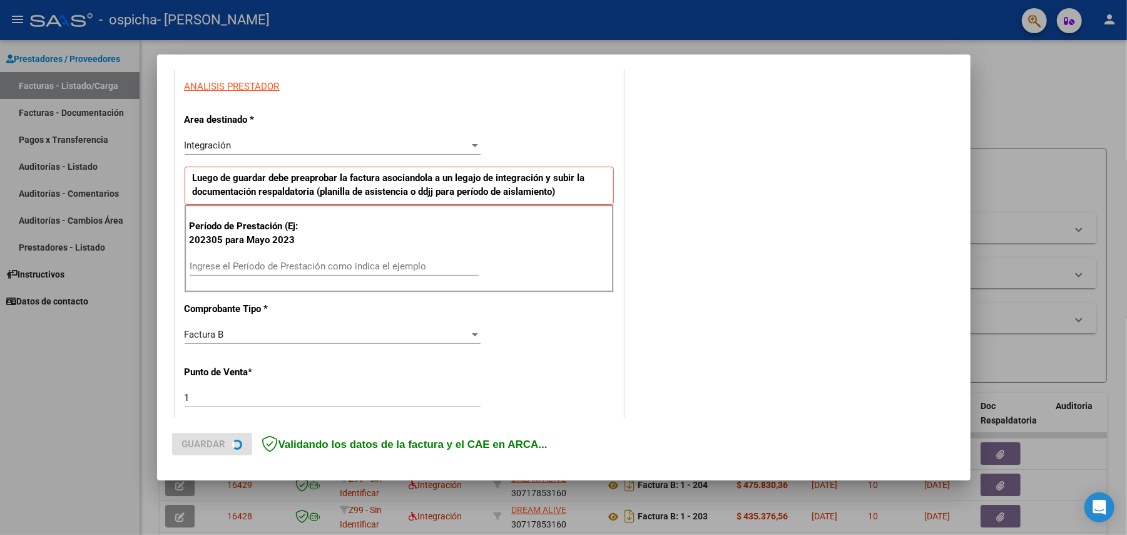
scroll to position [250, 0]
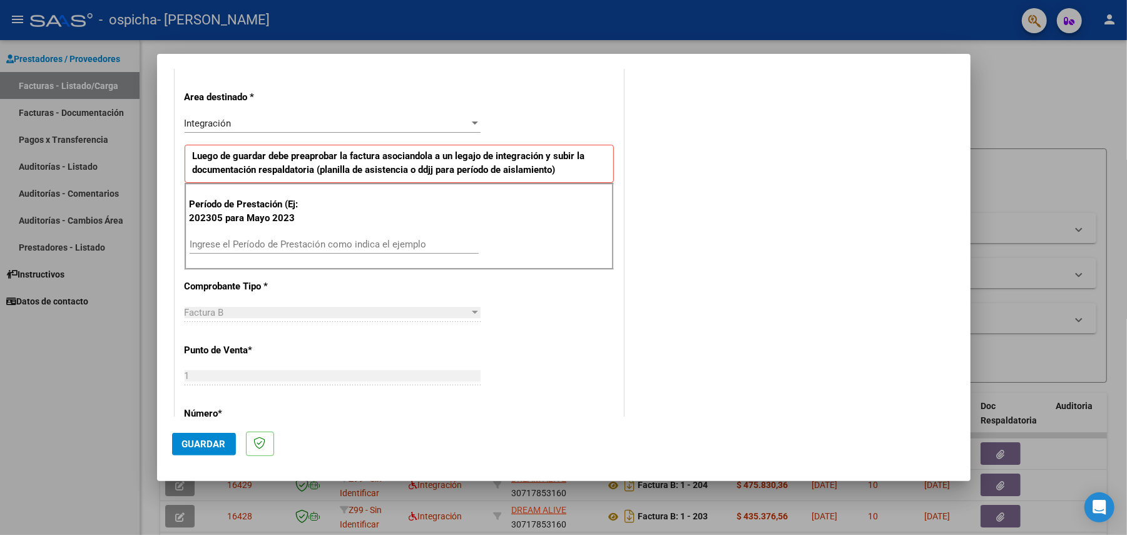
click at [359, 242] on input "Ingrese el Período de Prestación como indica el ejemplo" at bounding box center [334, 243] width 289 height 11
type input "202507"
click at [204, 444] on span "Guardar" at bounding box center [204, 443] width 44 height 11
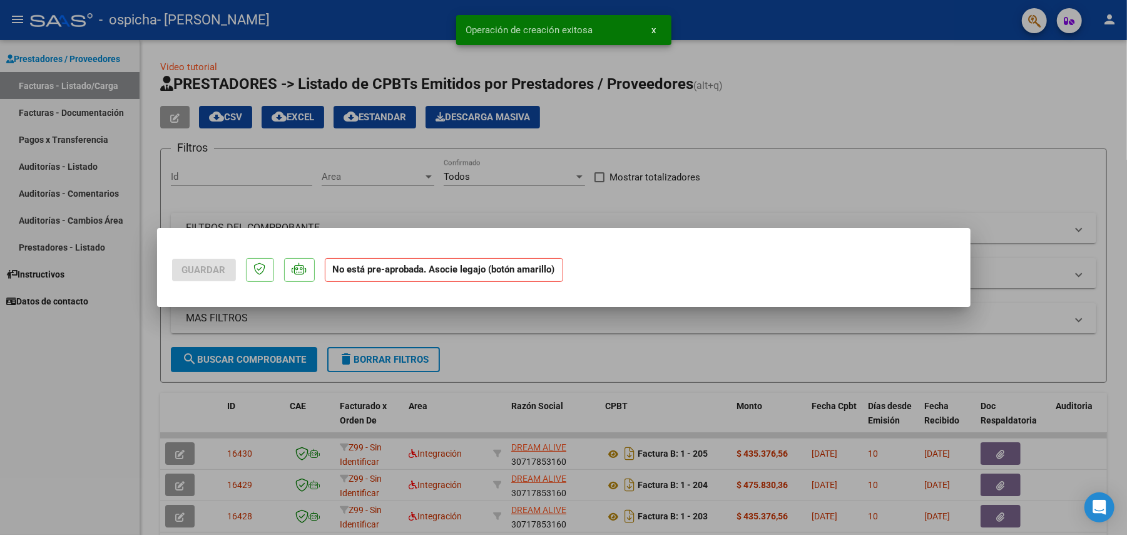
scroll to position [0, 0]
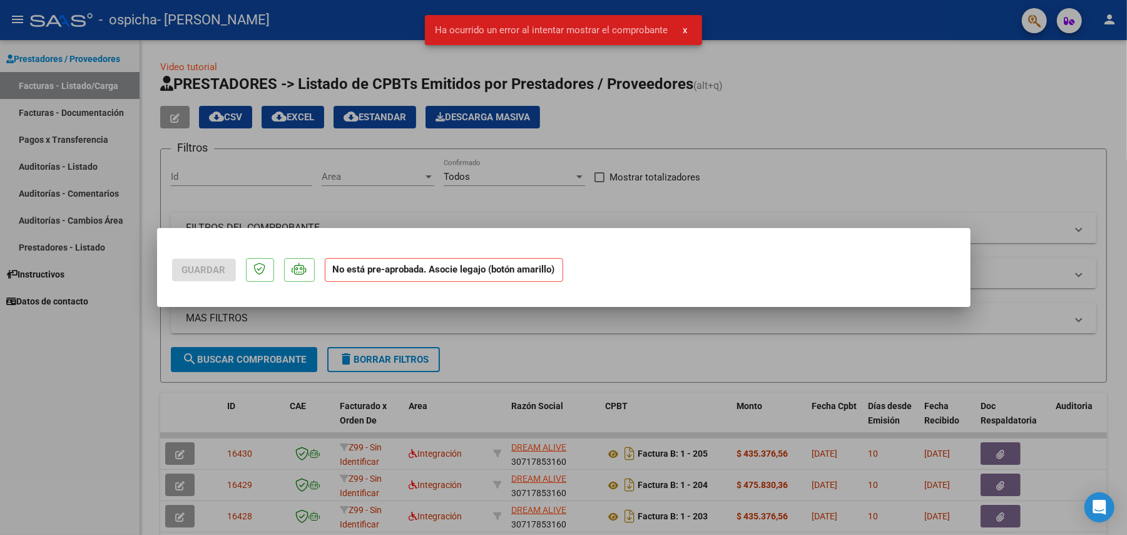
click at [547, 331] on div at bounding box center [563, 267] width 1127 height 535
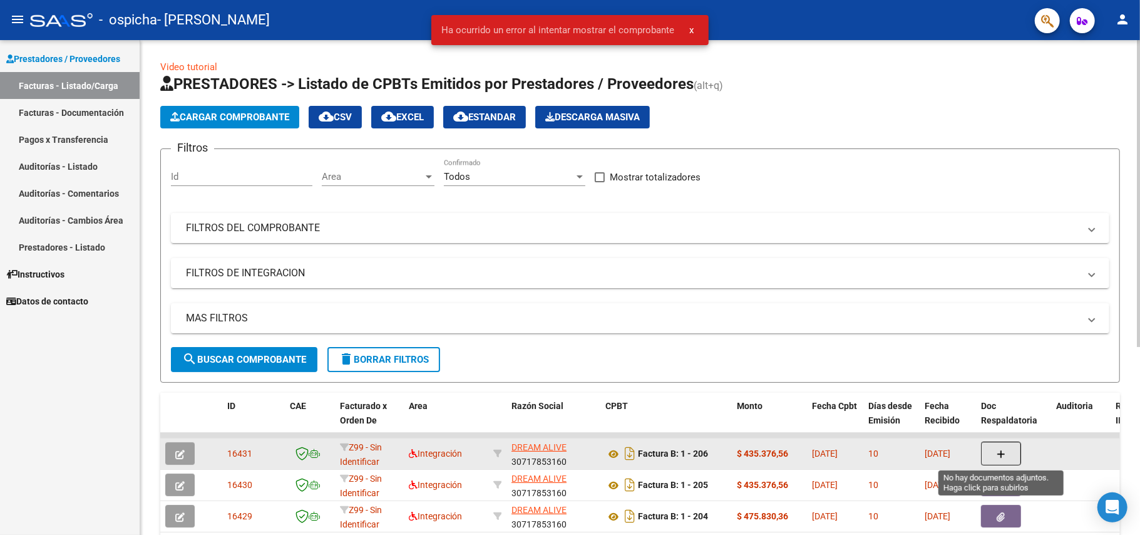
click at [1013, 447] on button "button" at bounding box center [1001, 453] width 40 height 24
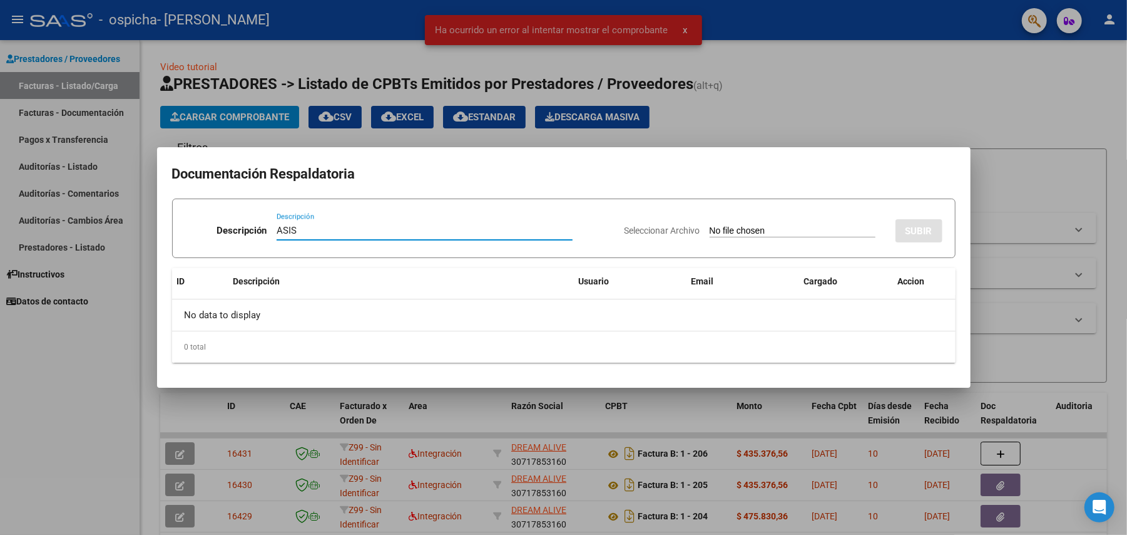
type input "ASIS"
click at [710, 225] on input "Seleccionar Archivo" at bounding box center [793, 231] width 166 height 12
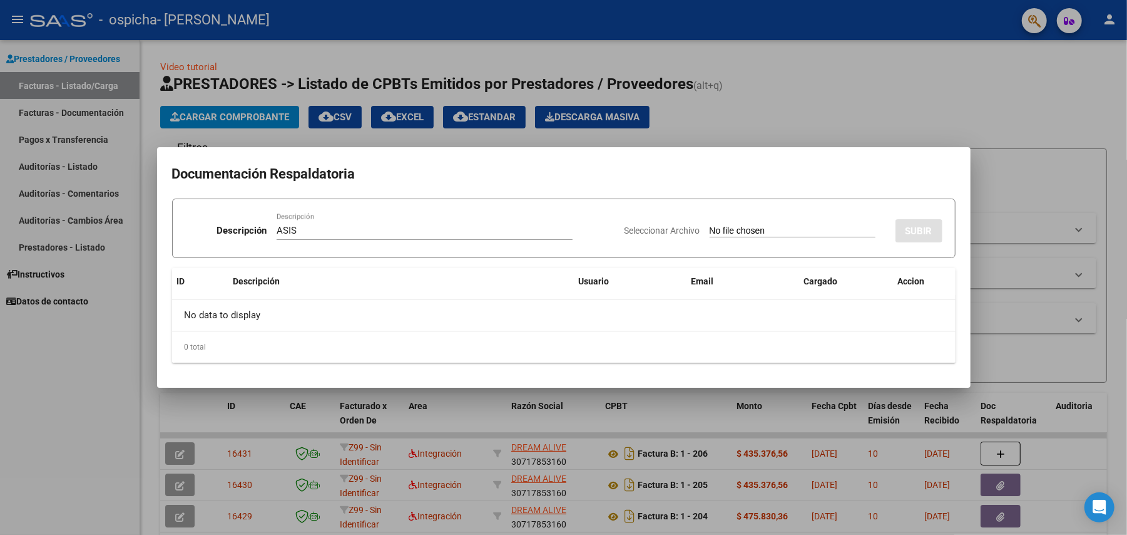
type input "C:\fakepath\Asist [PERSON_NAME] terapias 07-2025.pdf"
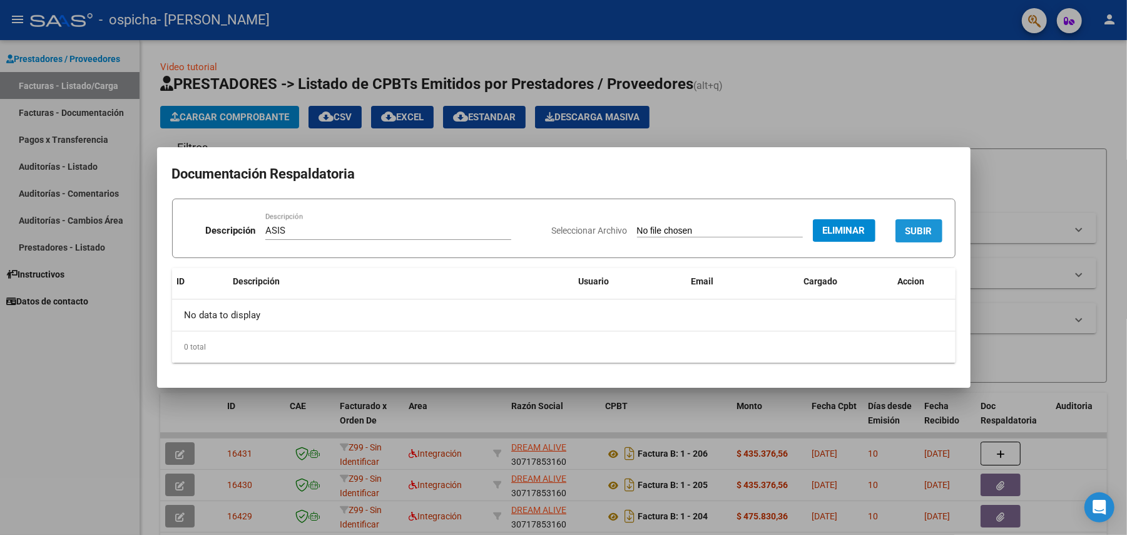
click at [918, 226] on span "SUBIR" at bounding box center [919, 230] width 27 height 11
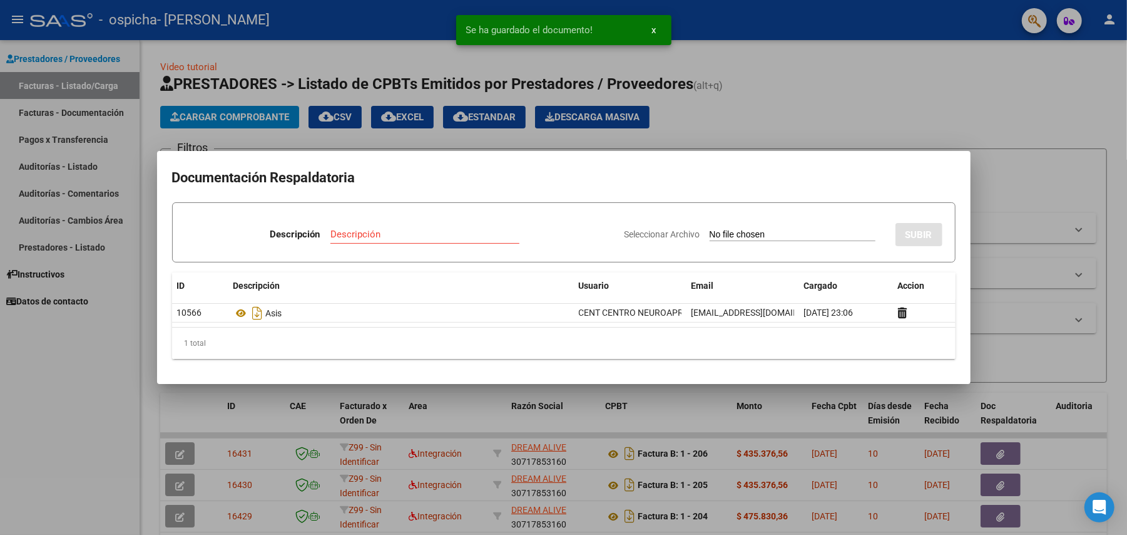
drag, startPoint x: 769, startPoint y: 114, endPoint x: 596, endPoint y: 115, distance: 173.4
click at [769, 114] on div at bounding box center [563, 267] width 1127 height 535
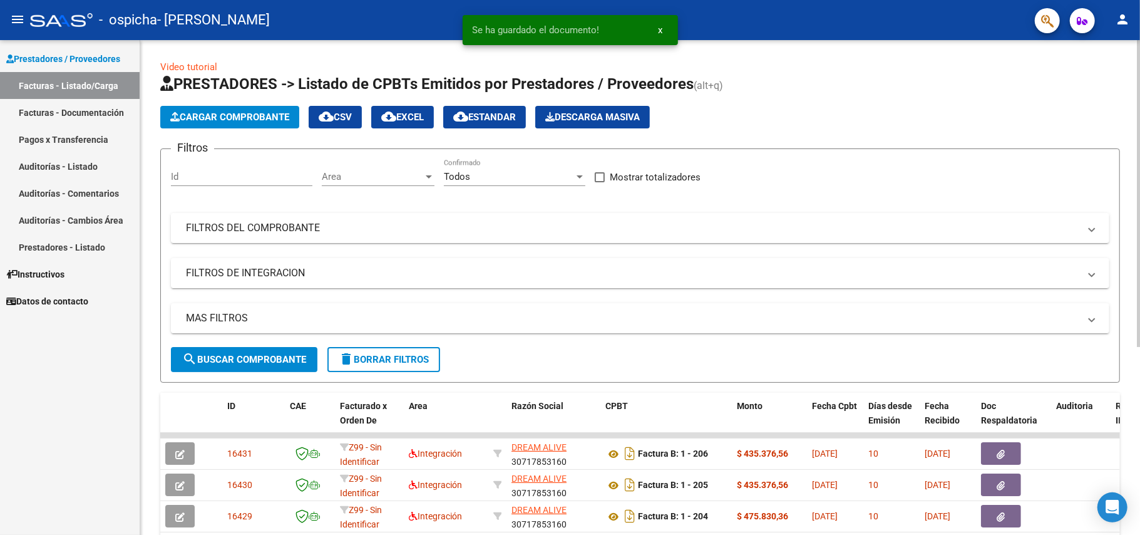
click at [289, 108] on button "Cargar Comprobante" at bounding box center [229, 117] width 139 height 23
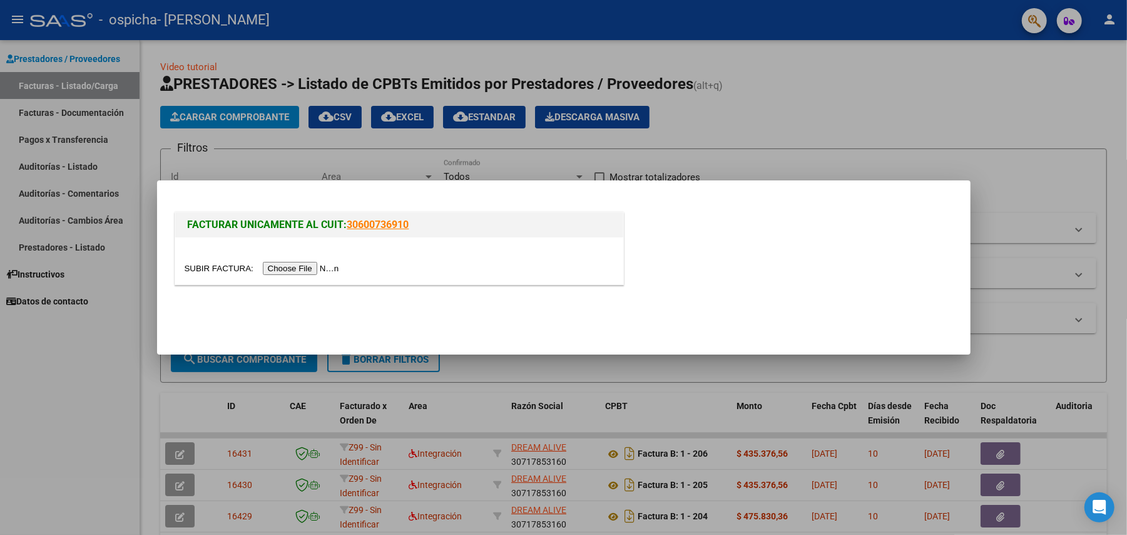
click at [326, 266] on input "file" at bounding box center [264, 268] width 158 height 13
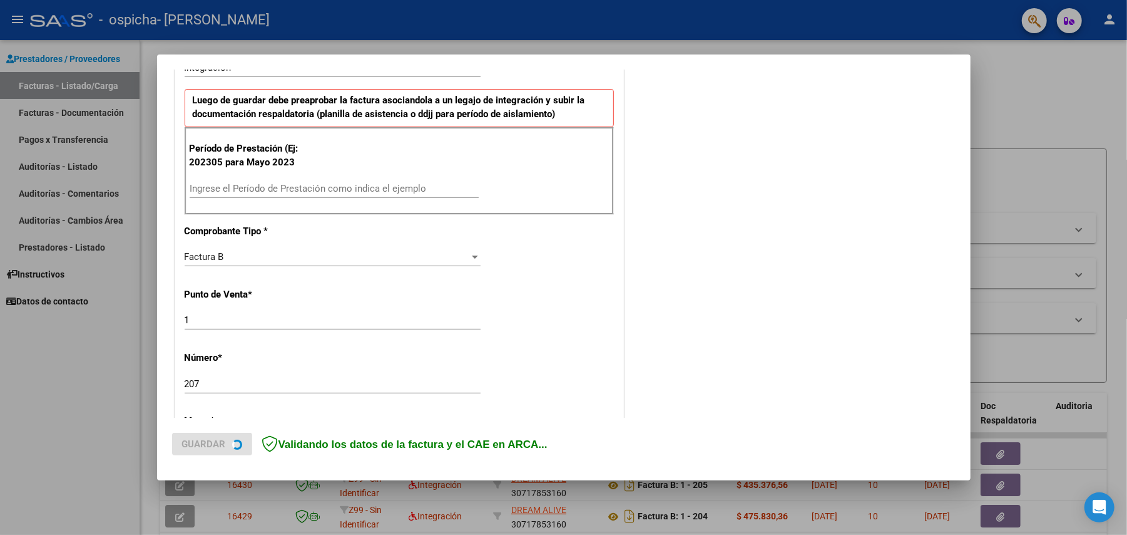
scroll to position [334, 0]
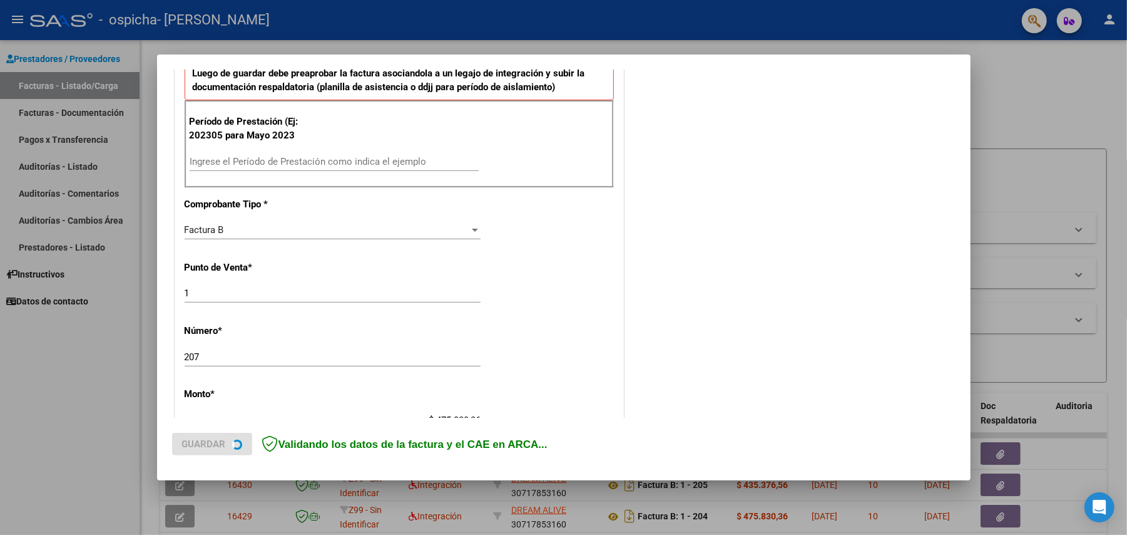
click at [293, 164] on input "Ingrese el Período de Prestación como indica el ejemplo" at bounding box center [334, 161] width 289 height 11
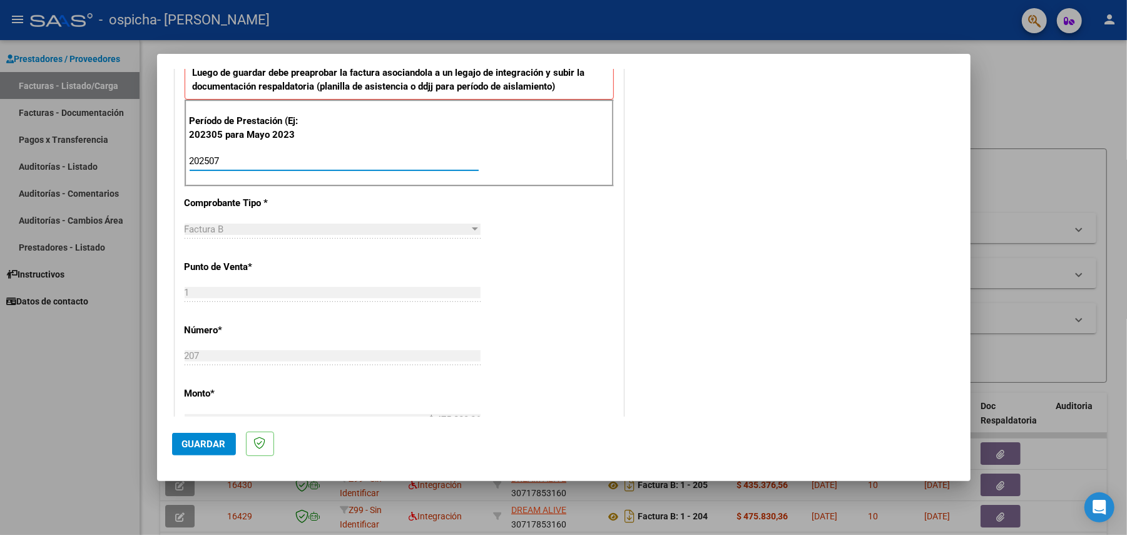
type input "202507"
click at [194, 433] on button "Guardar" at bounding box center [204, 444] width 64 height 23
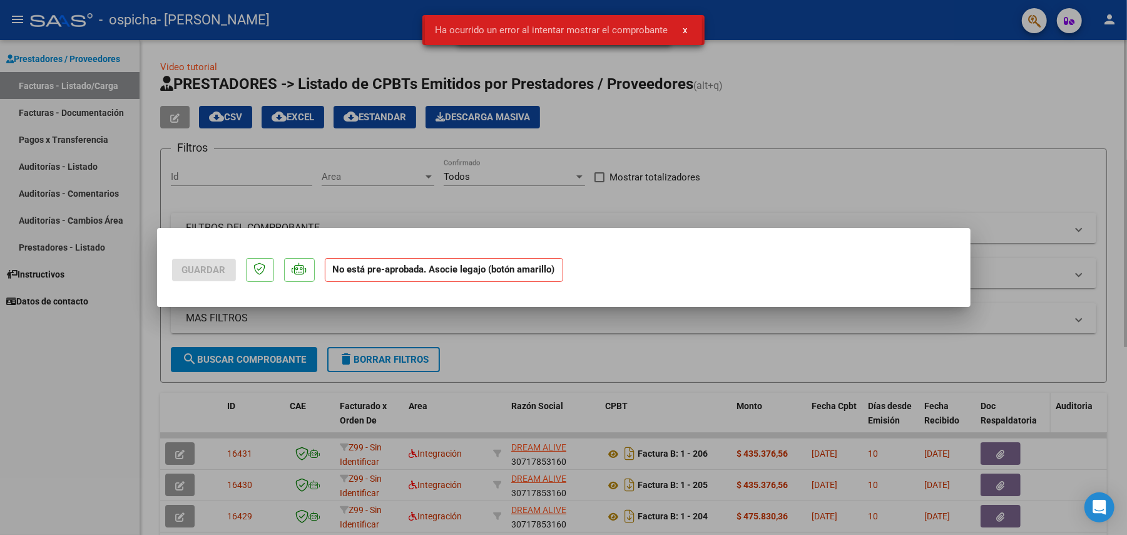
click at [1025, 318] on div at bounding box center [563, 267] width 1127 height 535
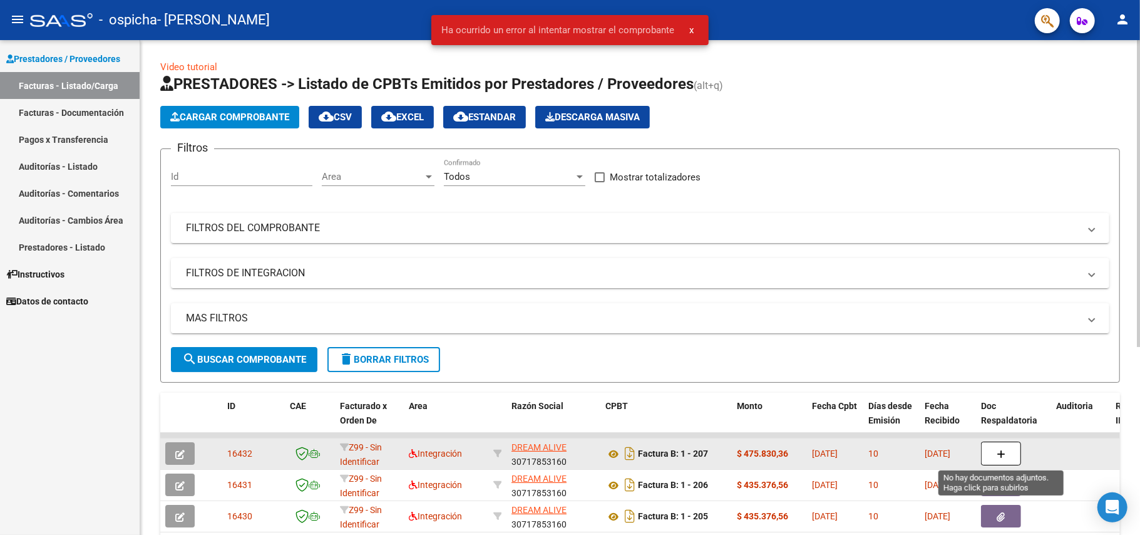
click at [990, 454] on button "button" at bounding box center [1001, 453] width 40 height 24
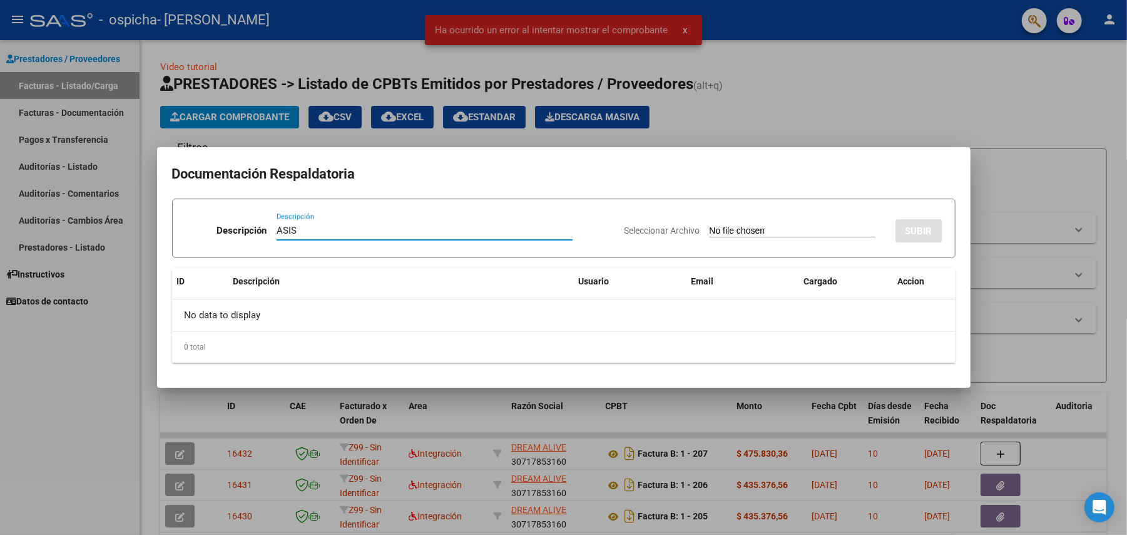
type input "ASIS"
click at [710, 231] on input "Seleccionar Archivo" at bounding box center [793, 231] width 166 height 12
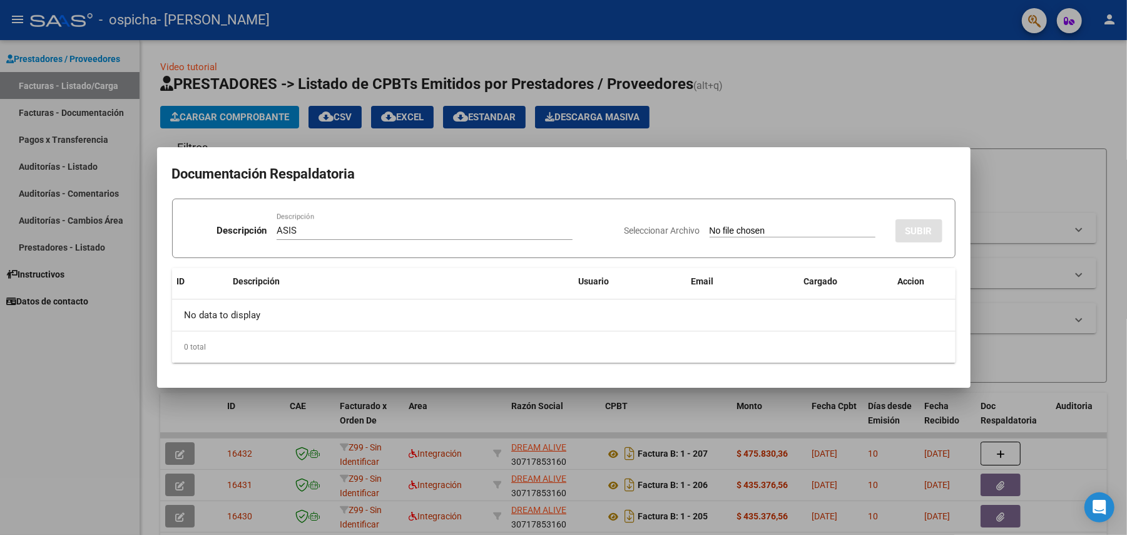
type input "C:\fakepath\Asiste [PERSON_NAME] 07-2025.pdf"
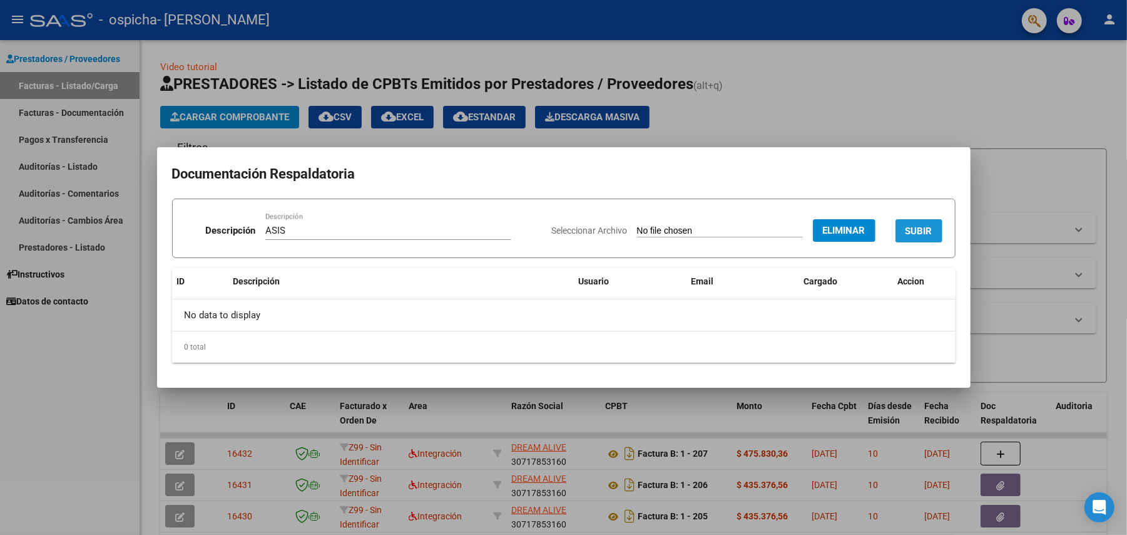
click at [907, 225] on span "SUBIR" at bounding box center [919, 230] width 27 height 11
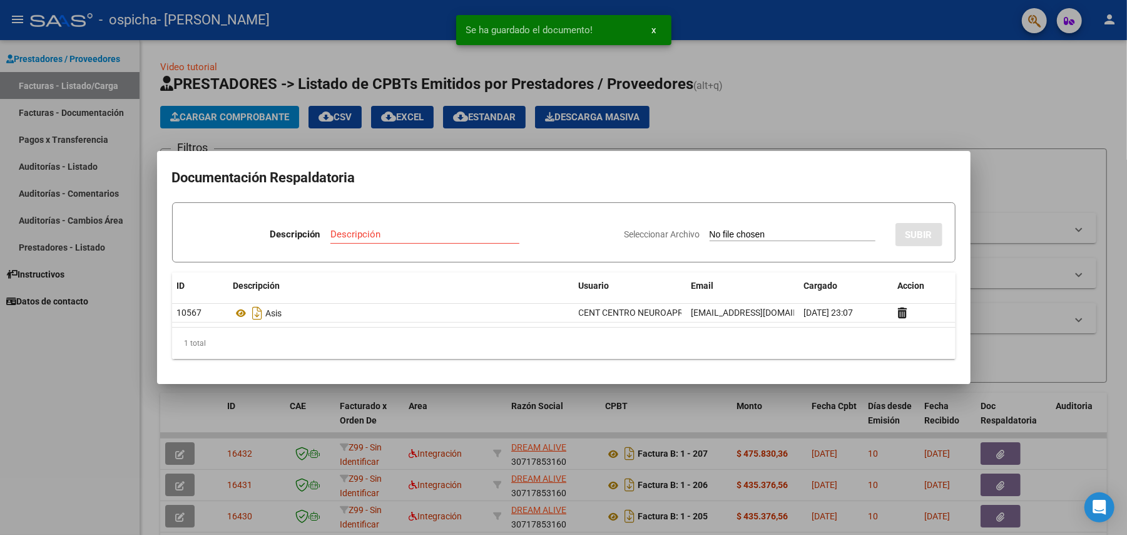
click at [904, 73] on div at bounding box center [563, 267] width 1127 height 535
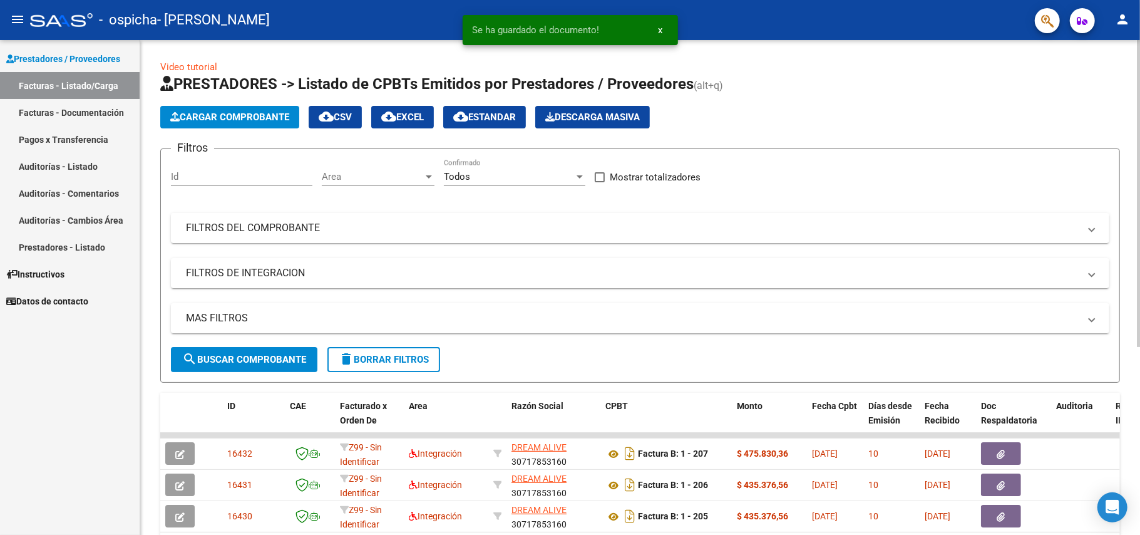
click at [249, 106] on button "Cargar Comprobante" at bounding box center [229, 117] width 139 height 23
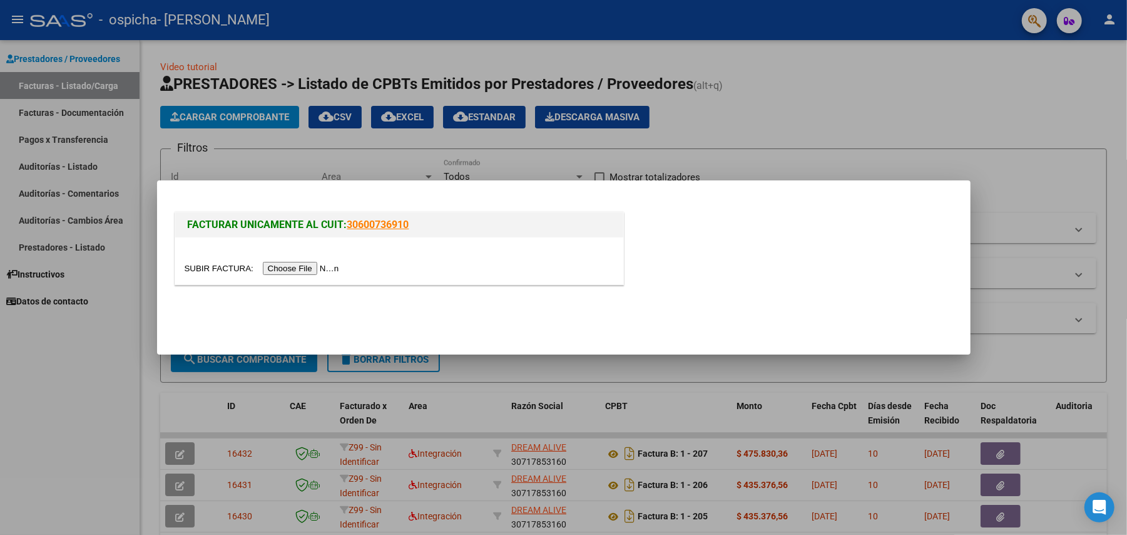
click at [320, 269] on input "file" at bounding box center [264, 268] width 158 height 13
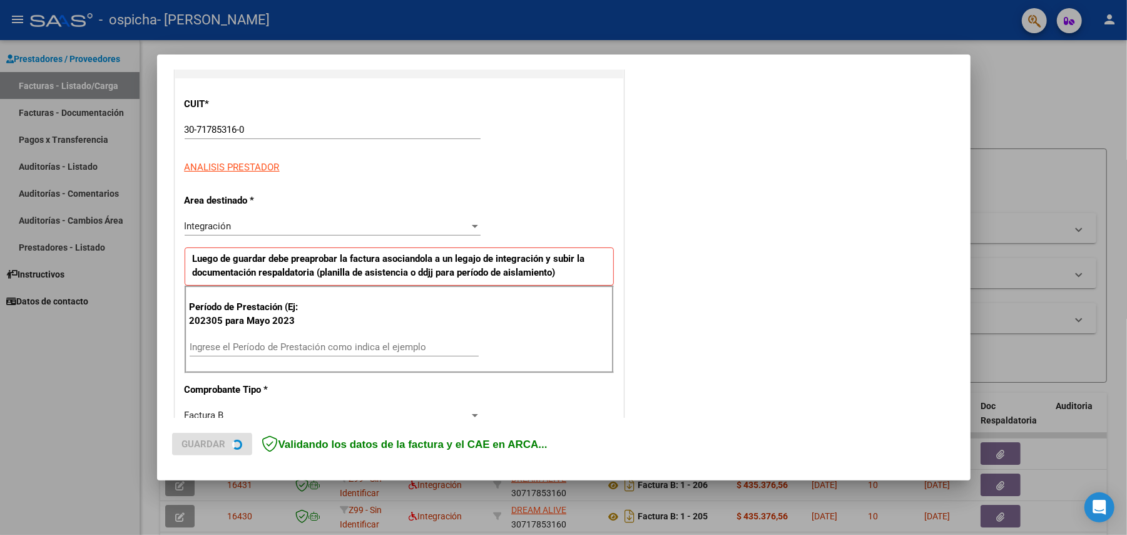
scroll to position [167, 0]
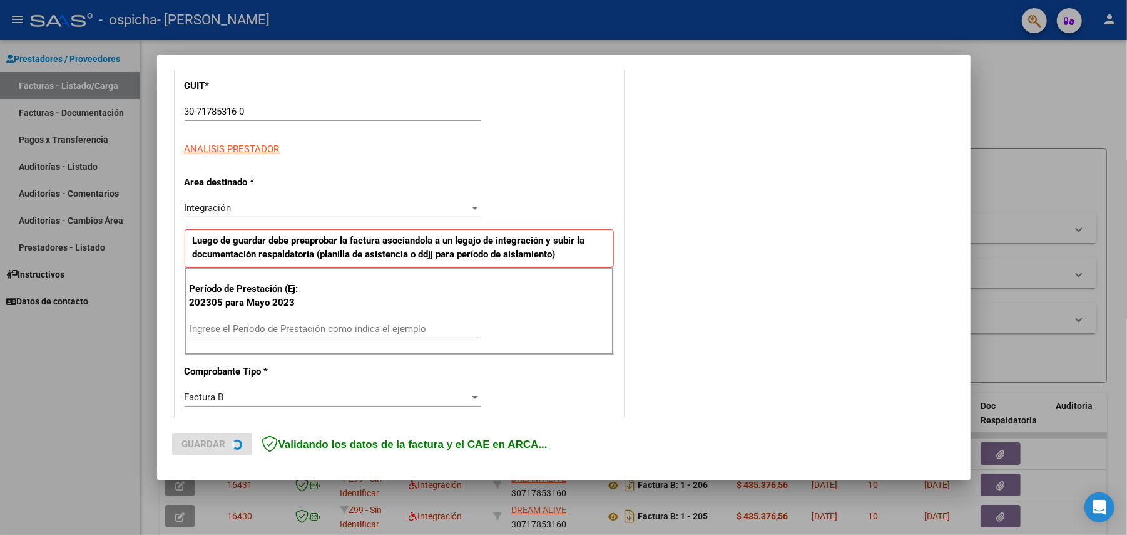
click at [364, 326] on input "Ingrese el Período de Prestación como indica el ejemplo" at bounding box center [334, 328] width 289 height 11
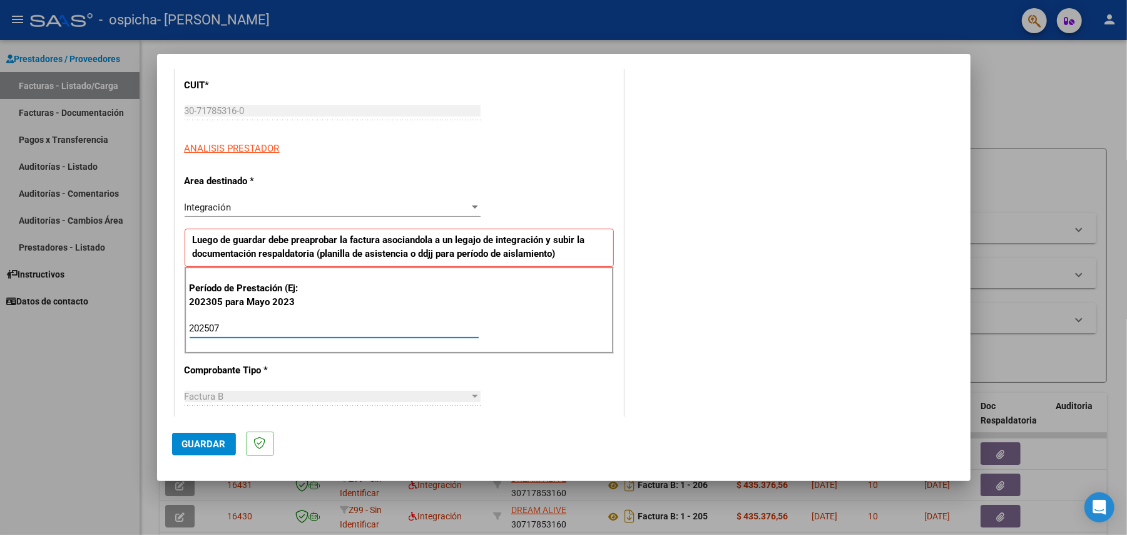
type input "202507"
click at [197, 446] on span "Guardar" at bounding box center [204, 443] width 44 height 11
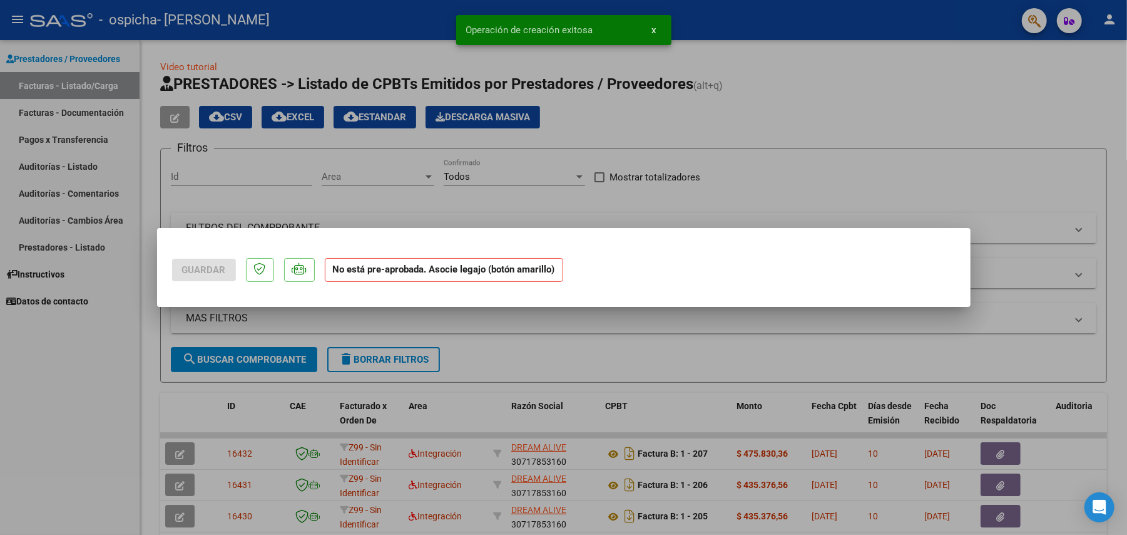
scroll to position [0, 0]
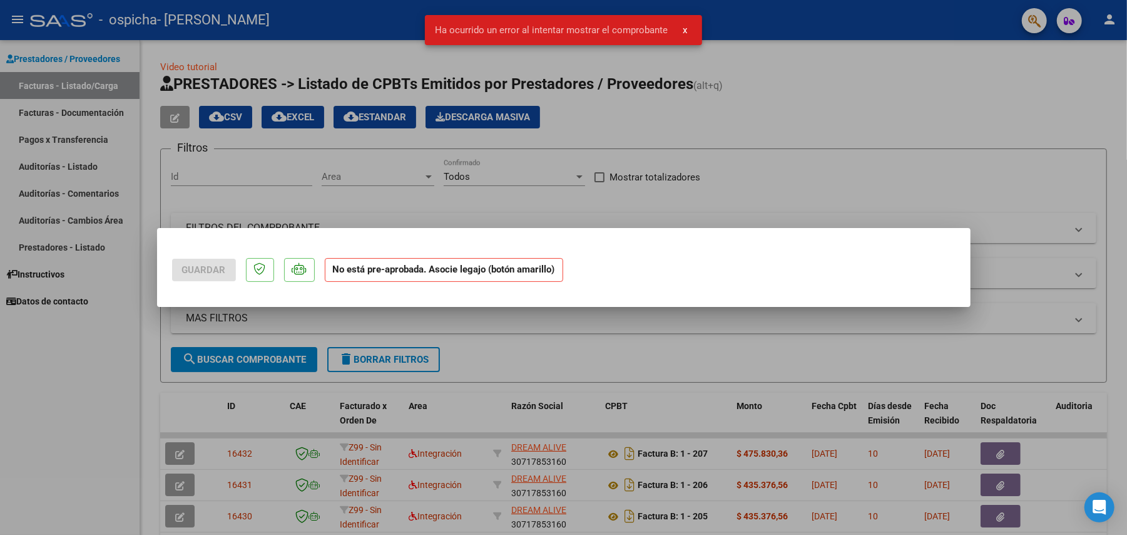
click at [835, 373] on div at bounding box center [563, 267] width 1127 height 535
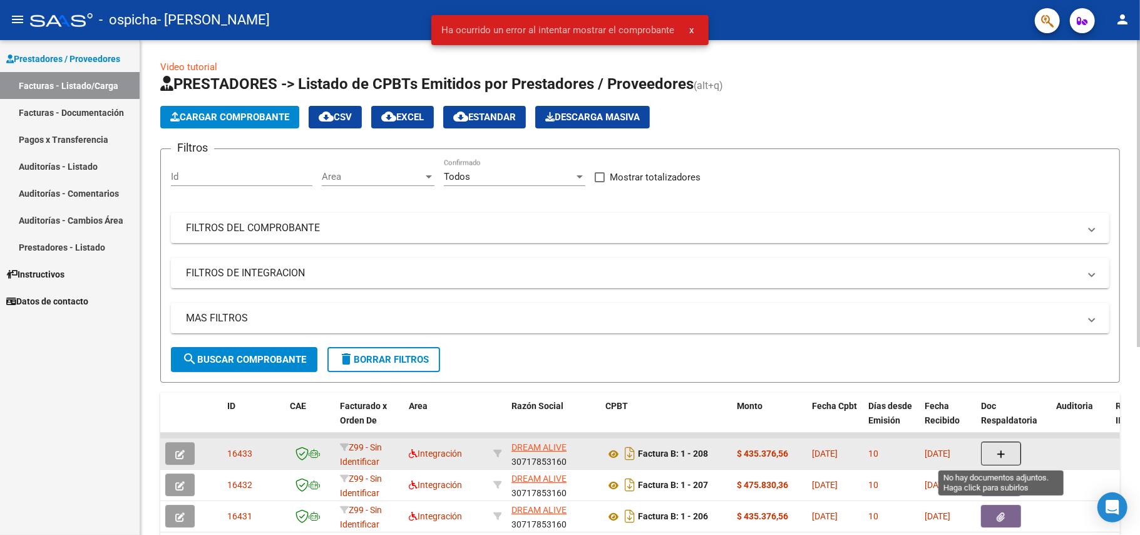
click at [990, 454] on button "button" at bounding box center [1001, 453] width 40 height 24
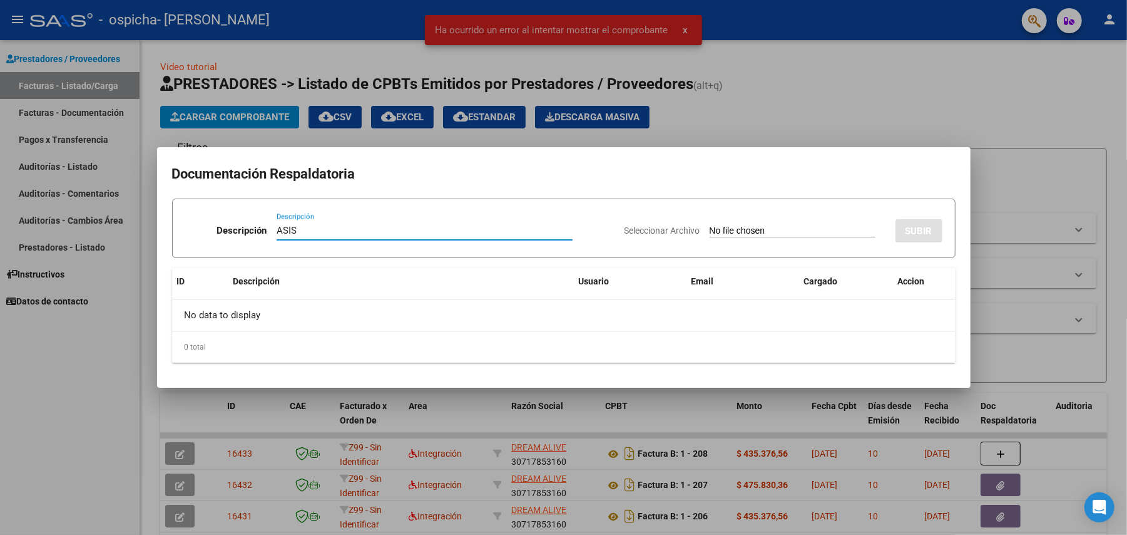
type input "ASIS"
click at [704, 223] on div "Seleccionar Archivo SUBIR" at bounding box center [784, 228] width 318 height 38
click at [712, 229] on input "Seleccionar Archivo" at bounding box center [793, 231] width 166 height 12
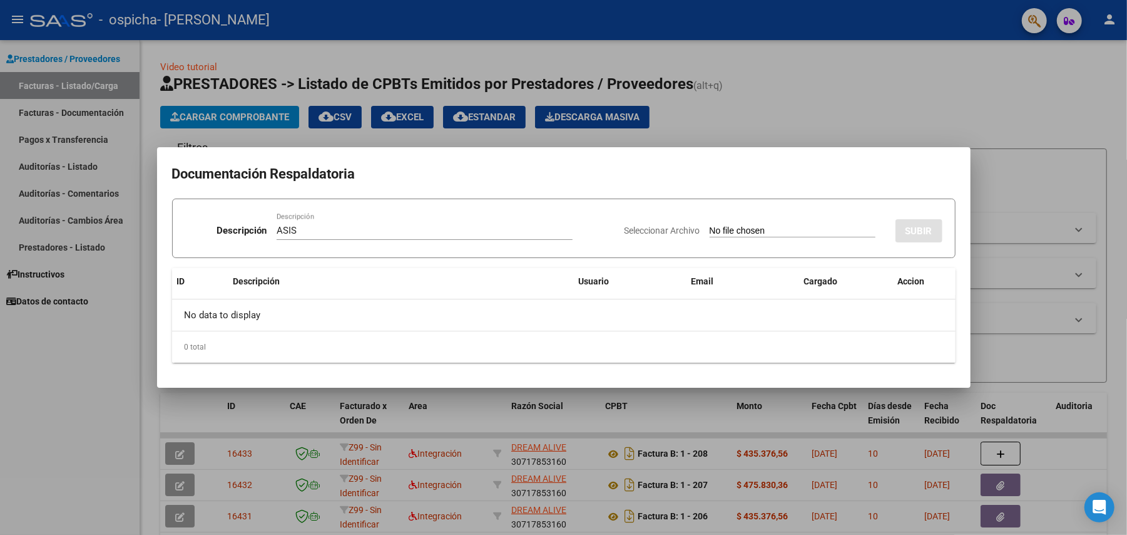
type input "C:\fakepath\Asist [PERSON_NAME] terapias 07-2025.pdf"
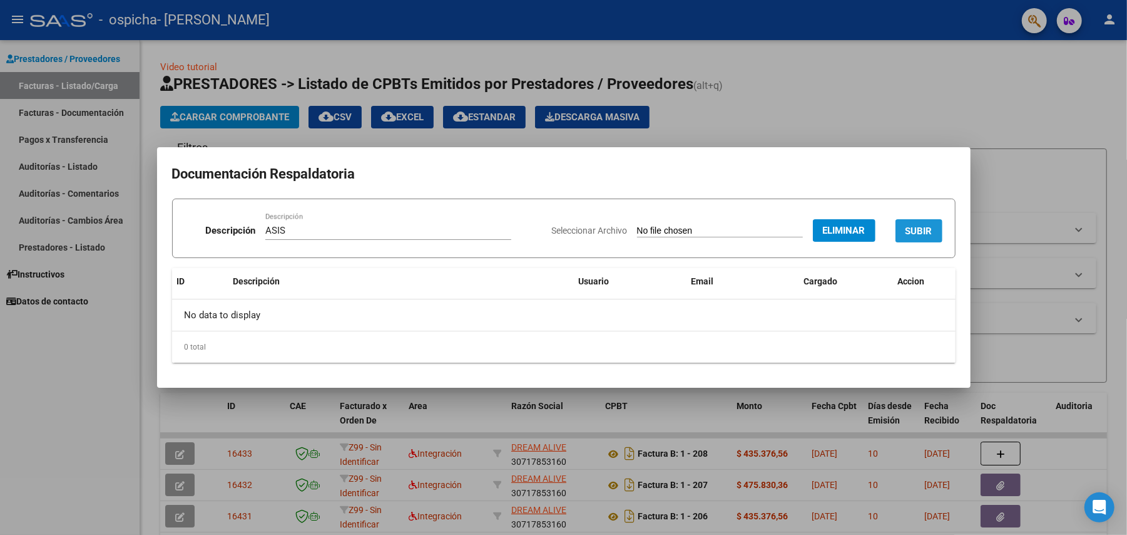
click at [911, 226] on span "SUBIR" at bounding box center [919, 230] width 27 height 11
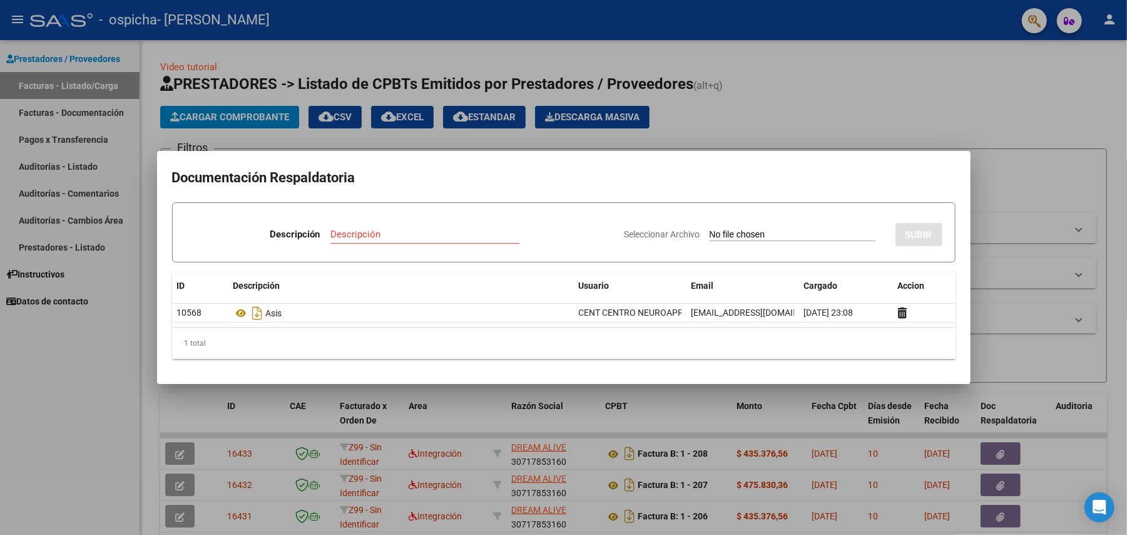
click at [829, 115] on div at bounding box center [563, 267] width 1127 height 535
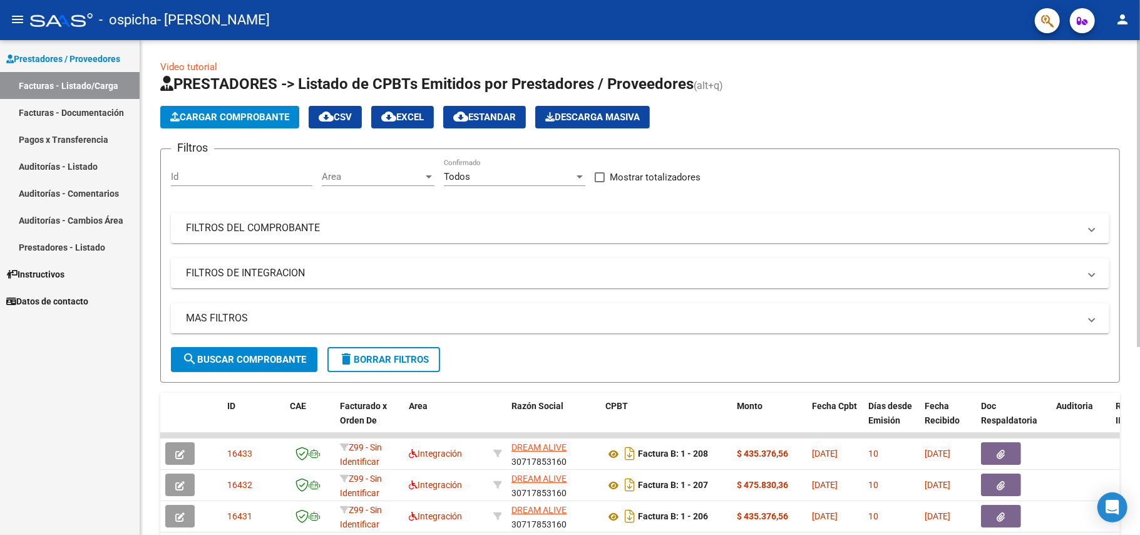
click at [184, 119] on span "Cargar Comprobante" at bounding box center [229, 116] width 119 height 11
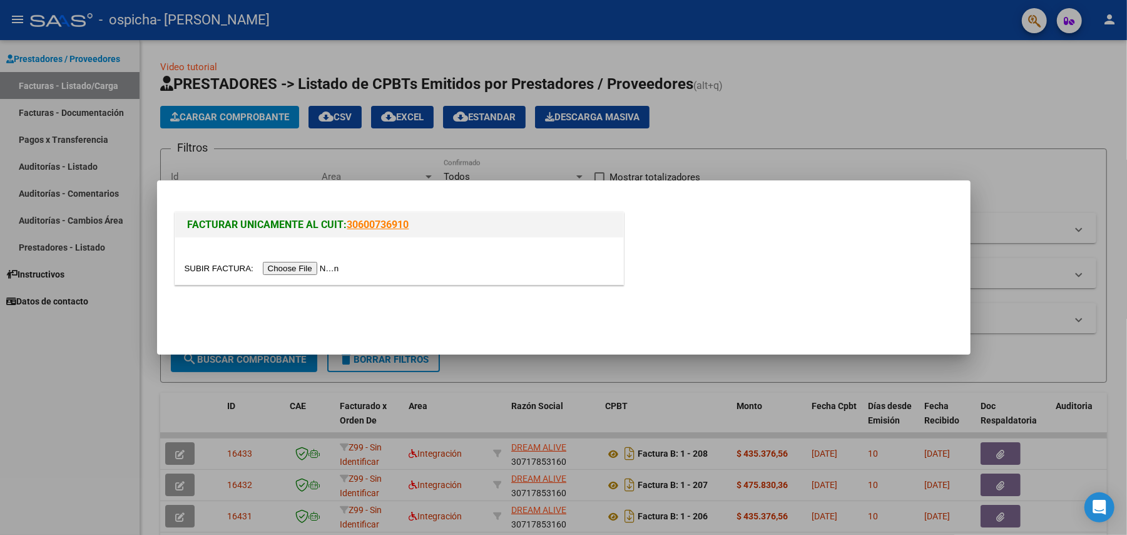
click at [294, 266] on input "file" at bounding box center [264, 268] width 158 height 13
click at [744, 130] on div at bounding box center [563, 267] width 1127 height 535
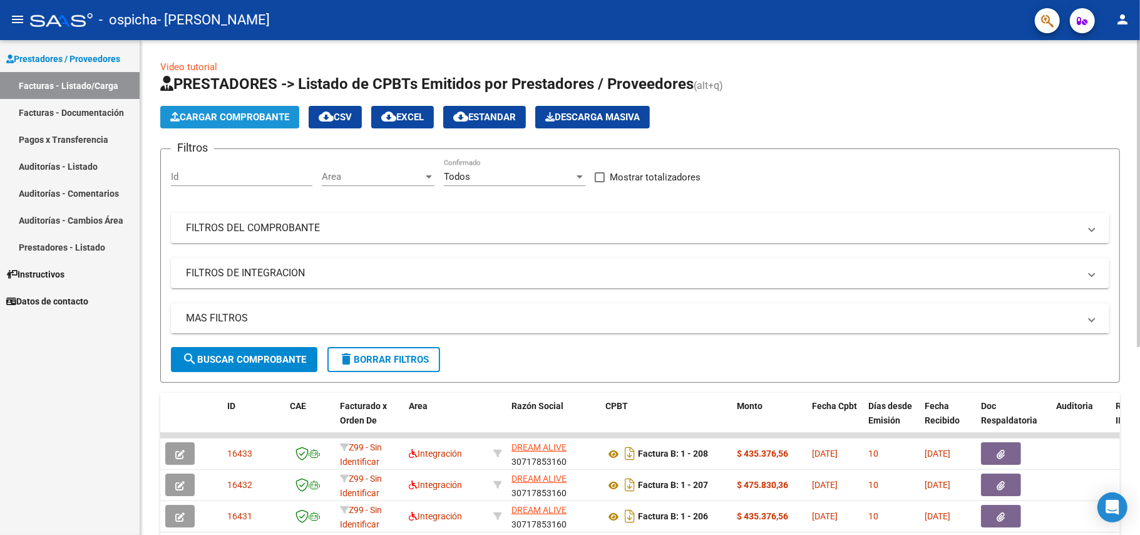
click at [241, 109] on button "Cargar Comprobante" at bounding box center [229, 117] width 139 height 23
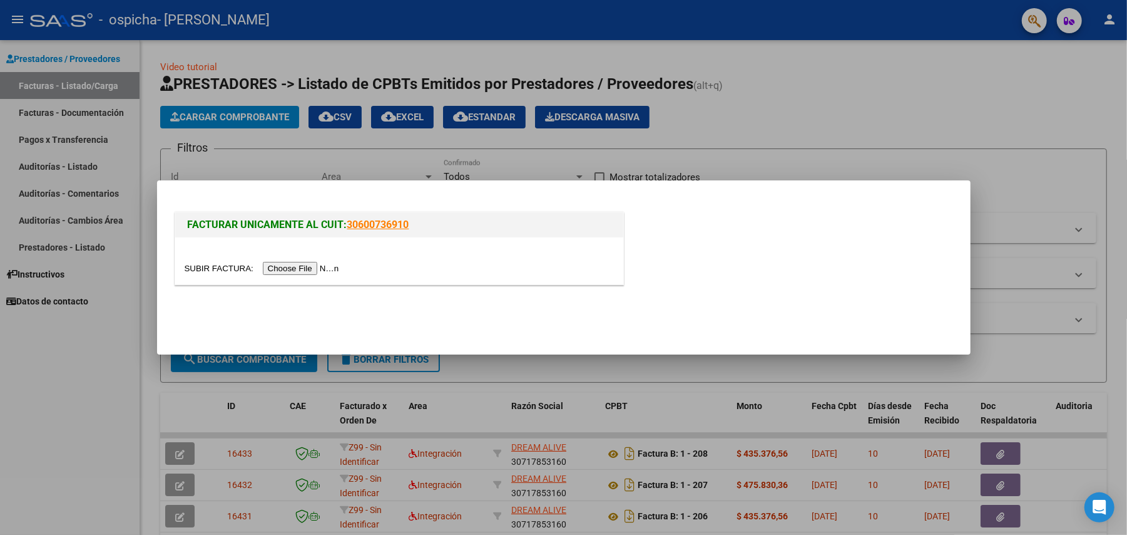
click at [316, 269] on input "file" at bounding box center [264, 268] width 158 height 13
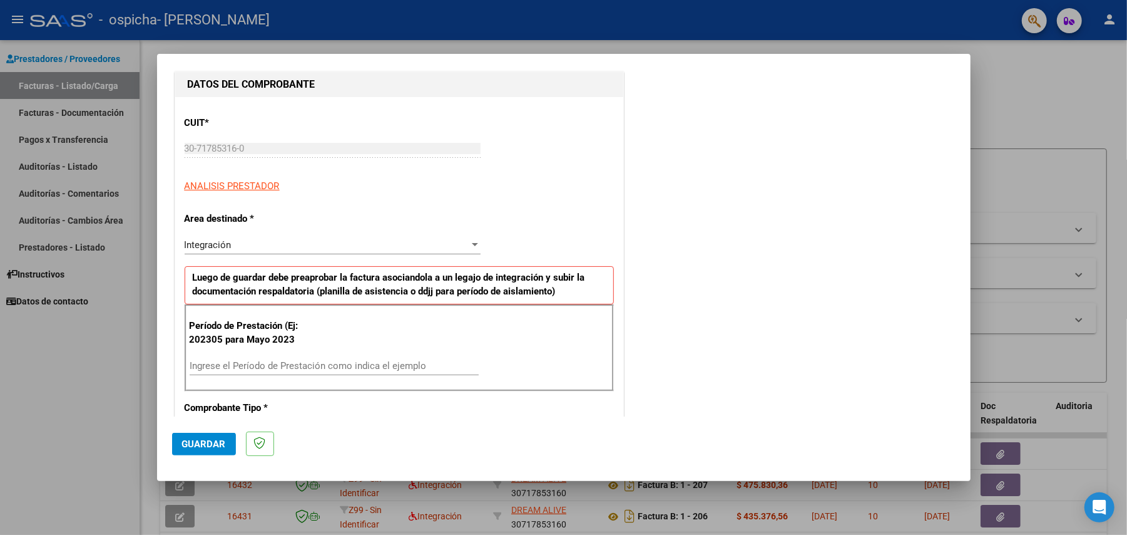
scroll to position [167, 0]
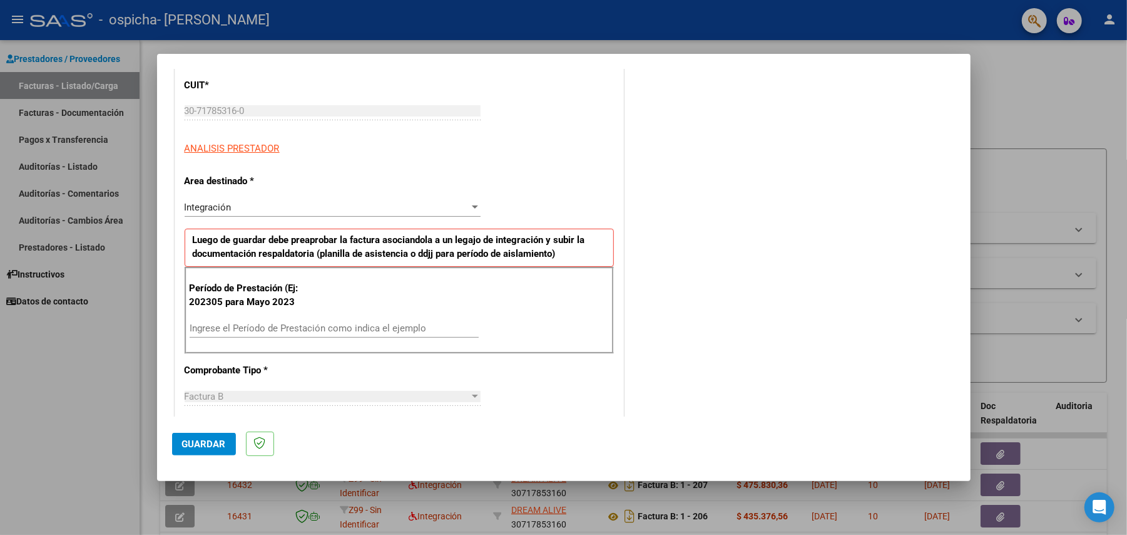
click at [387, 331] on input "Ingrese el Período de Prestación como indica el ejemplo" at bounding box center [334, 327] width 289 height 11
type input "202507"
click at [214, 441] on span "Guardar" at bounding box center [204, 443] width 44 height 11
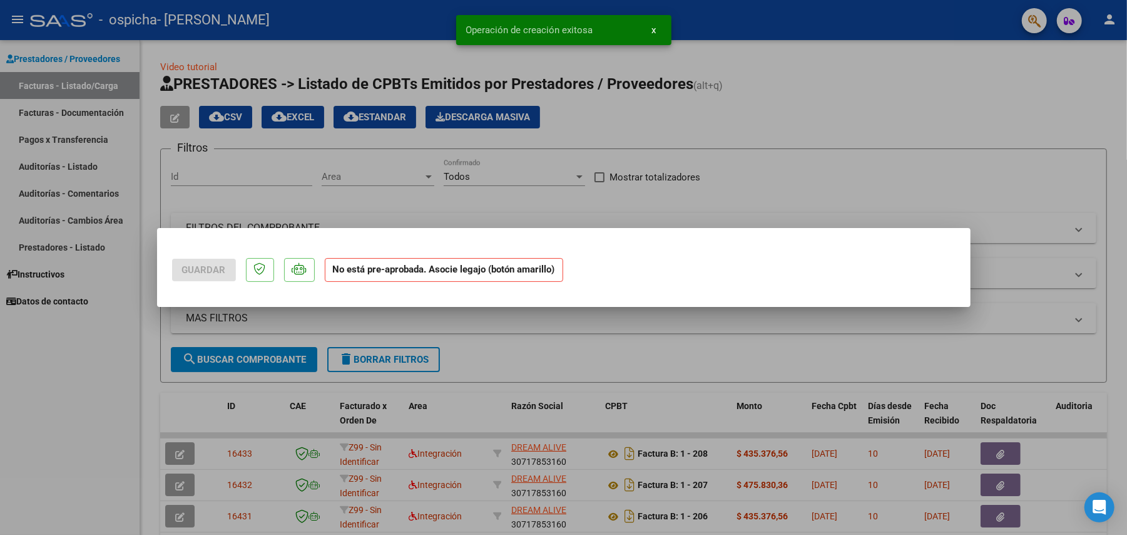
scroll to position [0, 0]
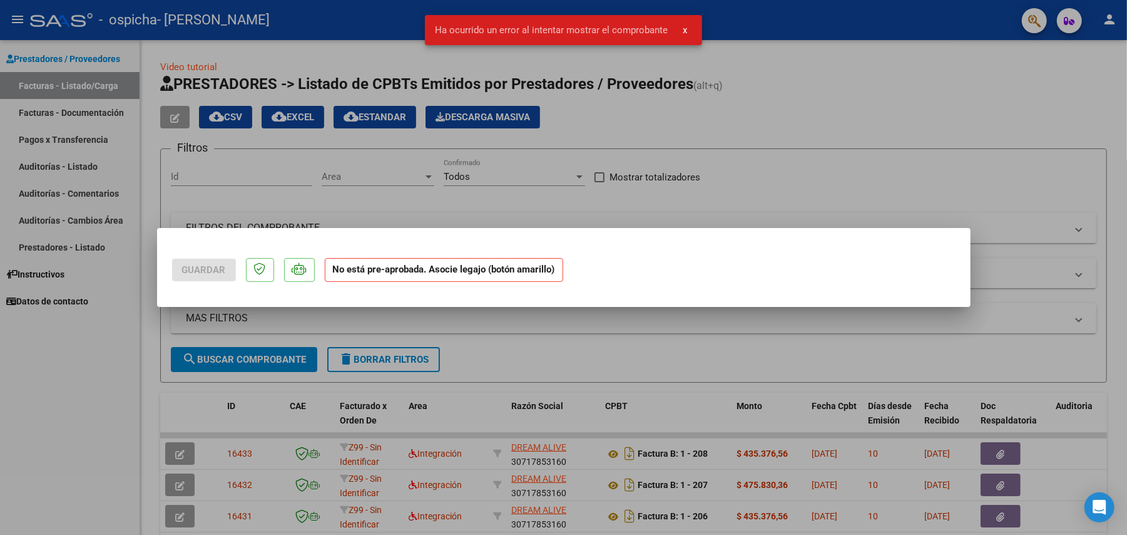
click at [767, 190] on div at bounding box center [563, 267] width 1127 height 535
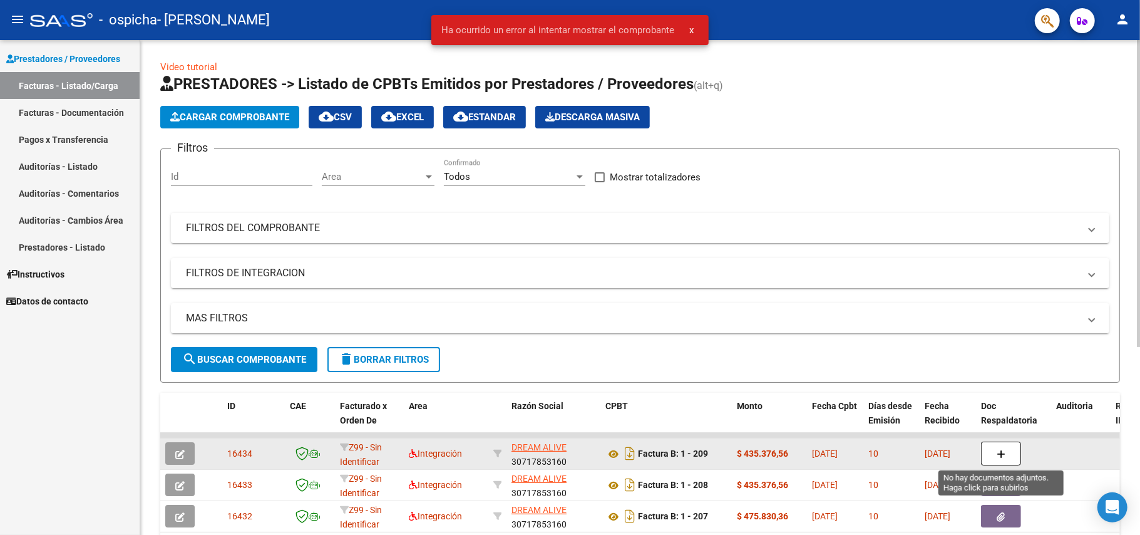
click at [1004, 456] on icon "button" at bounding box center [1001, 453] width 9 height 9
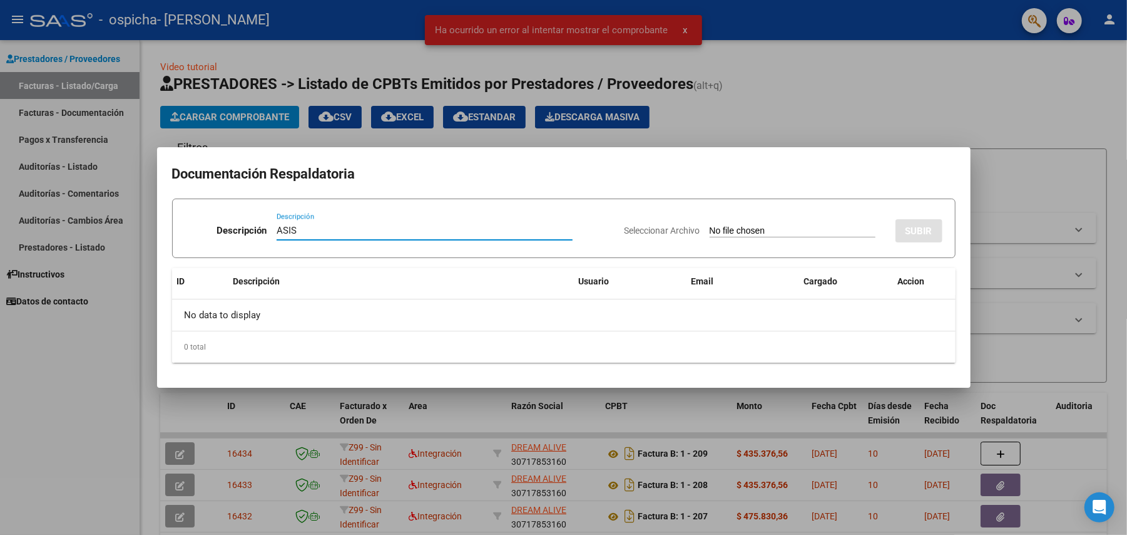
type input "ASIS"
click at [721, 230] on input "Seleccionar Archivo" at bounding box center [793, 231] width 166 height 12
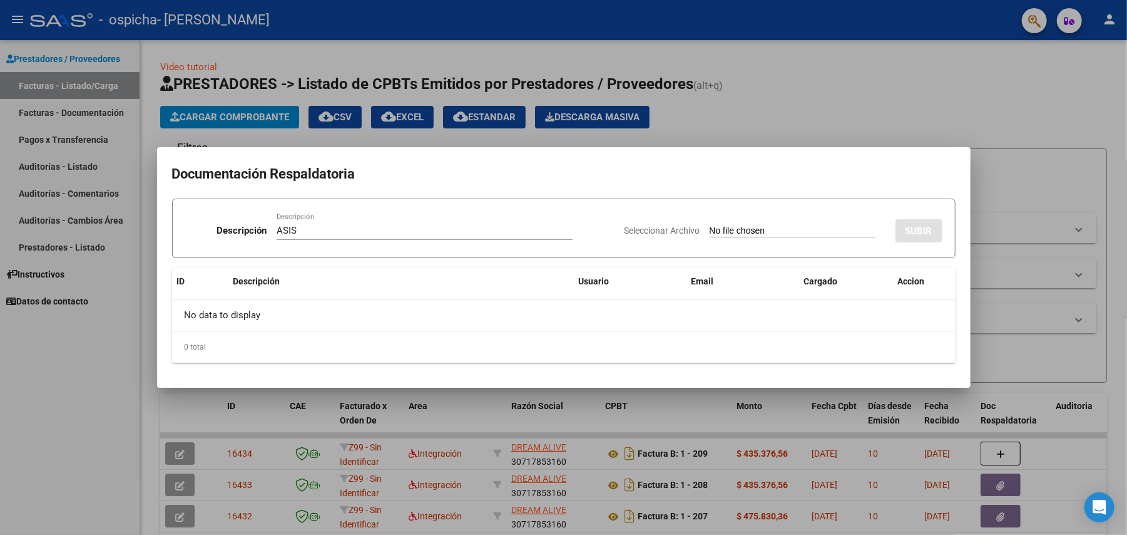
type input "C:\fakepath\Asist [PERSON_NAME] terapias 07-2025.pdf"
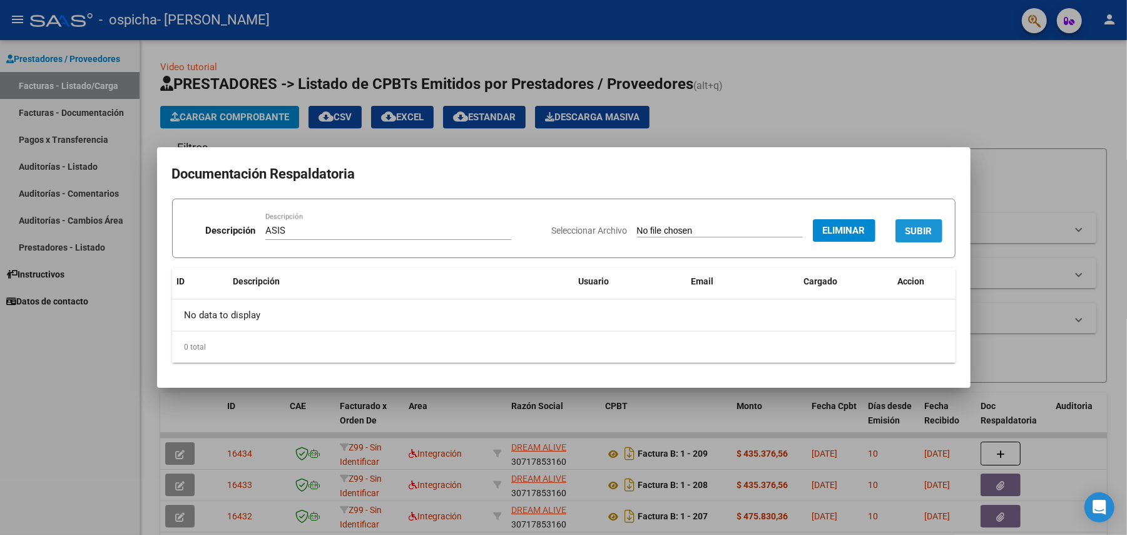
click at [935, 225] on button "SUBIR" at bounding box center [919, 230] width 47 height 23
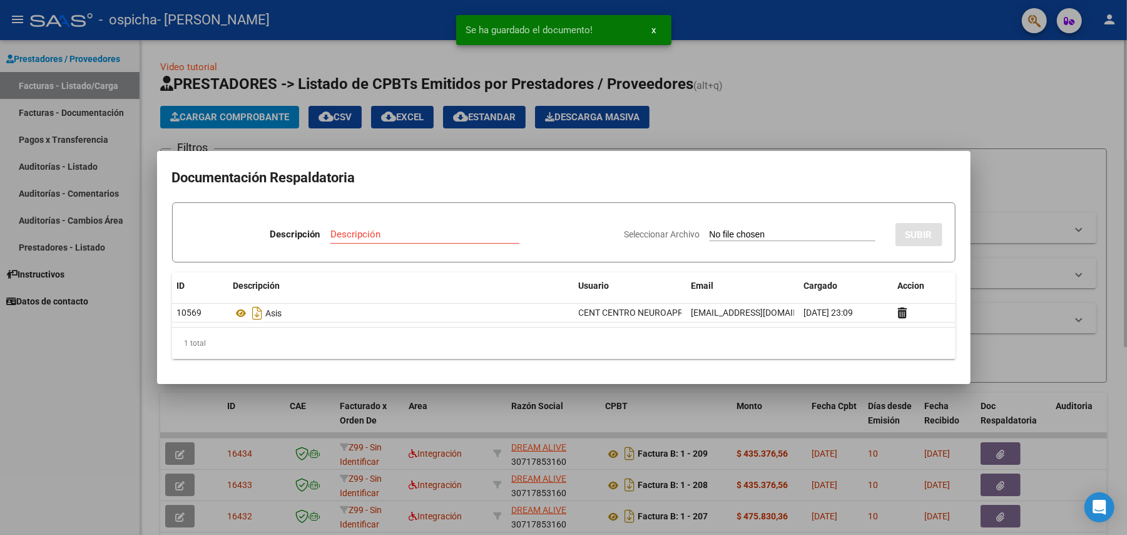
click at [804, 110] on div at bounding box center [563, 267] width 1127 height 535
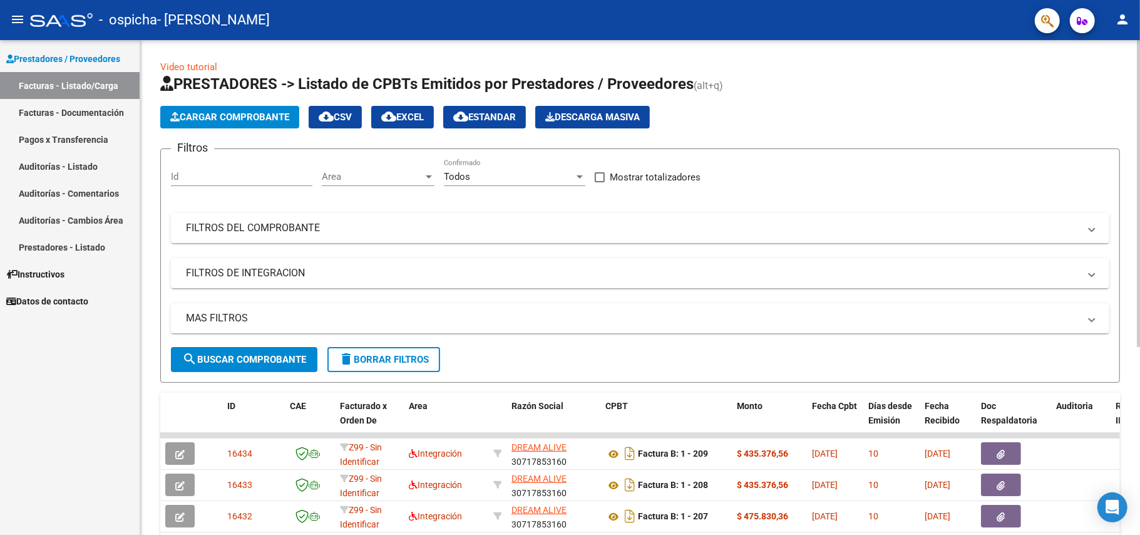
click at [214, 118] on span "Cargar Comprobante" at bounding box center [229, 116] width 119 height 11
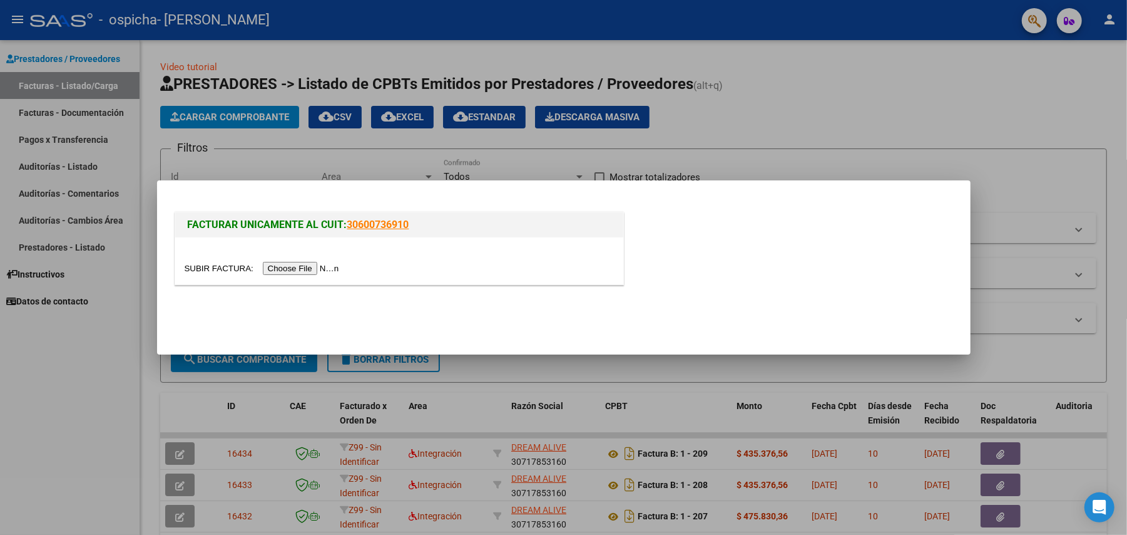
click at [299, 268] on input "file" at bounding box center [264, 268] width 158 height 13
click at [787, 73] on div at bounding box center [563, 267] width 1127 height 535
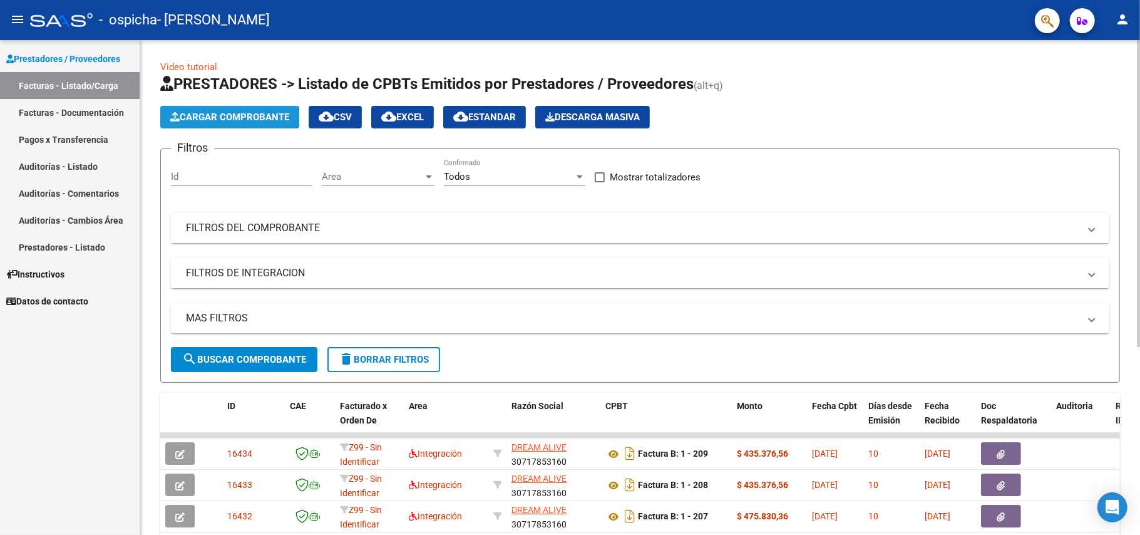
click at [258, 111] on span "Cargar Comprobante" at bounding box center [229, 116] width 119 height 11
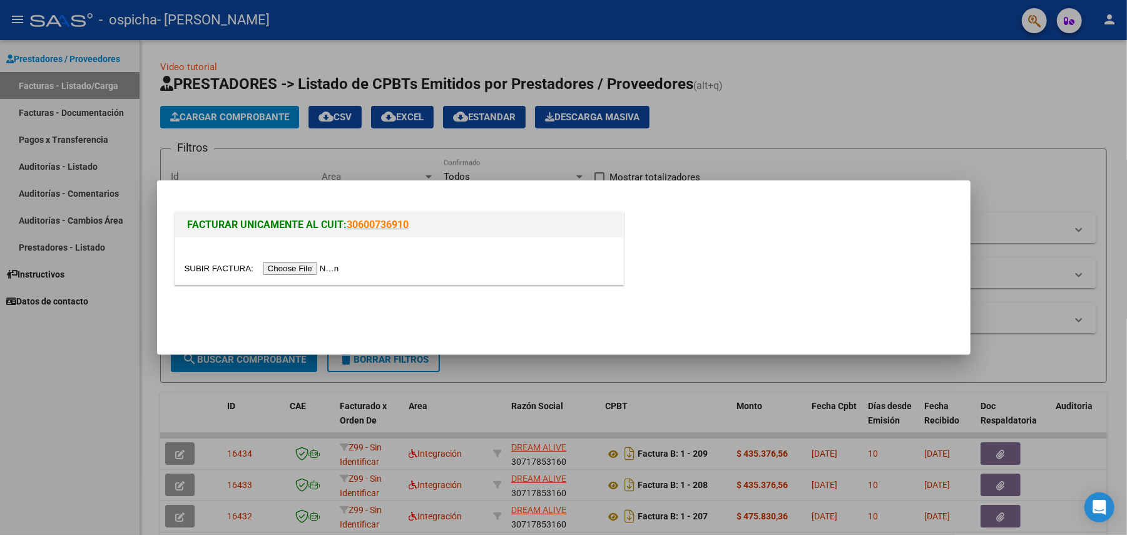
click at [287, 263] on input "file" at bounding box center [264, 268] width 158 height 13
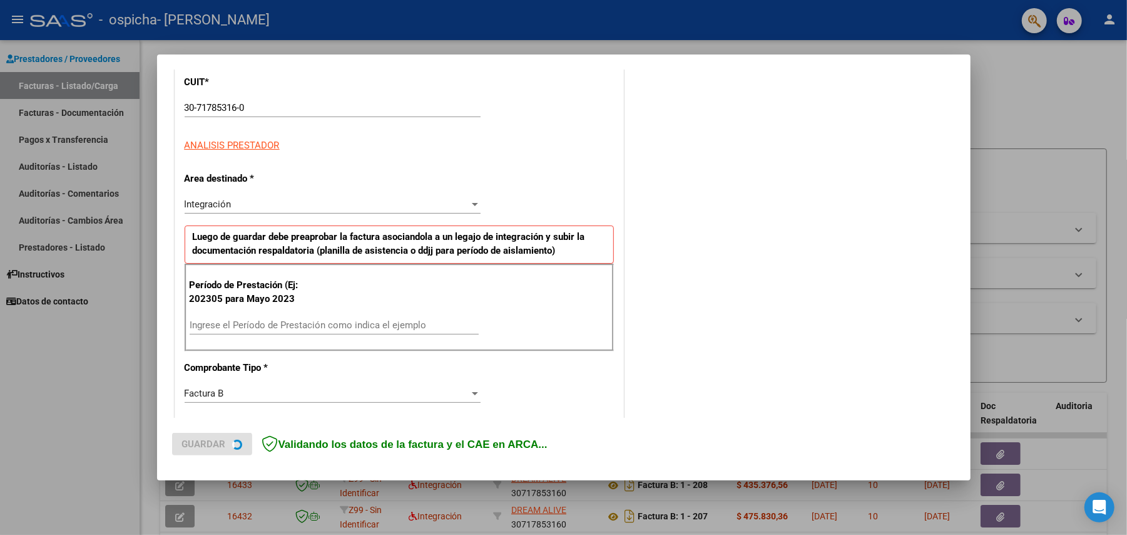
scroll to position [250, 0]
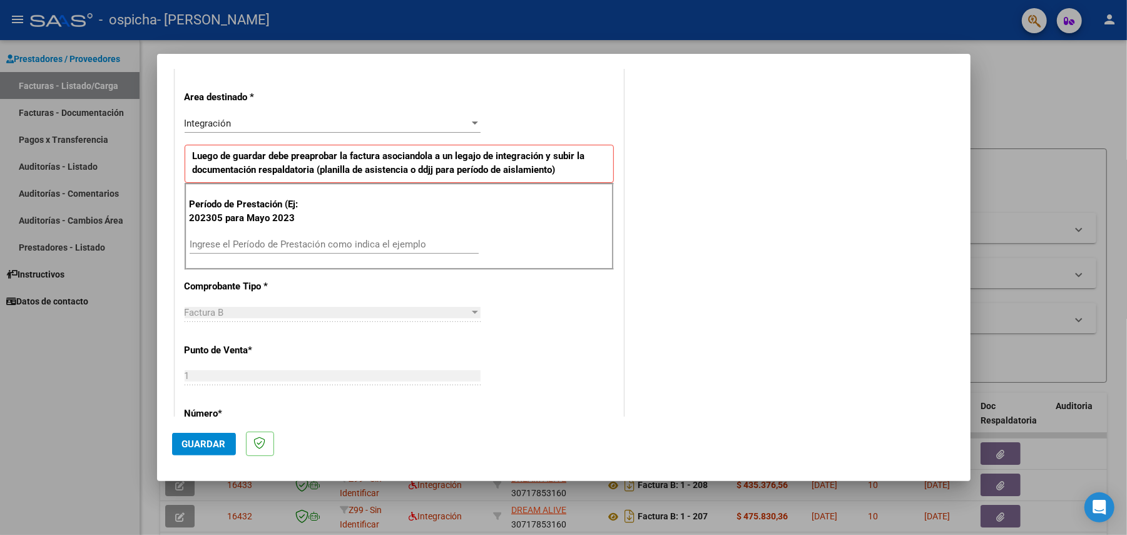
click at [378, 249] on input "Ingrese el Período de Prestación como indica el ejemplo" at bounding box center [334, 243] width 289 height 11
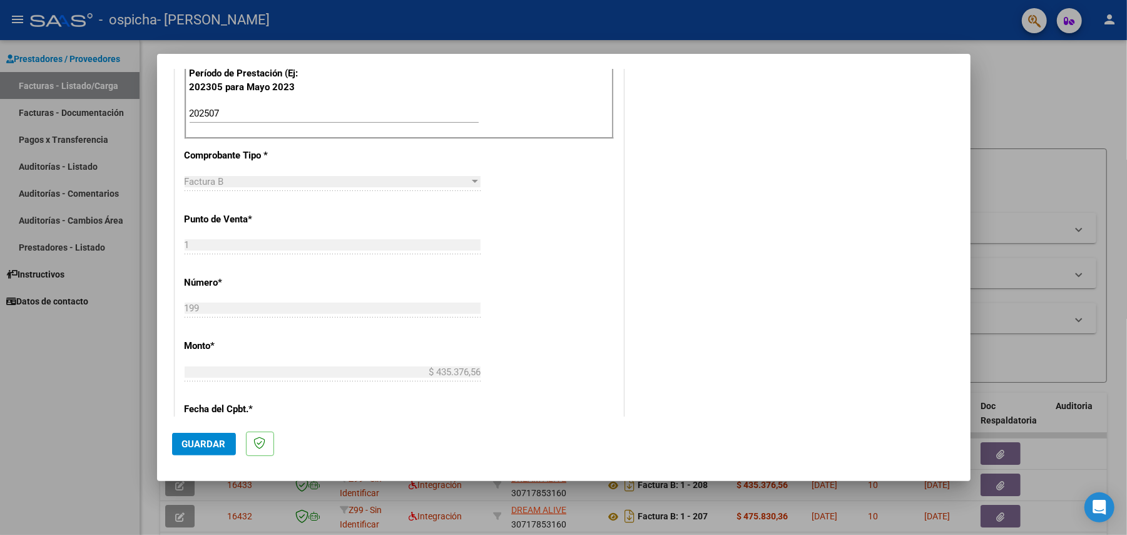
scroll to position [417, 0]
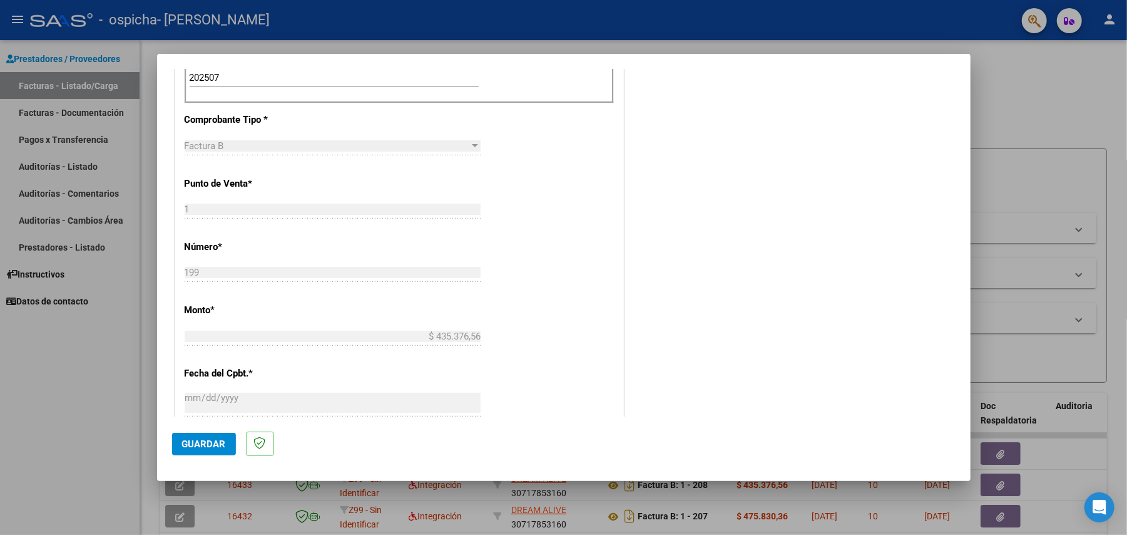
click at [198, 449] on span "Guardar" at bounding box center [204, 443] width 44 height 11
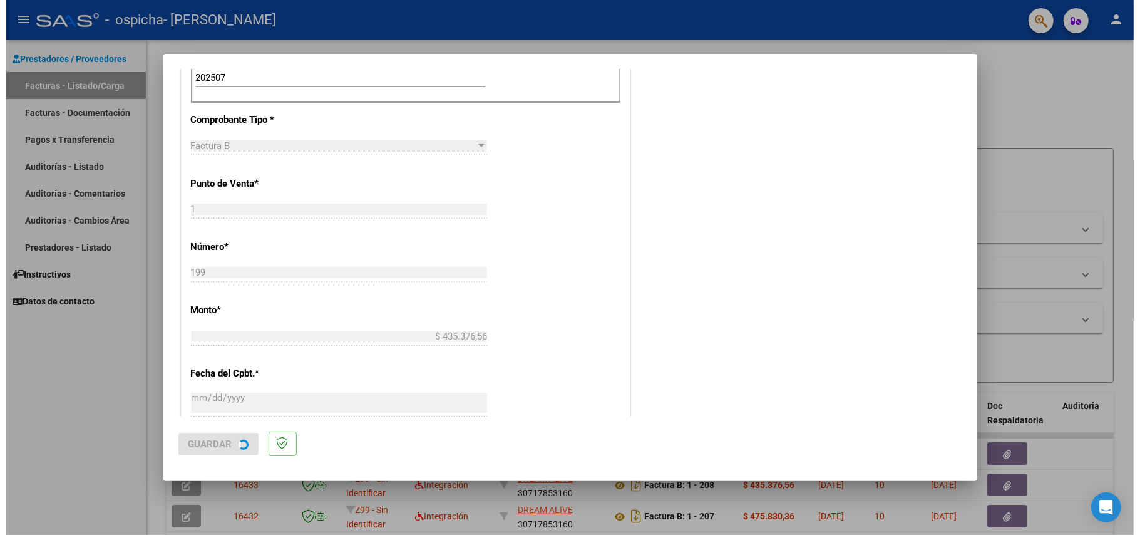
scroll to position [0, 0]
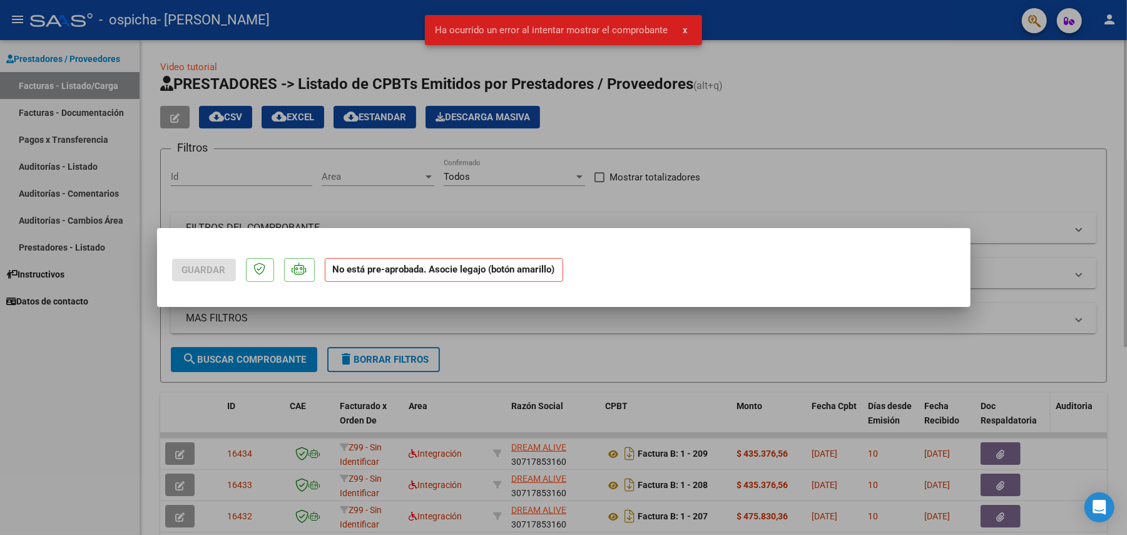
click at [1055, 319] on div at bounding box center [563, 267] width 1127 height 535
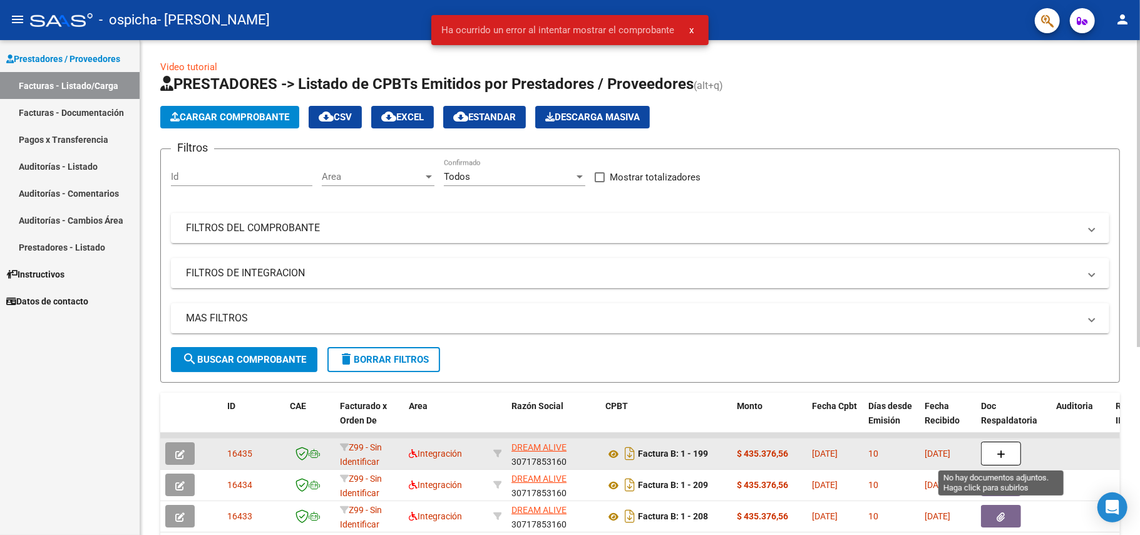
click at [998, 457] on icon "button" at bounding box center [1001, 453] width 9 height 9
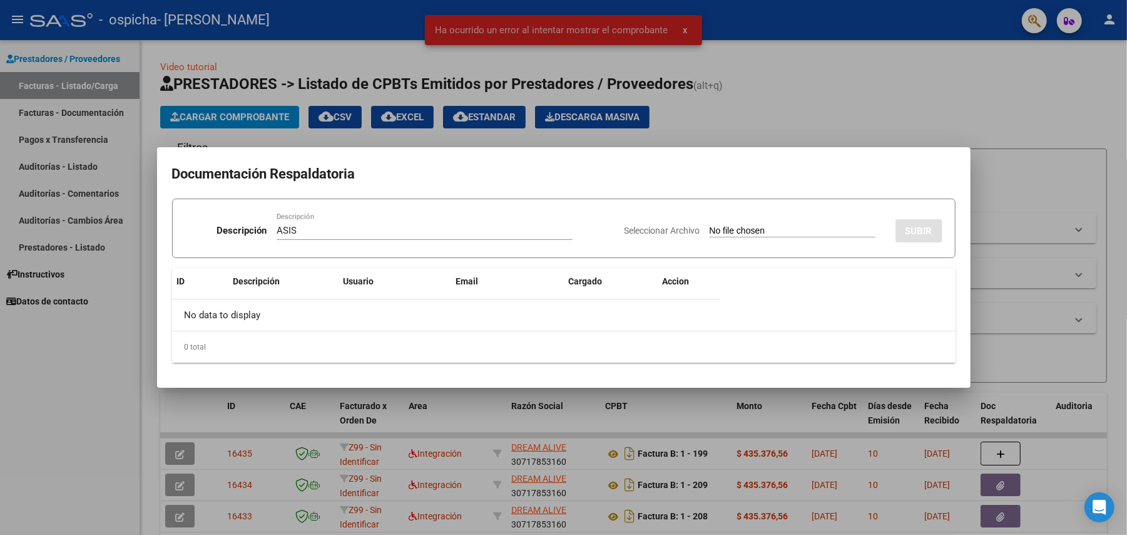
click at [710, 227] on input "Seleccionar Archivo" at bounding box center [793, 231] width 166 height 12
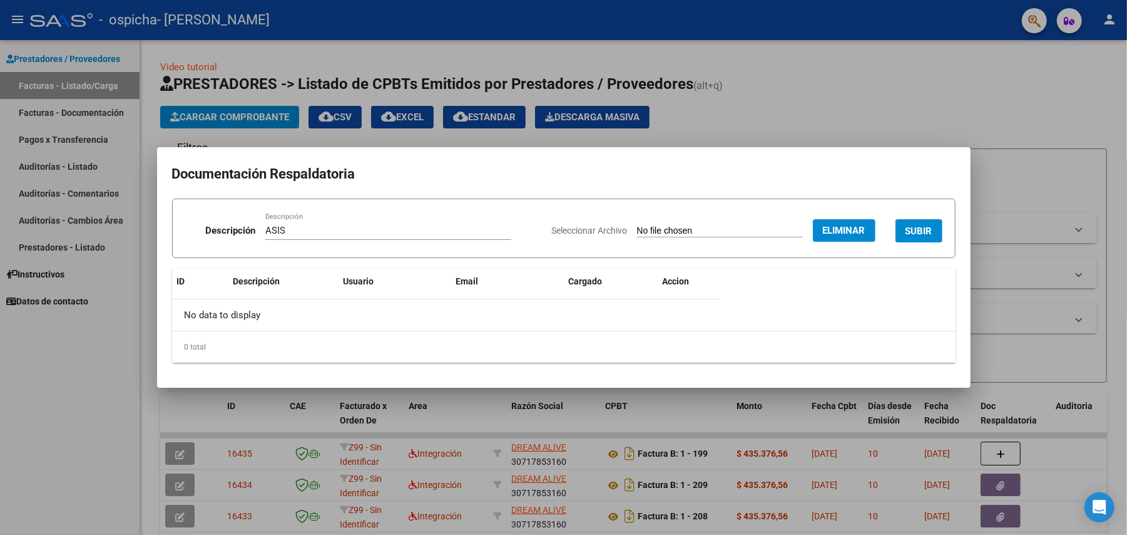
click at [930, 230] on button "SUBIR" at bounding box center [919, 230] width 47 height 23
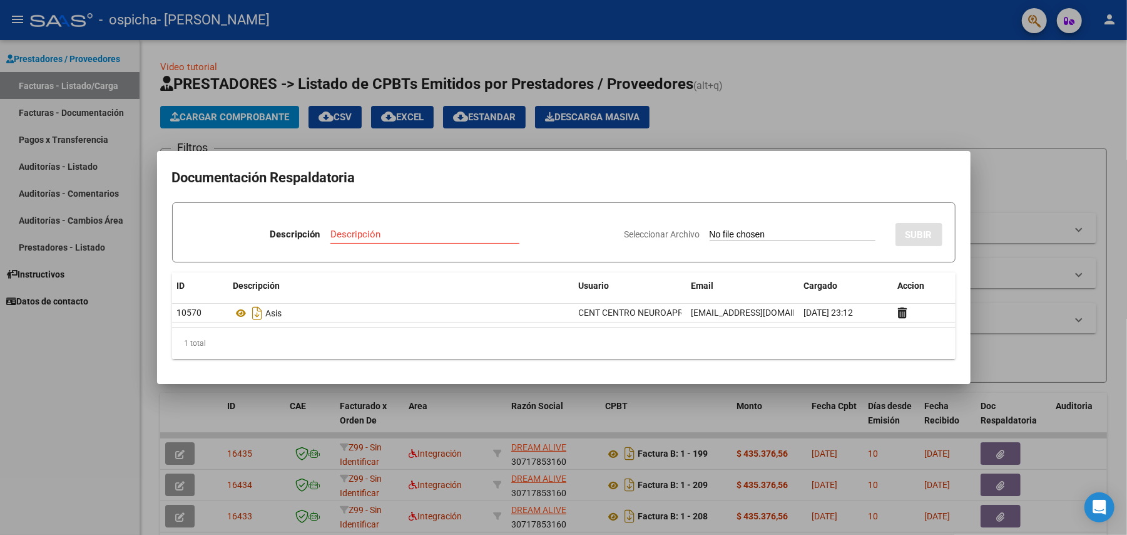
click at [920, 58] on div at bounding box center [563, 267] width 1127 height 535
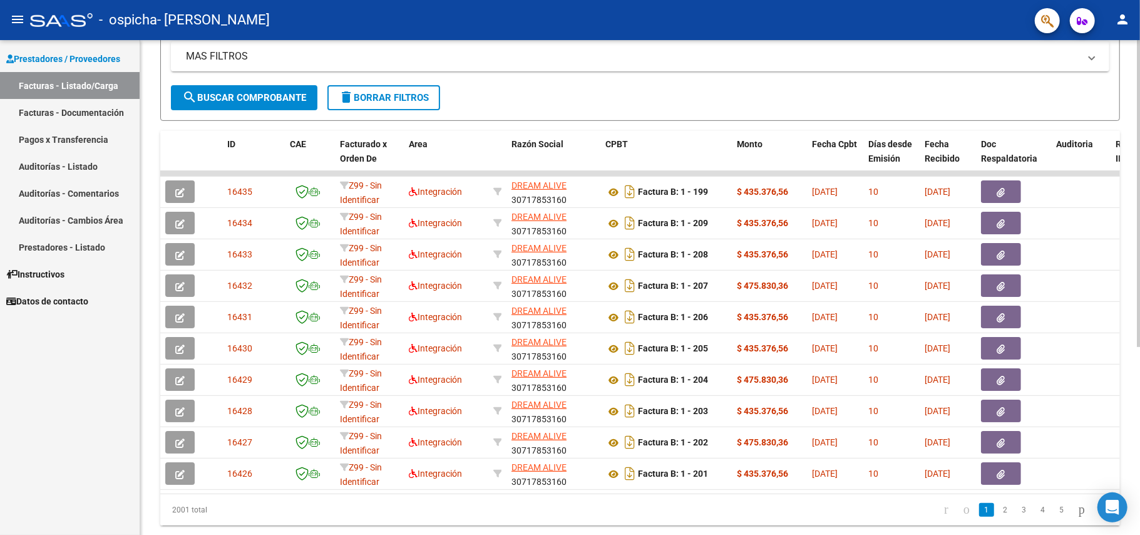
scroll to position [304, 0]
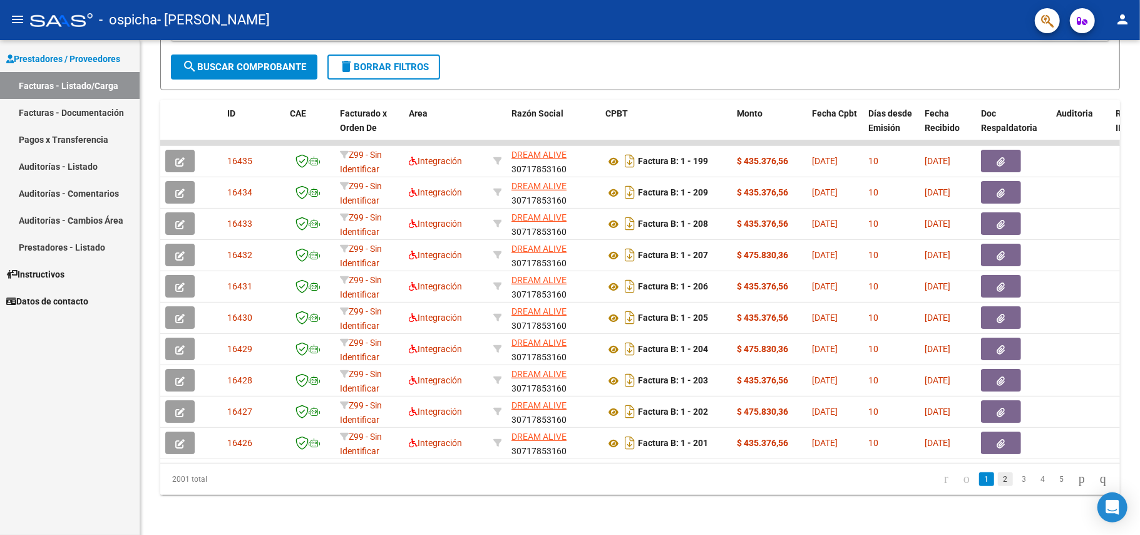
click at [998, 478] on link "2" at bounding box center [1005, 479] width 15 height 14
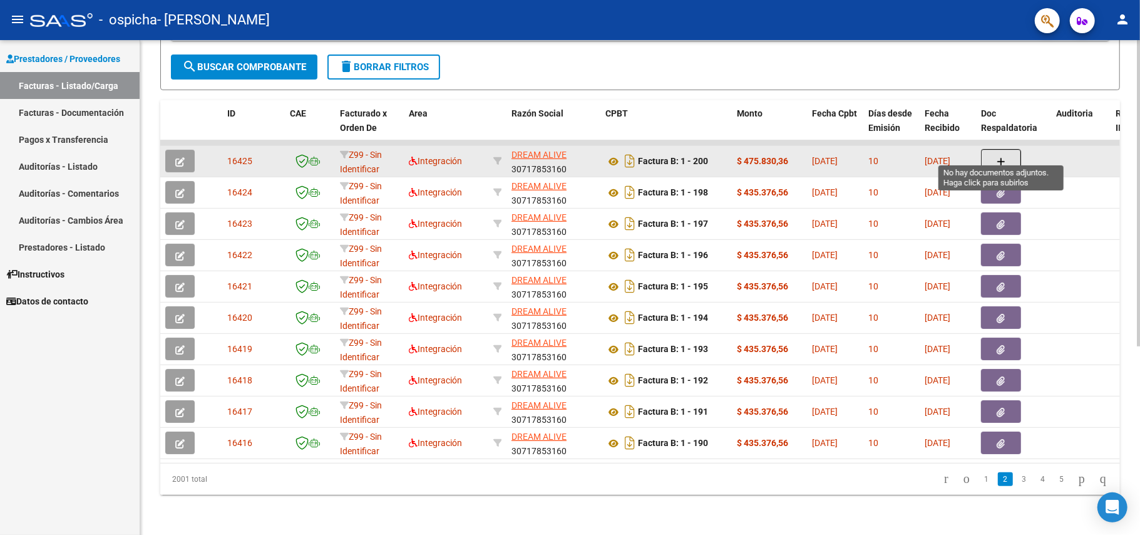
click at [1002, 157] on icon "button" at bounding box center [1001, 161] width 9 height 9
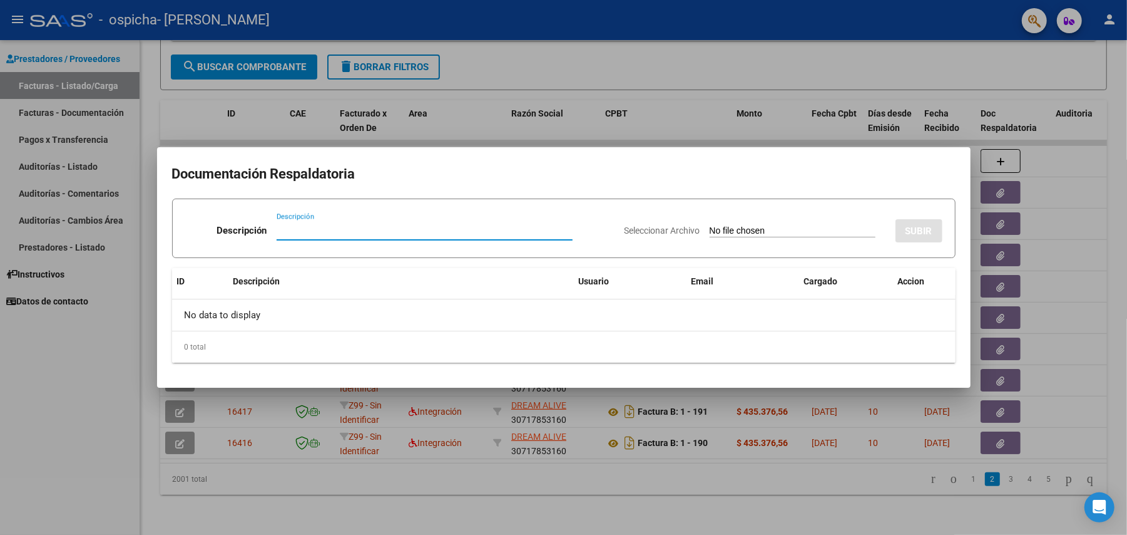
click at [921, 95] on div at bounding box center [563, 267] width 1127 height 535
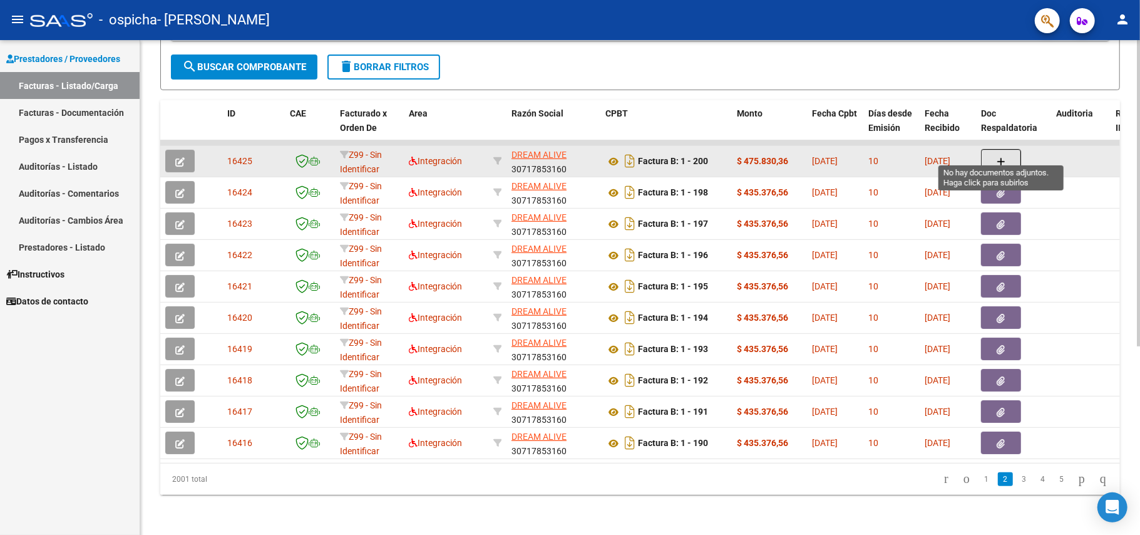
click at [1005, 149] on button "button" at bounding box center [1001, 161] width 40 height 24
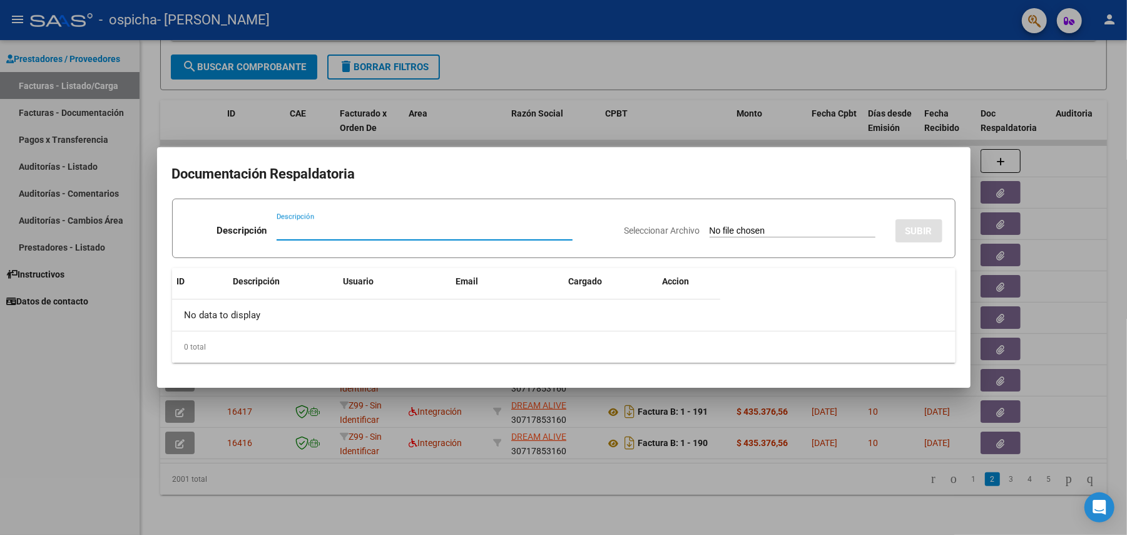
click at [406, 232] on input "Descripción" at bounding box center [425, 230] width 296 height 11
click at [710, 227] on input "Seleccionar Archivo" at bounding box center [793, 231] width 166 height 12
click at [69, 352] on div at bounding box center [563, 267] width 1127 height 535
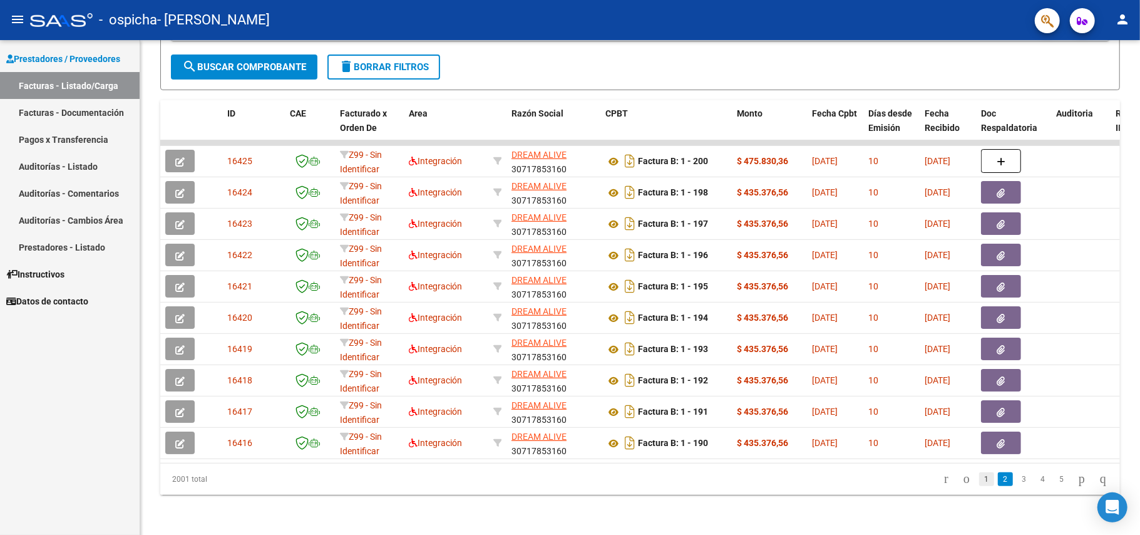
click at [979, 479] on link "1" at bounding box center [986, 479] width 15 height 14
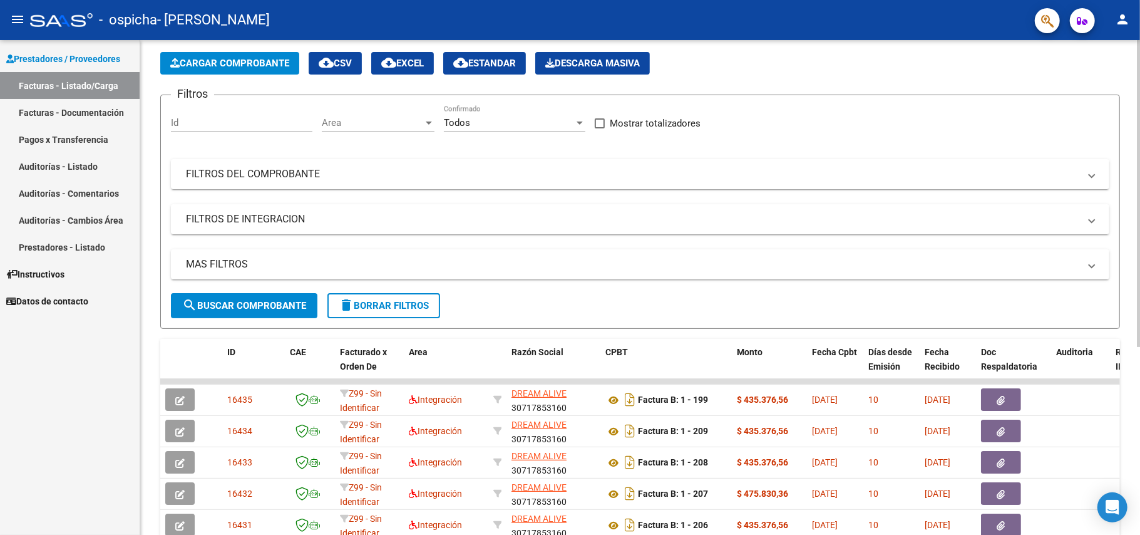
scroll to position [0, 0]
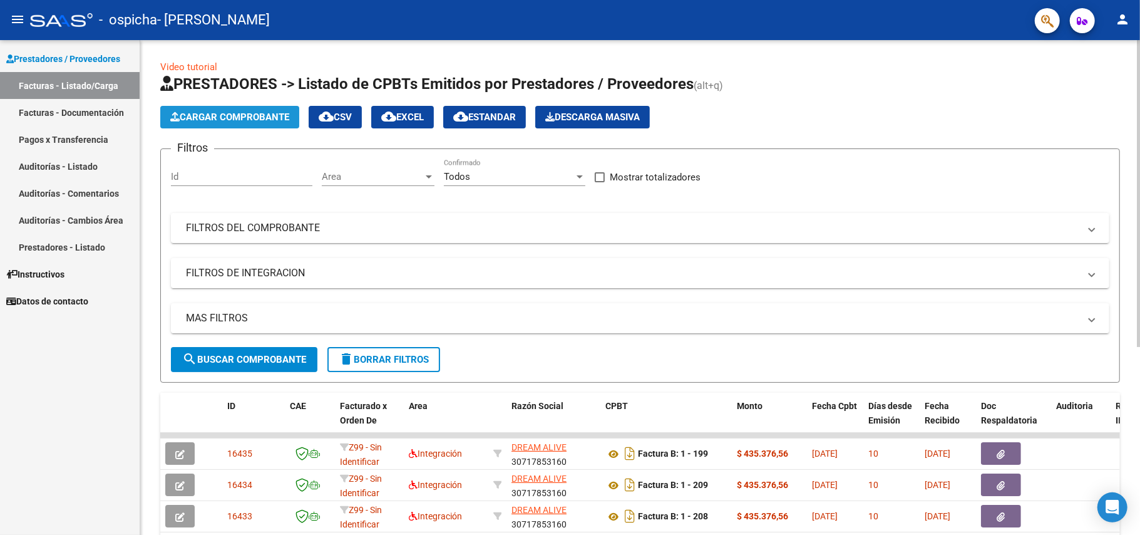
click at [234, 121] on span "Cargar Comprobante" at bounding box center [229, 116] width 119 height 11
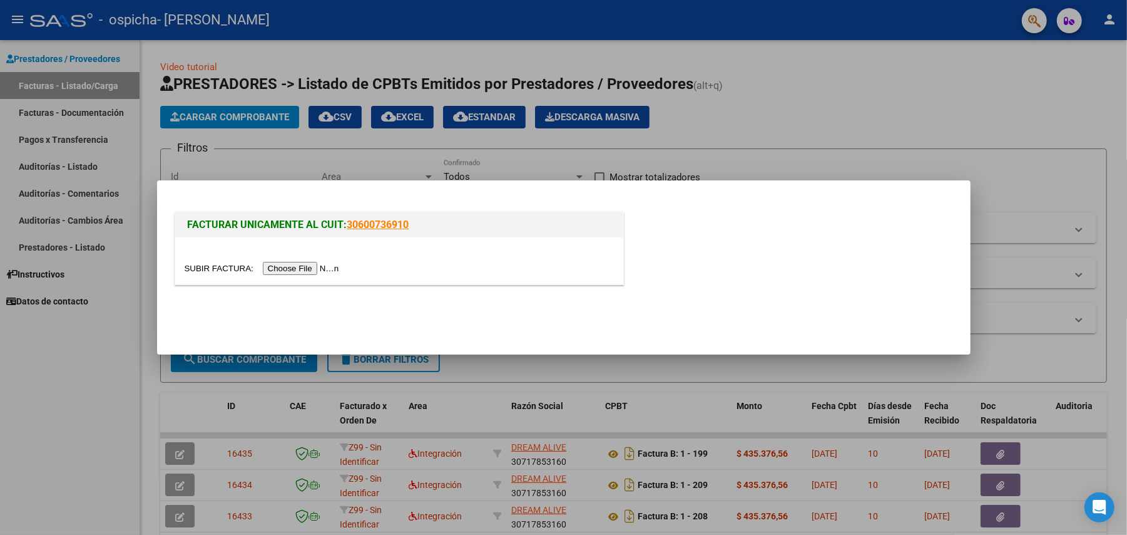
click at [334, 158] on div at bounding box center [563, 267] width 1127 height 535
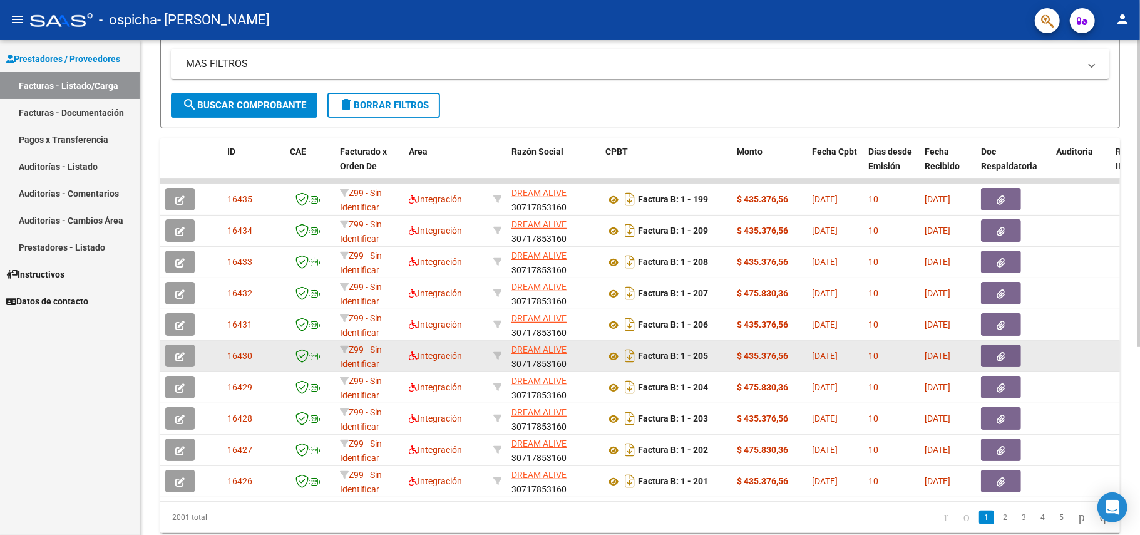
scroll to position [304, 0]
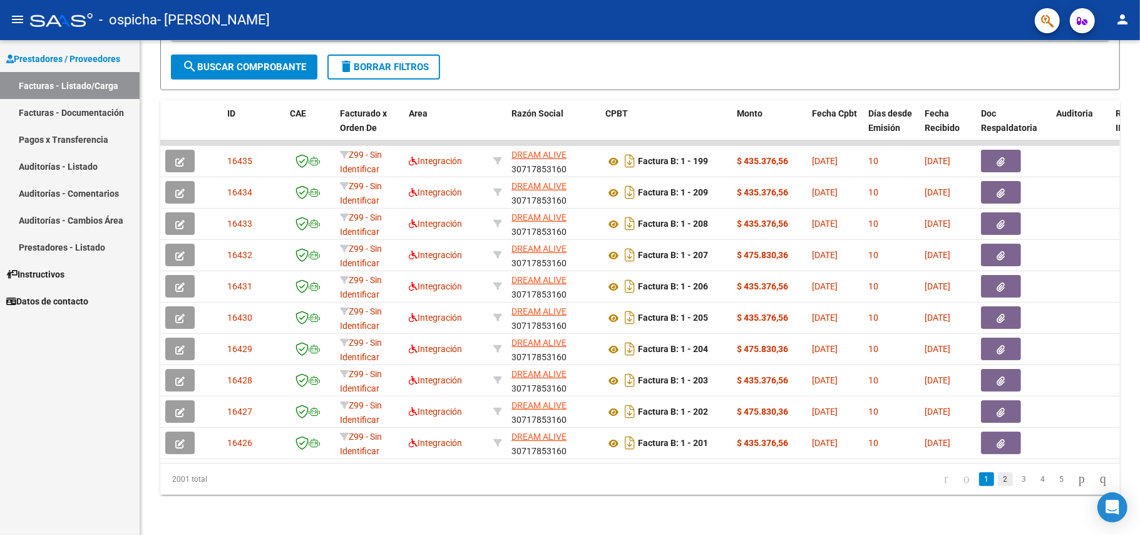
click at [998, 474] on link "2" at bounding box center [1005, 479] width 15 height 14
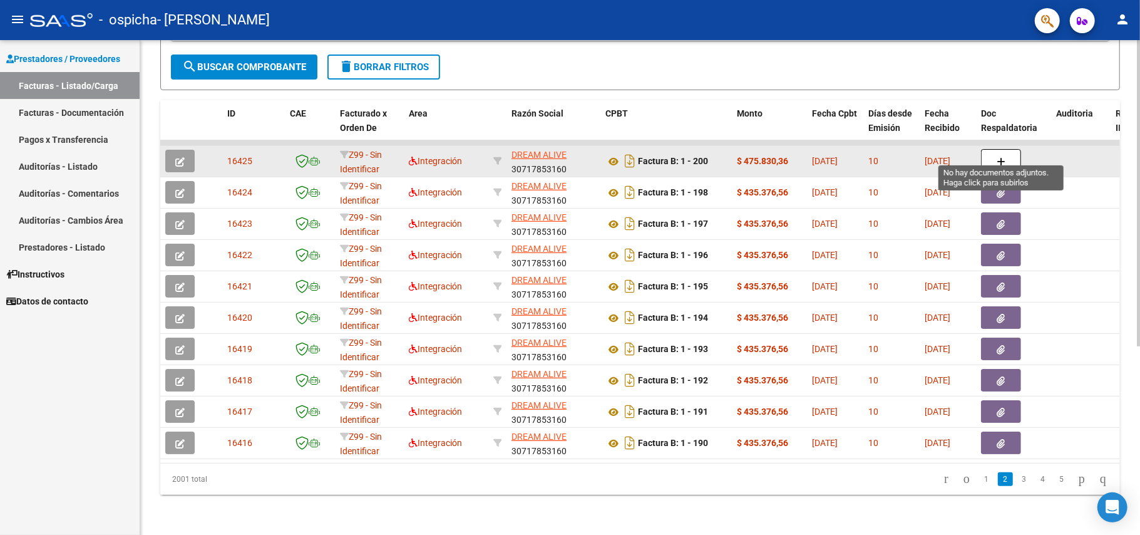
click at [994, 151] on button "button" at bounding box center [1001, 161] width 40 height 24
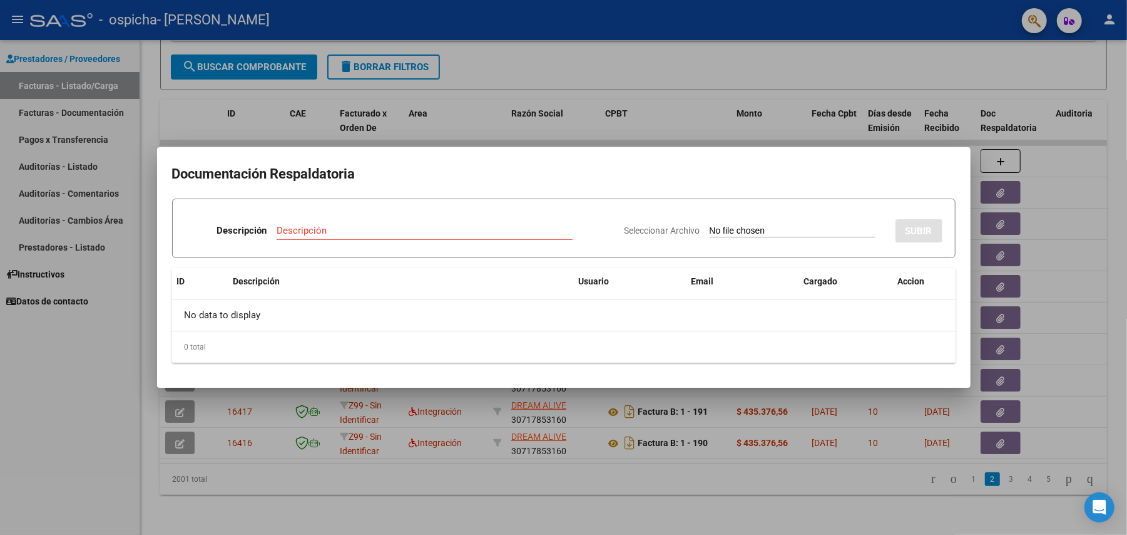
click at [779, 230] on input "Seleccionar Archivo" at bounding box center [793, 231] width 166 height 12
click at [585, 51] on div at bounding box center [563, 267] width 1127 height 535
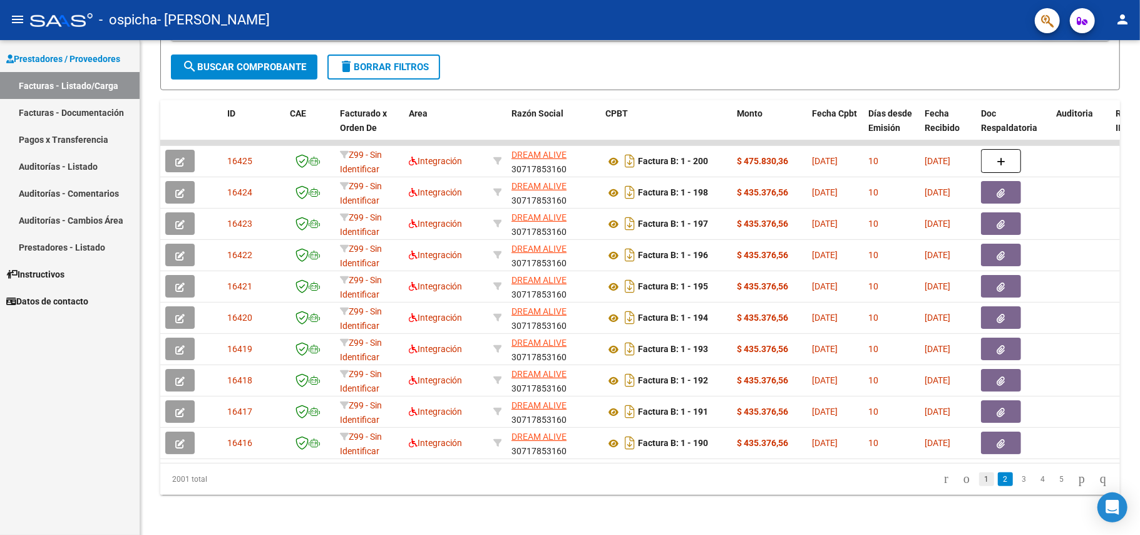
click at [979, 472] on link "1" at bounding box center [986, 479] width 15 height 14
click at [998, 479] on link "2" at bounding box center [1005, 479] width 15 height 14
click at [1017, 479] on link "3" at bounding box center [1024, 479] width 15 height 14
click at [1035, 476] on link "4" at bounding box center [1042, 479] width 15 height 14
click at [1035, 479] on link "5" at bounding box center [1042, 479] width 15 height 14
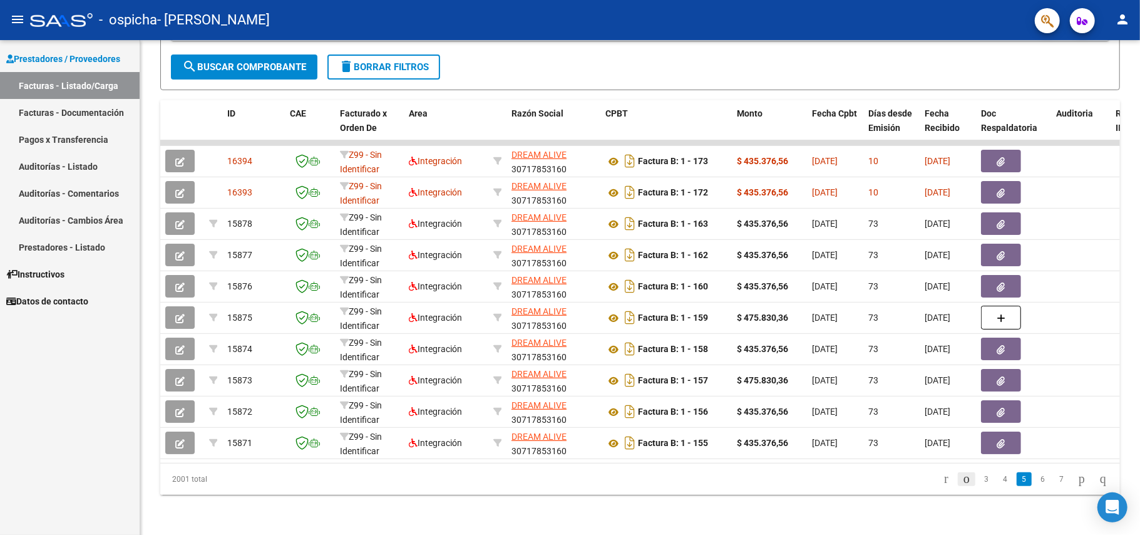
click at [961, 479] on icon "go to previous page" at bounding box center [966, 478] width 10 height 15
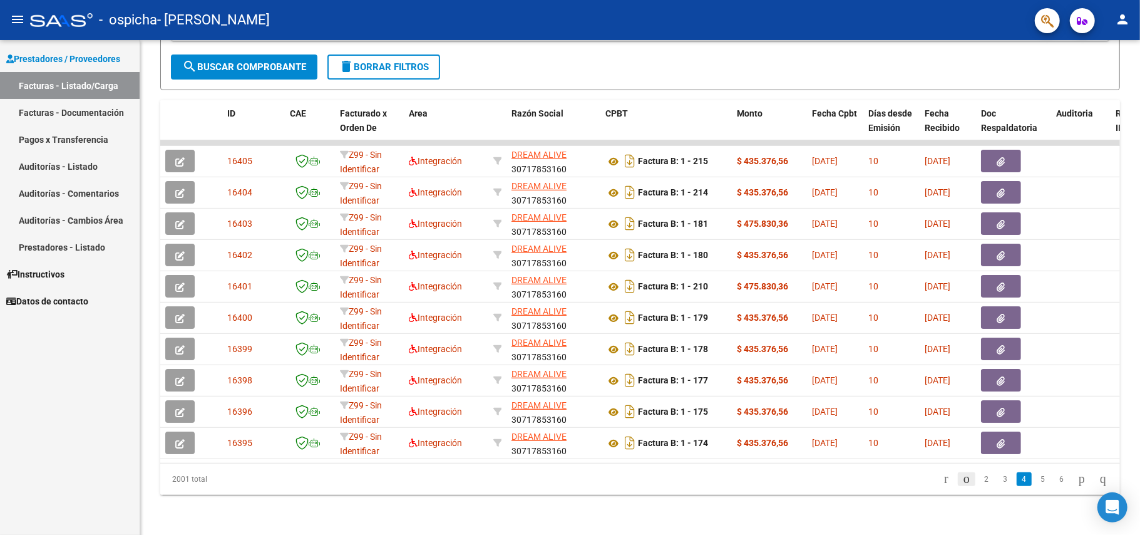
click at [961, 481] on icon "go to previous page" at bounding box center [966, 478] width 10 height 15
click at [998, 481] on link "2" at bounding box center [1005, 479] width 15 height 14
click at [979, 479] on link "1" at bounding box center [986, 479] width 15 height 14
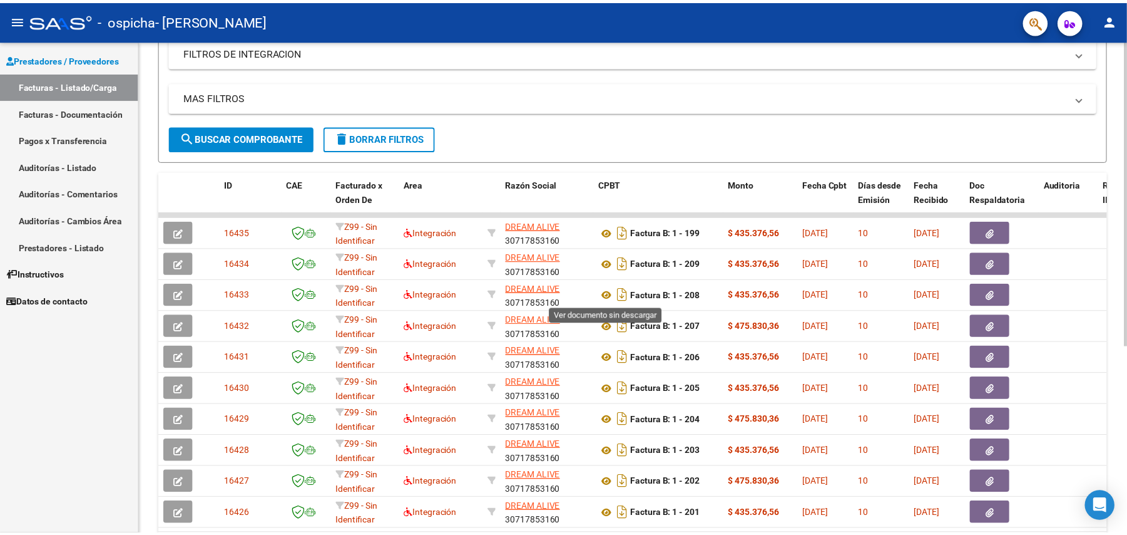
scroll to position [0, 0]
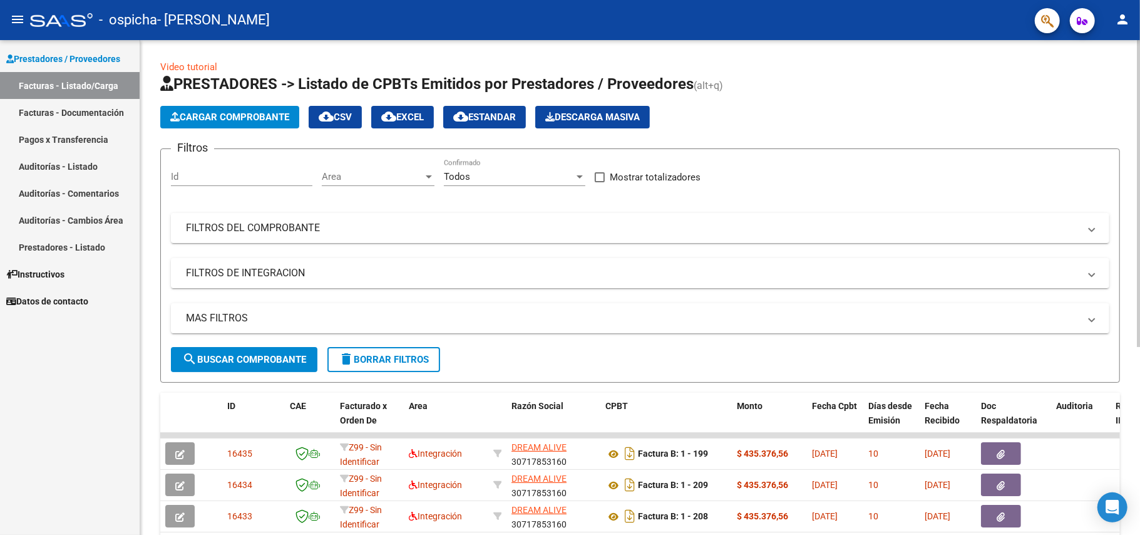
click at [249, 114] on span "Cargar Comprobante" at bounding box center [229, 116] width 119 height 11
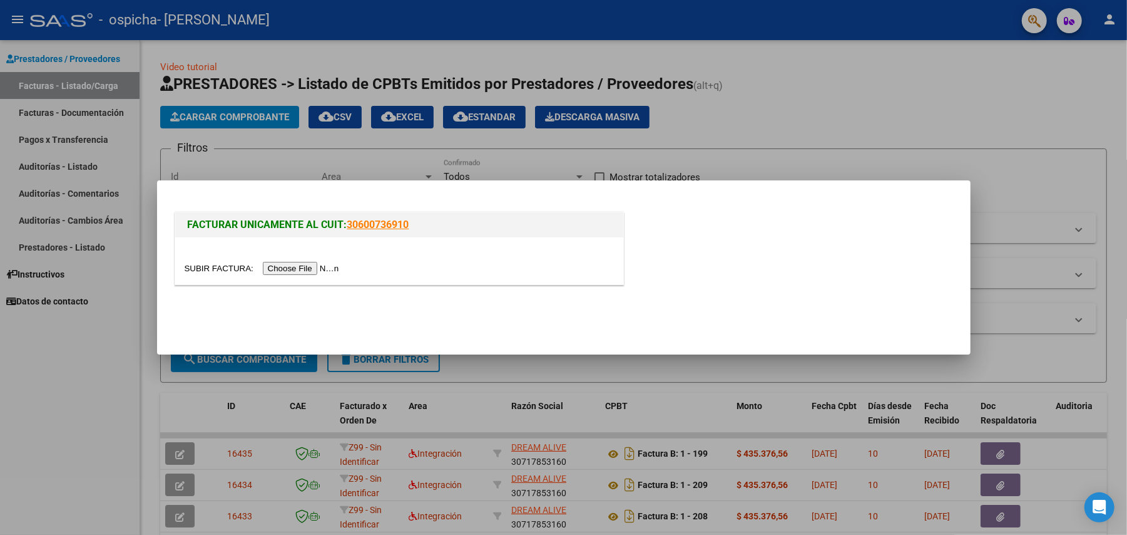
click at [309, 268] on input "file" at bounding box center [264, 268] width 158 height 13
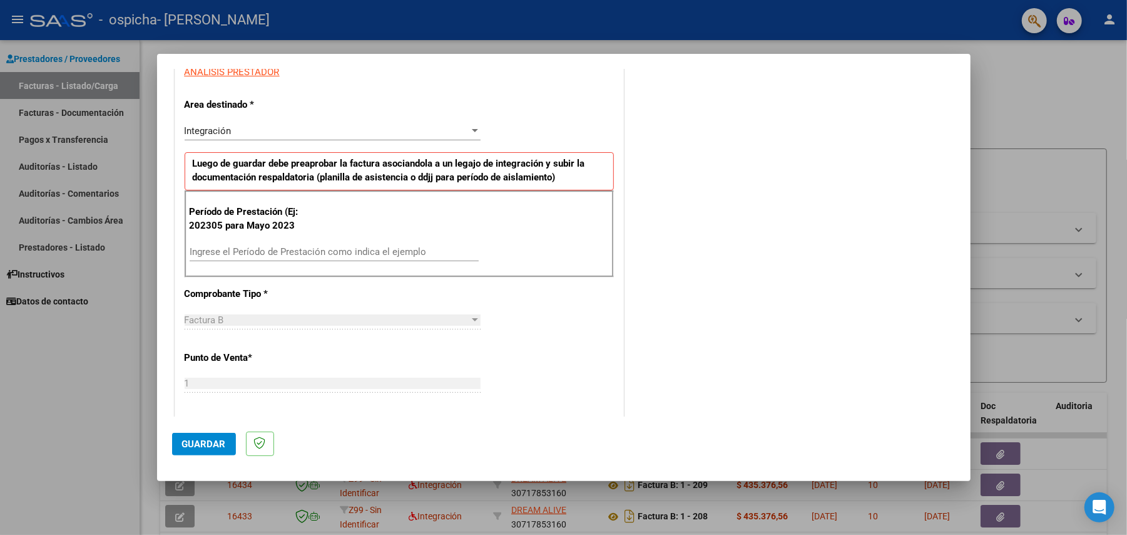
scroll to position [250, 0]
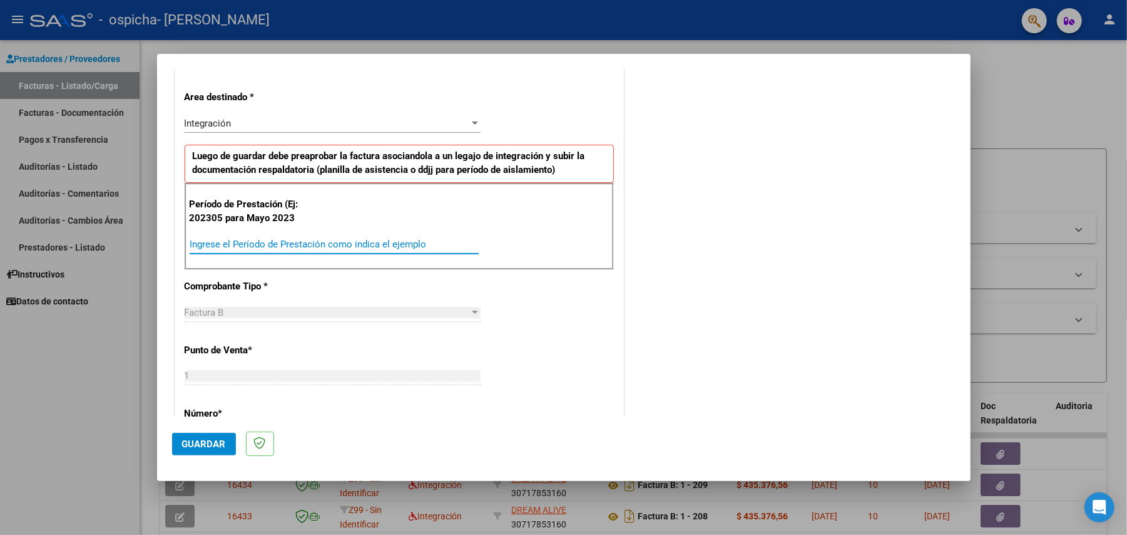
click at [304, 249] on input "Ingrese el Período de Prestación como indica el ejemplo" at bounding box center [334, 243] width 289 height 11
click at [209, 441] on span "Guardar" at bounding box center [204, 443] width 44 height 11
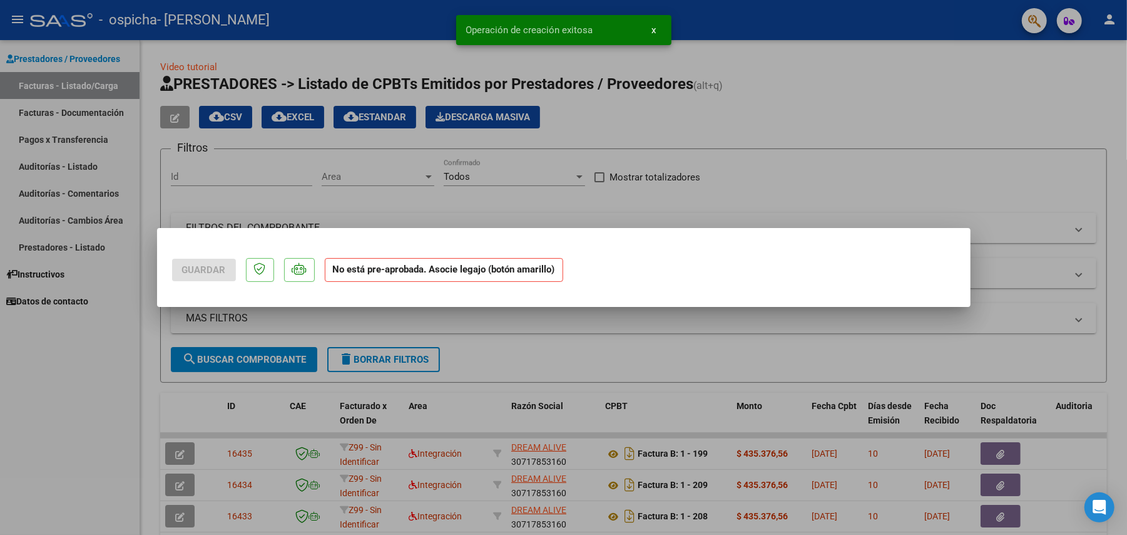
scroll to position [0, 0]
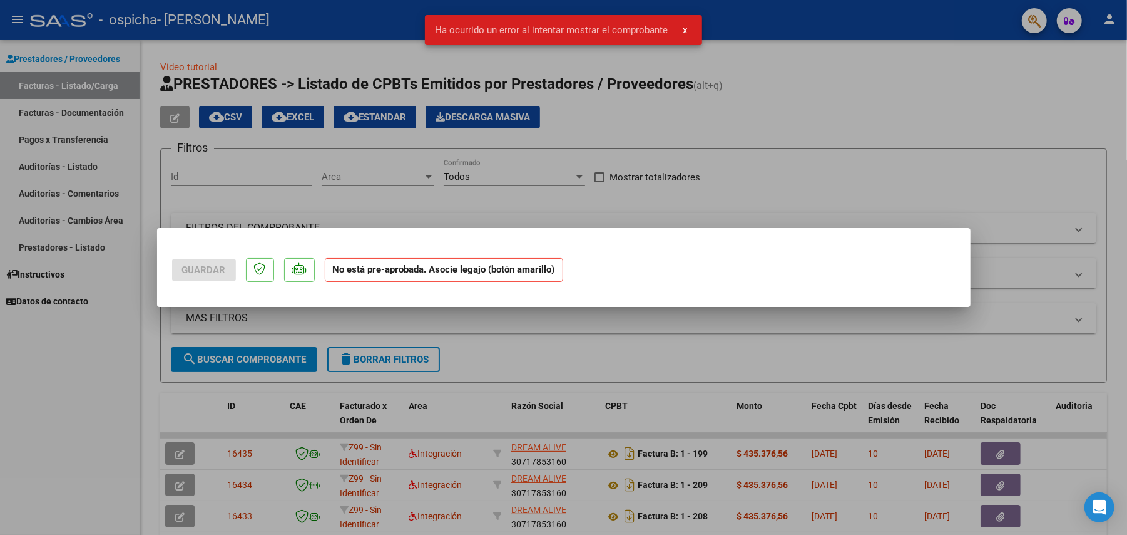
click at [670, 353] on div at bounding box center [563, 267] width 1127 height 535
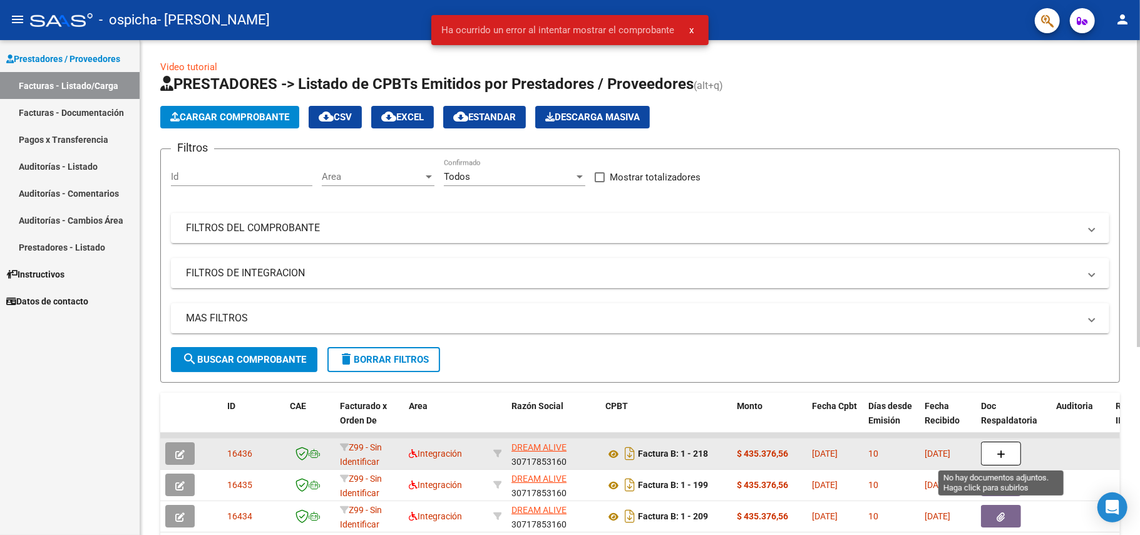
click at [1002, 451] on icon "button" at bounding box center [1001, 453] width 9 height 9
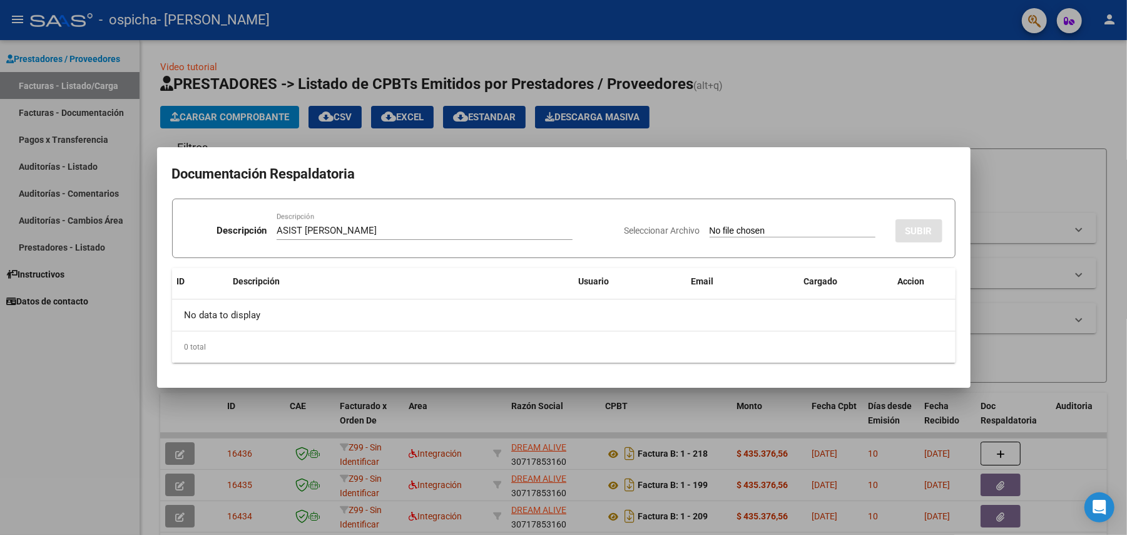
click at [762, 228] on input "Seleccionar Archivo" at bounding box center [793, 231] width 166 height 12
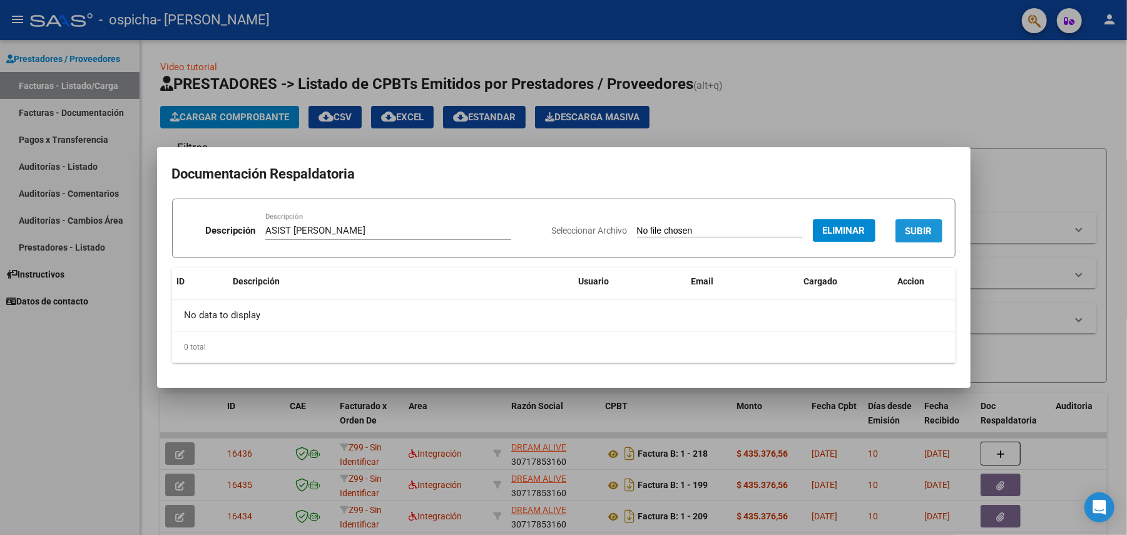
click at [915, 227] on span "SUBIR" at bounding box center [919, 230] width 27 height 11
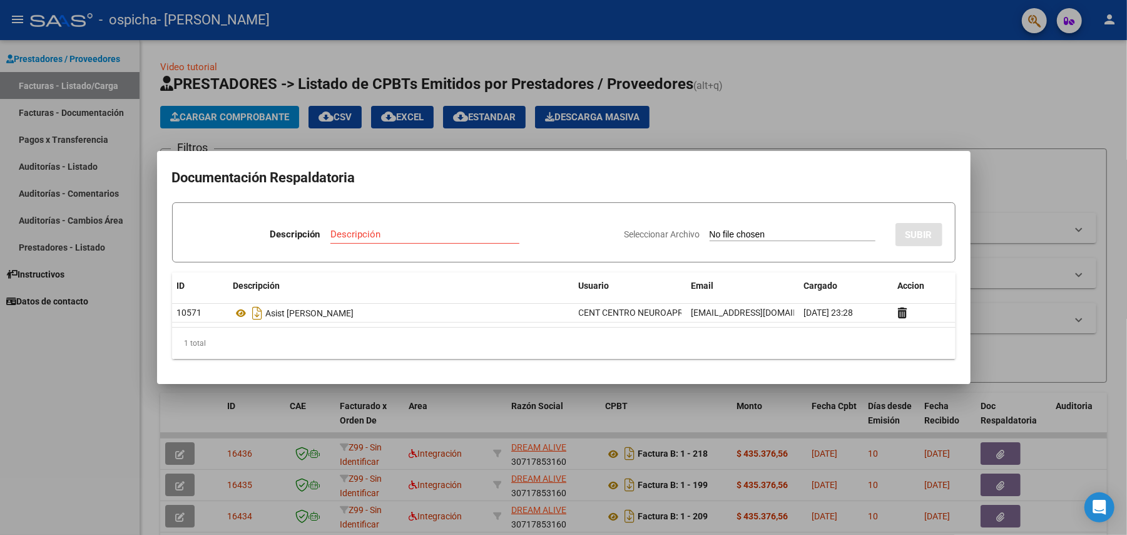
click at [1037, 226] on div at bounding box center [563, 267] width 1127 height 535
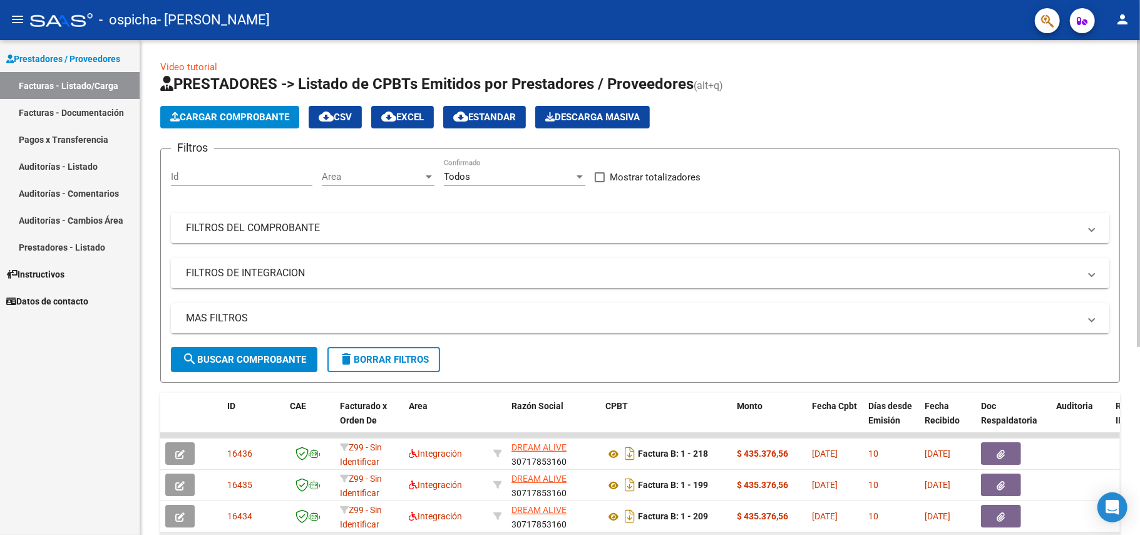
scroll to position [304, 0]
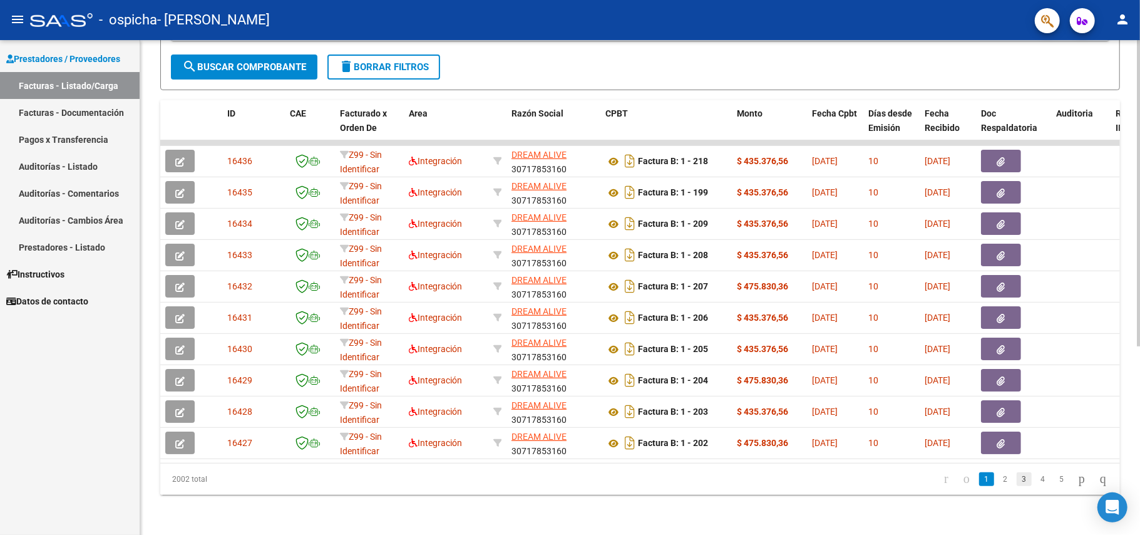
click at [1017, 479] on link "3" at bounding box center [1024, 479] width 15 height 14
click at [1035, 479] on link "4" at bounding box center [1042, 479] width 15 height 14
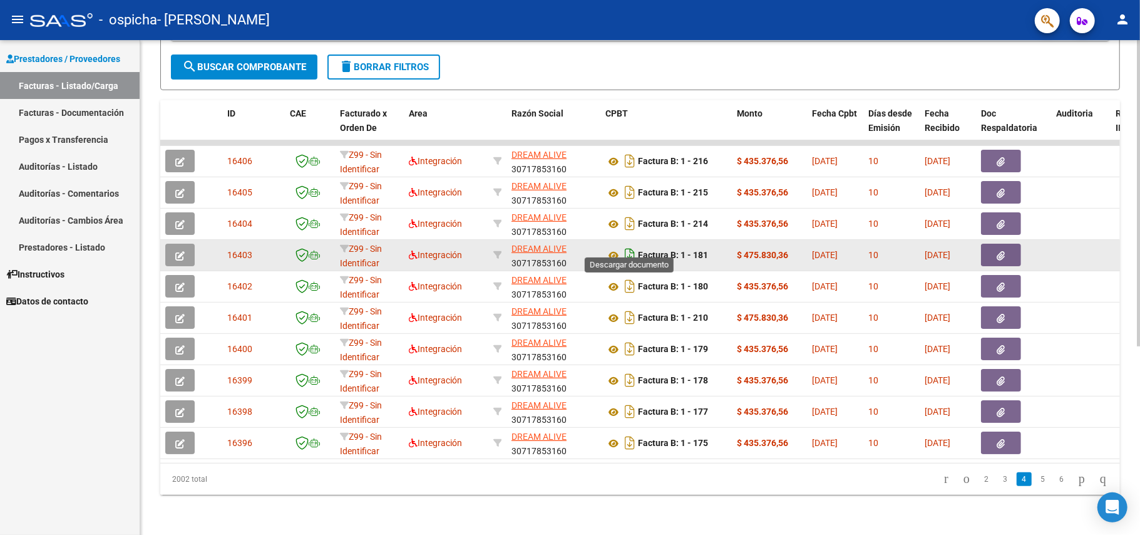
click at [630, 245] on icon "Descargar documento" at bounding box center [630, 255] width 16 height 20
click at [614, 248] on icon at bounding box center [613, 255] width 16 height 15
click at [997, 251] on icon "button" at bounding box center [1001, 255] width 8 height 9
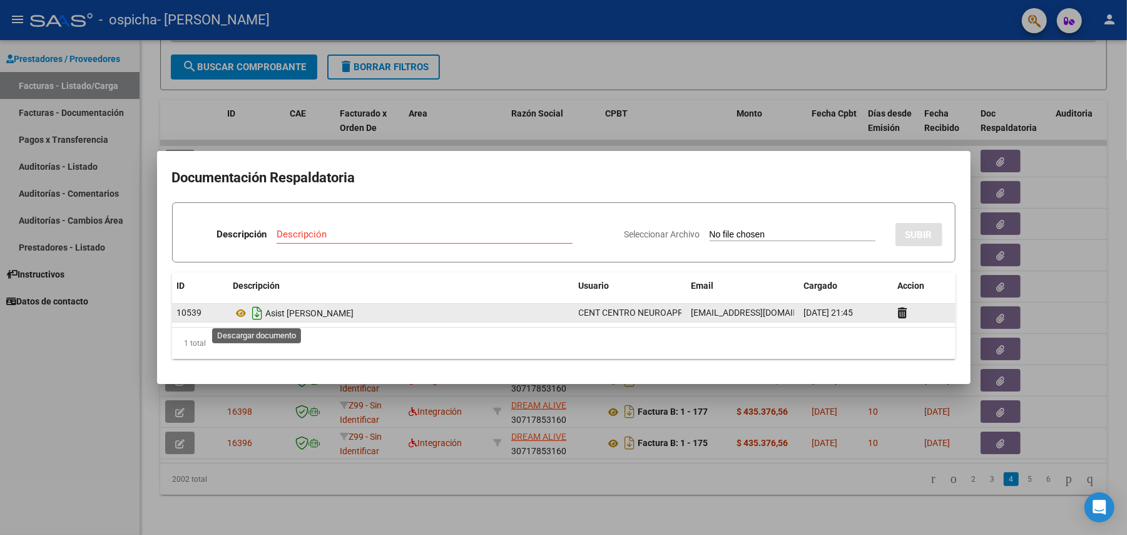
click at [254, 310] on icon "Descargar documento" at bounding box center [258, 313] width 16 height 20
click at [665, 90] on div at bounding box center [563, 267] width 1127 height 535
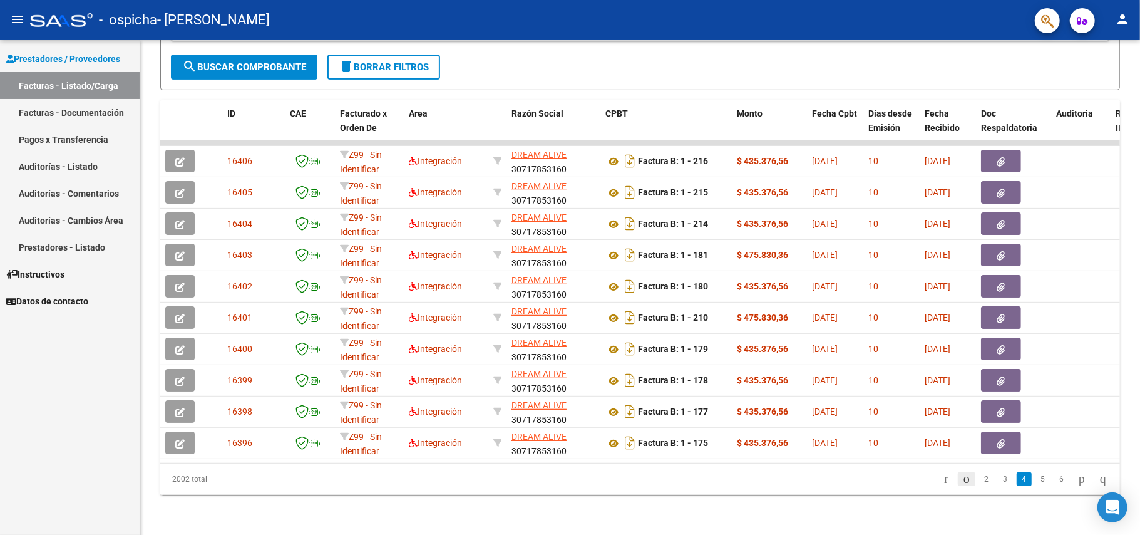
click at [961, 477] on icon "go to previous page" at bounding box center [966, 478] width 10 height 15
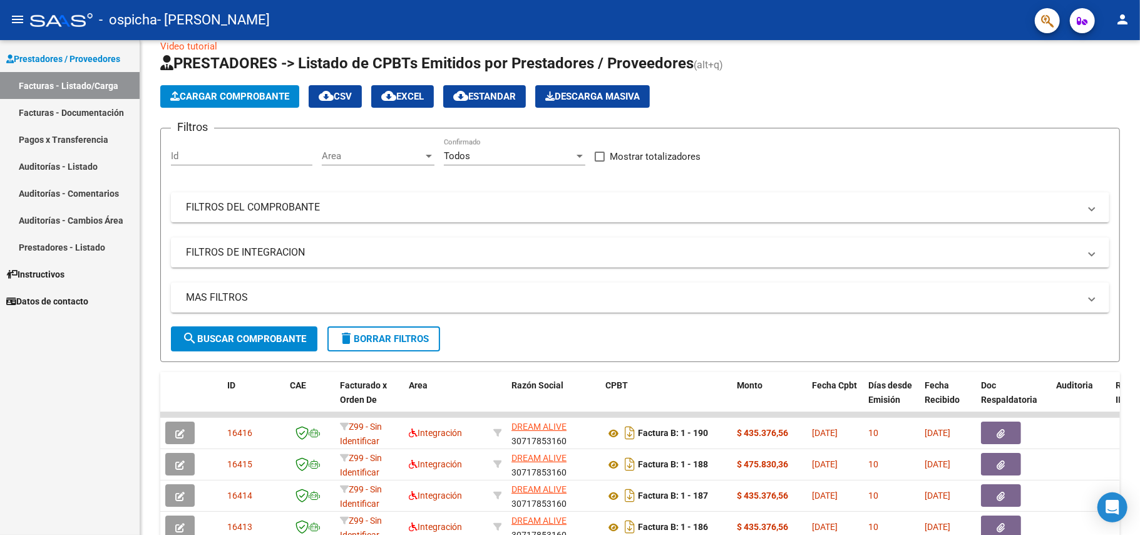
scroll to position [0, 0]
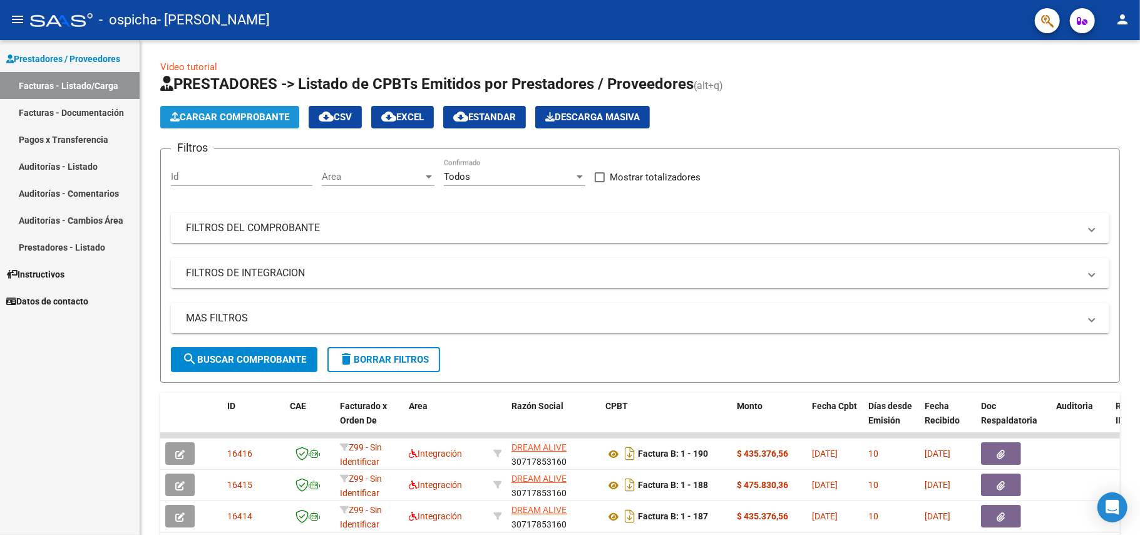
click at [243, 123] on button "Cargar Comprobante" at bounding box center [229, 117] width 139 height 23
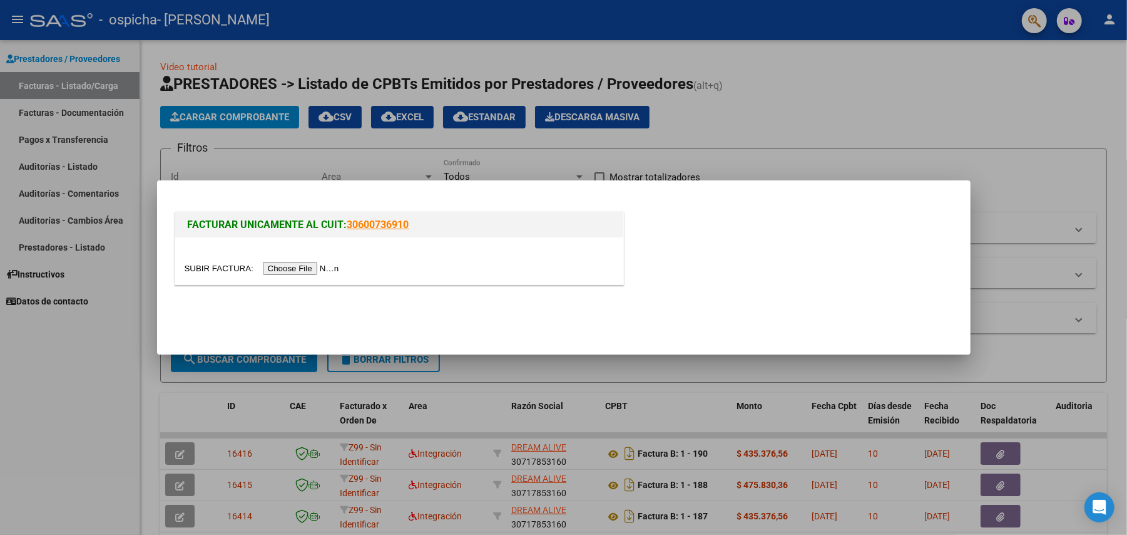
click at [296, 267] on input "file" at bounding box center [264, 268] width 158 height 13
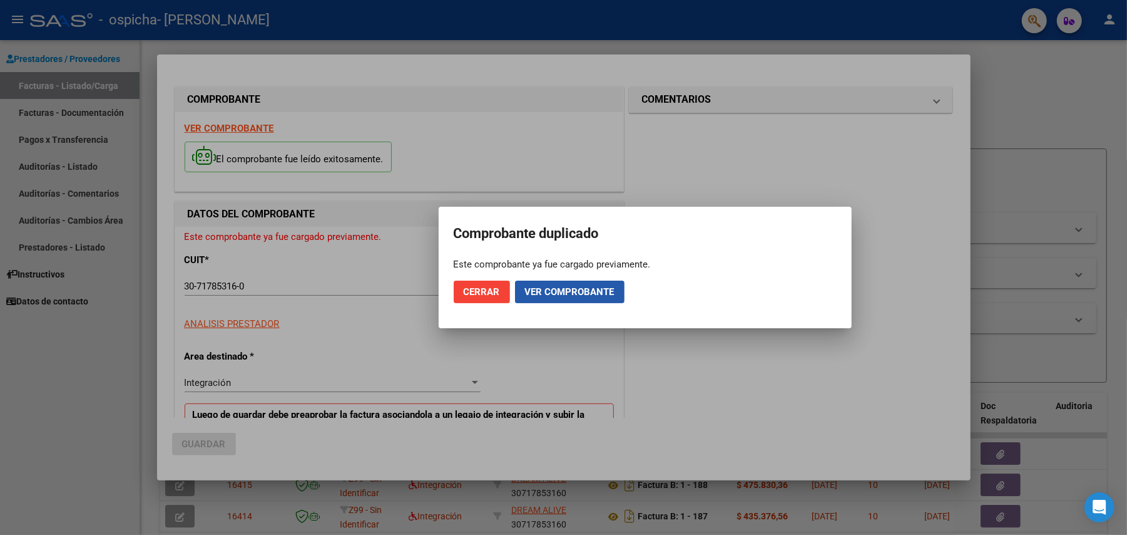
click at [583, 298] on button "Ver comprobante" at bounding box center [570, 291] width 110 height 23
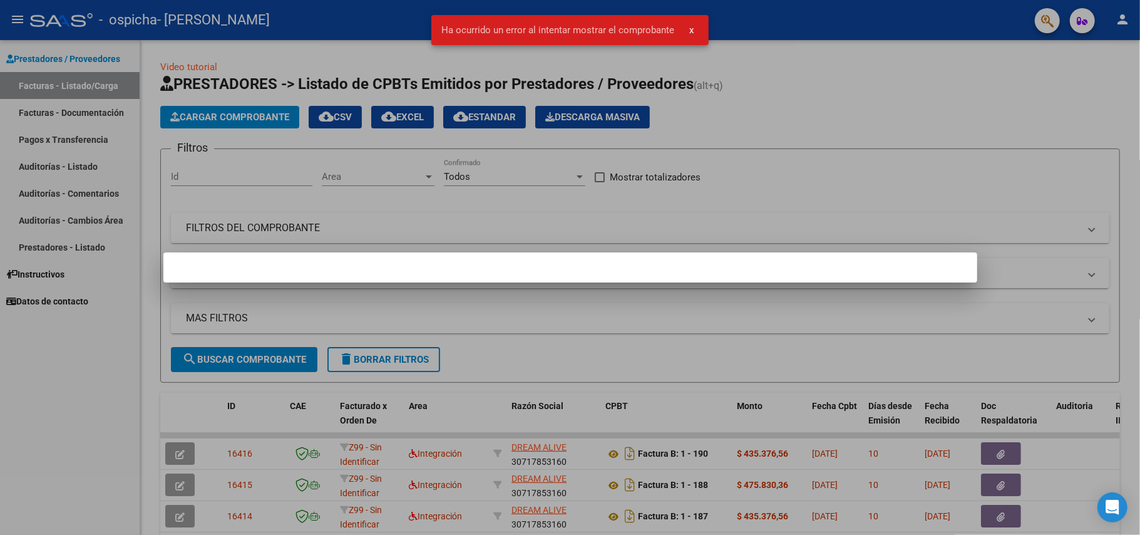
click at [576, 315] on div at bounding box center [570, 267] width 1140 height 535
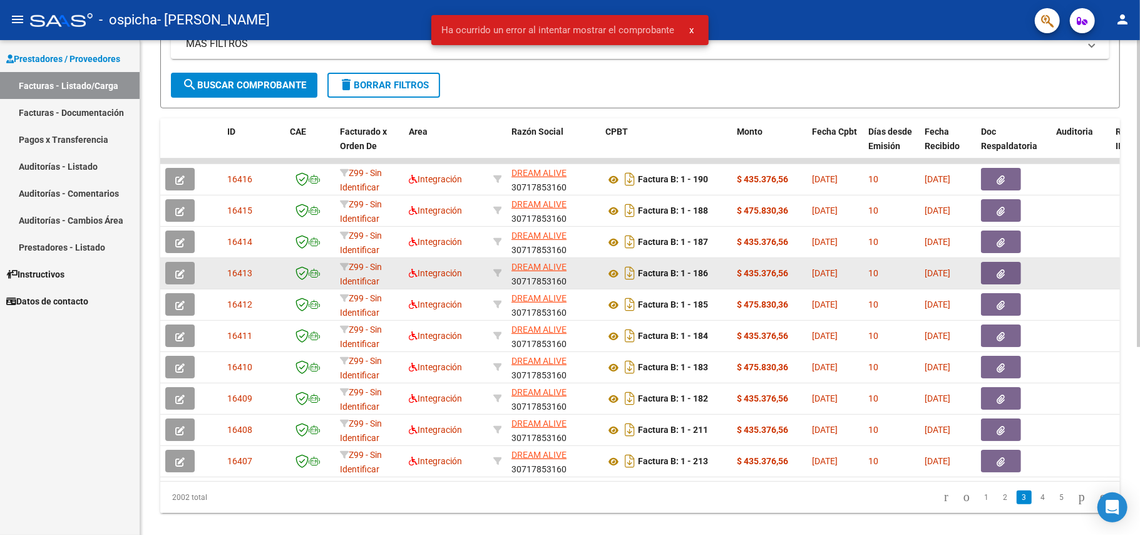
scroll to position [304, 0]
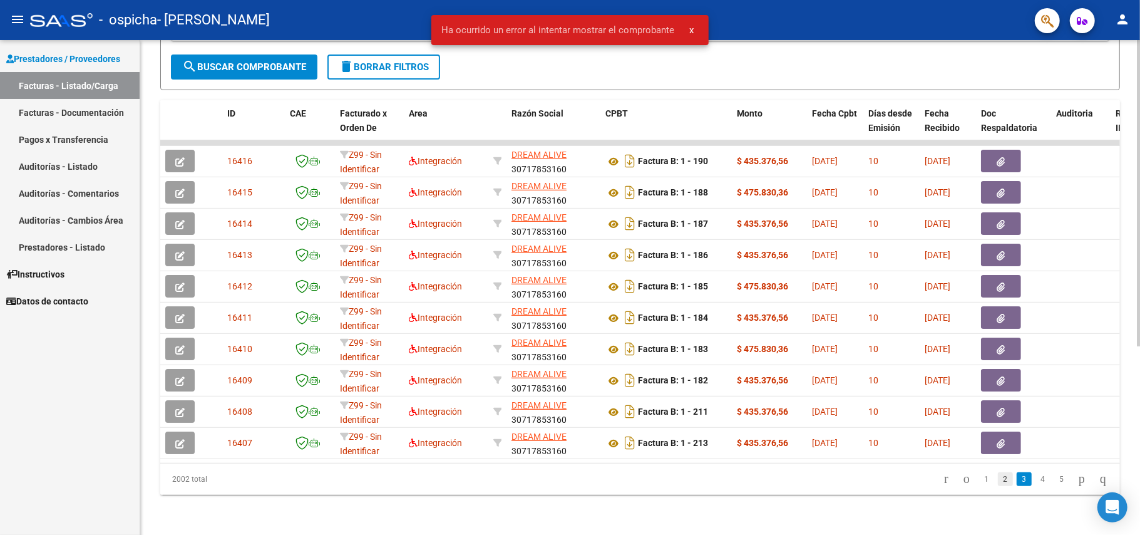
click at [998, 481] on link "2" at bounding box center [1005, 479] width 15 height 14
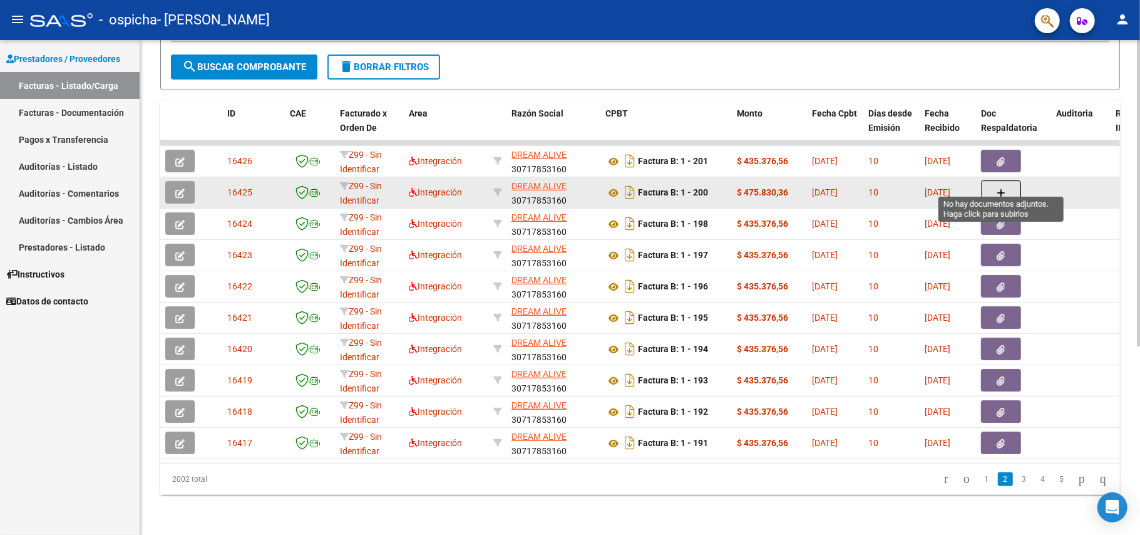
click at [997, 188] on icon "button" at bounding box center [1001, 192] width 9 height 9
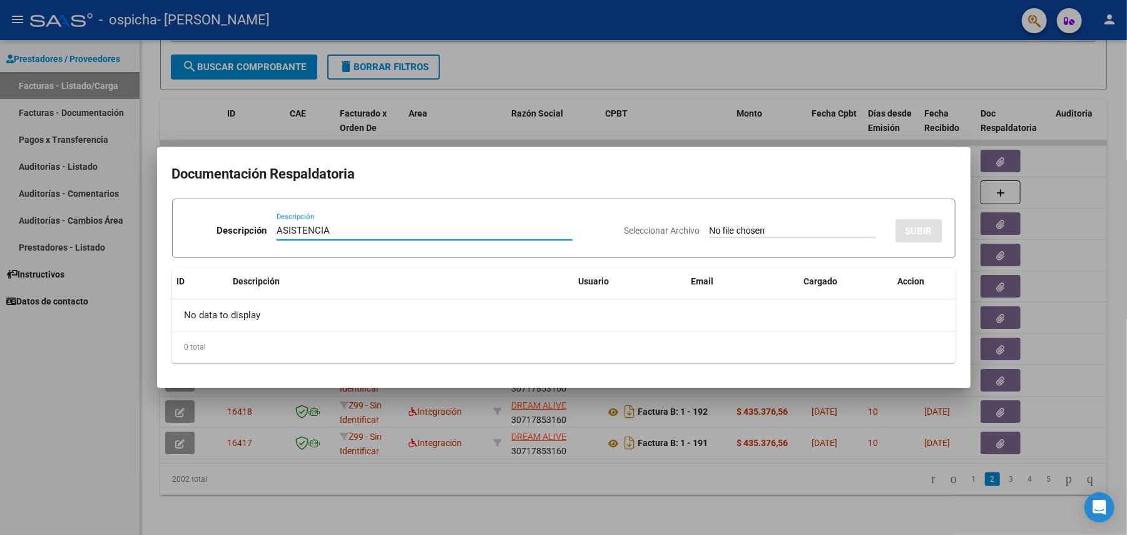
type input "ASISTENCIA"
click at [772, 227] on input "Seleccionar Archivo" at bounding box center [793, 231] width 166 height 12
type input "C:\fakepath\ASISTENCIA SAIE GARCIA VEGA JULIO2025.pdf"
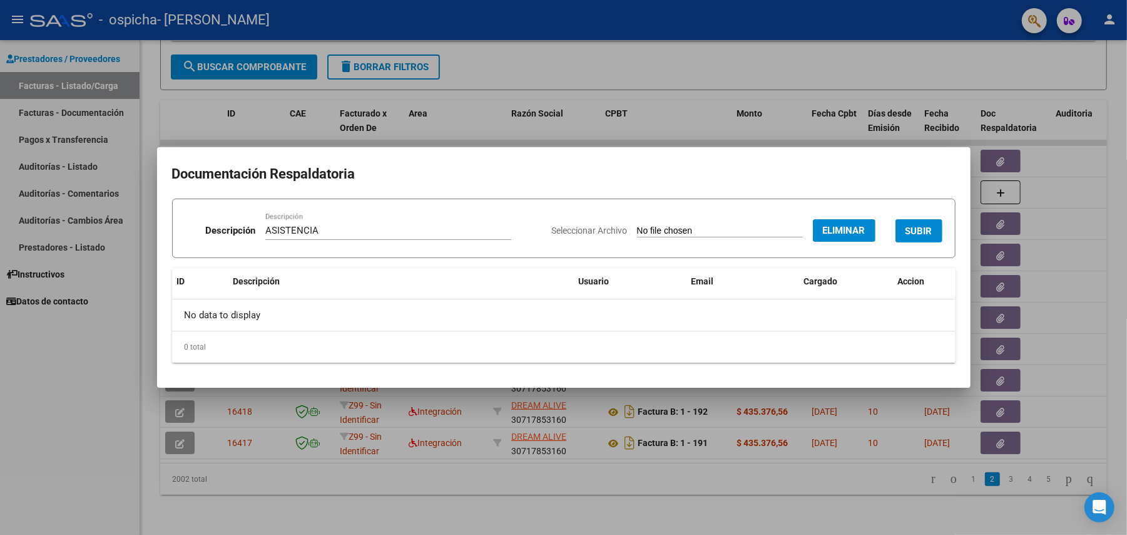
click at [925, 228] on span "SUBIR" at bounding box center [919, 230] width 27 height 11
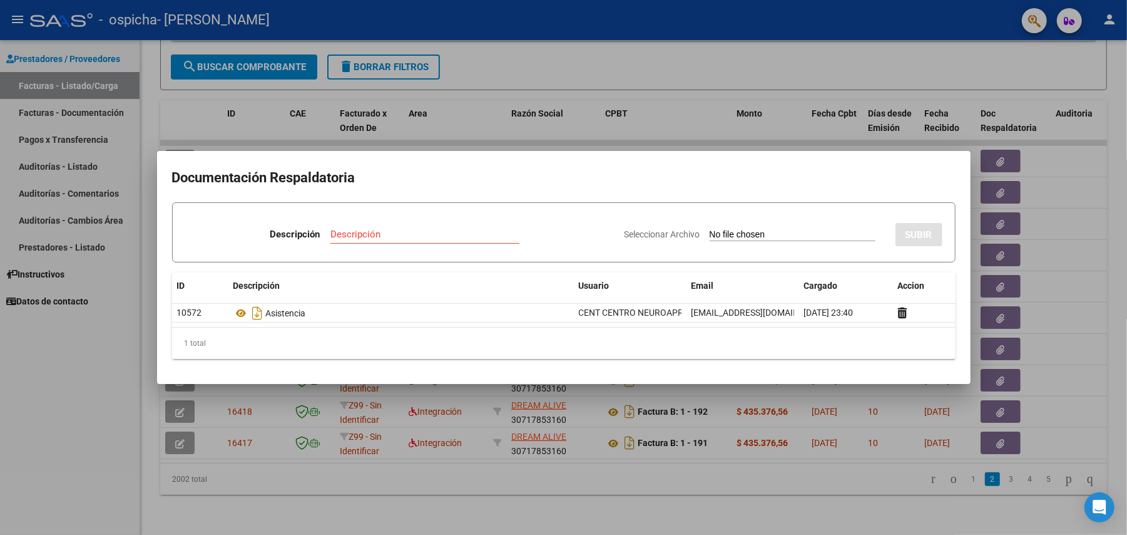
click at [1082, 239] on div at bounding box center [563, 267] width 1127 height 535
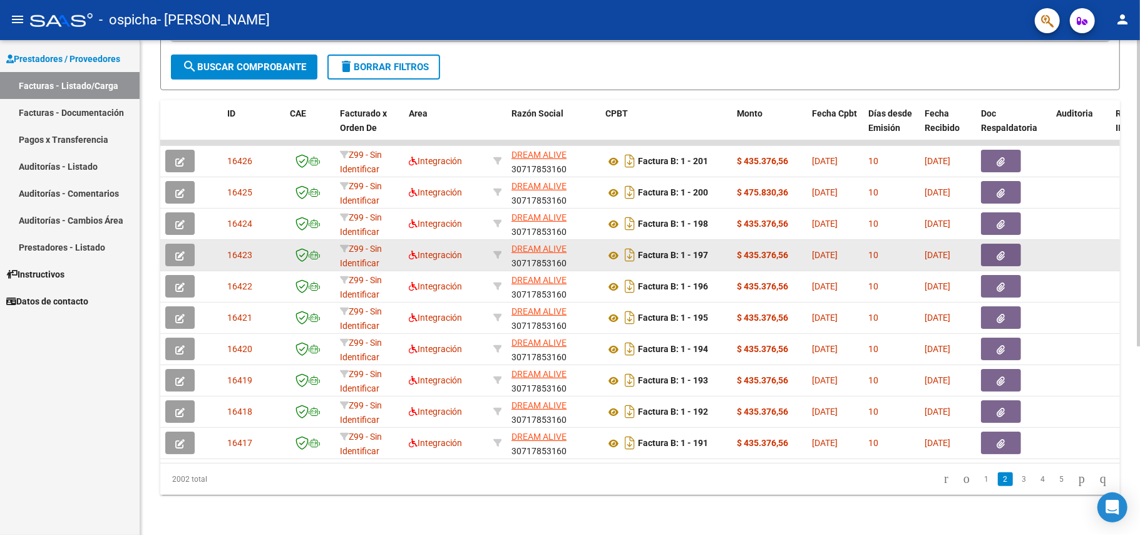
scroll to position [54, 0]
